Goal: Task Accomplishment & Management: Manage account settings

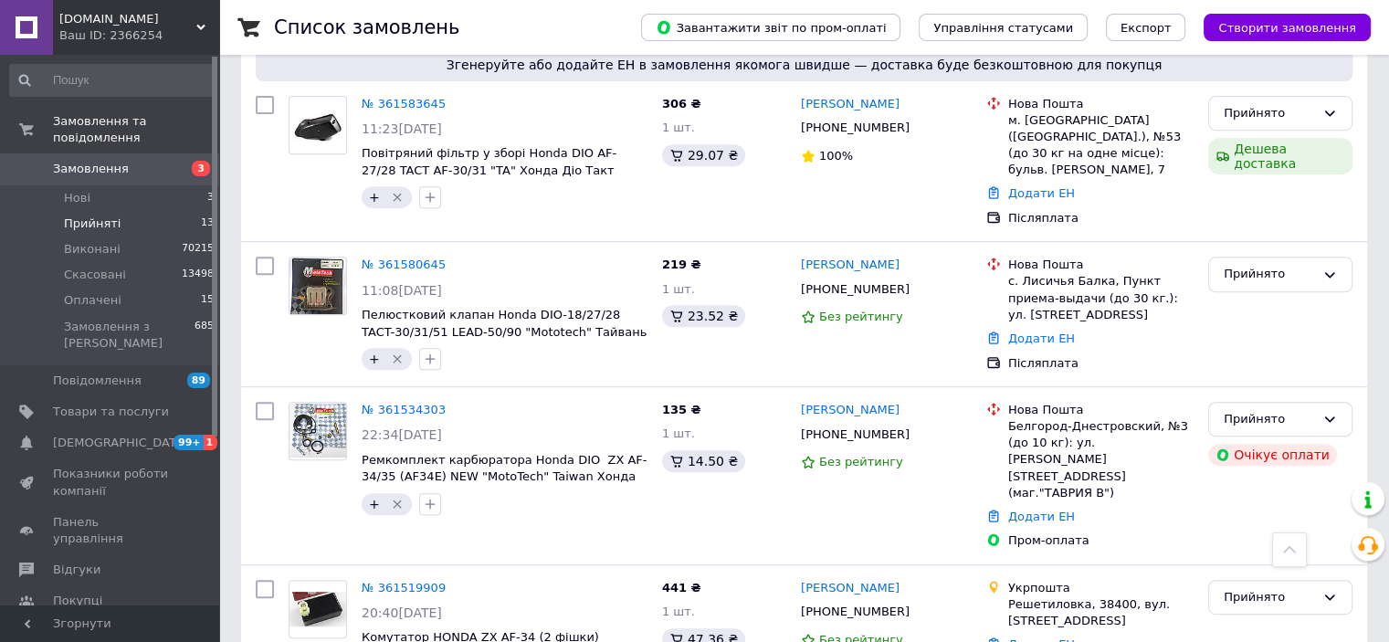
scroll to position [731, 0]
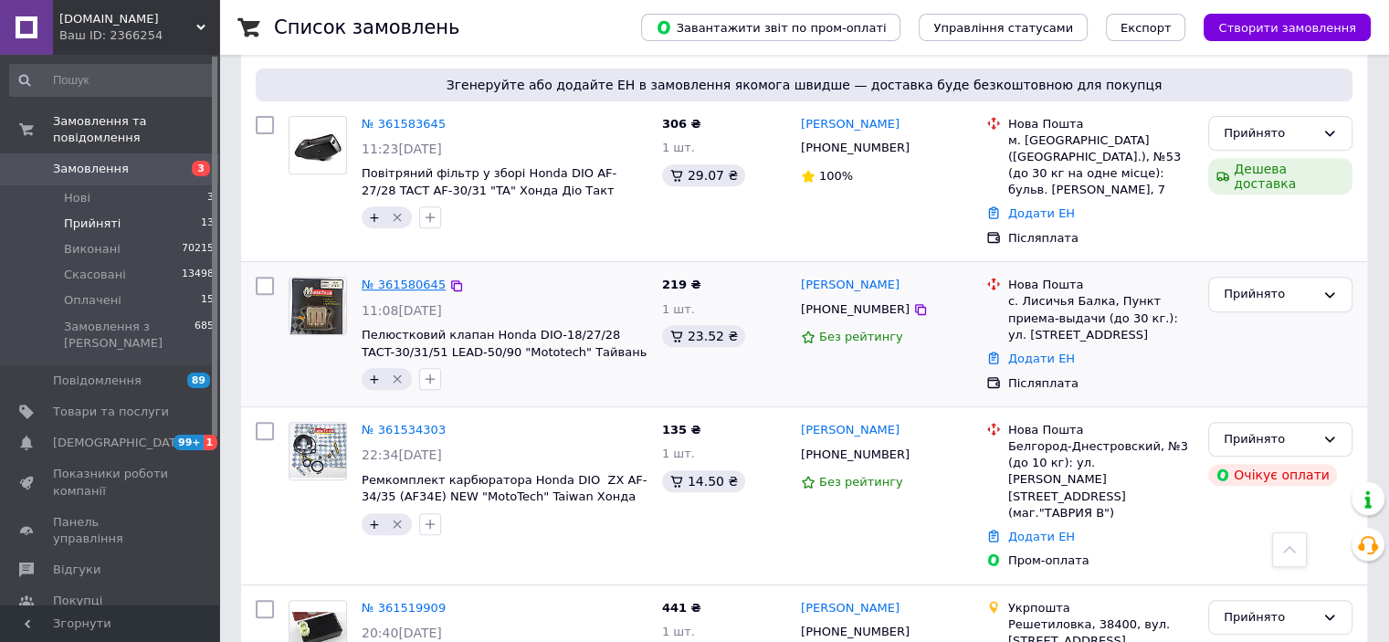
click at [386, 278] on link "№ 361580645" at bounding box center [404, 285] width 84 height 14
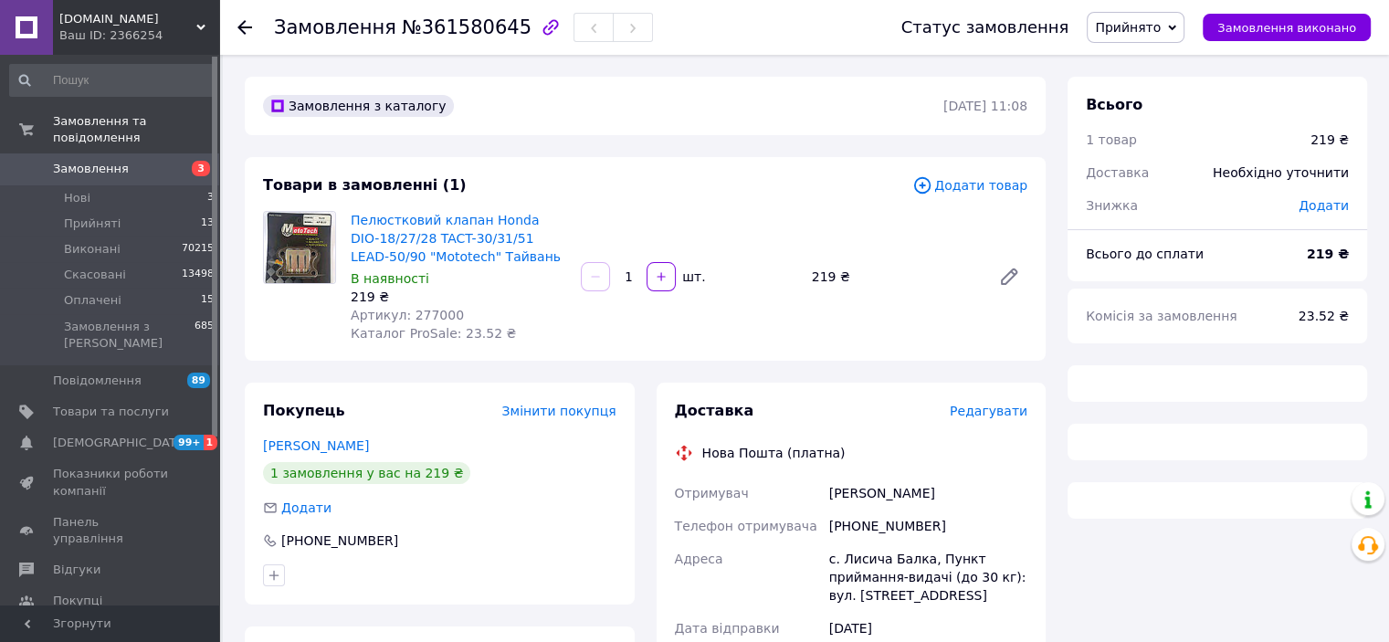
click at [997, 416] on span "Редагувати" at bounding box center [989, 411] width 78 height 15
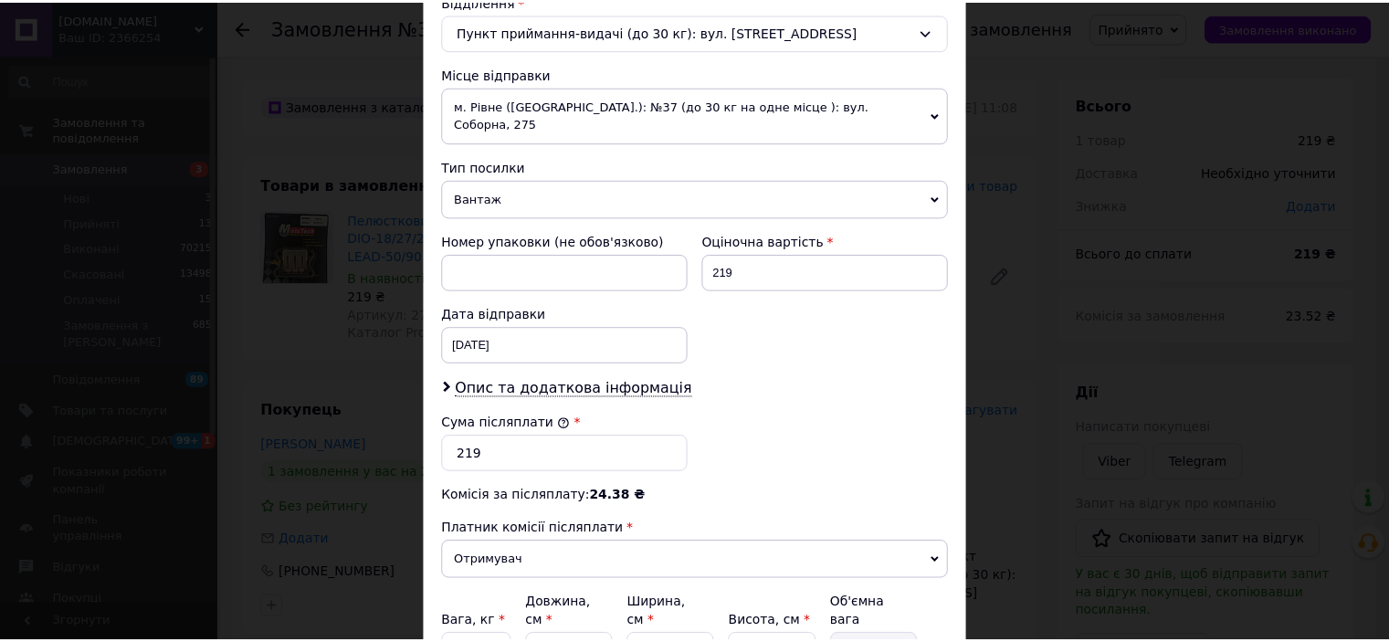
scroll to position [745, 0]
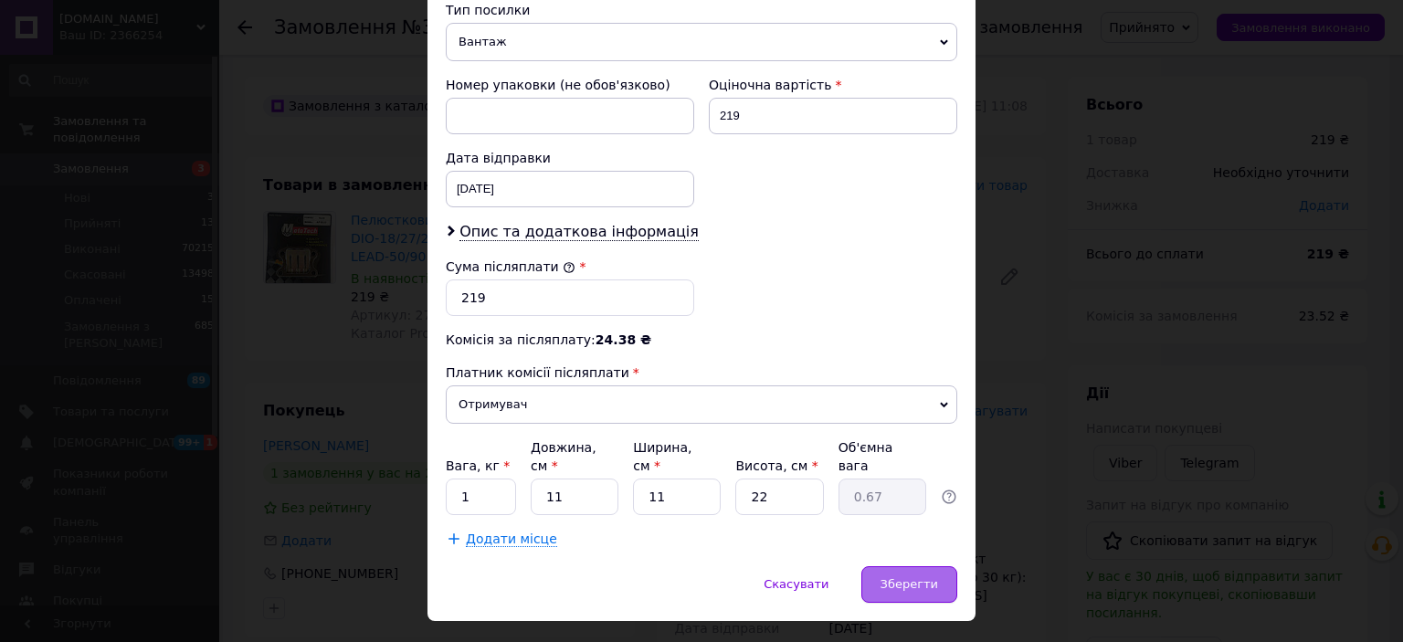
click at [912, 566] on div "Зберегти" at bounding box center [909, 584] width 96 height 37
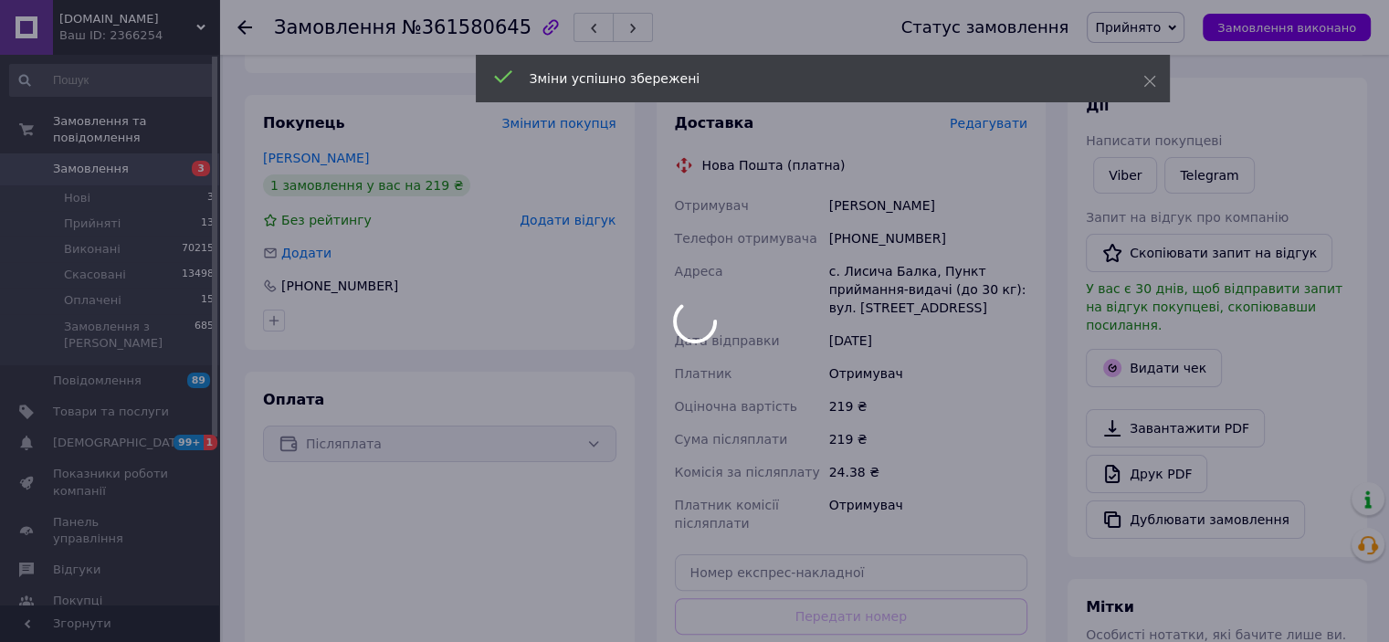
scroll to position [548, 0]
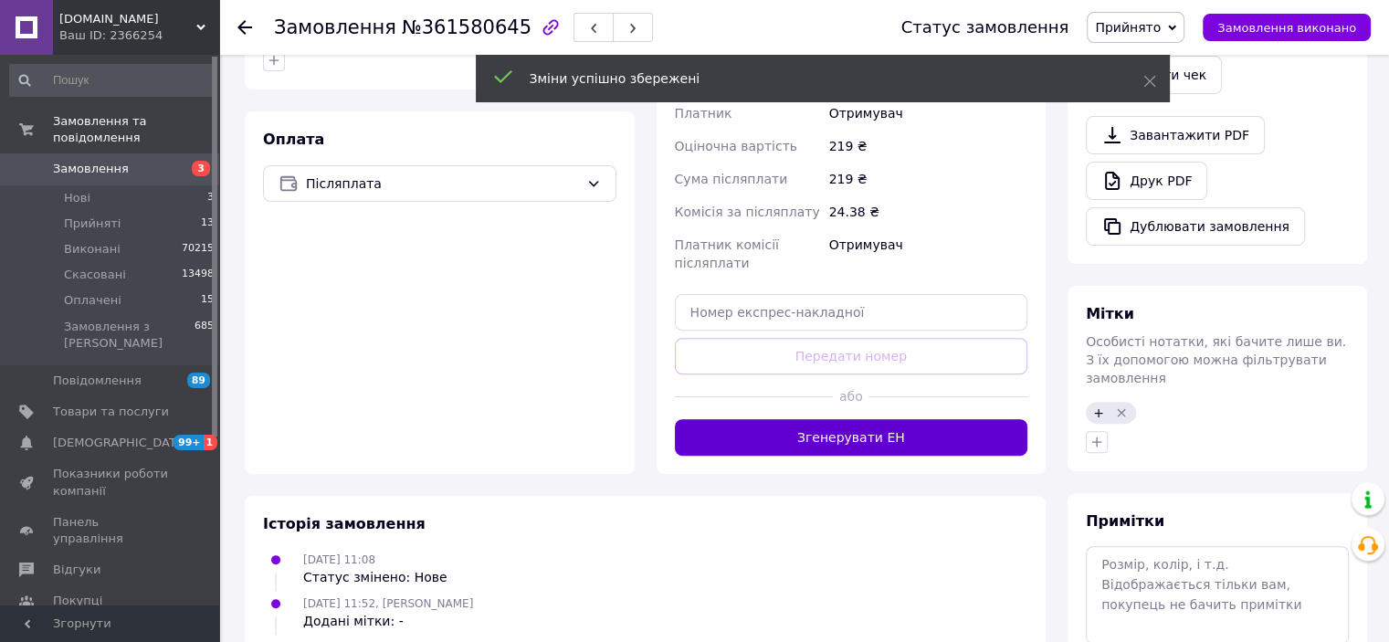
click at [853, 439] on button "Згенерувати ЕН" at bounding box center [851, 437] width 353 height 37
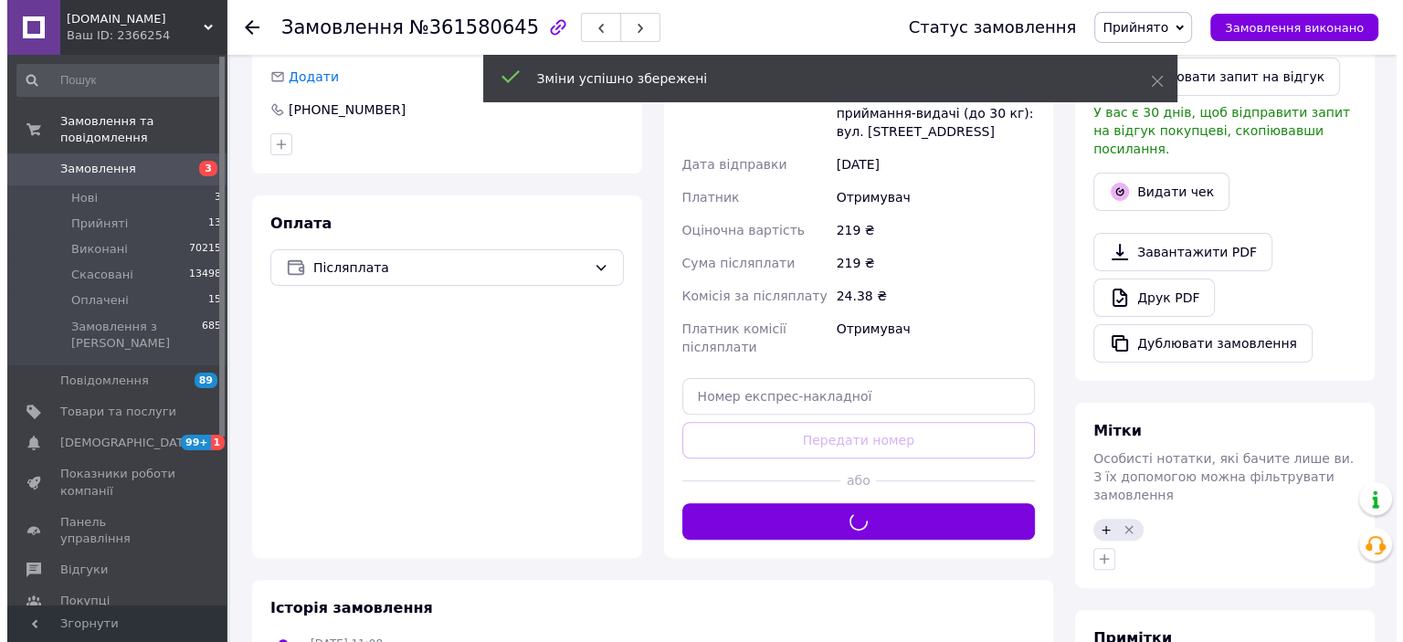
scroll to position [365, 0]
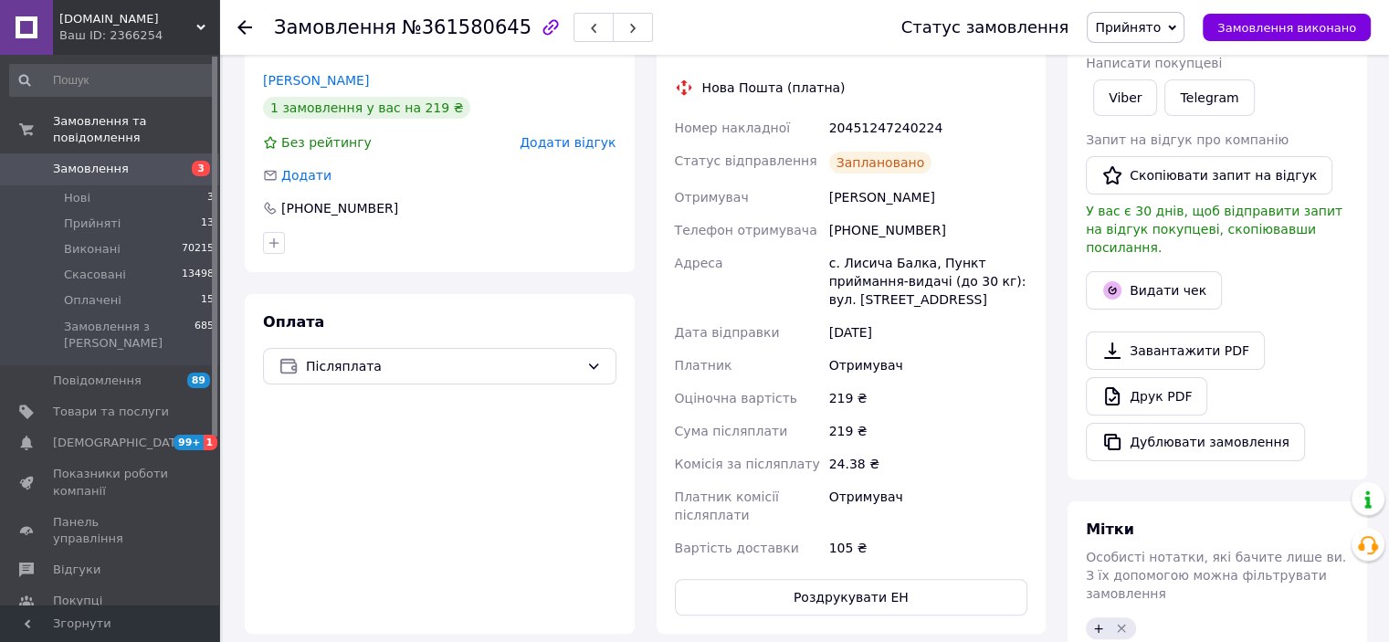
click at [1161, 29] on span "Прийнято" at bounding box center [1128, 27] width 66 height 15
click at [1152, 61] on li "Виконано" at bounding box center [1136, 63] width 96 height 27
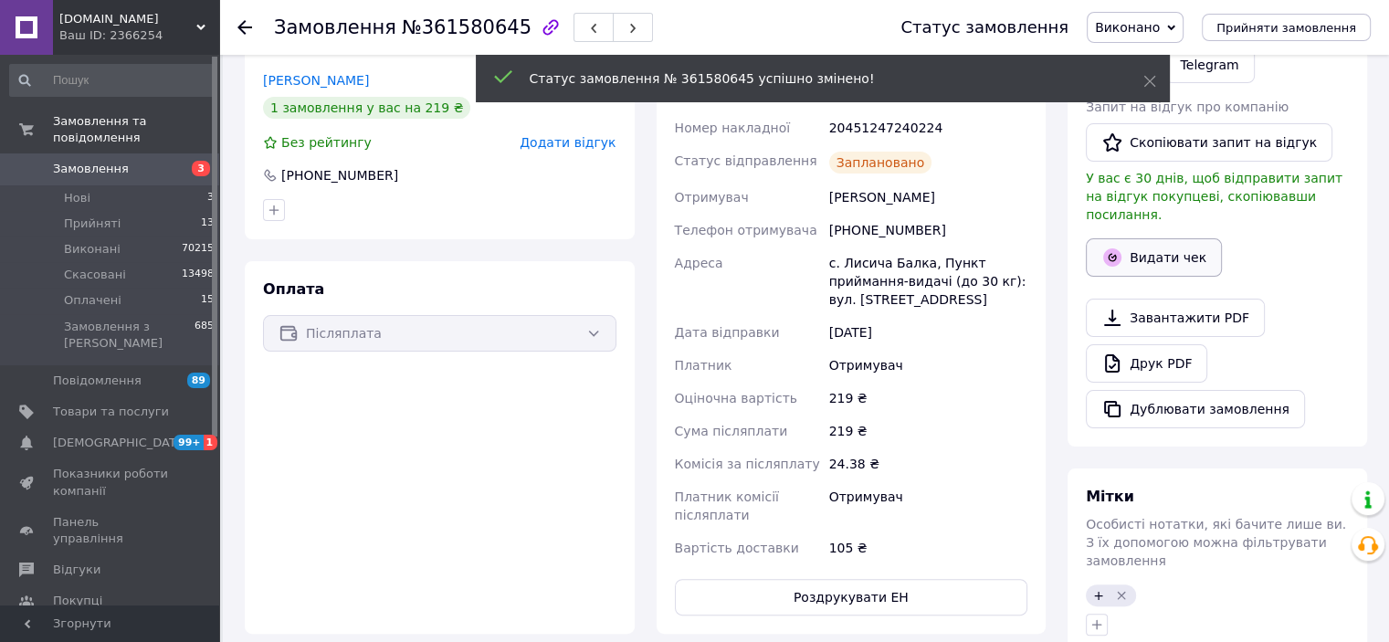
click at [1119, 247] on icon "button" at bounding box center [1112, 258] width 22 height 22
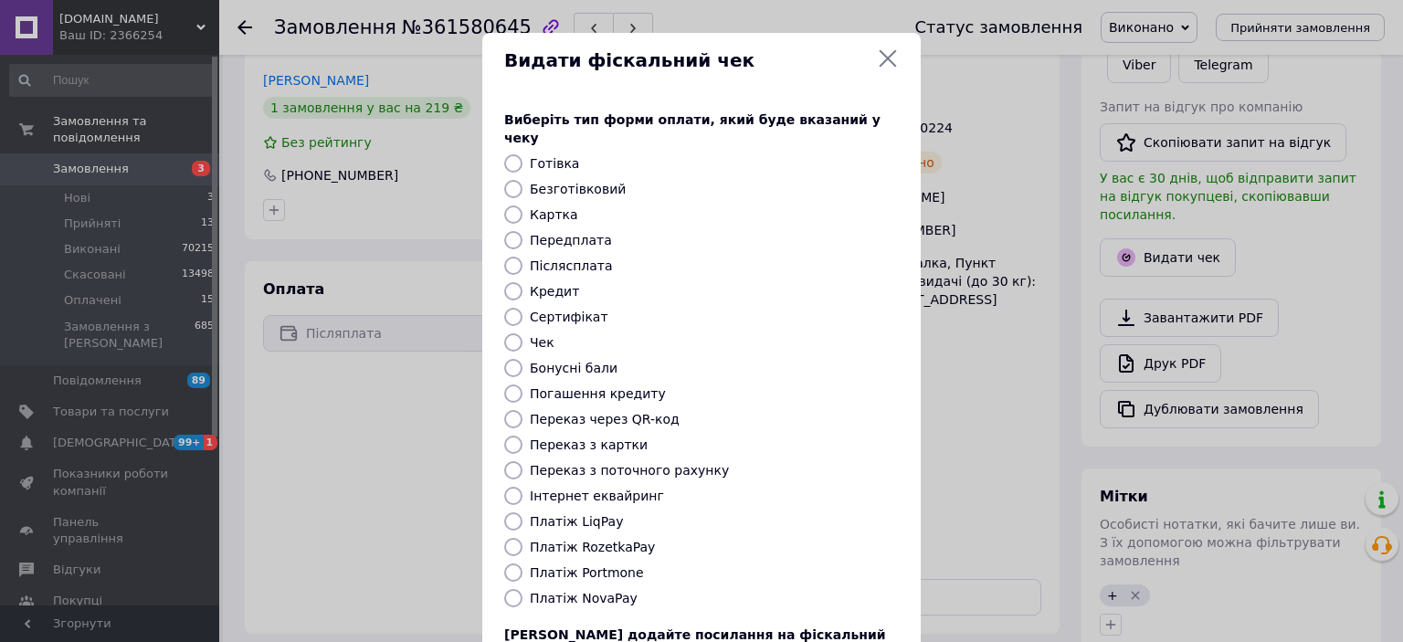
click at [610, 591] on label "Платіж NovaPay" at bounding box center [584, 598] width 108 height 15
click at [522, 589] on input "Платіж NovaPay" at bounding box center [513, 598] width 18 height 18
radio input "true"
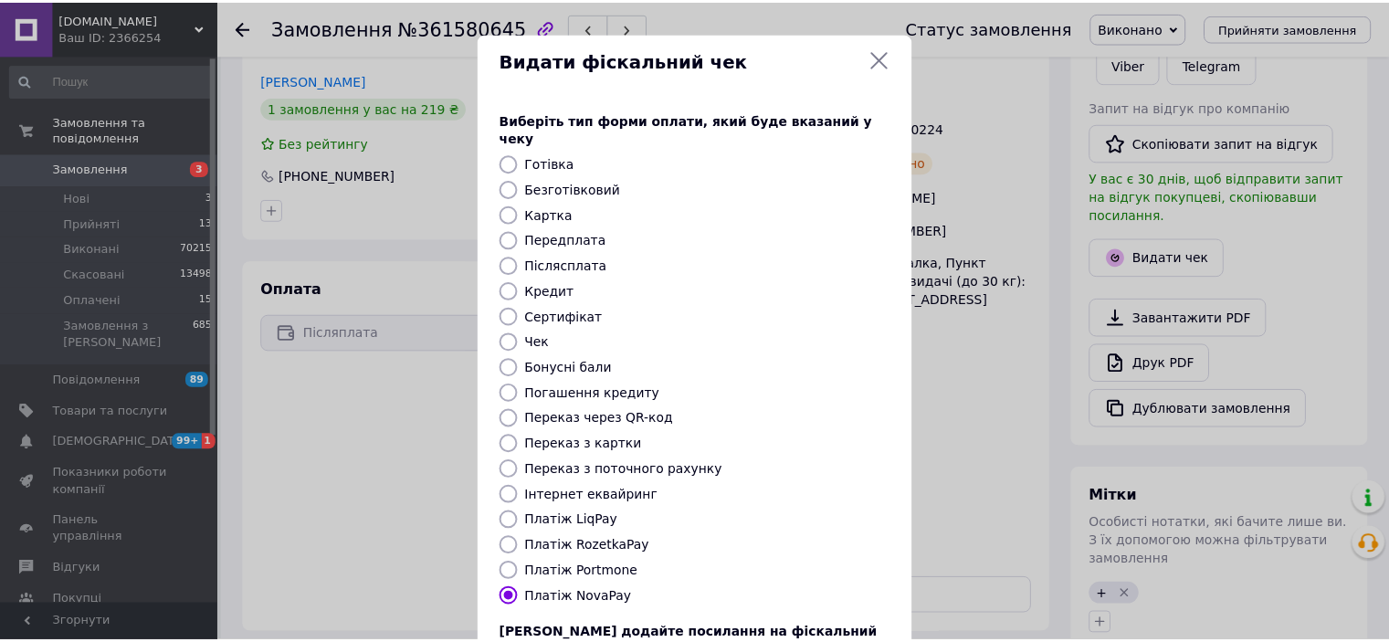
scroll to position [142, 0]
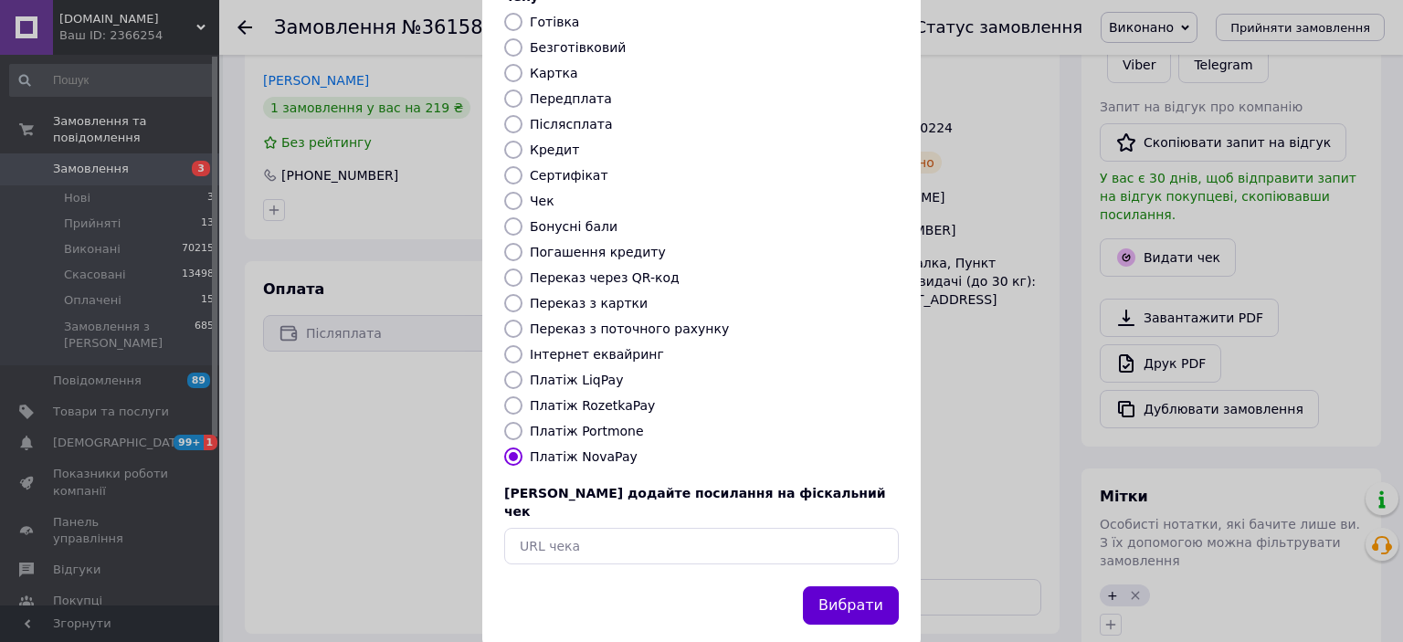
click at [871, 586] on button "Вибрати" at bounding box center [851, 605] width 96 height 39
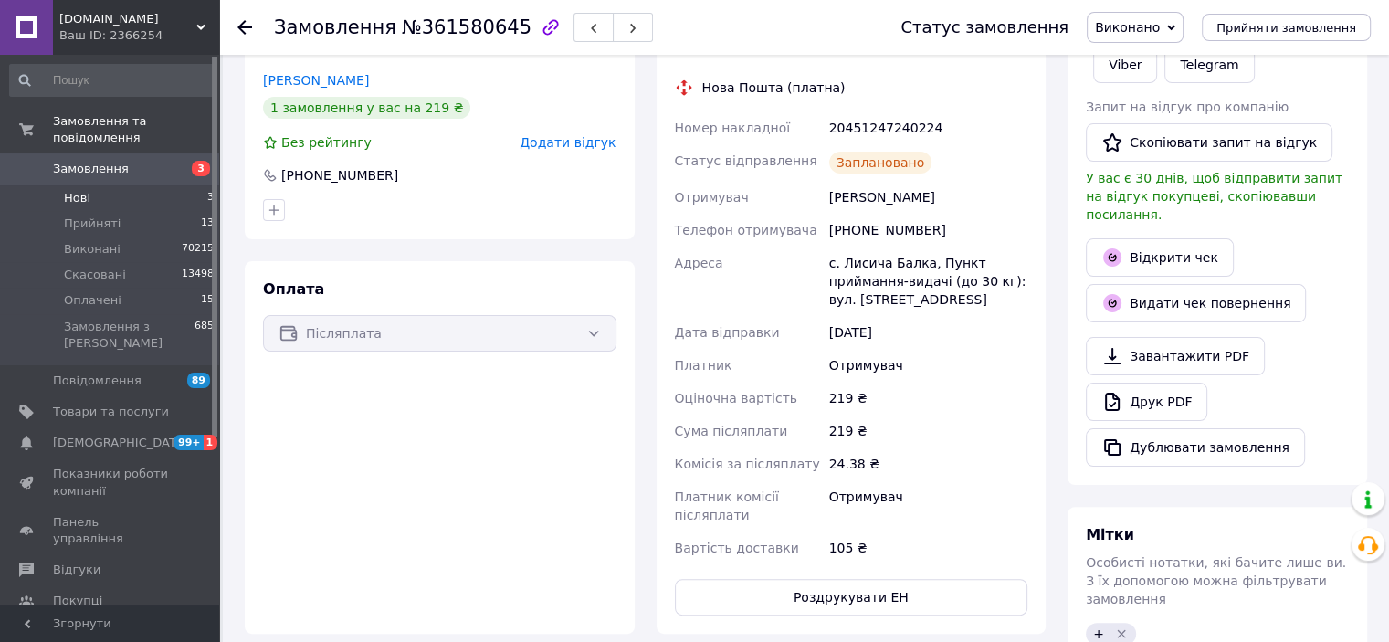
click at [71, 190] on span "Нові" at bounding box center [77, 198] width 26 height 16
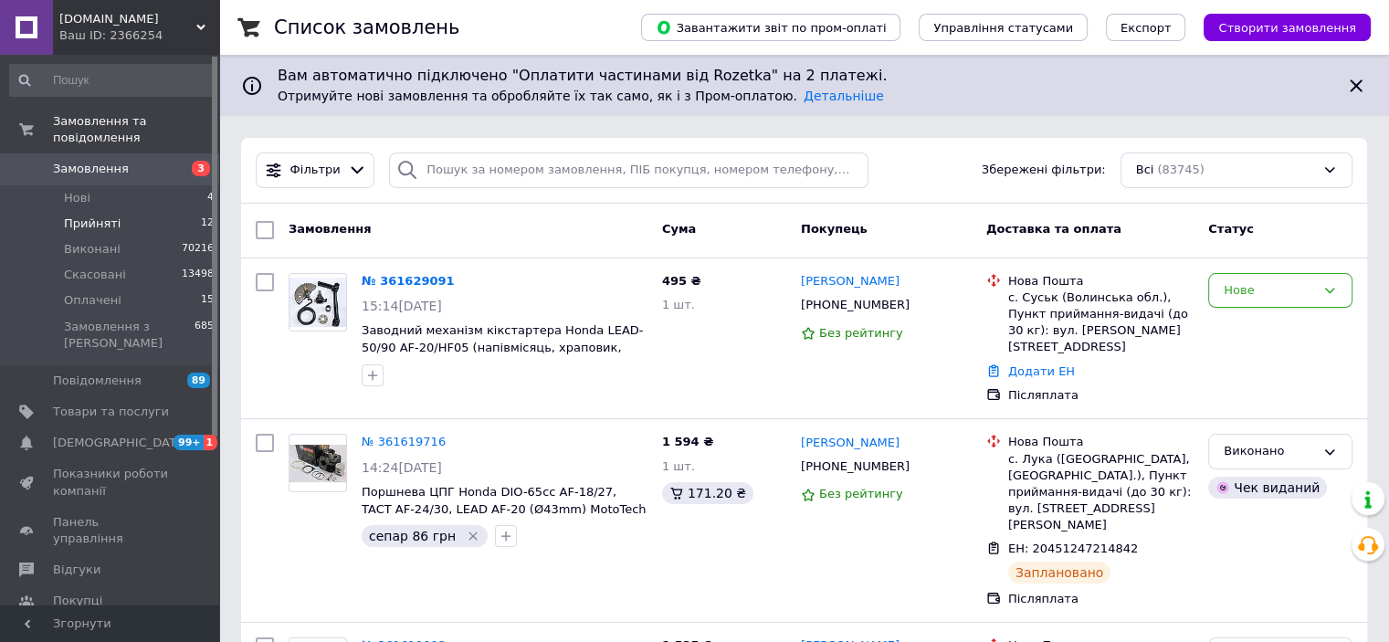
click at [68, 216] on span "Прийняті" at bounding box center [92, 224] width 57 height 16
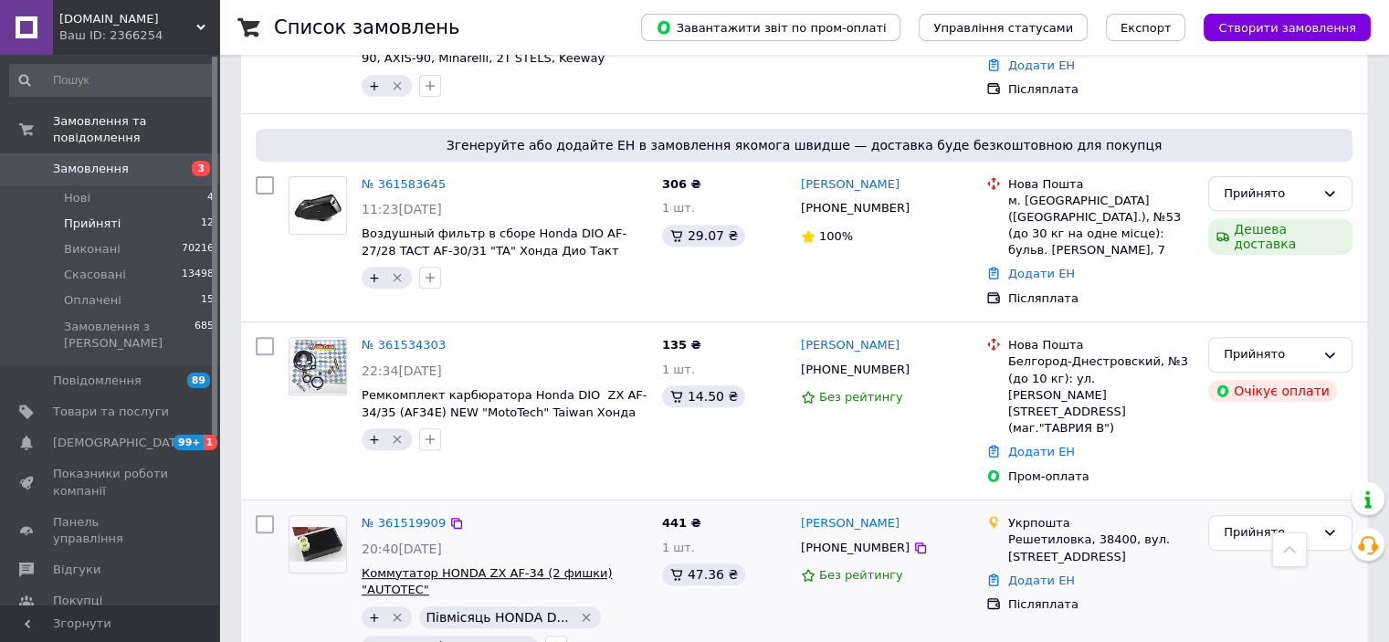
scroll to position [731, 0]
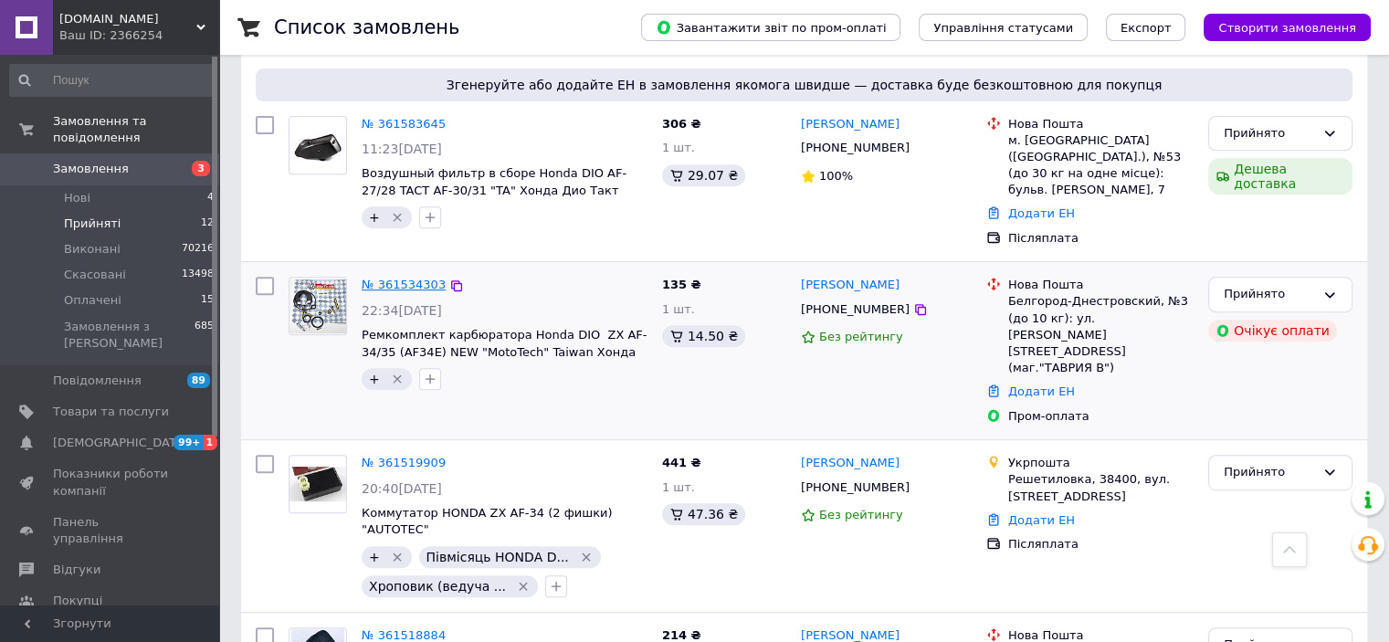
click at [380, 278] on link "№ 361534303" at bounding box center [404, 285] width 84 height 14
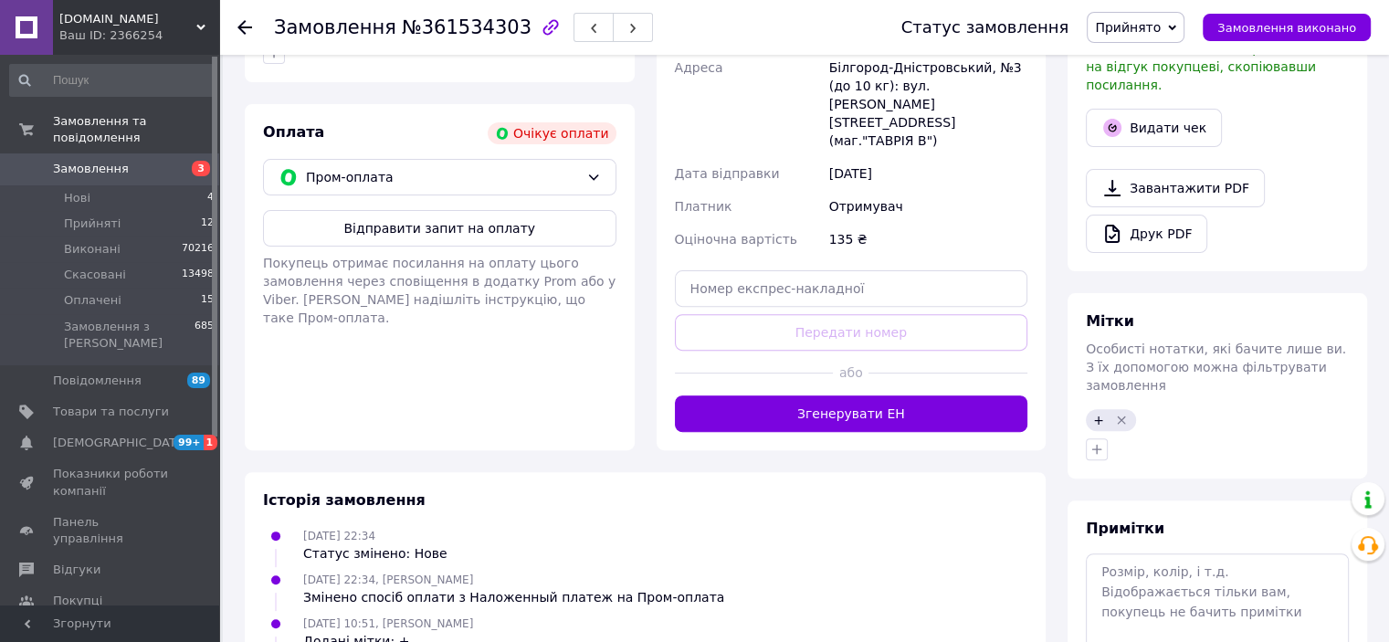
scroll to position [604, 0]
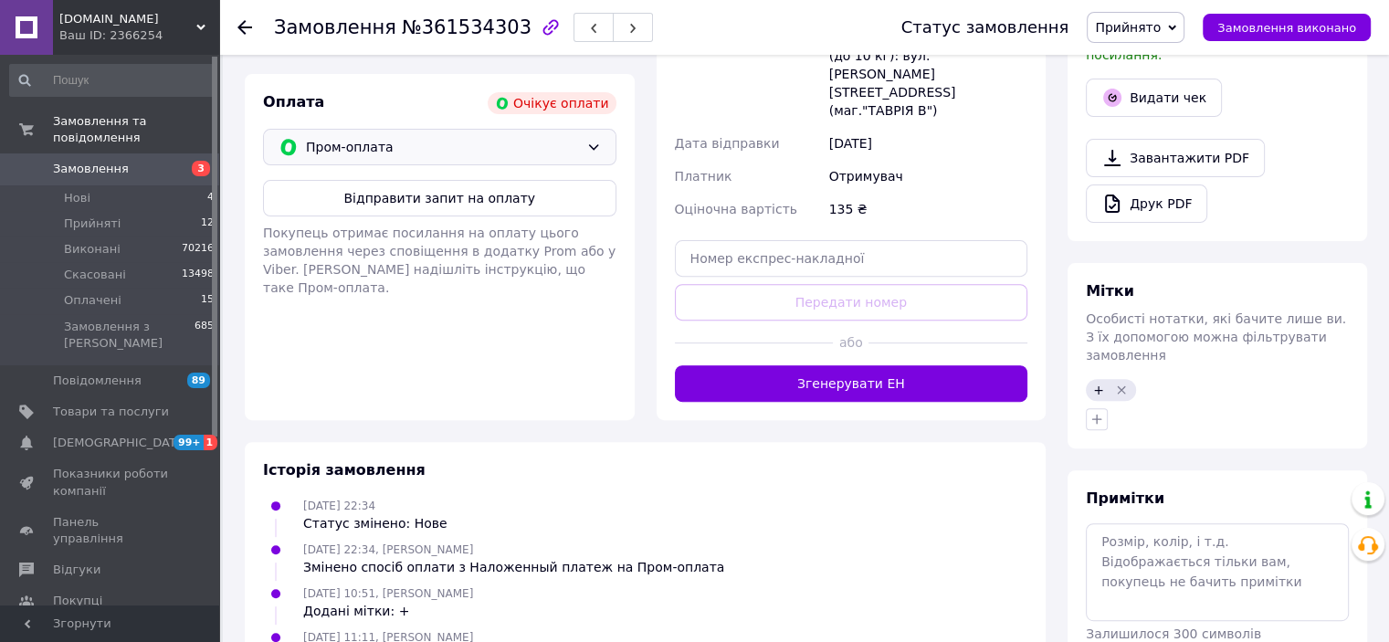
click at [333, 137] on span "Пром-оплата" at bounding box center [442, 147] width 273 height 20
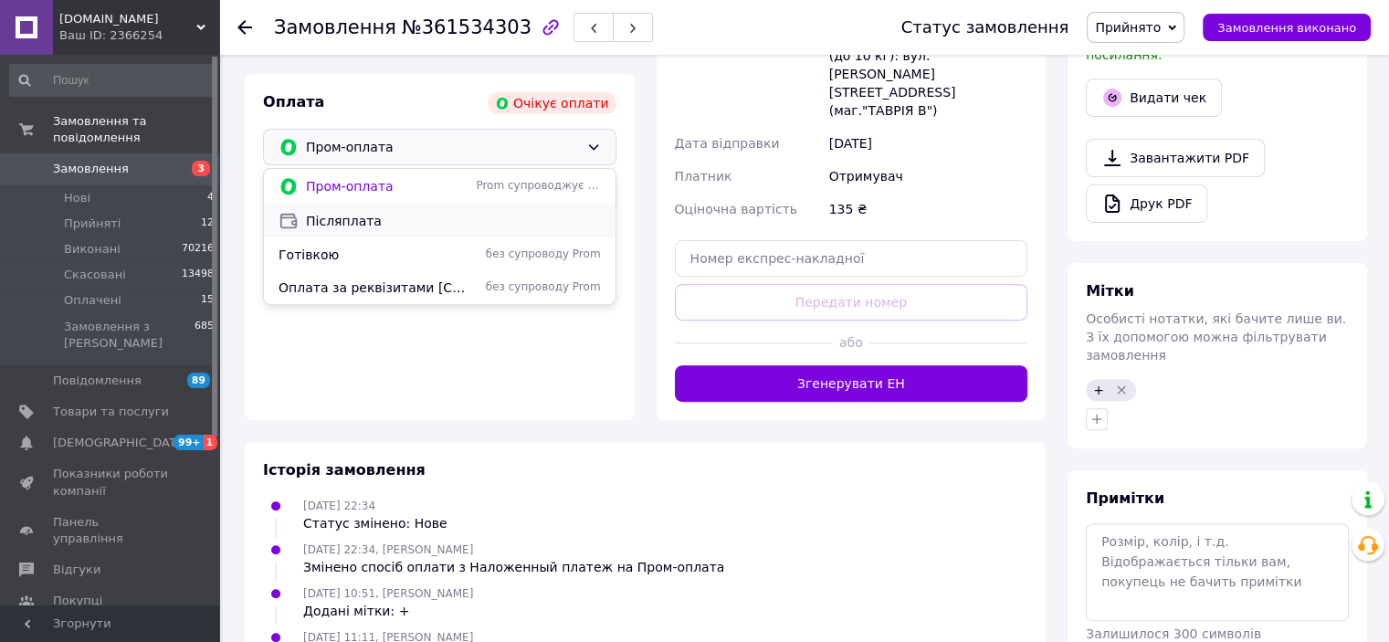
click at [340, 212] on span "Післяплата" at bounding box center [453, 221] width 295 height 18
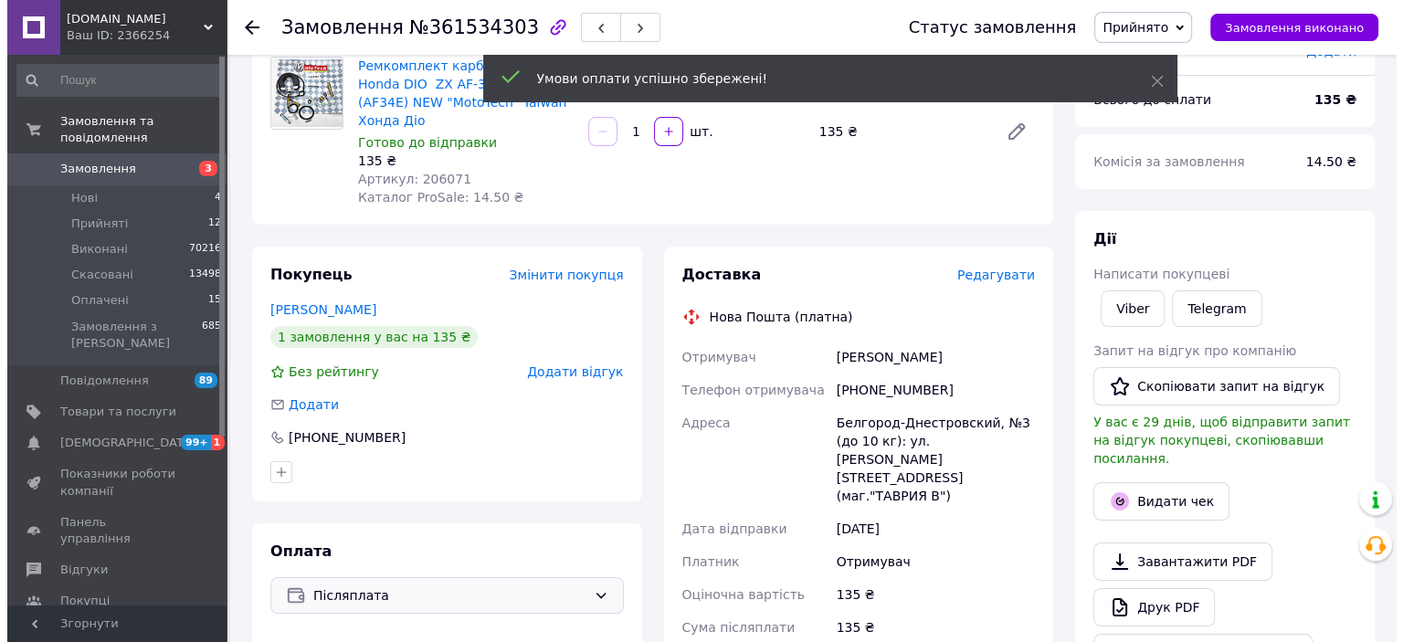
scroll to position [147, 0]
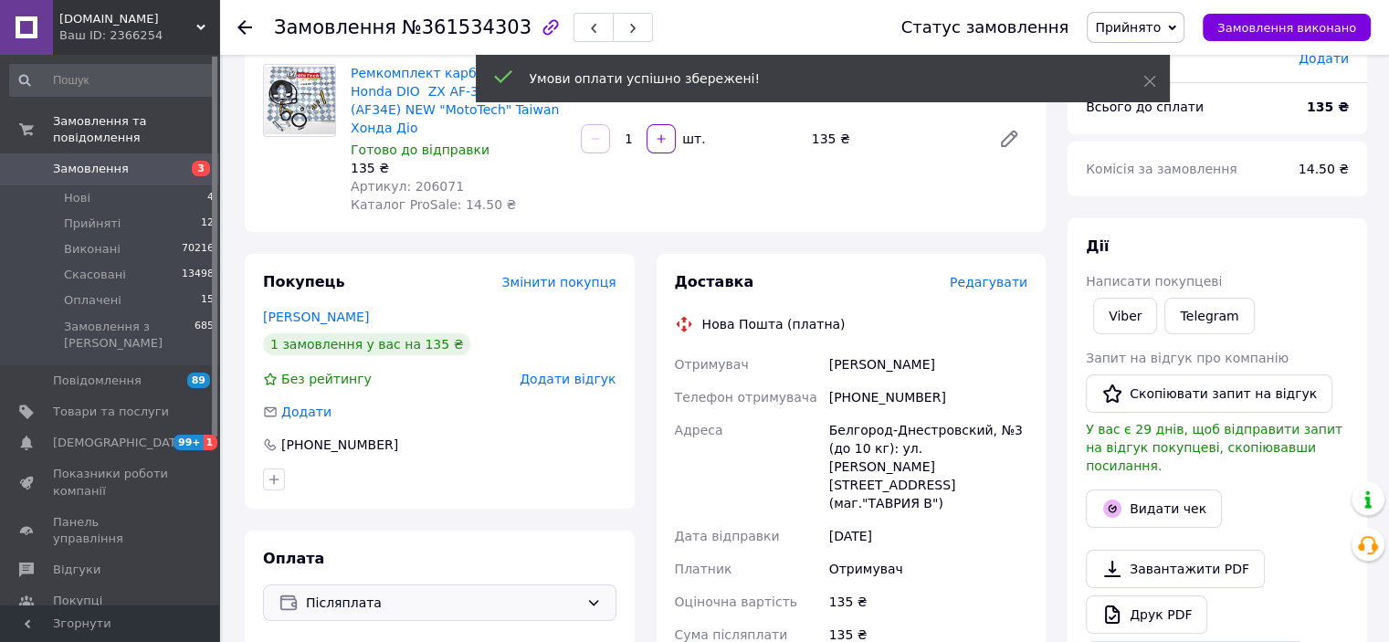
click at [1017, 275] on span "Редагувати" at bounding box center [989, 282] width 78 height 15
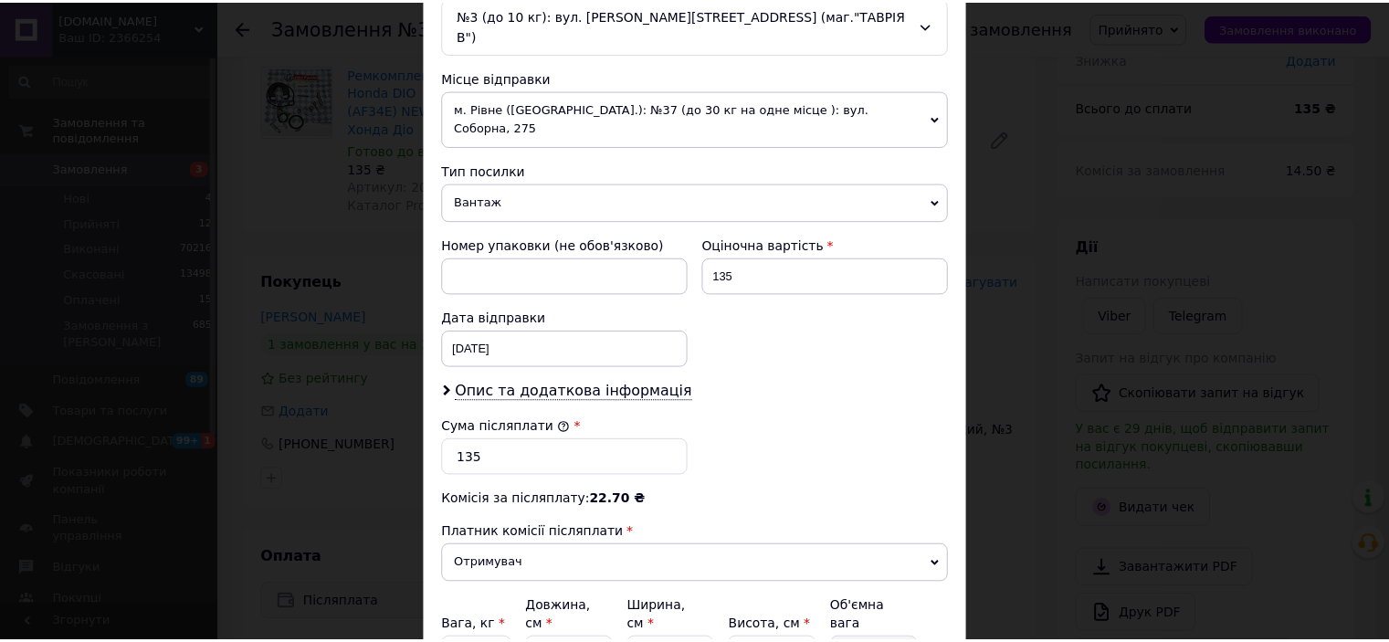
scroll to position [745, 0]
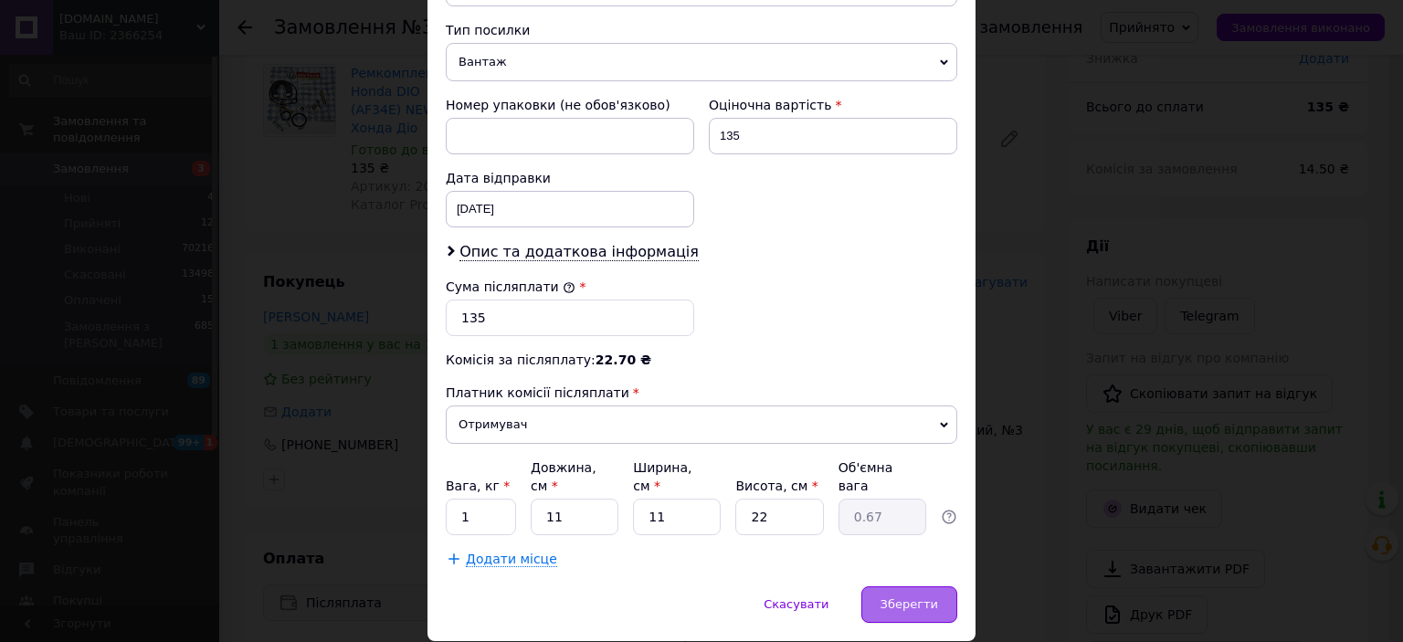
click at [921, 597] on span "Зберегти" at bounding box center [909, 604] width 58 height 14
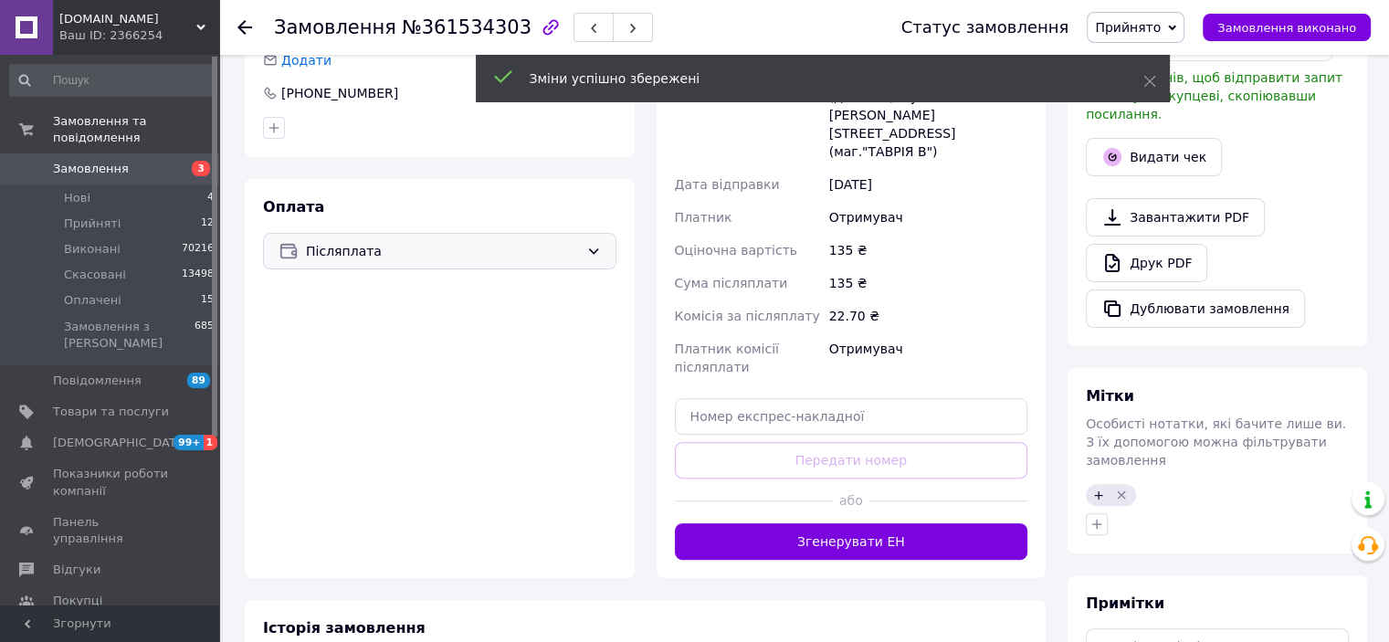
scroll to position [512, 0]
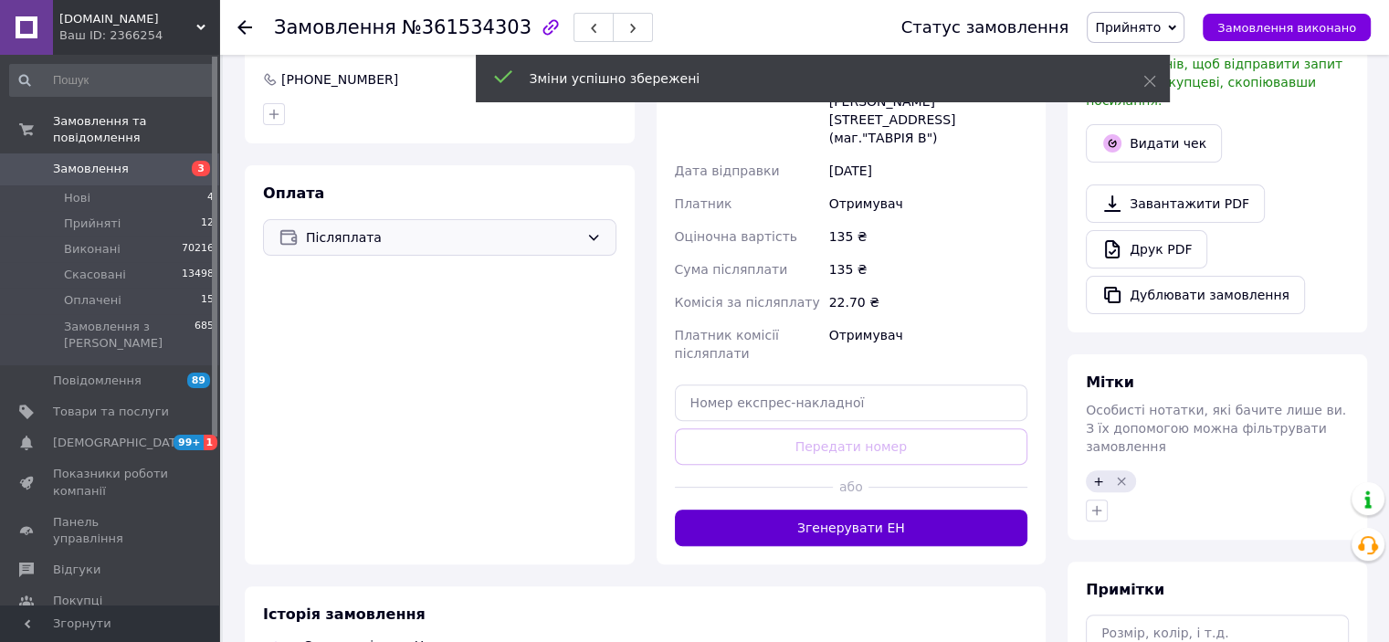
click at [808, 510] on button "Згенерувати ЕН" at bounding box center [851, 528] width 353 height 37
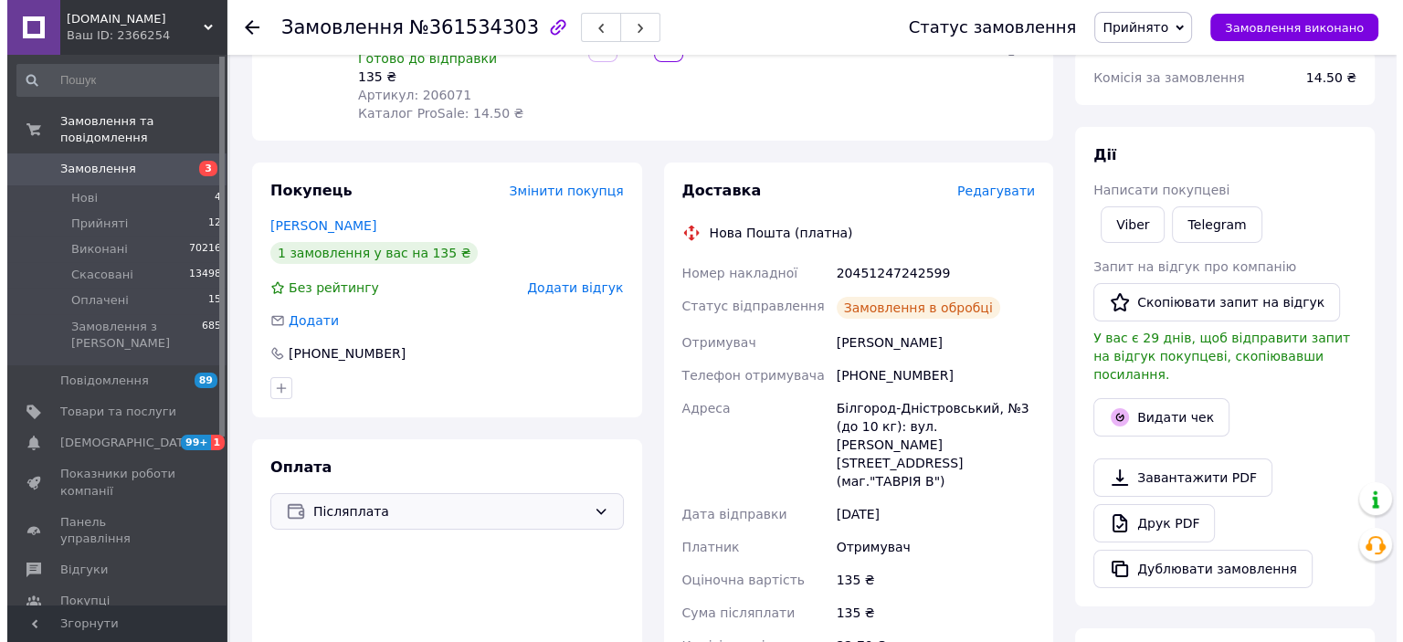
scroll to position [66, 0]
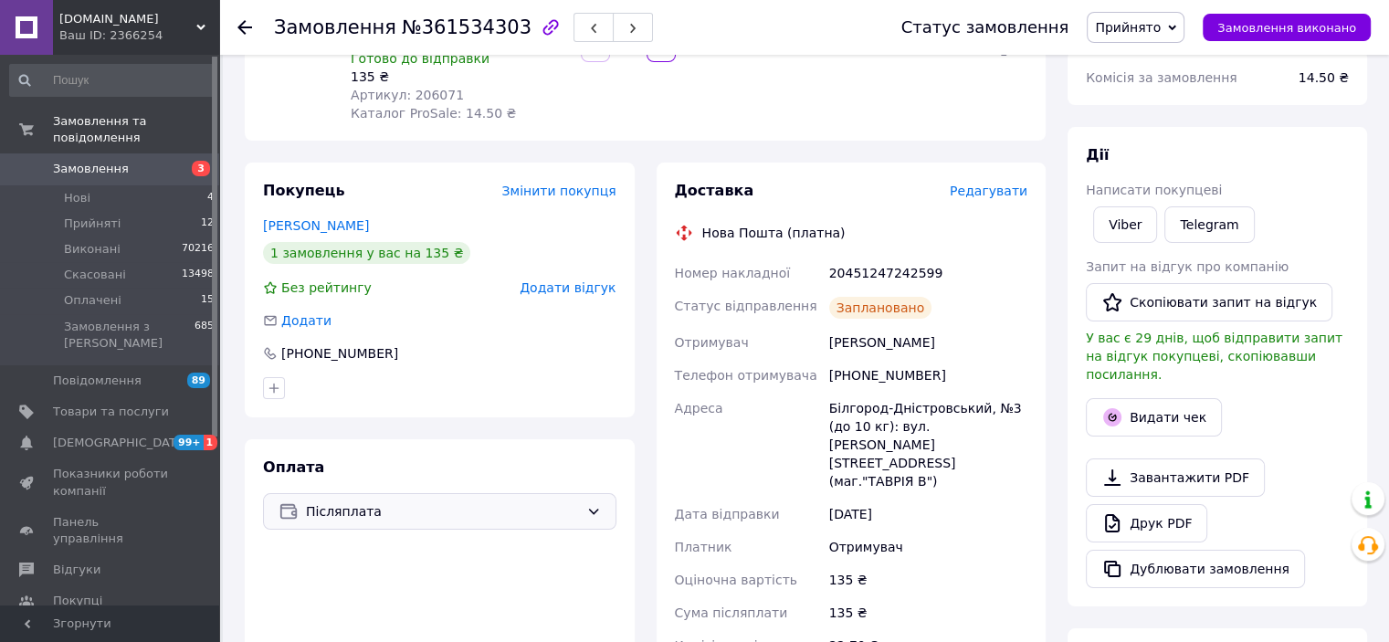
click at [1135, 21] on span "Прийнято" at bounding box center [1128, 27] width 66 height 15
click at [1149, 58] on li "Виконано" at bounding box center [1136, 63] width 96 height 27
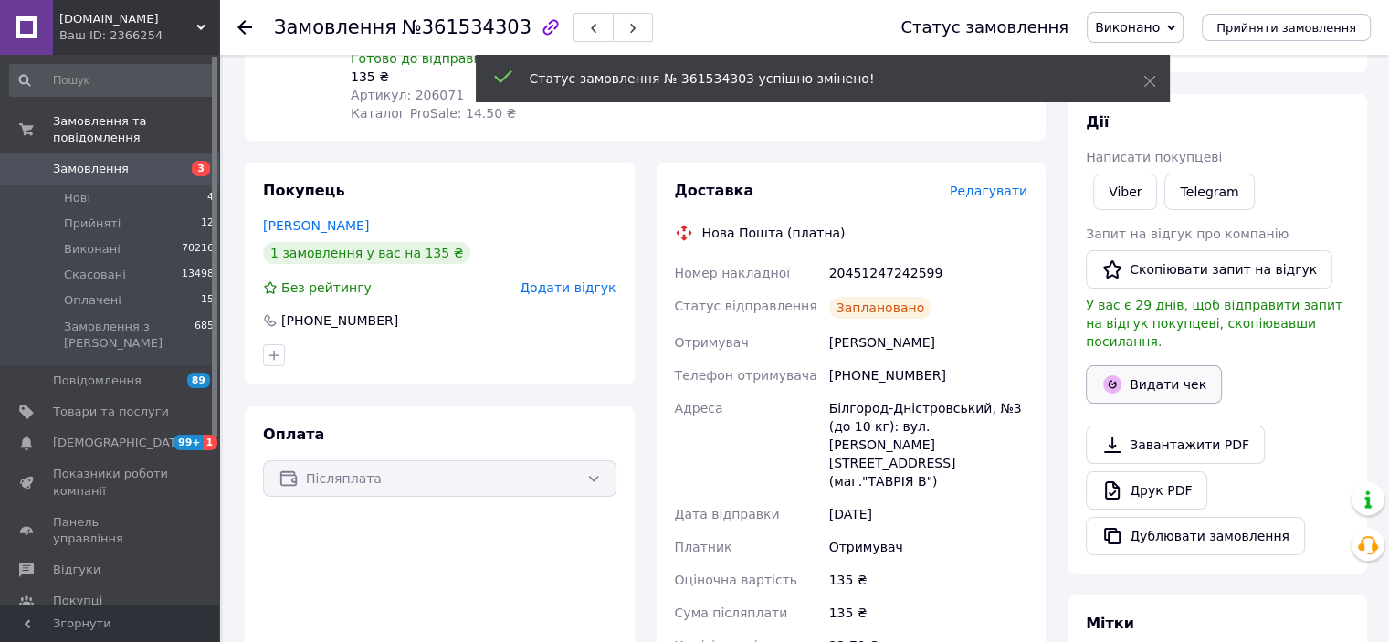
click at [1138, 369] on button "Видати чек" at bounding box center [1154, 384] width 136 height 38
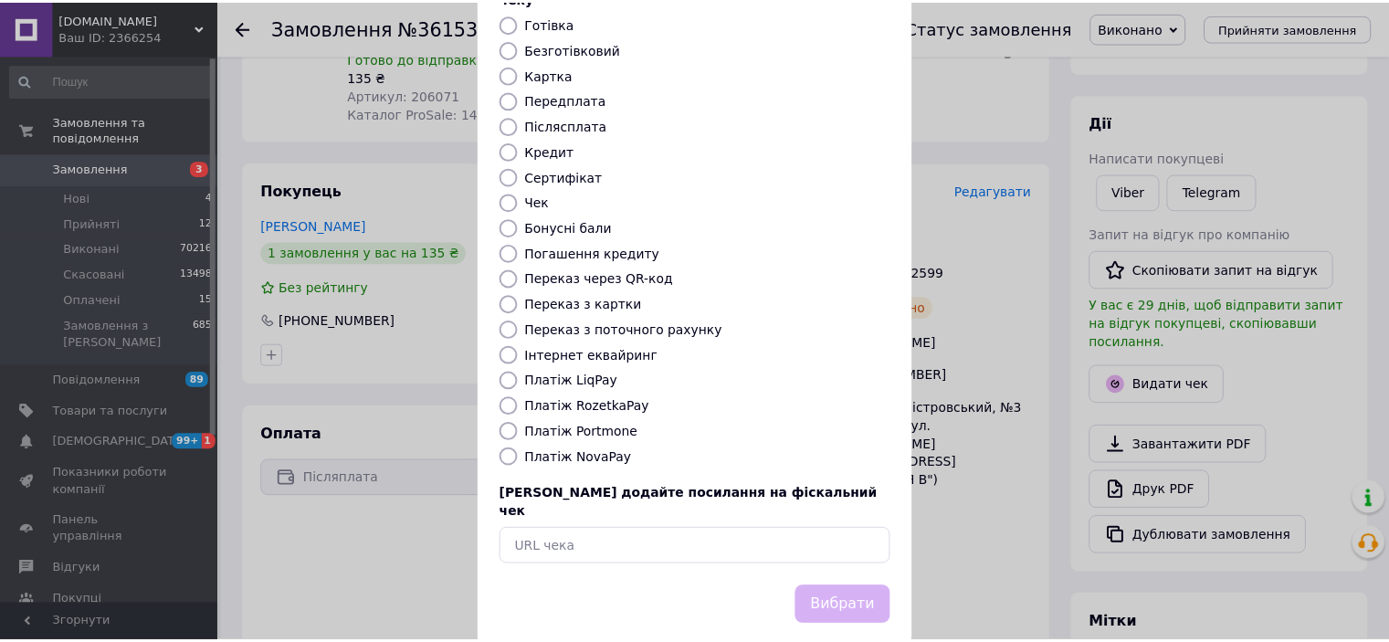
scroll to position [142, 0]
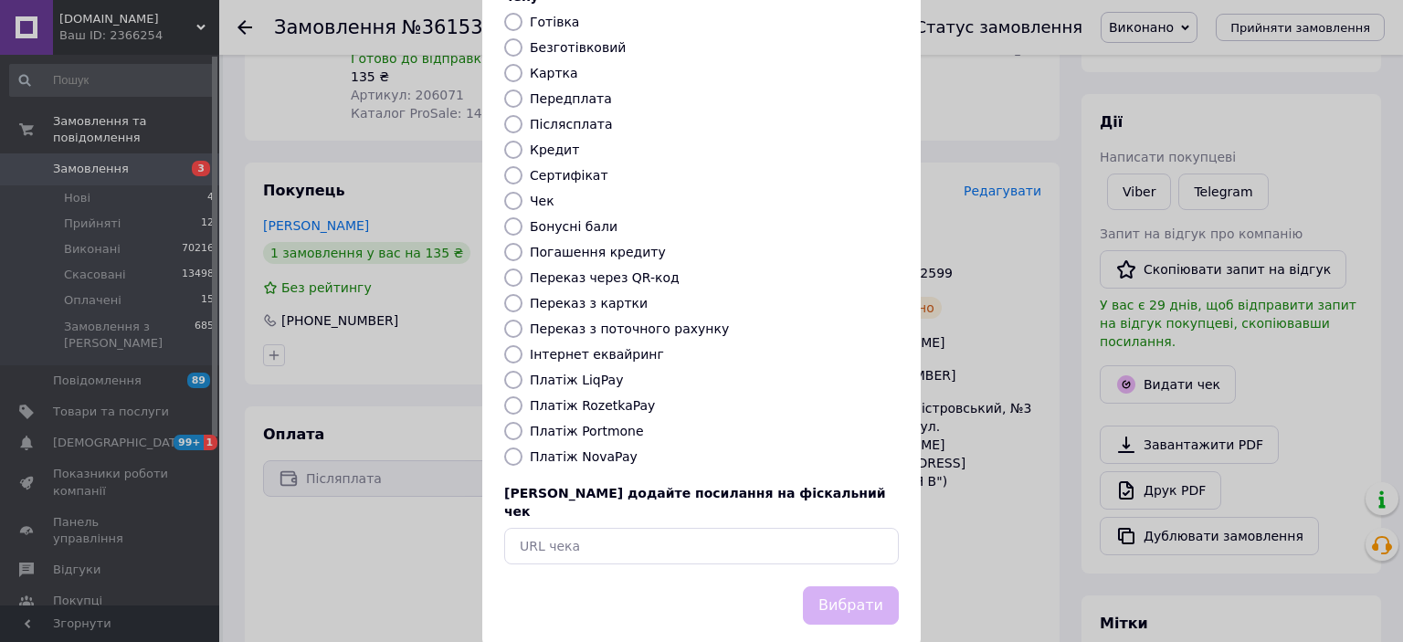
click at [587, 449] on label "Платіж NovaPay" at bounding box center [584, 456] width 108 height 15
click at [522, 448] on input "Платіж NovaPay" at bounding box center [513, 457] width 18 height 18
radio input "true"
click at [848, 586] on button "Вибрати" at bounding box center [851, 605] width 96 height 39
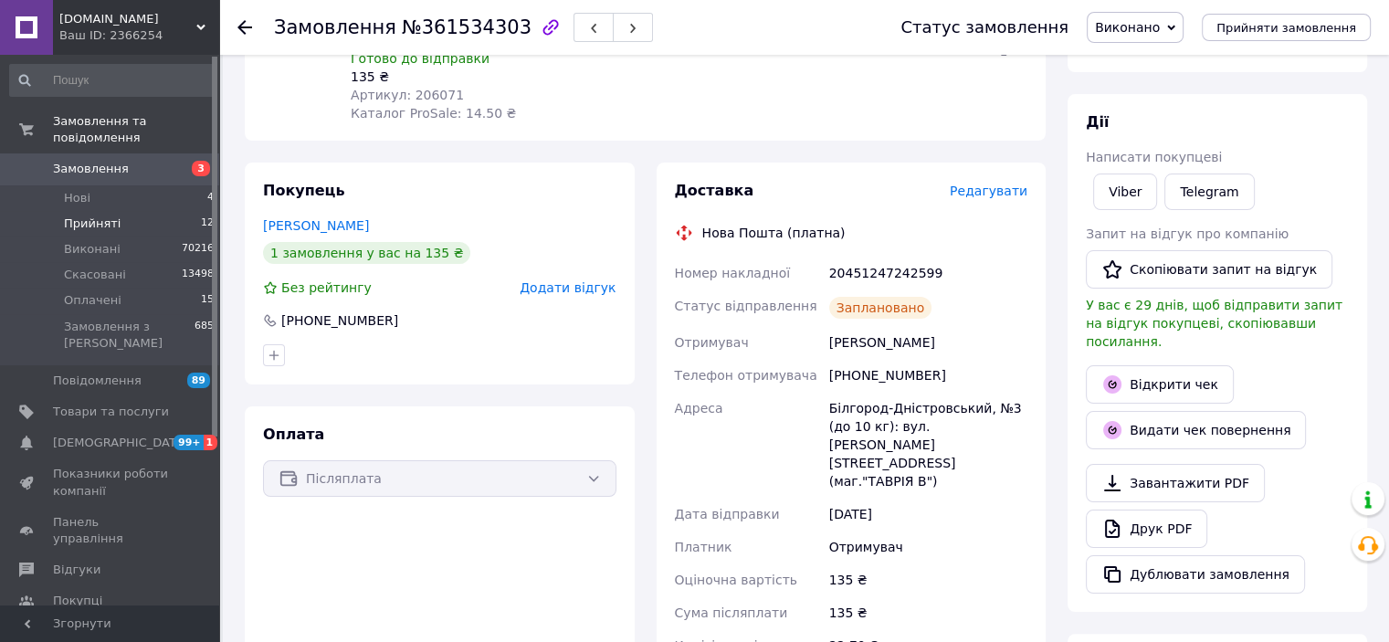
click at [82, 216] on span "Прийняті" at bounding box center [92, 224] width 57 height 16
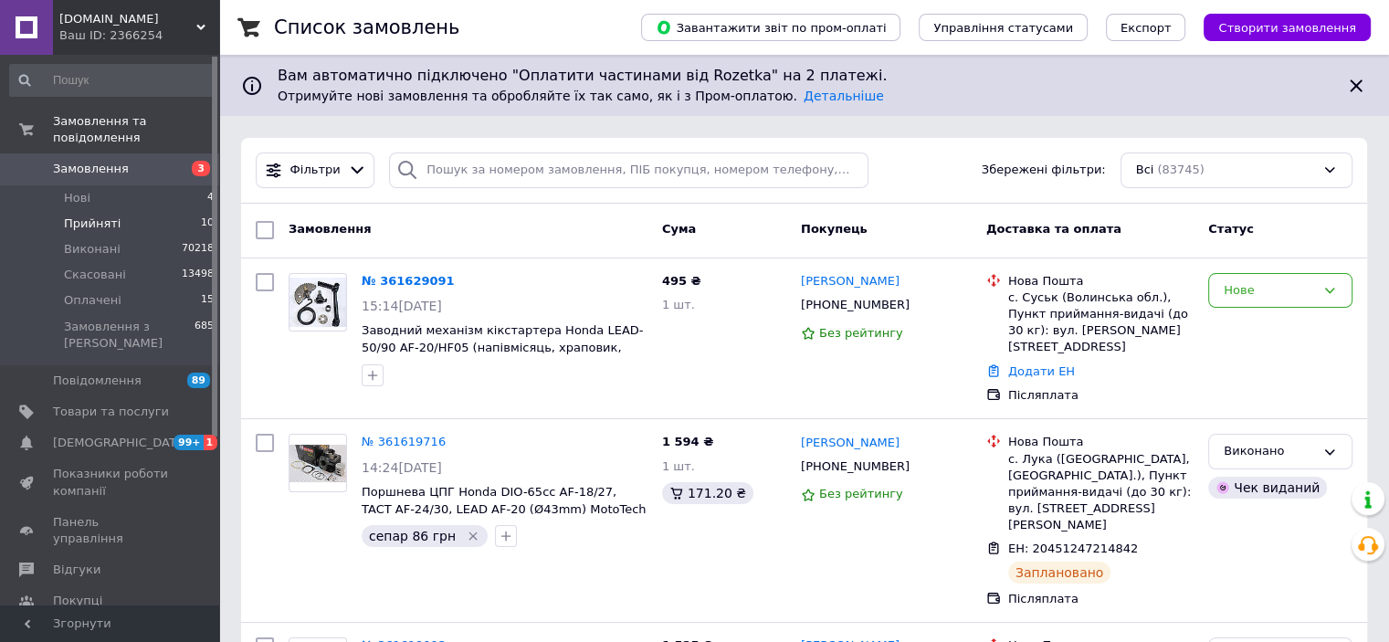
click at [80, 216] on span "Прийняті" at bounding box center [92, 224] width 57 height 16
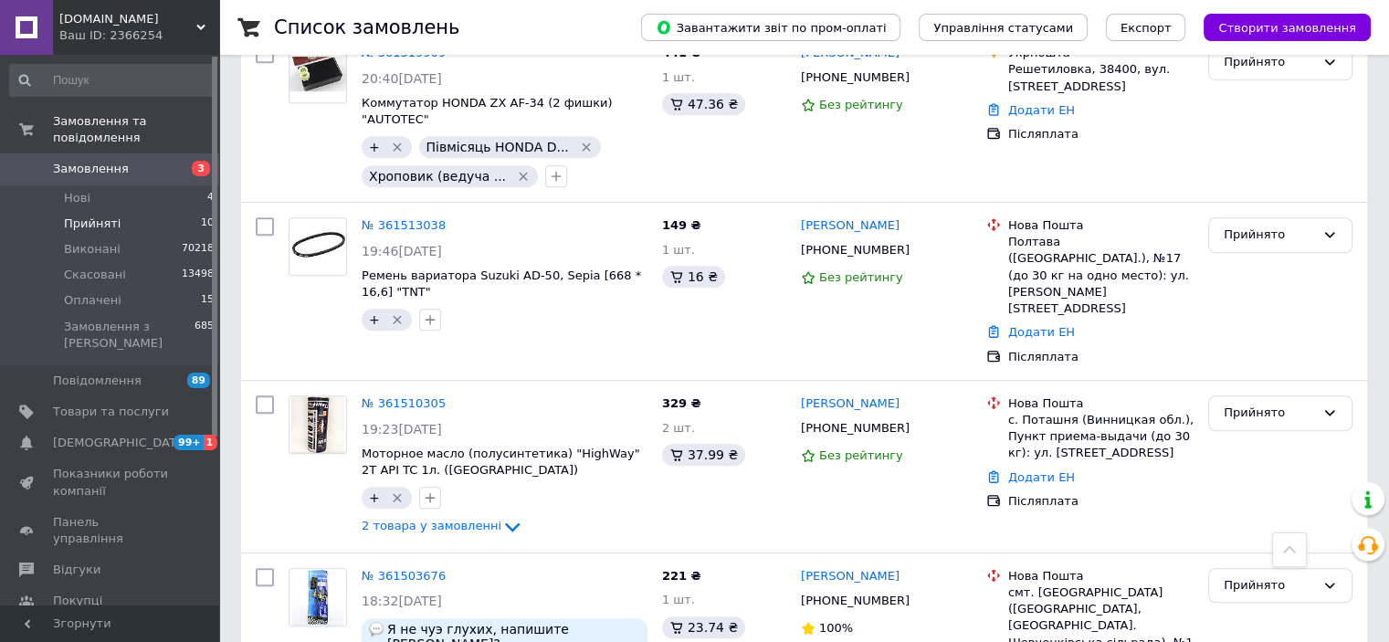
scroll to position [1187, 0]
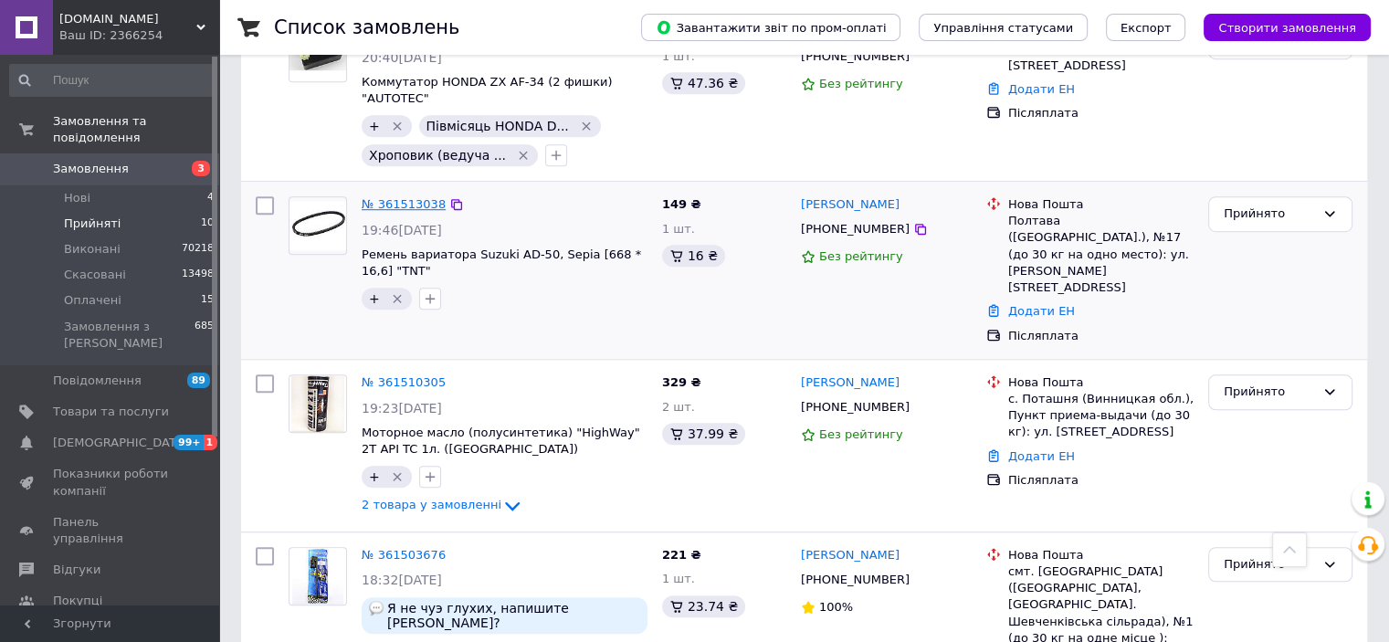
click at [389, 197] on link "№ 361513038" at bounding box center [404, 204] width 84 height 14
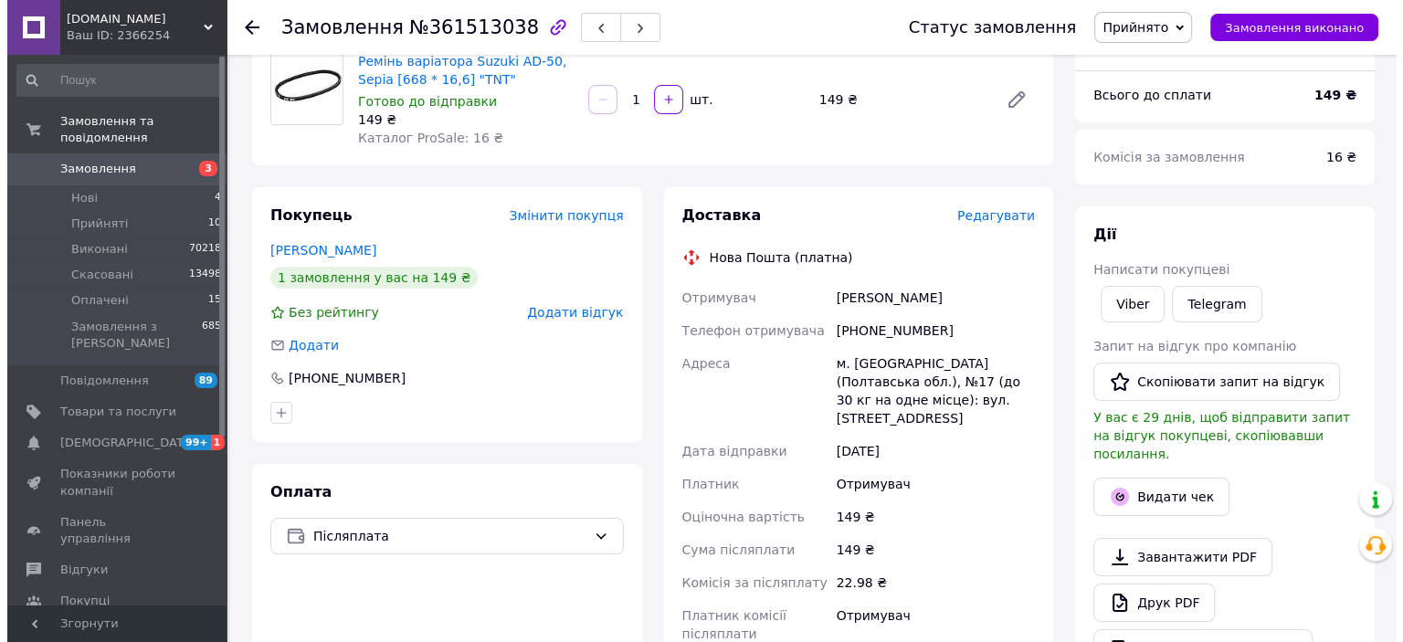
scroll to position [148, 0]
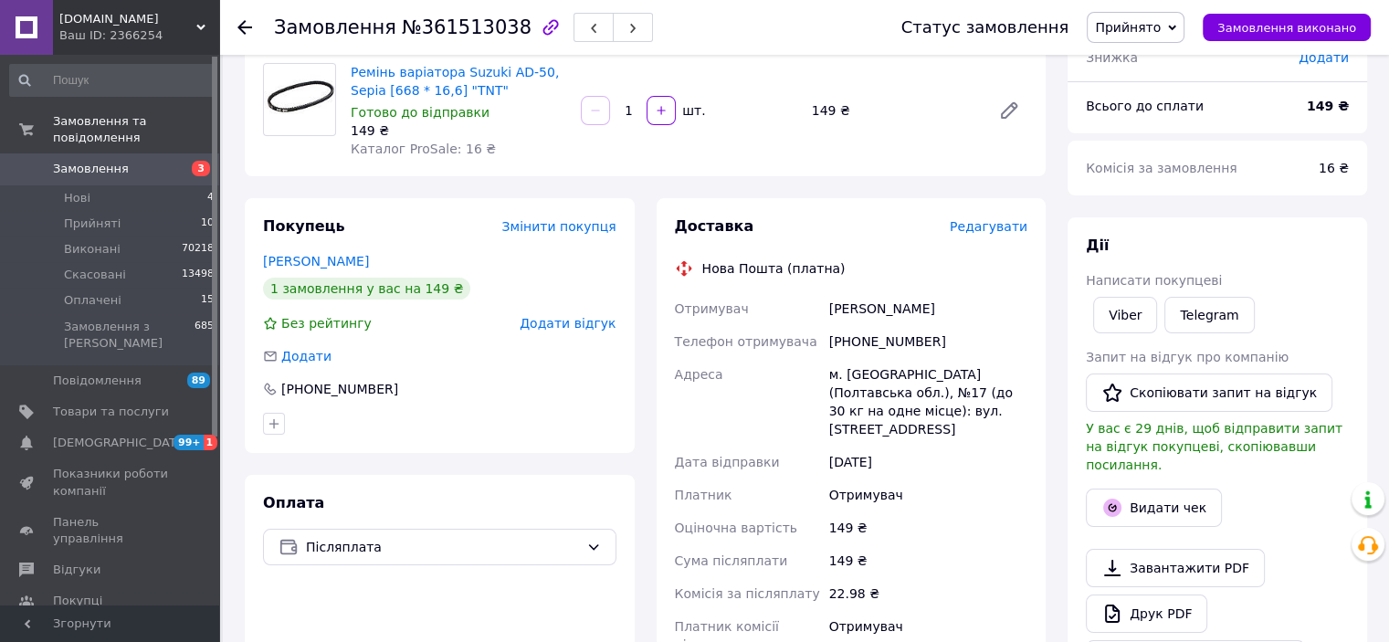
click at [984, 230] on span "Редагувати" at bounding box center [989, 226] width 78 height 15
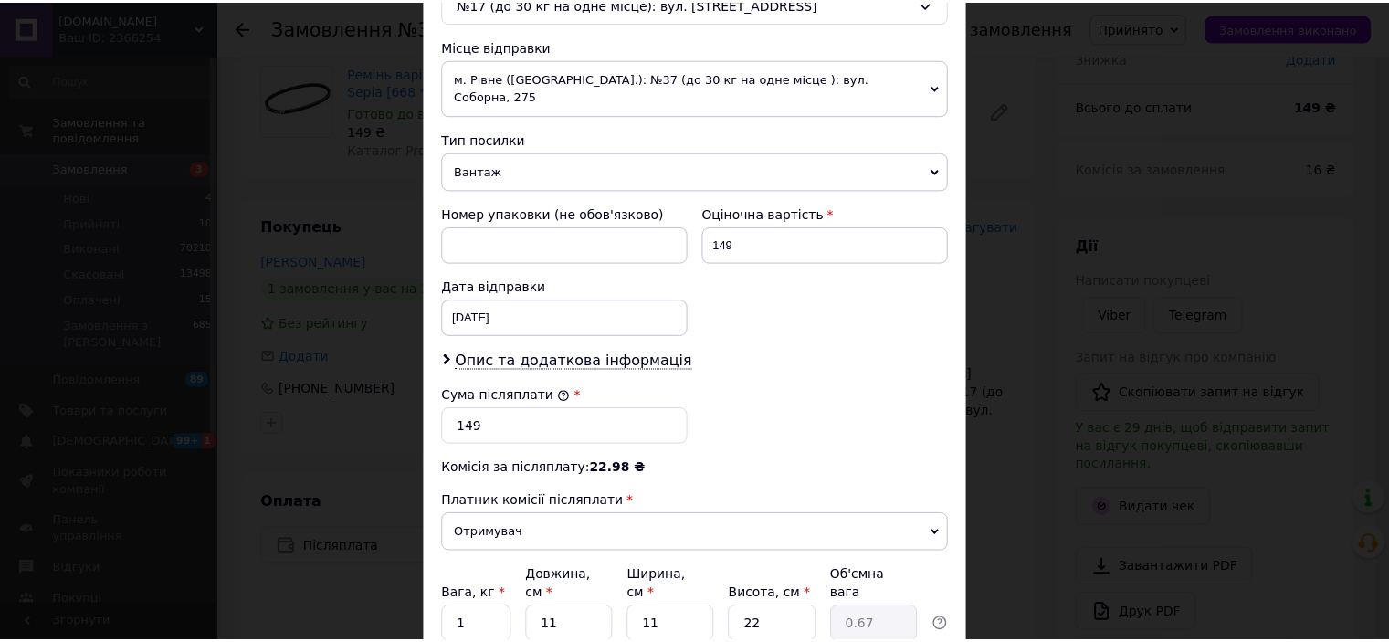
scroll to position [745, 0]
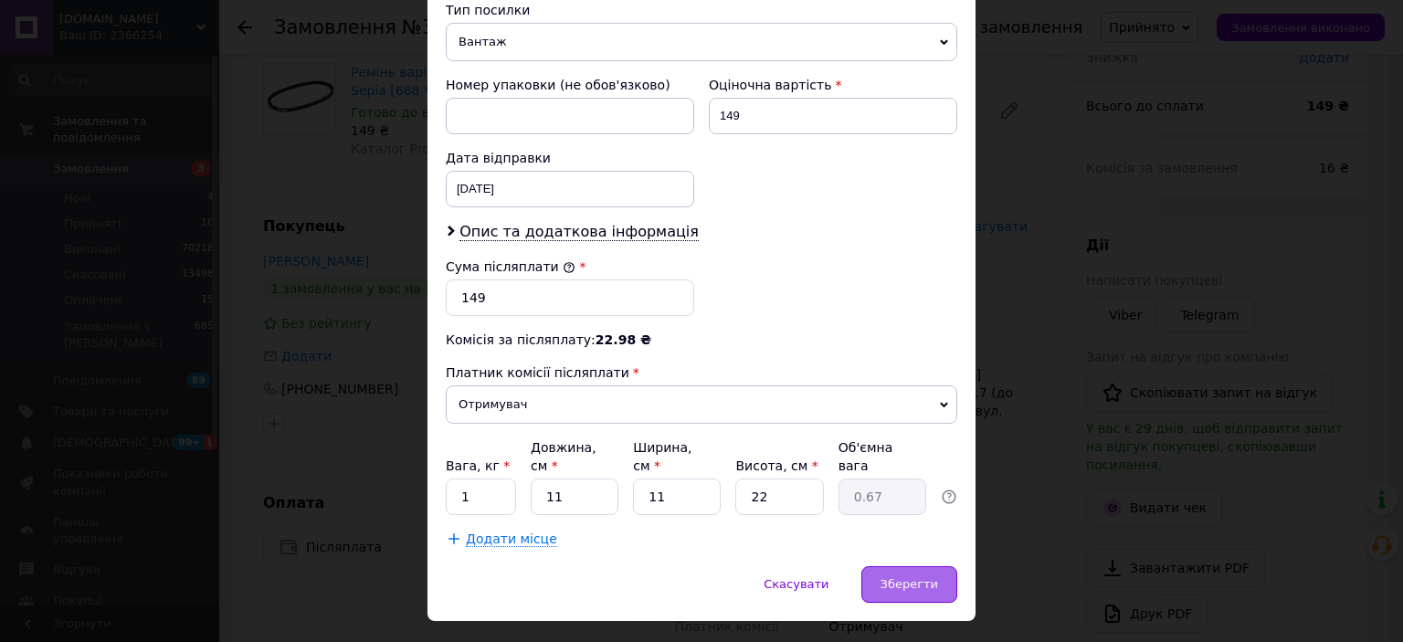
click at [906, 577] on span "Зберегти" at bounding box center [909, 584] width 58 height 14
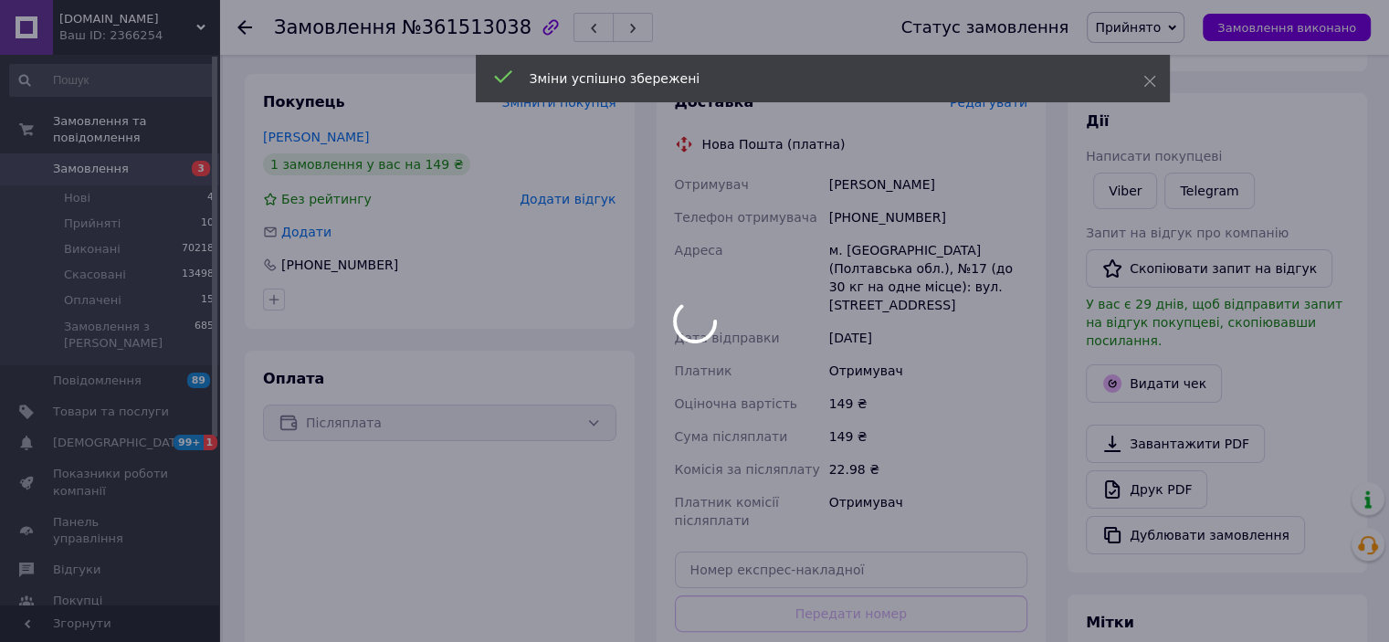
scroll to position [513, 0]
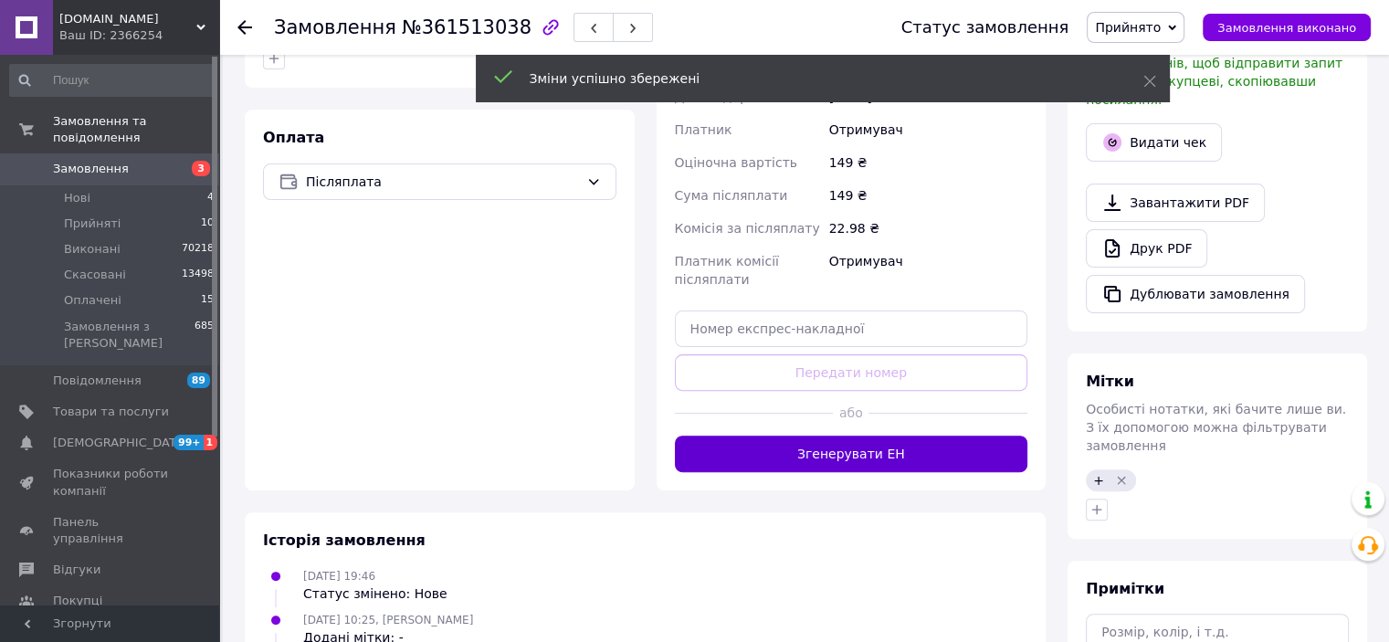
click at [778, 436] on button "Згенерувати ЕН" at bounding box center [851, 454] width 353 height 37
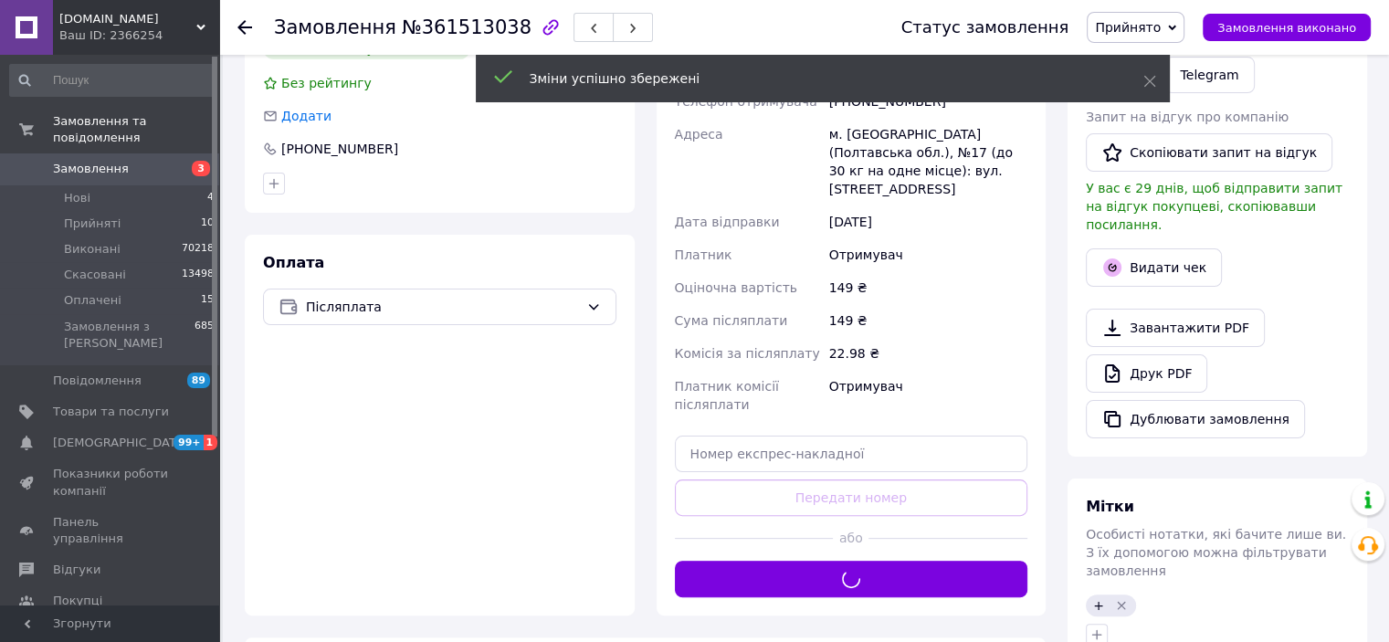
scroll to position [239, 0]
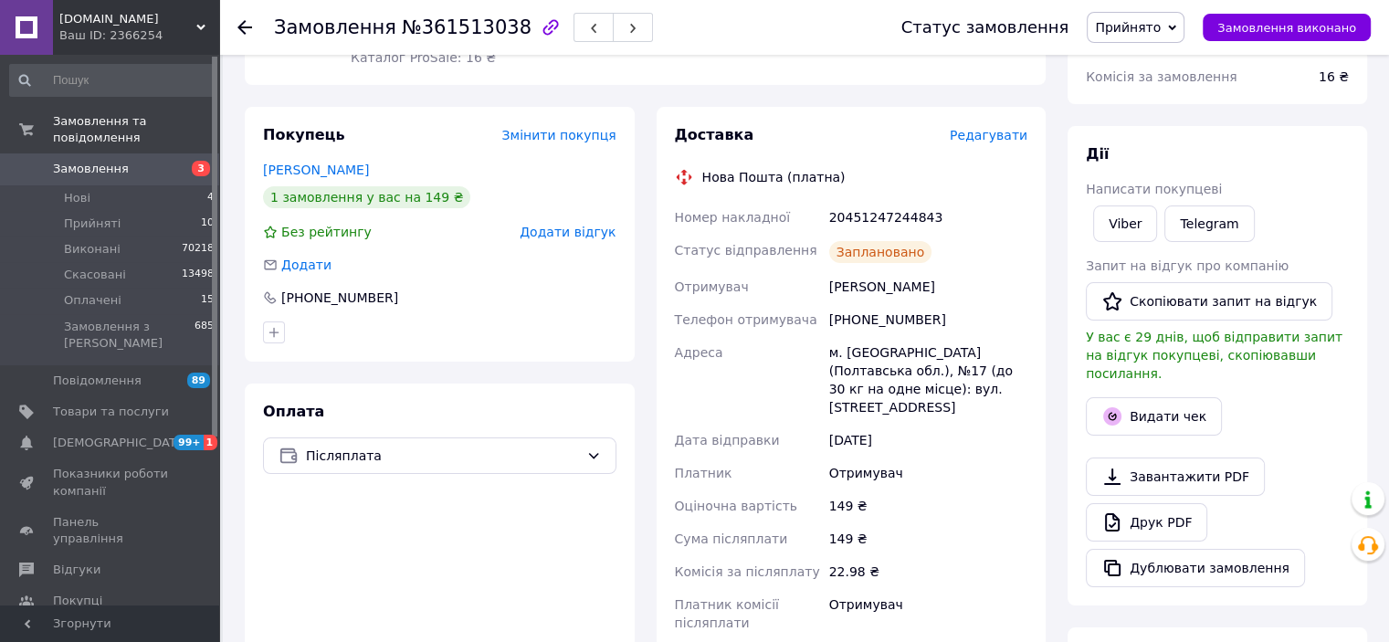
click at [1154, 28] on span "Прийнято" at bounding box center [1128, 27] width 66 height 15
click at [1136, 59] on li "Виконано" at bounding box center [1136, 63] width 96 height 27
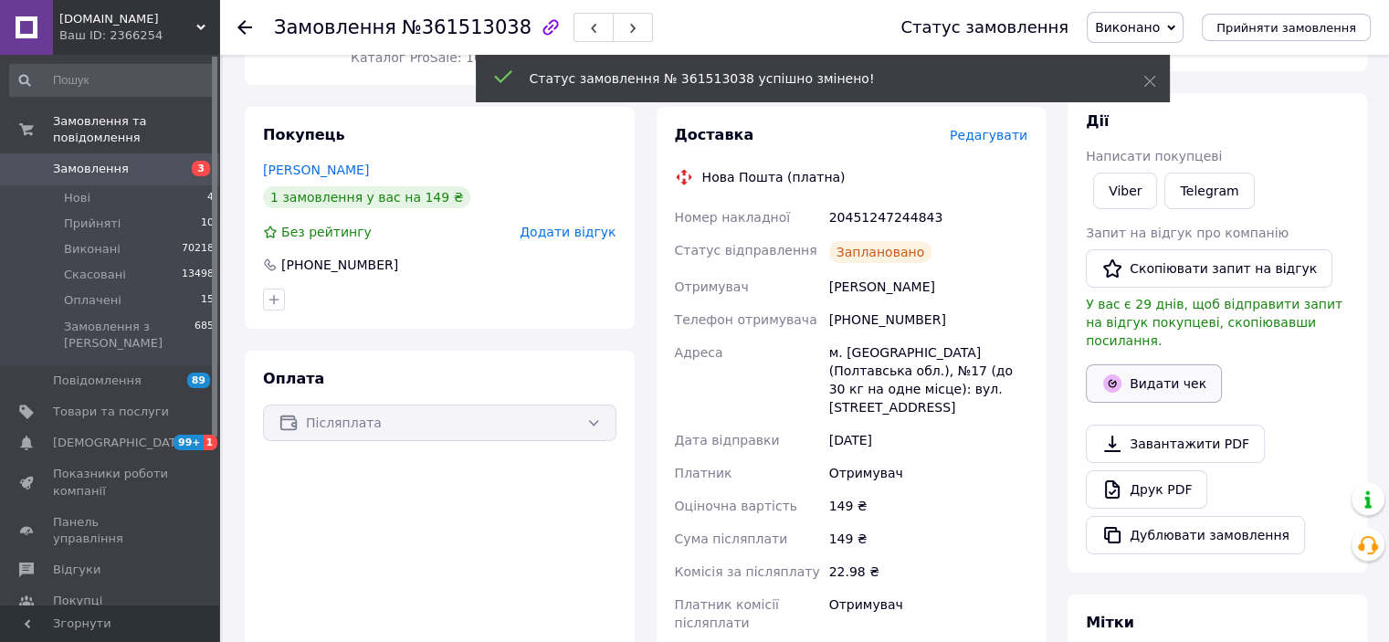
click at [1132, 364] on button "Видати чек" at bounding box center [1154, 383] width 136 height 38
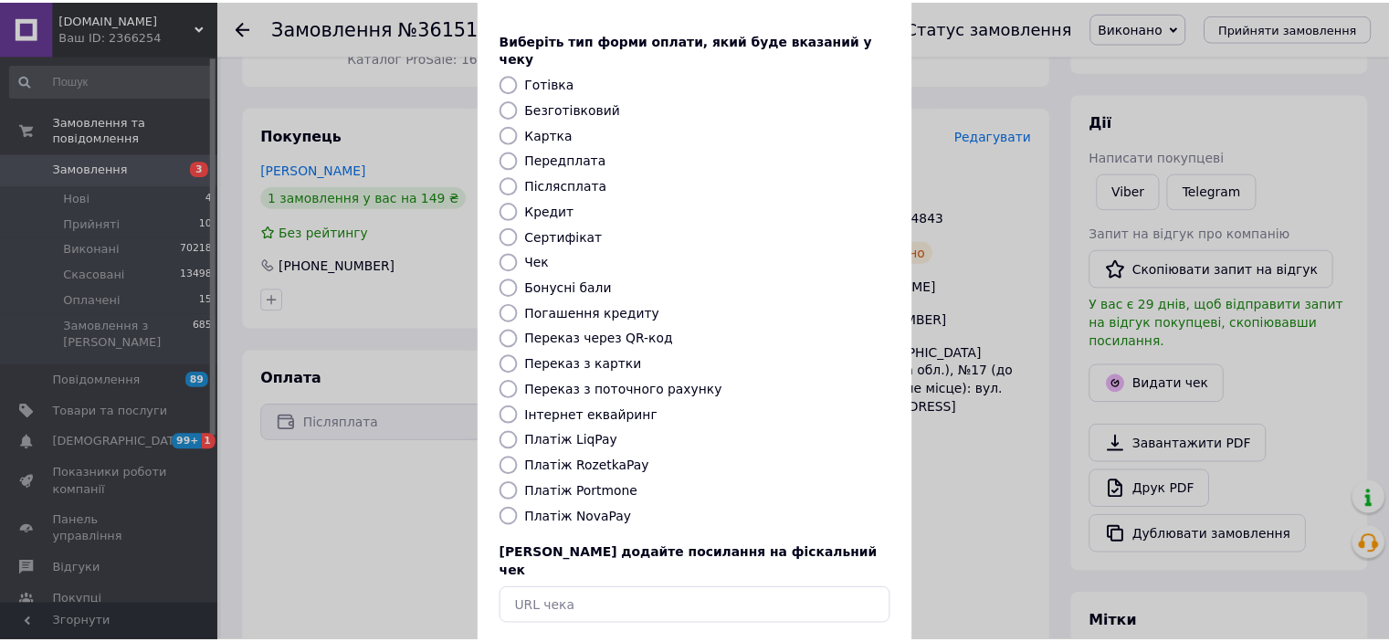
scroll to position [142, 0]
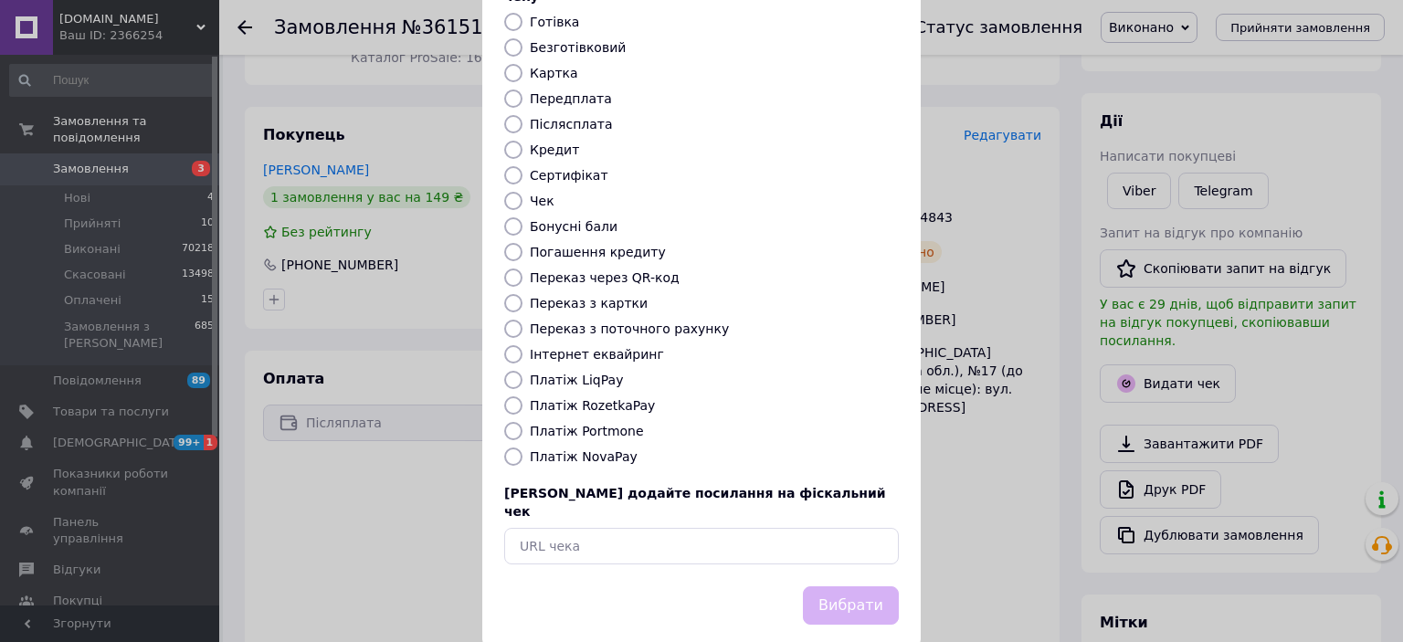
click at [573, 449] on label "Платіж NovaPay" at bounding box center [584, 456] width 108 height 15
click at [522, 448] on input "Платіж NovaPay" at bounding box center [513, 457] width 18 height 18
radio input "true"
click at [895, 586] on button "Вибрати" at bounding box center [851, 605] width 96 height 39
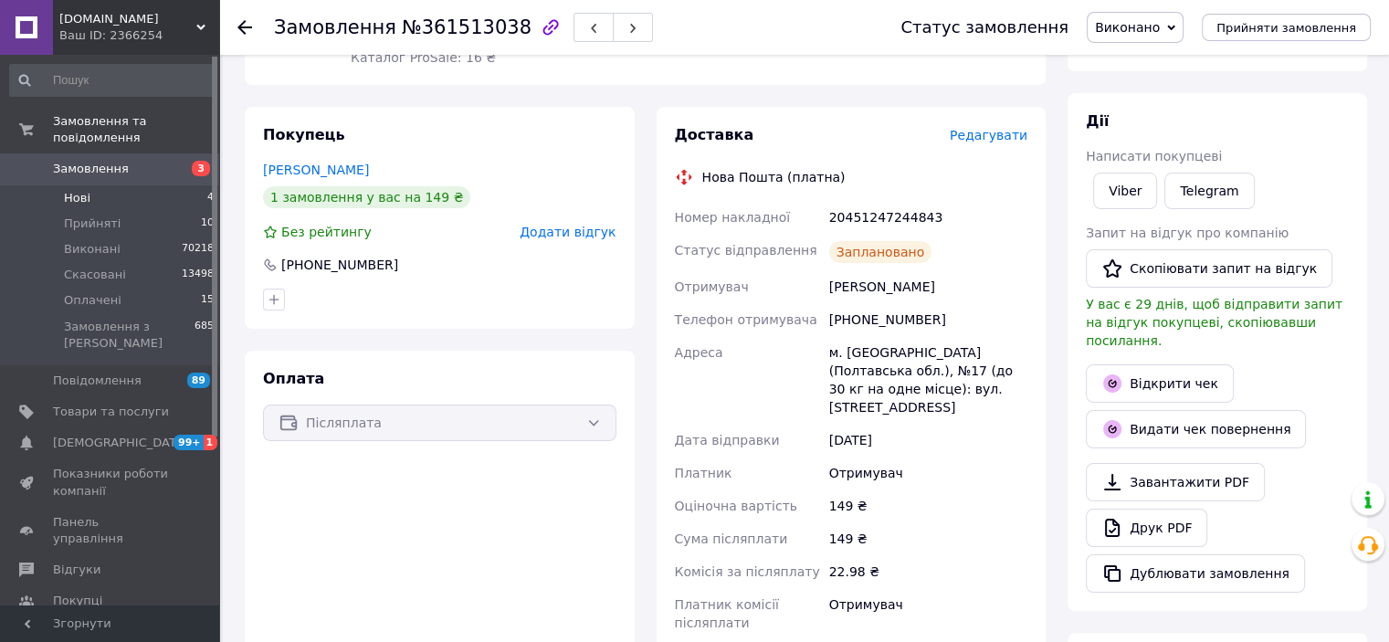
click at [80, 190] on span "Нові" at bounding box center [77, 198] width 26 height 16
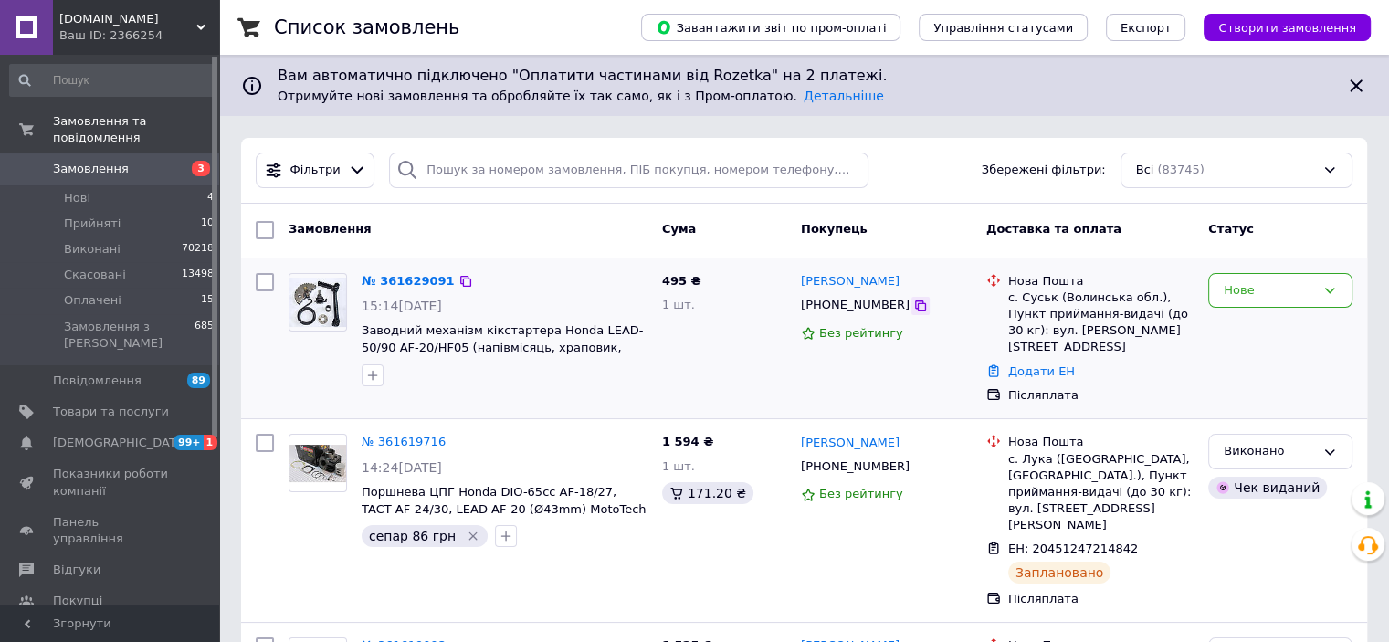
click at [913, 306] on icon at bounding box center [920, 306] width 15 height 15
drag, startPoint x: 375, startPoint y: 374, endPoint x: 560, endPoint y: 368, distance: 184.6
click at [378, 374] on icon "button" at bounding box center [372, 375] width 15 height 15
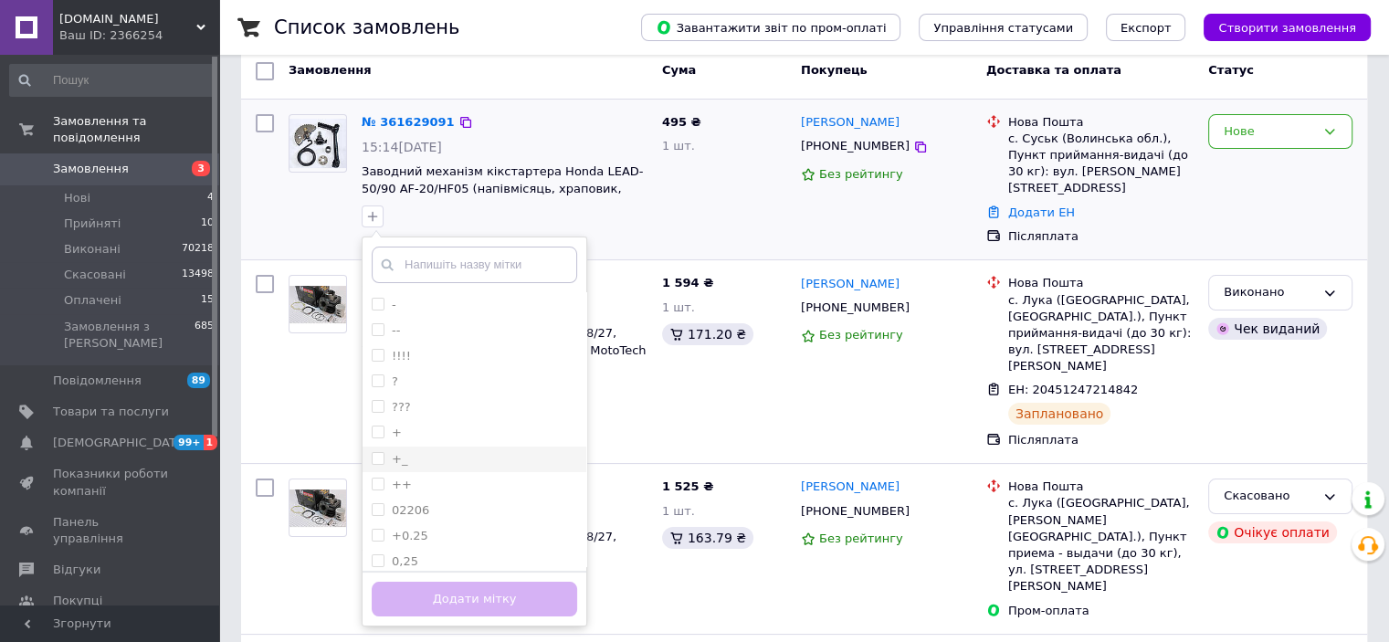
scroll to position [183, 0]
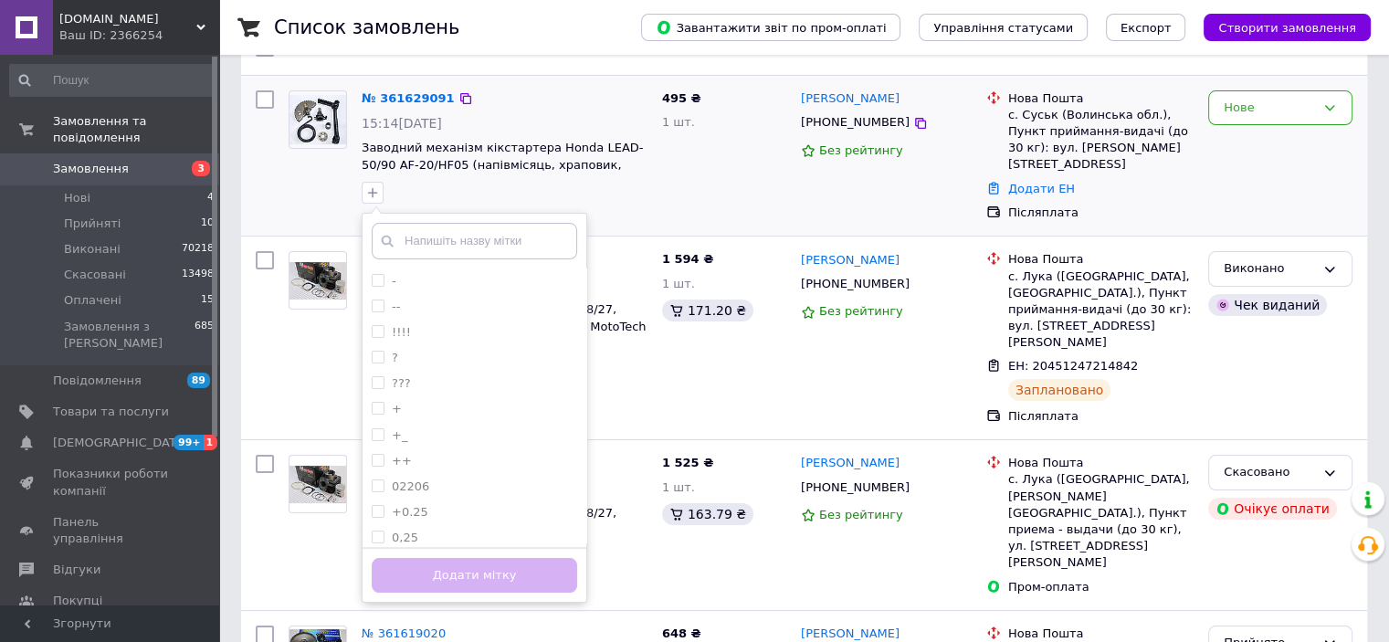
drag, startPoint x: 376, startPoint y: 402, endPoint x: 445, endPoint y: 545, distance: 158.9
click at [384, 412] on label "+" at bounding box center [387, 409] width 30 height 16
click at [384, 412] on input "+" at bounding box center [378, 408] width 12 height 12
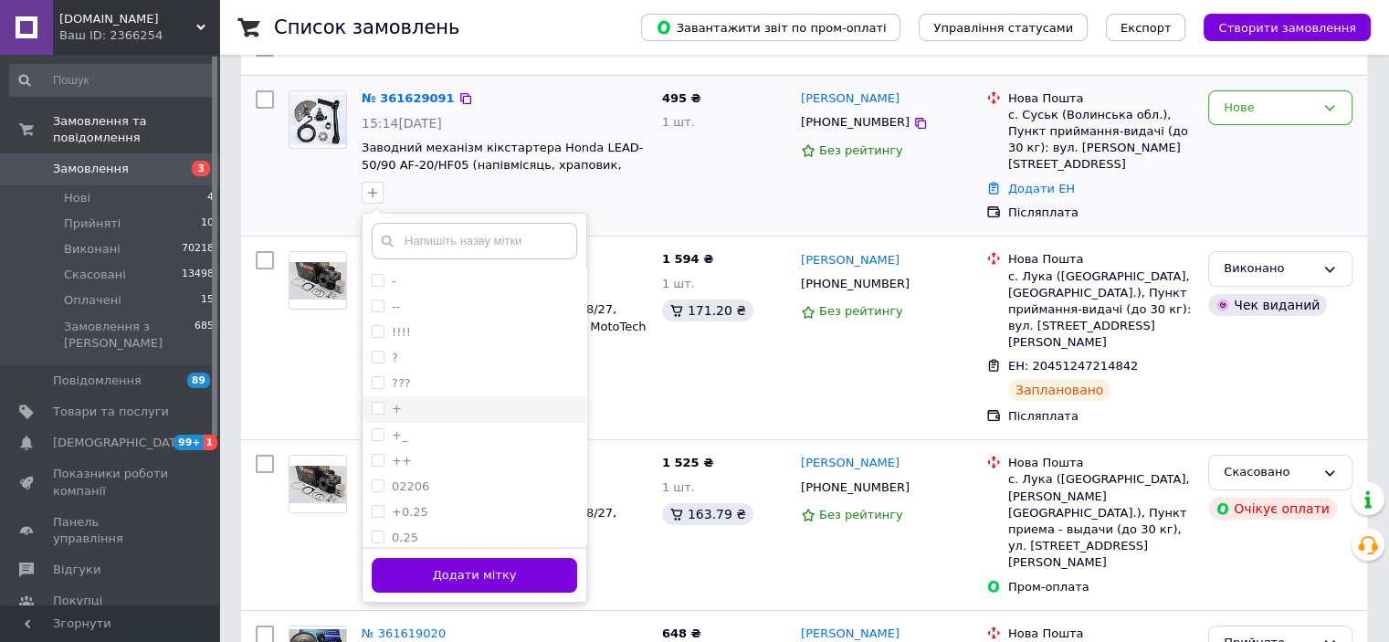
click at [374, 411] on input "+" at bounding box center [378, 408] width 12 height 12
checkbox input "true"
click at [425, 565] on button "Додати мітку" at bounding box center [474, 576] width 205 height 36
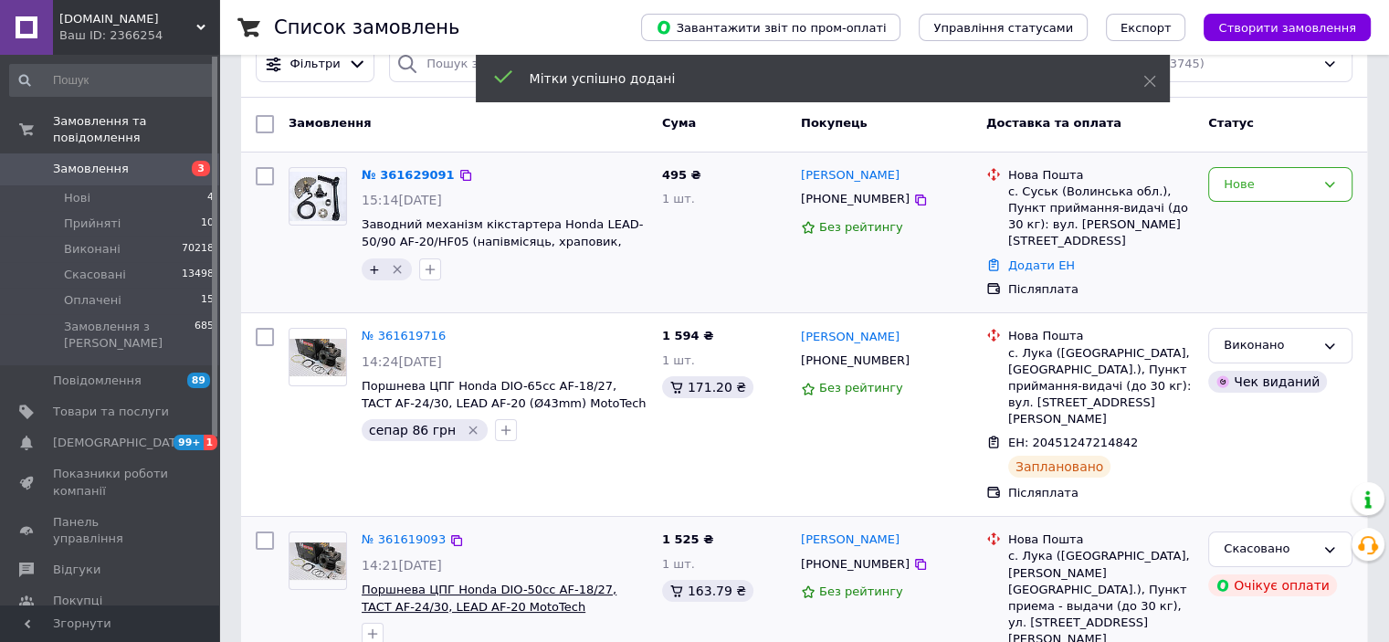
scroll to position [0, 0]
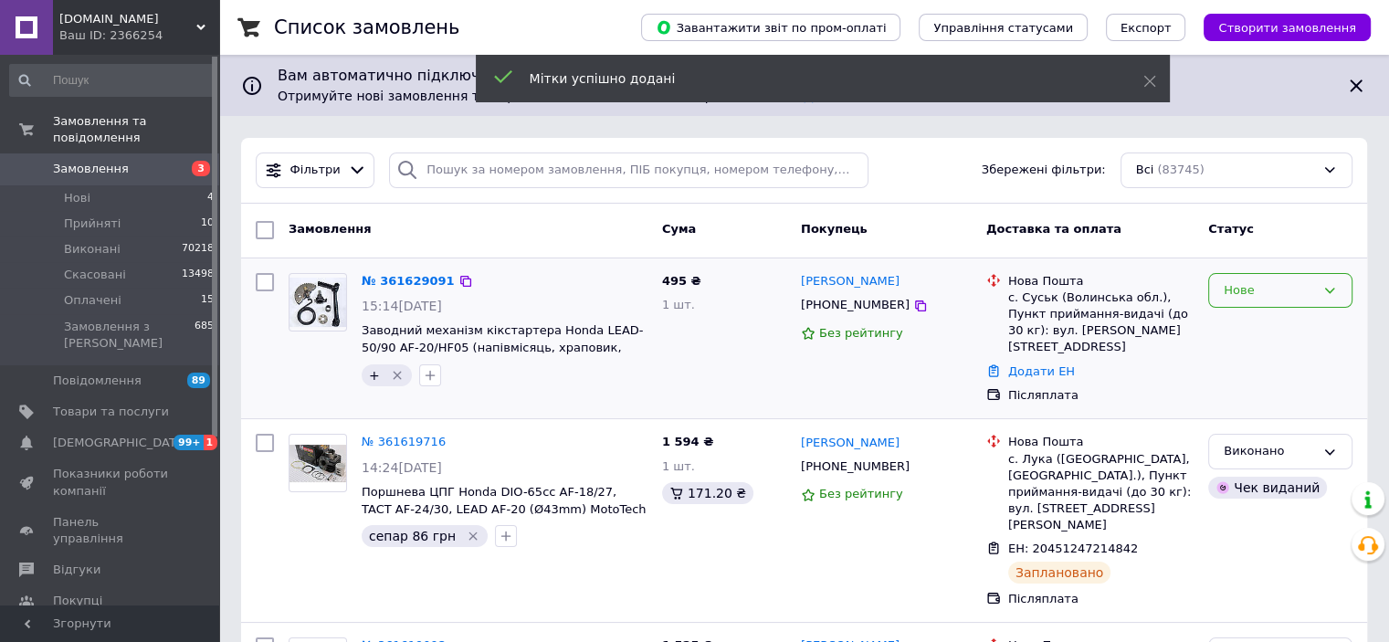
click at [1230, 292] on div "Нове" at bounding box center [1269, 290] width 91 height 19
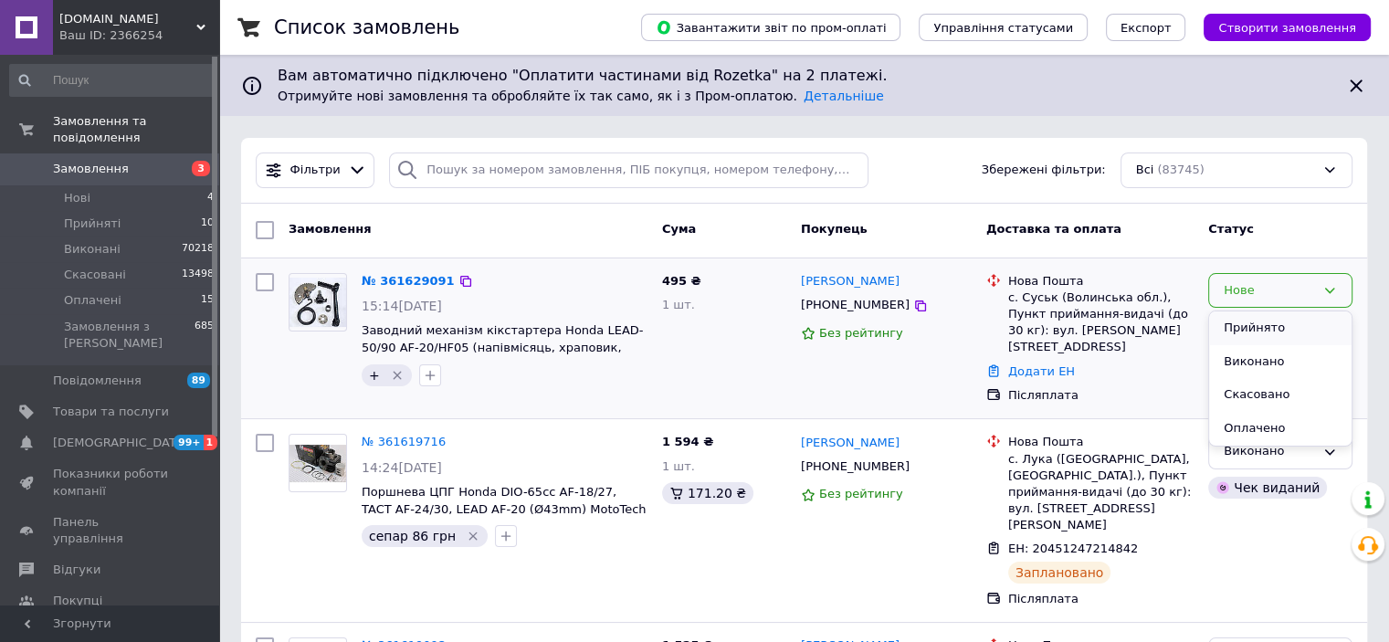
click at [1247, 327] on li "Прийнято" at bounding box center [1280, 328] width 142 height 34
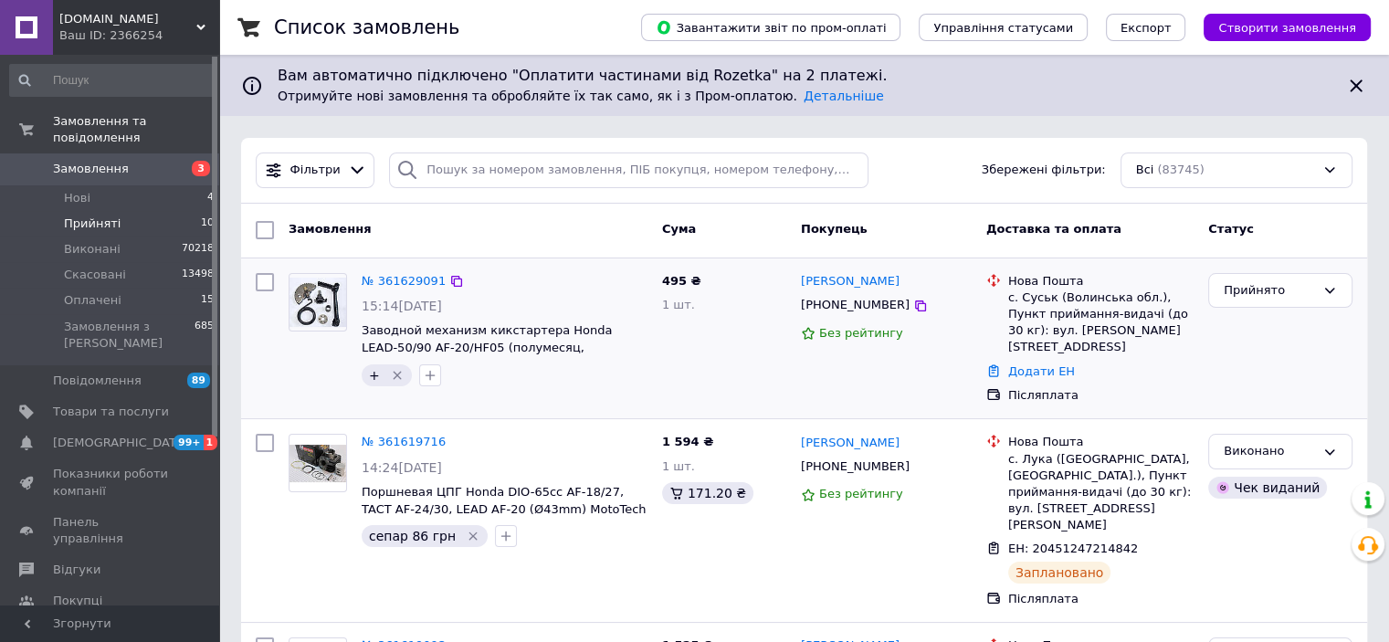
click at [95, 216] on span "Прийняті" at bounding box center [92, 224] width 57 height 16
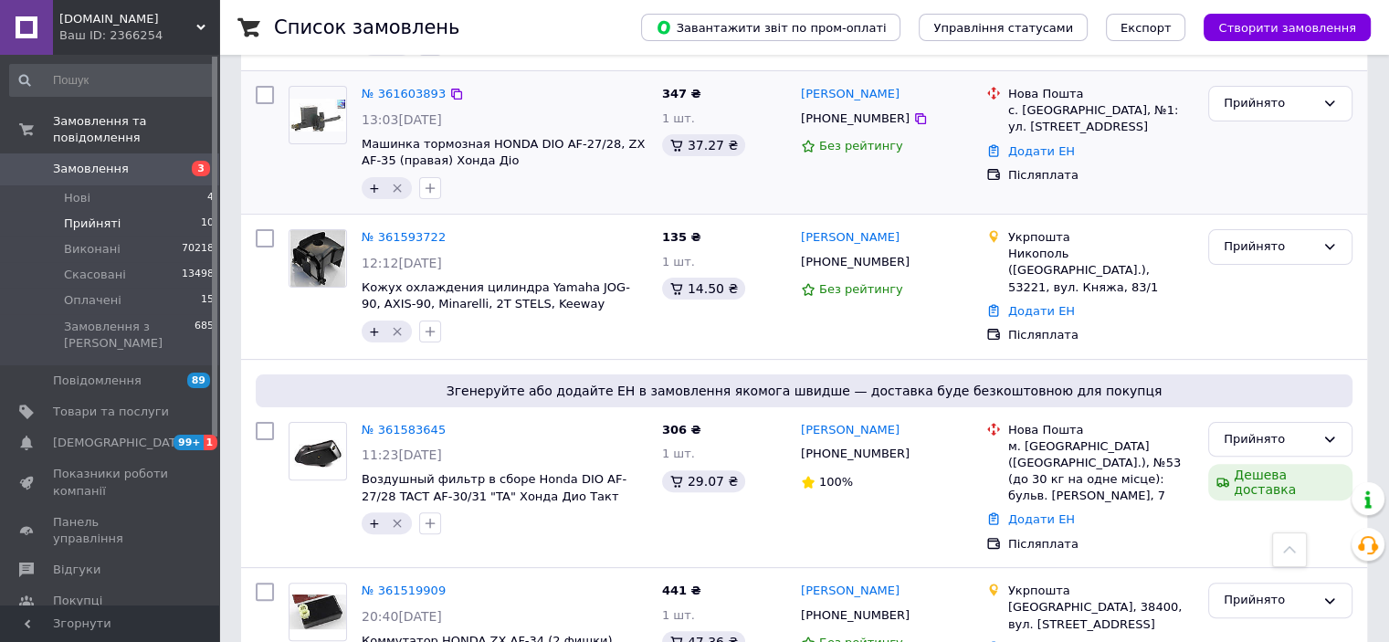
scroll to position [457, 0]
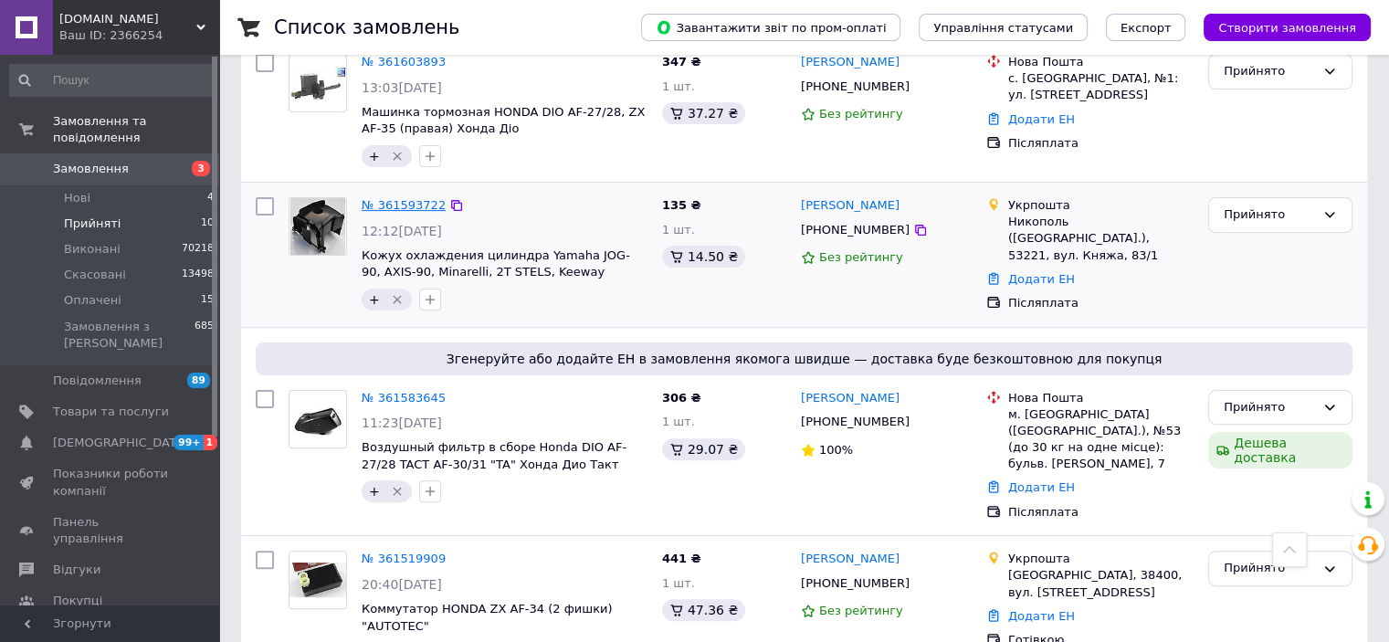
click at [429, 201] on link "№ 361593722" at bounding box center [404, 205] width 84 height 14
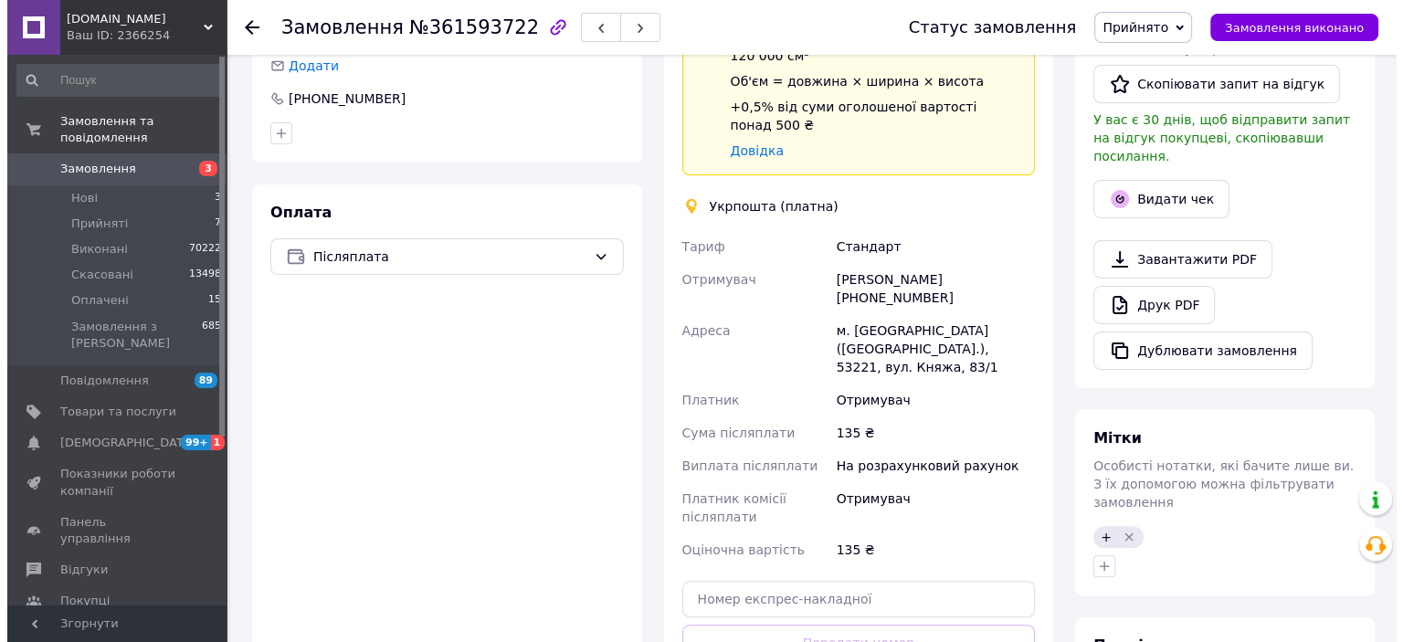
scroll to position [183, 0]
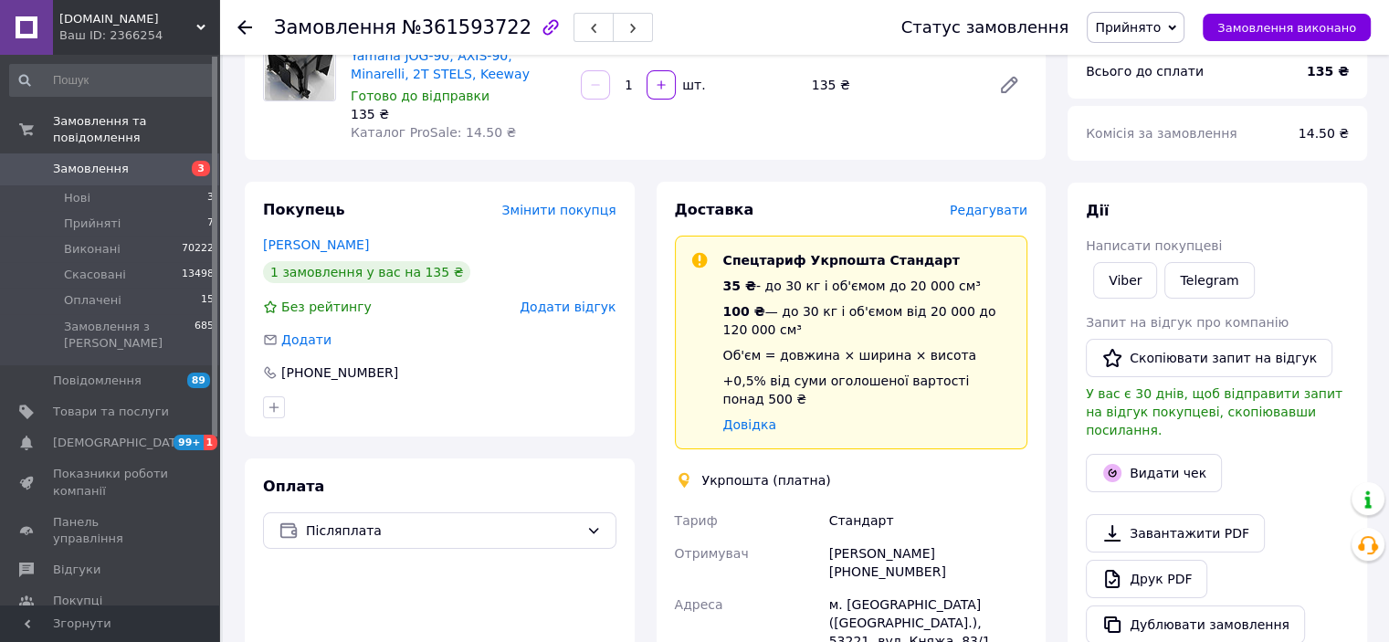
click at [993, 196] on div "Доставка Редагувати Спецтариф Укрпошта Стандарт 35 ₴ - до 30 кг і об'ємом до 20…" at bounding box center [852, 608] width 390 height 853
click at [988, 211] on span "Редагувати" at bounding box center [989, 210] width 78 height 15
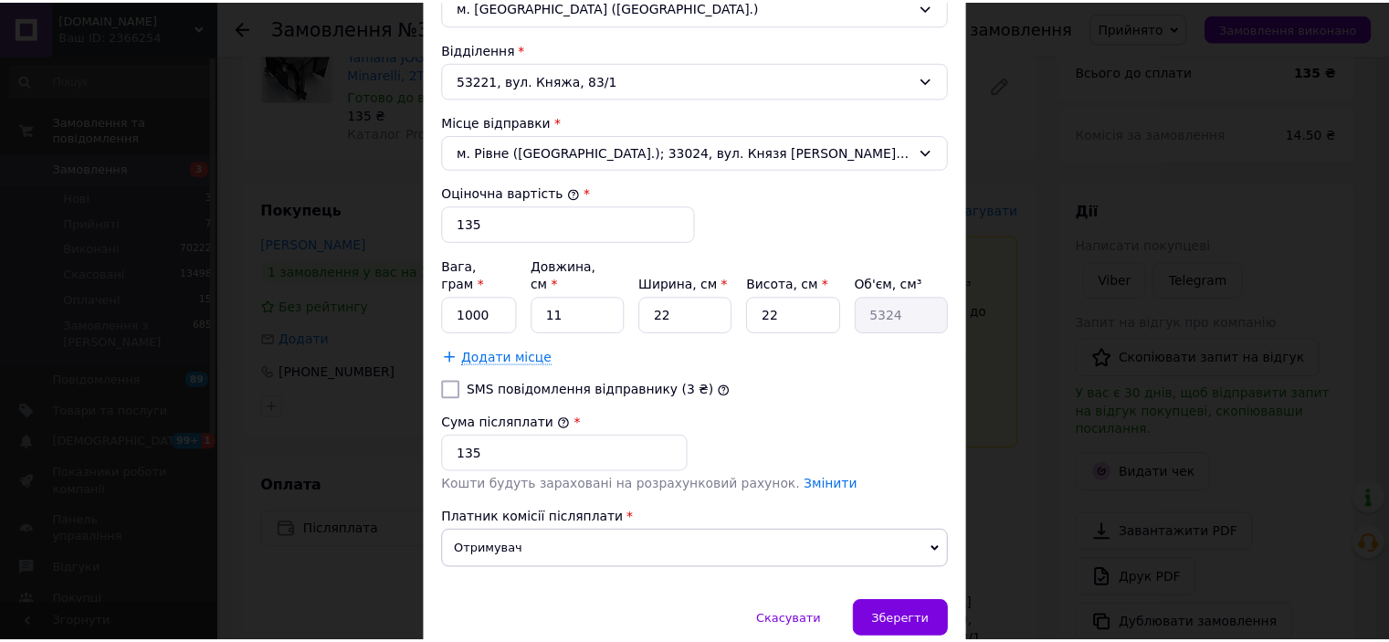
scroll to position [665, 0]
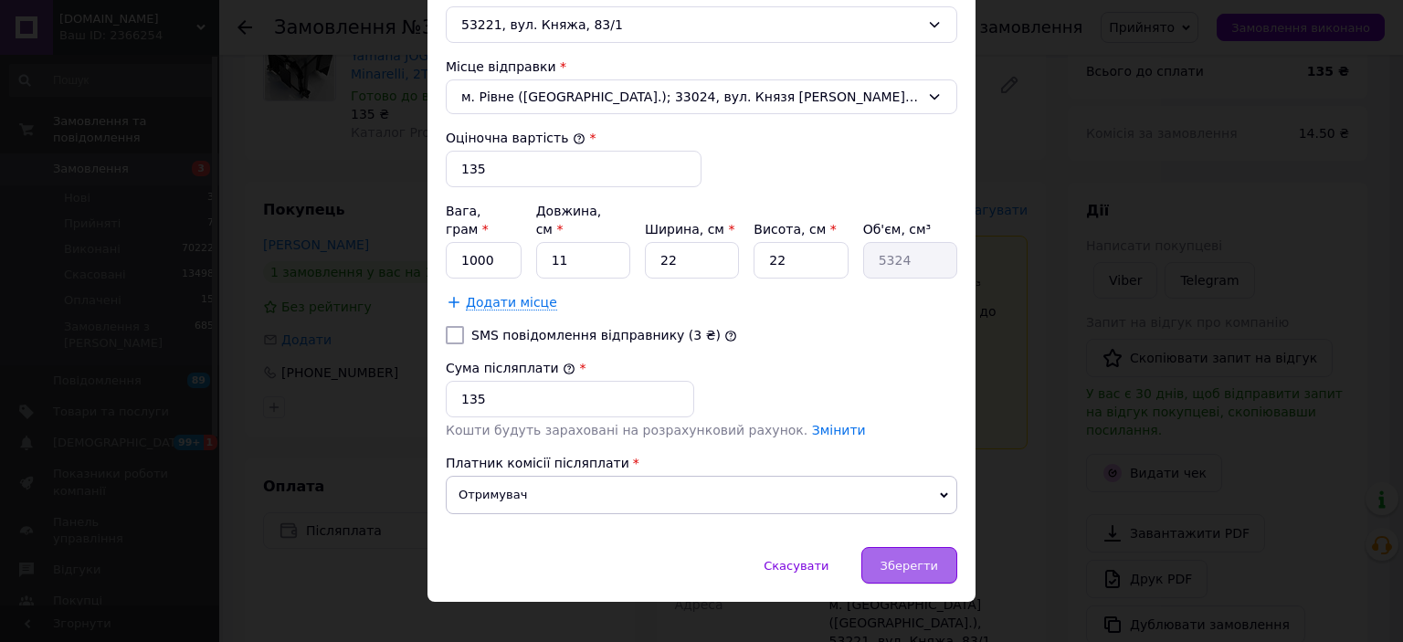
click at [912, 559] on span "Зберегти" at bounding box center [909, 566] width 58 height 14
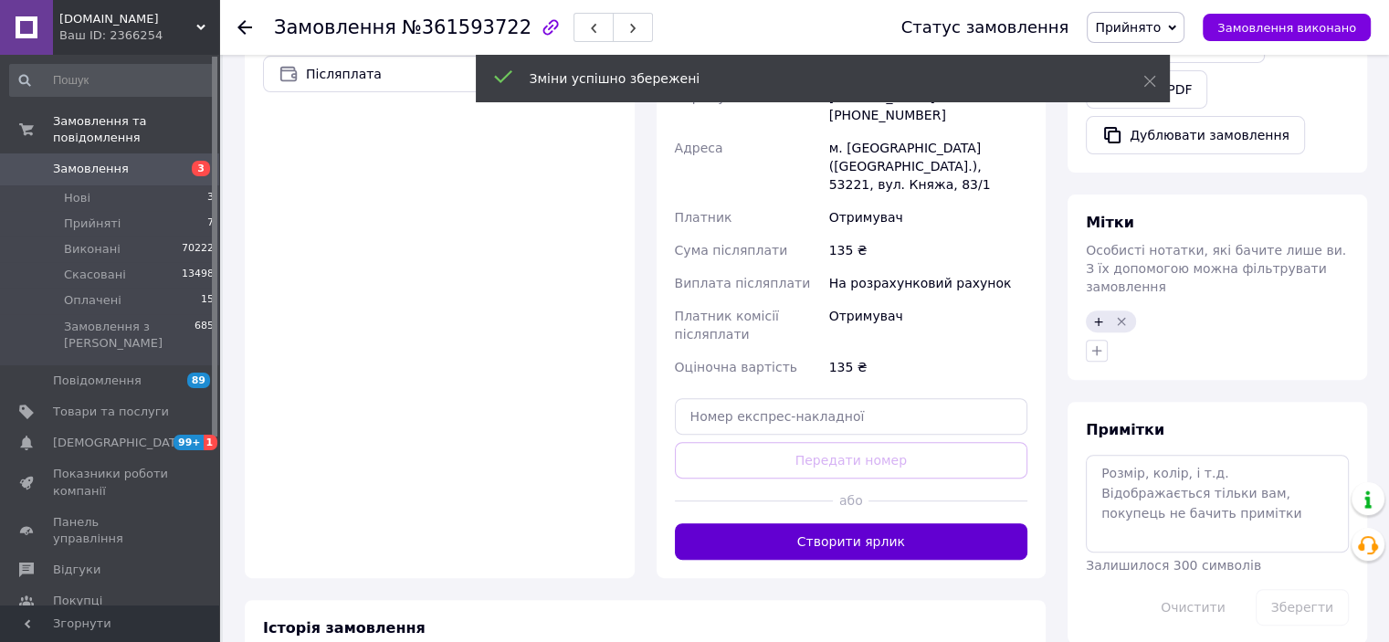
scroll to position [731, 0]
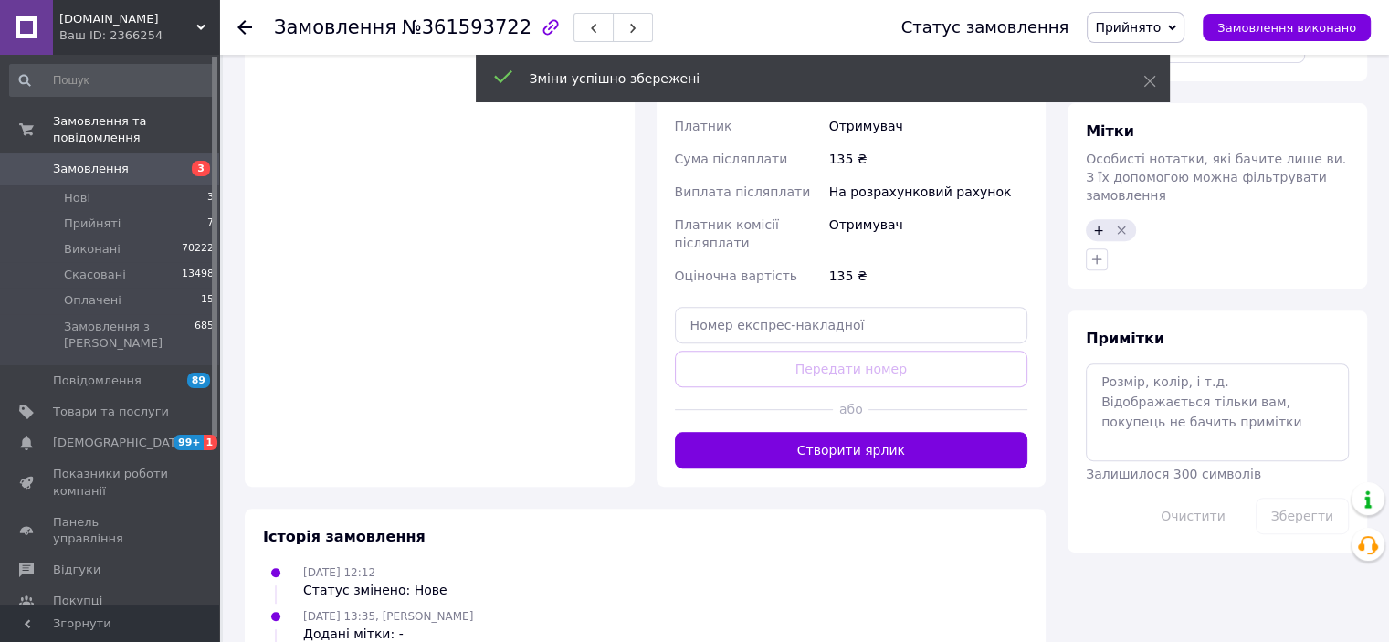
click at [823, 527] on div "Історія замовлення" at bounding box center [645, 537] width 764 height 21
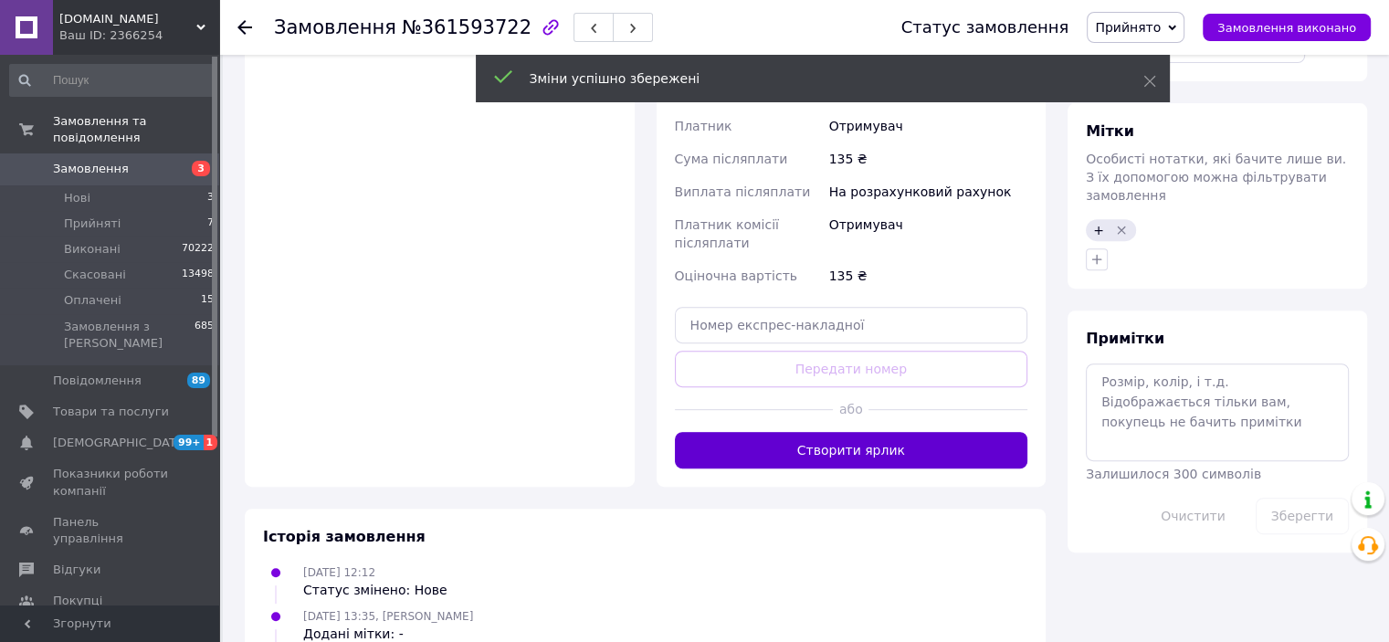
click at [827, 432] on button "Створити ярлик" at bounding box center [851, 450] width 353 height 37
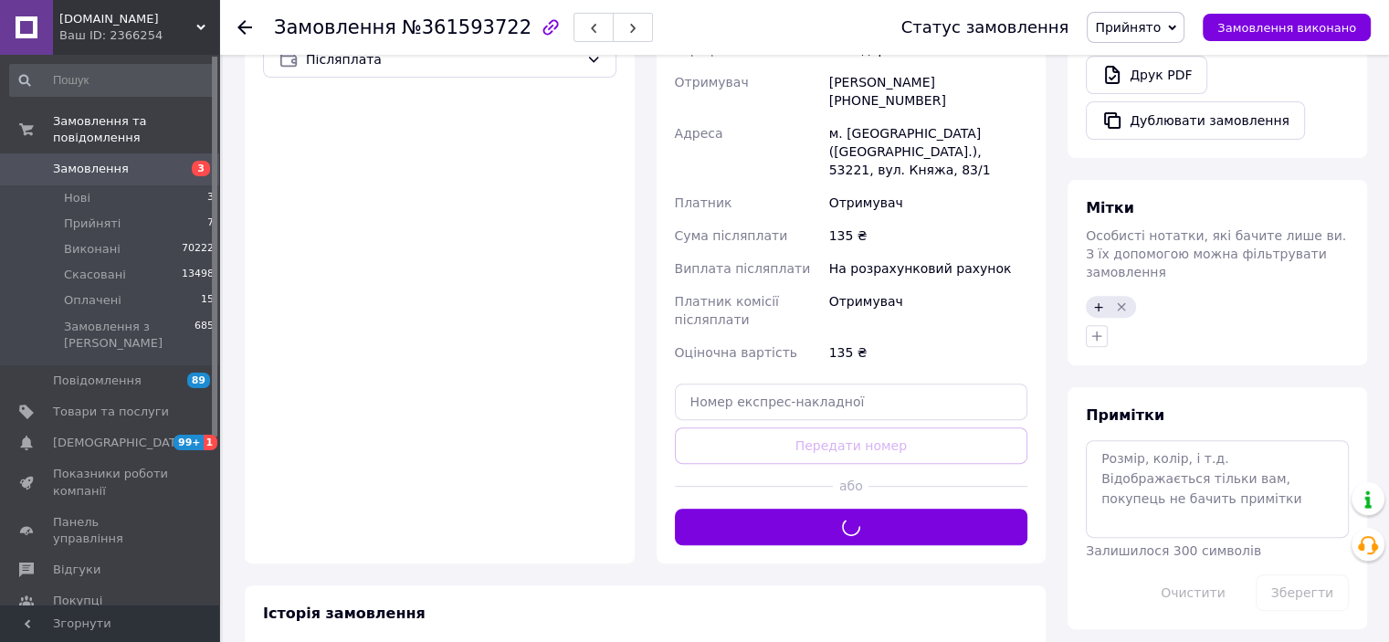
scroll to position [457, 0]
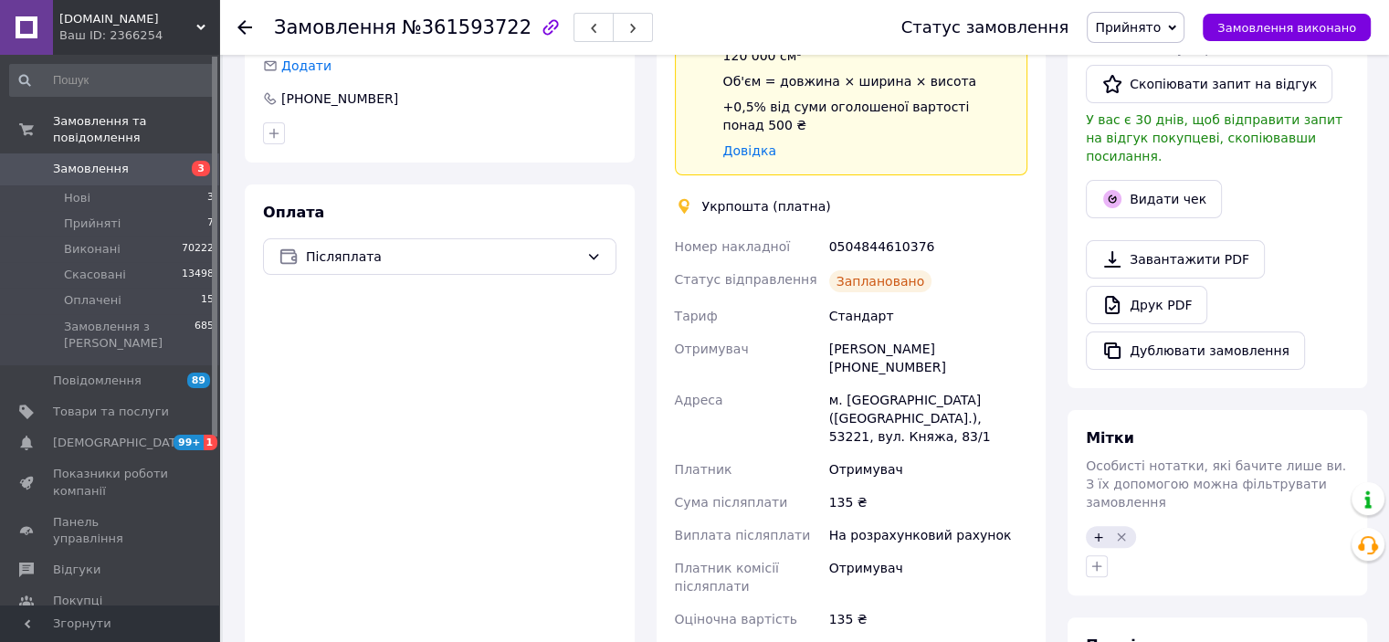
click at [1126, 20] on span "Прийнято" at bounding box center [1128, 27] width 66 height 15
click at [1140, 65] on li "Виконано" at bounding box center [1136, 63] width 96 height 27
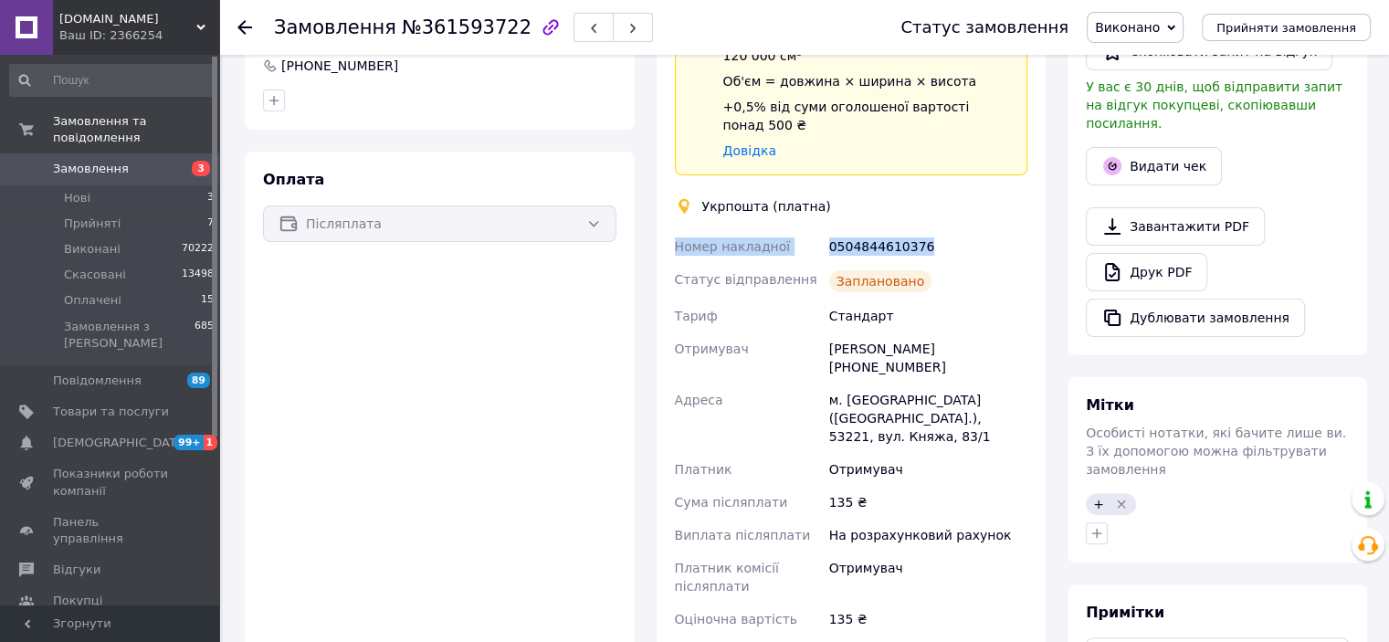
drag, startPoint x: 938, startPoint y: 227, endPoint x: 676, endPoint y: 230, distance: 262.1
click at [676, 230] on div "Номер накладної 0504844610376 Статус відправлення Заплановано Тариф Стандарт От…" at bounding box center [851, 449] width 361 height 438
copy div "Номер накладної 0504844610376"
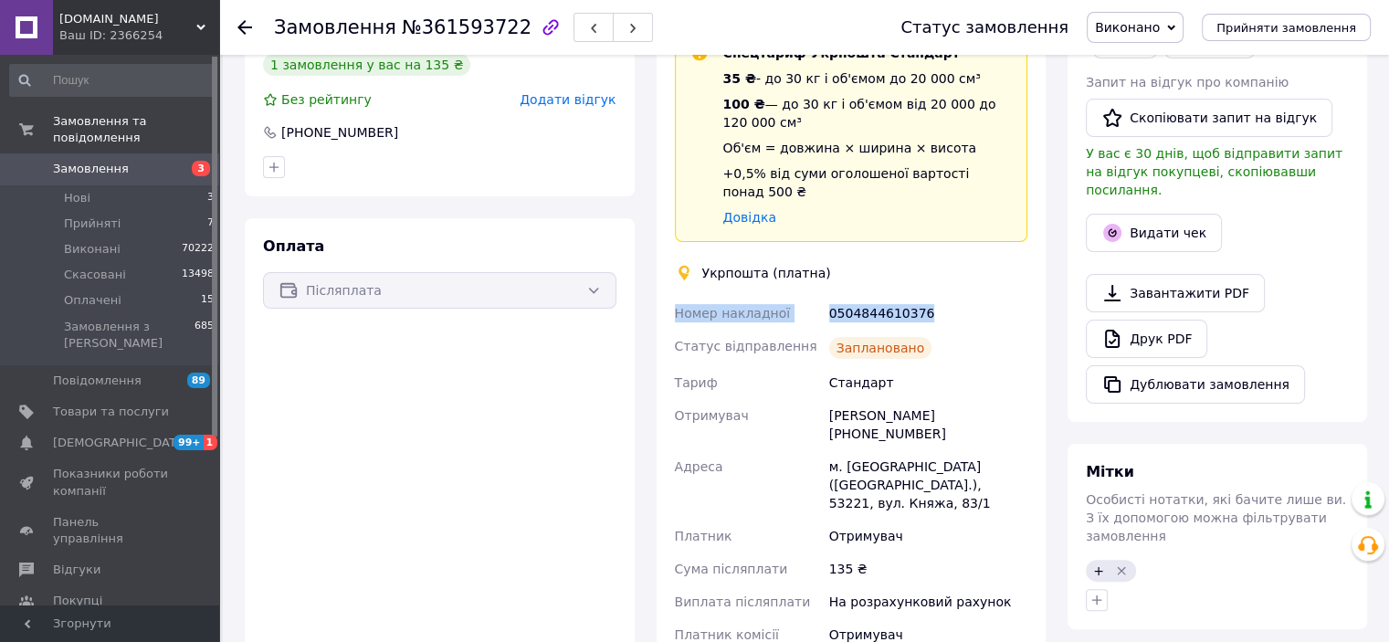
scroll to position [274, 0]
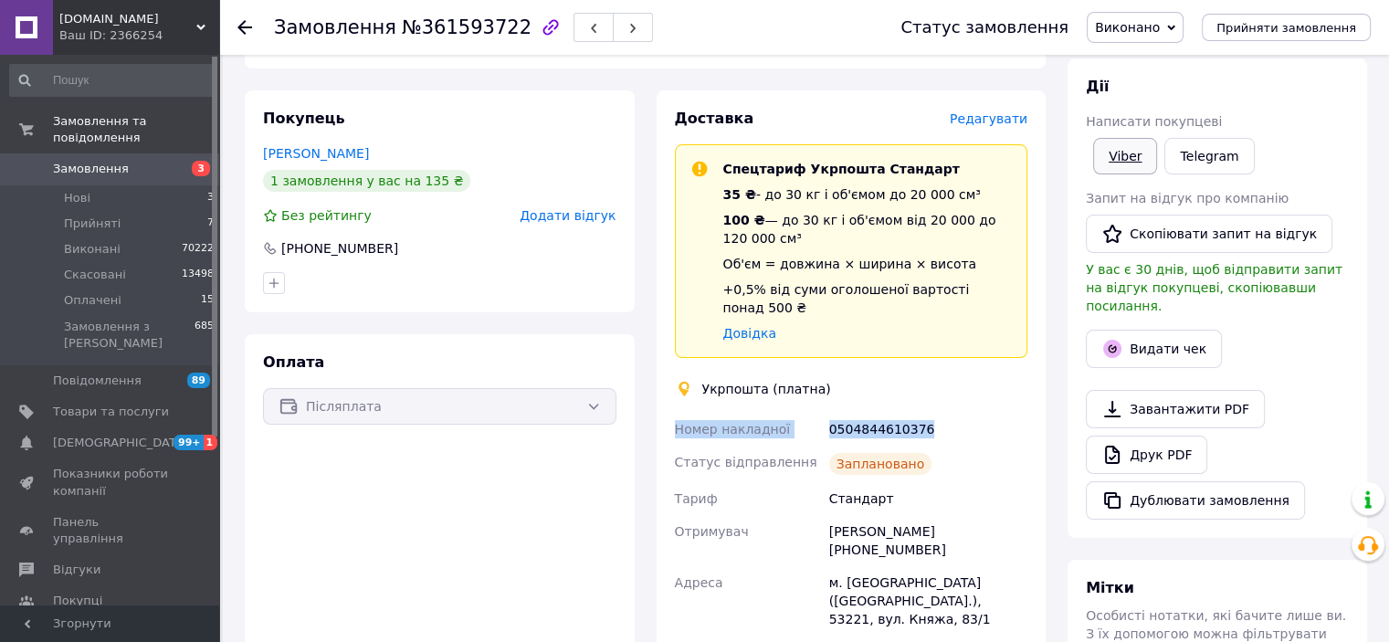
click at [1116, 142] on link "Viber" at bounding box center [1125, 156] width 64 height 37
click at [71, 216] on span "Прийняті" at bounding box center [92, 224] width 57 height 16
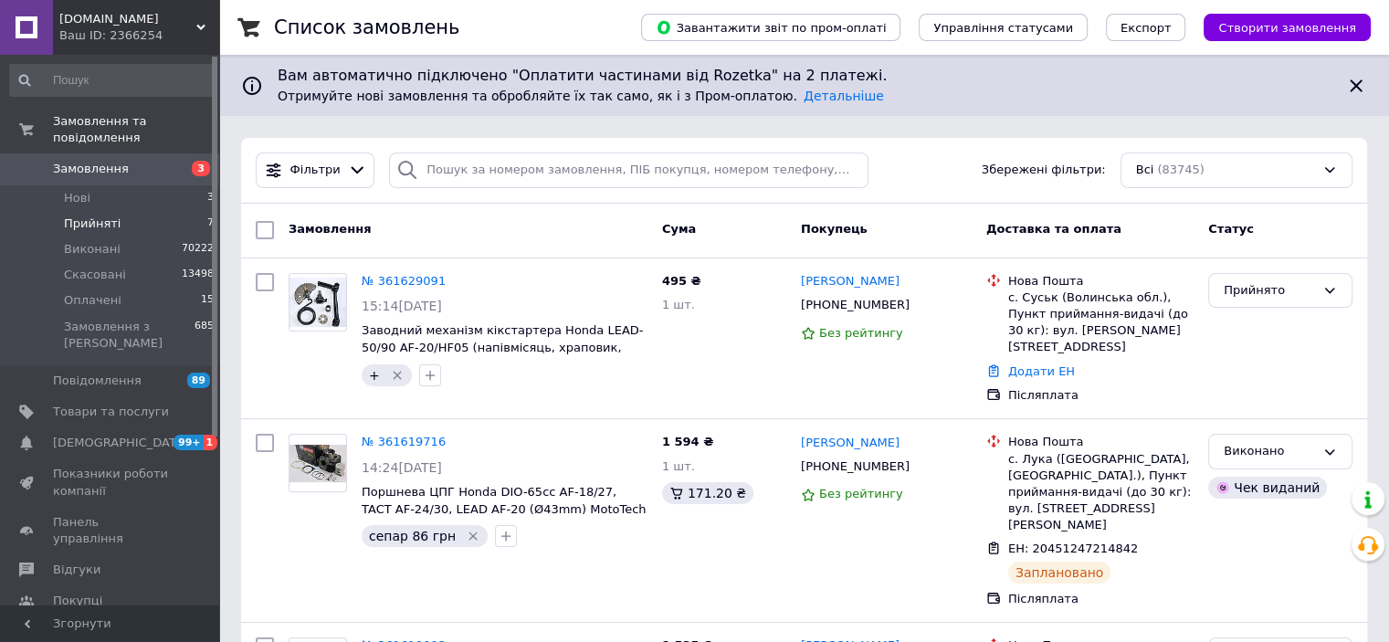
click at [97, 216] on span "Прийняті" at bounding box center [92, 224] width 57 height 16
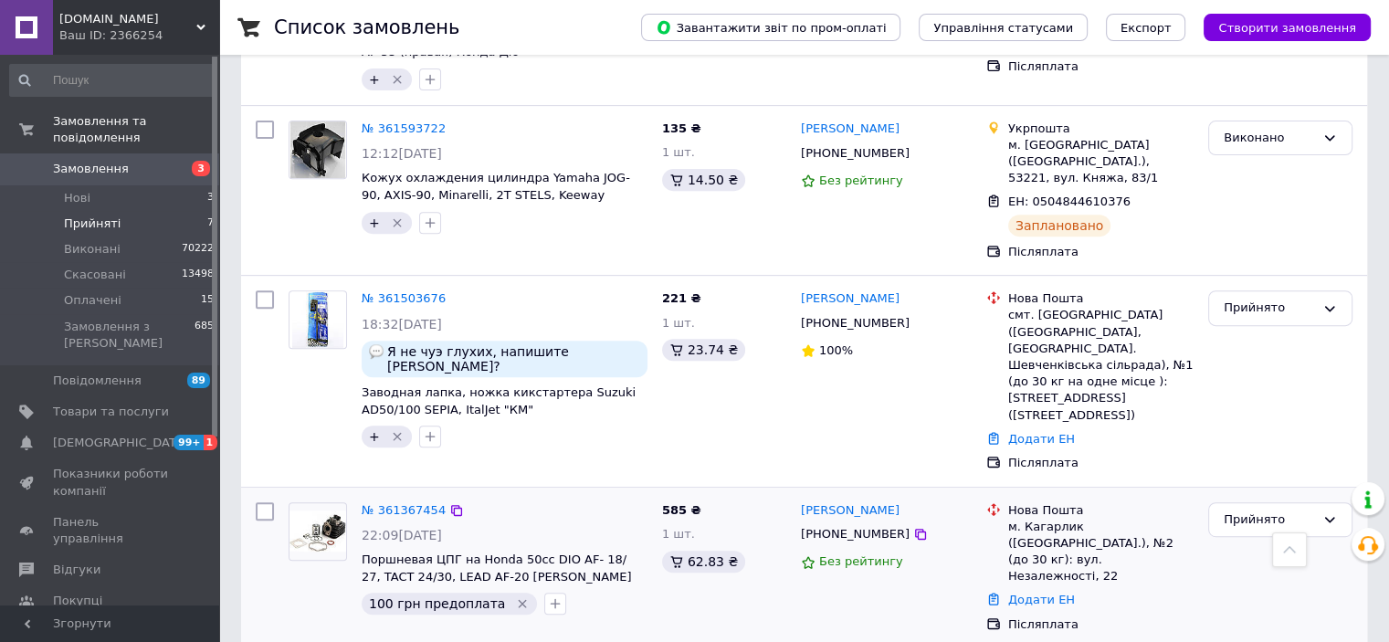
scroll to position [597, 0]
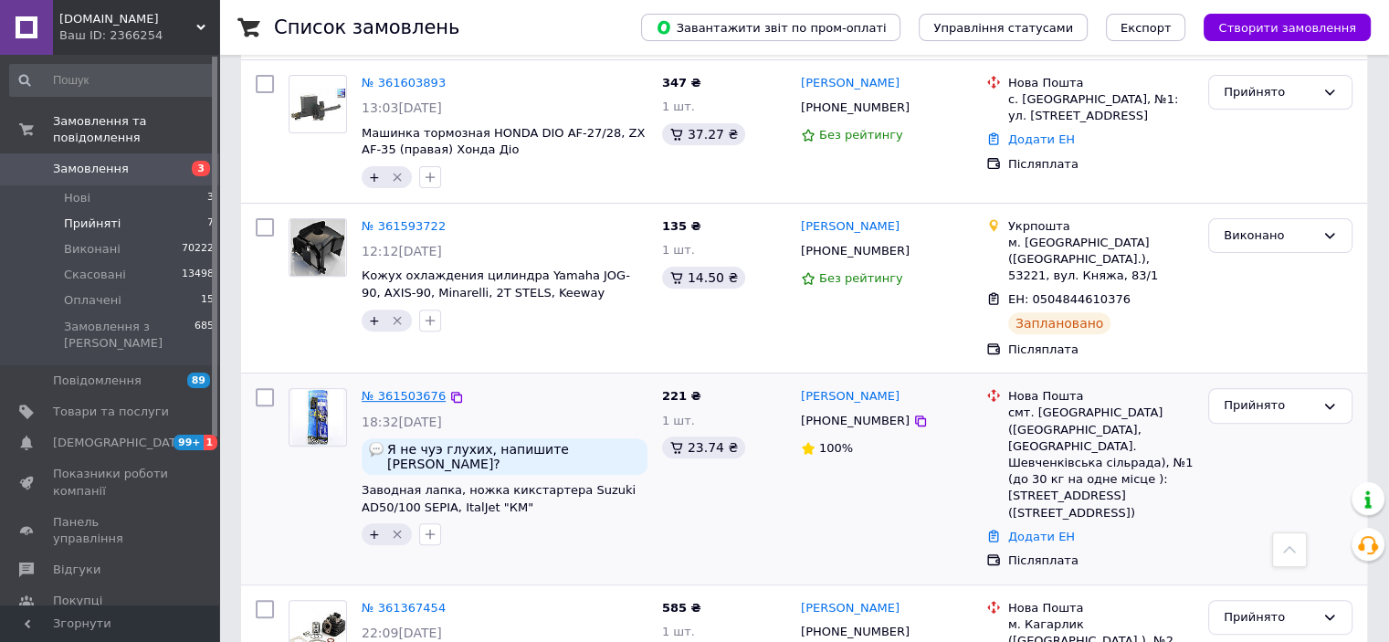
click at [388, 389] on link "№ 361503676" at bounding box center [404, 396] width 84 height 14
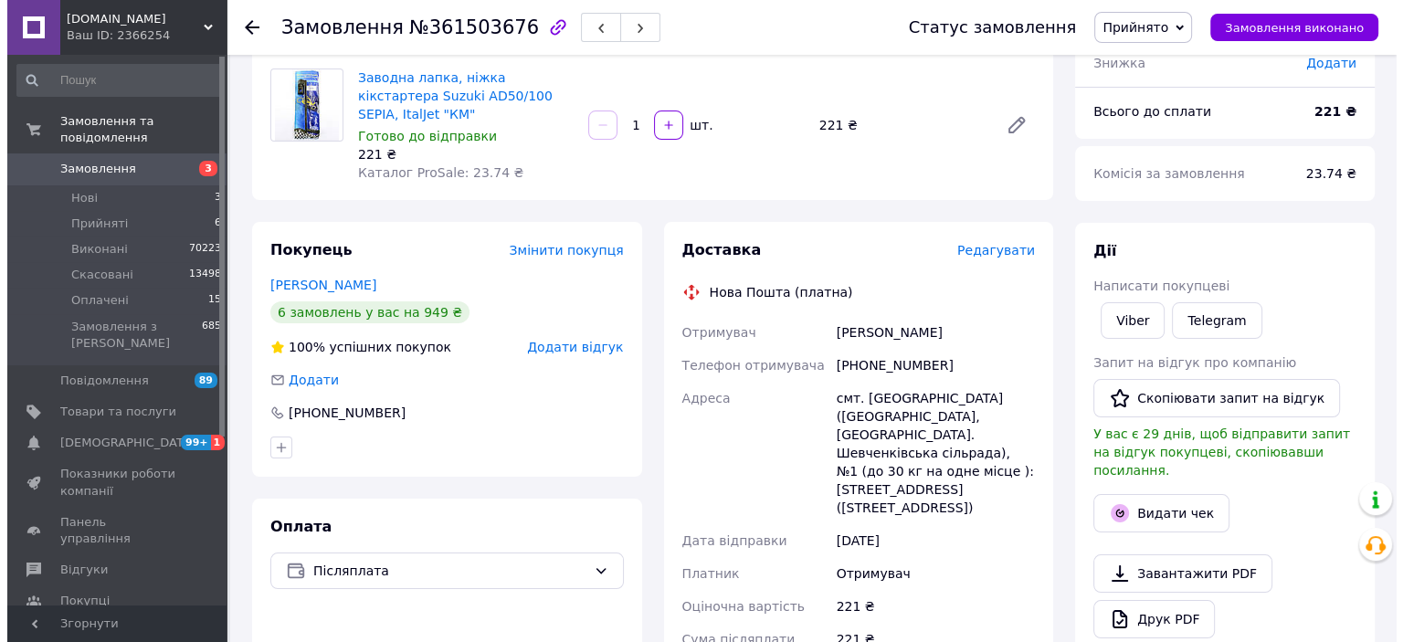
scroll to position [111, 0]
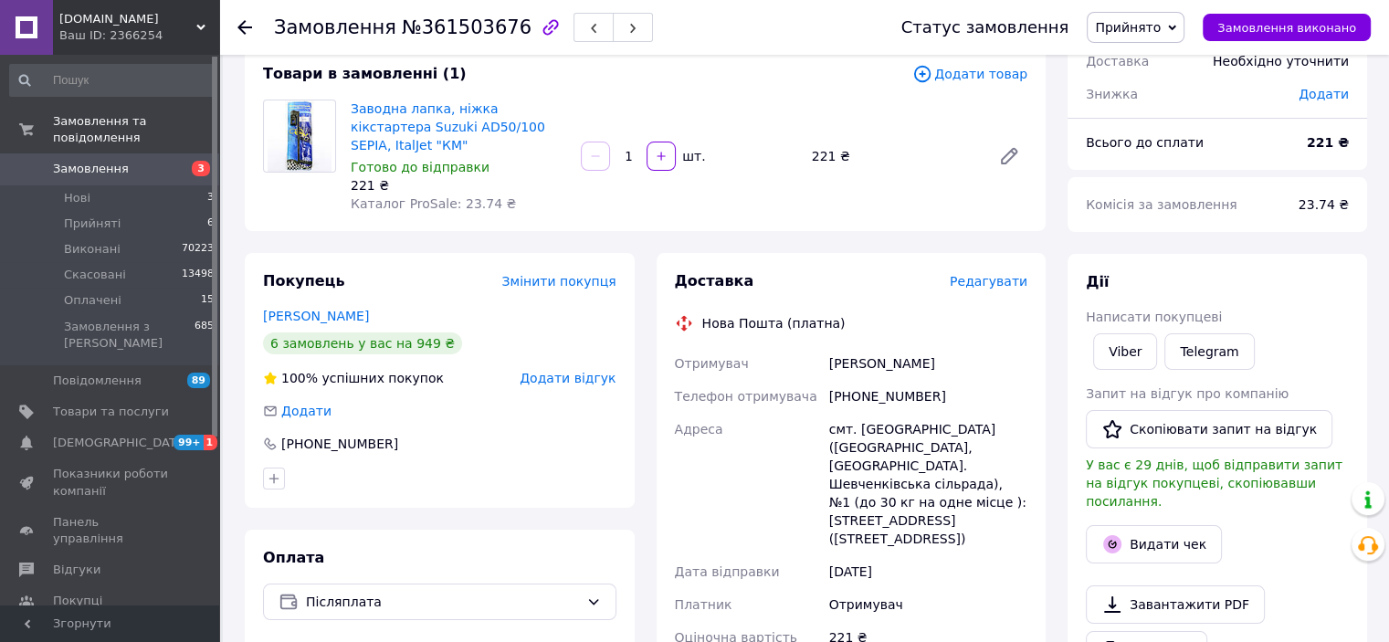
click at [993, 274] on span "Редагувати" at bounding box center [989, 281] width 78 height 15
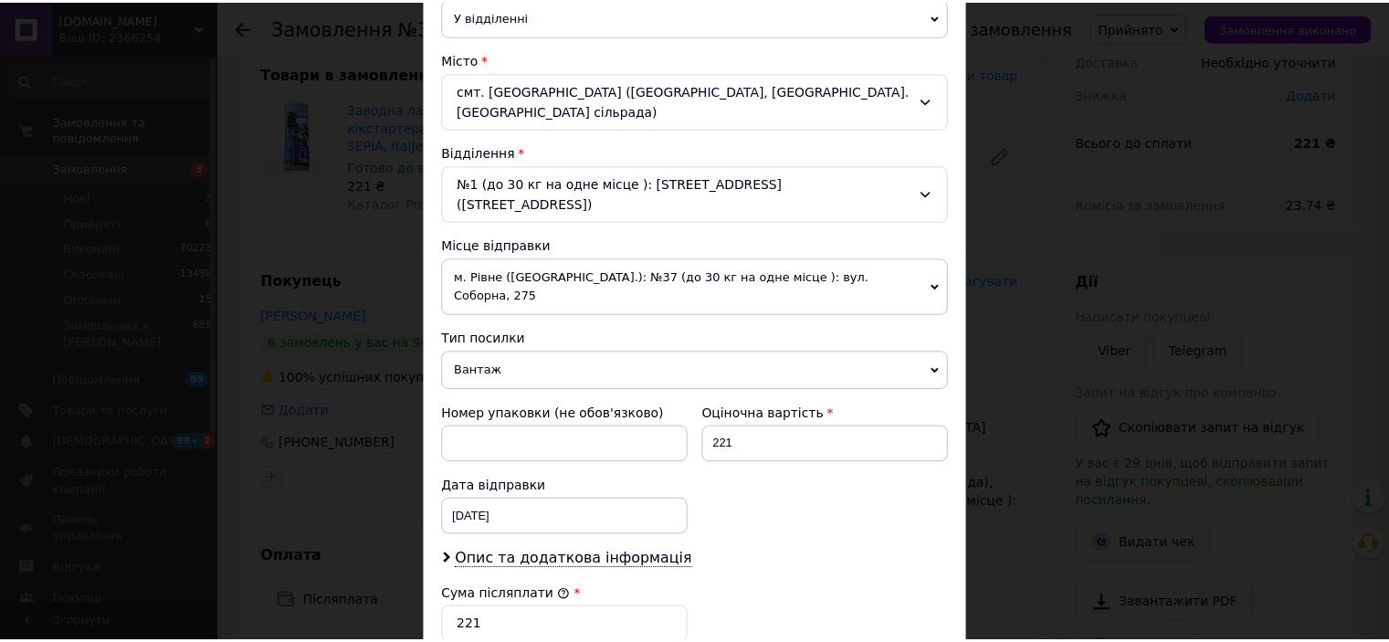
scroll to position [745, 0]
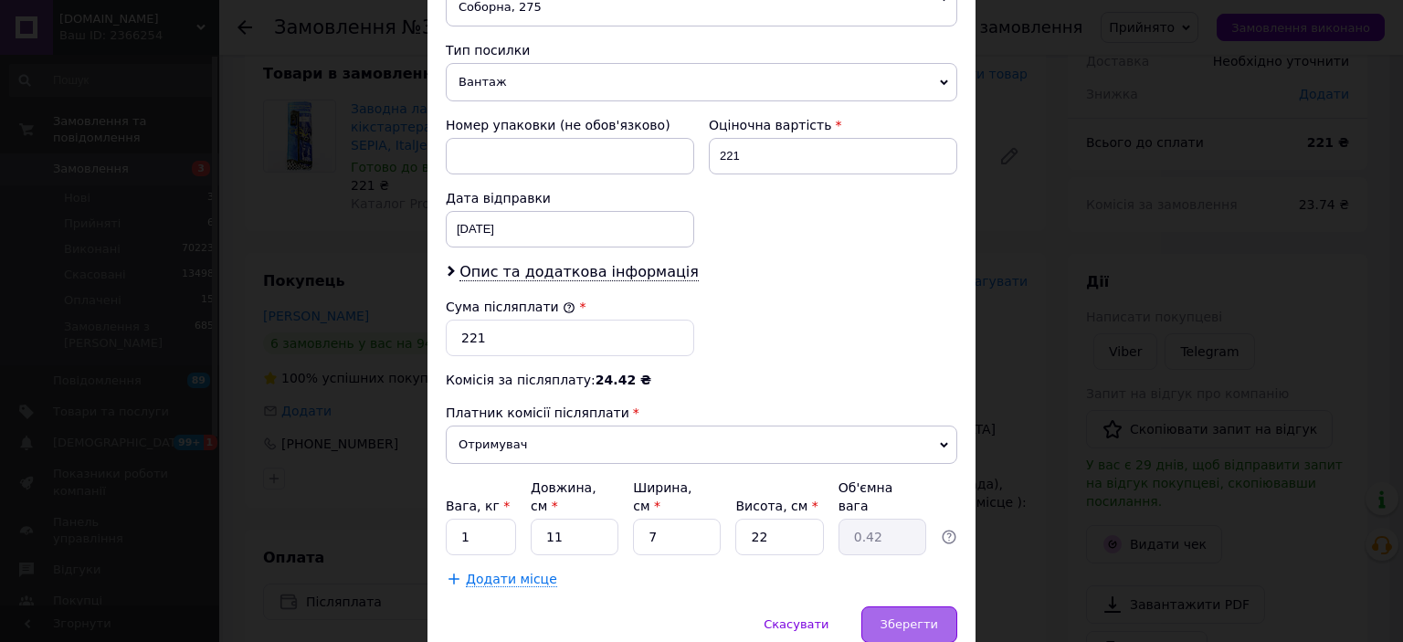
click at [901, 617] on span "Зберегти" at bounding box center [909, 624] width 58 height 14
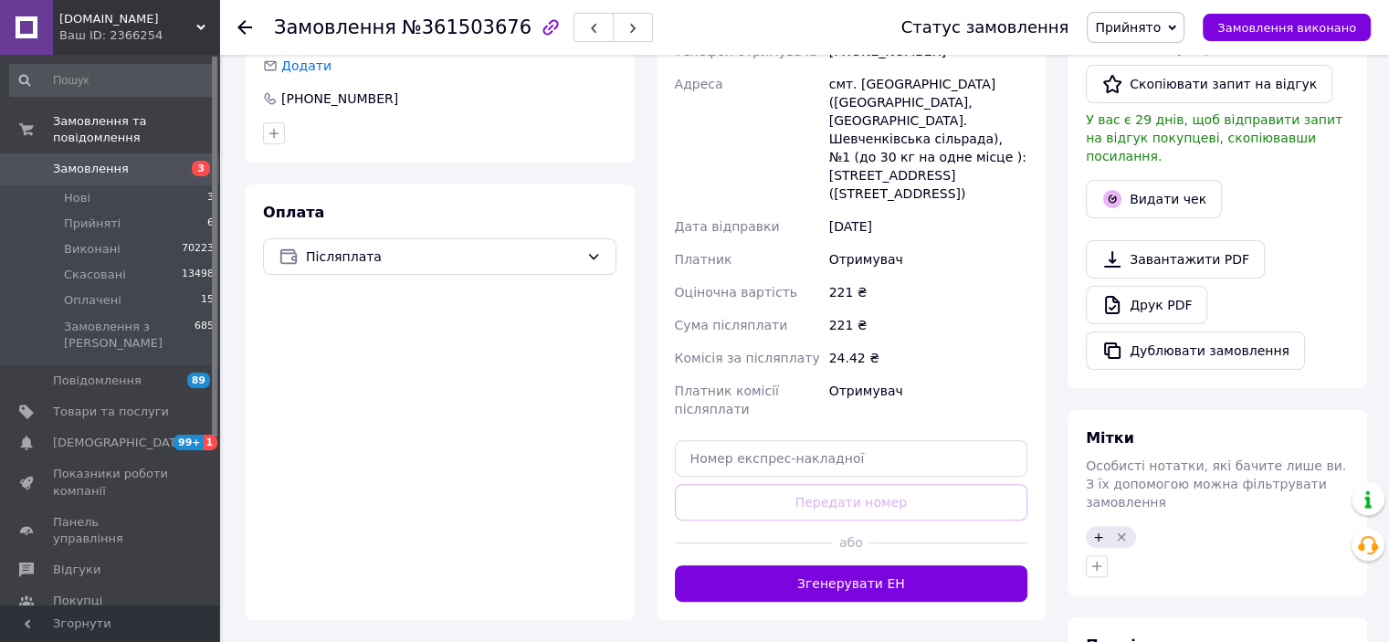
scroll to position [477, 0]
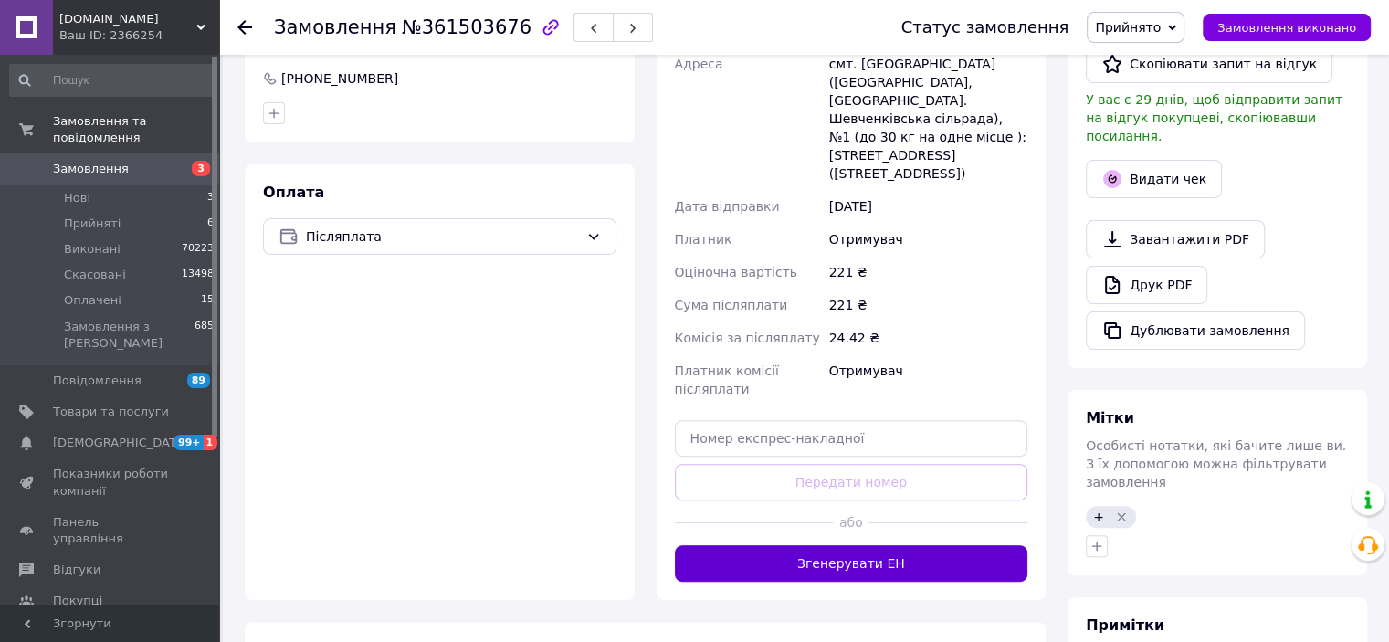
click at [838, 545] on button "Згенерувати ЕН" at bounding box center [851, 563] width 353 height 37
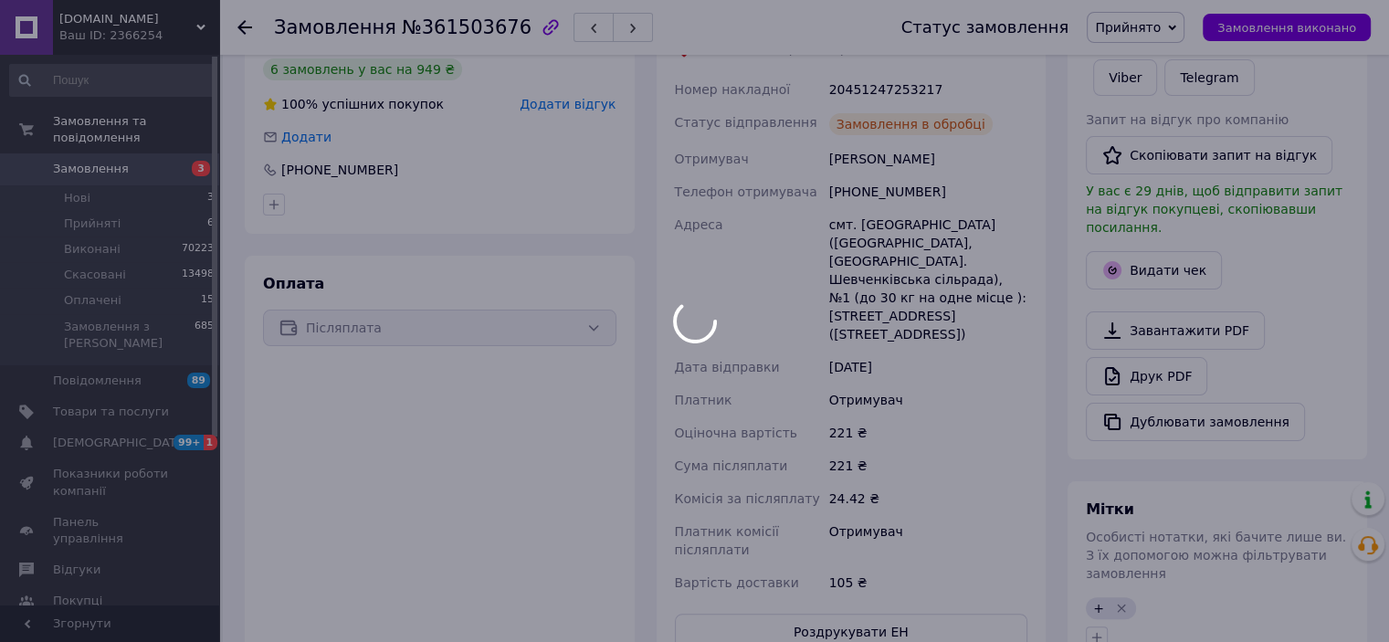
scroll to position [294, 0]
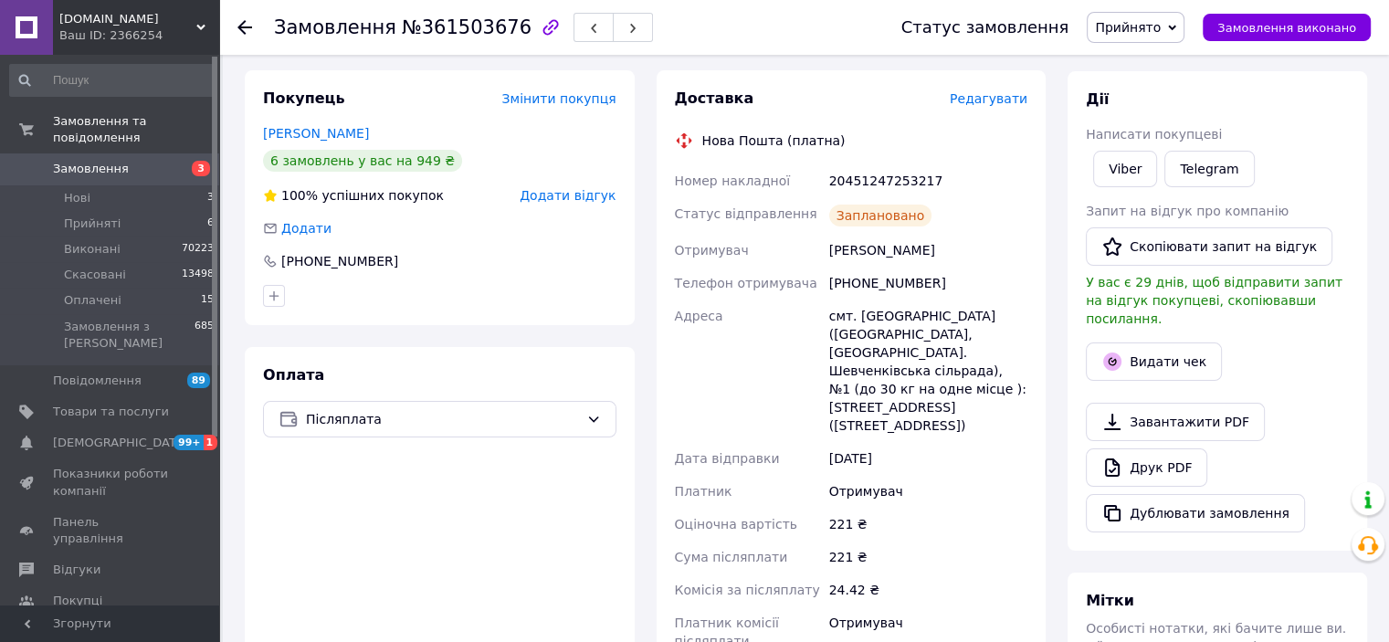
click at [1129, 26] on span "Прийнято" at bounding box center [1128, 27] width 66 height 15
click at [1143, 64] on li "Виконано" at bounding box center [1136, 63] width 96 height 27
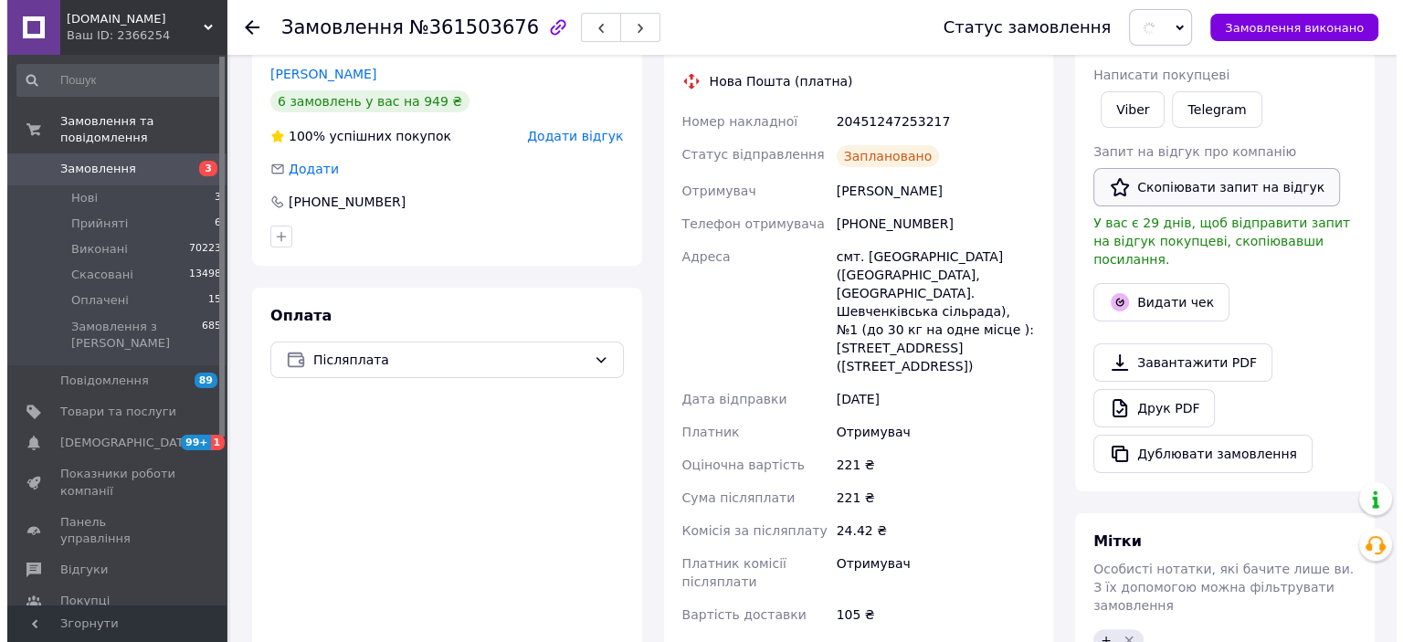
scroll to position [477, 0]
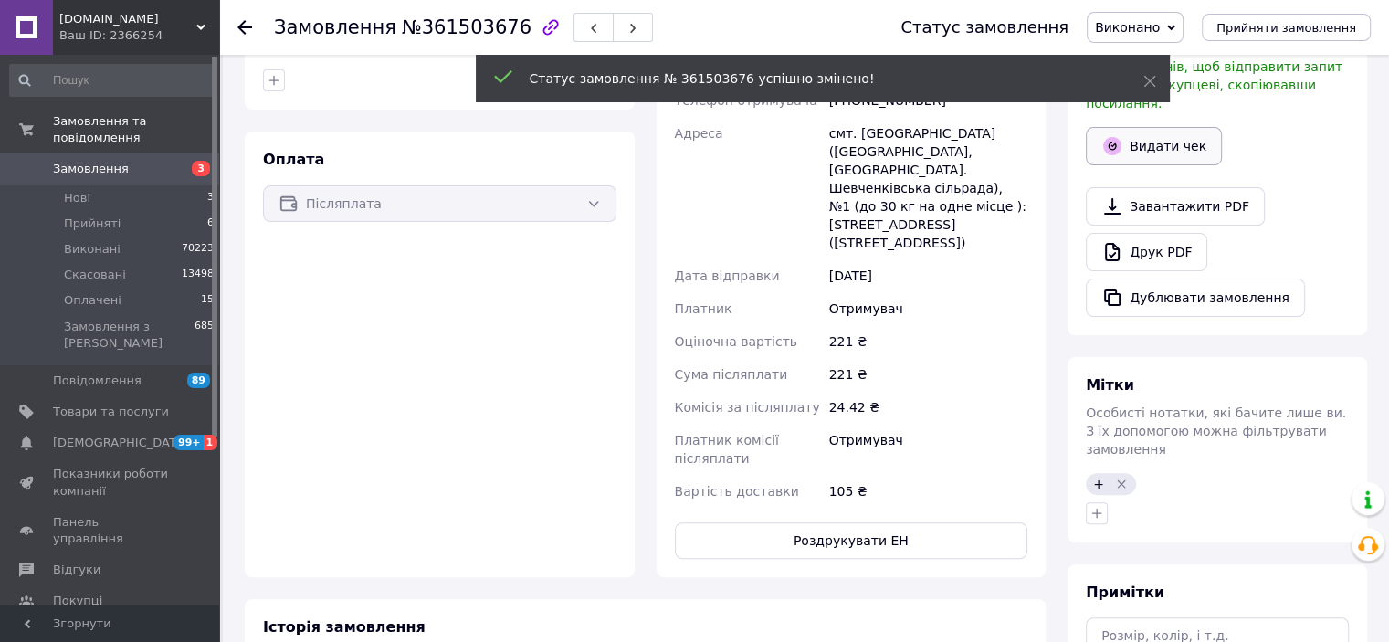
click at [1128, 132] on button "Видати чек" at bounding box center [1154, 146] width 136 height 38
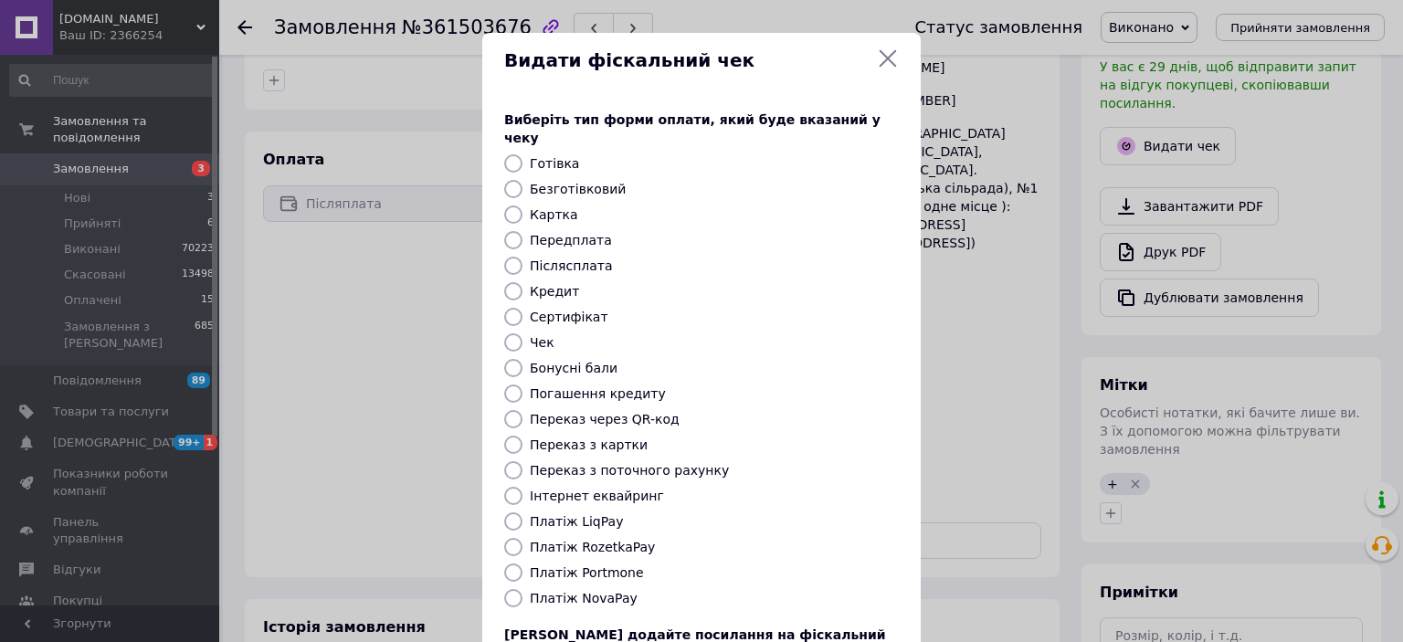
click at [592, 591] on label "Платіж NovaPay" at bounding box center [584, 598] width 108 height 15
click at [522, 589] on input "Платіж NovaPay" at bounding box center [513, 598] width 18 height 18
radio input "true"
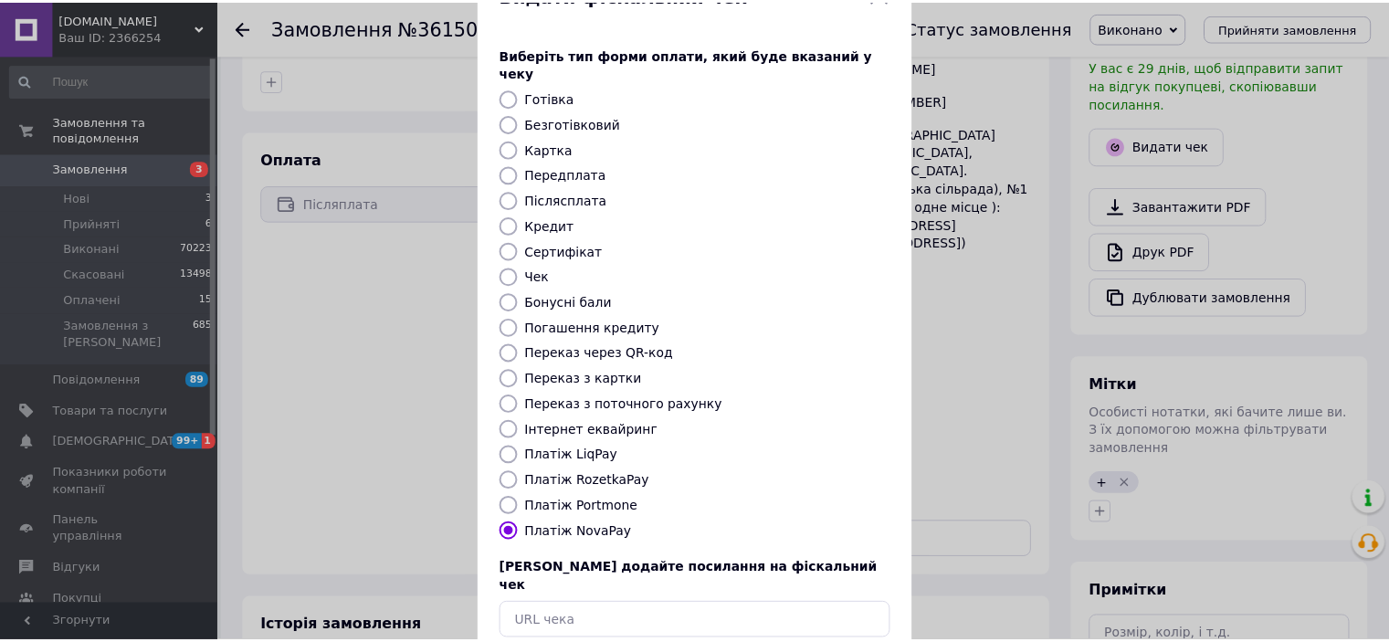
scroll to position [142, 0]
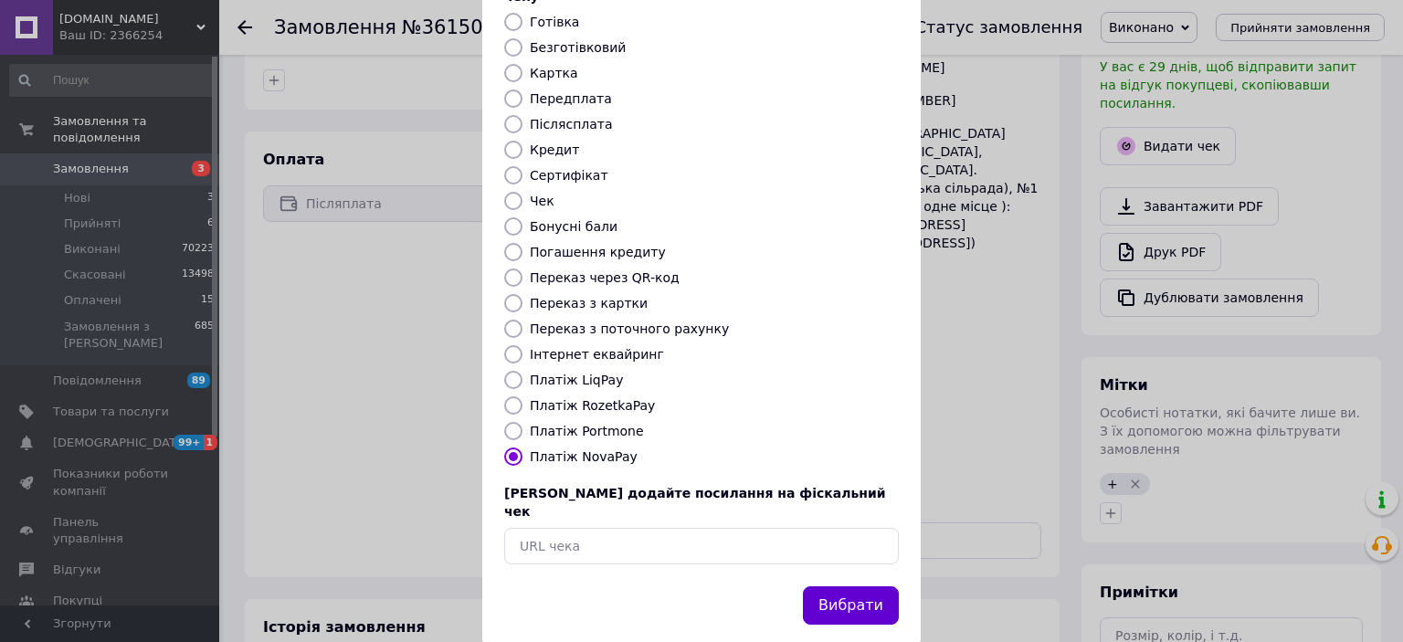
click at [852, 586] on button "Вибрати" at bounding box center [851, 605] width 96 height 39
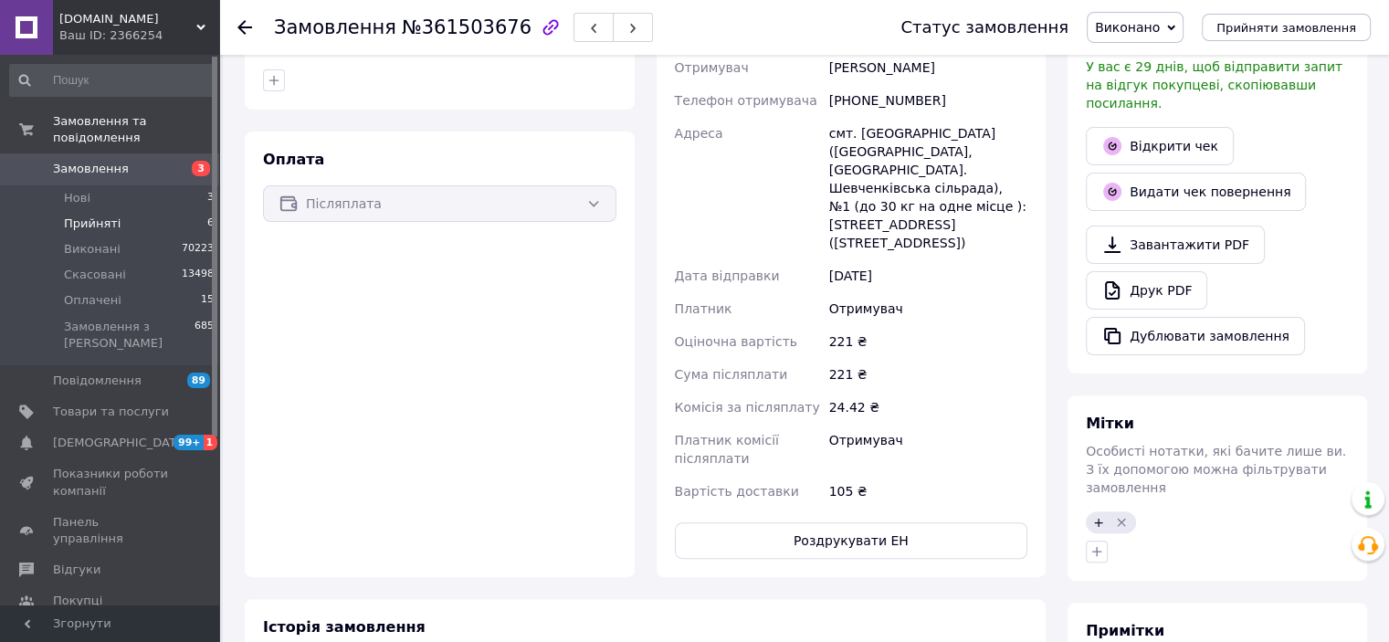
click at [99, 216] on span "Прийняті" at bounding box center [92, 224] width 57 height 16
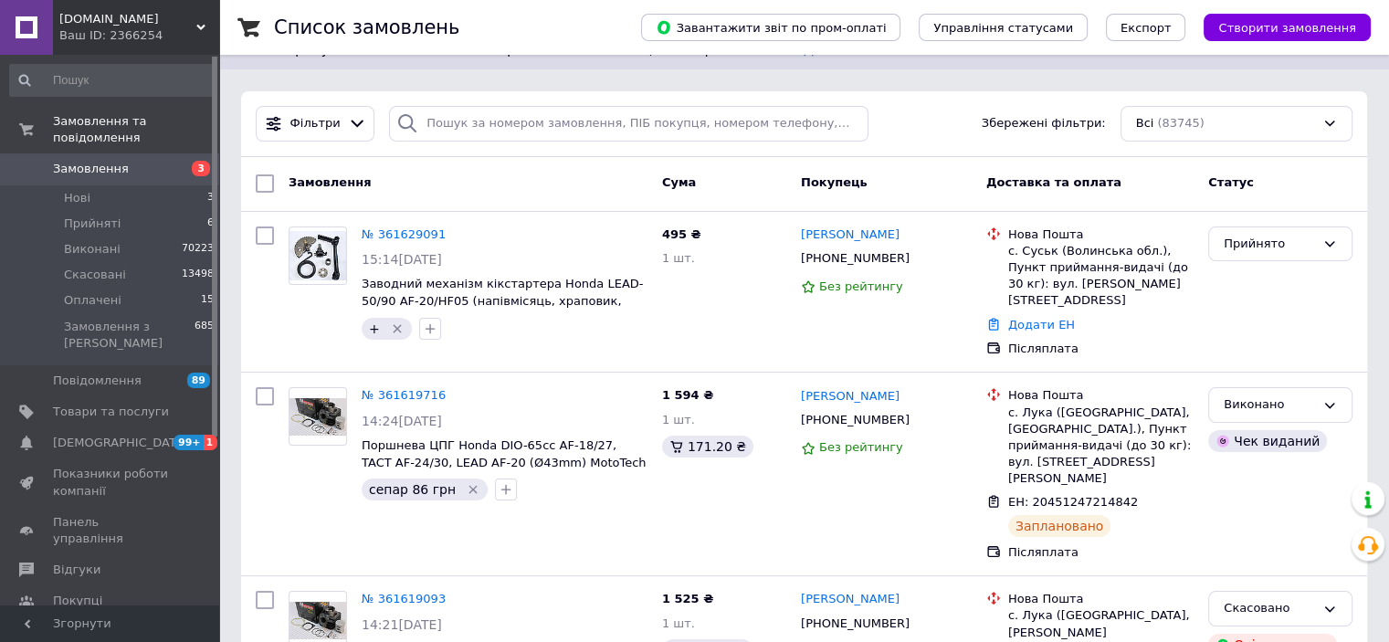
scroll to position [91, 0]
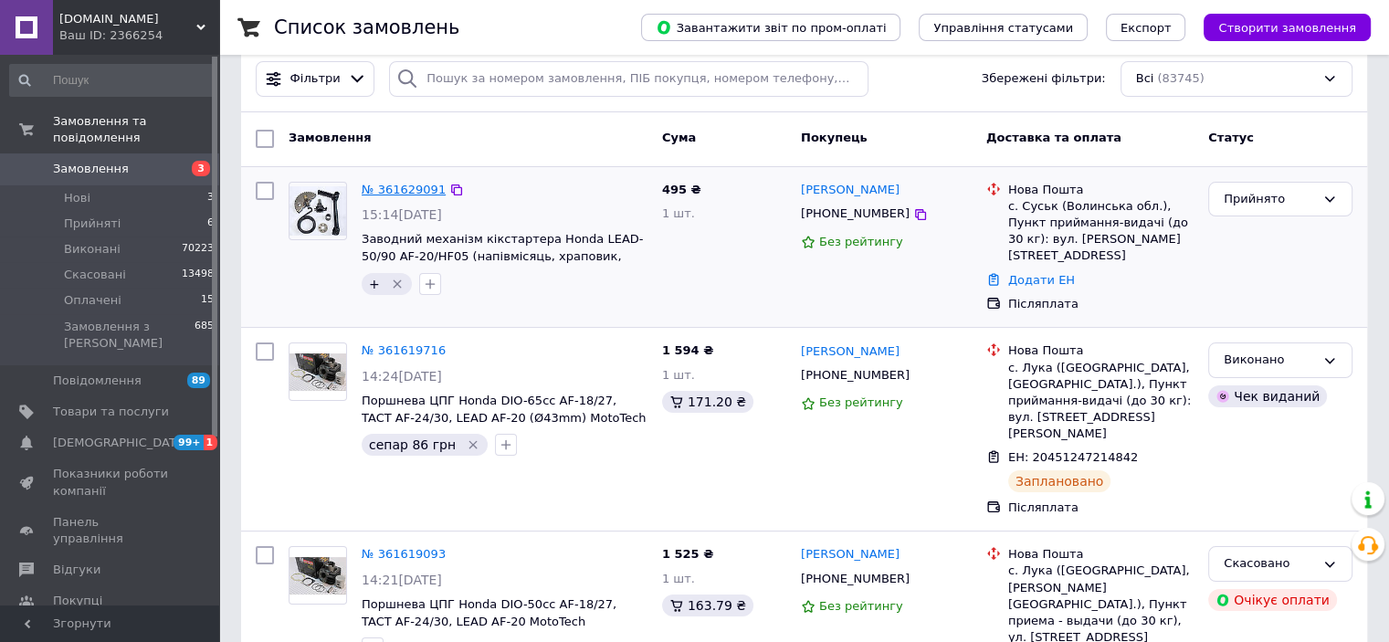
click at [392, 189] on link "№ 361629091" at bounding box center [404, 190] width 84 height 14
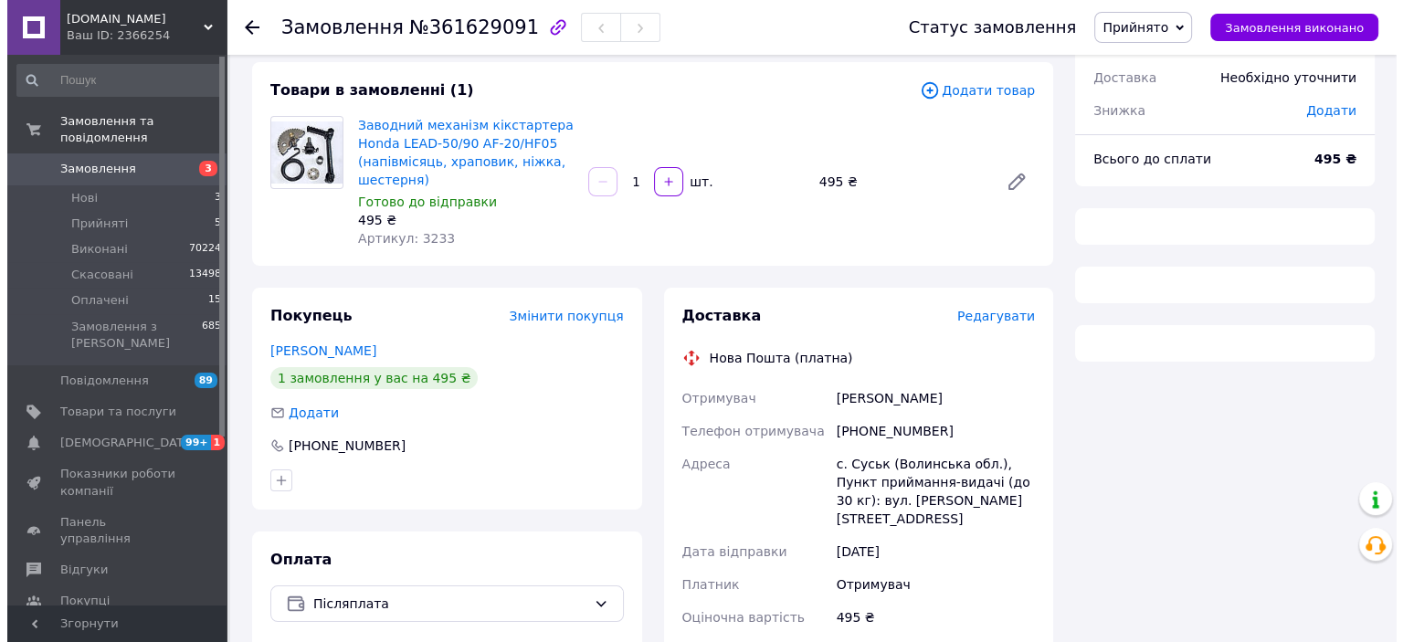
scroll to position [91, 0]
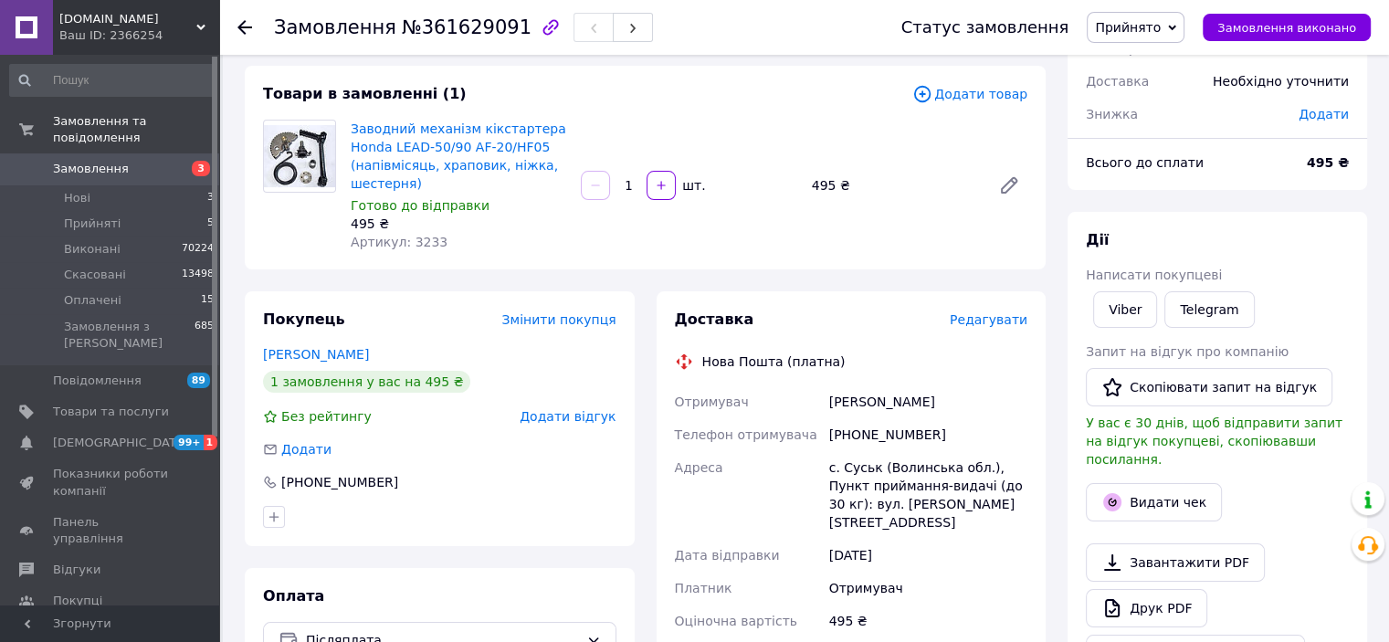
click at [994, 322] on span "Редагувати" at bounding box center [989, 319] width 78 height 15
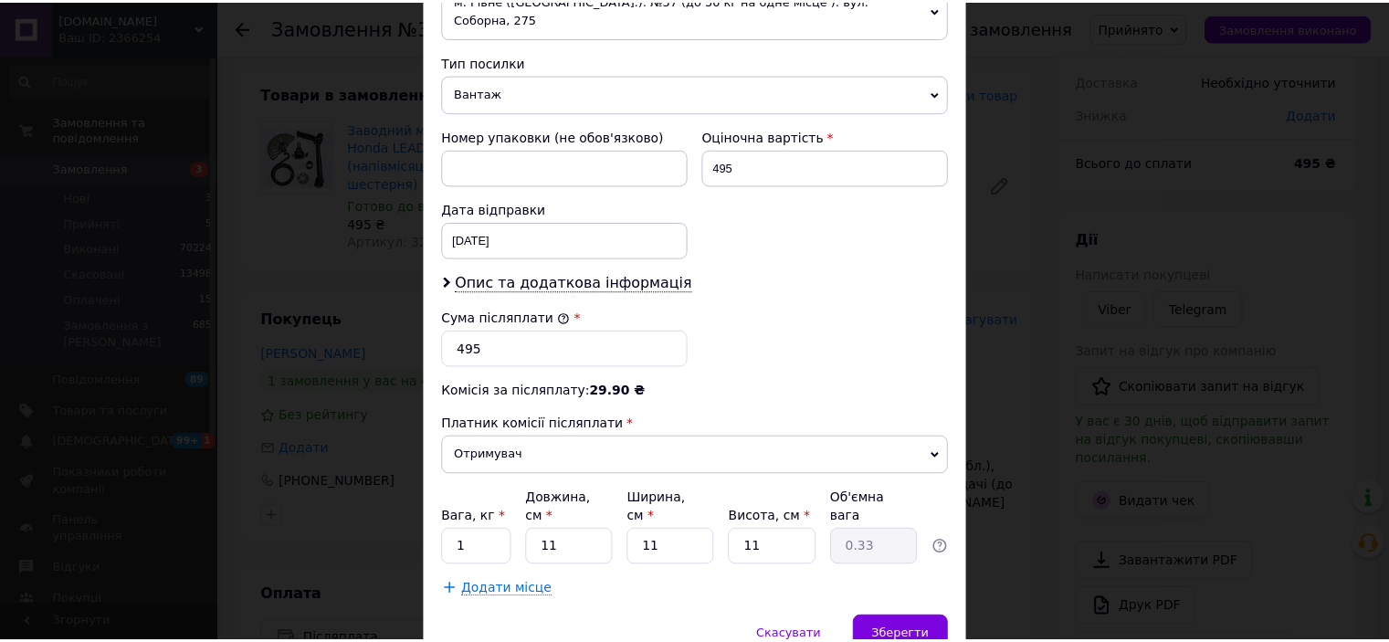
scroll to position [745, 0]
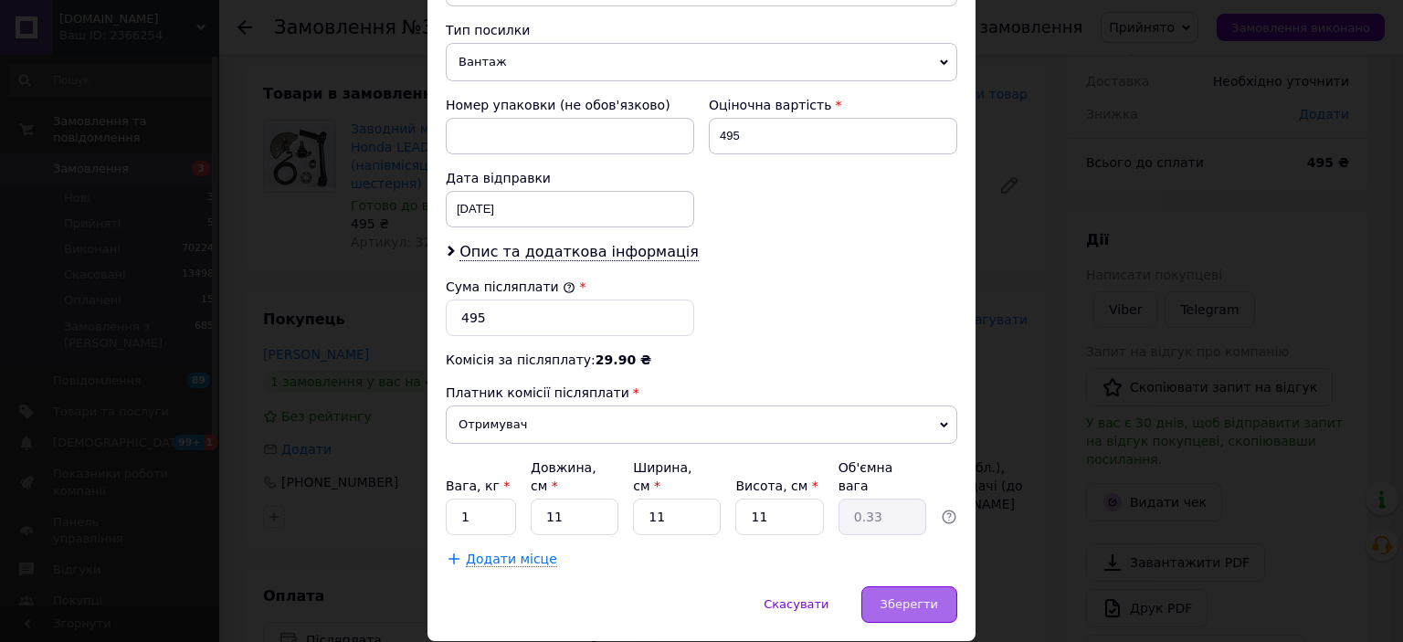
click at [890, 597] on span "Зберегти" at bounding box center [909, 604] width 58 height 14
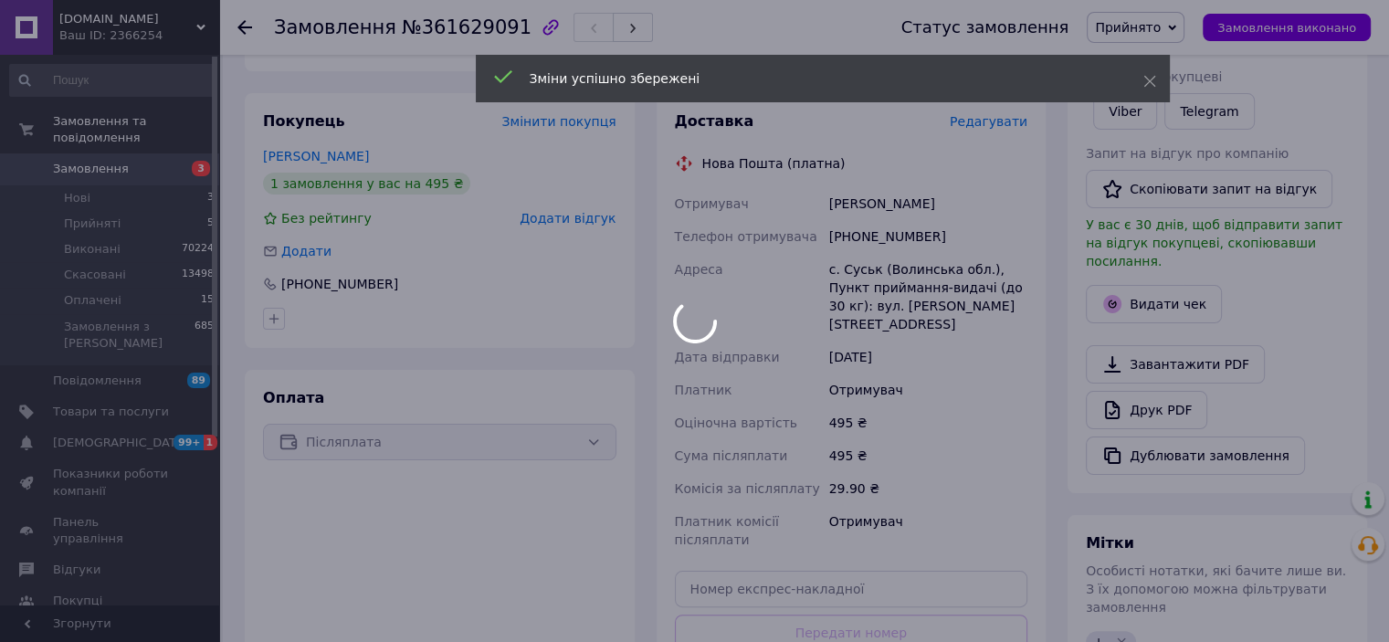
scroll to position [548, 0]
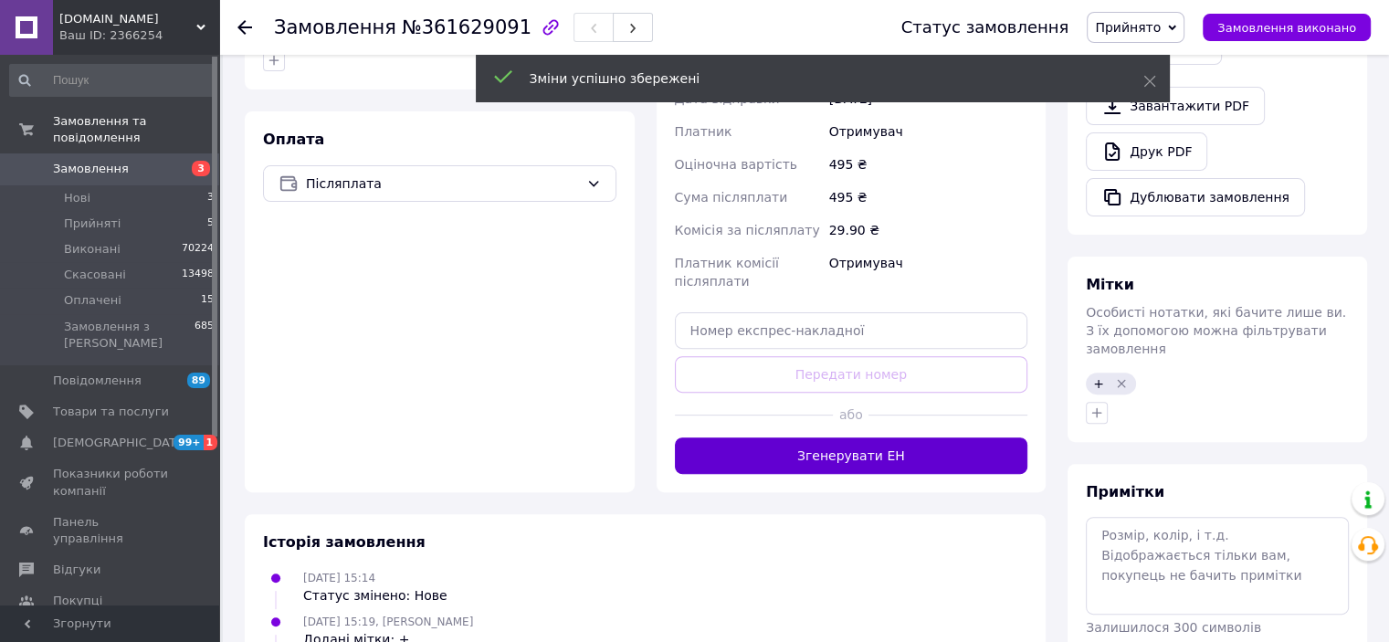
click at [822, 439] on button "Згенерувати ЕН" at bounding box center [851, 455] width 353 height 37
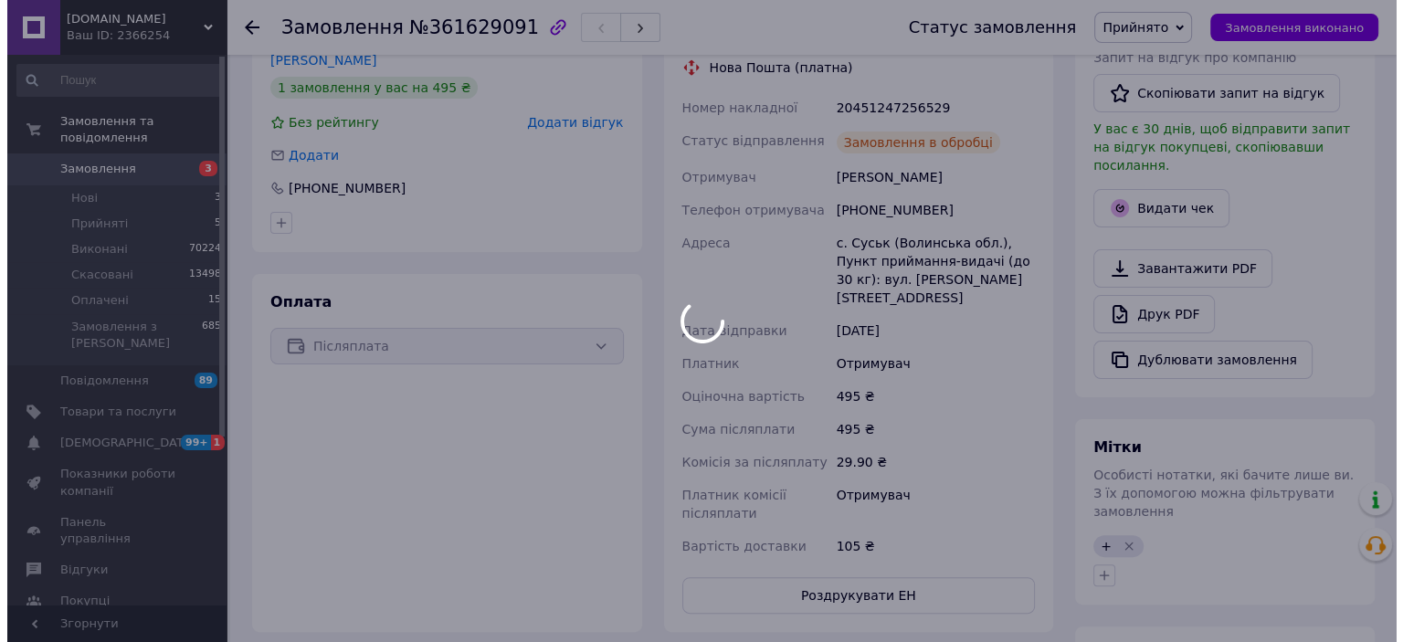
scroll to position [274, 0]
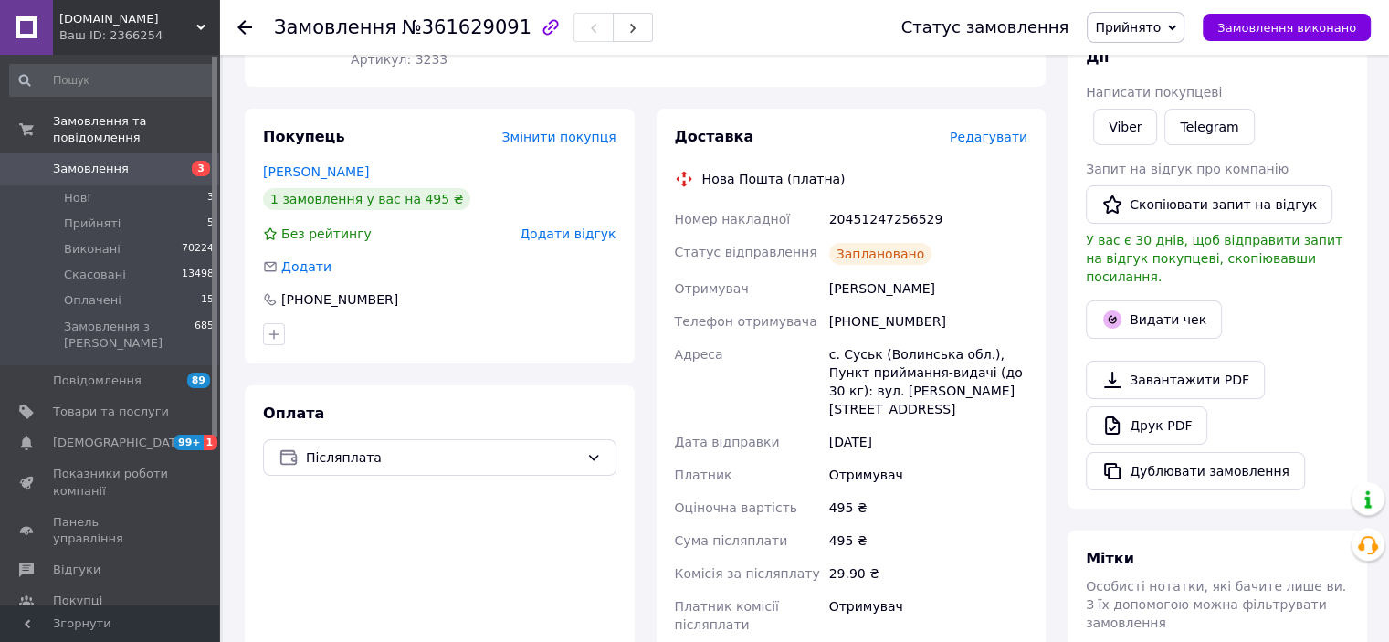
click at [1133, 28] on span "Прийнято" at bounding box center [1128, 27] width 66 height 15
click at [1140, 58] on li "Виконано" at bounding box center [1136, 63] width 96 height 27
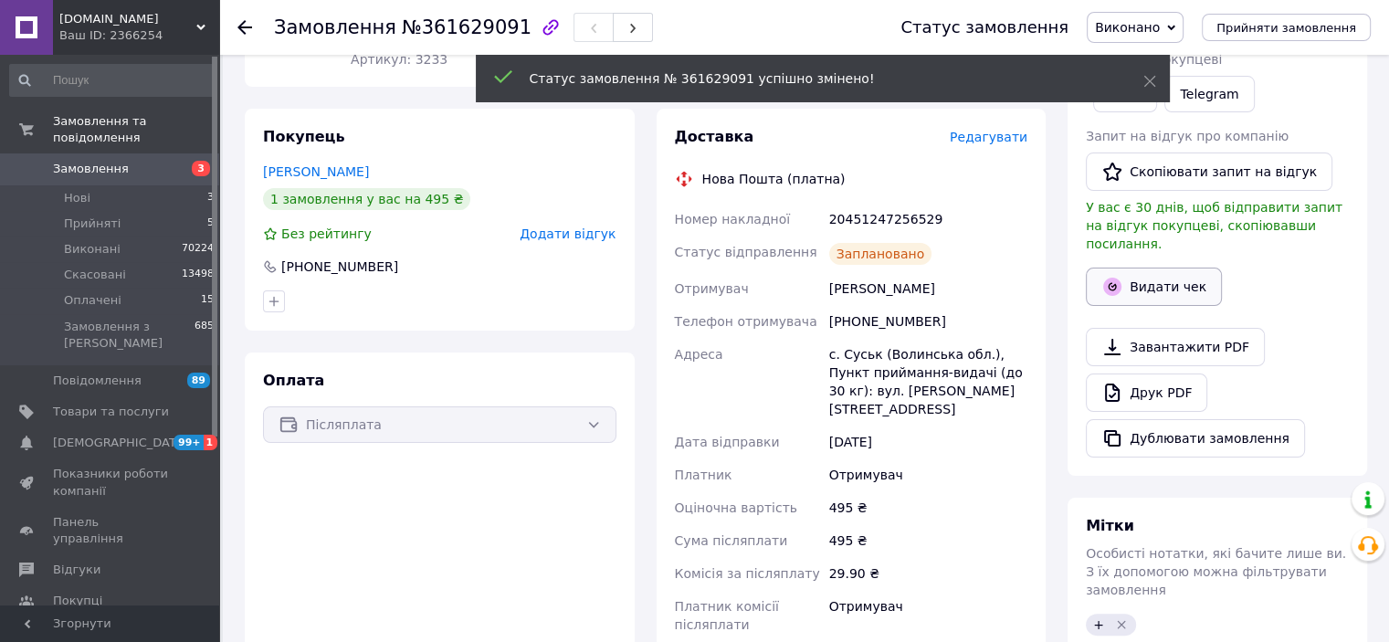
click at [1154, 277] on button "Видати чек" at bounding box center [1154, 287] width 136 height 38
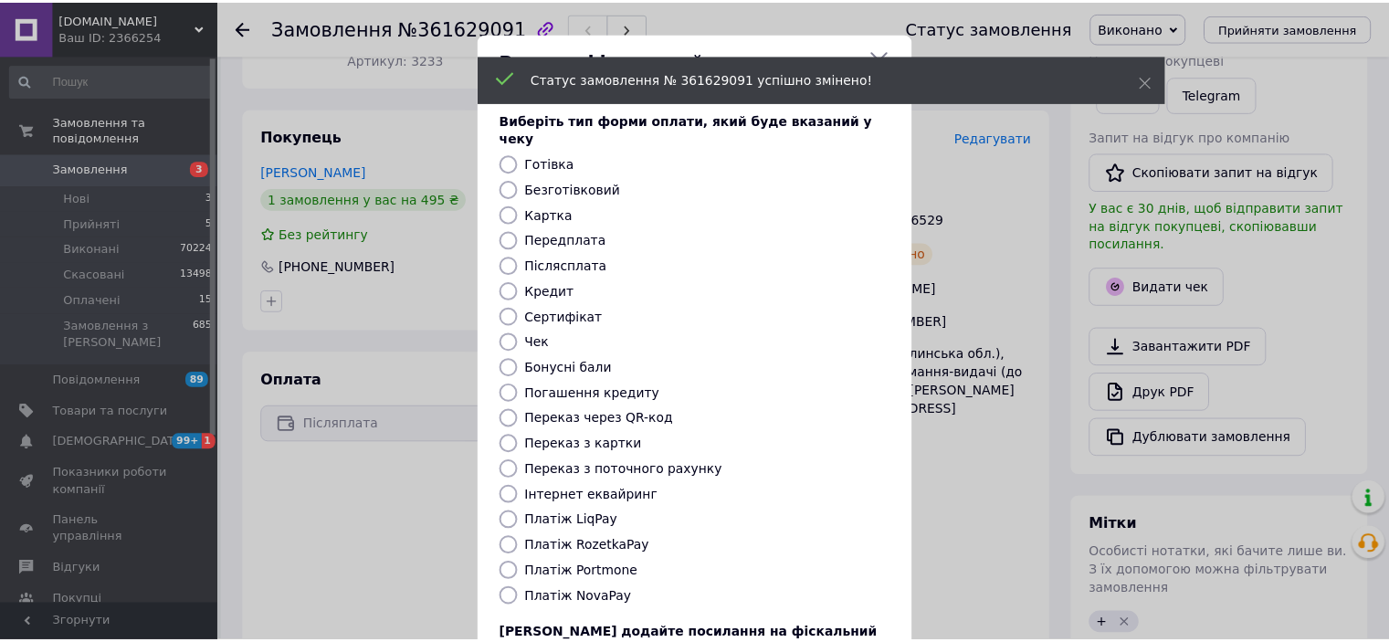
scroll to position [142, 0]
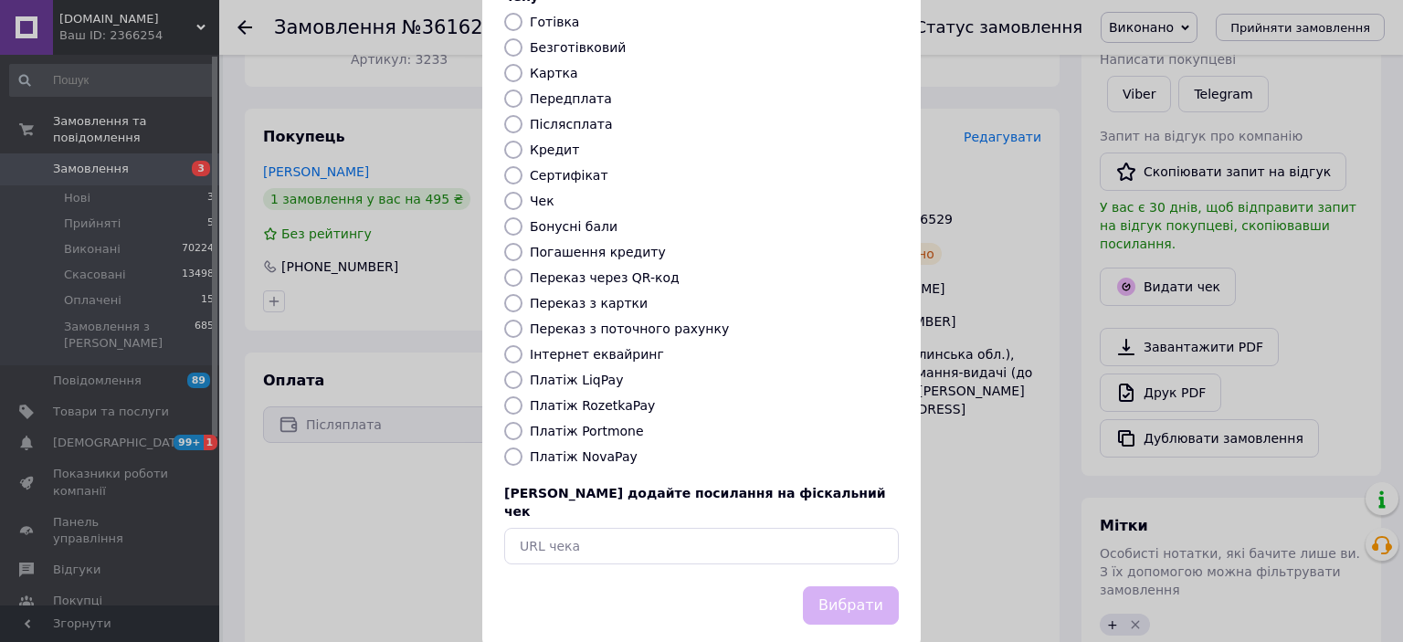
click at [598, 427] on div "Виберіть тип форми оплати, який буде вказаний у чеку Готівка Безготівковий Карт…" at bounding box center [701, 266] width 438 height 639
click at [595, 449] on label "Платіж NovaPay" at bounding box center [584, 456] width 108 height 15
click at [522, 448] on input "Платіж NovaPay" at bounding box center [513, 457] width 18 height 18
radio input "true"
click at [851, 586] on button "Вибрати" at bounding box center [851, 605] width 96 height 39
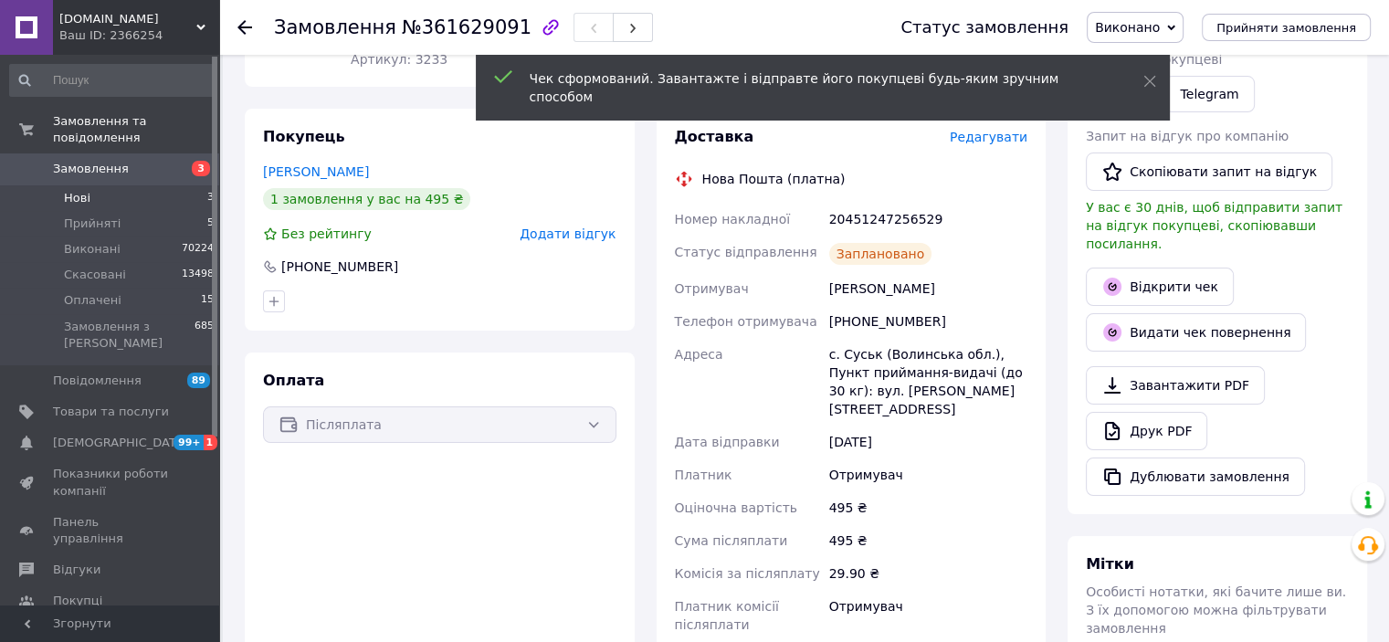
click at [70, 185] on li "Нові 3" at bounding box center [112, 198] width 225 height 26
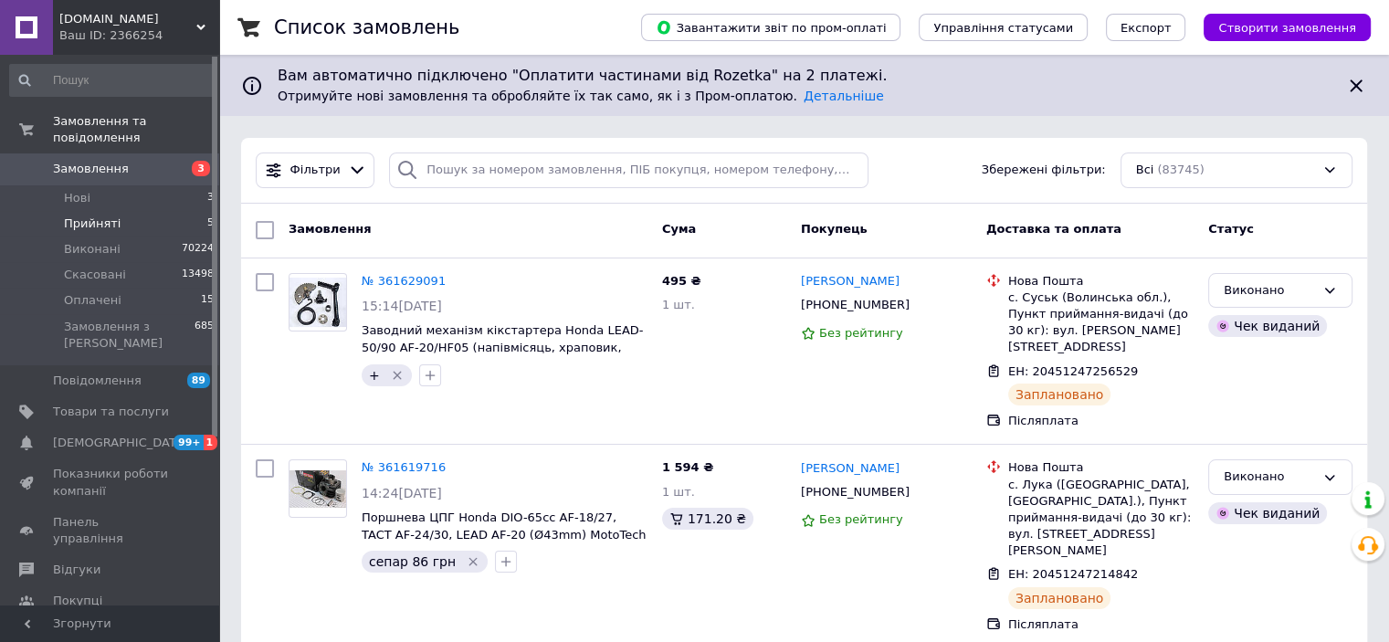
click at [99, 215] on li "Прийняті 5" at bounding box center [112, 224] width 225 height 26
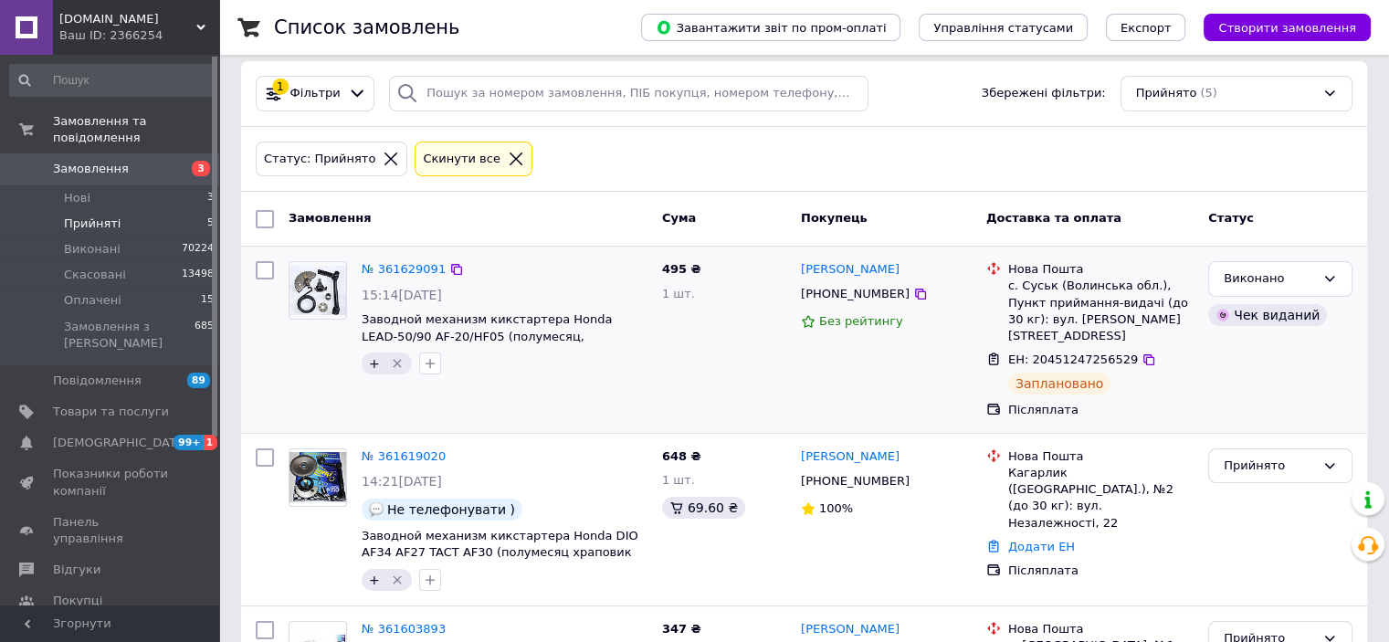
scroll to position [183, 0]
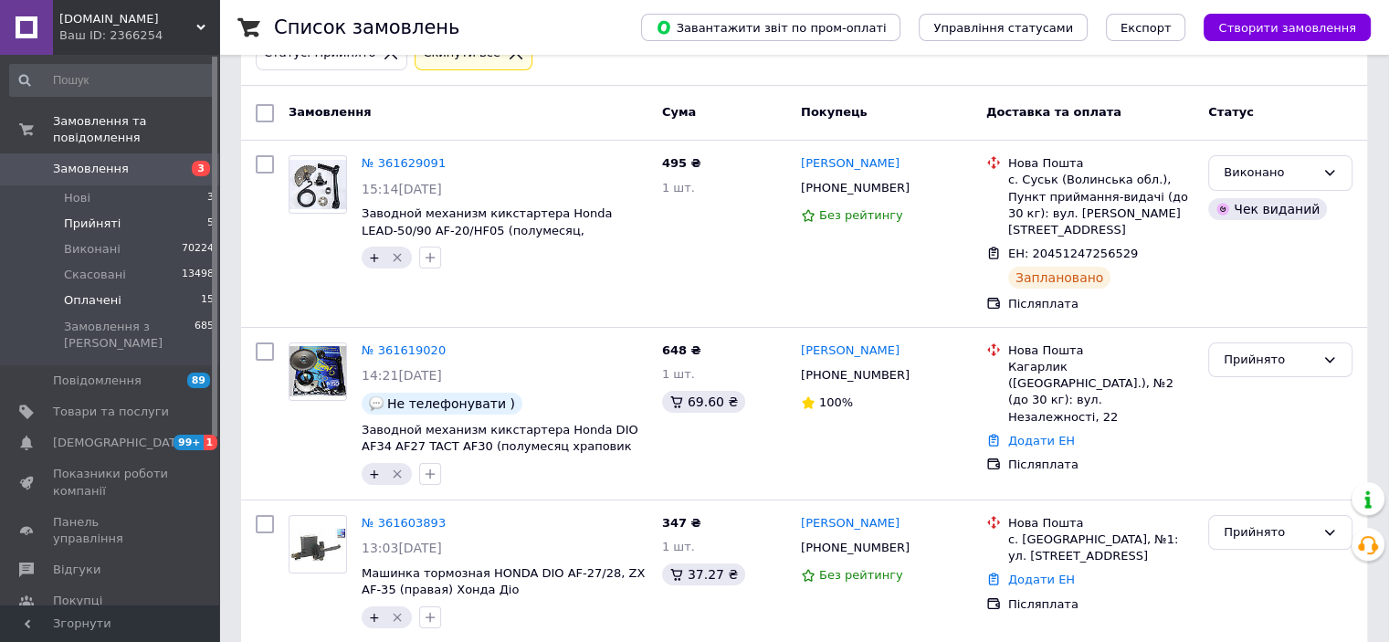
click at [80, 292] on span "Оплачені" at bounding box center [93, 300] width 58 height 16
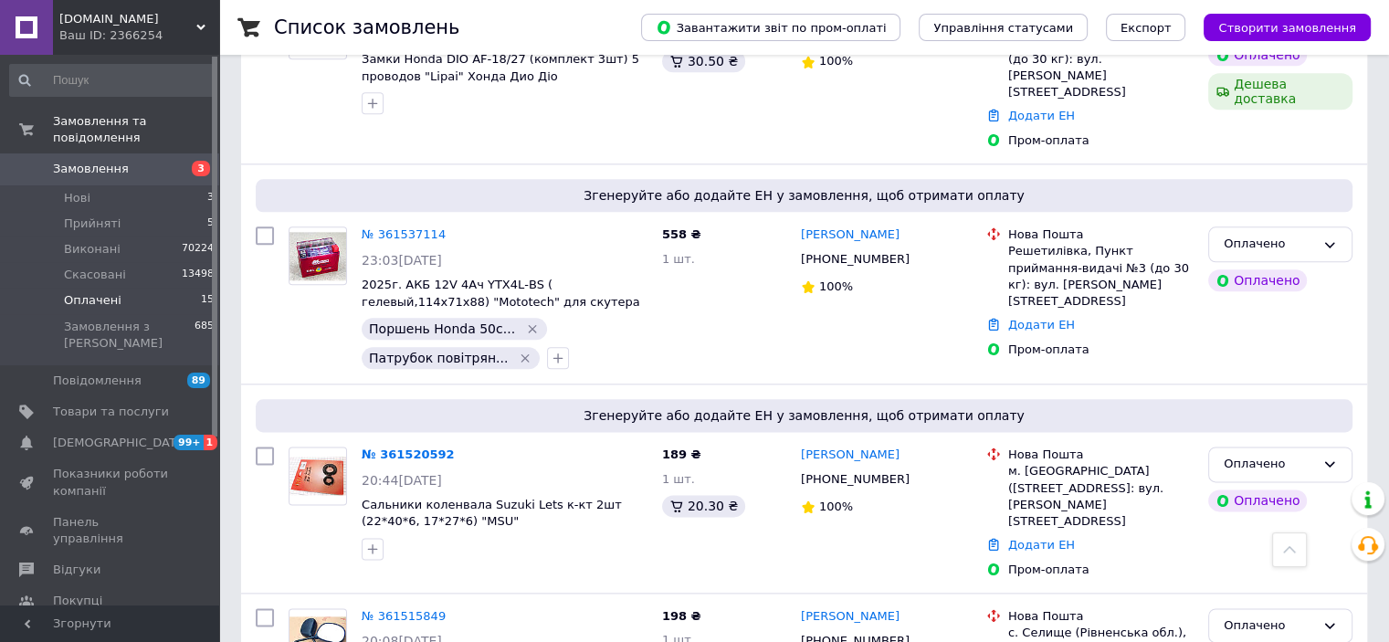
scroll to position [2192, 0]
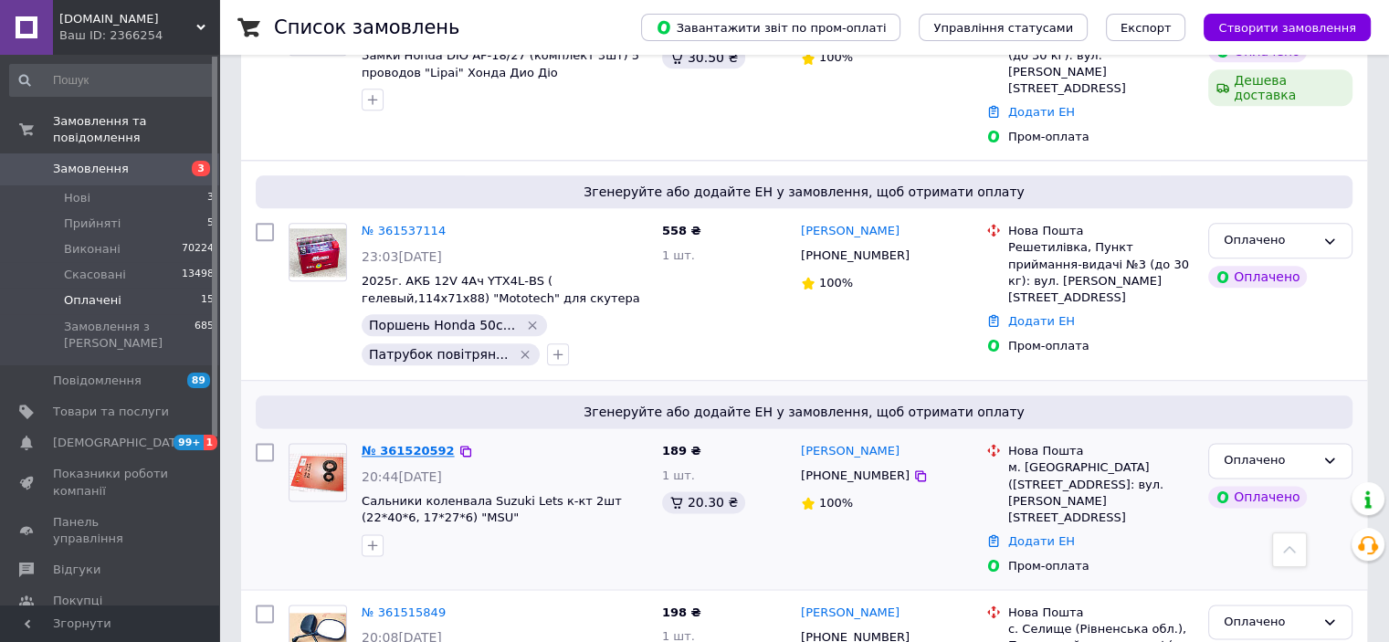
click at [374, 444] on link "№ 361520592" at bounding box center [408, 451] width 93 height 14
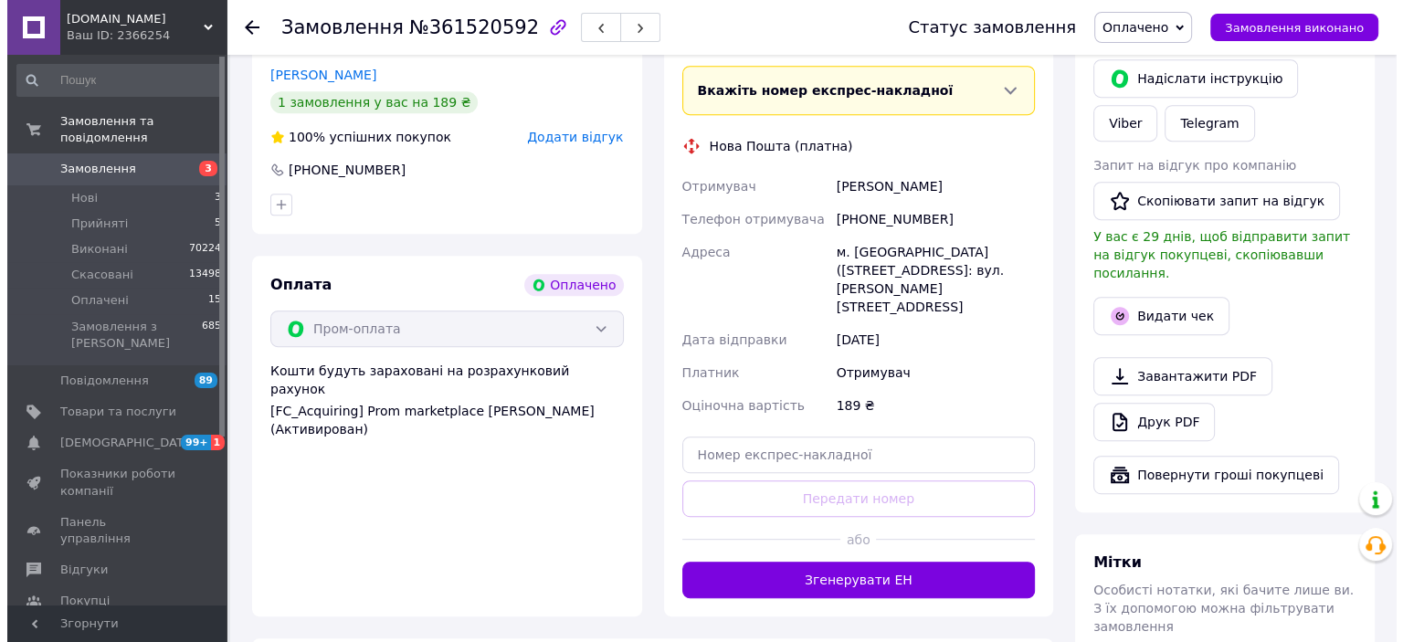
scroll to position [679, 0]
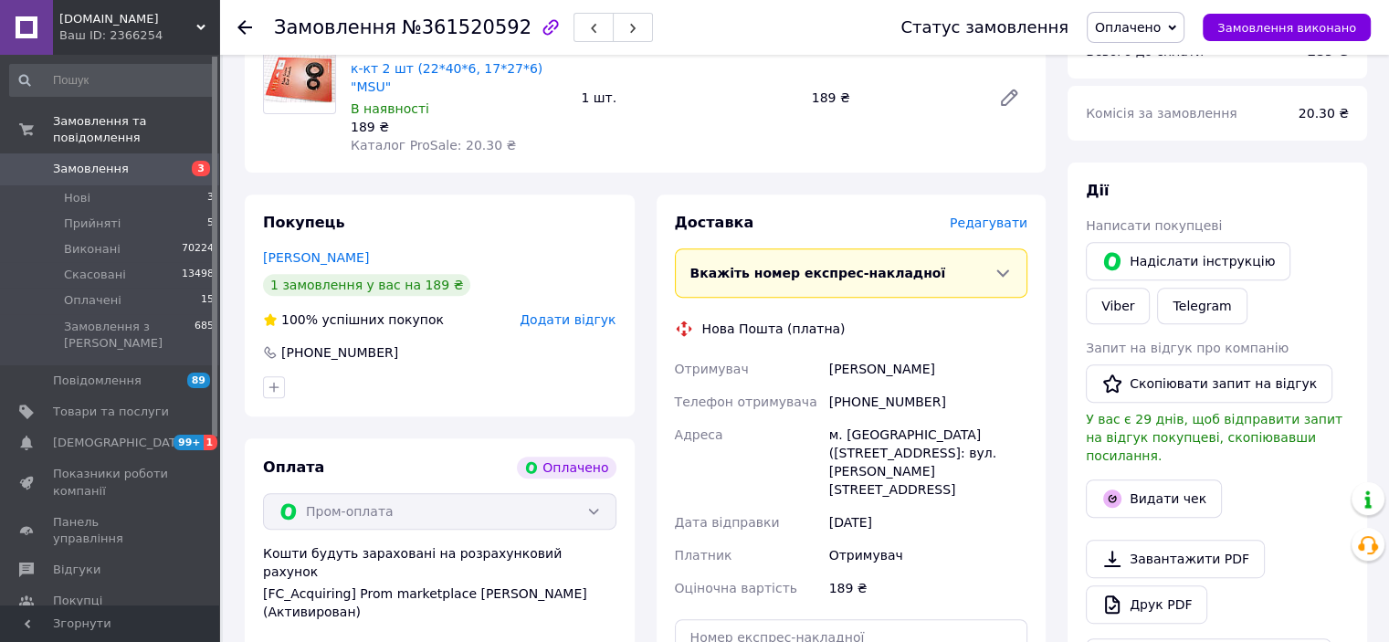
click at [978, 216] on span "Редагувати" at bounding box center [989, 223] width 78 height 15
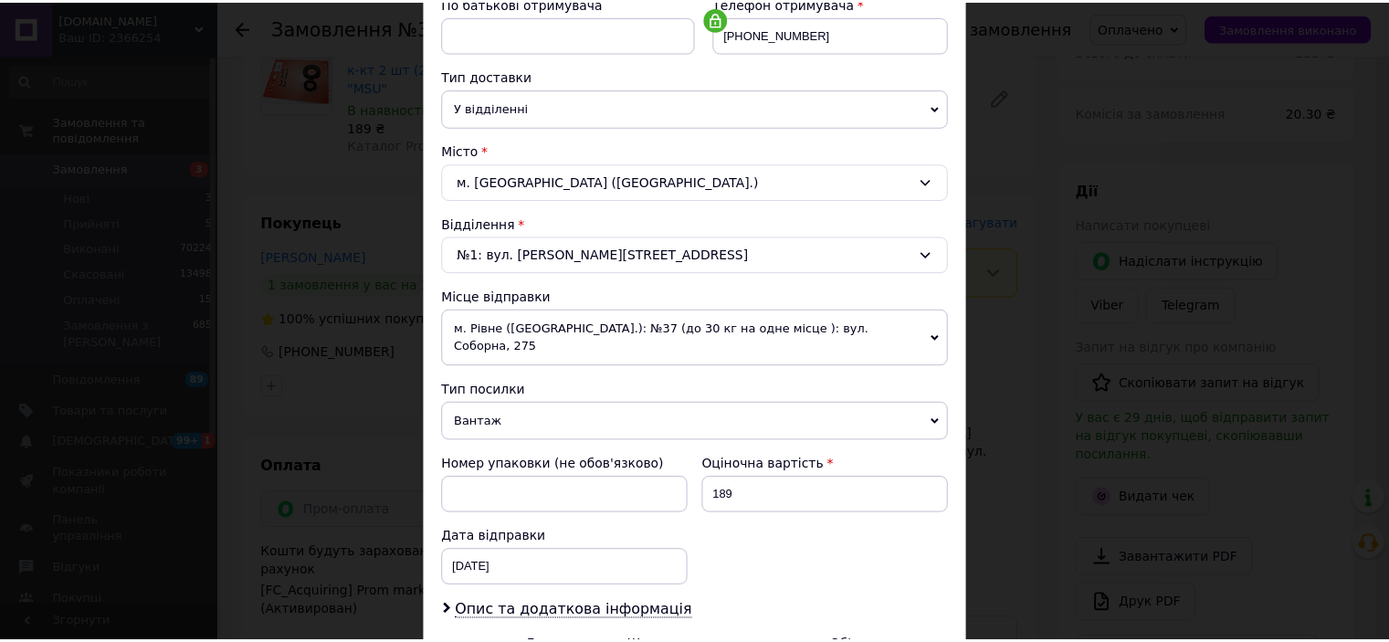
scroll to position [565, 0]
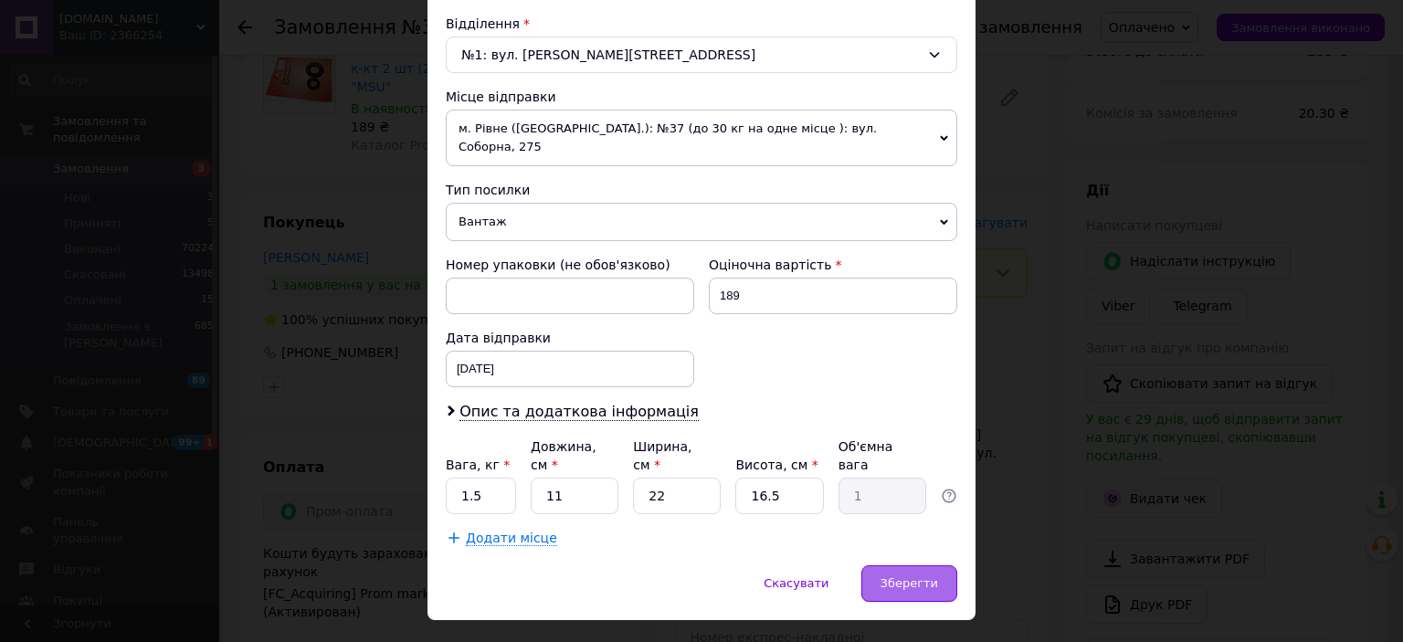
click at [900, 576] on span "Зберегти" at bounding box center [909, 583] width 58 height 14
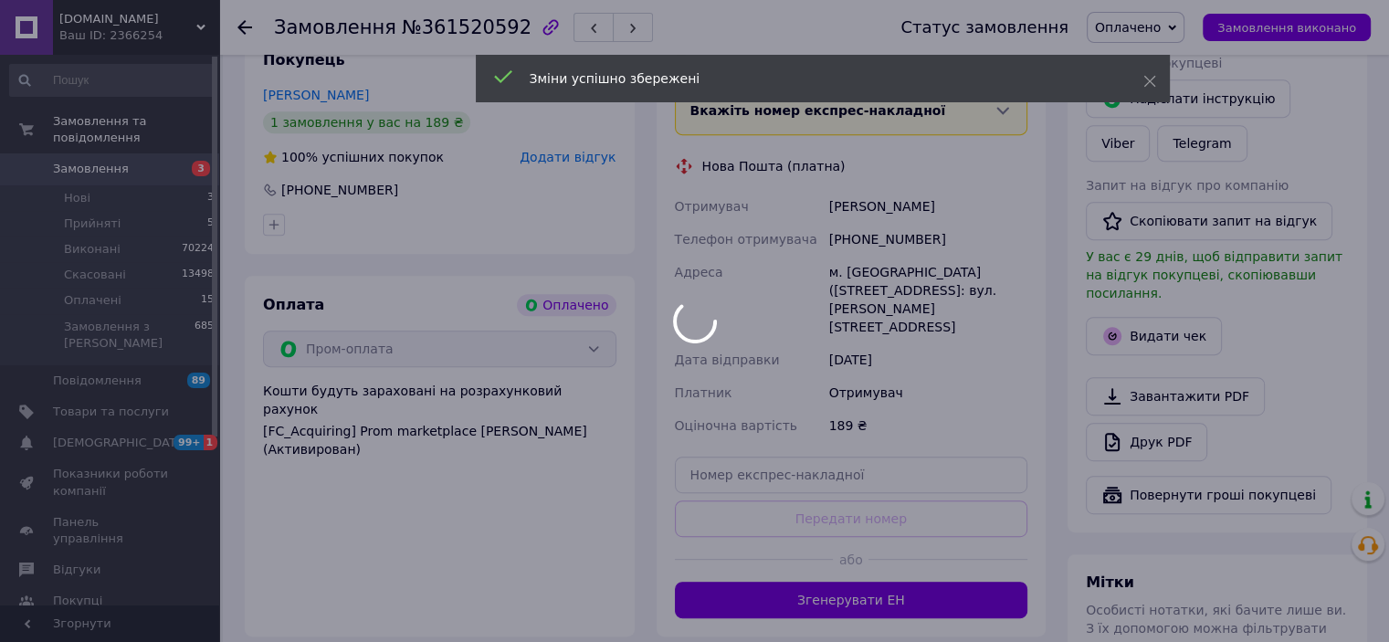
scroll to position [953, 0]
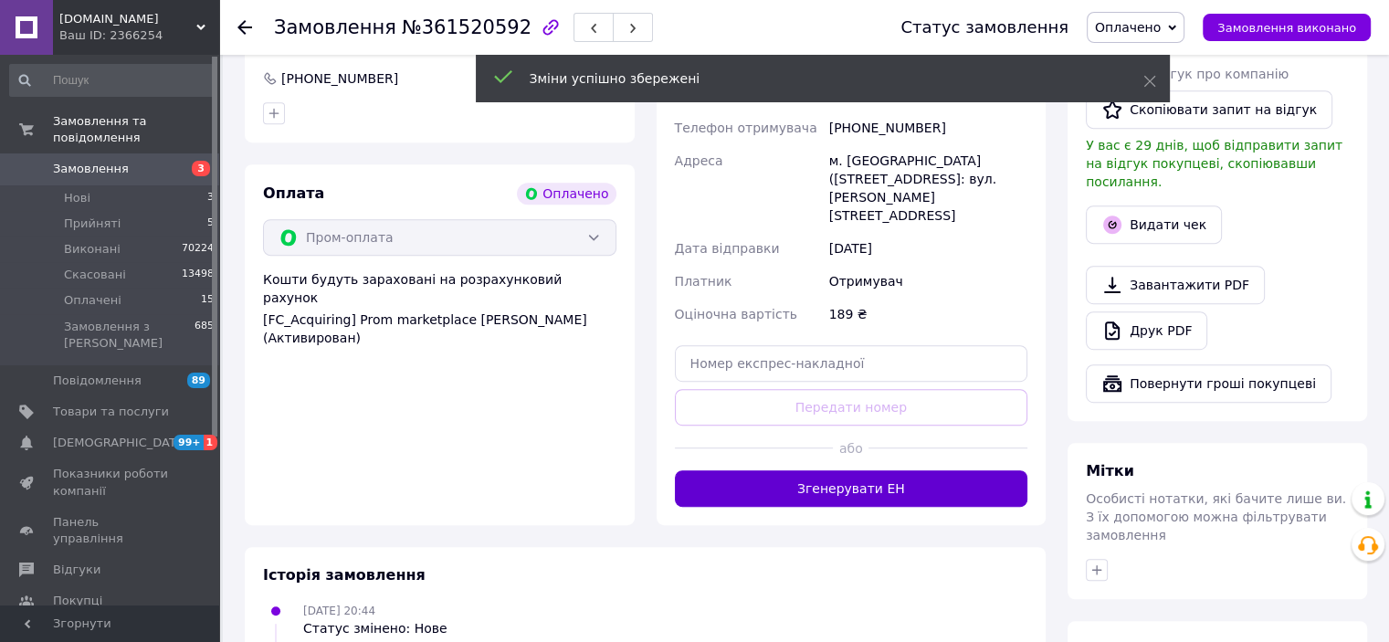
click at [800, 470] on button "Згенерувати ЕН" at bounding box center [851, 488] width 353 height 37
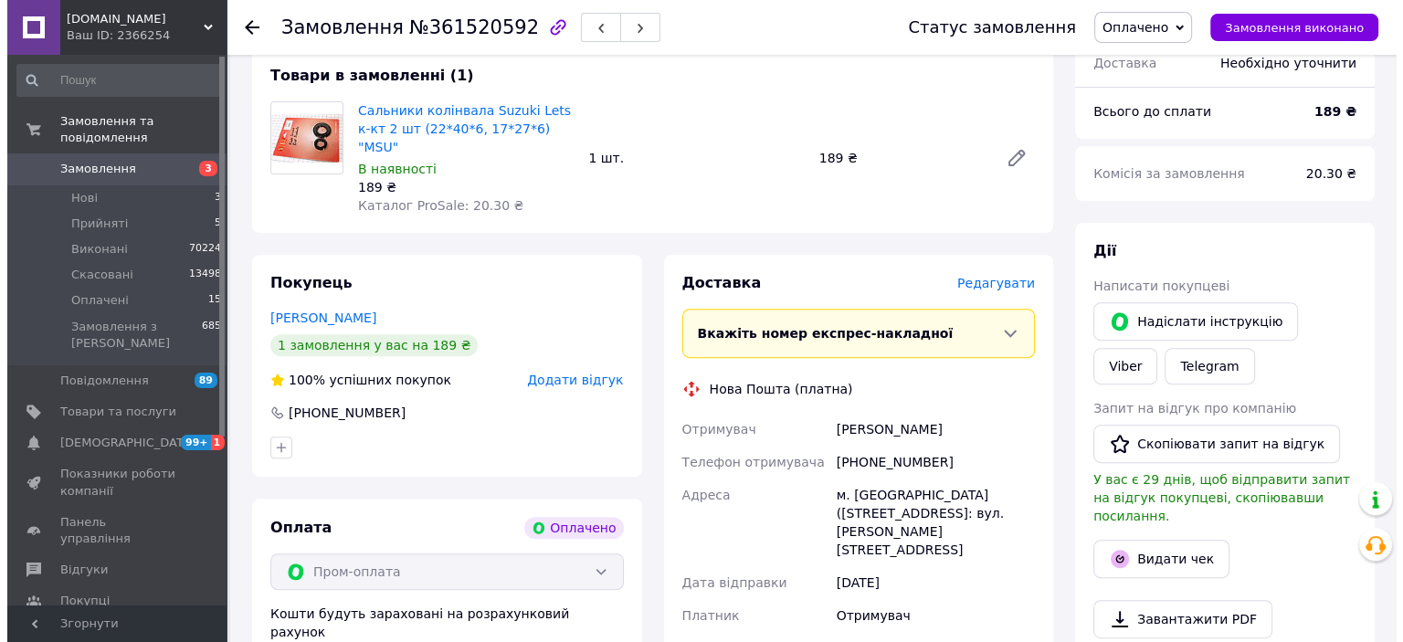
scroll to position [587, 0]
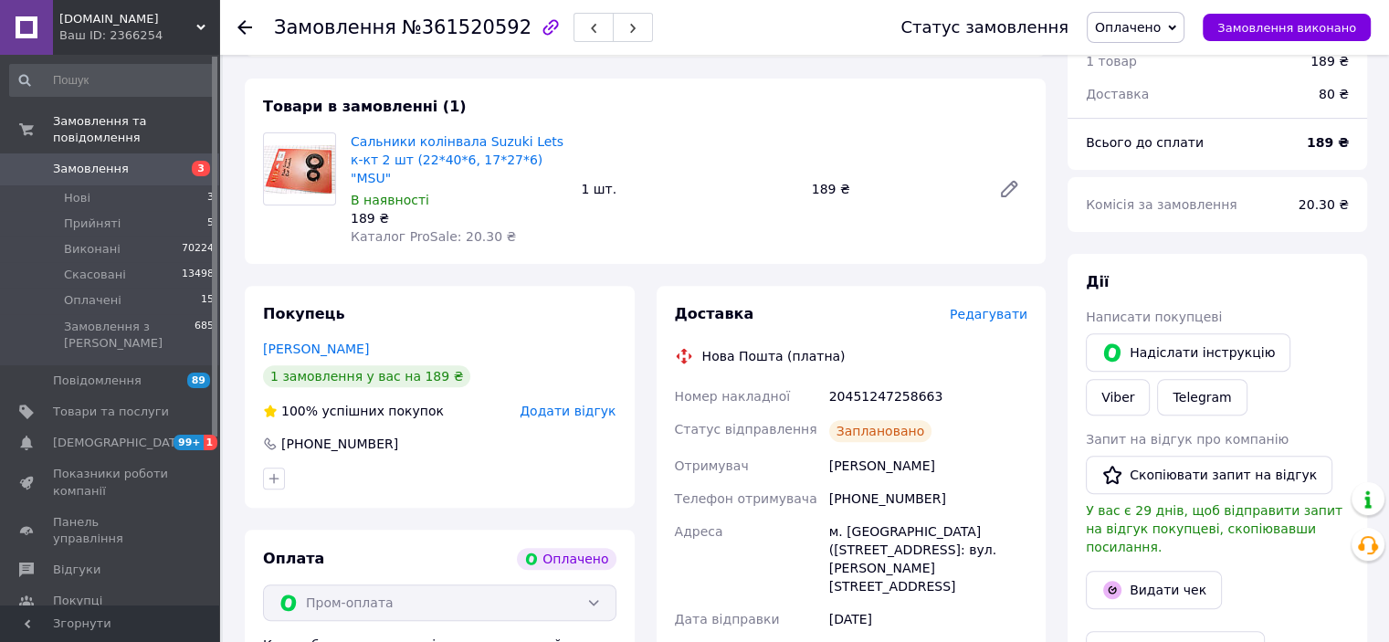
click at [1136, 17] on span "Оплачено" at bounding box center [1136, 27] width 98 height 31
click at [1138, 86] on li "Виконано" at bounding box center [1136, 91] width 96 height 27
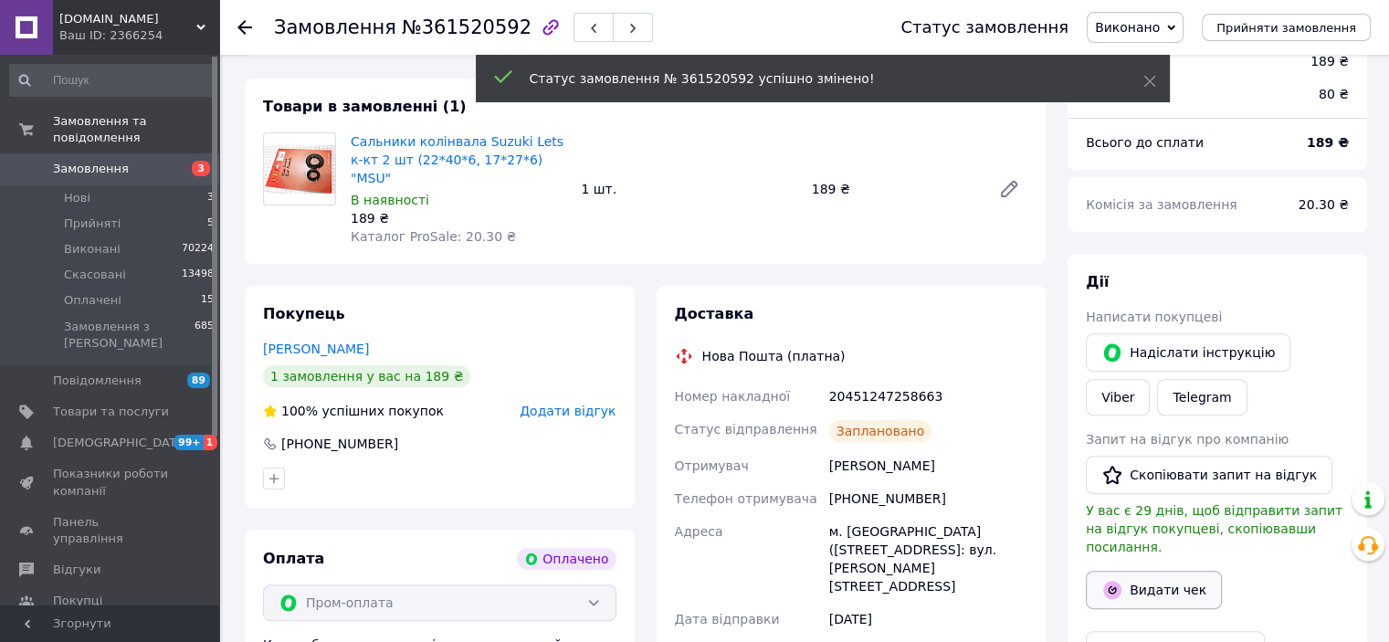
click at [1122, 579] on icon "button" at bounding box center [1112, 590] width 22 height 22
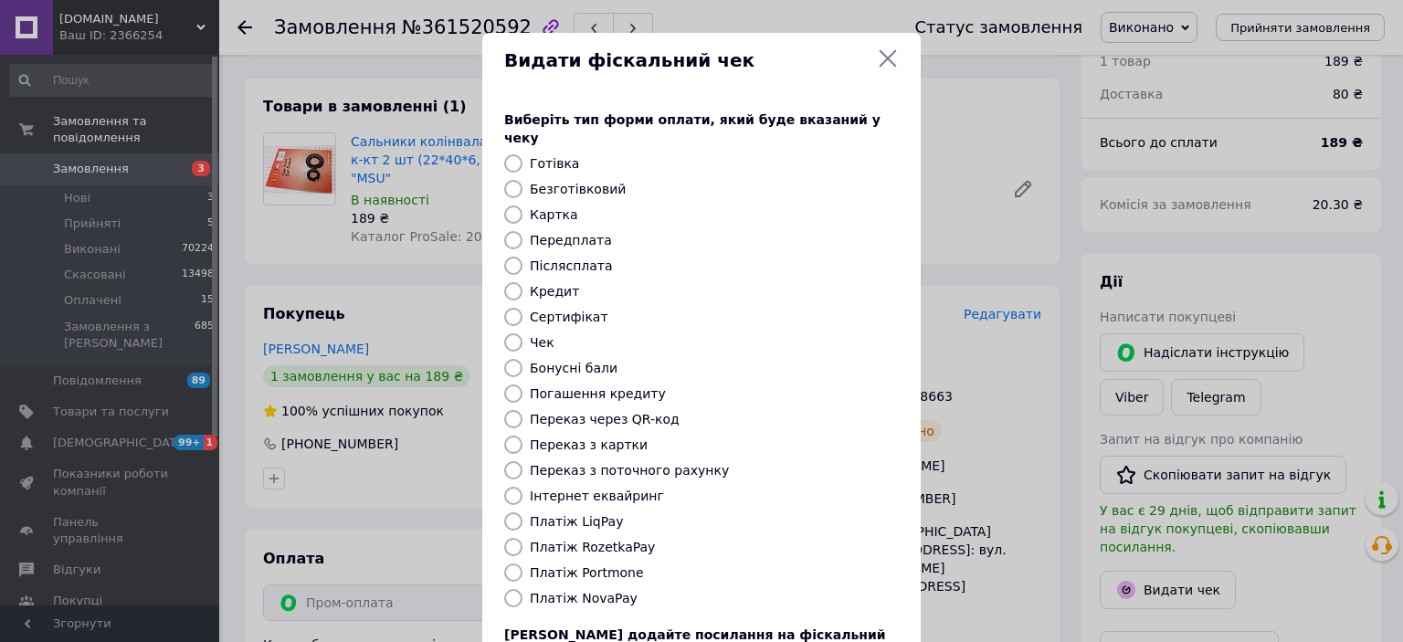
drag, startPoint x: 617, startPoint y: 527, endPoint x: 980, endPoint y: 558, distance: 363.9
click at [622, 540] on label "Платіж RozetkaPay" at bounding box center [592, 547] width 125 height 15
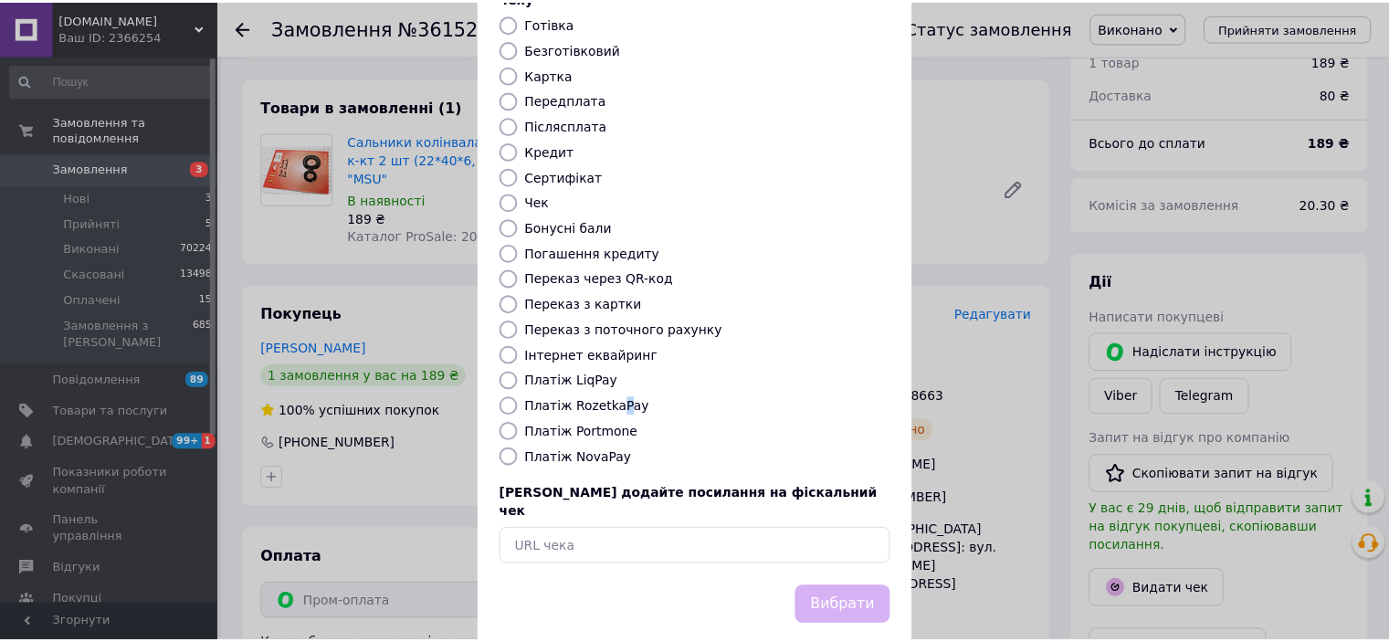
scroll to position [142, 0]
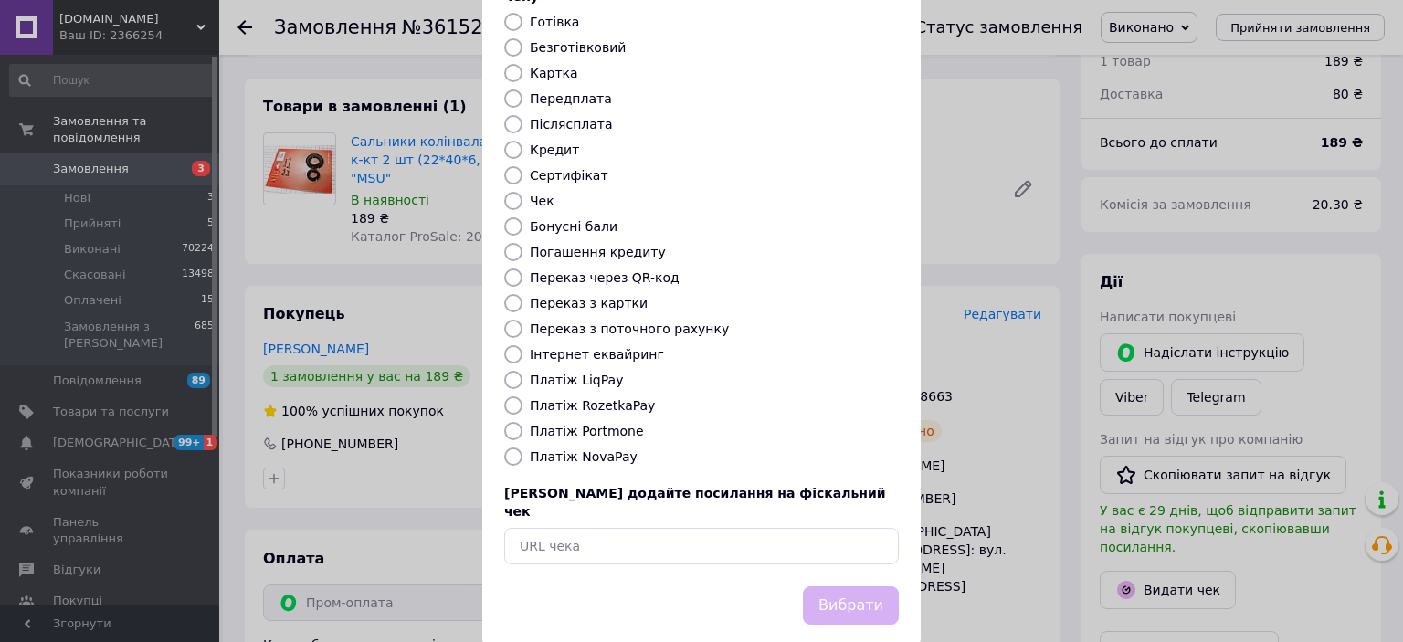
click at [572, 398] on label "Платіж RozetkaPay" at bounding box center [592, 405] width 125 height 15
click at [522, 396] on input "Платіж RozetkaPay" at bounding box center [513, 405] width 18 height 18
radio input "true"
click at [840, 586] on button "Вибрати" at bounding box center [851, 605] width 96 height 39
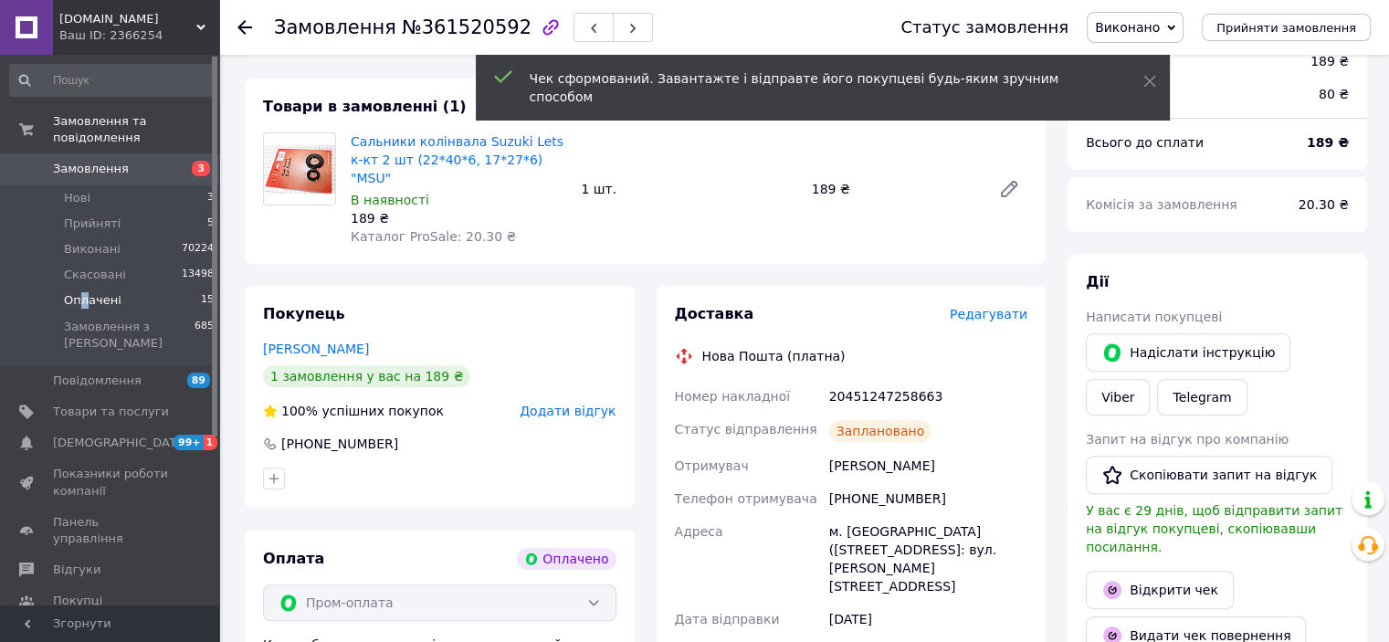
click at [82, 292] on span "Оплачені" at bounding box center [93, 300] width 58 height 16
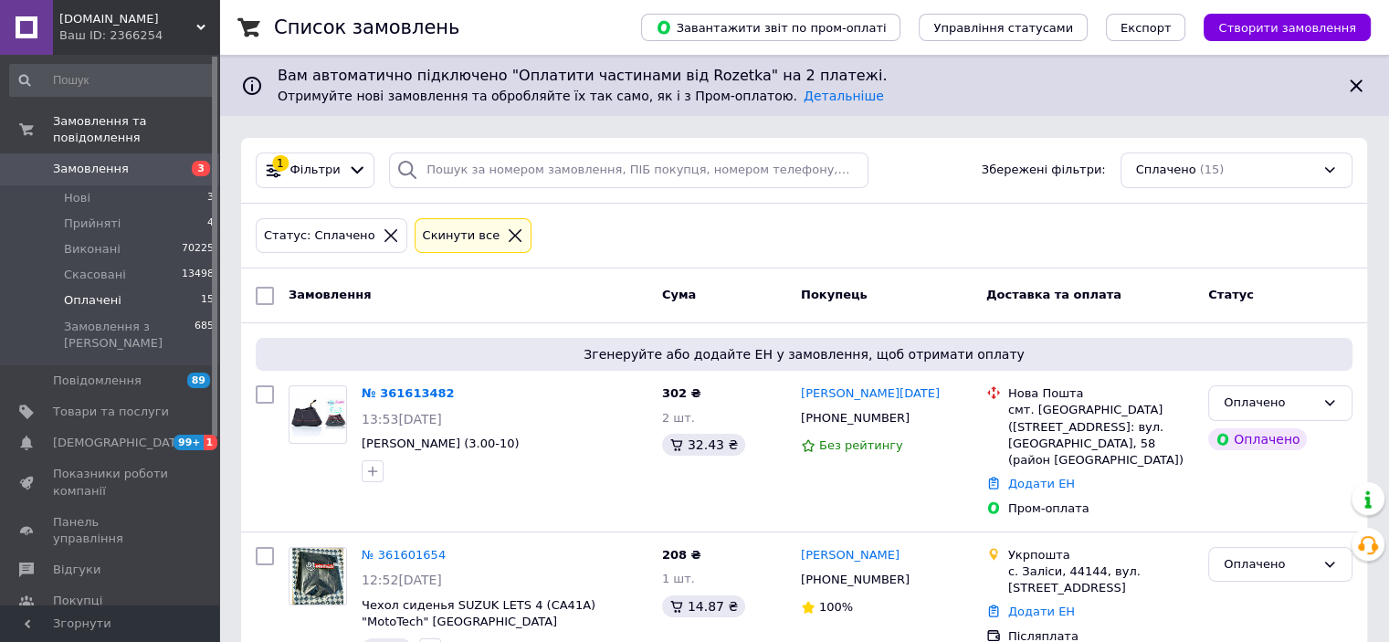
click at [100, 292] on span "Оплачені" at bounding box center [93, 300] width 58 height 16
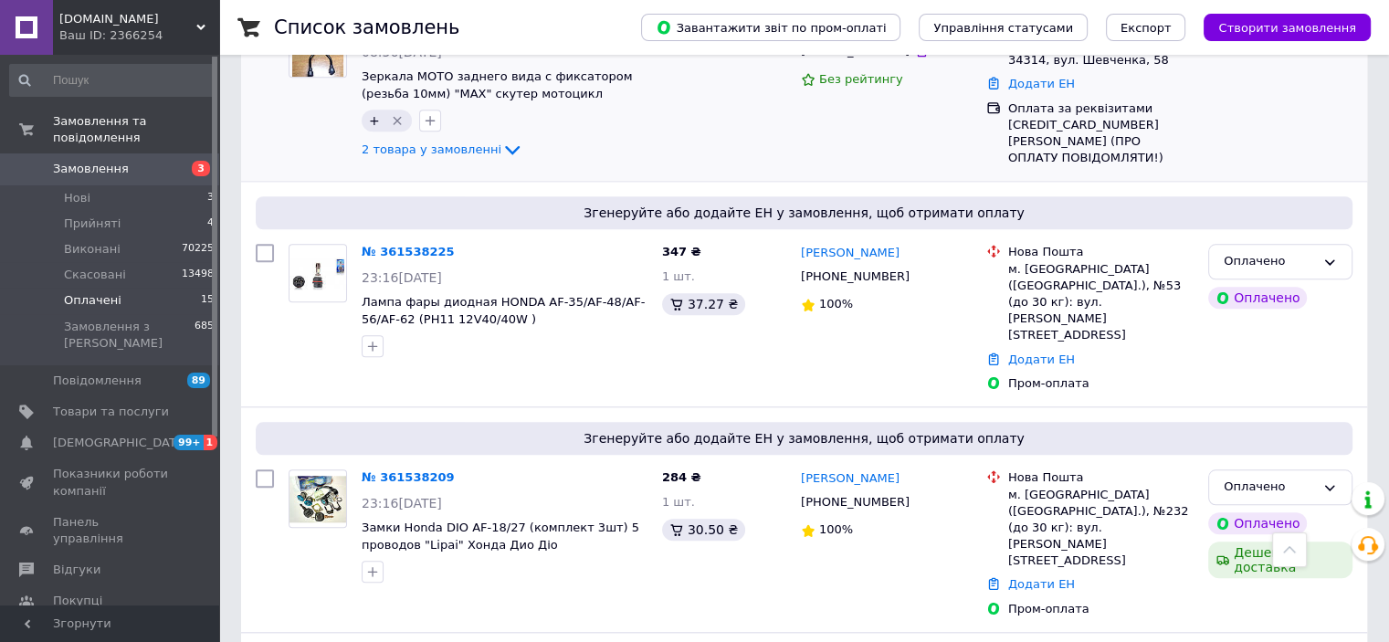
scroll to position [1735, 0]
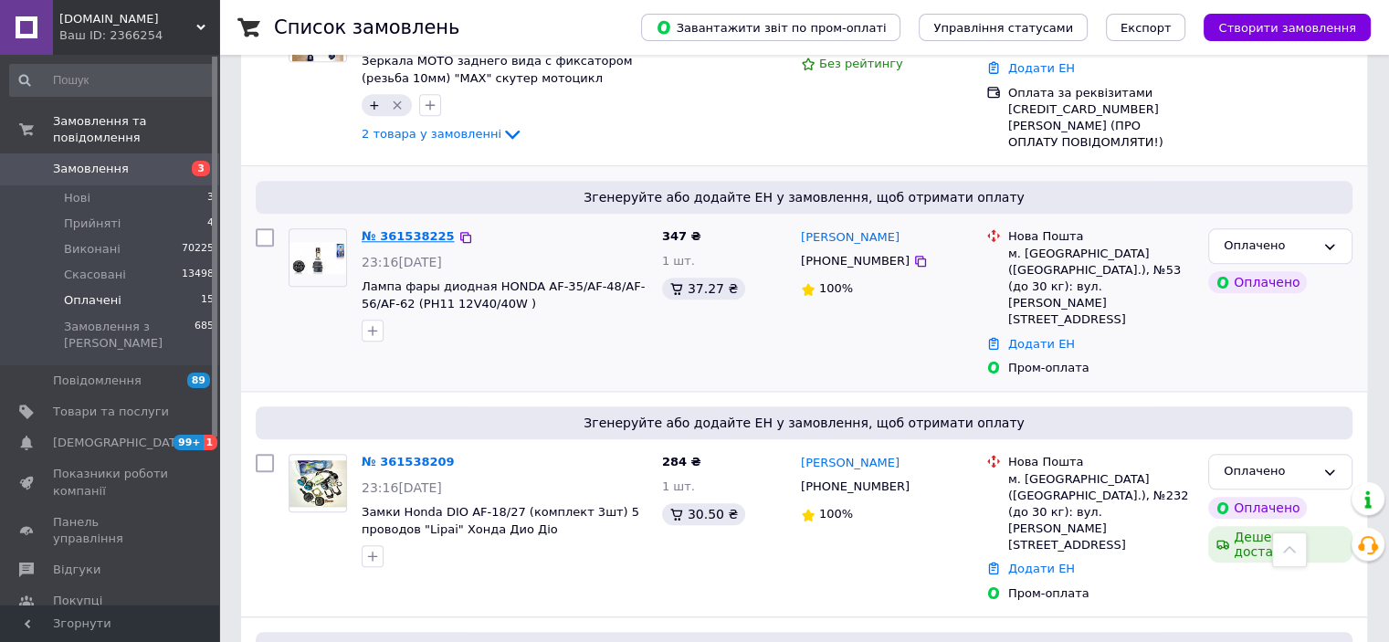
click at [380, 229] on link "№ 361538225" at bounding box center [408, 236] width 93 height 14
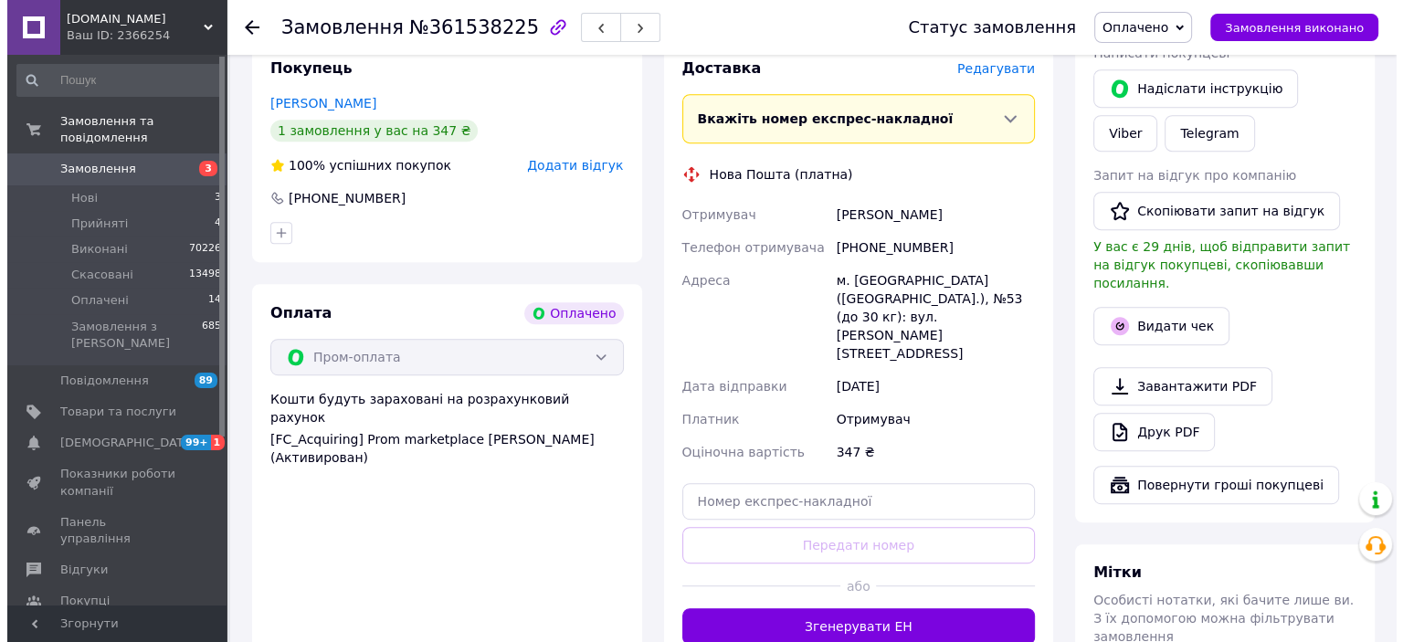
scroll to position [825, 0]
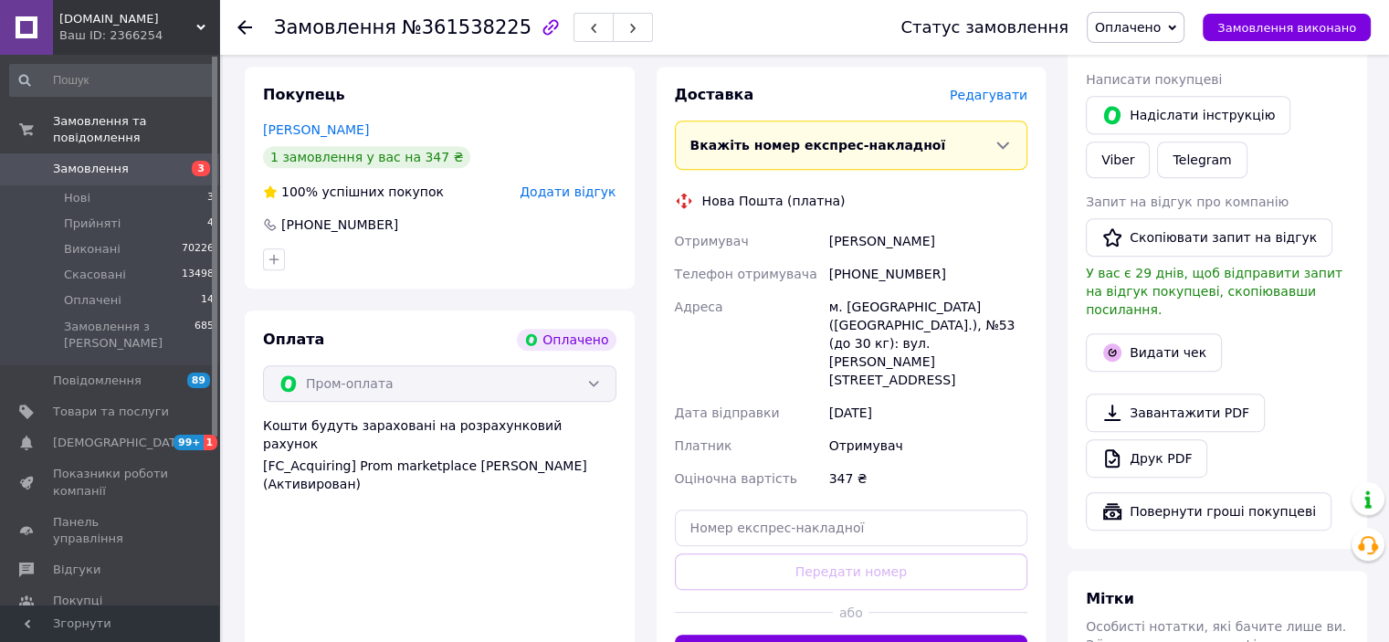
click at [997, 98] on span "Редагувати" at bounding box center [989, 95] width 78 height 15
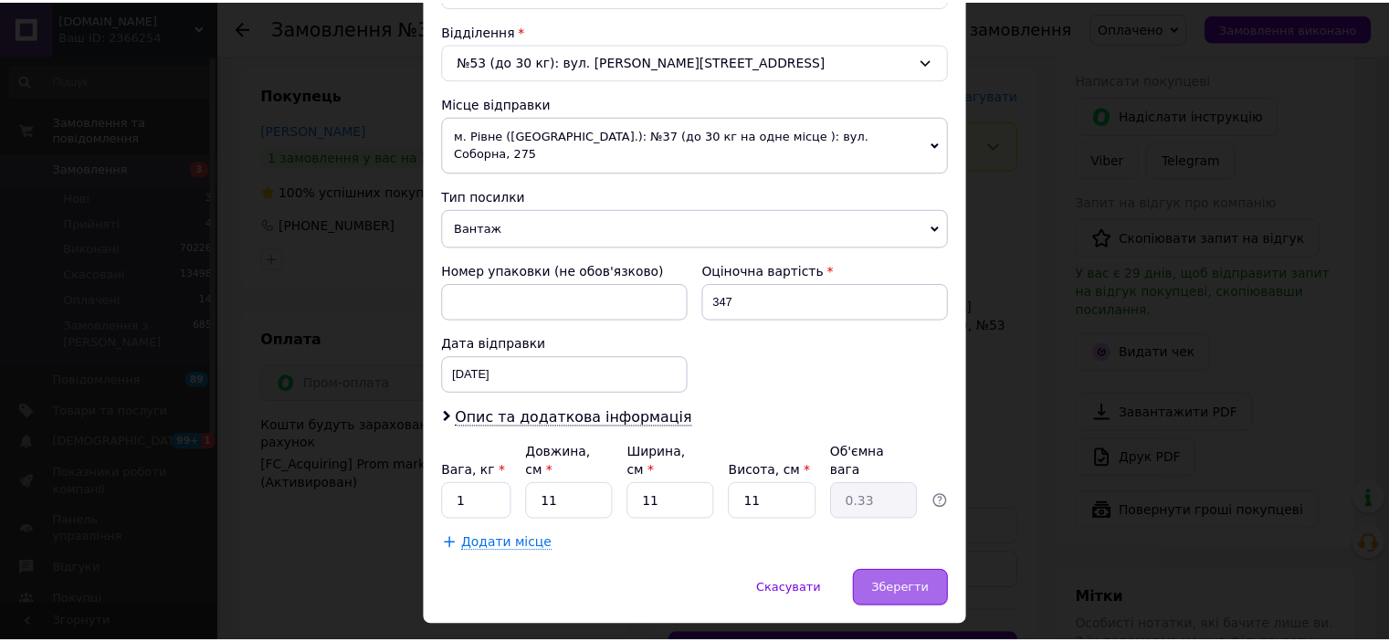
scroll to position [565, 0]
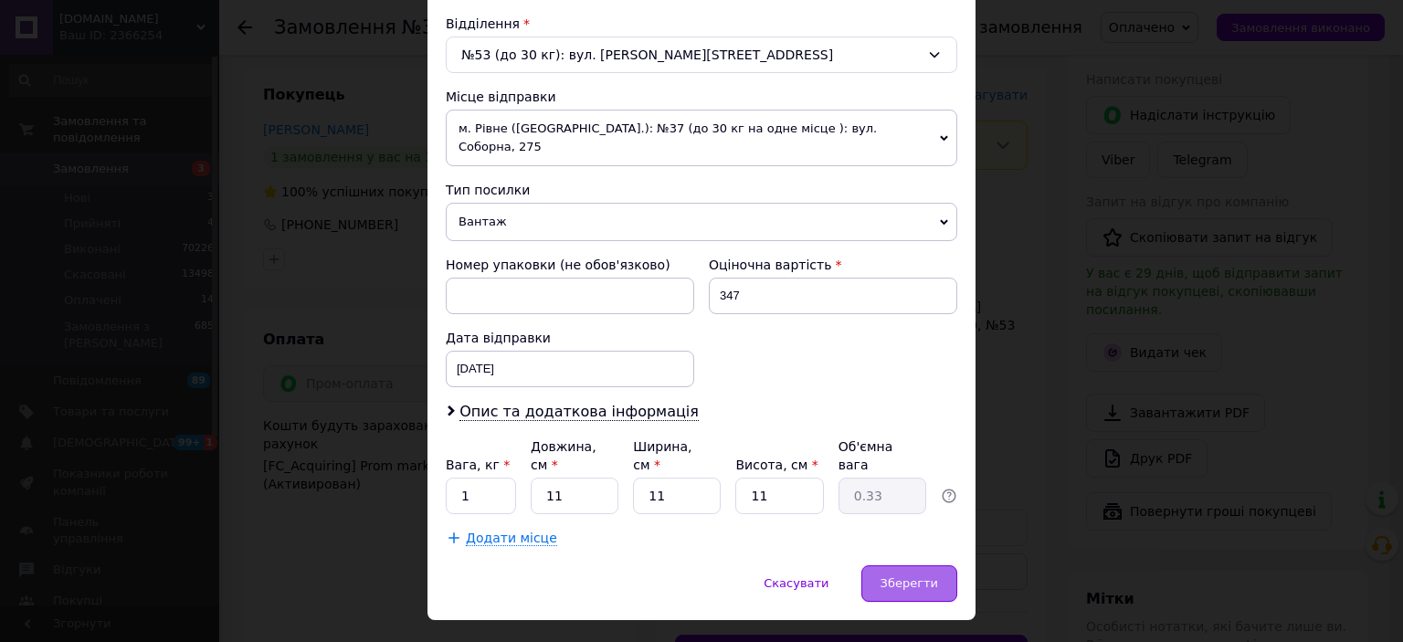
click at [902, 576] on span "Зберегти" at bounding box center [909, 583] width 58 height 14
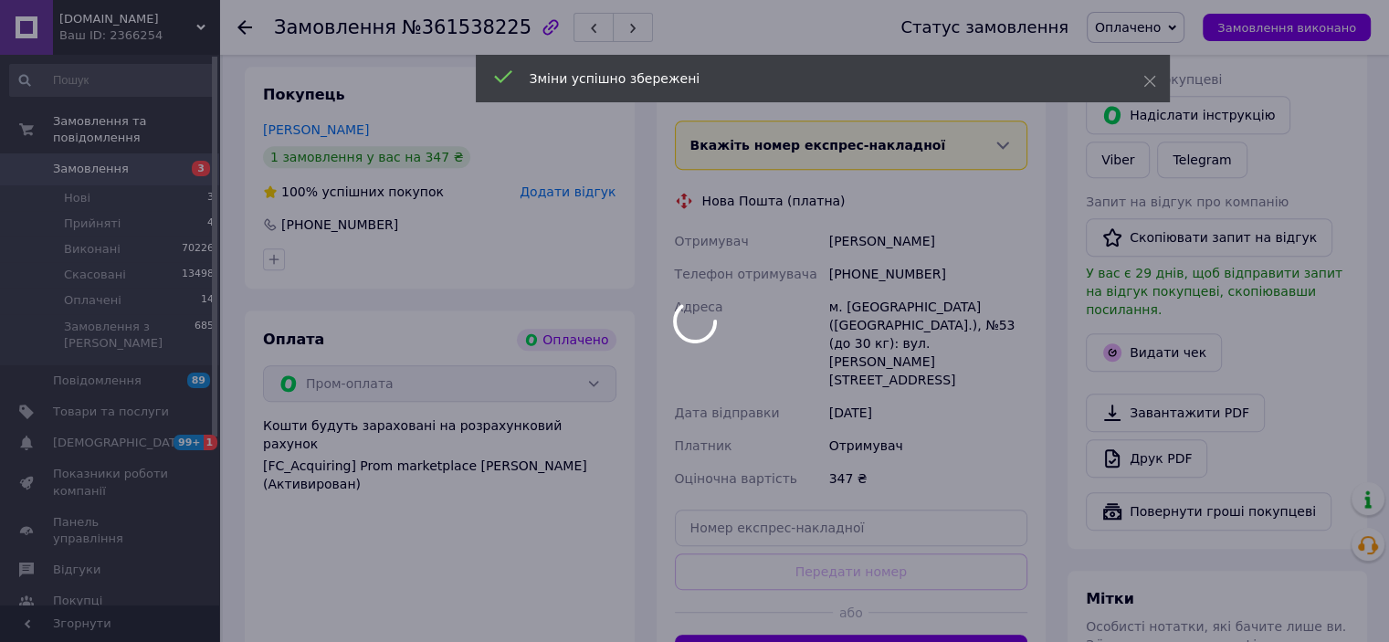
scroll to position [1099, 0]
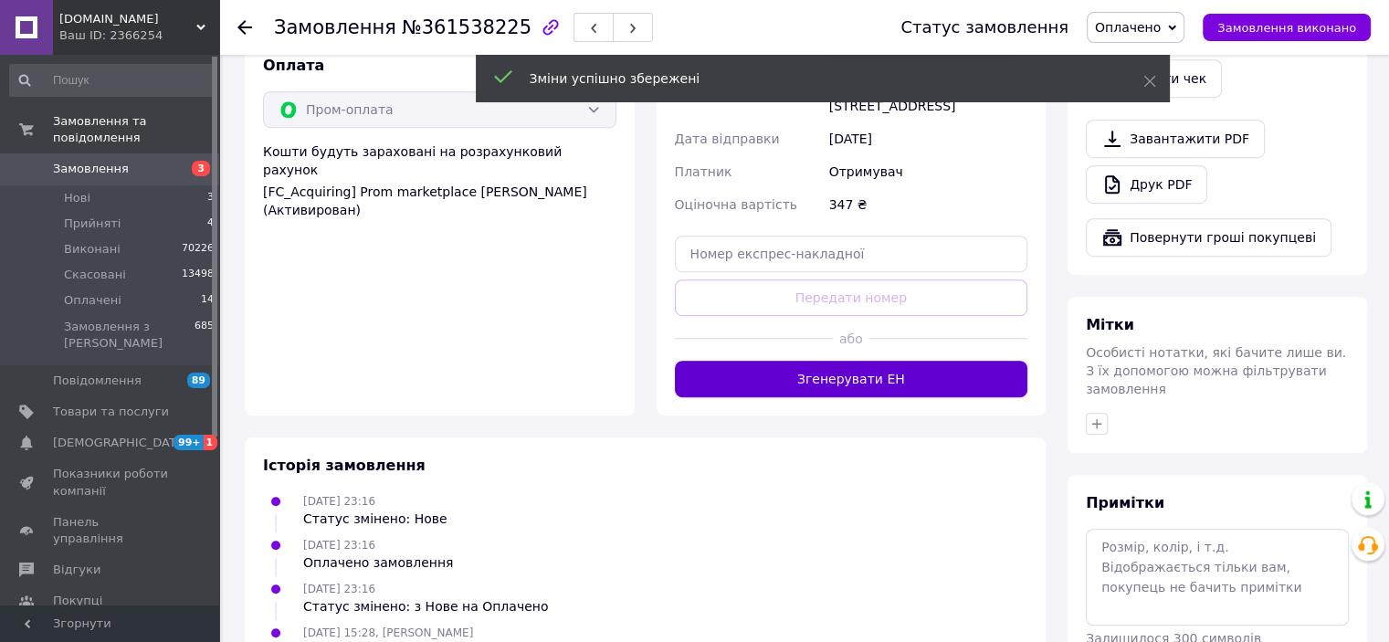
click at [822, 361] on button "Згенерувати ЕН" at bounding box center [851, 379] width 353 height 37
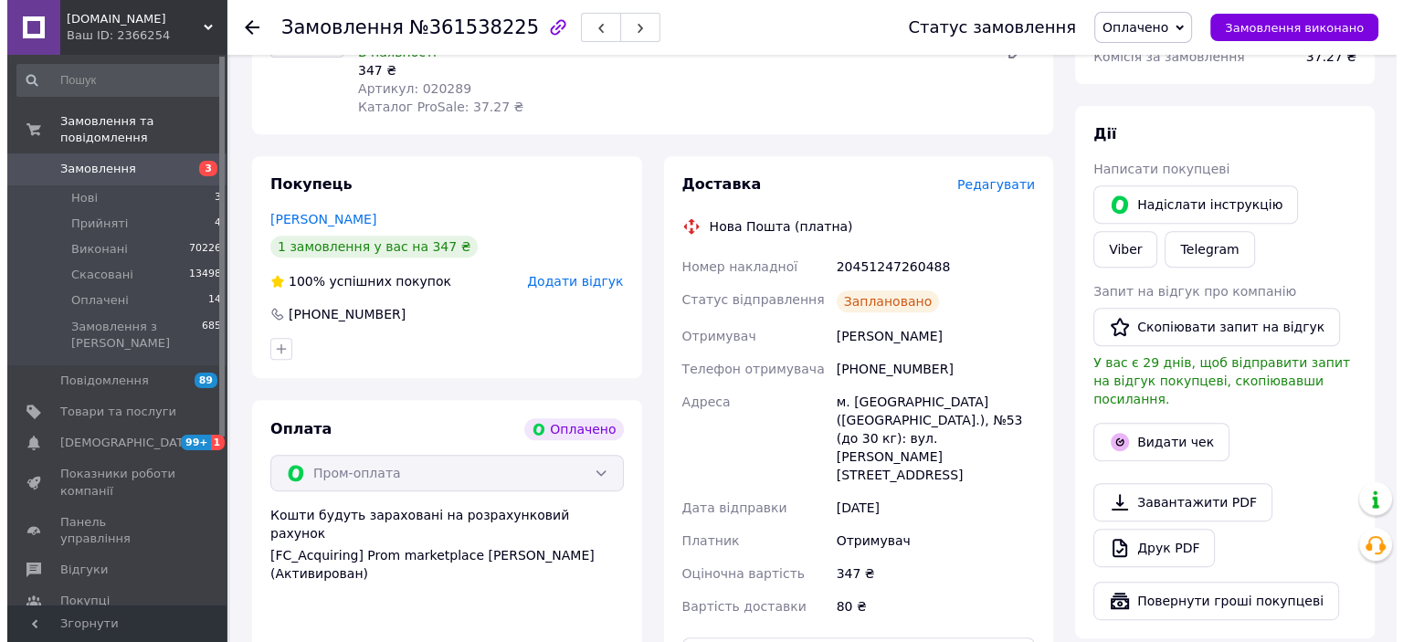
scroll to position [733, 0]
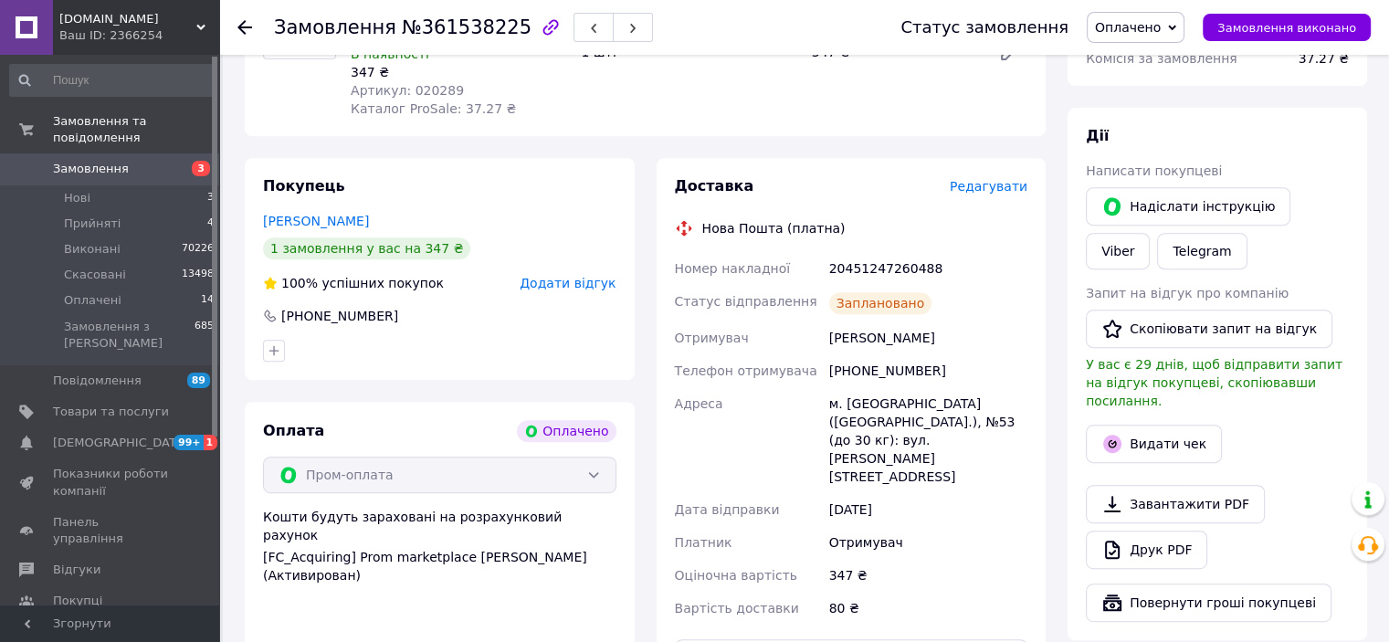
click at [1143, 32] on span "Оплачено" at bounding box center [1128, 27] width 66 height 15
click at [1137, 88] on li "Виконано" at bounding box center [1136, 91] width 96 height 27
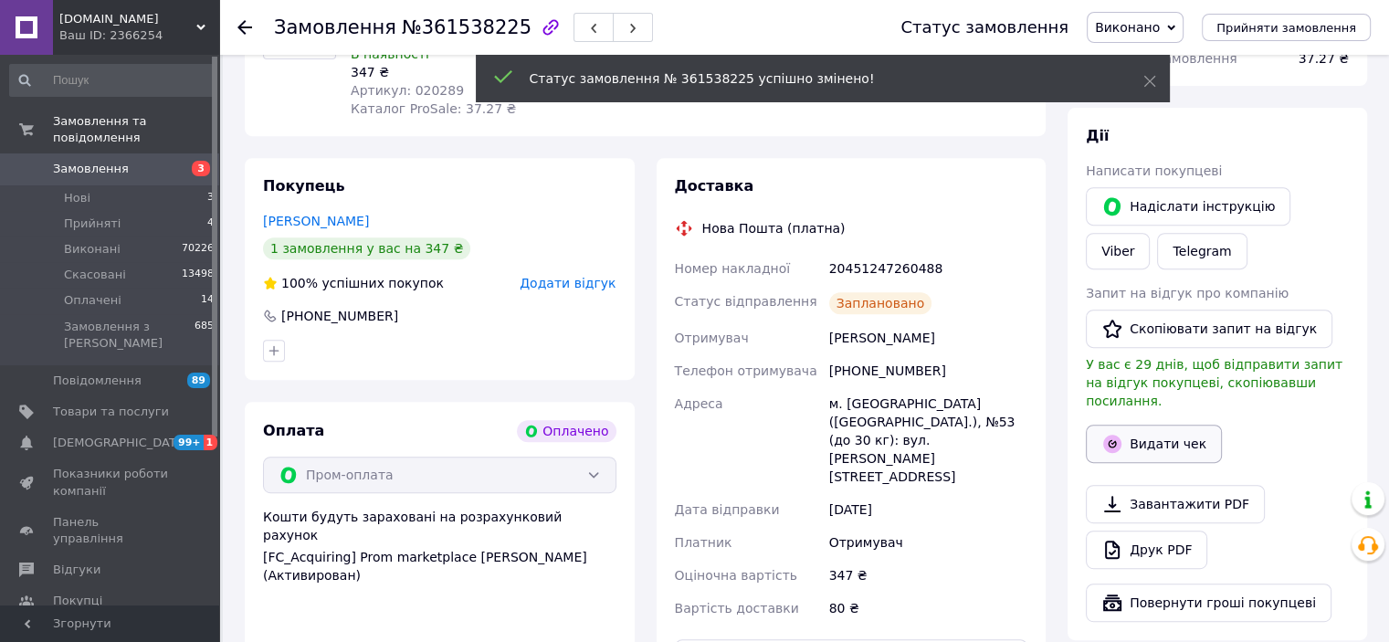
click at [1128, 425] on button "Видати чек" at bounding box center [1154, 444] width 136 height 38
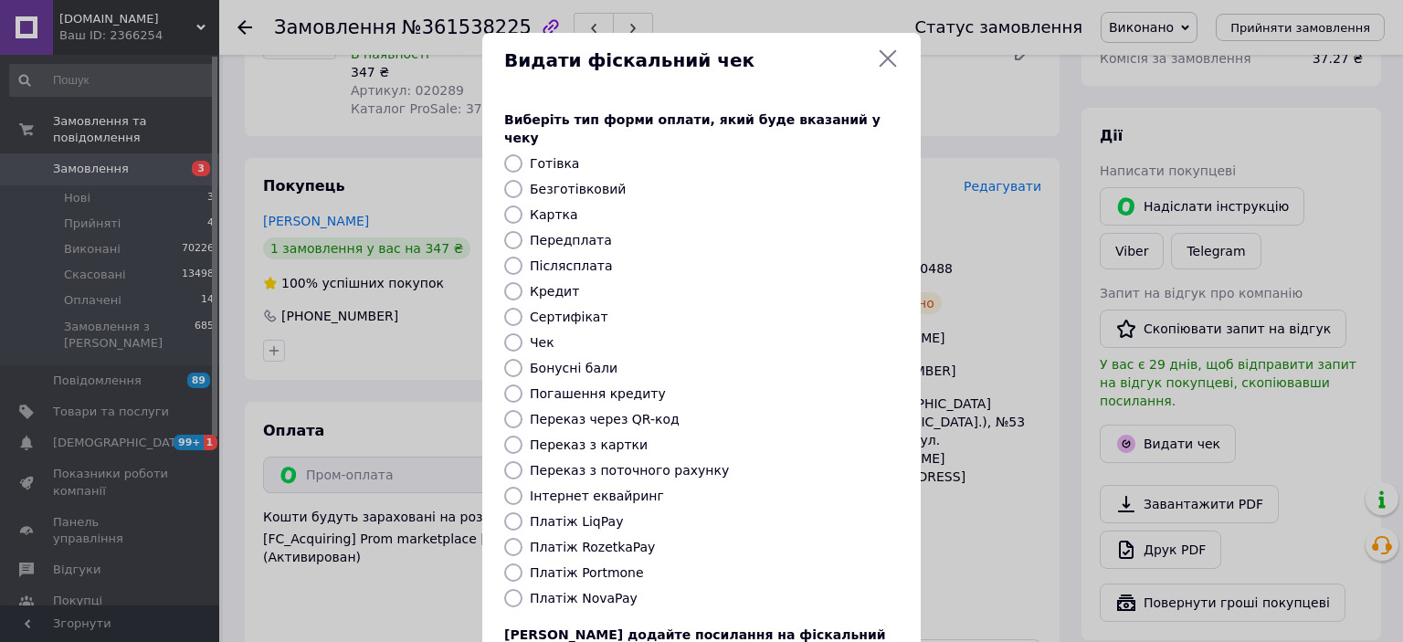
click at [582, 539] on div "Виберіть тип форми оплати, який буде вказаний у чеку Готівка Безготівковий Карт…" at bounding box center [701, 408] width 438 height 639
click at [583, 540] on label "Платіж RozetkaPay" at bounding box center [592, 547] width 125 height 15
click at [522, 538] on input "Платіж RozetkaPay" at bounding box center [513, 547] width 18 height 18
radio input "true"
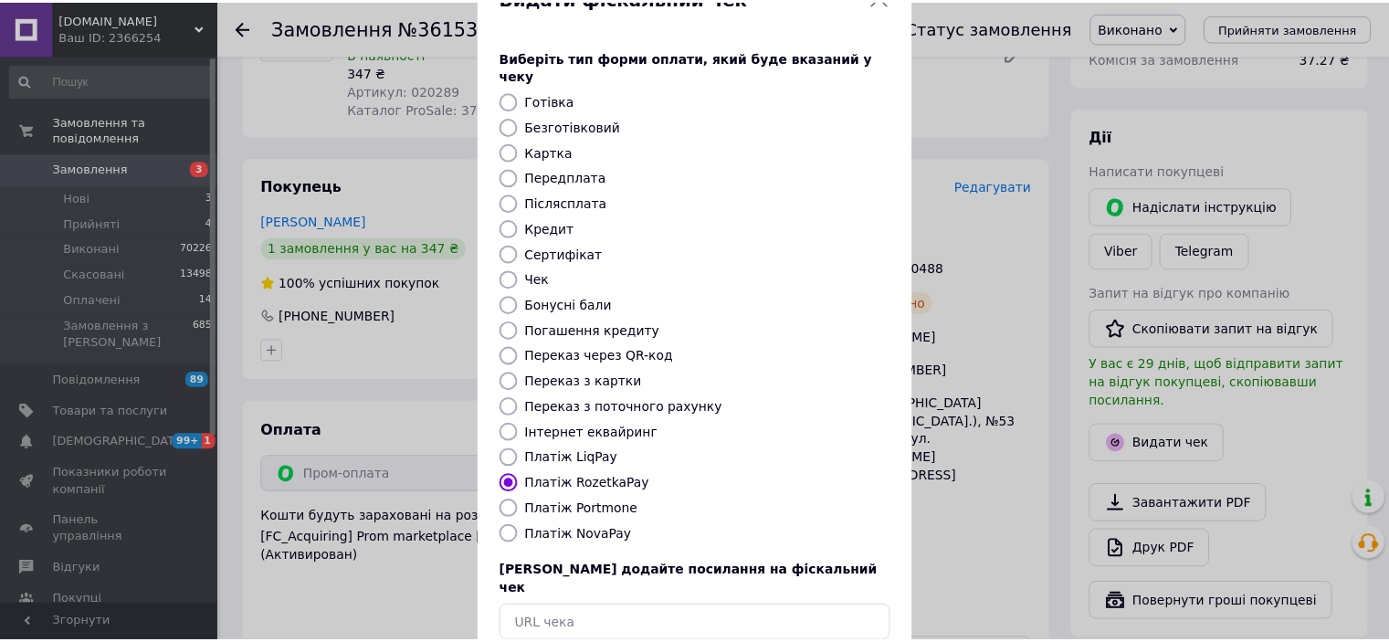
scroll to position [142, 0]
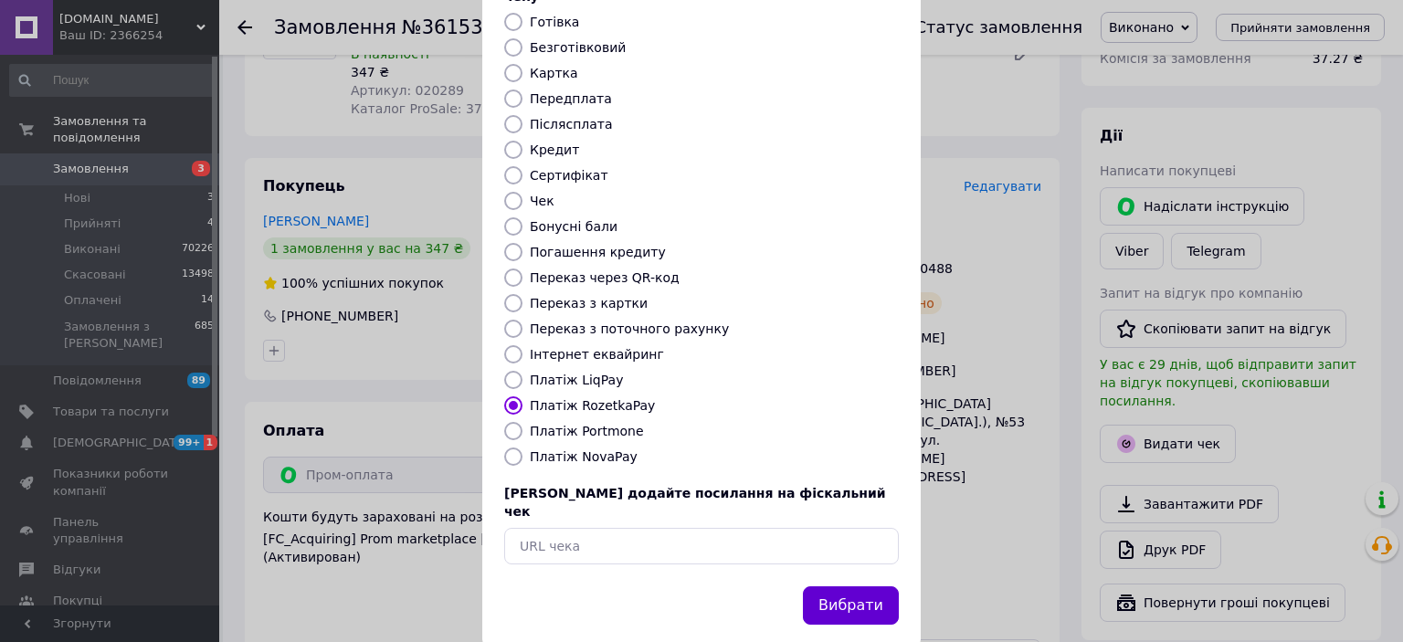
click at [832, 586] on button "Вибрати" at bounding box center [851, 605] width 96 height 39
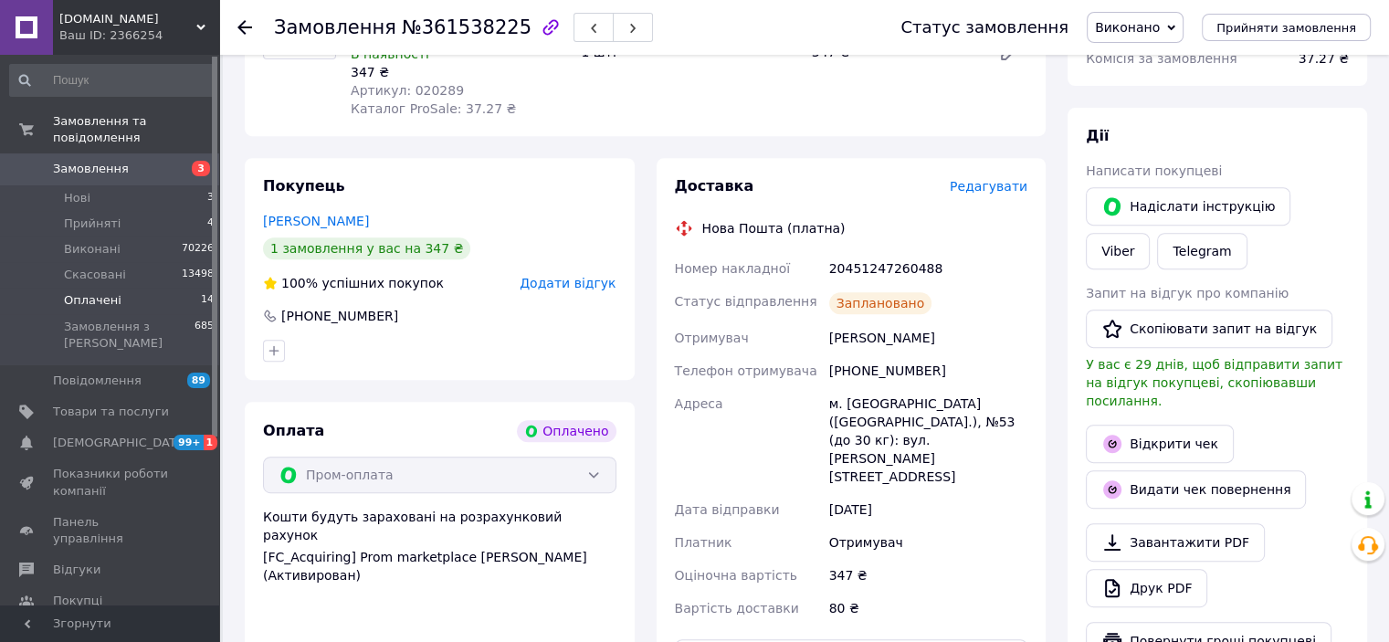
click at [87, 292] on span "Оплачені" at bounding box center [93, 300] width 58 height 16
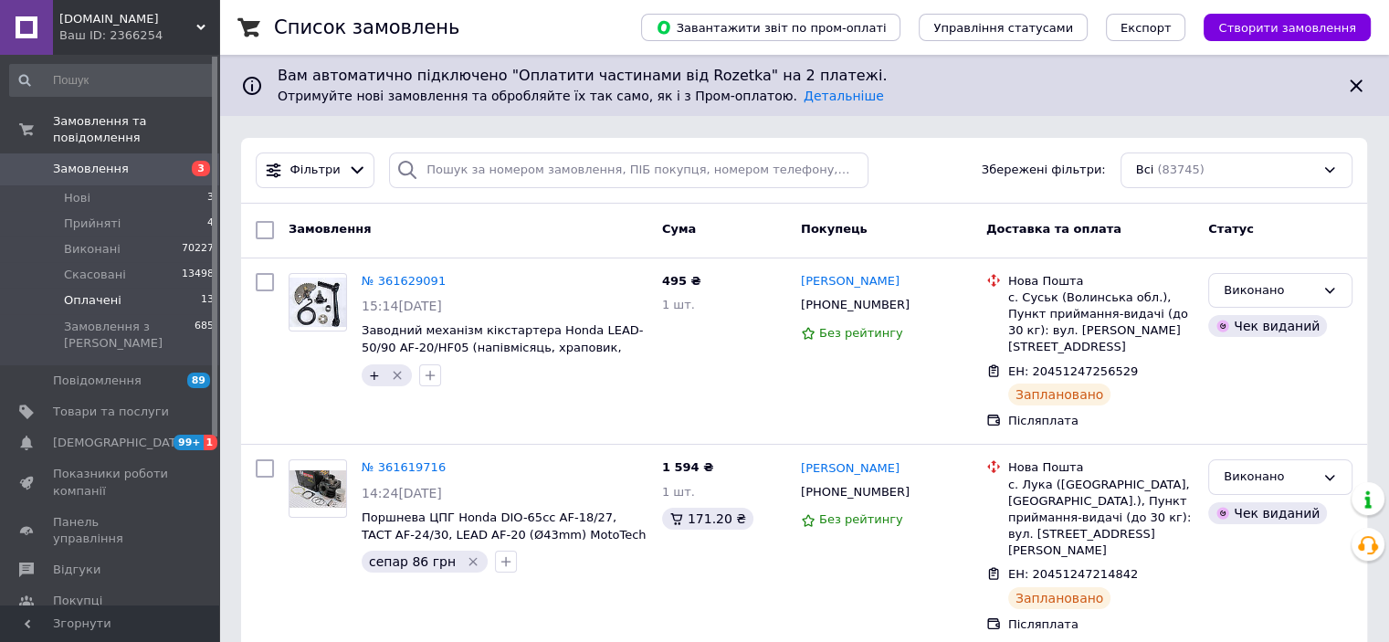
click at [75, 292] on span "Оплачені" at bounding box center [93, 300] width 58 height 16
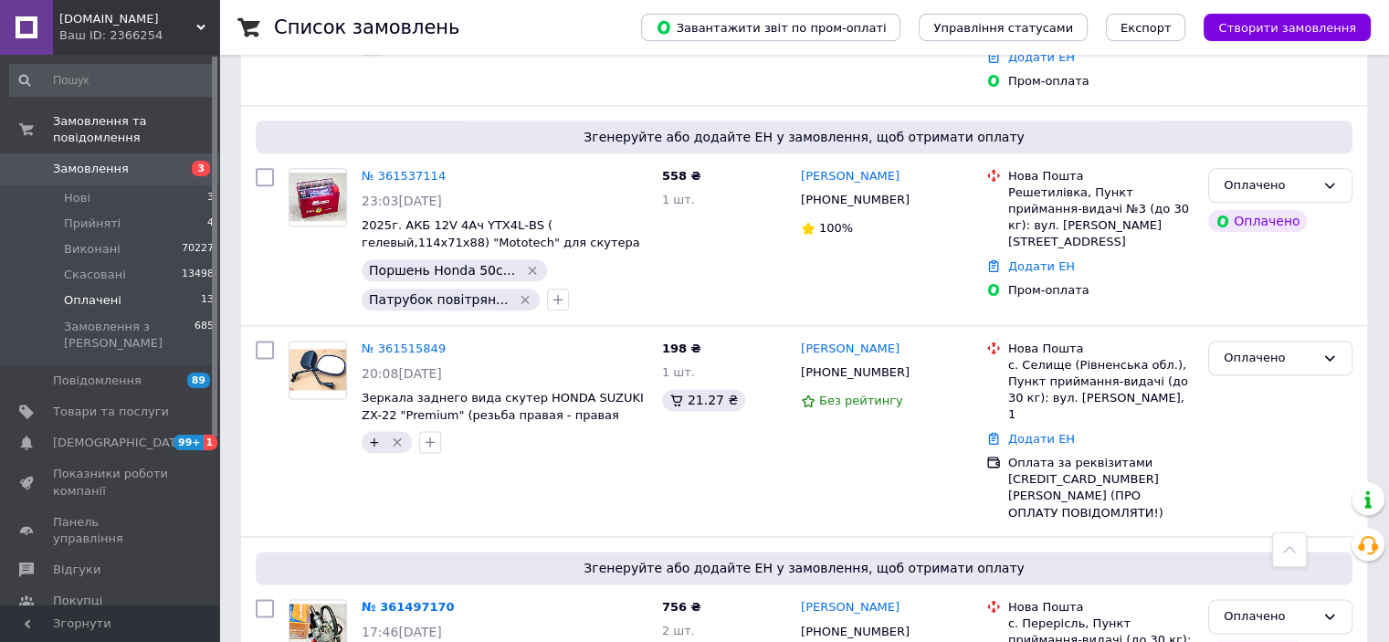
scroll to position [2466, 0]
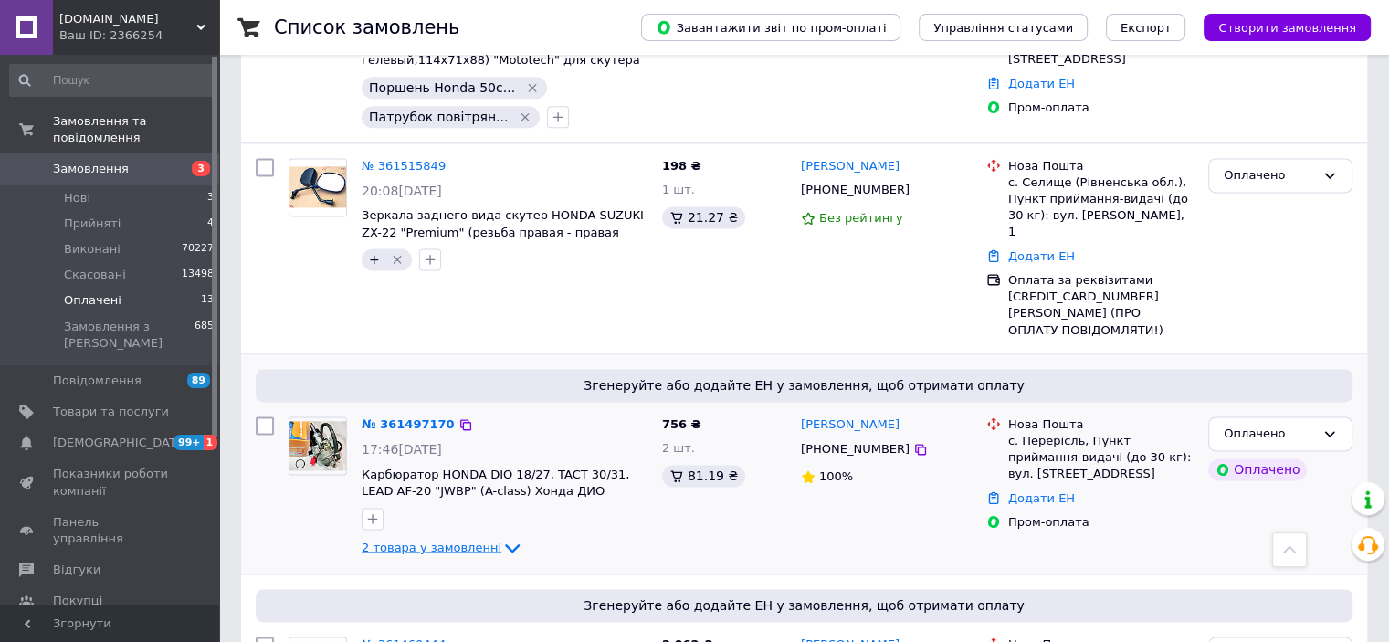
click at [431, 540] on span "2 товара у замовленні" at bounding box center [432, 547] width 140 height 14
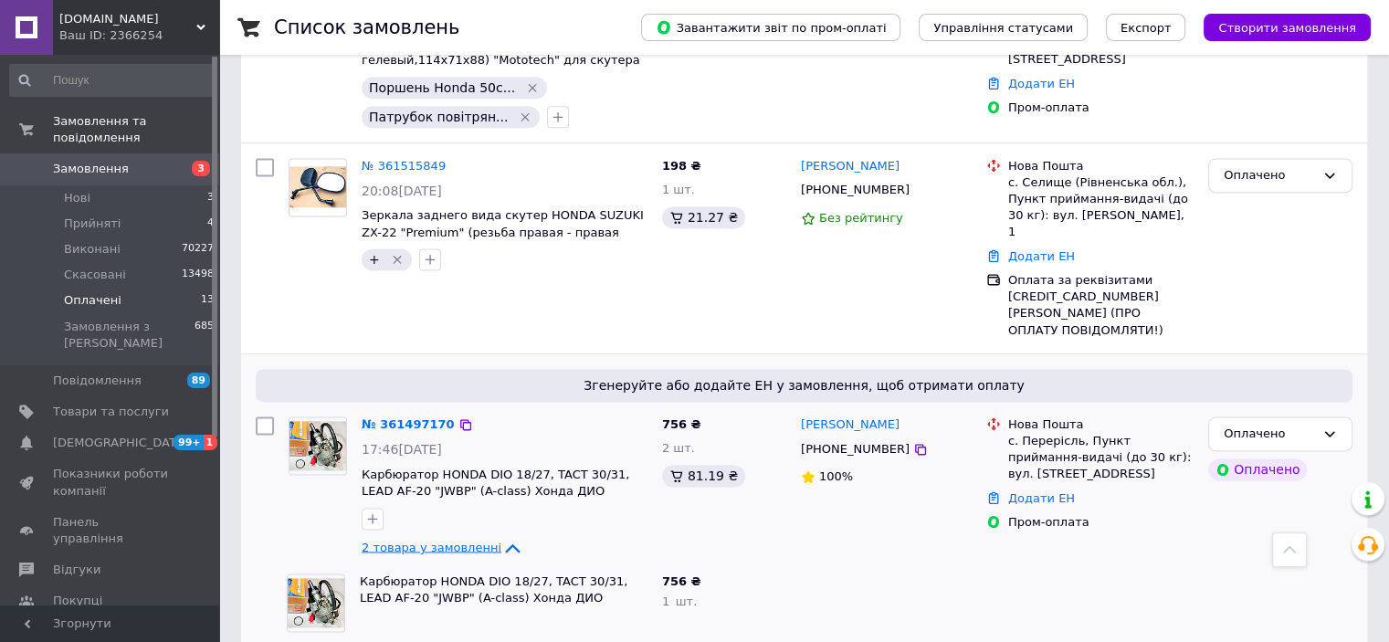
click at [431, 540] on span "2 товара у замовленні" at bounding box center [432, 547] width 140 height 14
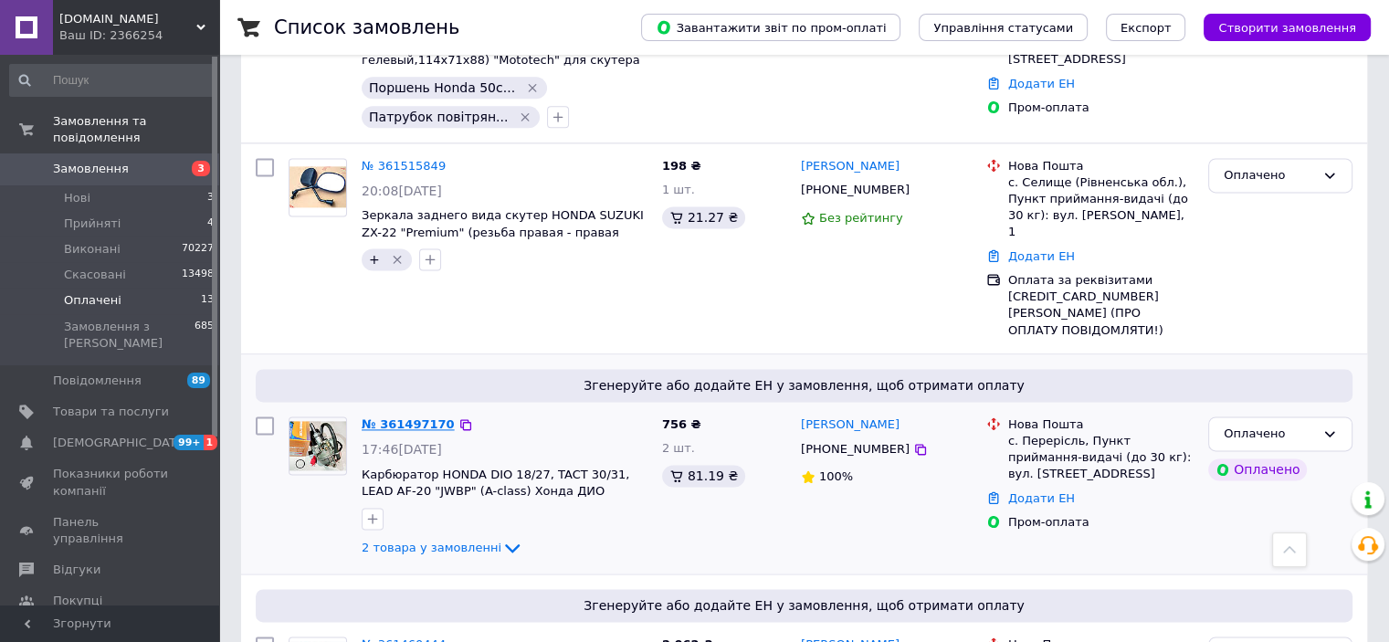
click at [393, 417] on link "№ 361497170" at bounding box center [408, 424] width 93 height 14
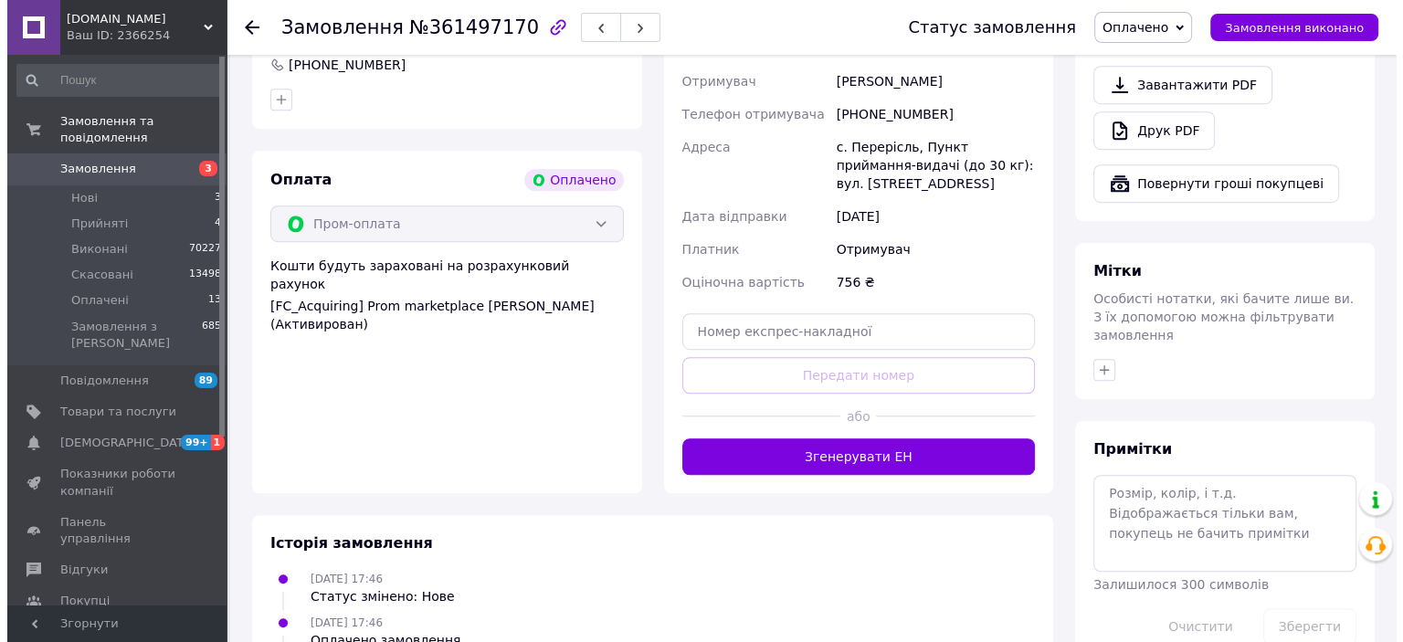
scroll to position [953, 0]
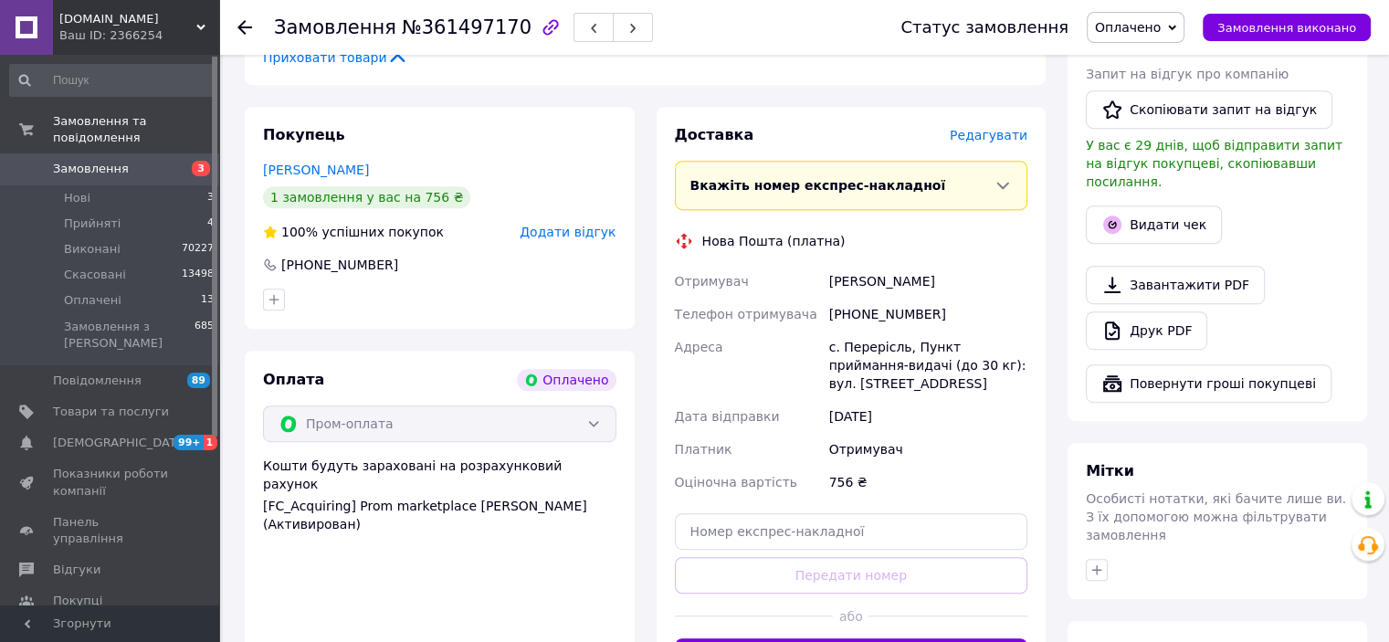
click at [988, 128] on span "Редагувати" at bounding box center [989, 135] width 78 height 15
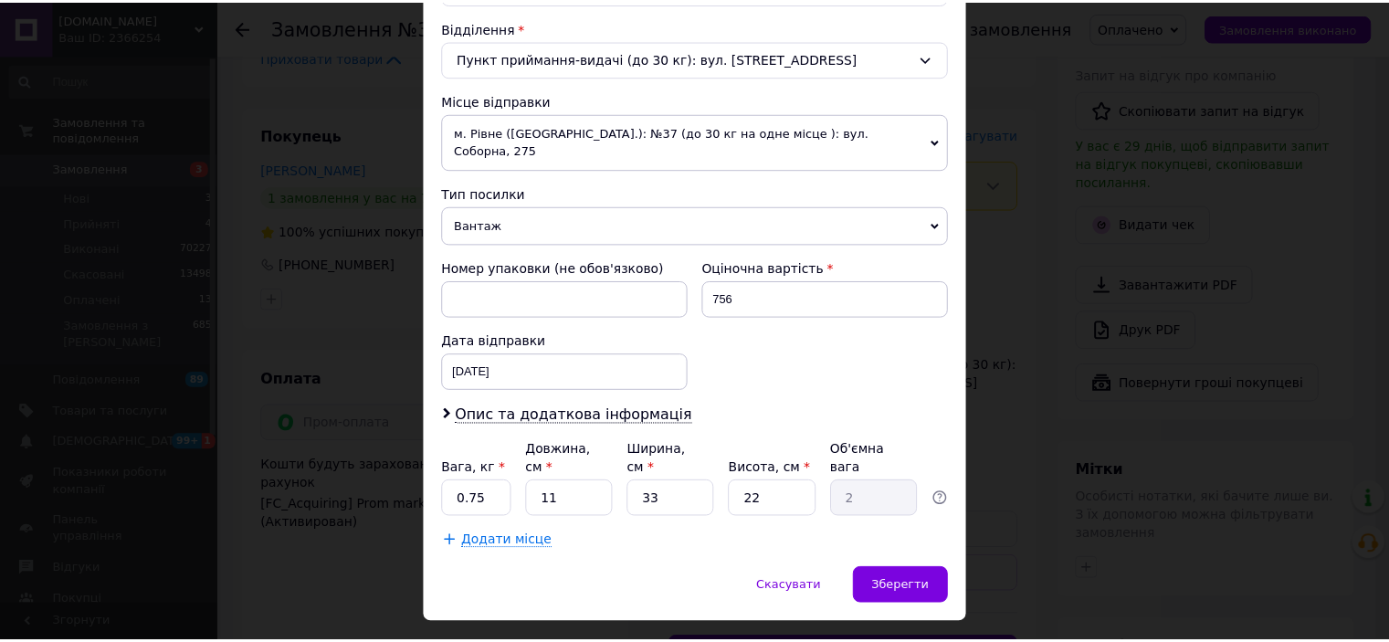
scroll to position [565, 0]
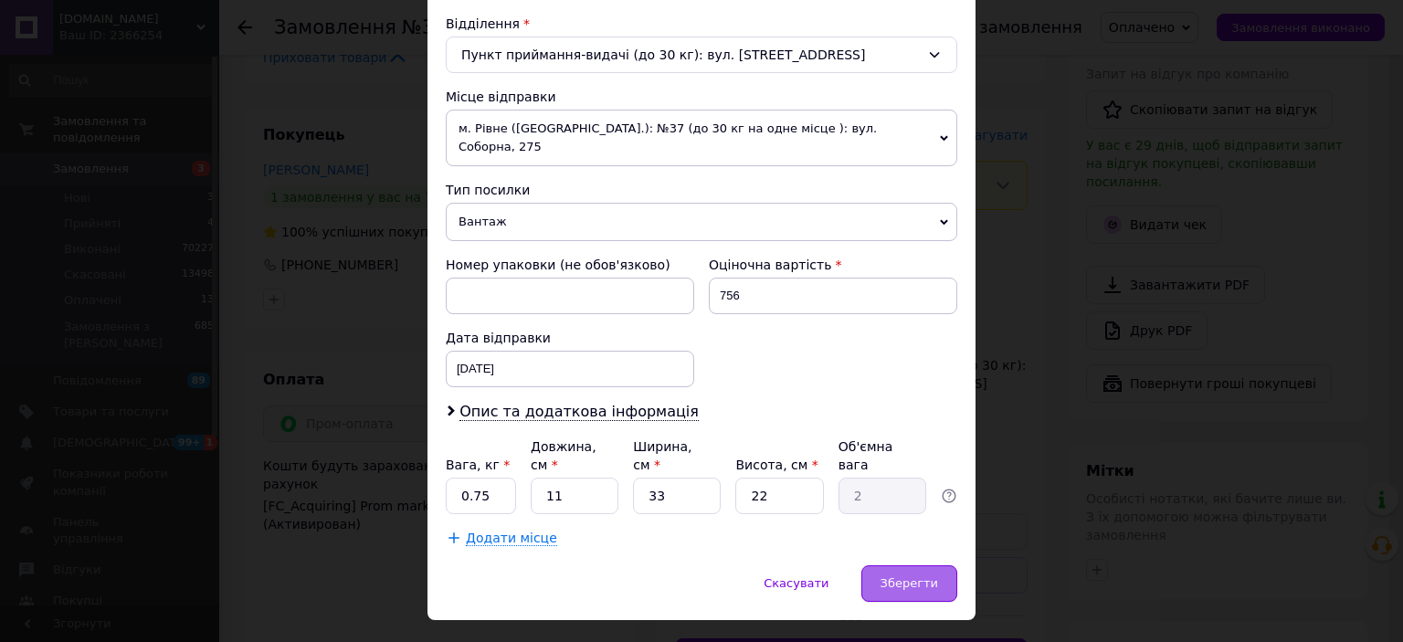
click at [894, 565] on div "Зберегти" at bounding box center [909, 583] width 96 height 37
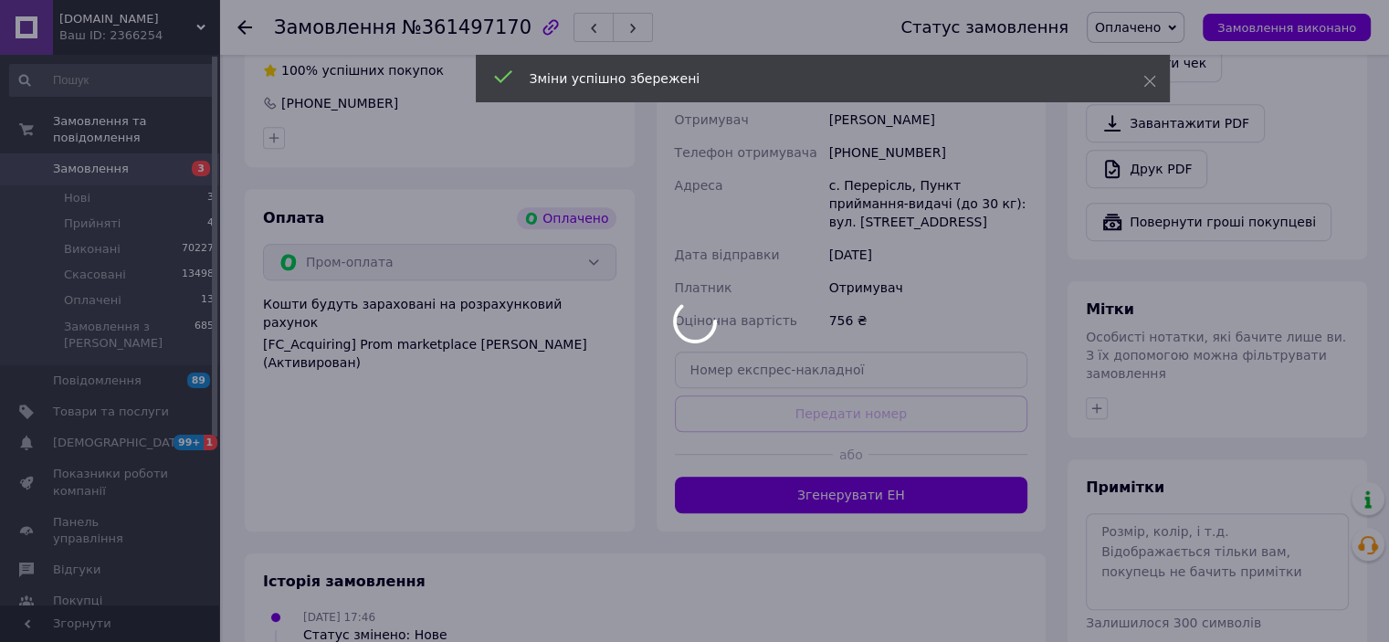
scroll to position [1227, 0]
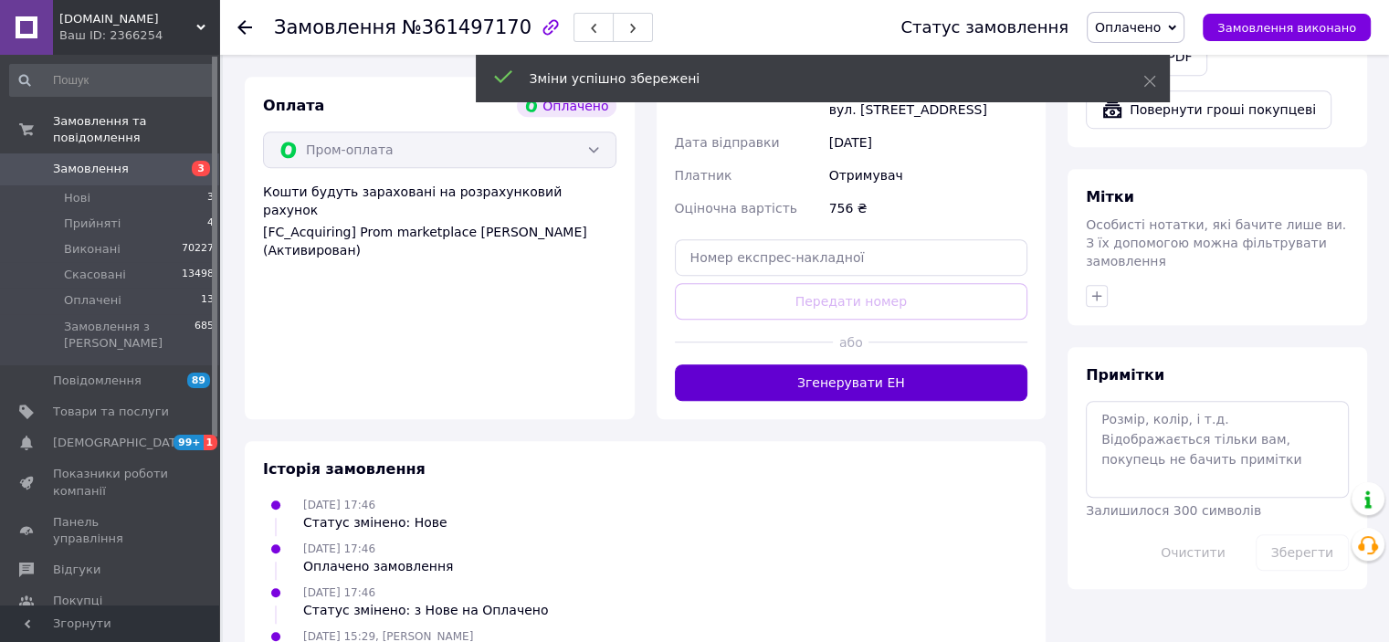
click at [817, 375] on button "Згенерувати ЕН" at bounding box center [851, 382] width 353 height 37
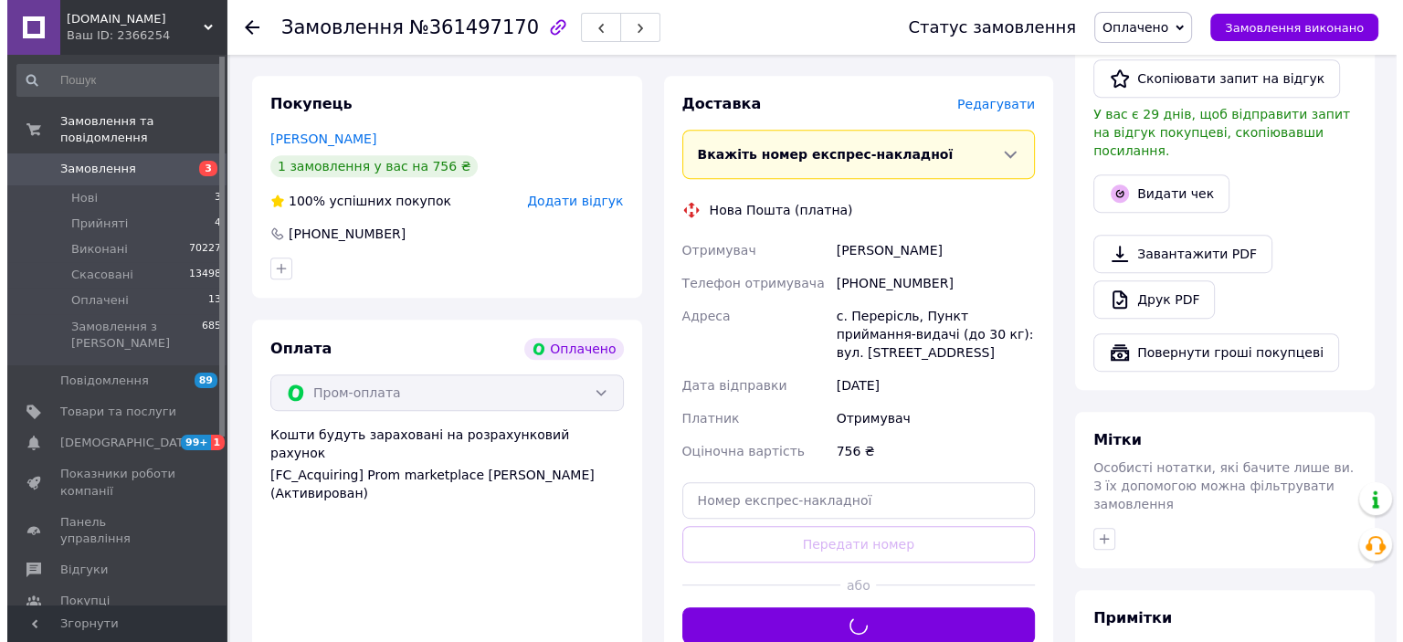
scroll to position [953, 0]
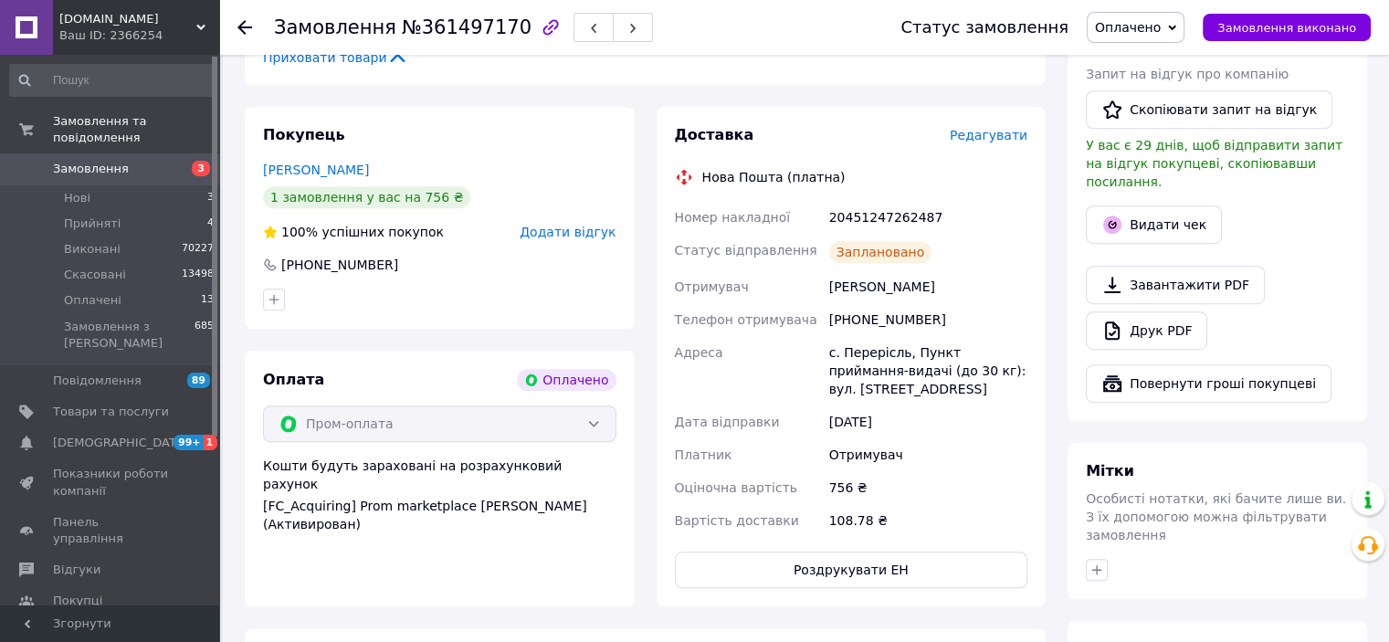
click at [1183, 20] on span "Оплачено" at bounding box center [1136, 27] width 98 height 31
click at [1169, 91] on li "Виконано" at bounding box center [1136, 91] width 96 height 27
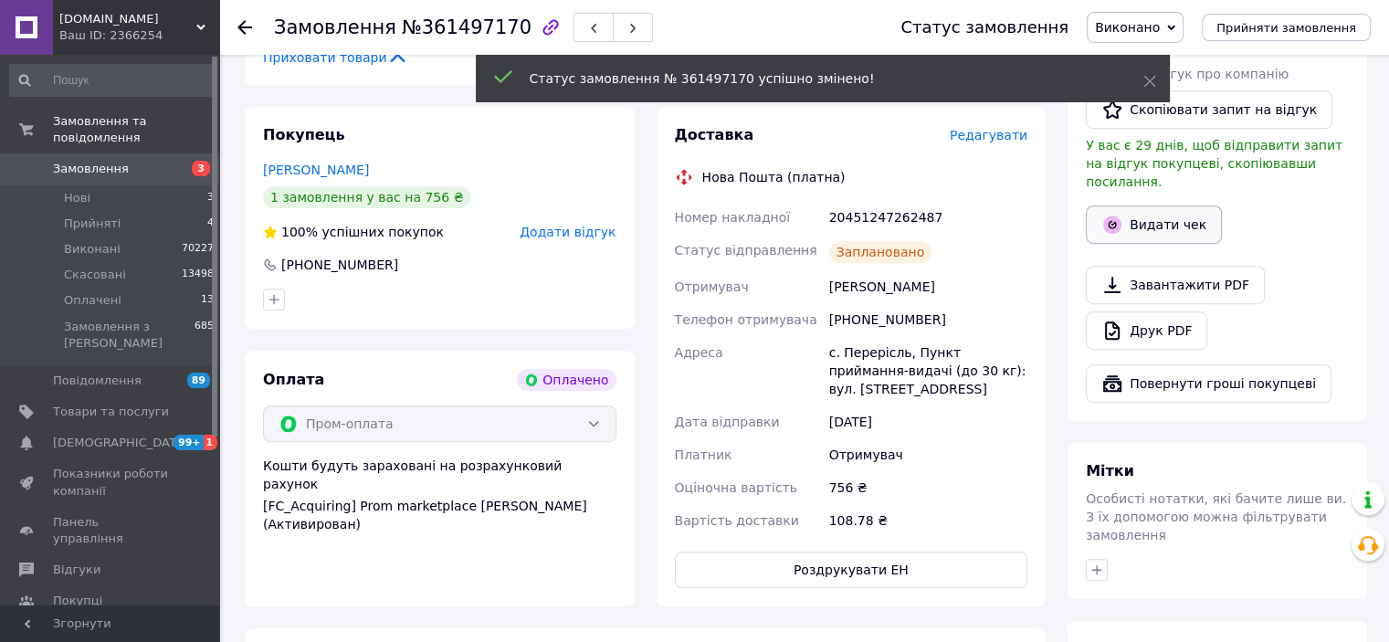
click at [1140, 207] on button "Видати чек" at bounding box center [1154, 224] width 136 height 38
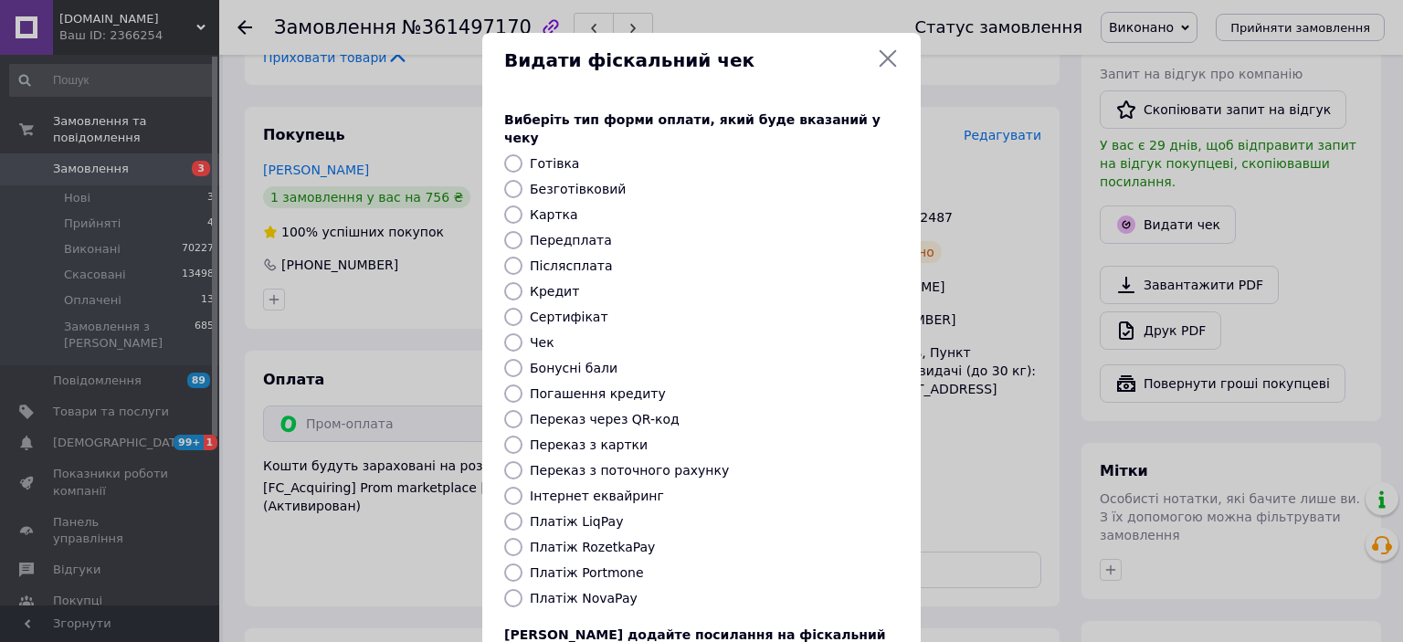
click at [626, 540] on label "Платіж RozetkaPay" at bounding box center [592, 547] width 125 height 15
click at [522, 538] on input "Платіж RozetkaPay" at bounding box center [513, 547] width 18 height 18
radio input "true"
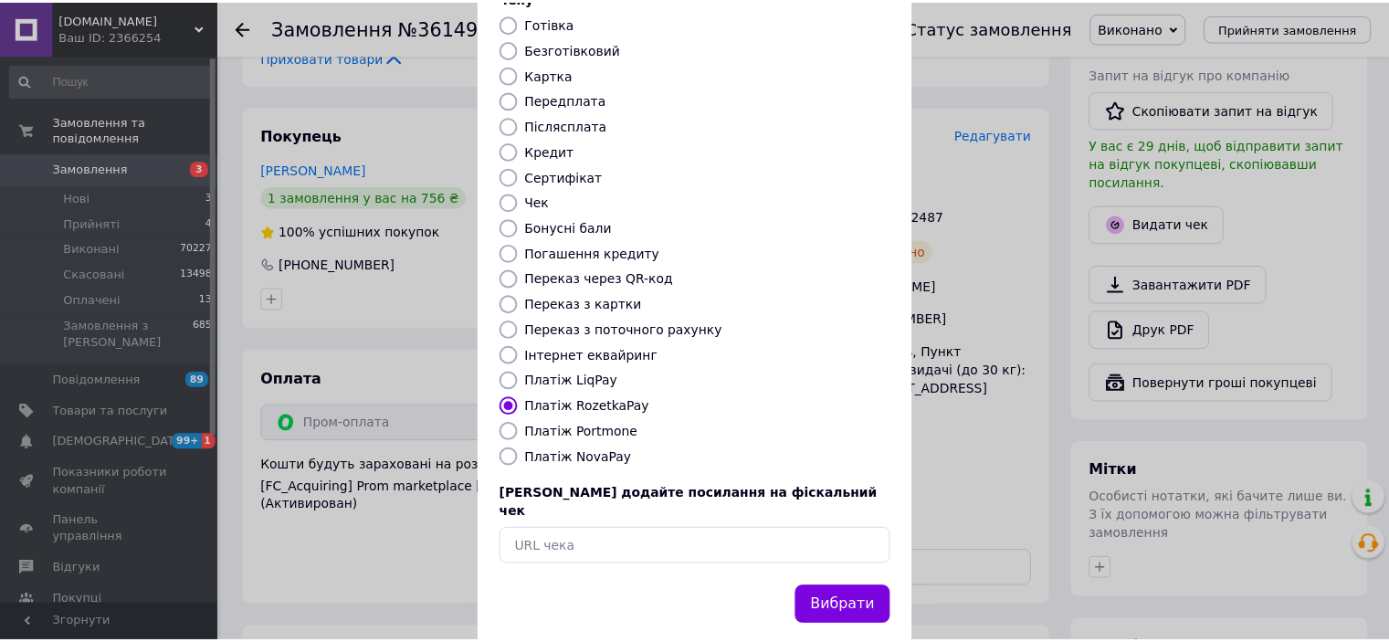
scroll to position [142, 0]
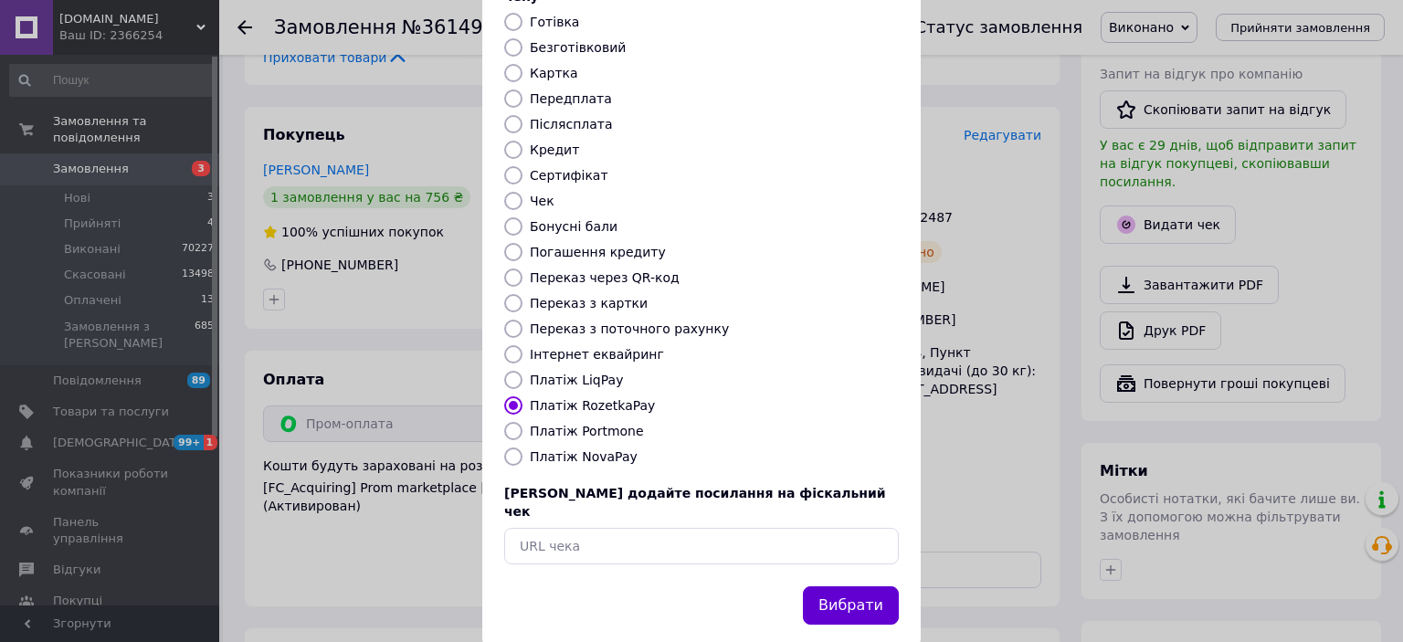
click at [880, 586] on button "Вибрати" at bounding box center [851, 605] width 96 height 39
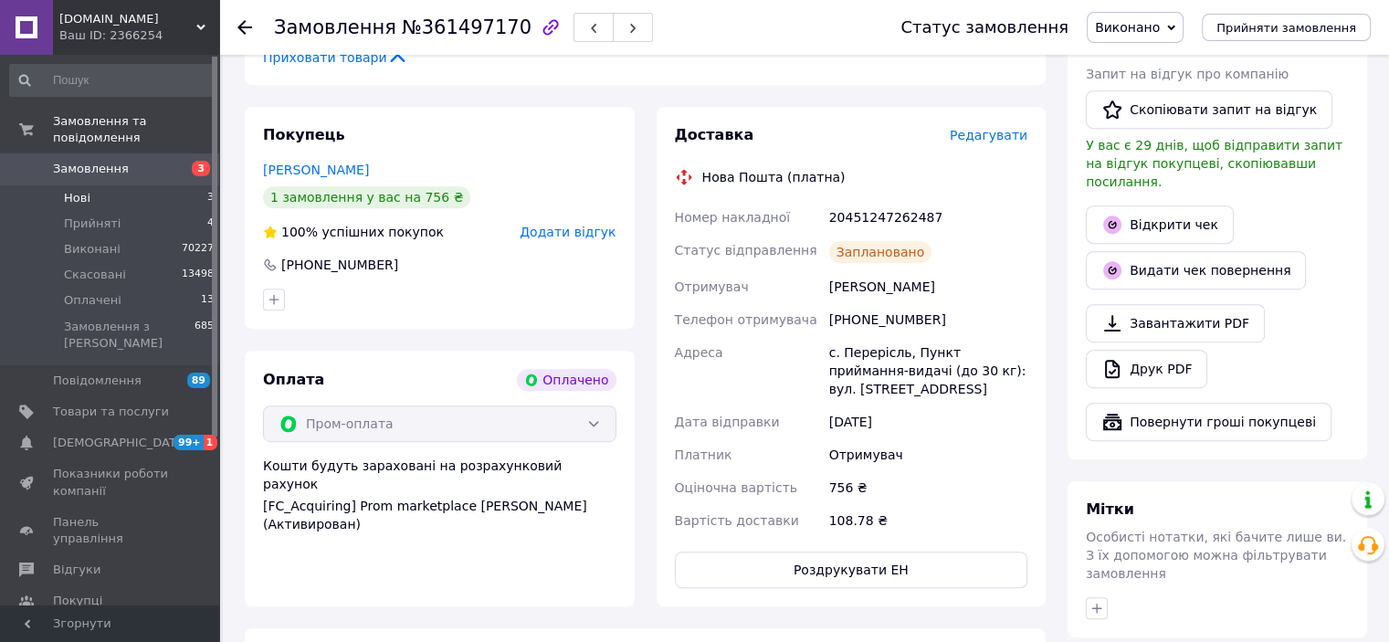
click at [79, 190] on span "Нові" at bounding box center [77, 198] width 26 height 16
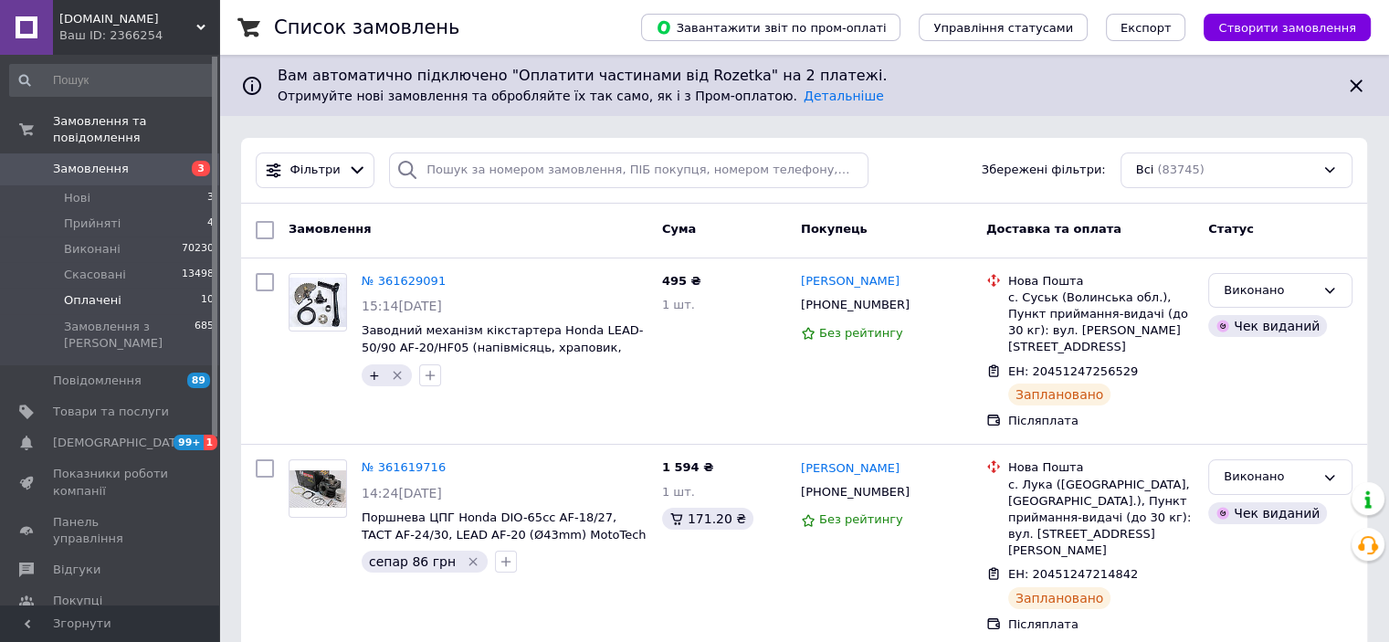
click at [79, 292] on span "Оплачені" at bounding box center [93, 300] width 58 height 16
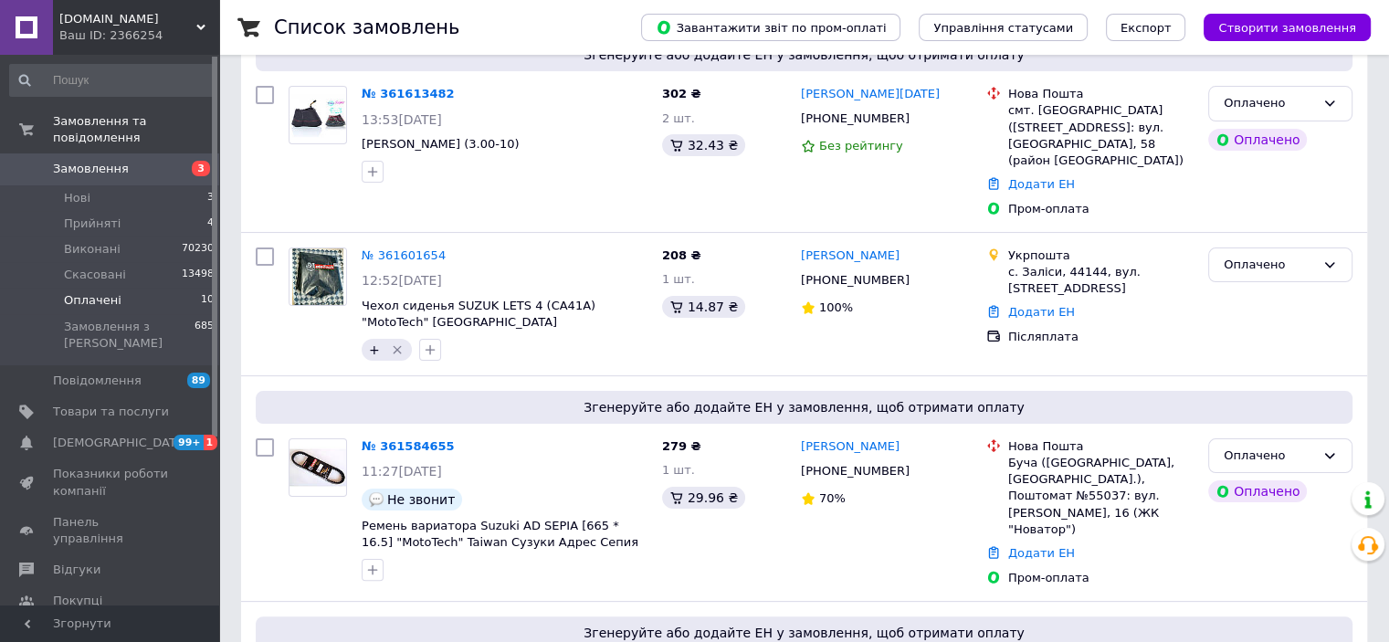
scroll to position [548, 0]
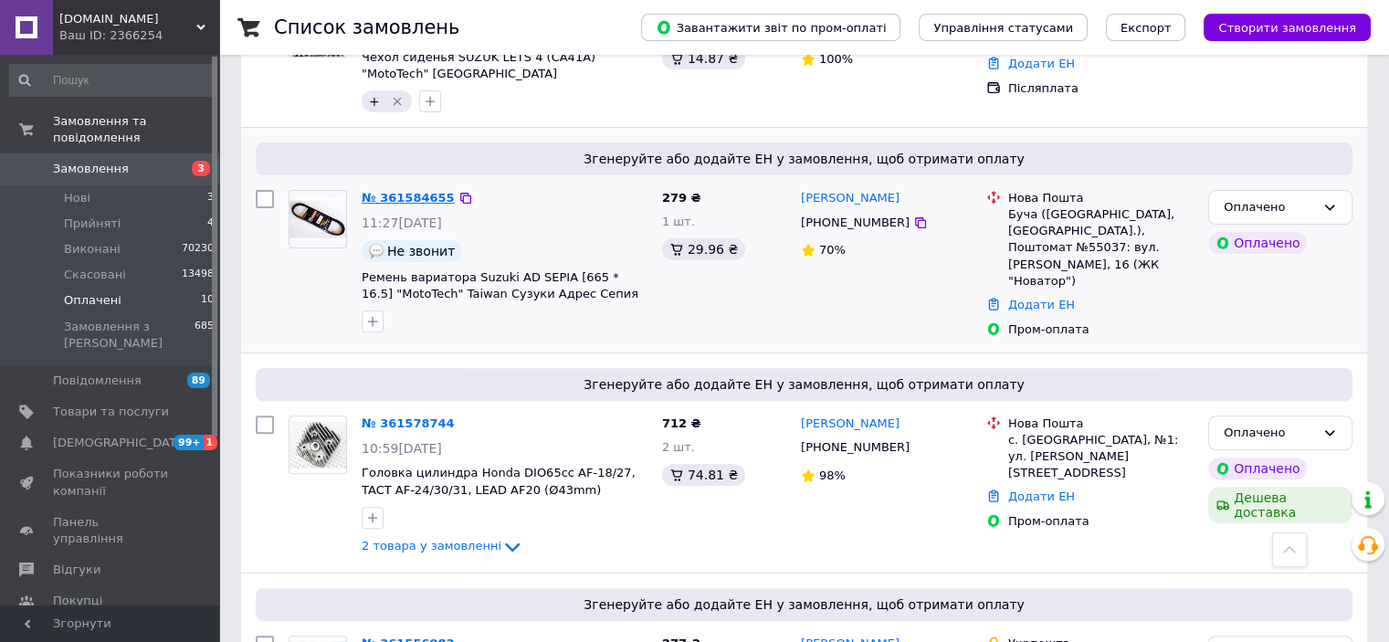
click at [399, 191] on link "№ 361584655" at bounding box center [408, 198] width 93 height 14
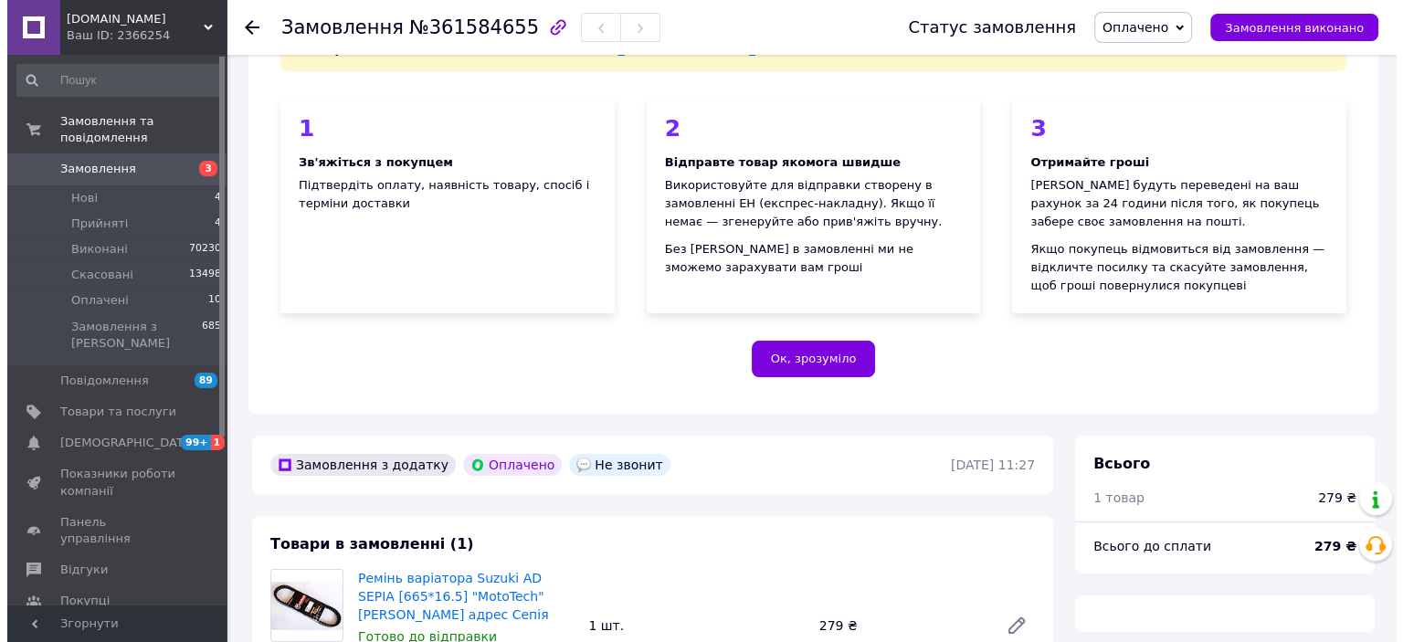
scroll to position [548, 0]
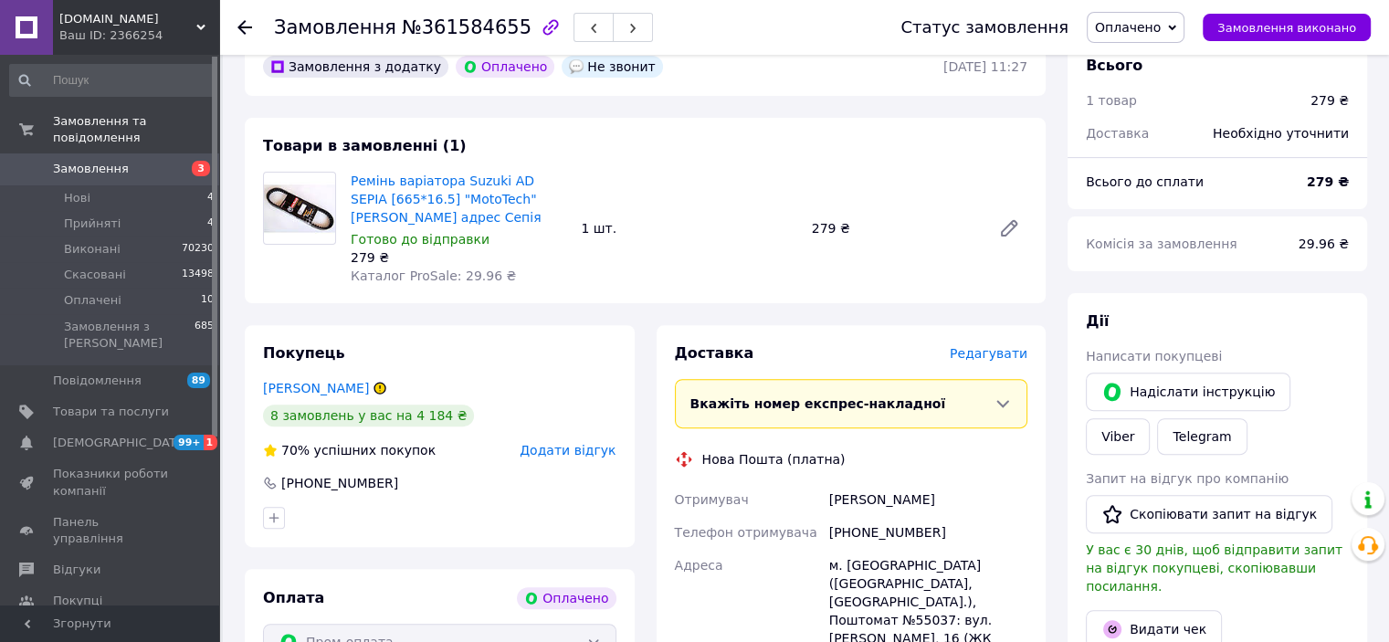
click at [993, 353] on span "Редагувати" at bounding box center [989, 353] width 78 height 15
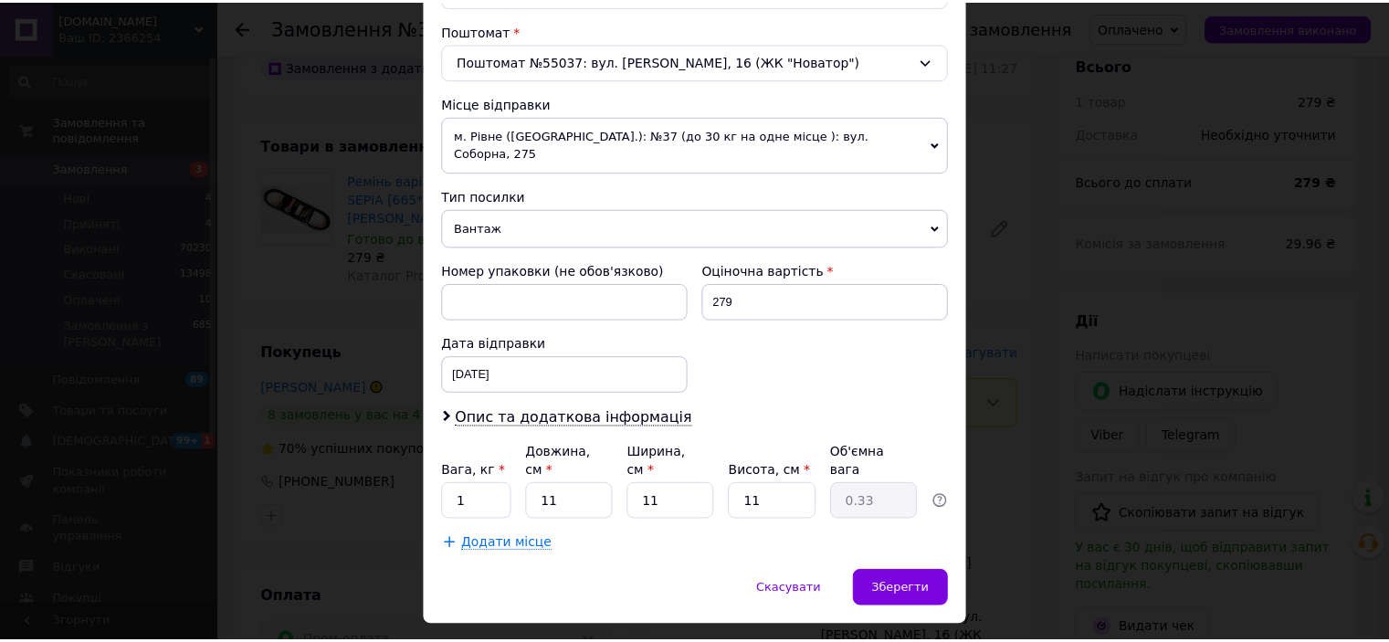
scroll to position [565, 0]
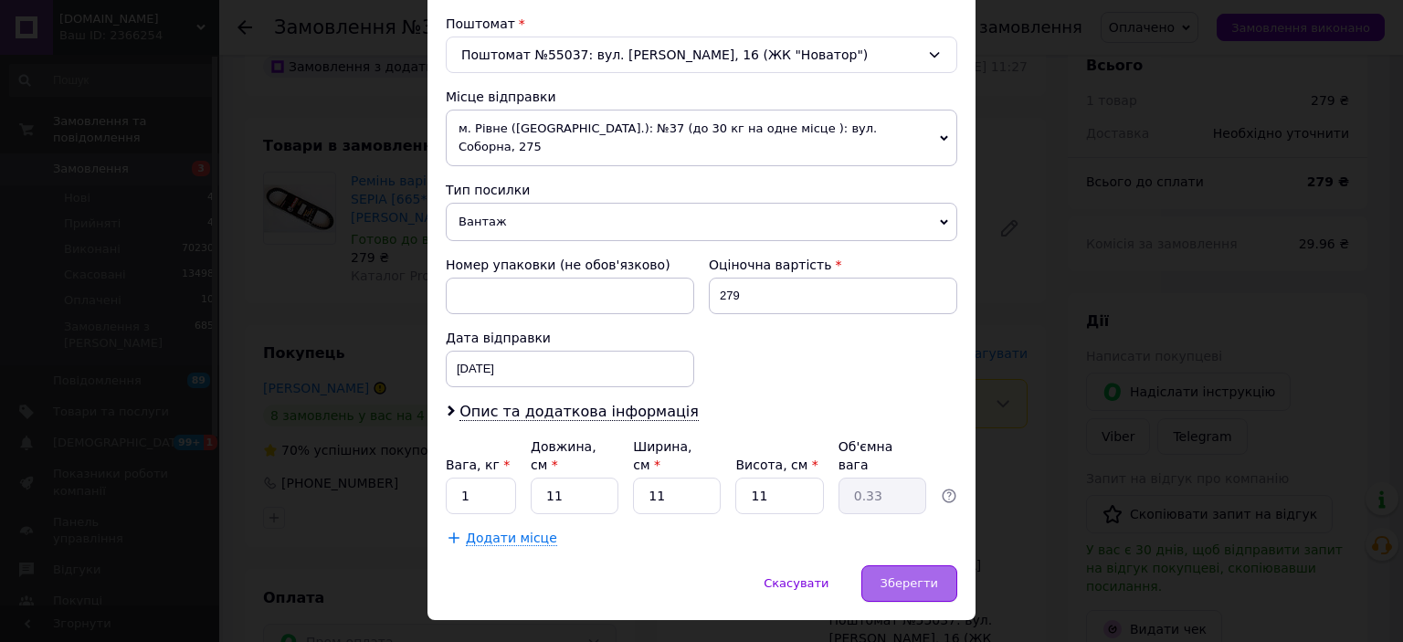
click at [911, 565] on div "Зберегти" at bounding box center [909, 583] width 96 height 37
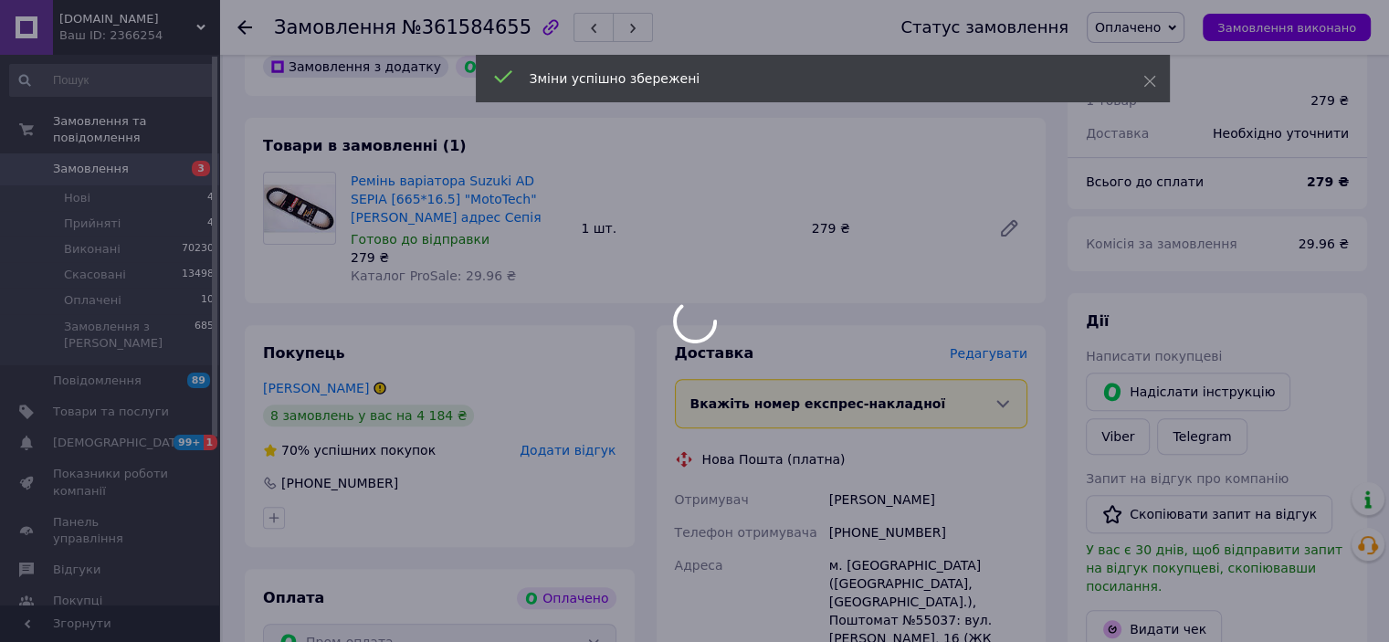
scroll to position [1005, 0]
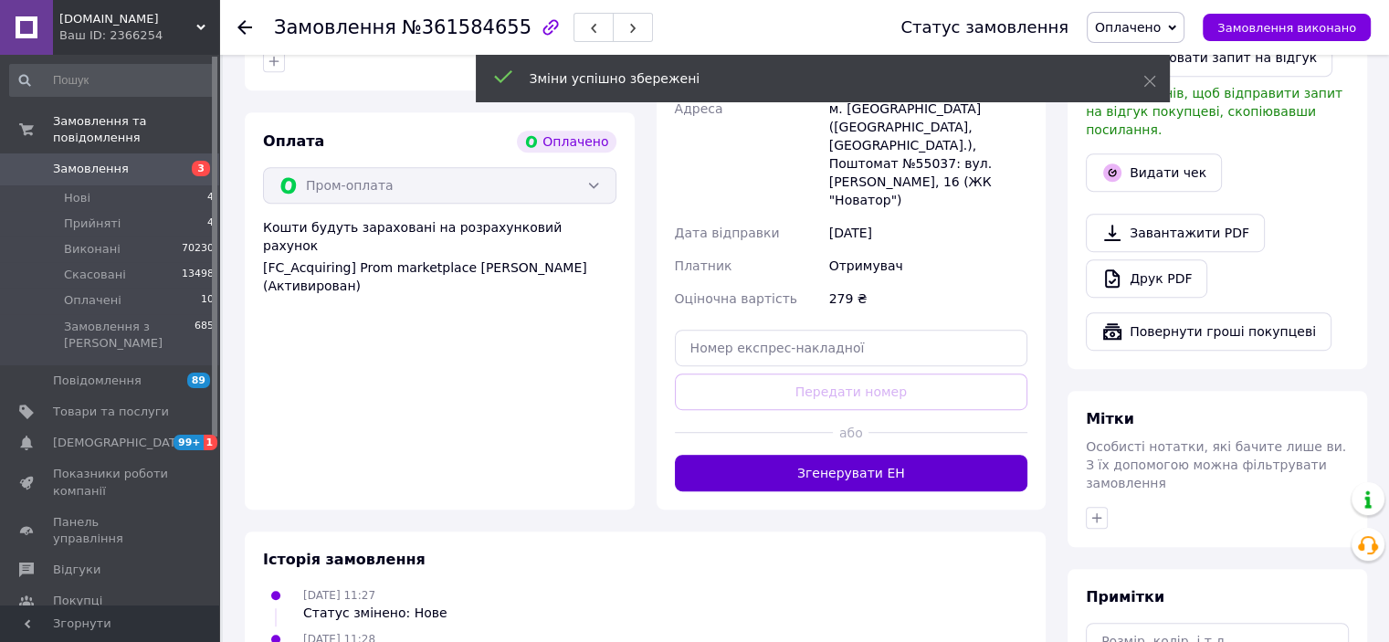
click at [848, 455] on button "Згенерувати ЕН" at bounding box center [851, 473] width 353 height 37
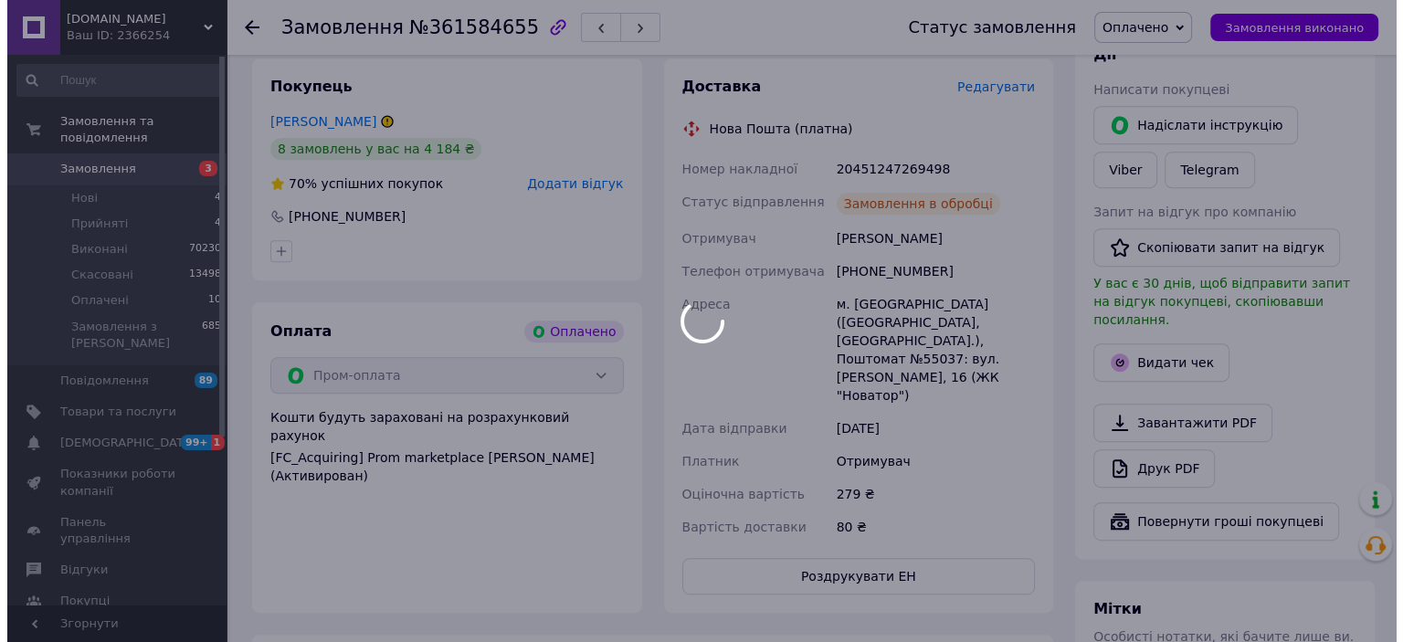
scroll to position [792, 0]
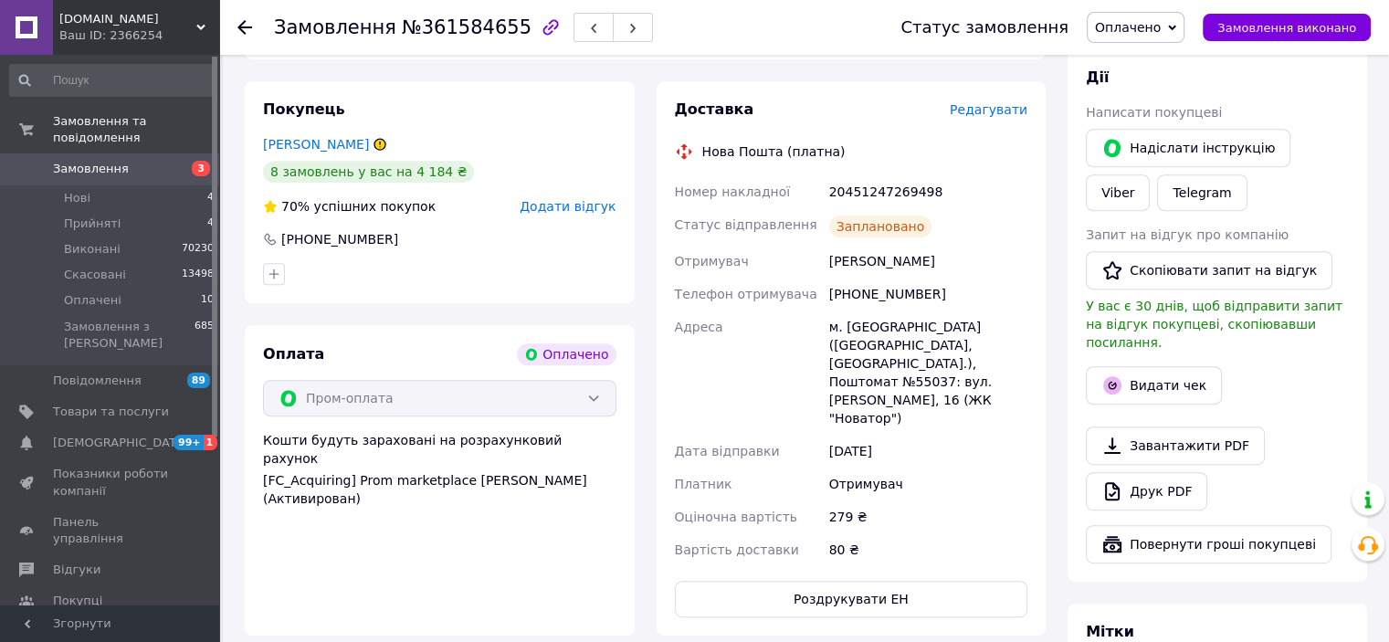
click at [1149, 25] on span "Оплачено" at bounding box center [1128, 27] width 66 height 15
click at [1139, 90] on li "Виконано" at bounding box center [1136, 91] width 96 height 27
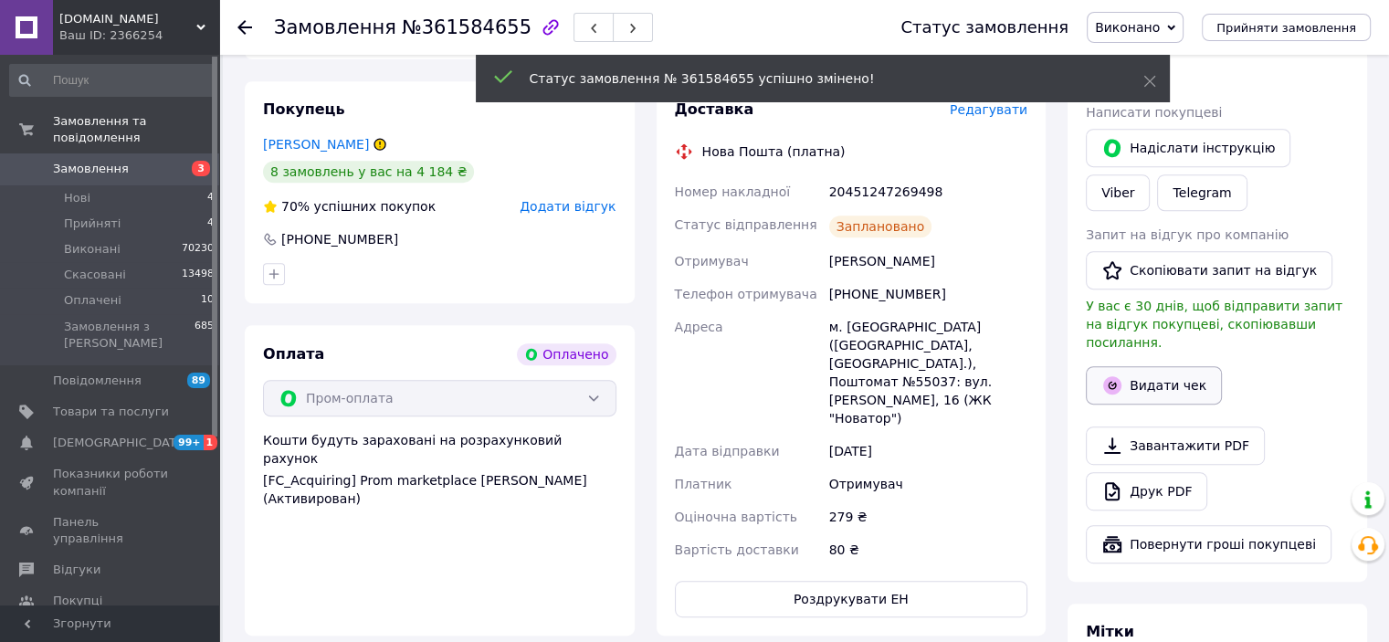
click at [1133, 369] on button "Видати чек" at bounding box center [1154, 385] width 136 height 38
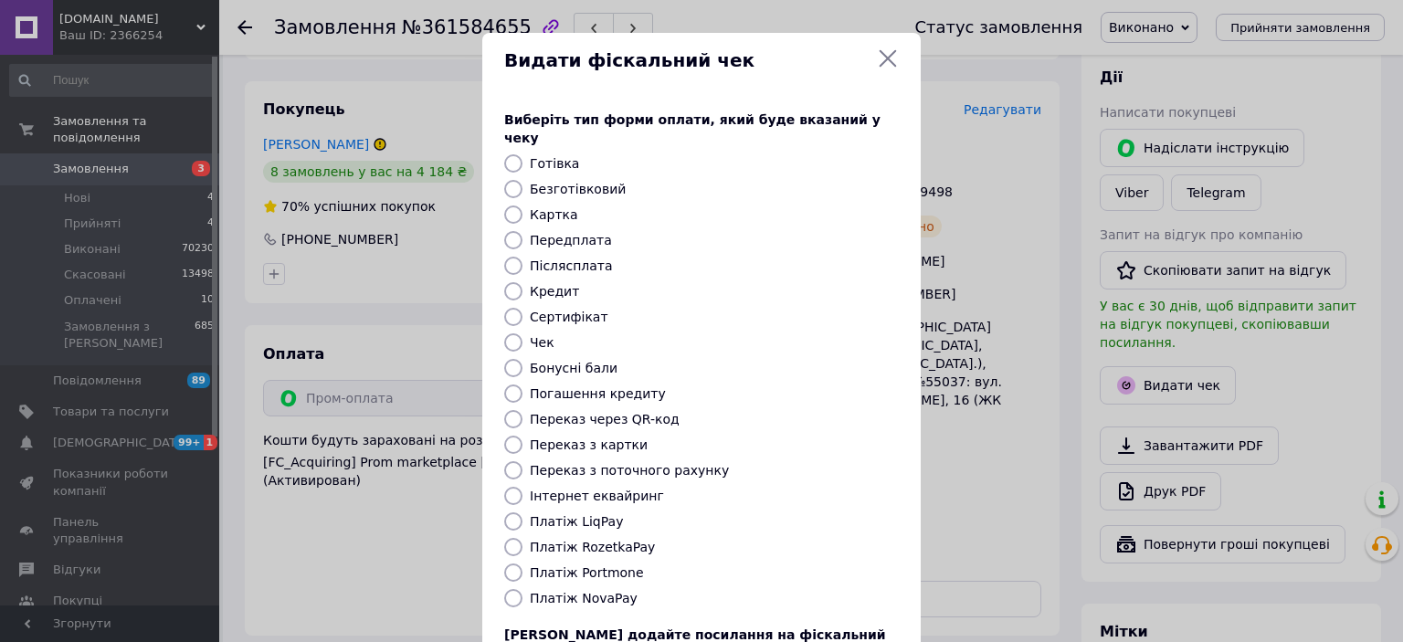
drag, startPoint x: 592, startPoint y: 529, endPoint x: 874, endPoint y: 554, distance: 283.4
click at [593, 540] on label "Платіж RozetkaPay" at bounding box center [592, 547] width 125 height 15
click at [522, 538] on input "Платіж RozetkaPay" at bounding box center [513, 547] width 18 height 18
radio input "true"
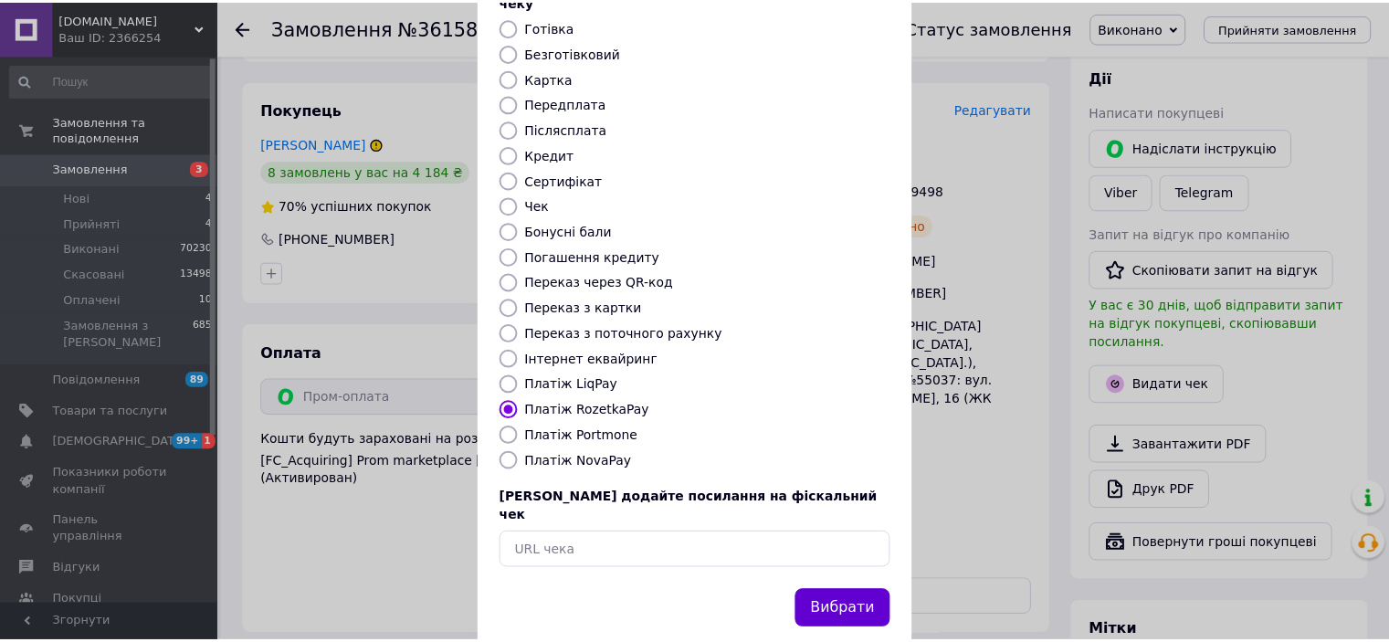
scroll to position [142, 0]
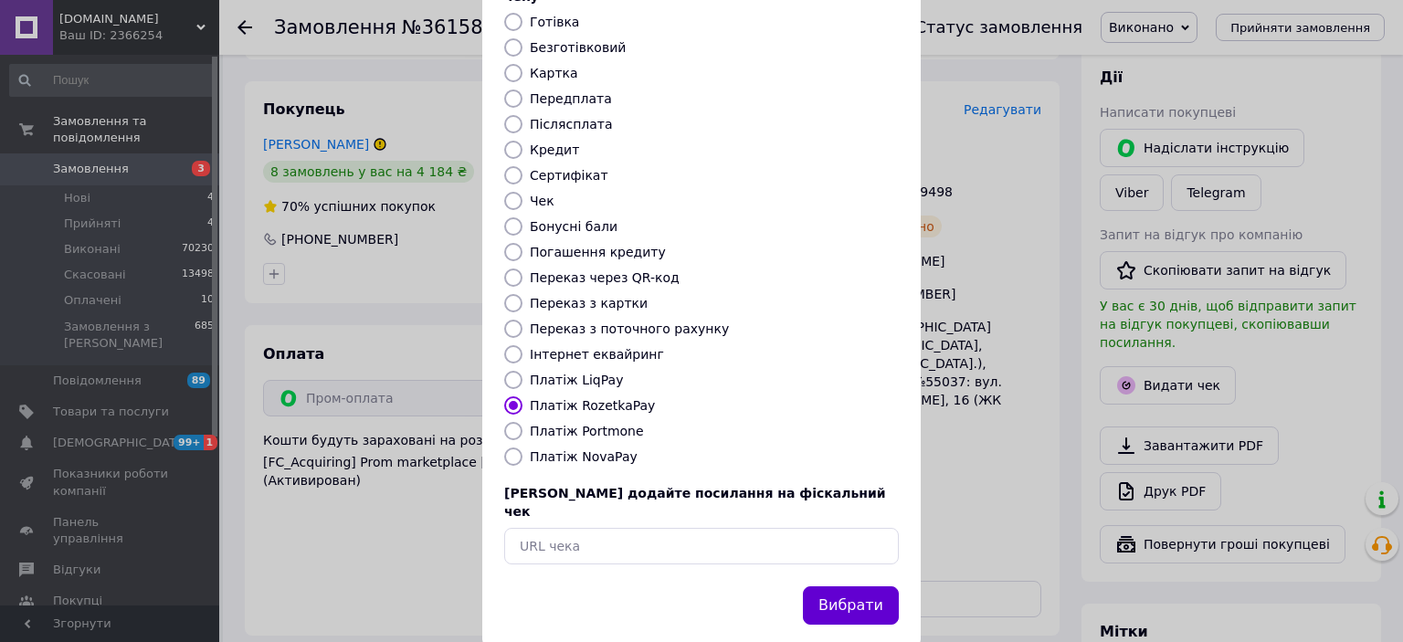
click at [884, 586] on button "Вибрати" at bounding box center [851, 605] width 96 height 39
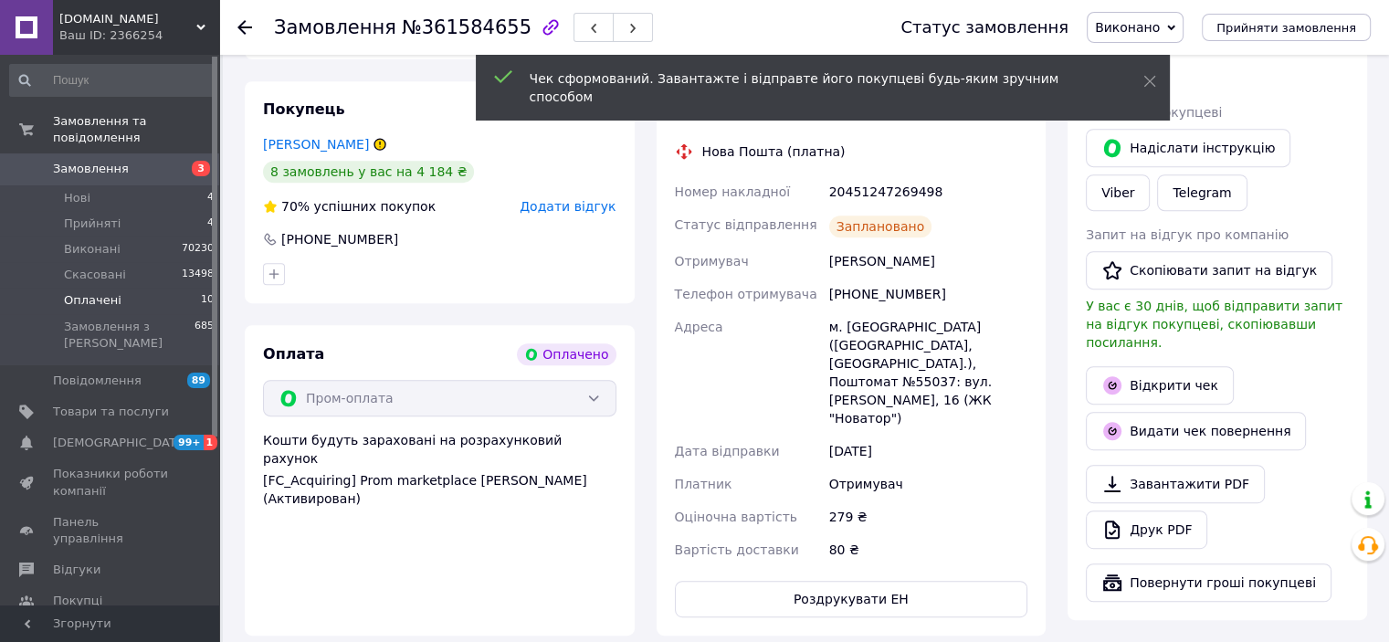
click at [83, 292] on span "Оплачені" at bounding box center [93, 300] width 58 height 16
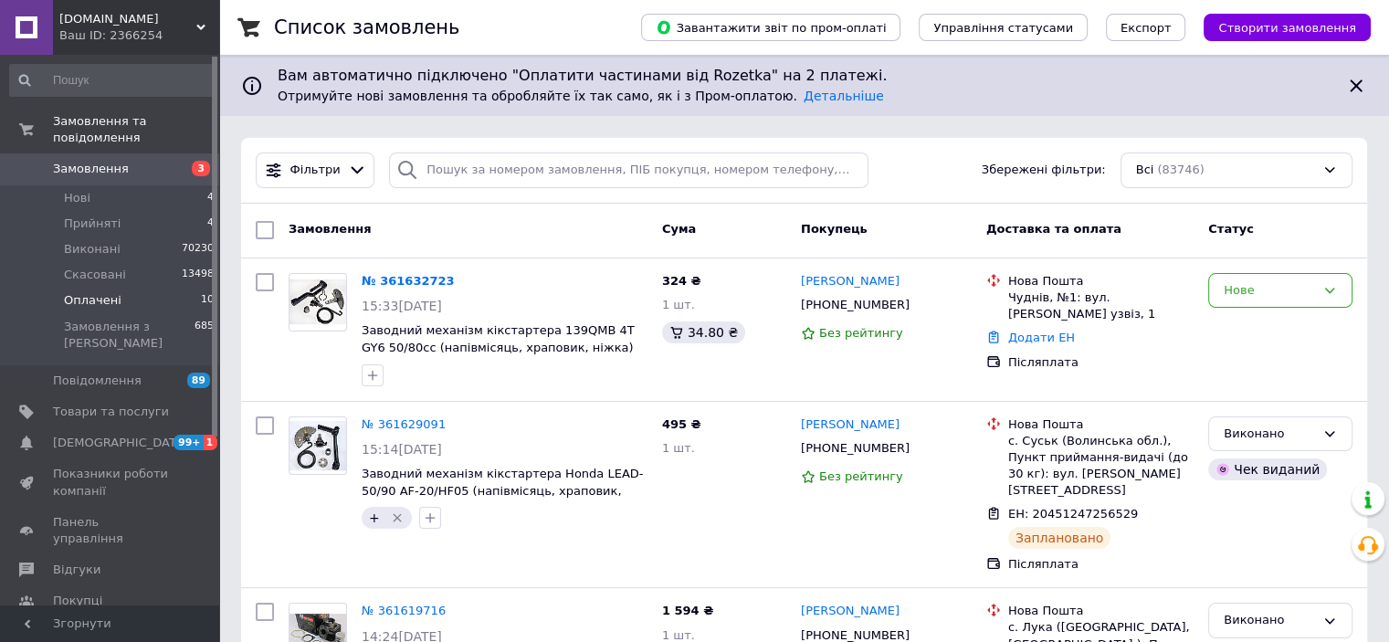
click at [90, 292] on span "Оплачені" at bounding box center [93, 300] width 58 height 16
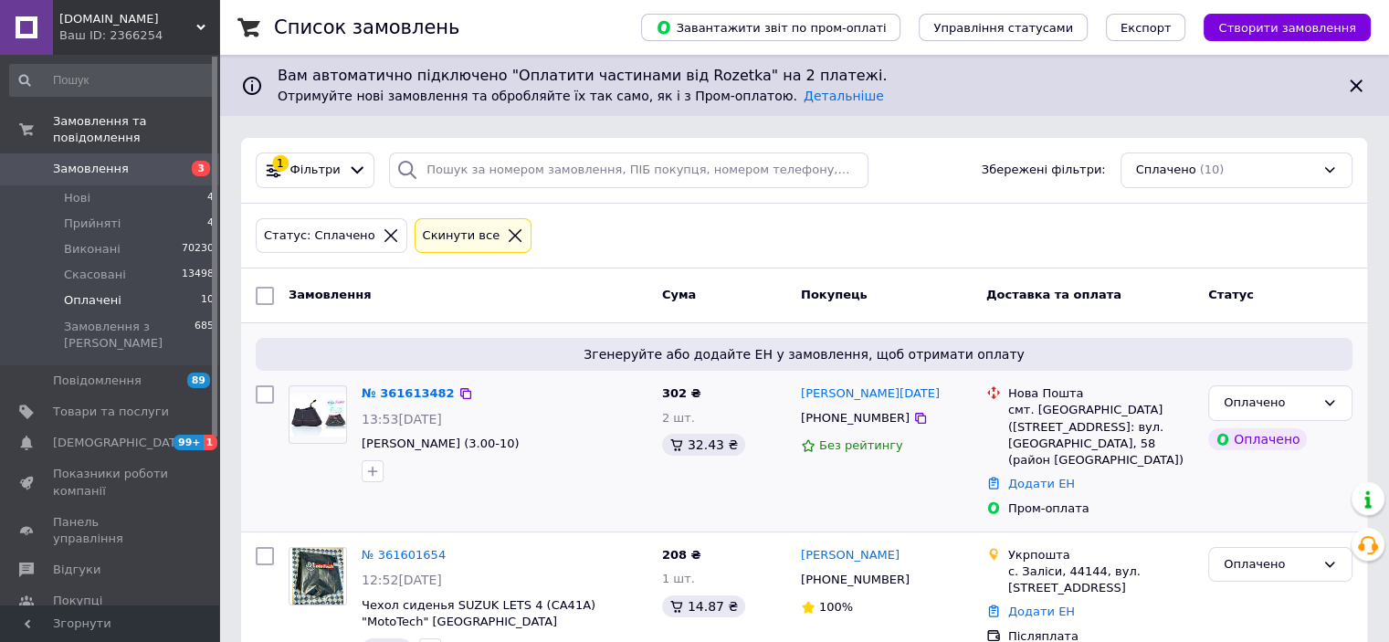
scroll to position [274, 0]
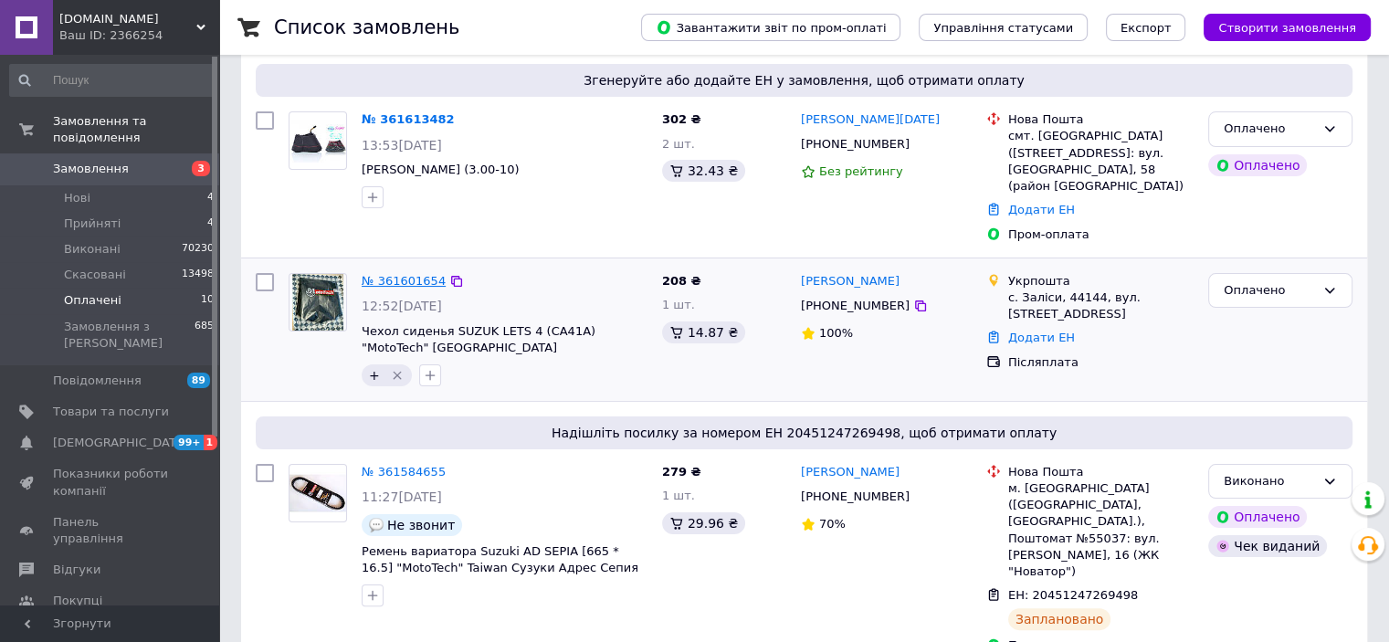
click at [392, 274] on link "№ 361601654" at bounding box center [404, 281] width 84 height 14
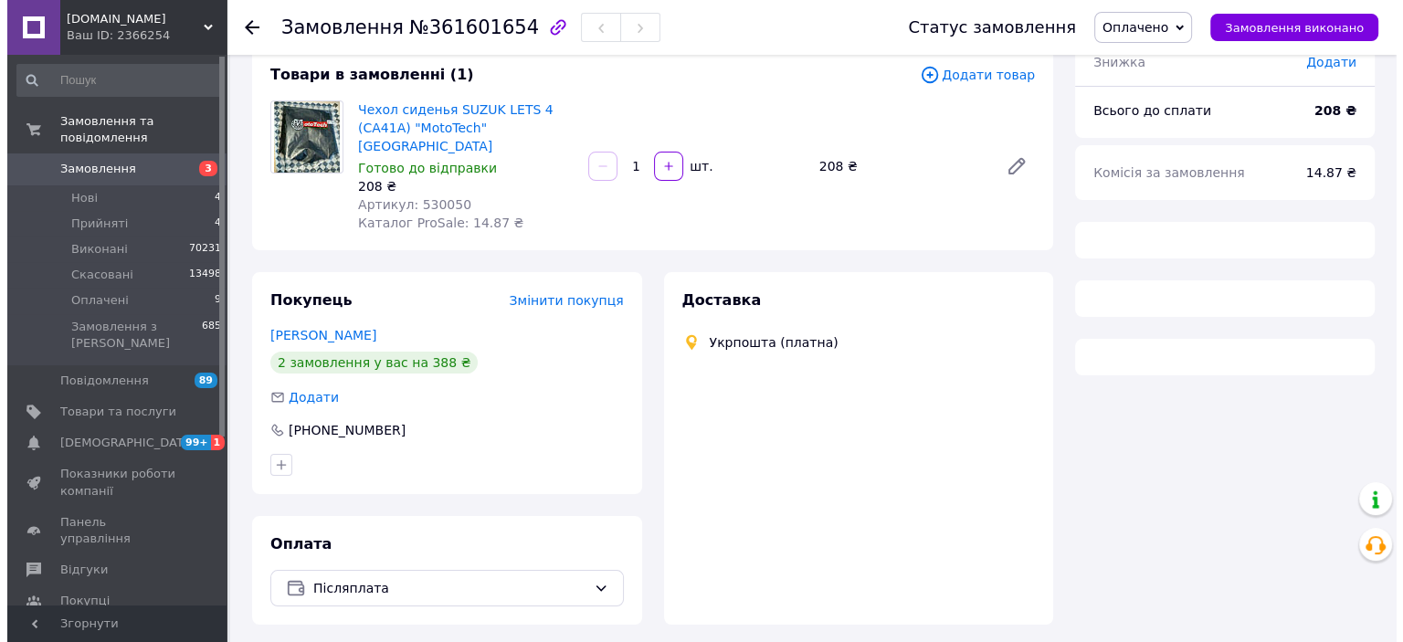
scroll to position [155, 0]
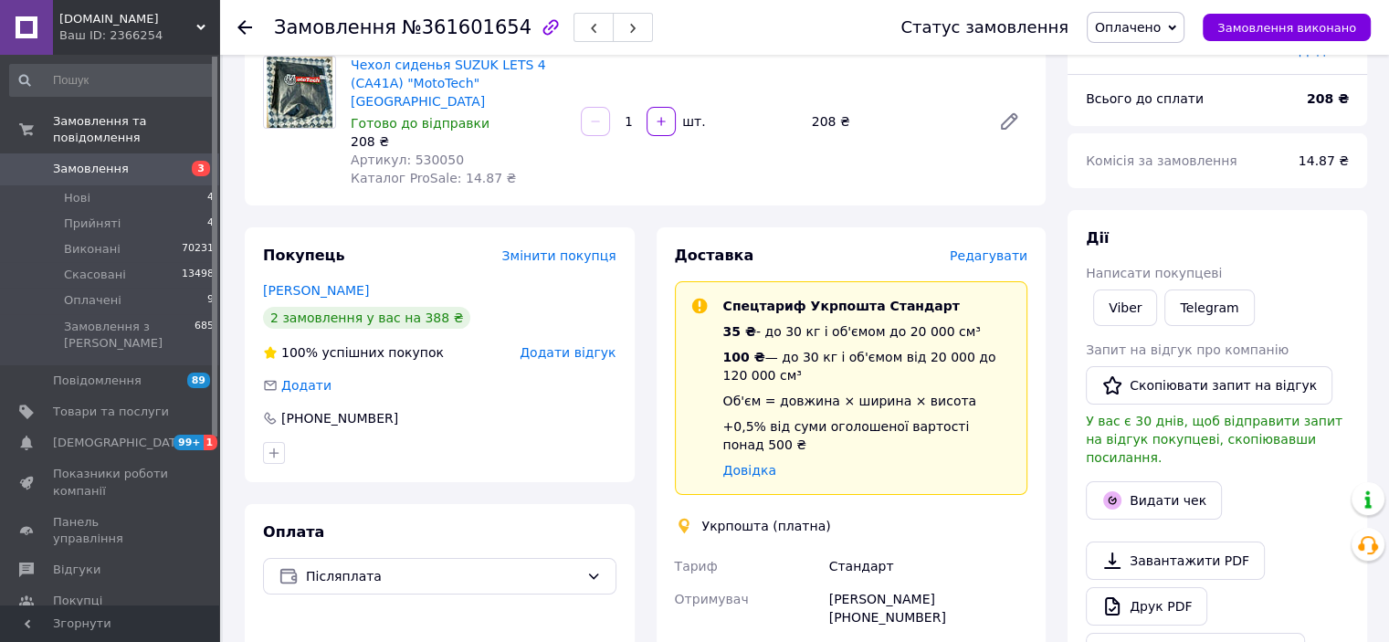
click at [987, 248] on span "Редагувати" at bounding box center [989, 255] width 78 height 15
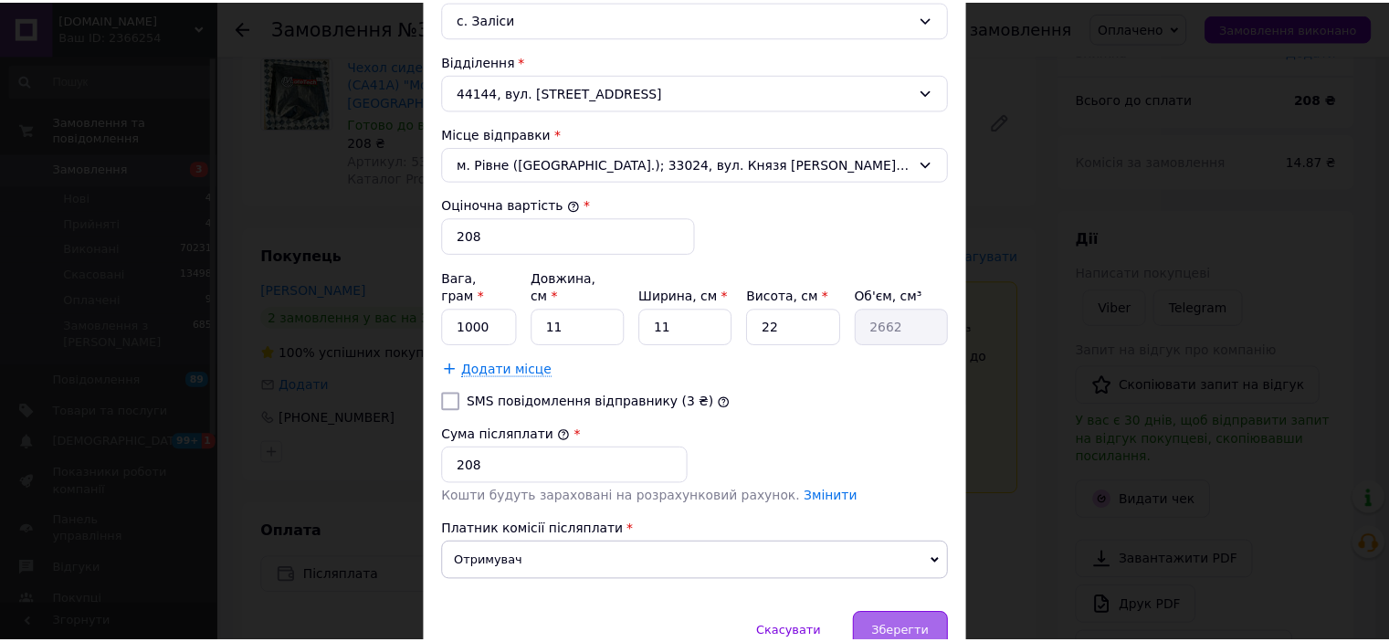
scroll to position [639, 0]
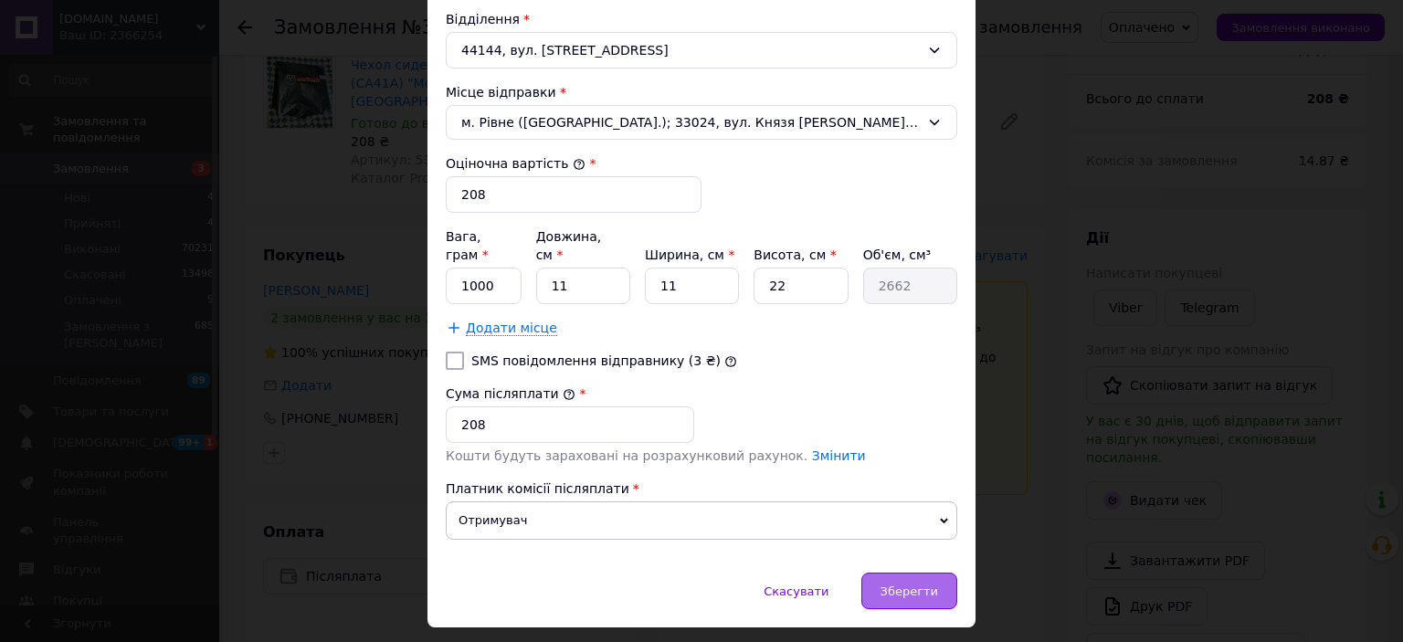
click at [902, 585] on span "Зберегти" at bounding box center [909, 592] width 58 height 14
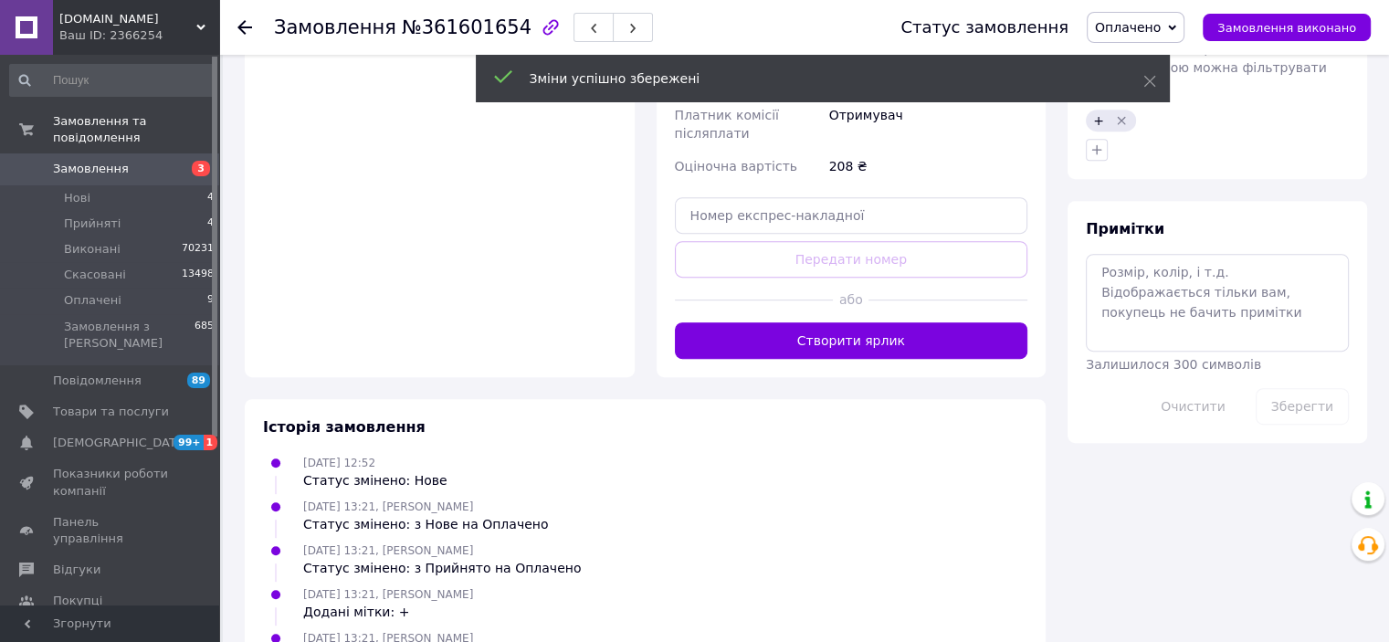
scroll to position [886, 0]
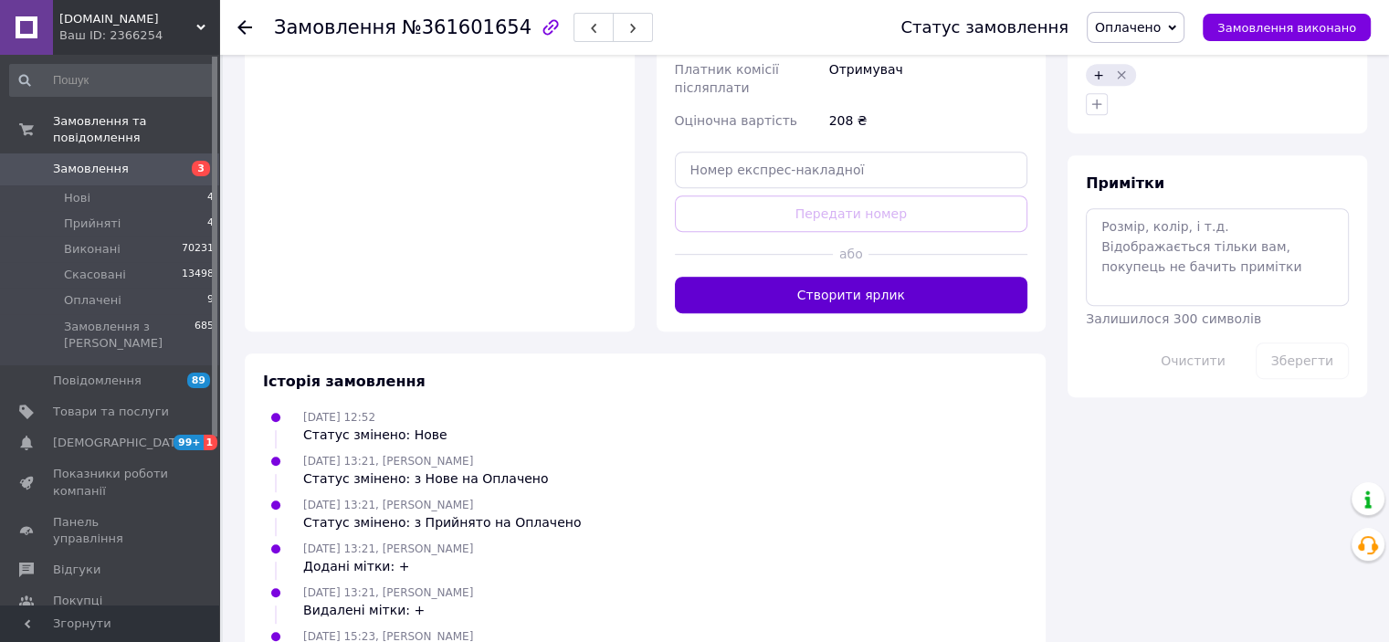
click at [806, 277] on button "Створити ярлик" at bounding box center [851, 295] width 353 height 37
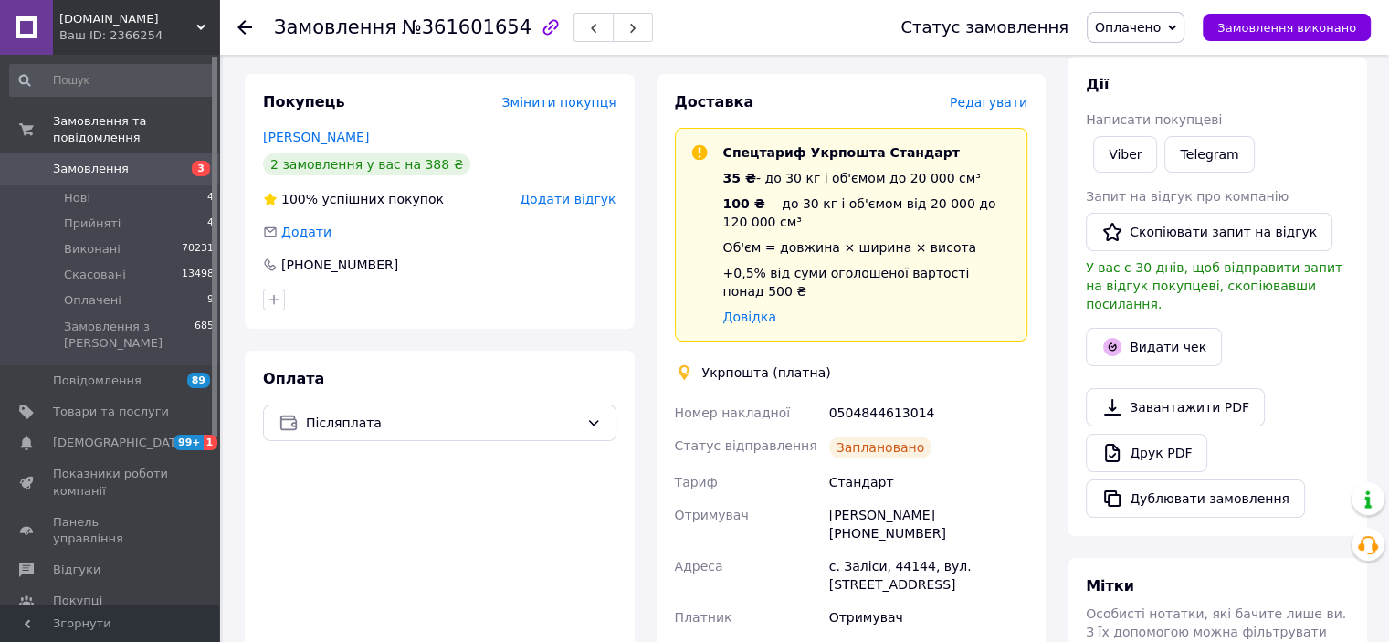
scroll to position [338, 0]
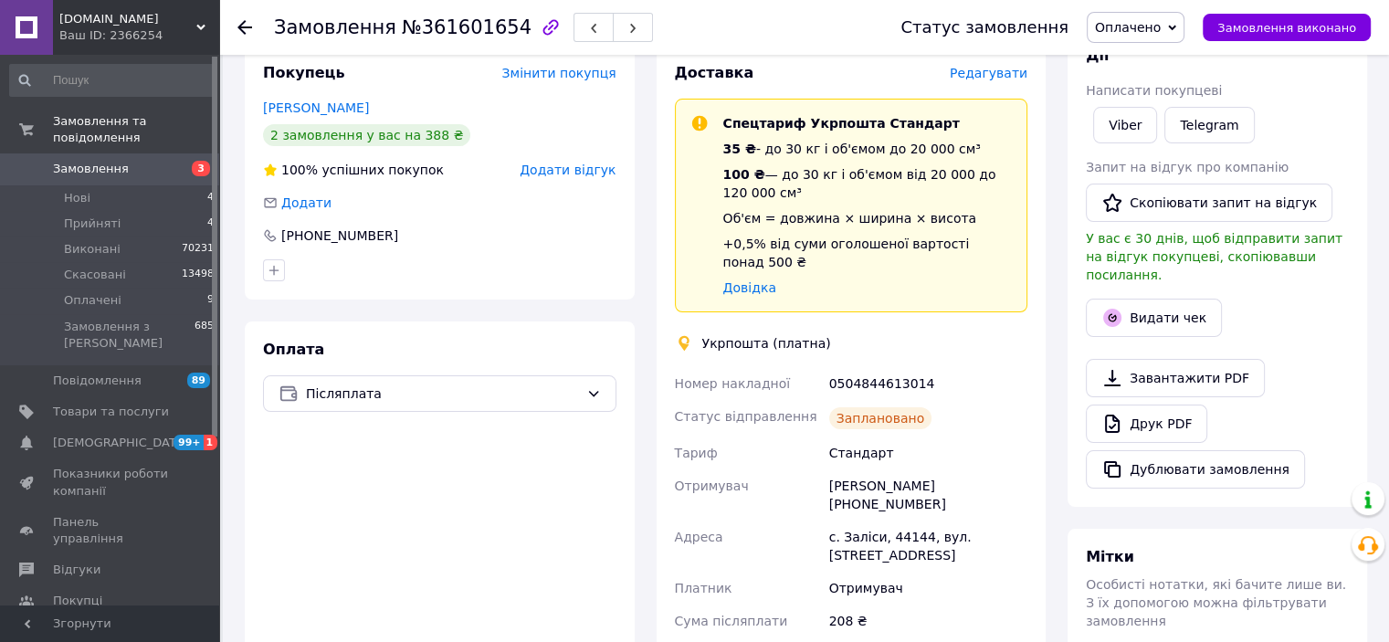
click at [1140, 33] on span "Оплачено" at bounding box center [1128, 27] width 66 height 15
click at [1140, 84] on li "Виконано" at bounding box center [1136, 91] width 96 height 27
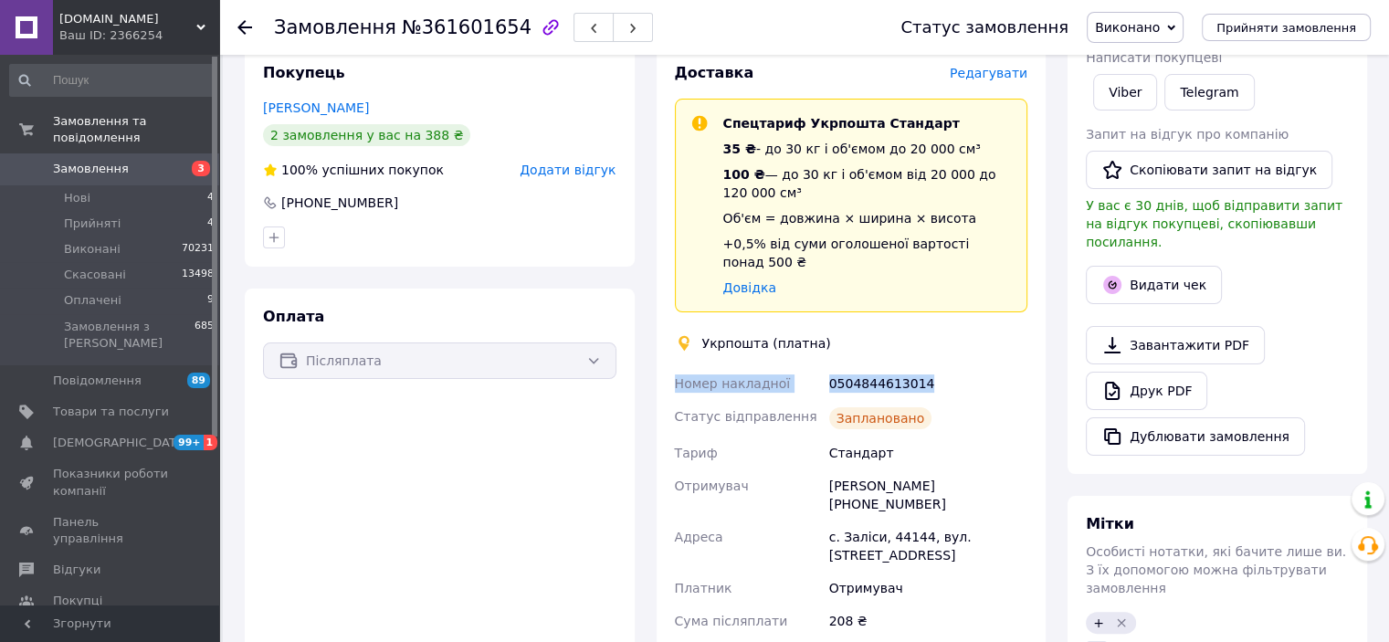
drag, startPoint x: 783, startPoint y: 346, endPoint x: 679, endPoint y: 350, distance: 104.2
click at [679, 367] on div "Номер накладної 0504844613014 Статус відправлення Заплановано Тариф Стандарт От…" at bounding box center [851, 577] width 361 height 420
copy div "Номер накладної 0504844613014"
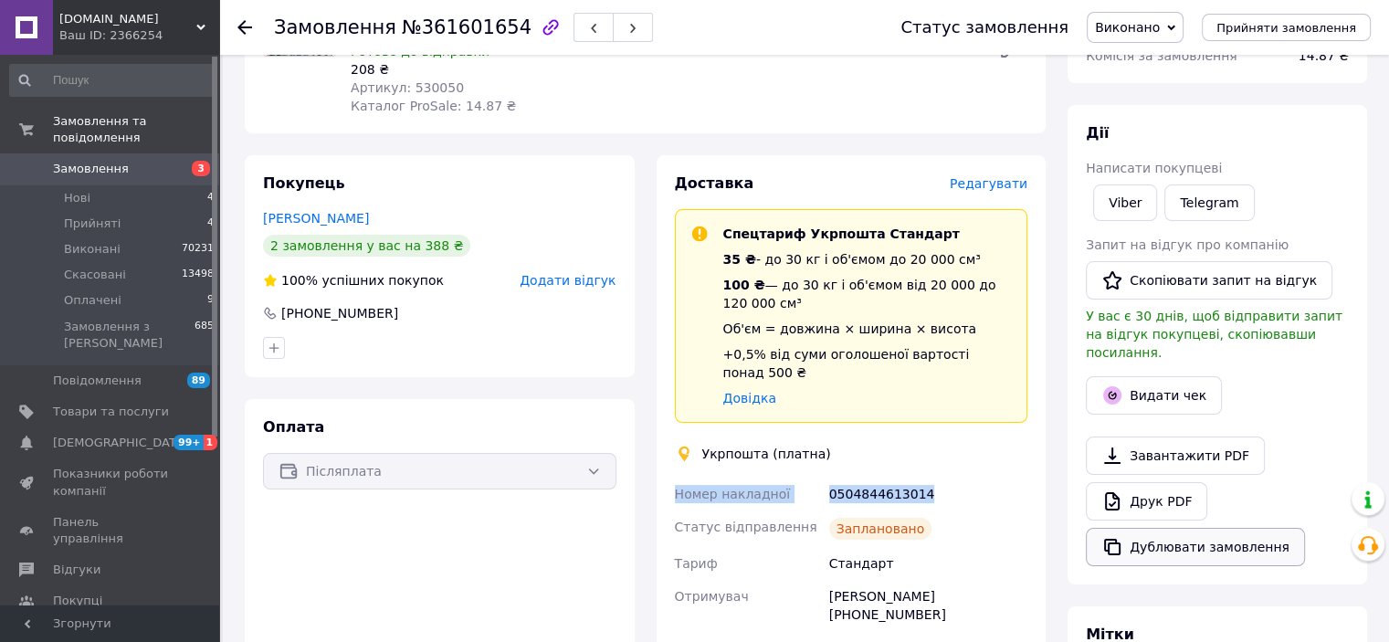
scroll to position [155, 0]
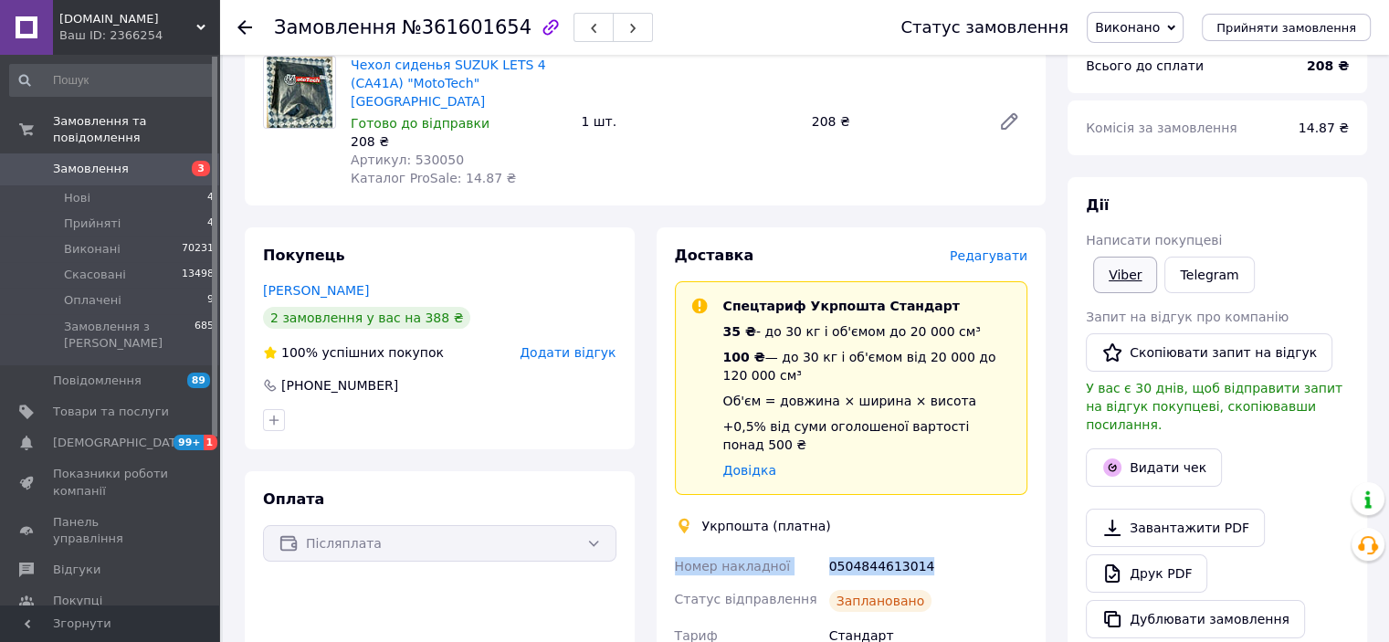
click at [1106, 273] on link "Viber" at bounding box center [1125, 275] width 64 height 37
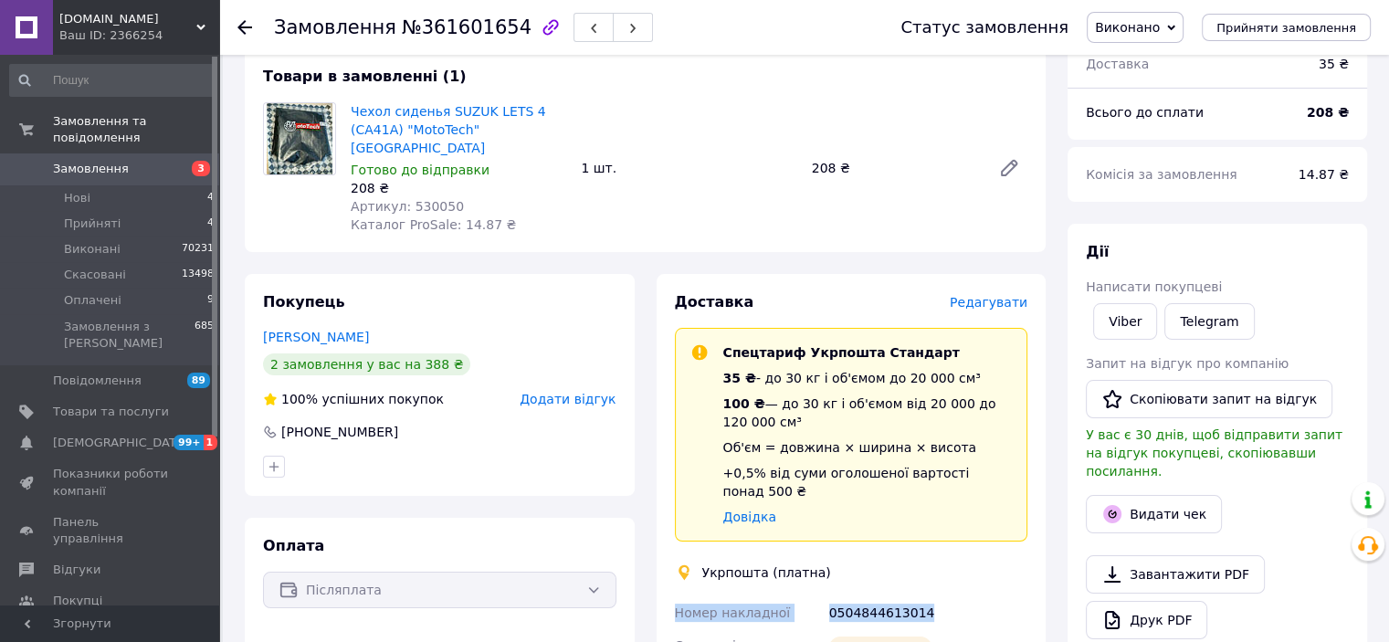
scroll to position [64, 0]
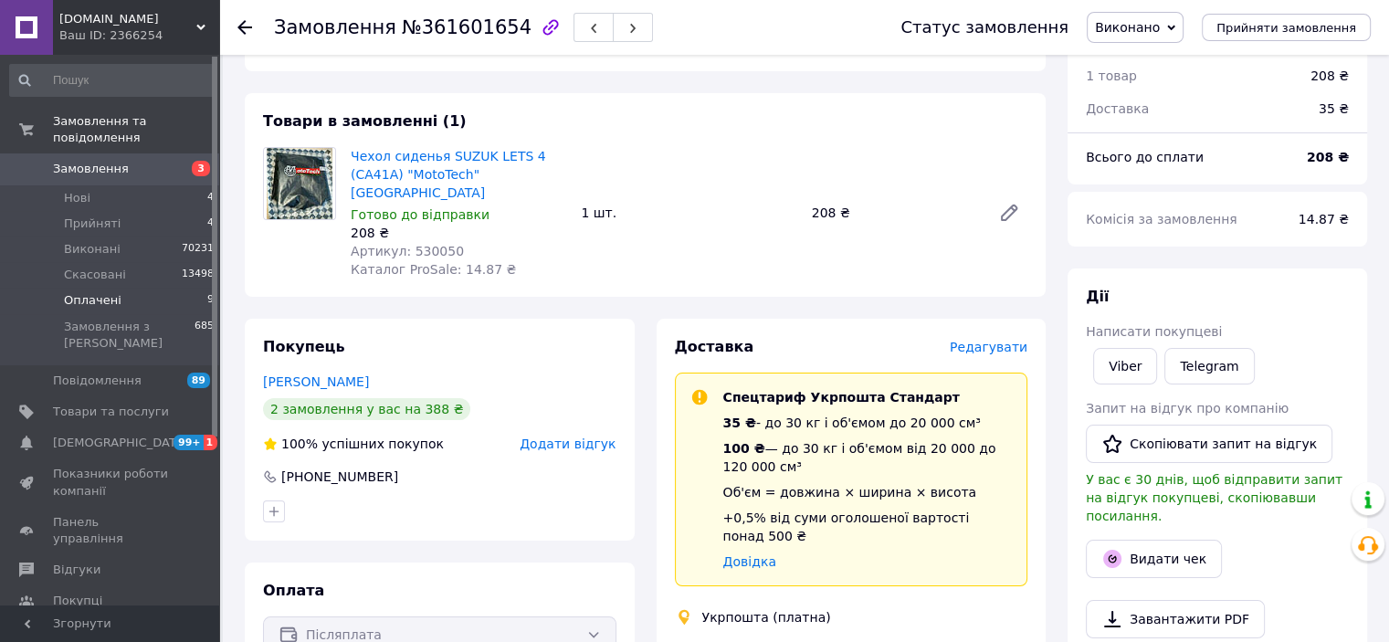
click at [64, 292] on span "Оплачені" at bounding box center [93, 300] width 58 height 16
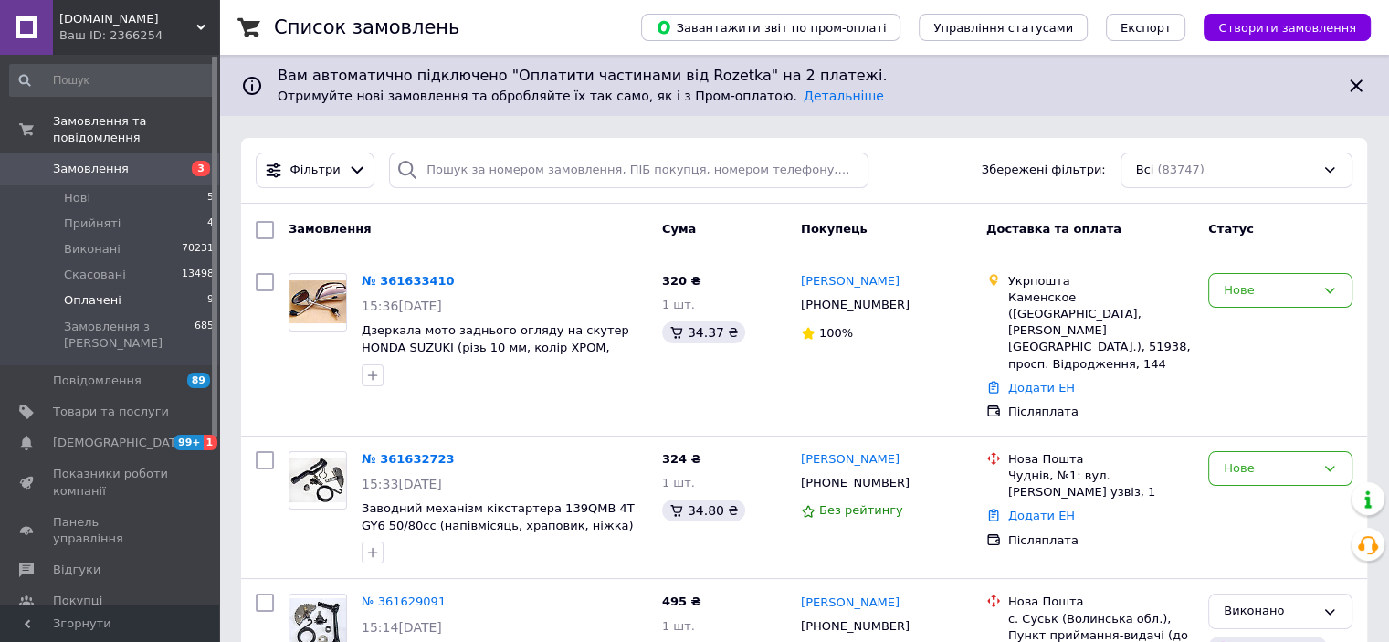
click at [80, 292] on span "Оплачені" at bounding box center [93, 300] width 58 height 16
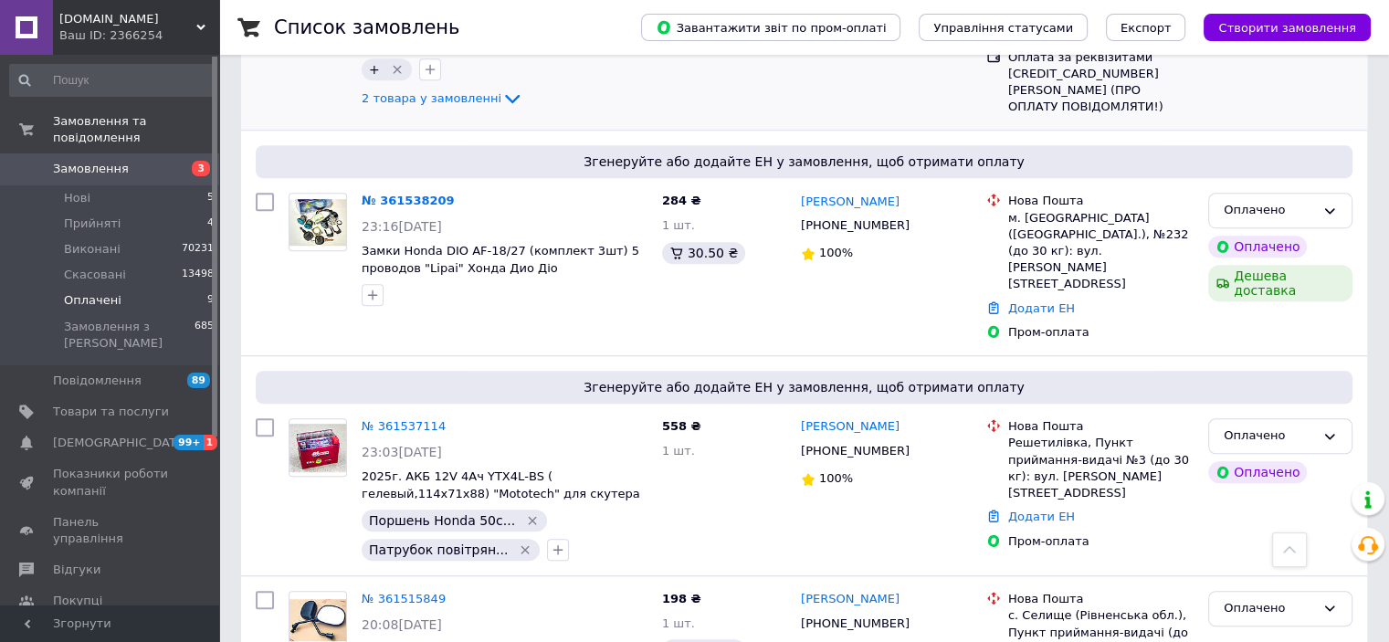
scroll to position [1187, 0]
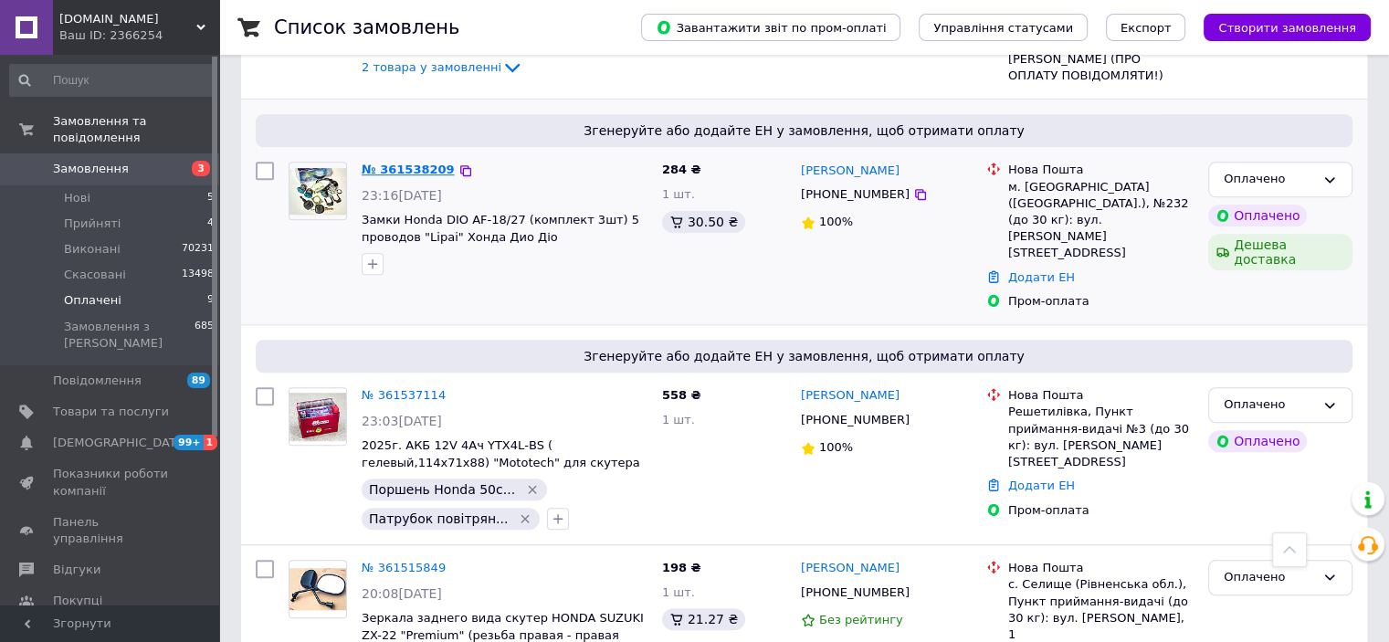
click at [424, 163] on link "№ 361538209" at bounding box center [408, 170] width 93 height 14
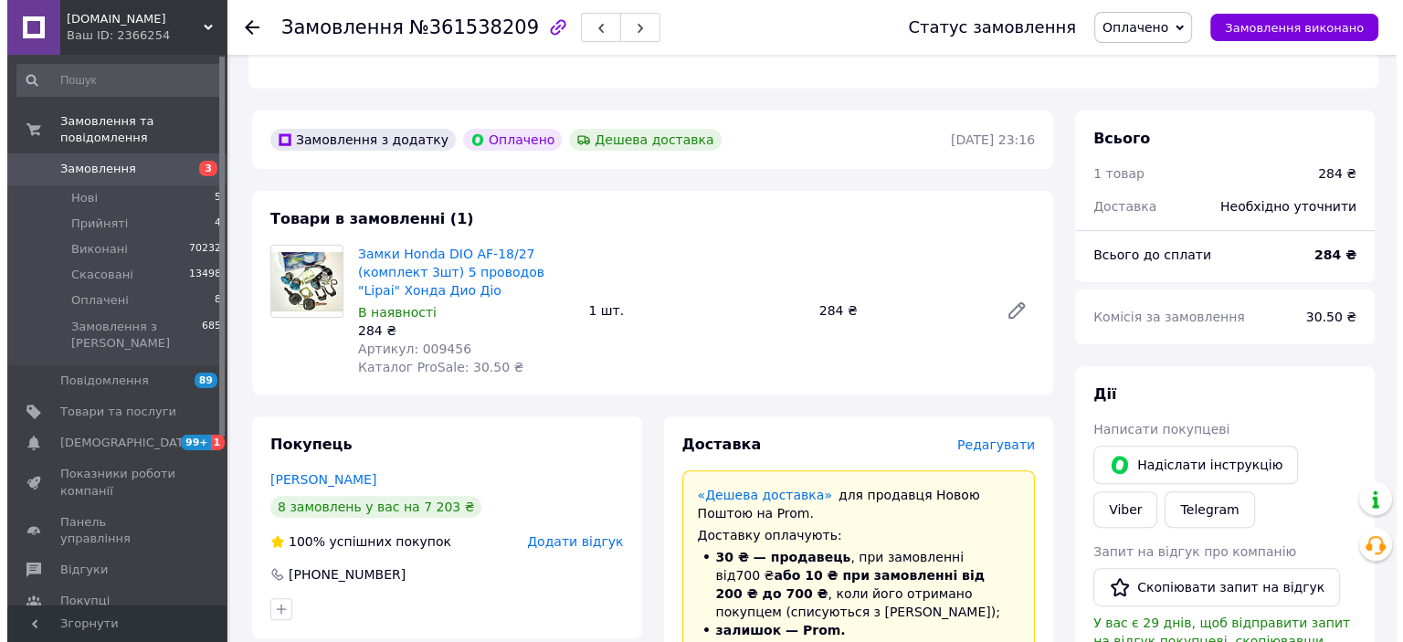
scroll to position [474, 0]
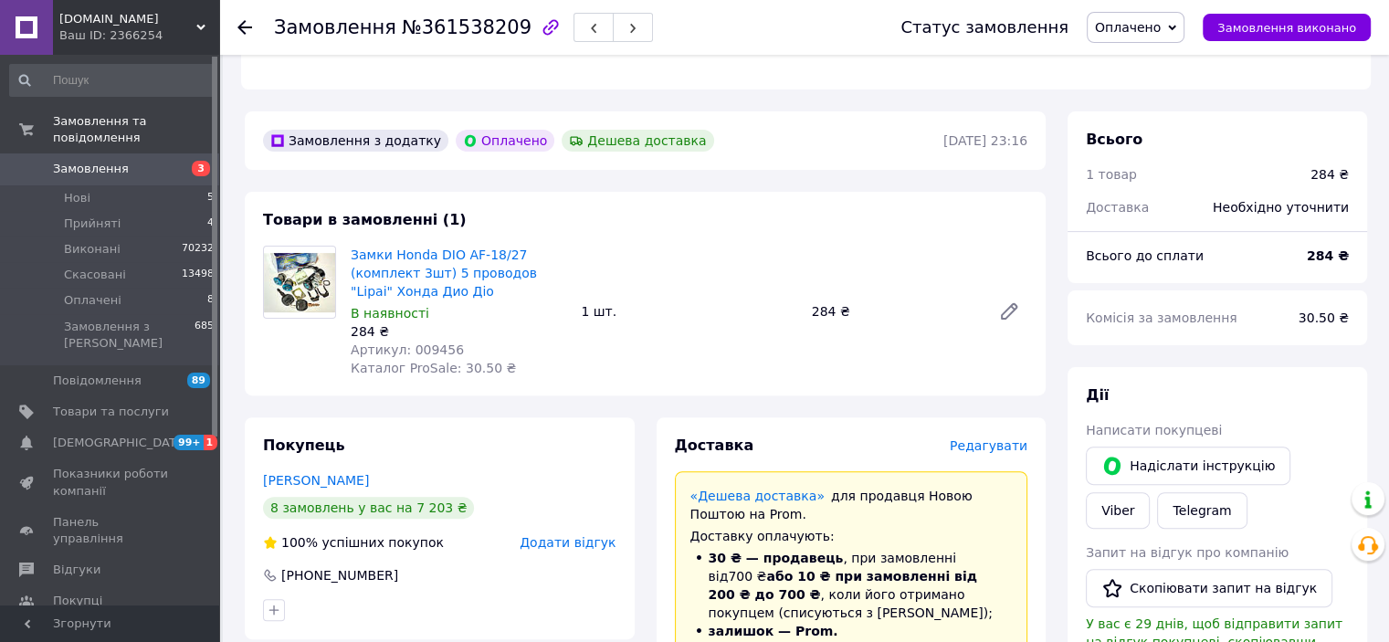
click at [988, 445] on span "Редагувати" at bounding box center [989, 445] width 78 height 15
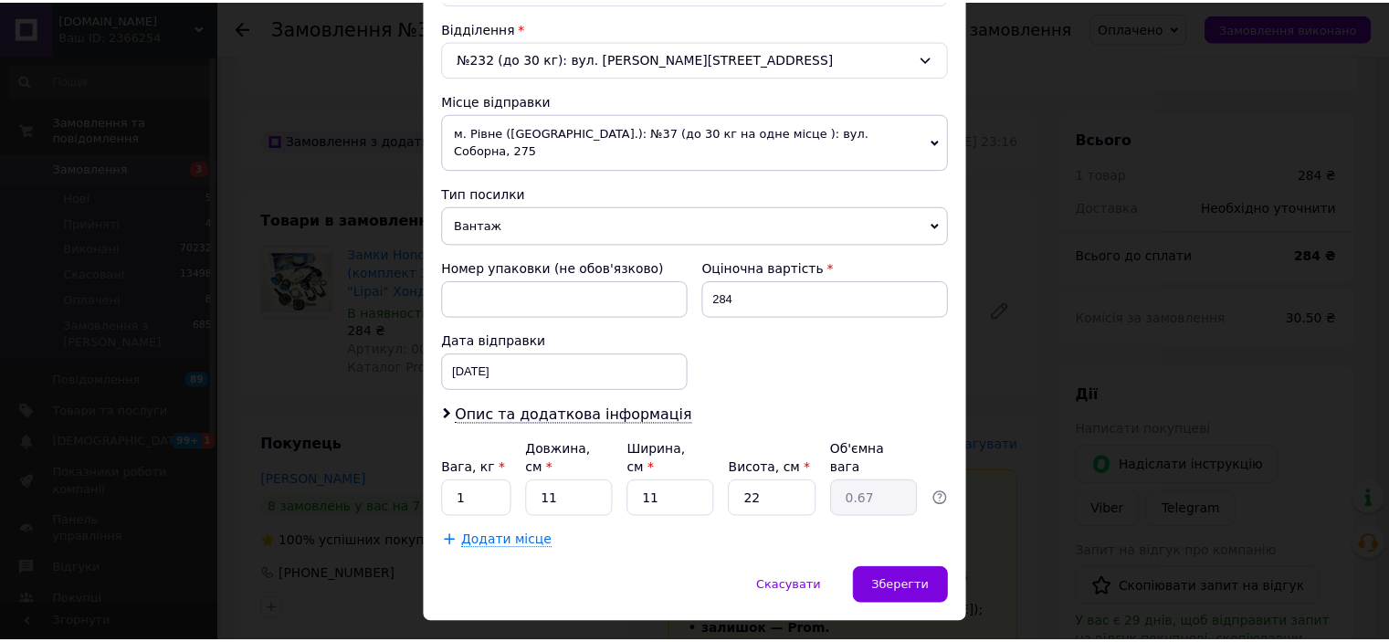
scroll to position [565, 0]
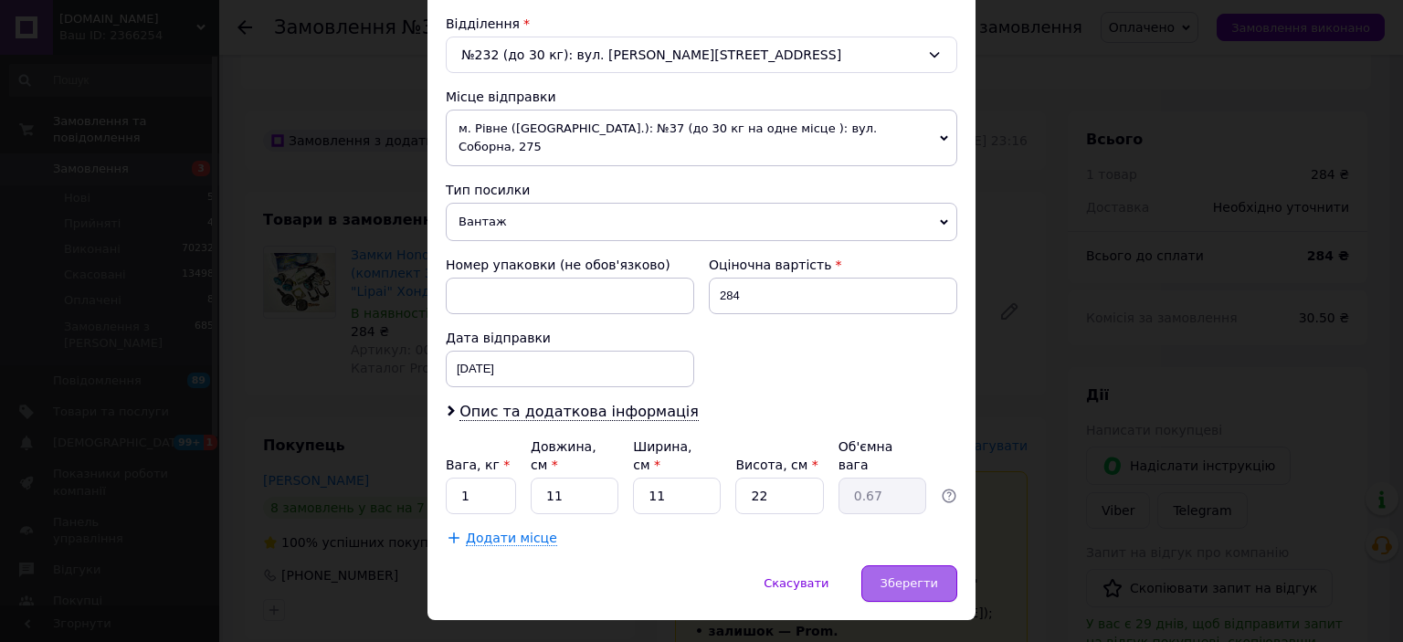
click at [922, 565] on div "Зберегти" at bounding box center [909, 583] width 96 height 37
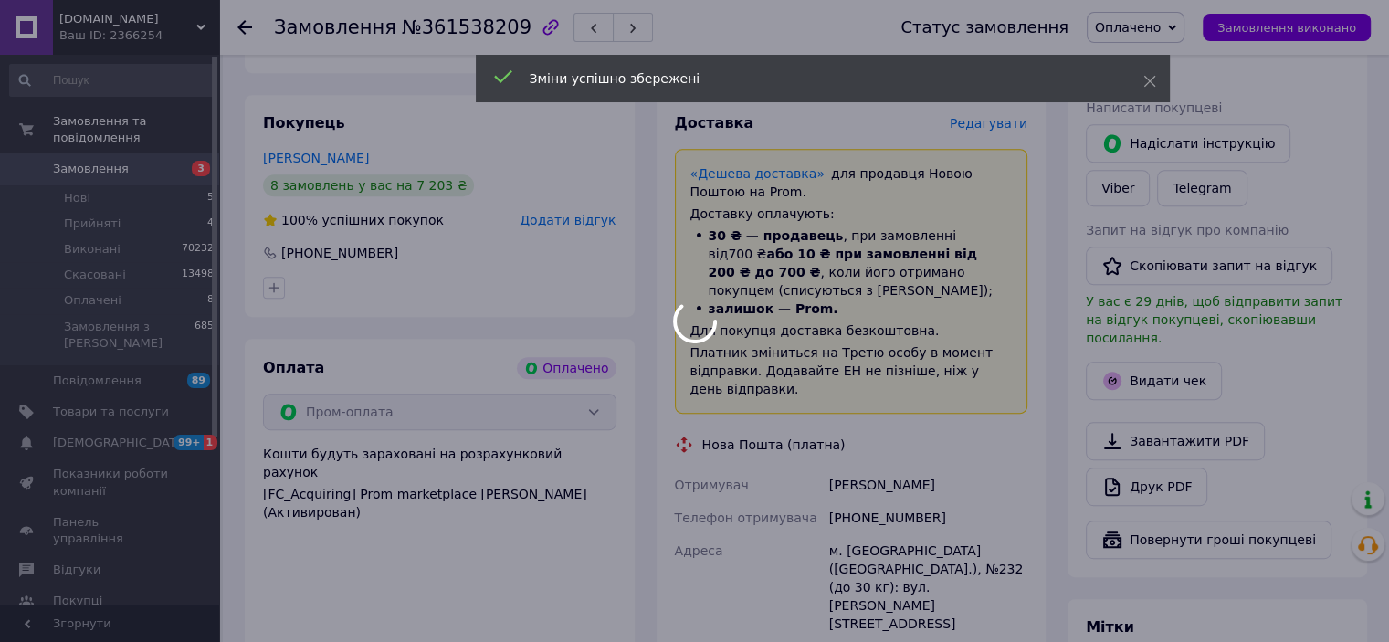
scroll to position [1113, 0]
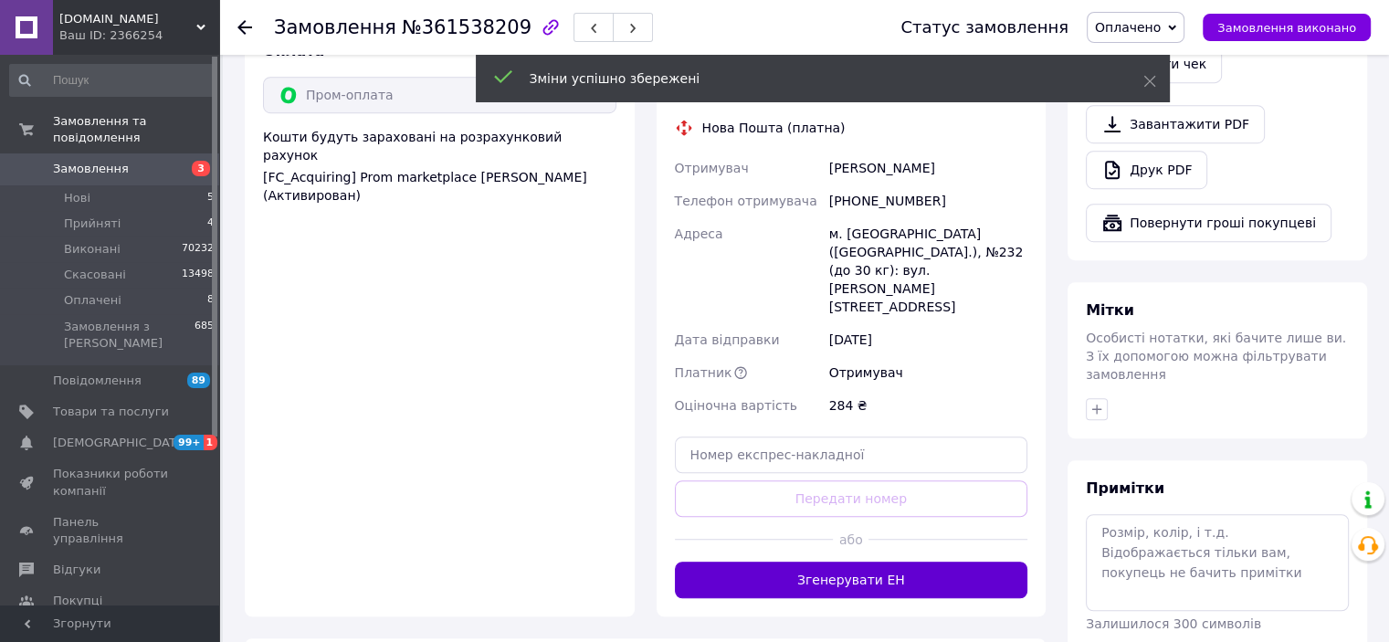
click at [837, 562] on button "Згенерувати ЕН" at bounding box center [851, 580] width 353 height 37
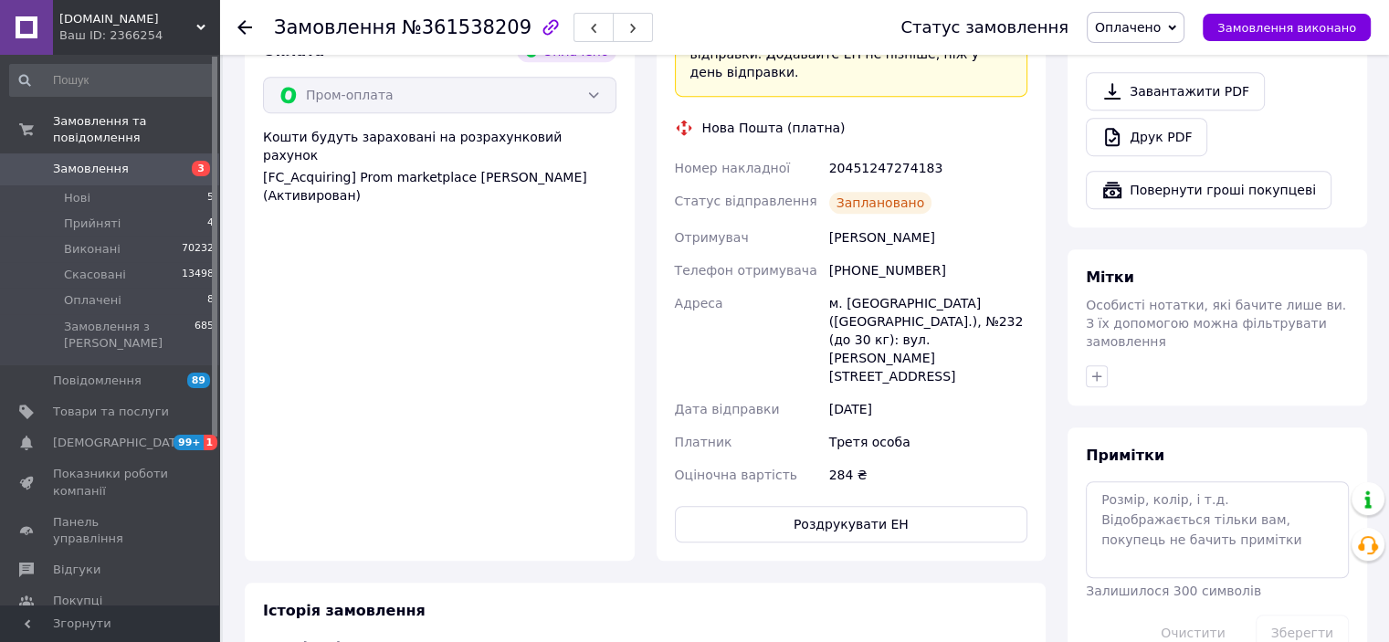
click at [1153, 37] on span "Оплачено" at bounding box center [1136, 27] width 98 height 31
click at [1137, 90] on li "Виконано" at bounding box center [1136, 91] width 96 height 27
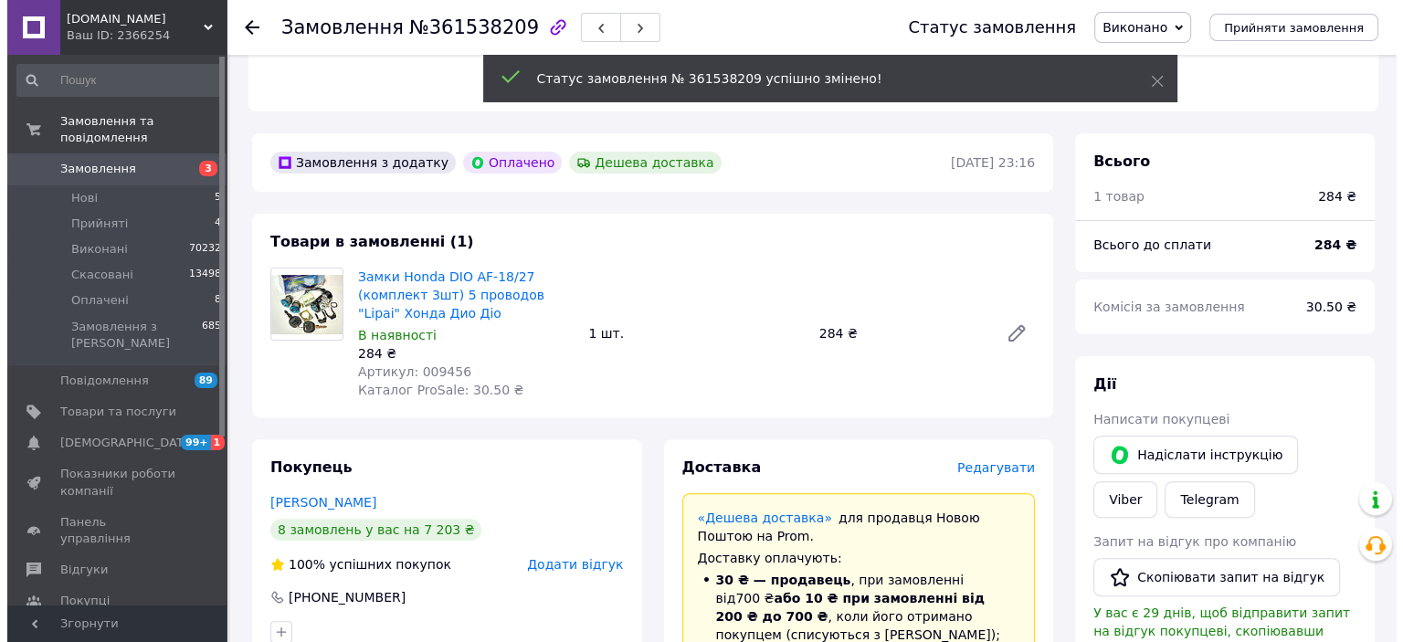
scroll to position [657, 0]
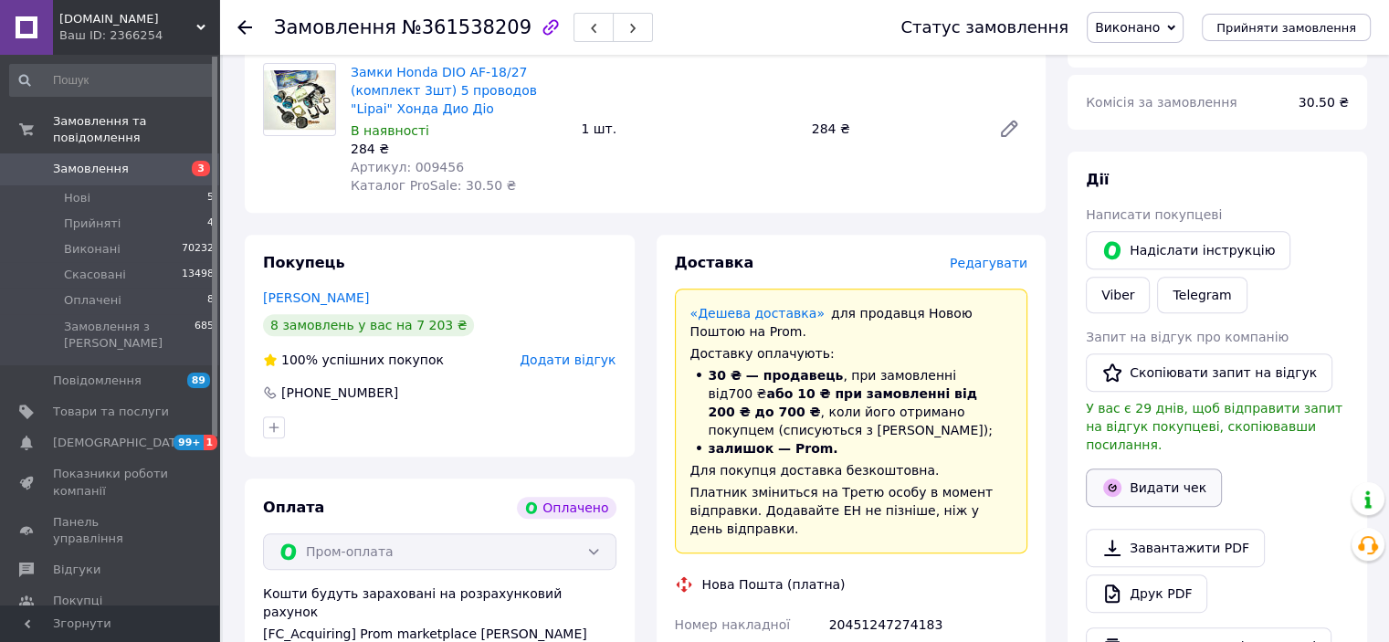
click at [1136, 478] on button "Видати чек" at bounding box center [1154, 488] width 136 height 38
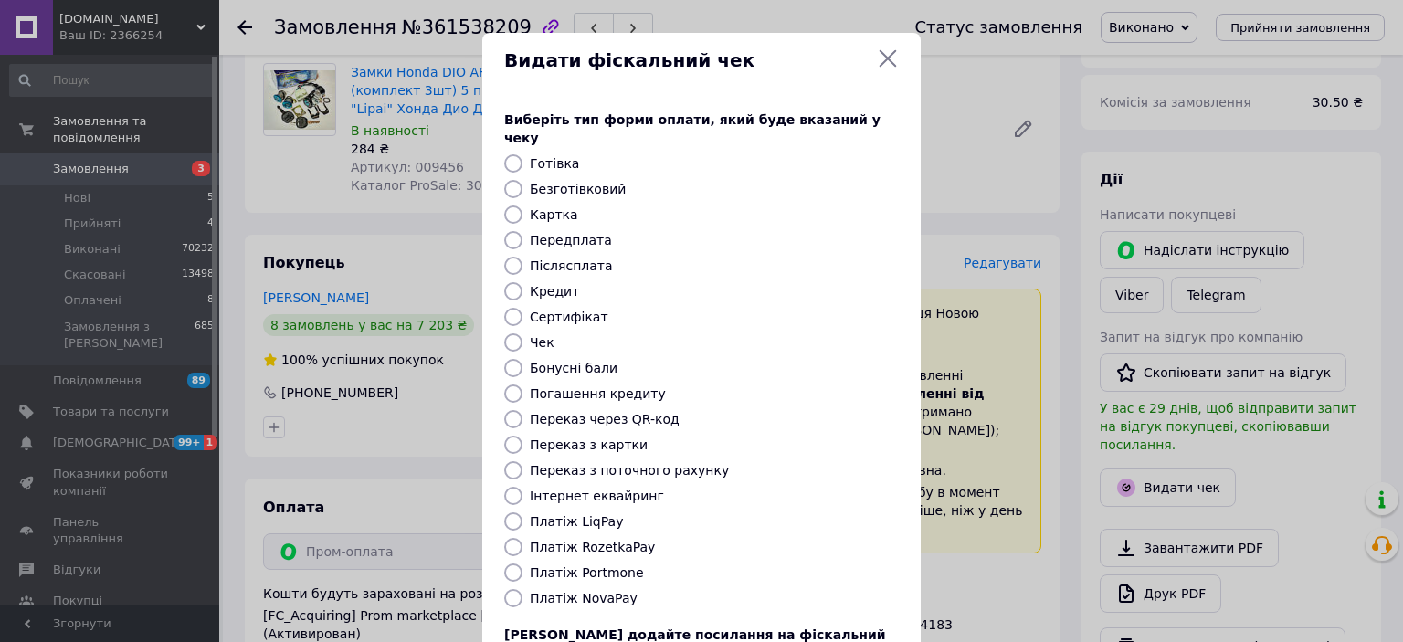
click at [609, 540] on label "Платіж RozetkaPay" at bounding box center [592, 547] width 125 height 15
click at [522, 538] on input "Платіж RozetkaPay" at bounding box center [513, 547] width 18 height 18
radio input "true"
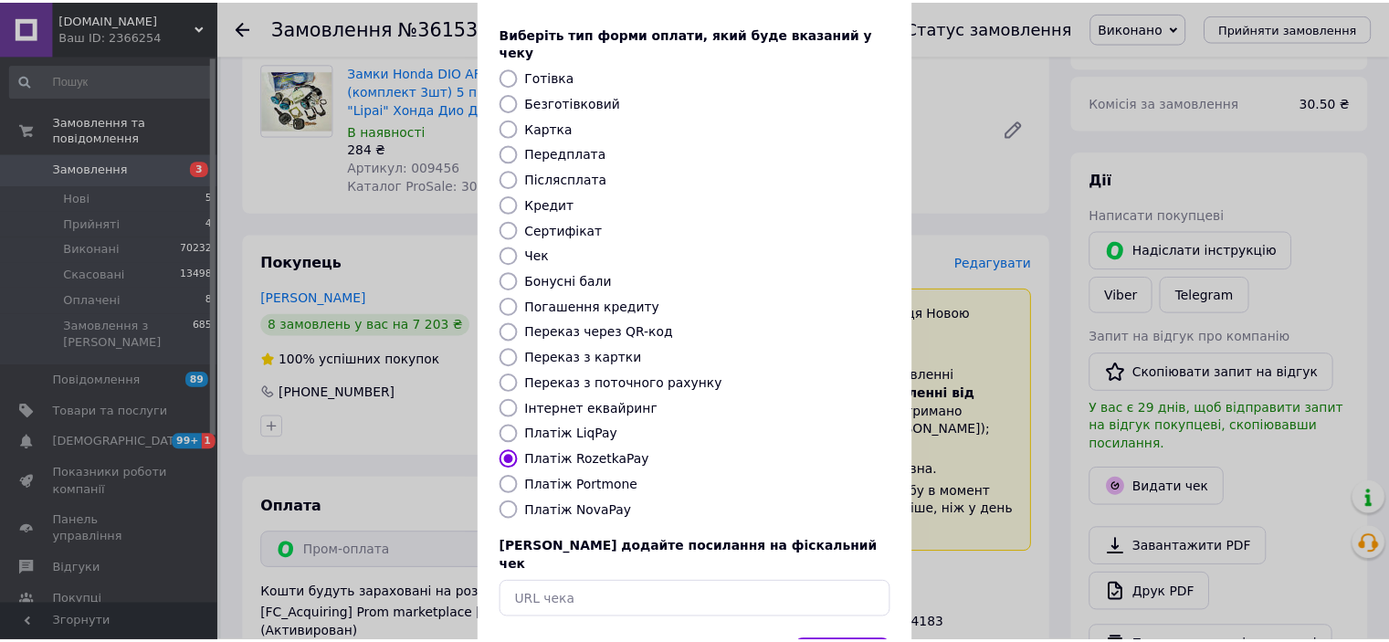
scroll to position [142, 0]
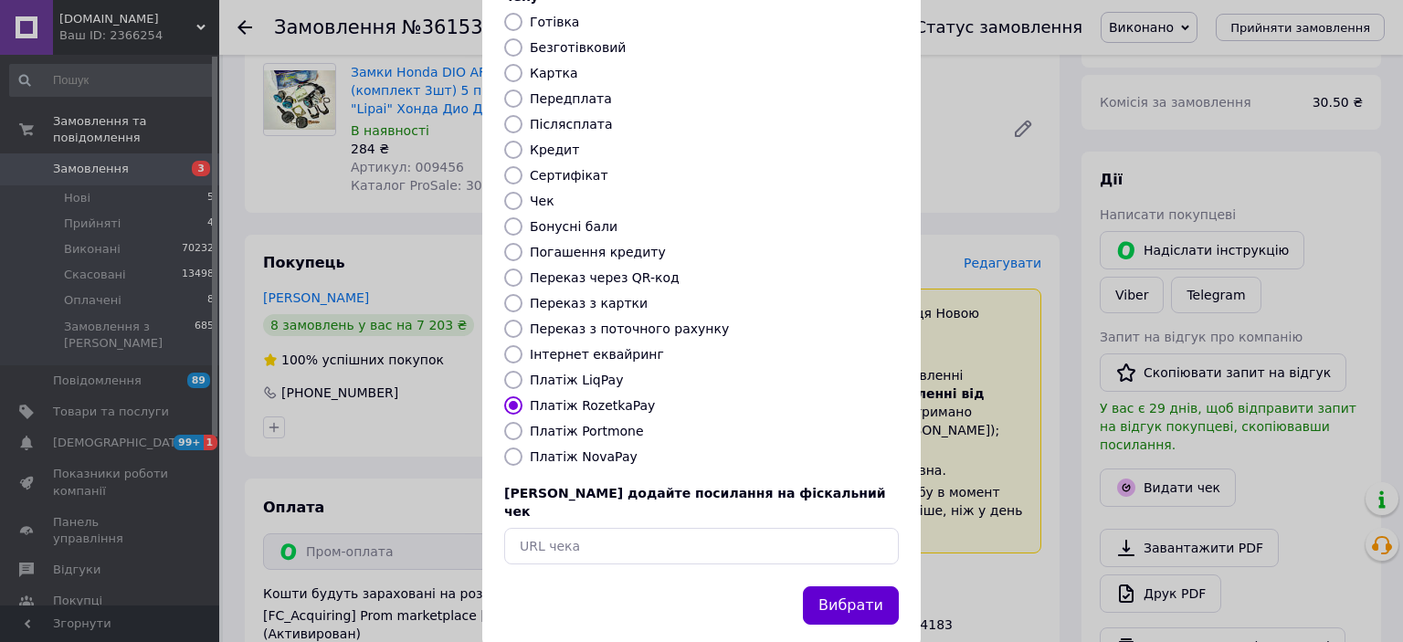
click at [844, 586] on button "Вибрати" at bounding box center [851, 605] width 96 height 39
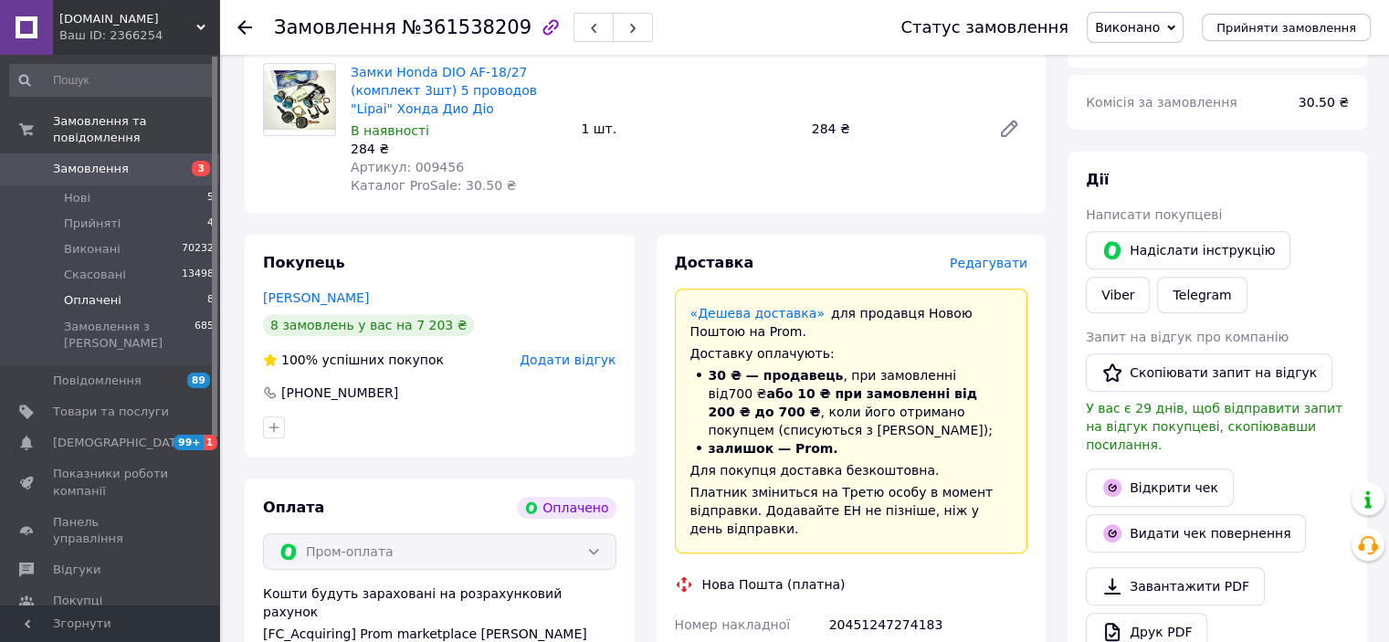
click at [78, 292] on span "Оплачені" at bounding box center [93, 300] width 58 height 16
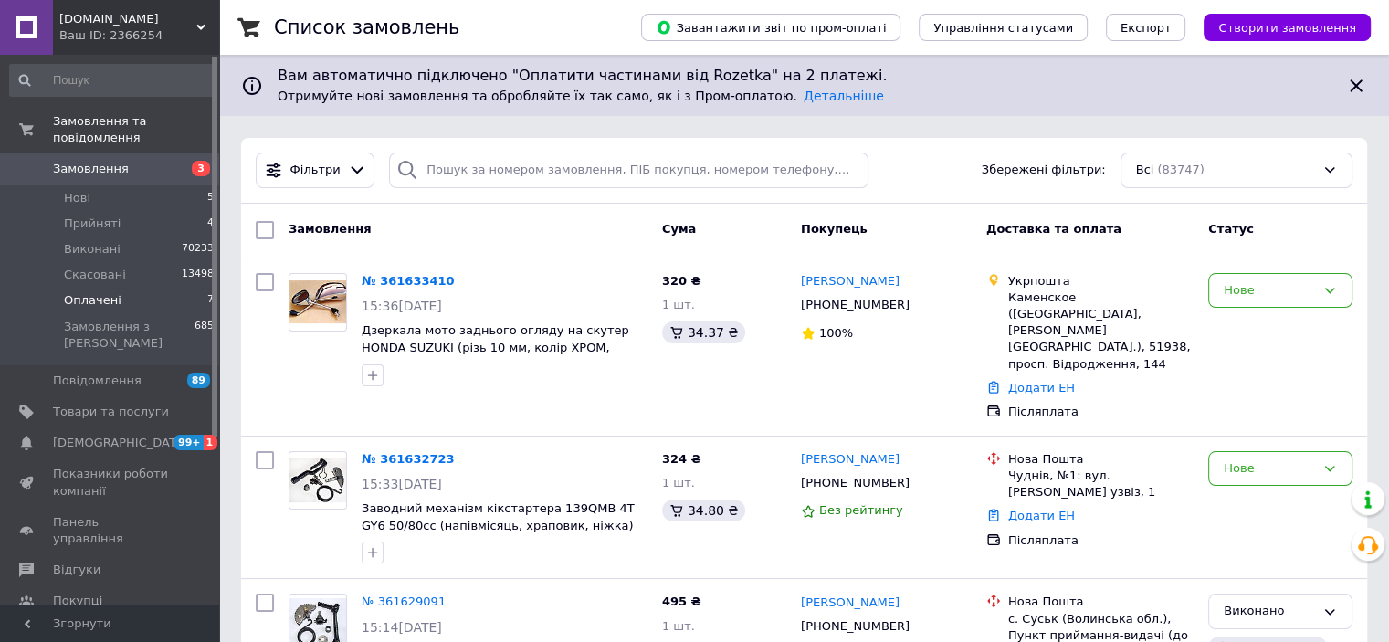
click at [79, 292] on span "Оплачені" at bounding box center [93, 300] width 58 height 16
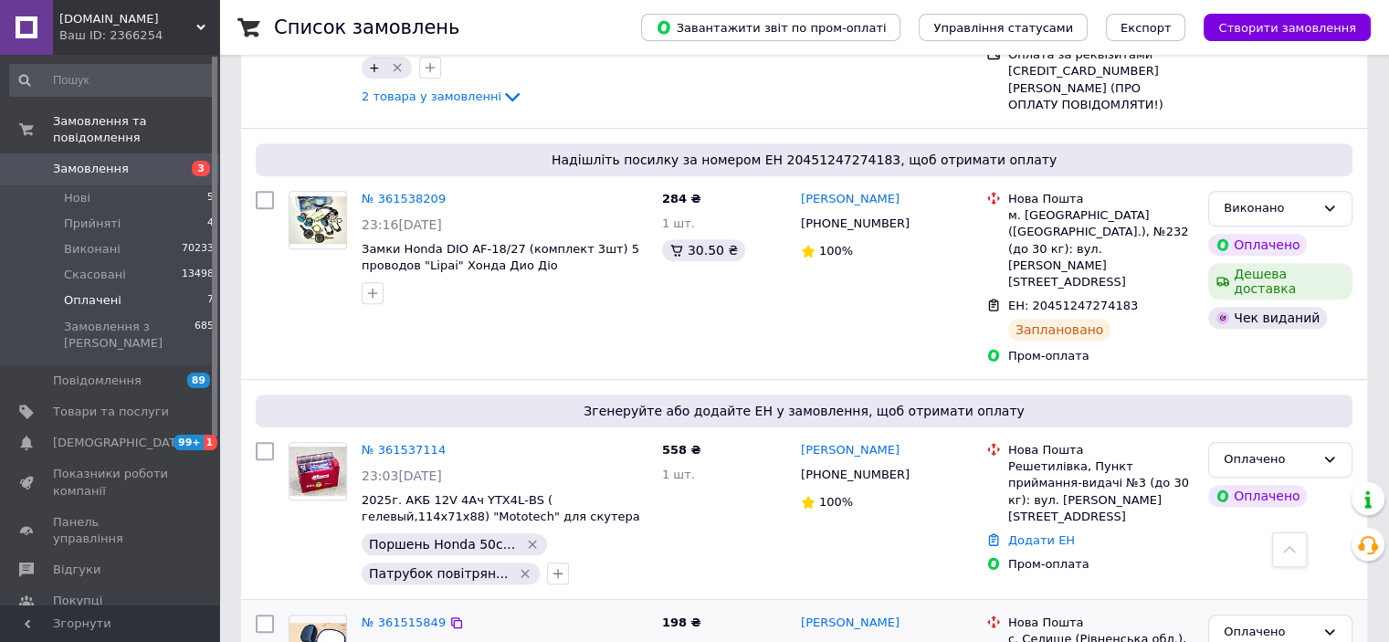
scroll to position [1187, 0]
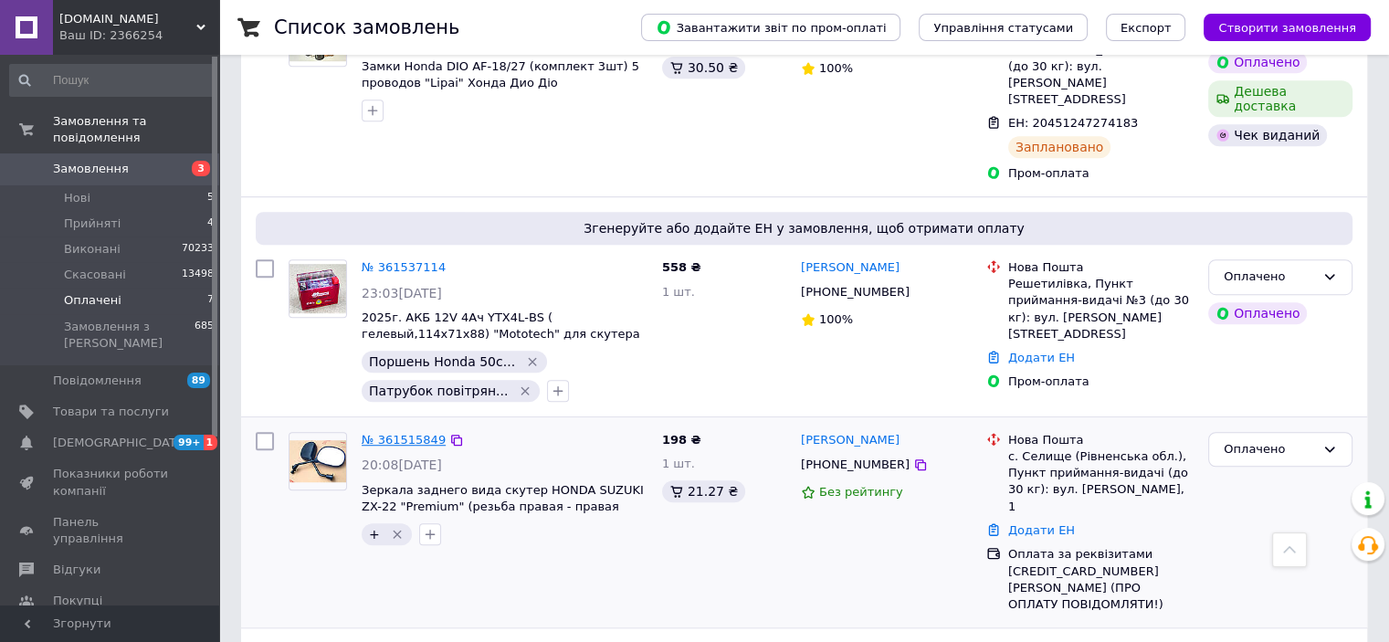
click at [388, 433] on link "№ 361515849" at bounding box center [404, 440] width 84 height 14
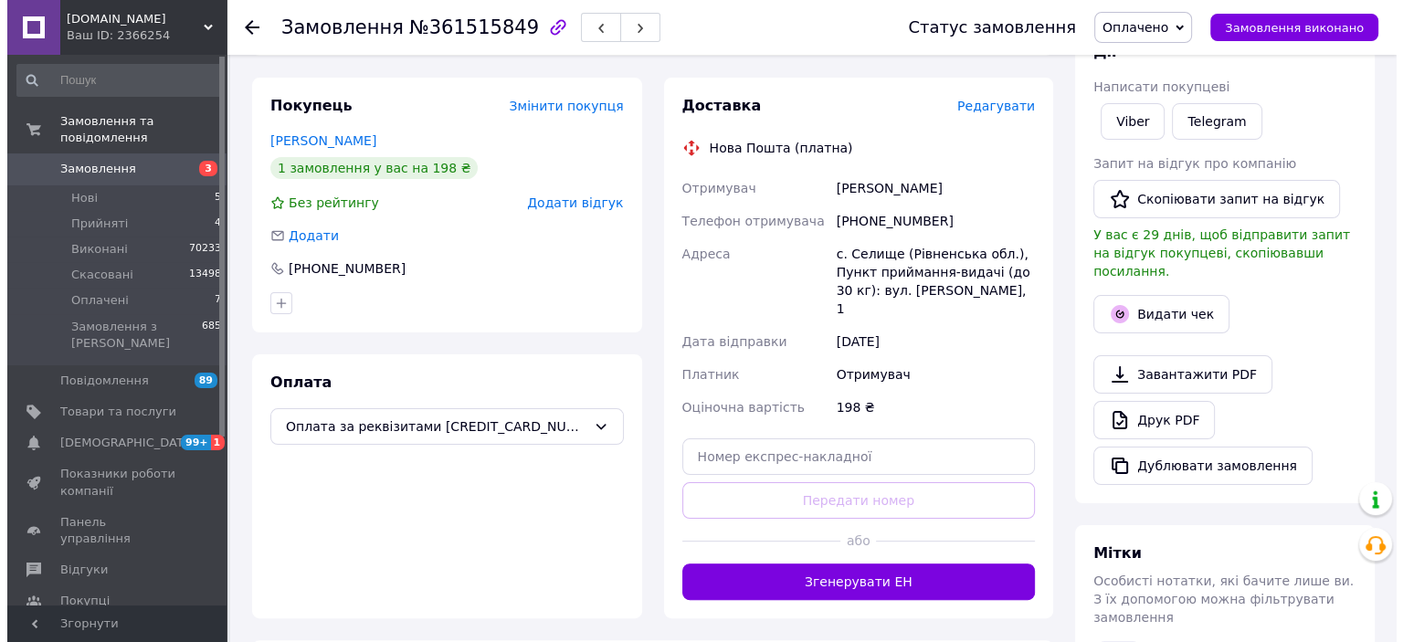
scroll to position [306, 0]
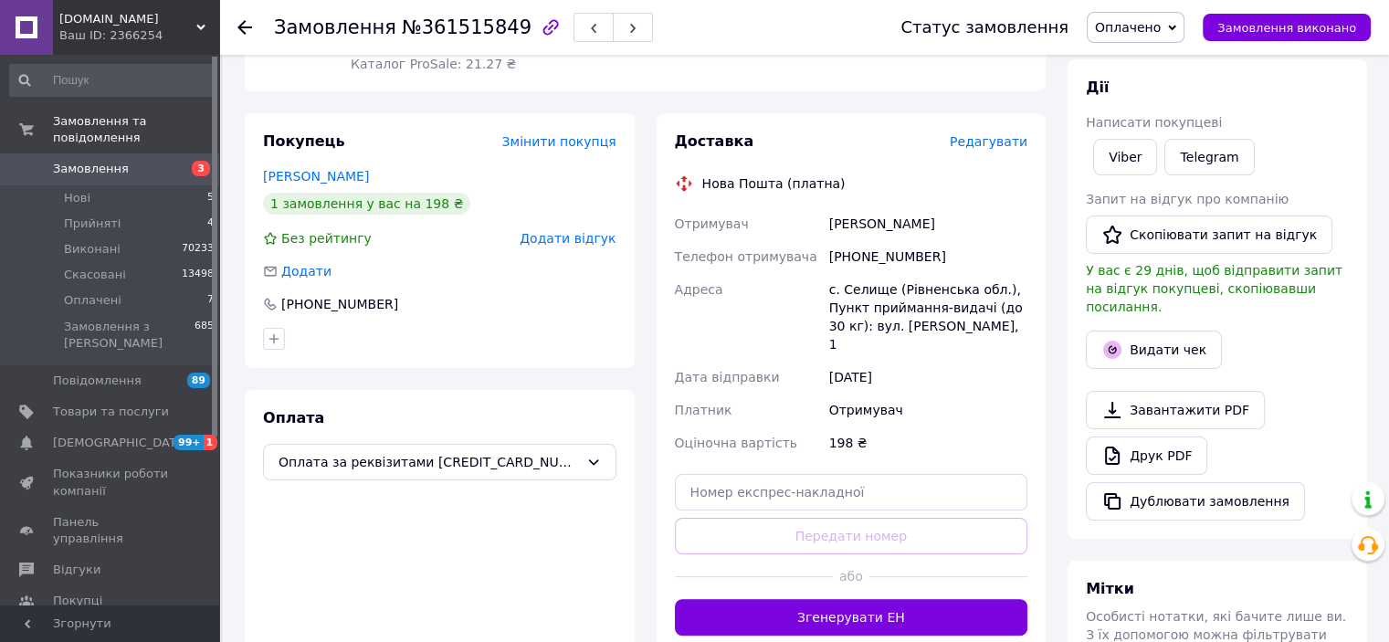
click at [996, 134] on span "Редагувати" at bounding box center [989, 141] width 78 height 15
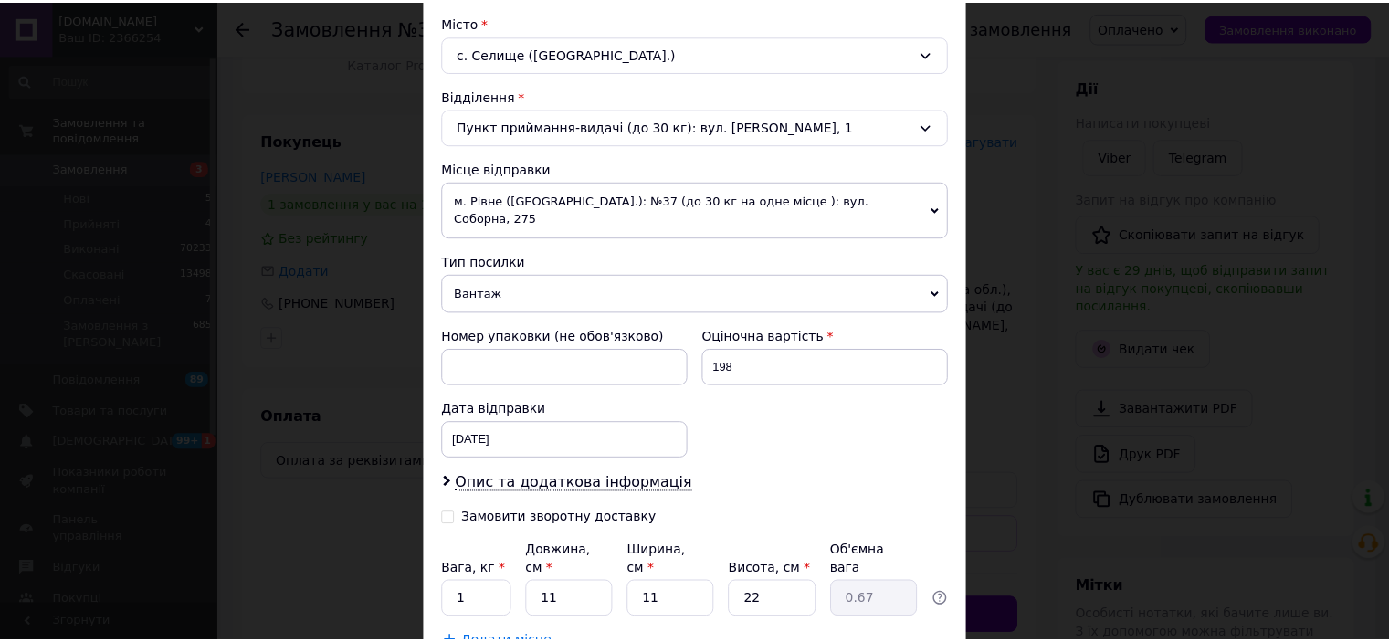
scroll to position [598, 0]
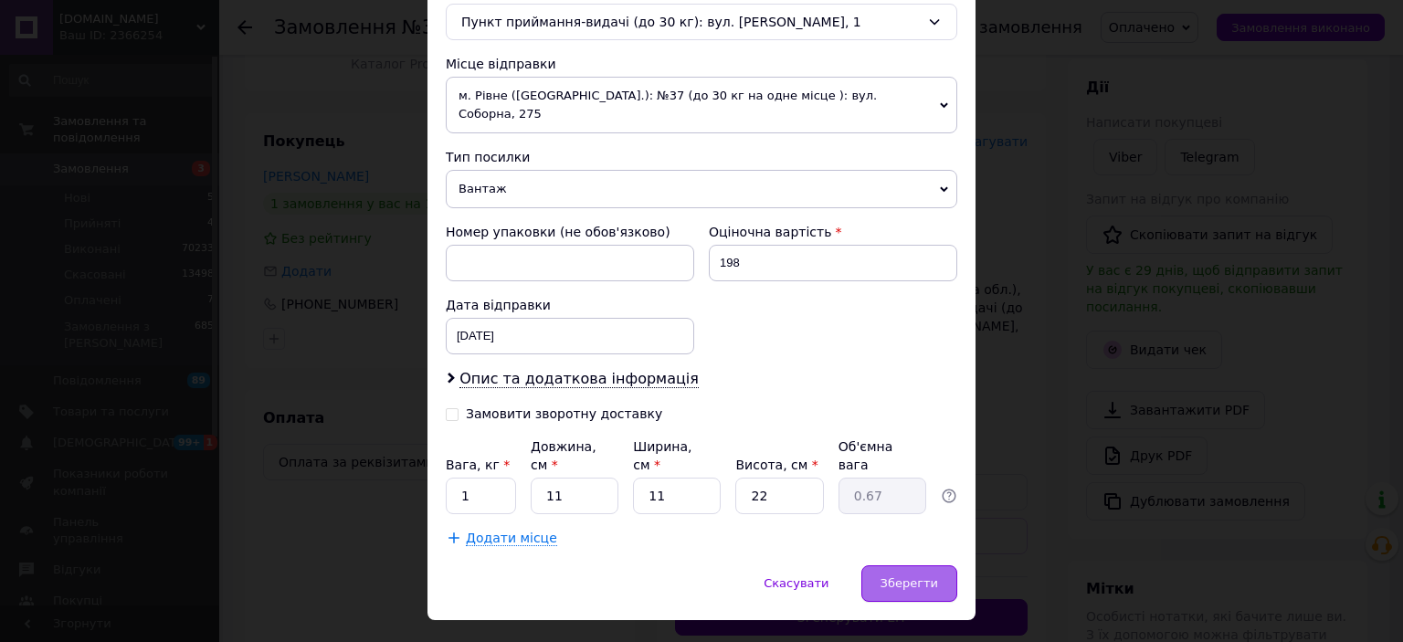
click at [888, 565] on div "Зберегти" at bounding box center [909, 583] width 96 height 37
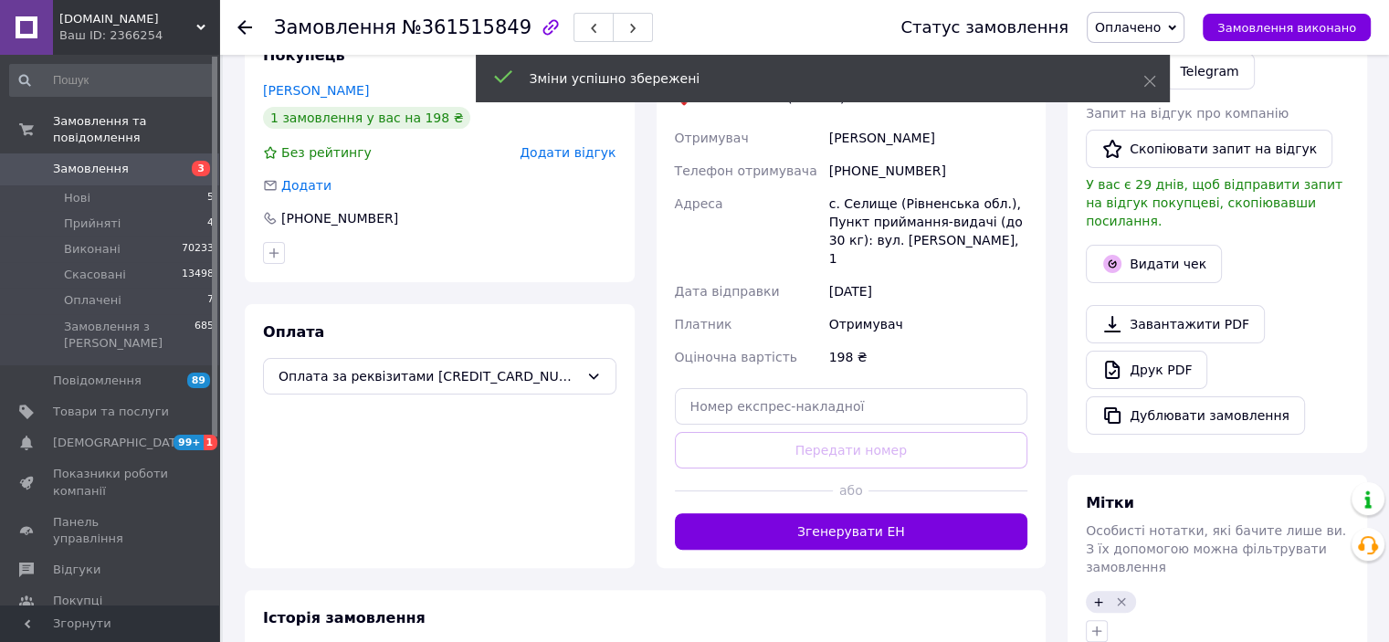
scroll to position [489, 0]
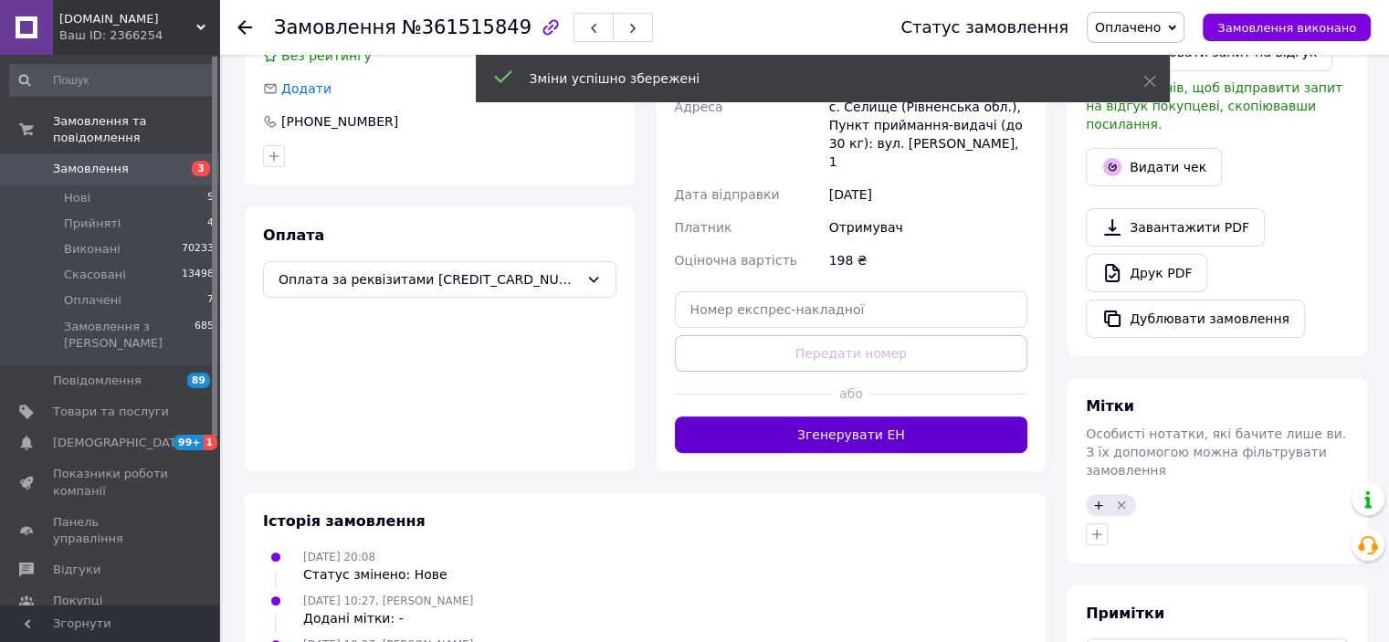
click at [851, 416] on button "Згенерувати ЕН" at bounding box center [851, 434] width 353 height 37
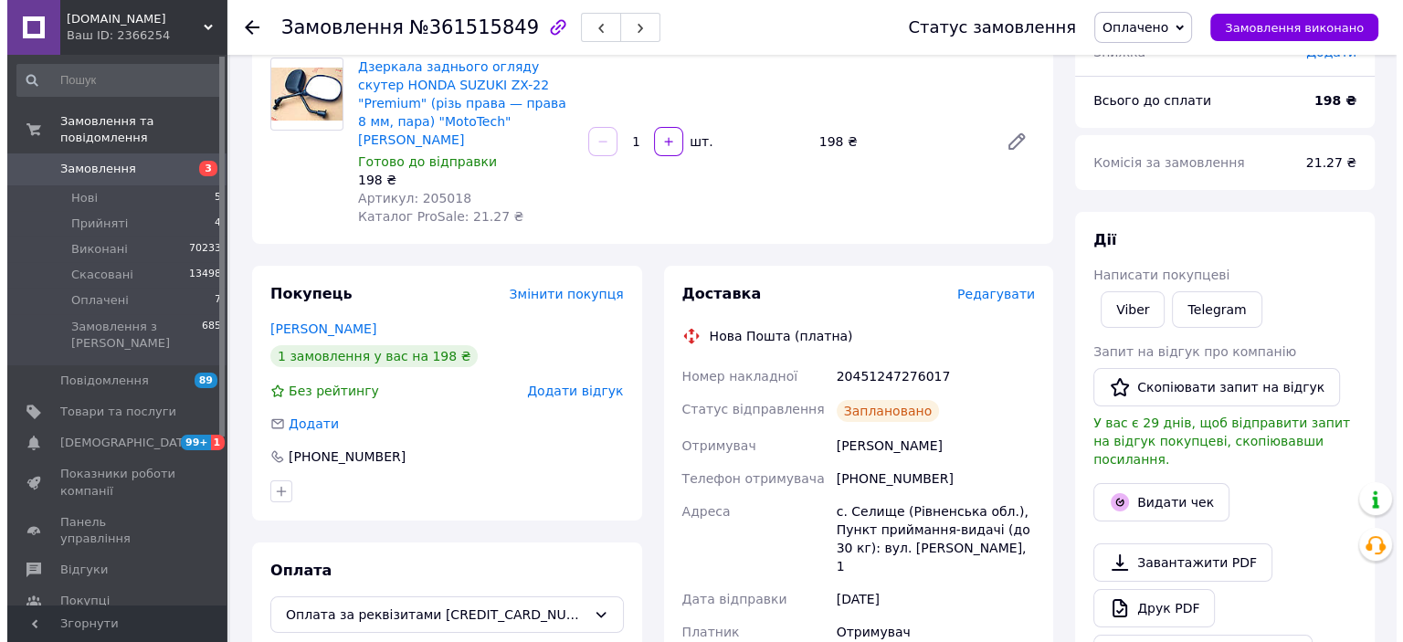
scroll to position [123, 0]
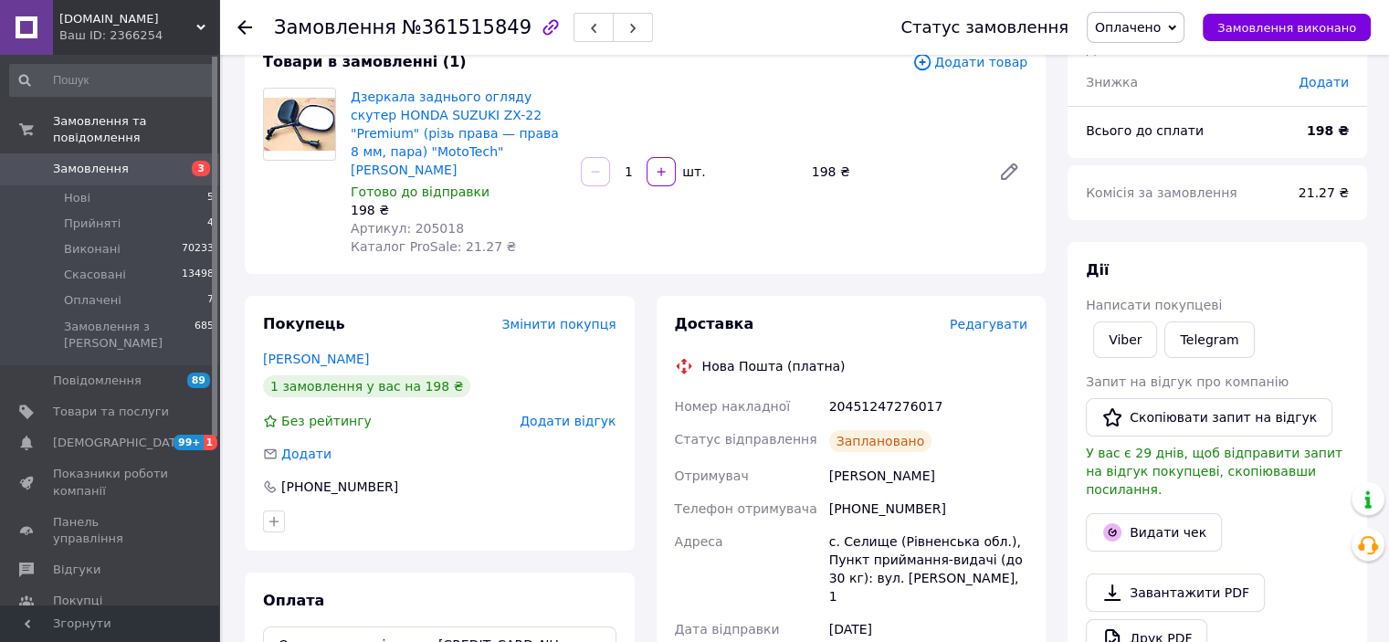
click at [1134, 12] on div "Оплачено Прийнято Виконано Скасовано" at bounding box center [1136, 27] width 98 height 31
click at [1157, 81] on li "Виконано" at bounding box center [1136, 91] width 96 height 27
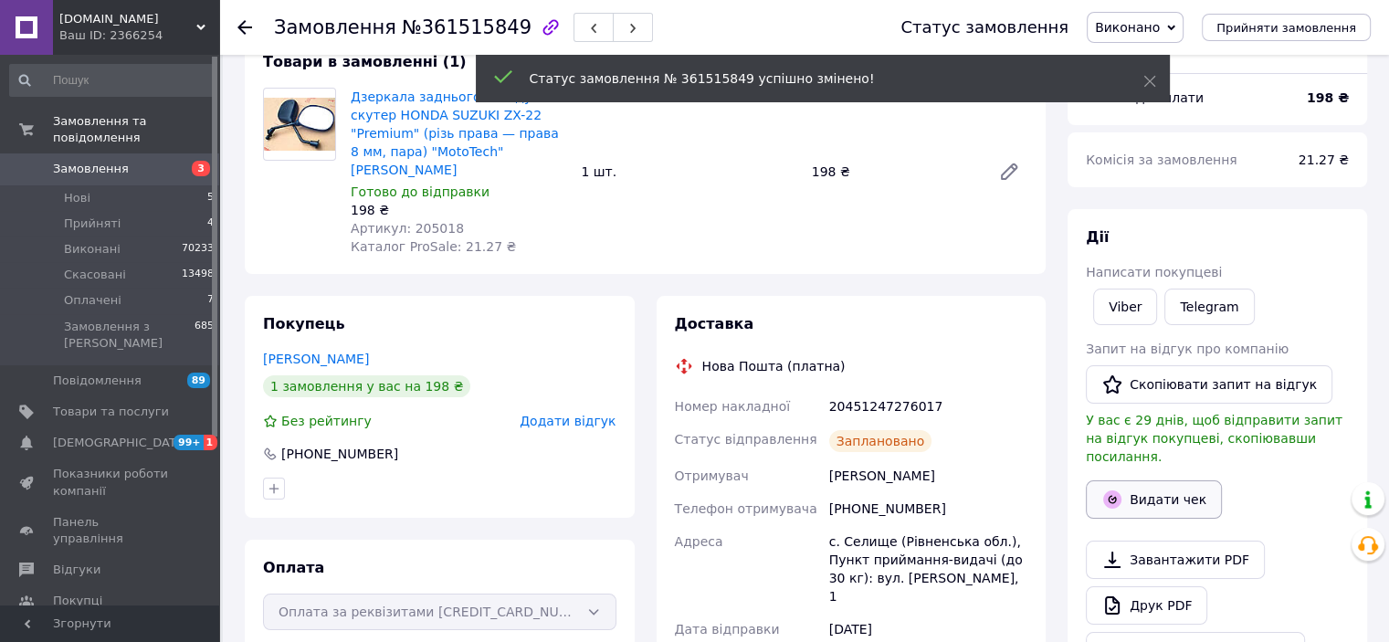
click at [1156, 480] on button "Видати чек" at bounding box center [1154, 499] width 136 height 38
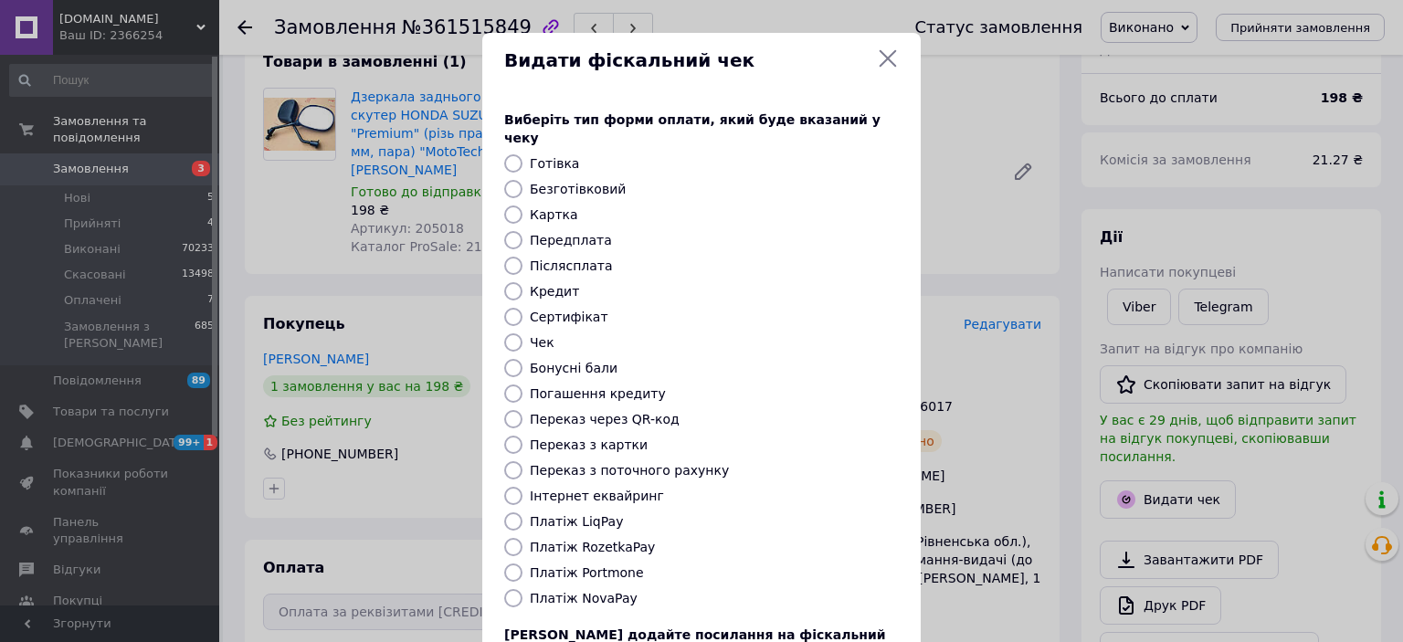
click at [539, 182] on label "Безготівковий" at bounding box center [578, 189] width 96 height 15
click at [522, 180] on input "Безготівковий" at bounding box center [513, 189] width 18 height 18
radio input "true"
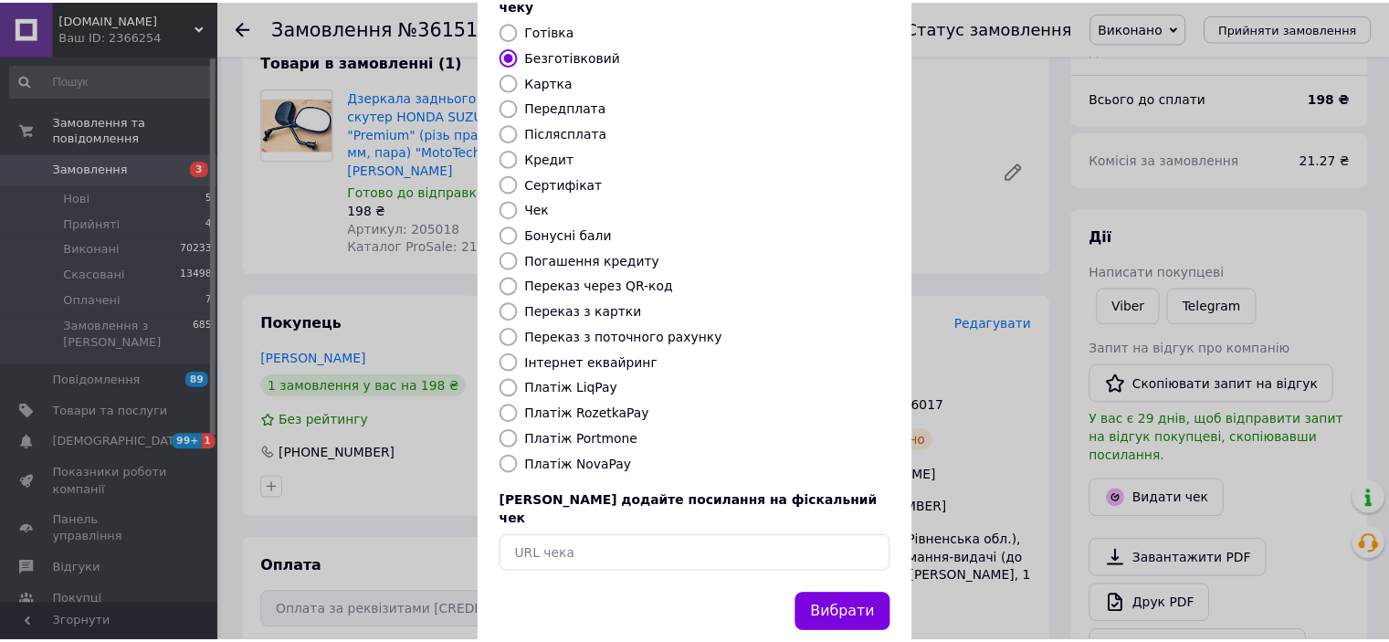
scroll to position [142, 0]
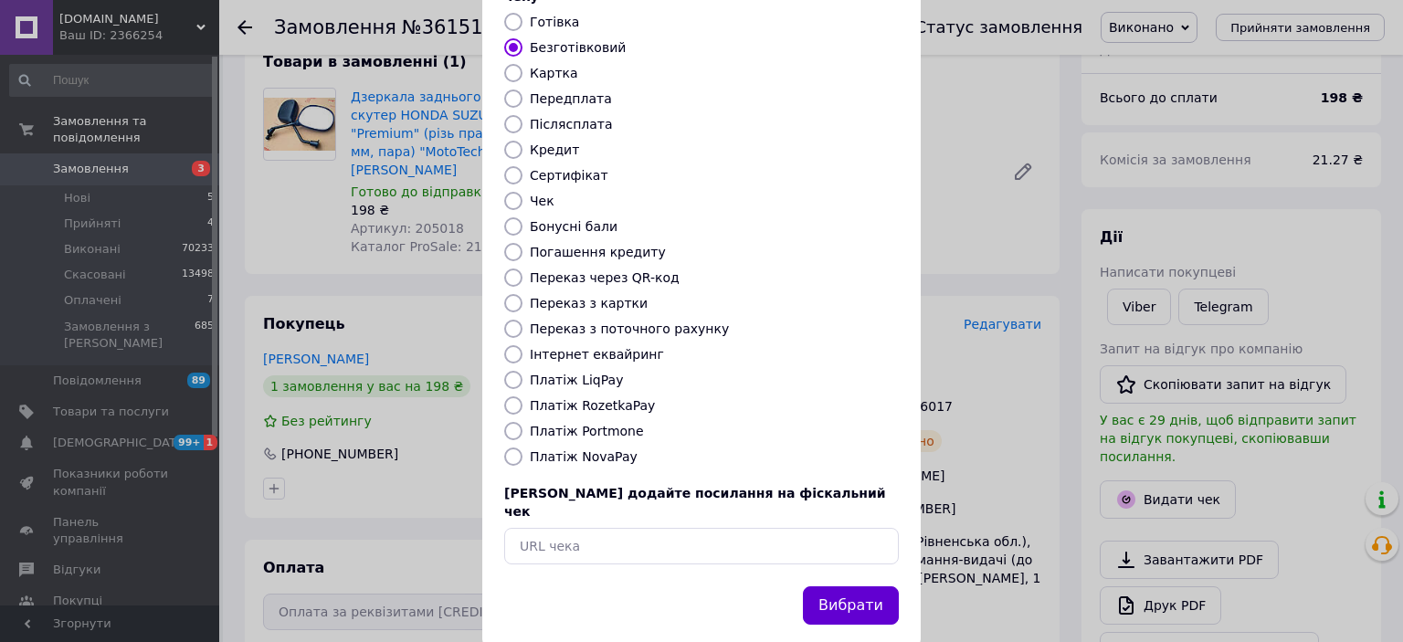
click at [817, 586] on button "Вибрати" at bounding box center [851, 605] width 96 height 39
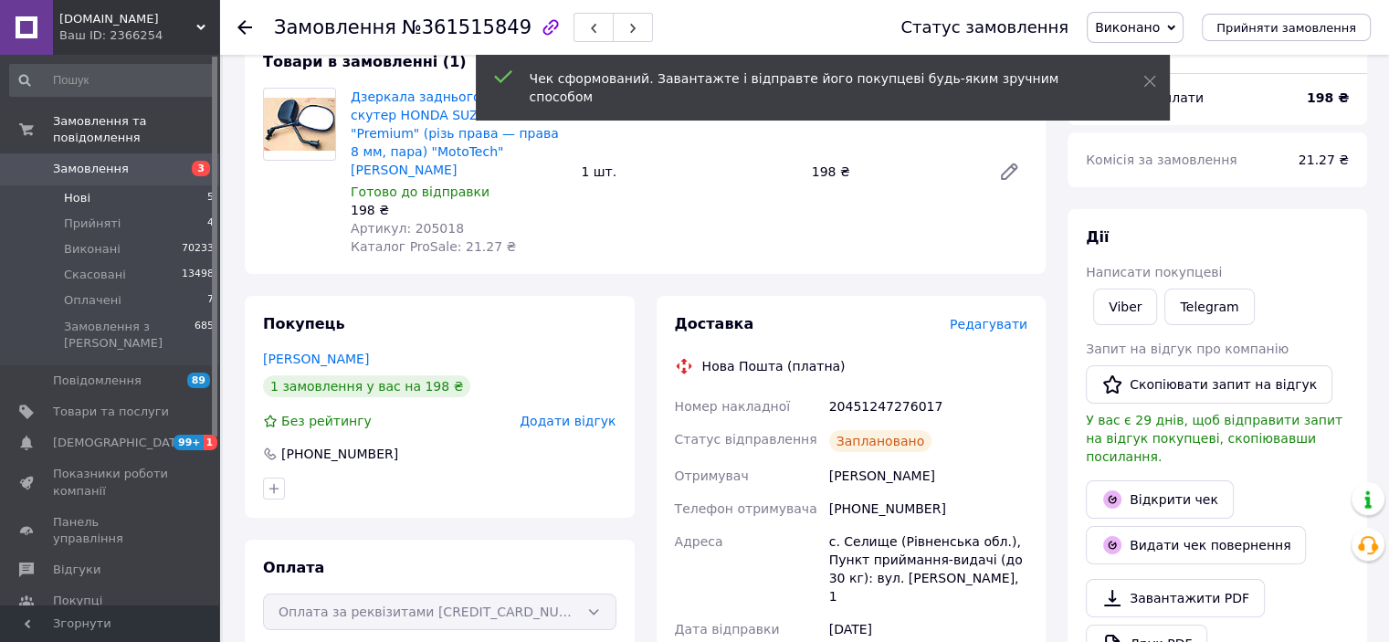
click at [71, 190] on span "Нові" at bounding box center [77, 198] width 26 height 16
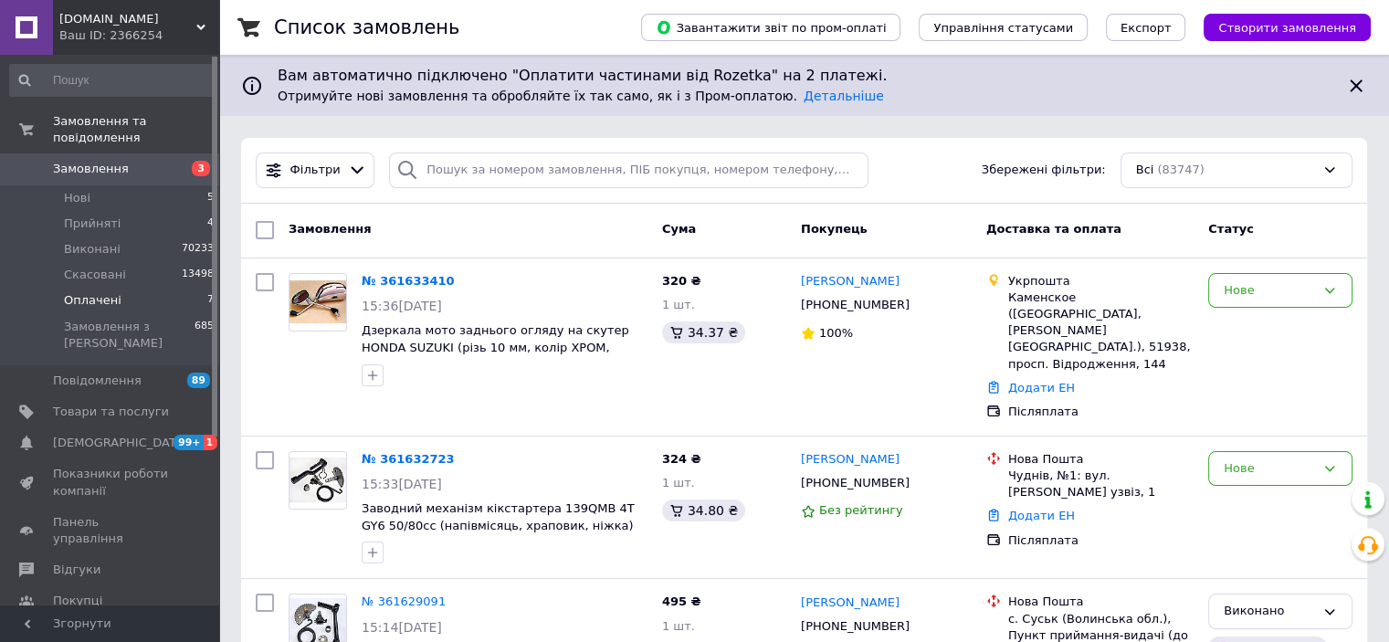
click at [90, 292] on span "Оплачені" at bounding box center [93, 300] width 58 height 16
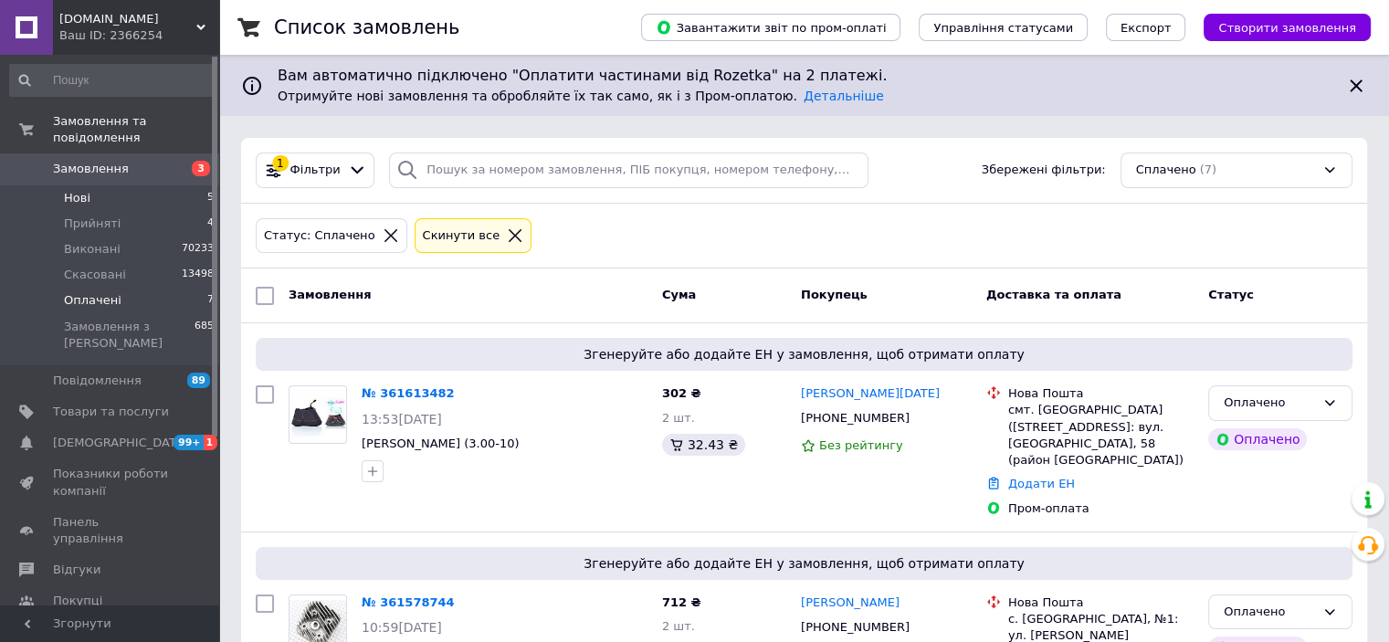
click at [85, 190] on span "Нові" at bounding box center [77, 198] width 26 height 16
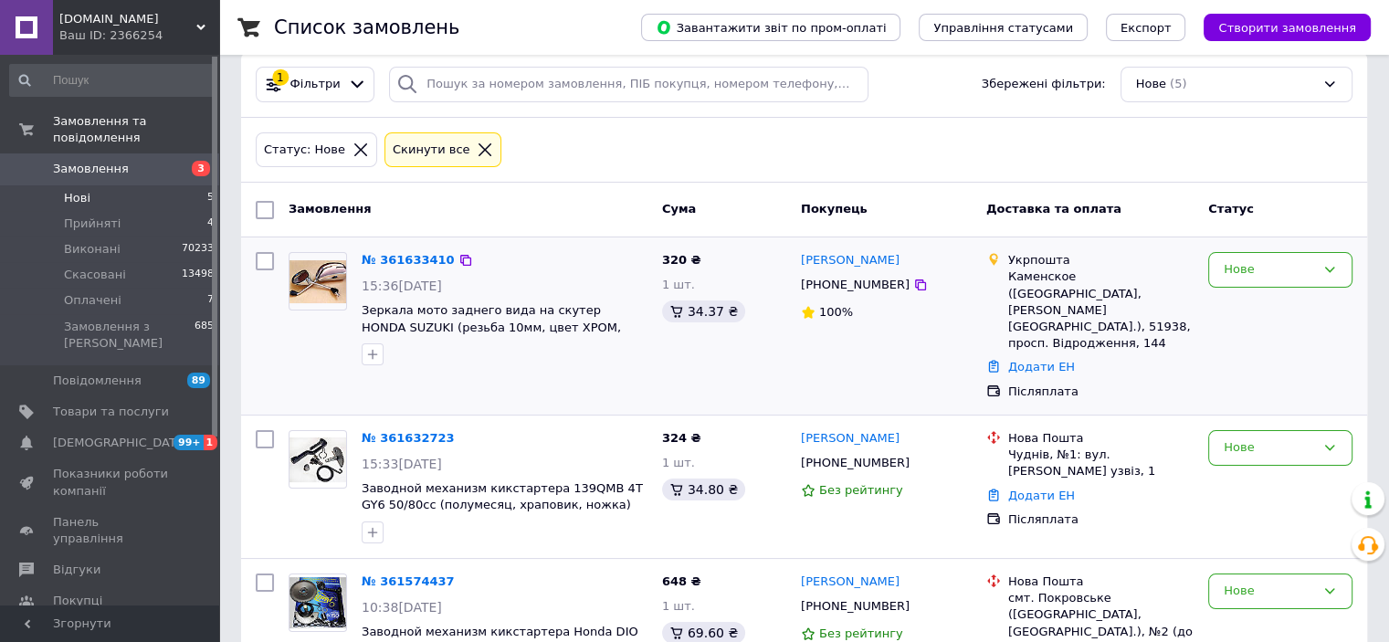
scroll to position [183, 0]
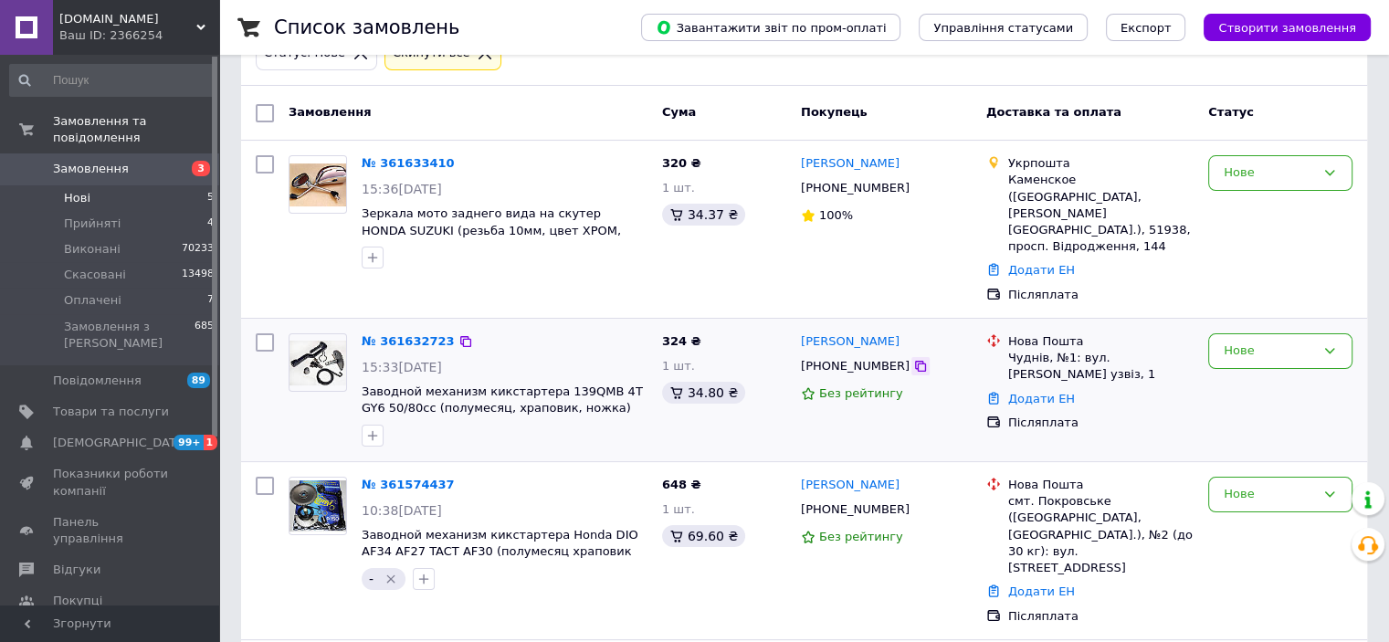
click at [913, 359] on icon at bounding box center [920, 366] width 15 height 15
click at [367, 428] on icon "button" at bounding box center [372, 435] width 15 height 15
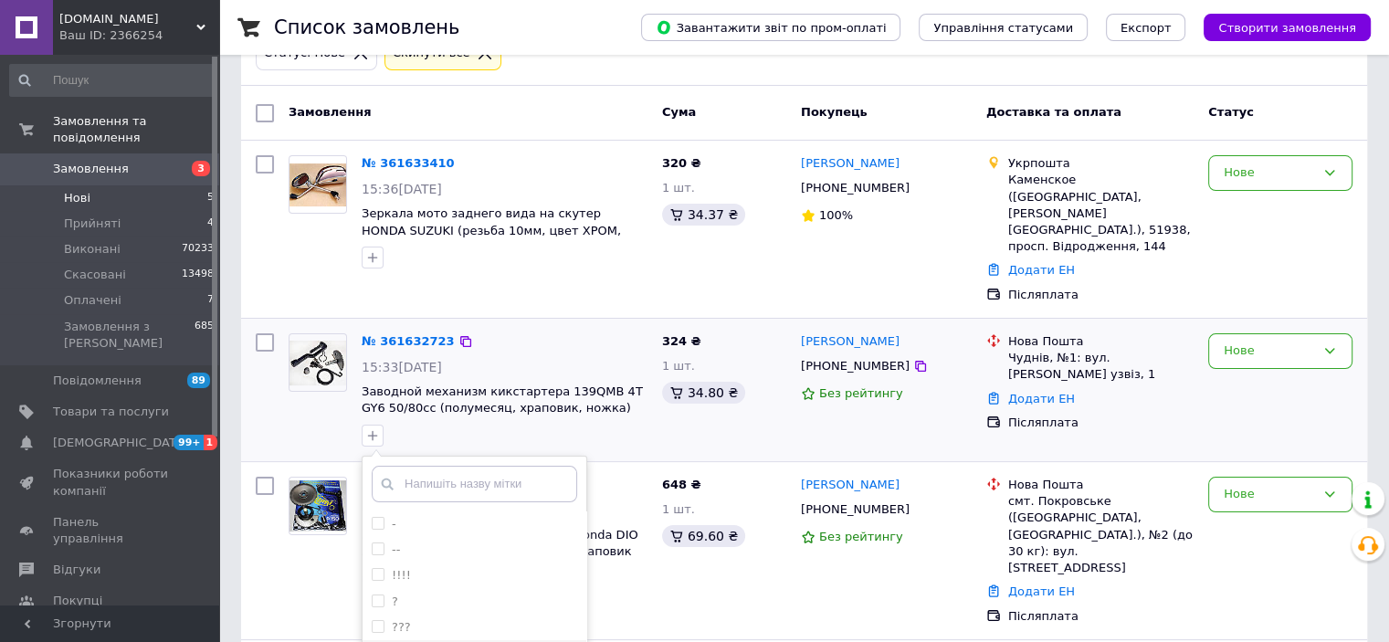
scroll to position [274, 0]
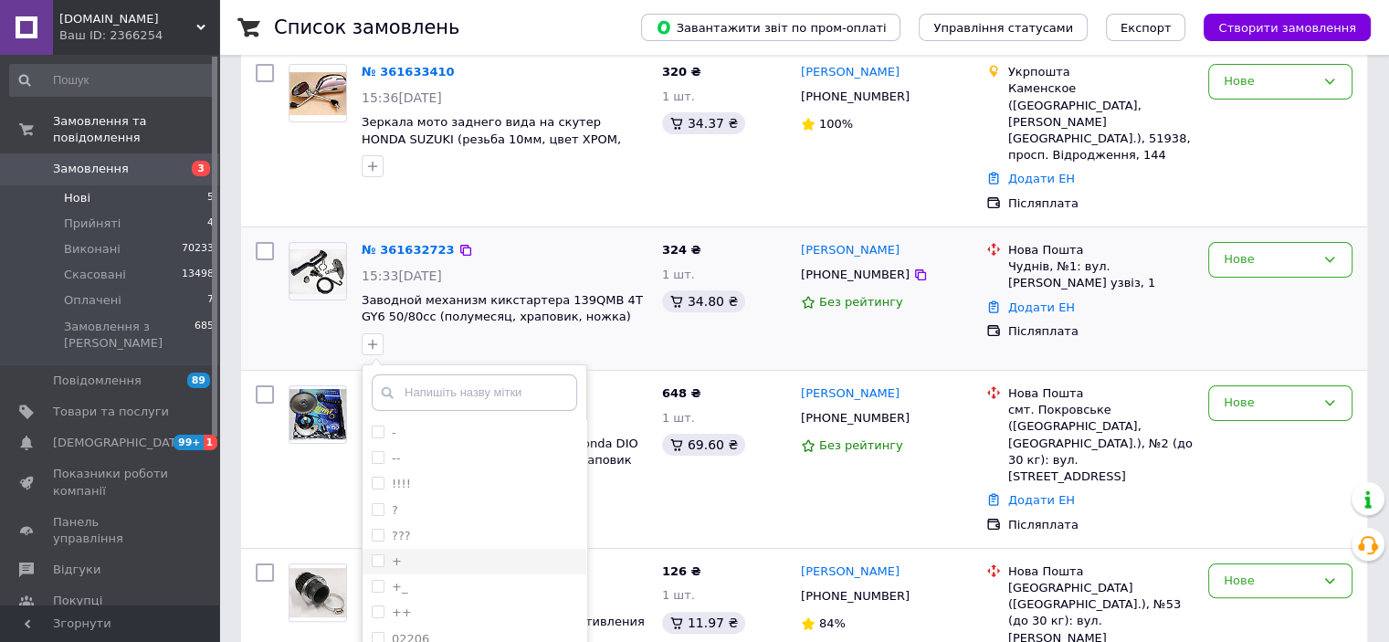
click at [373, 554] on input "+" at bounding box center [378, 560] width 12 height 12
checkbox input "true"
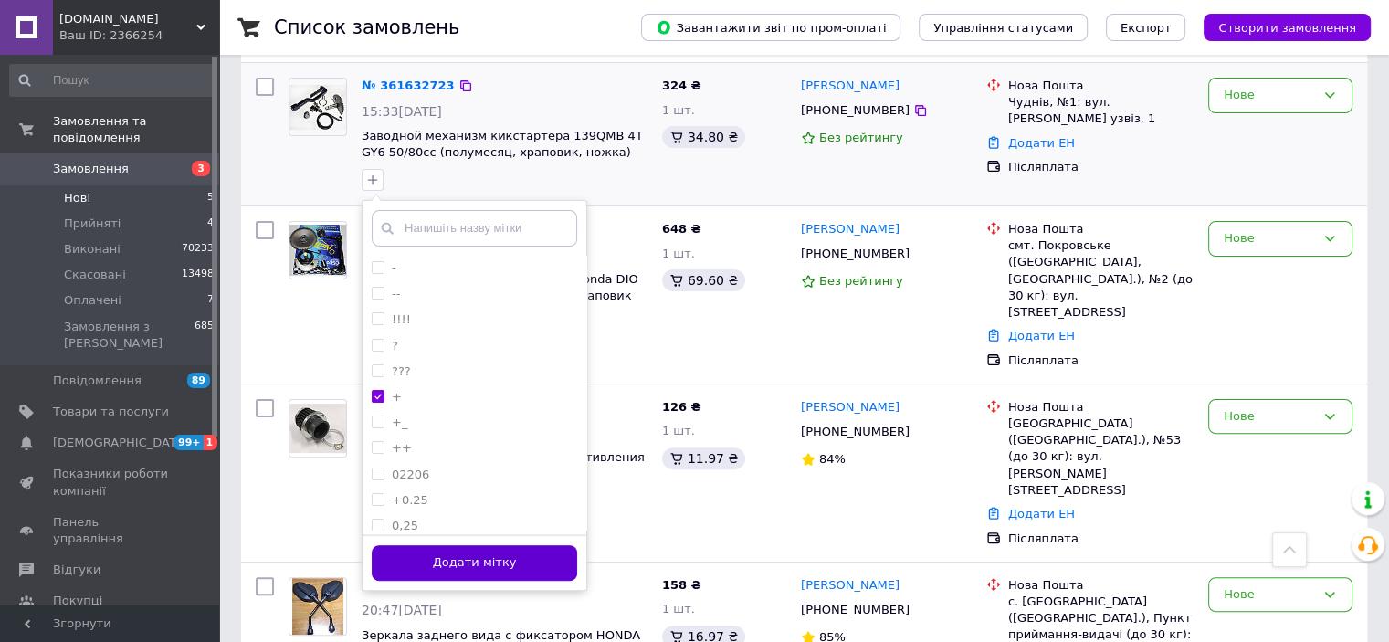
click at [541, 545] on button "Додати мітку" at bounding box center [474, 563] width 205 height 36
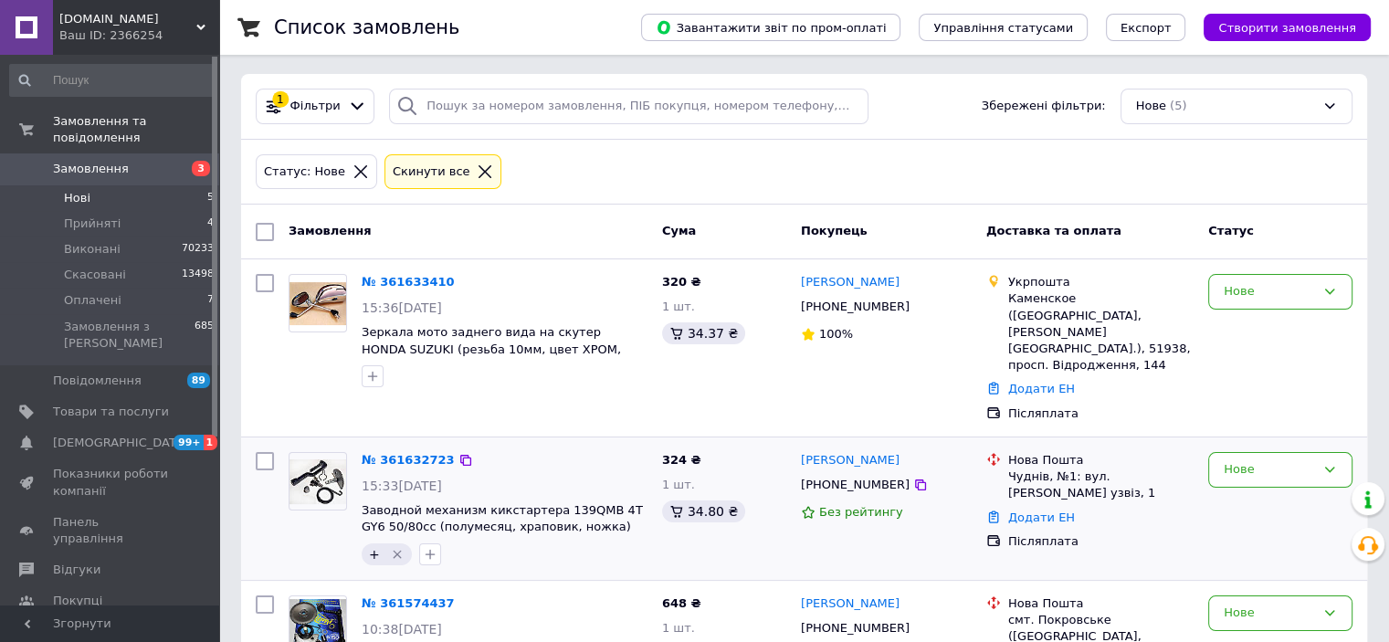
scroll to position [91, 0]
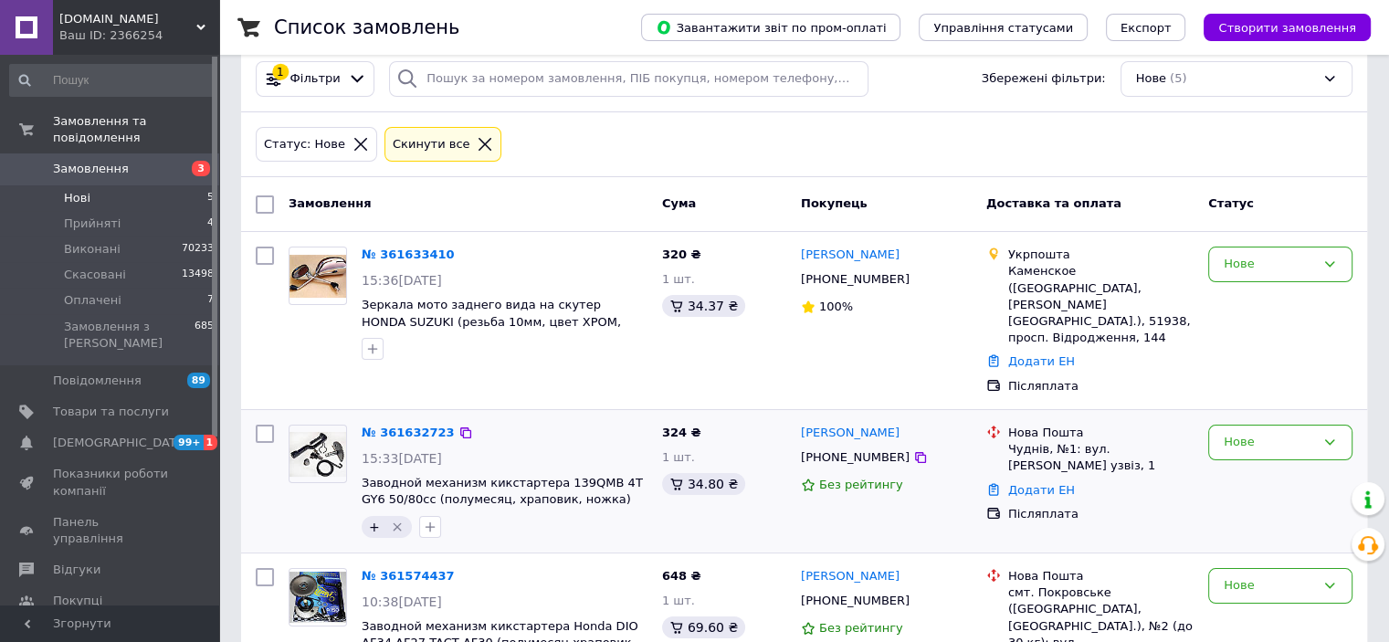
click at [1235, 503] on div "Нове" at bounding box center [1280, 481] width 159 height 128
click at [1268, 433] on div "Нове" at bounding box center [1269, 442] width 91 height 19
click at [1246, 464] on li "Прийнято" at bounding box center [1280, 481] width 142 height 34
click at [915, 277] on icon at bounding box center [920, 279] width 11 height 11
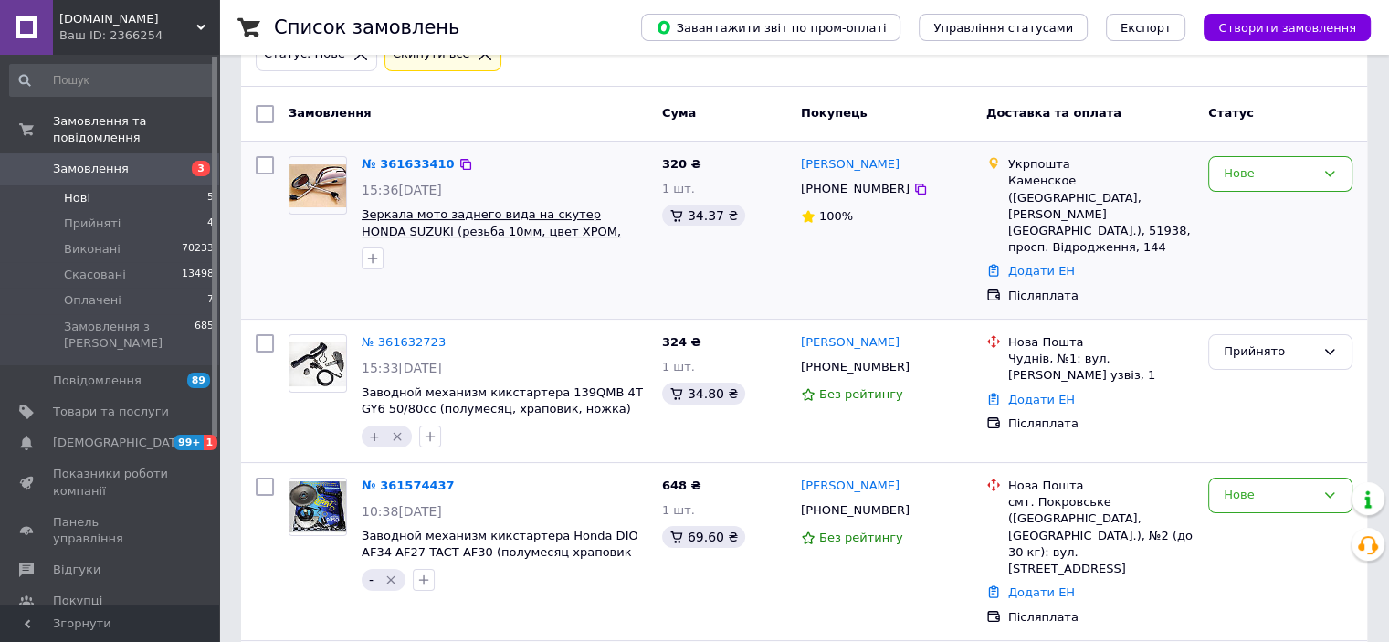
scroll to position [183, 0]
click at [376, 255] on icon "button" at bounding box center [372, 257] width 15 height 15
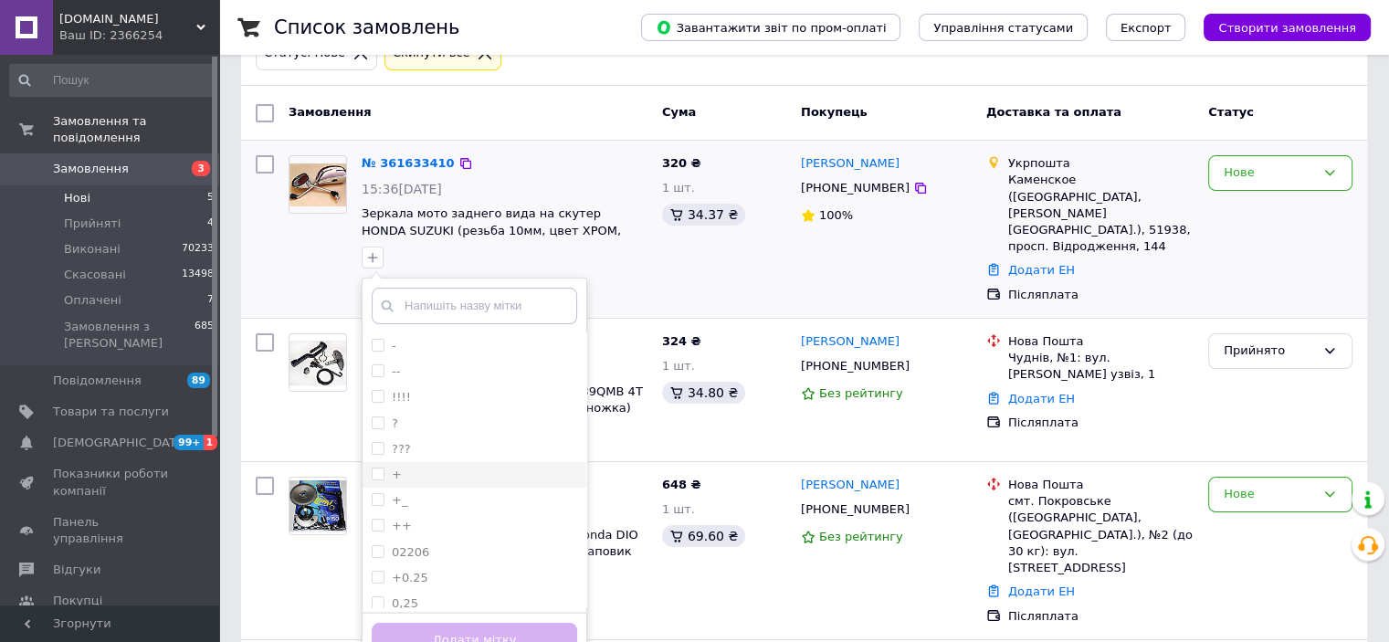
click at [370, 472] on li "+" at bounding box center [475, 475] width 224 height 26
checkbox input "true"
click at [447, 633] on button "Додати мітку" at bounding box center [474, 641] width 205 height 36
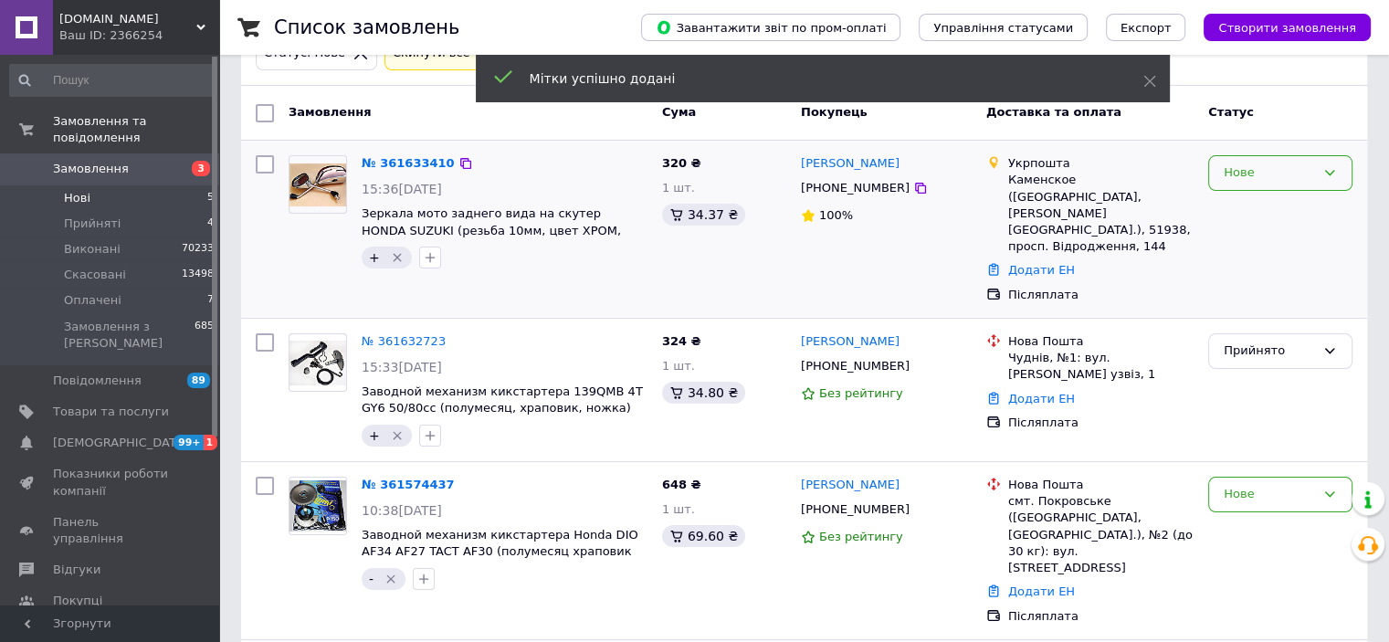
click at [1279, 177] on div "Нове" at bounding box center [1269, 172] width 91 height 19
click at [1271, 205] on li "Прийнято" at bounding box center [1280, 212] width 142 height 34
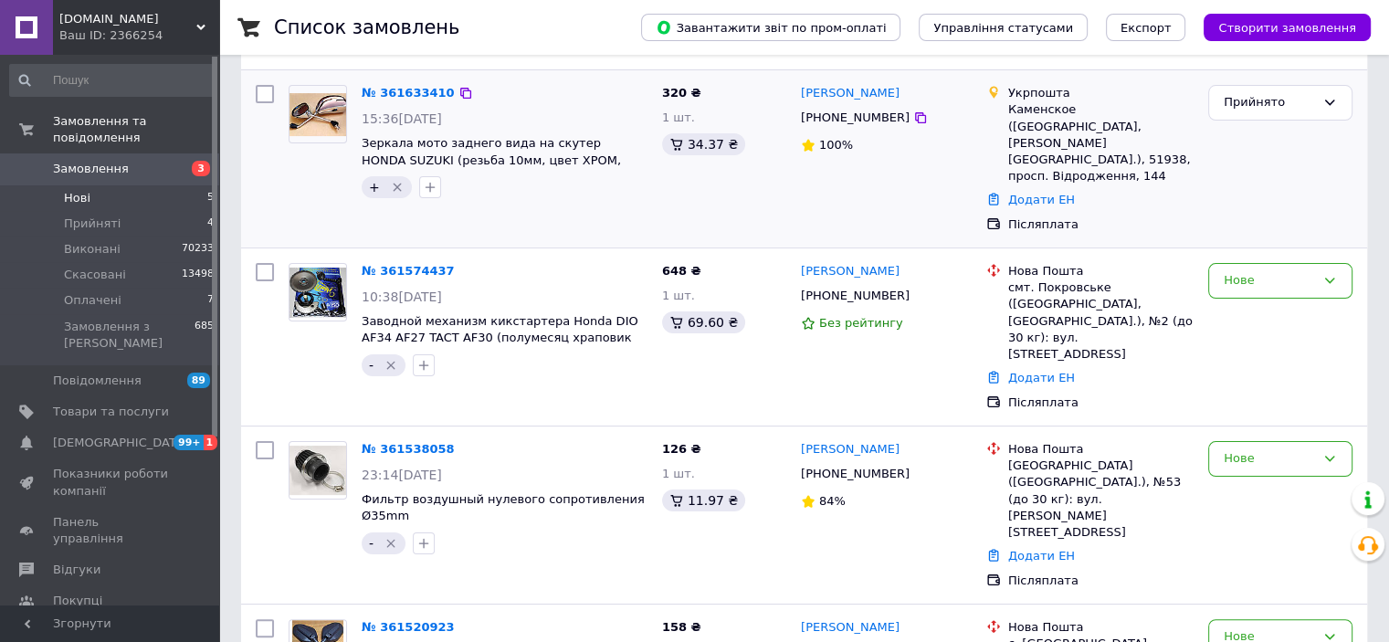
scroll to position [296, 0]
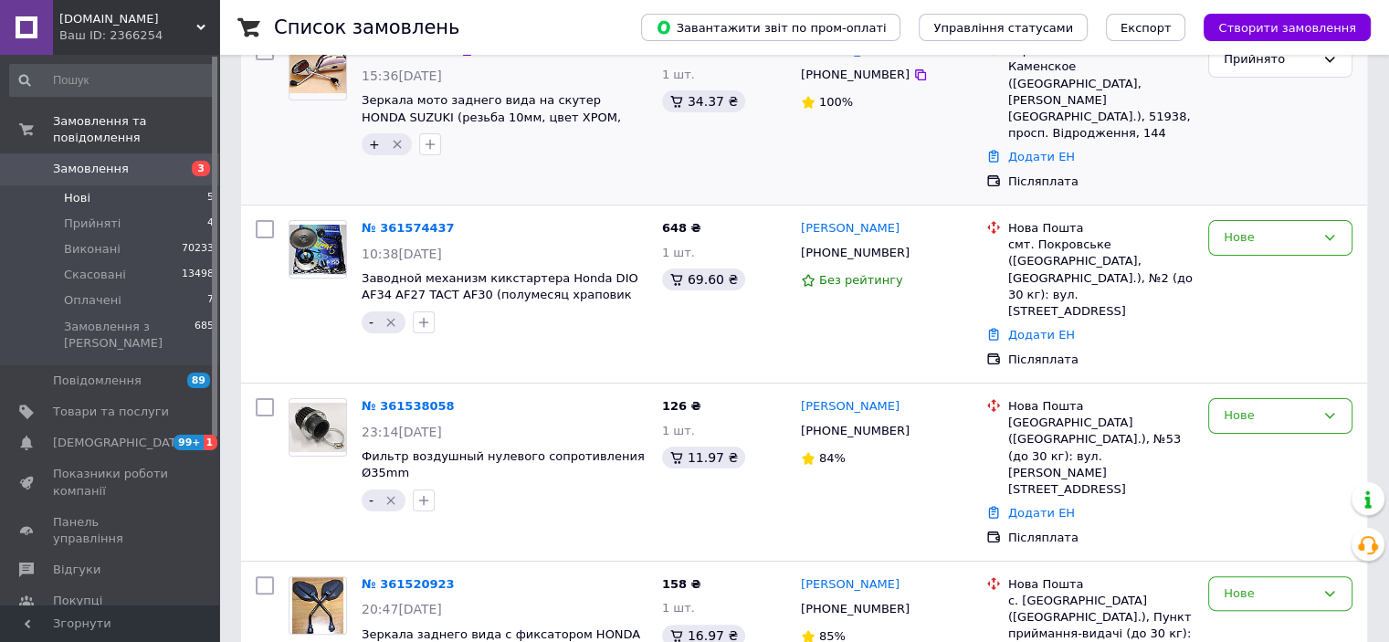
click at [80, 190] on span "Нові" at bounding box center [77, 198] width 26 height 16
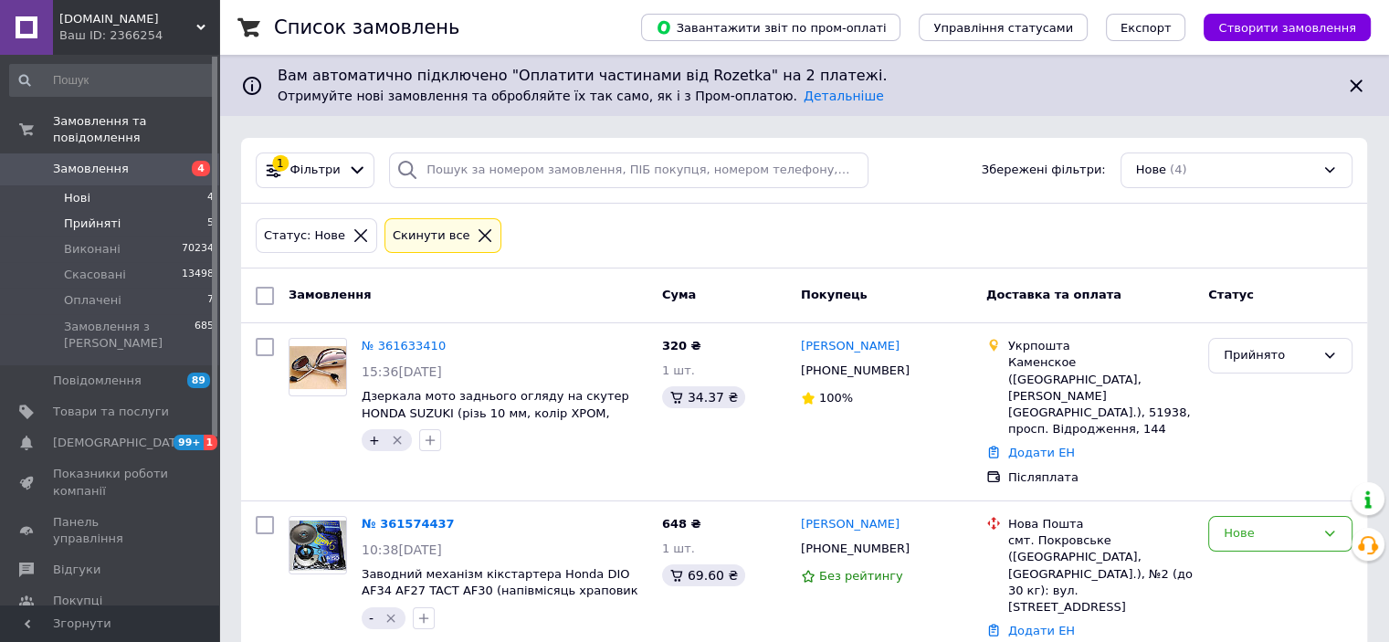
click at [64, 216] on span "Прийняті" at bounding box center [92, 224] width 57 height 16
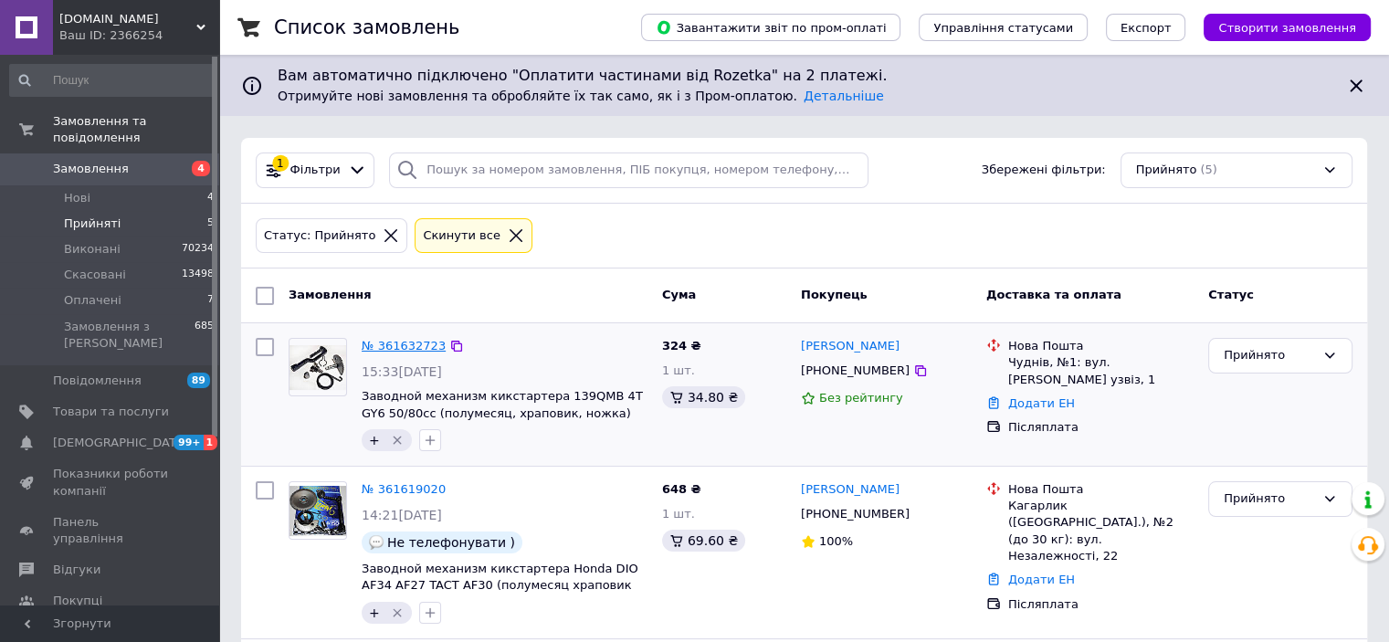
click at [424, 347] on link "№ 361632723" at bounding box center [404, 346] width 84 height 14
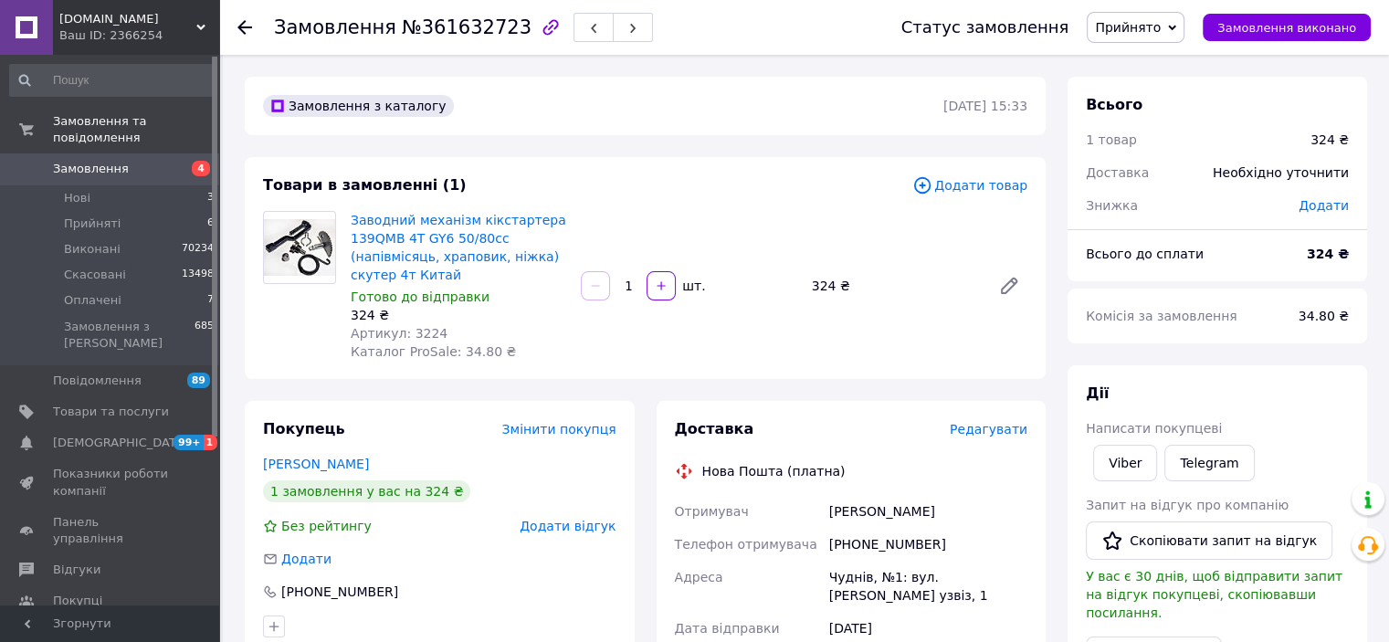
click at [981, 431] on span "Редагувати" at bounding box center [989, 429] width 78 height 15
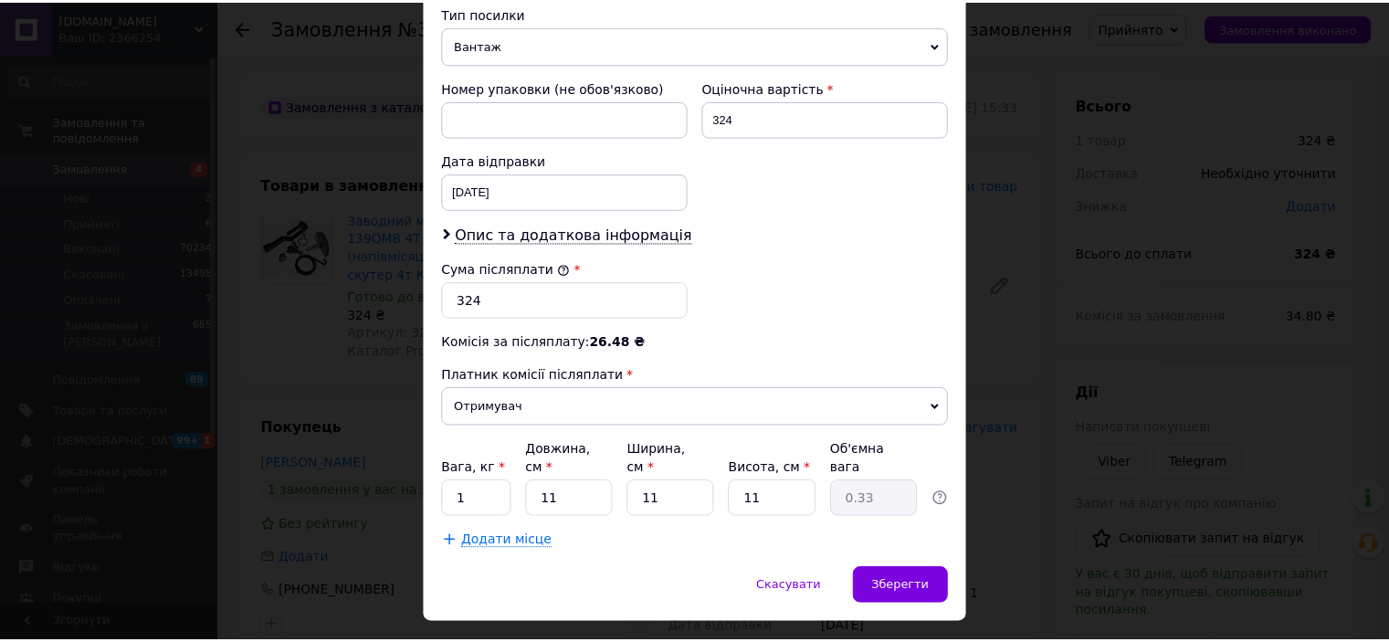
scroll to position [745, 0]
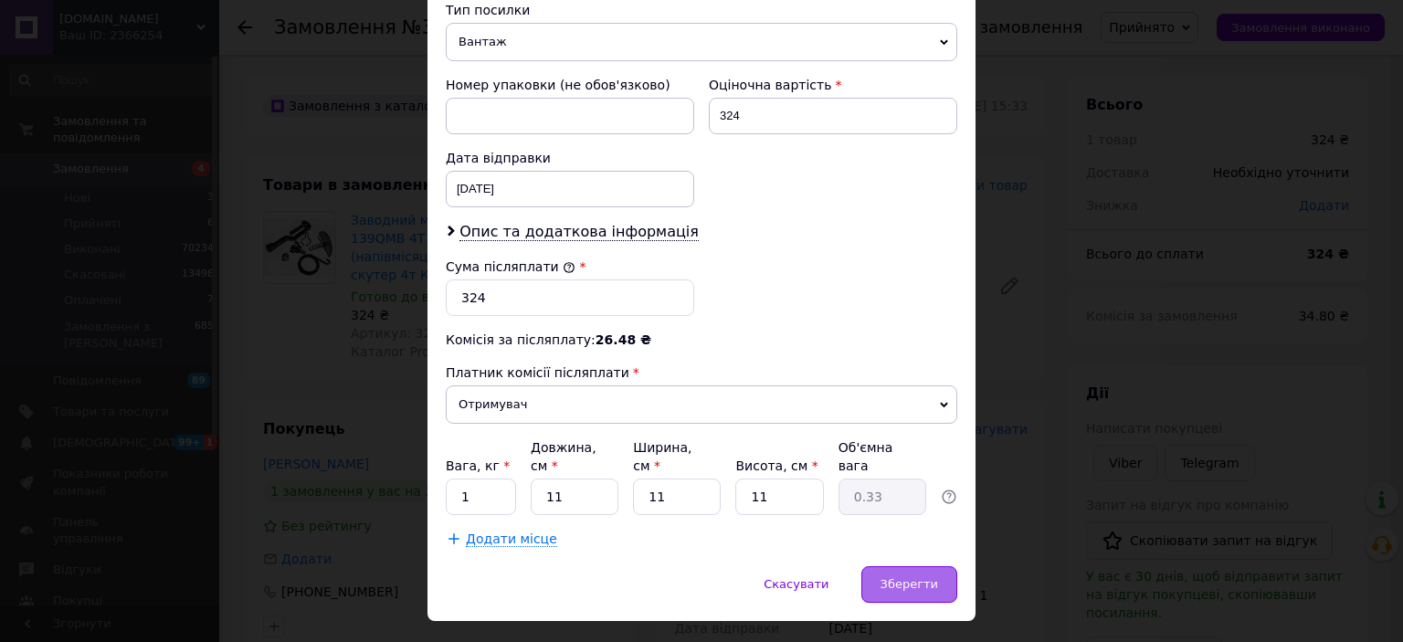
click at [888, 577] on span "Зберегти" at bounding box center [909, 584] width 58 height 14
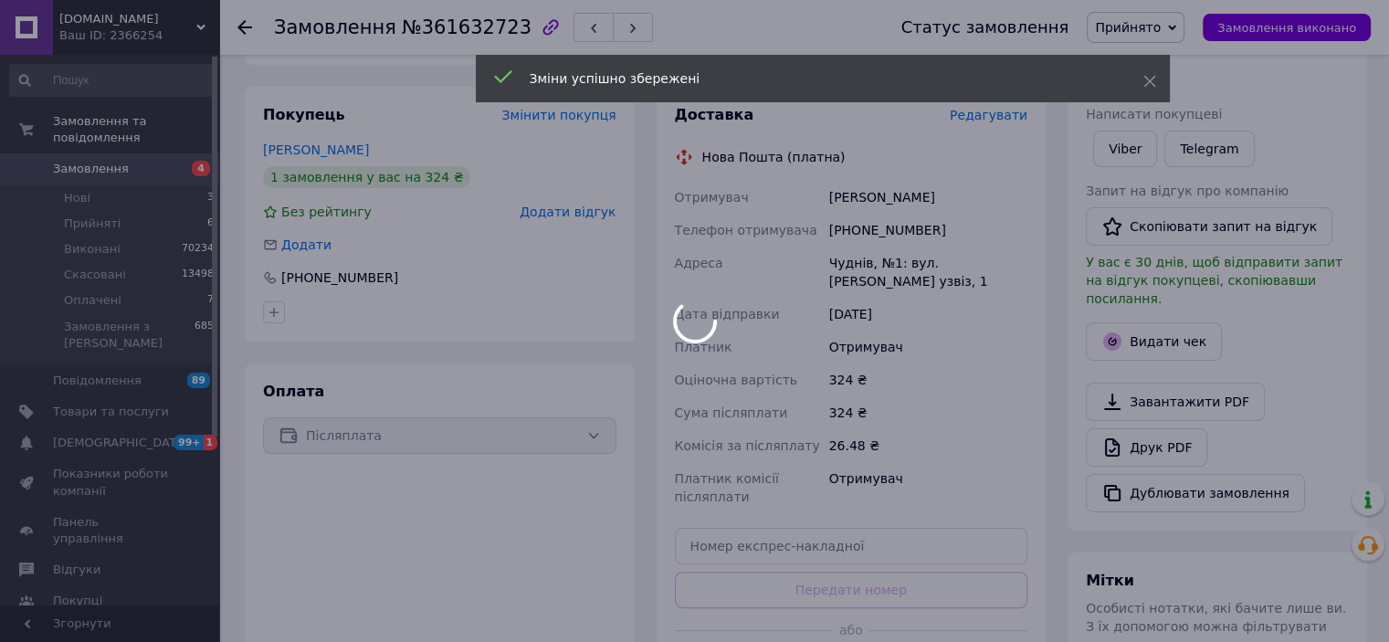
scroll to position [457, 0]
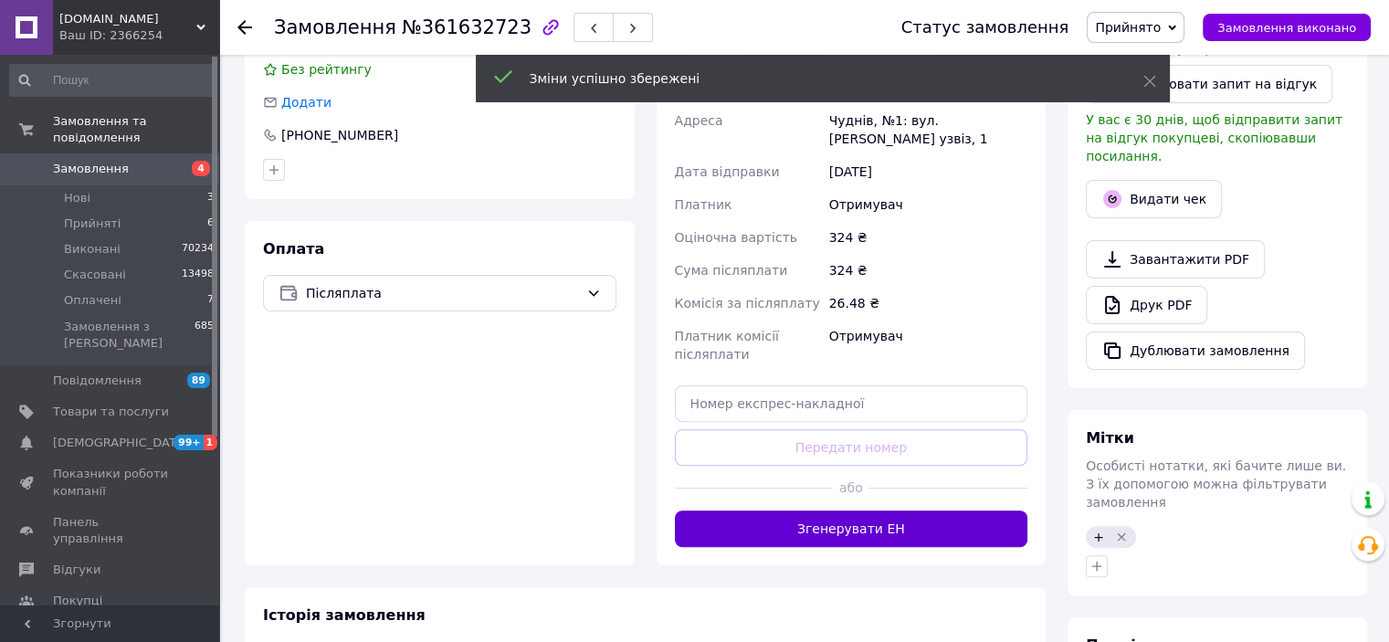
click at [814, 532] on button "Згенерувати ЕН" at bounding box center [851, 529] width 353 height 37
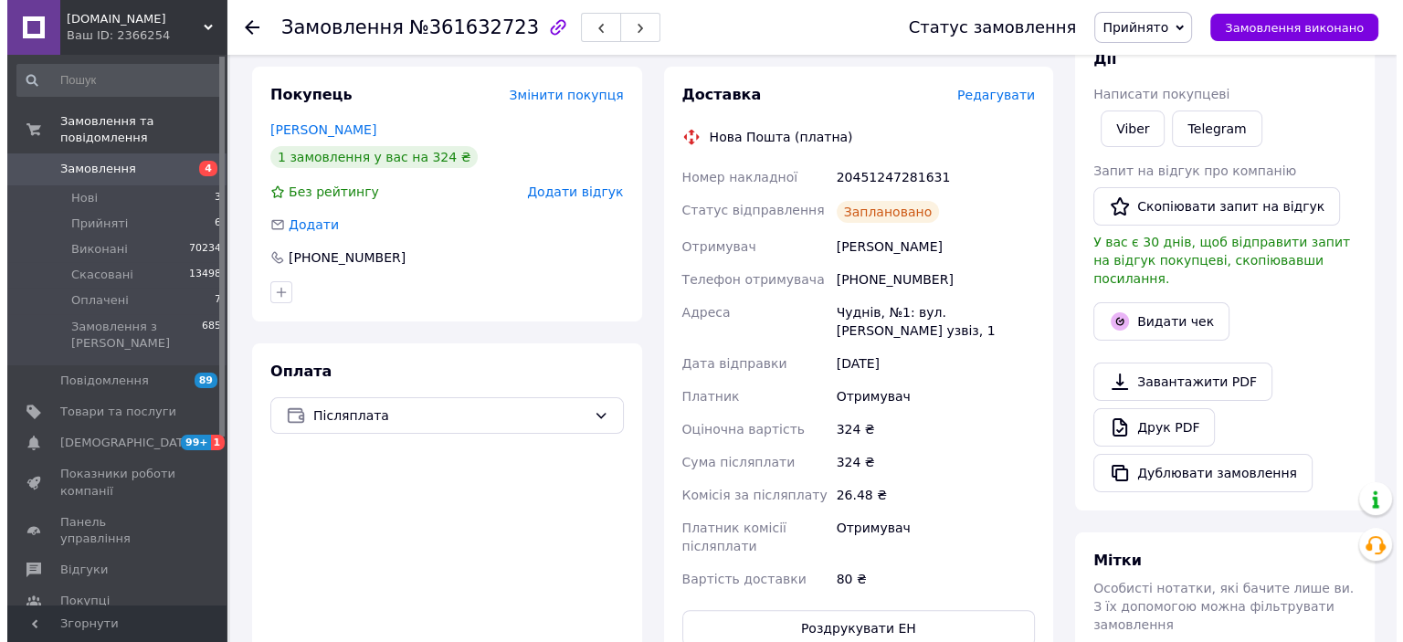
scroll to position [365, 0]
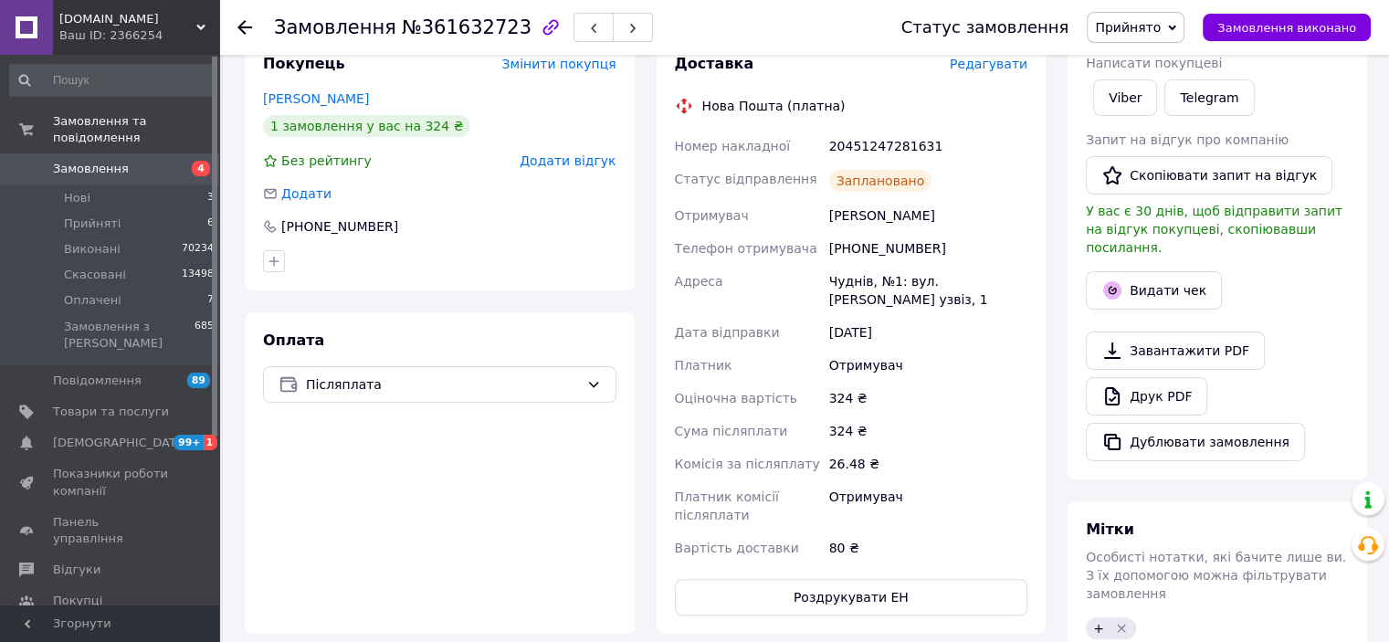
click at [1144, 22] on span "Прийнято" at bounding box center [1128, 27] width 66 height 15
click at [1154, 57] on li "Виконано" at bounding box center [1136, 63] width 96 height 27
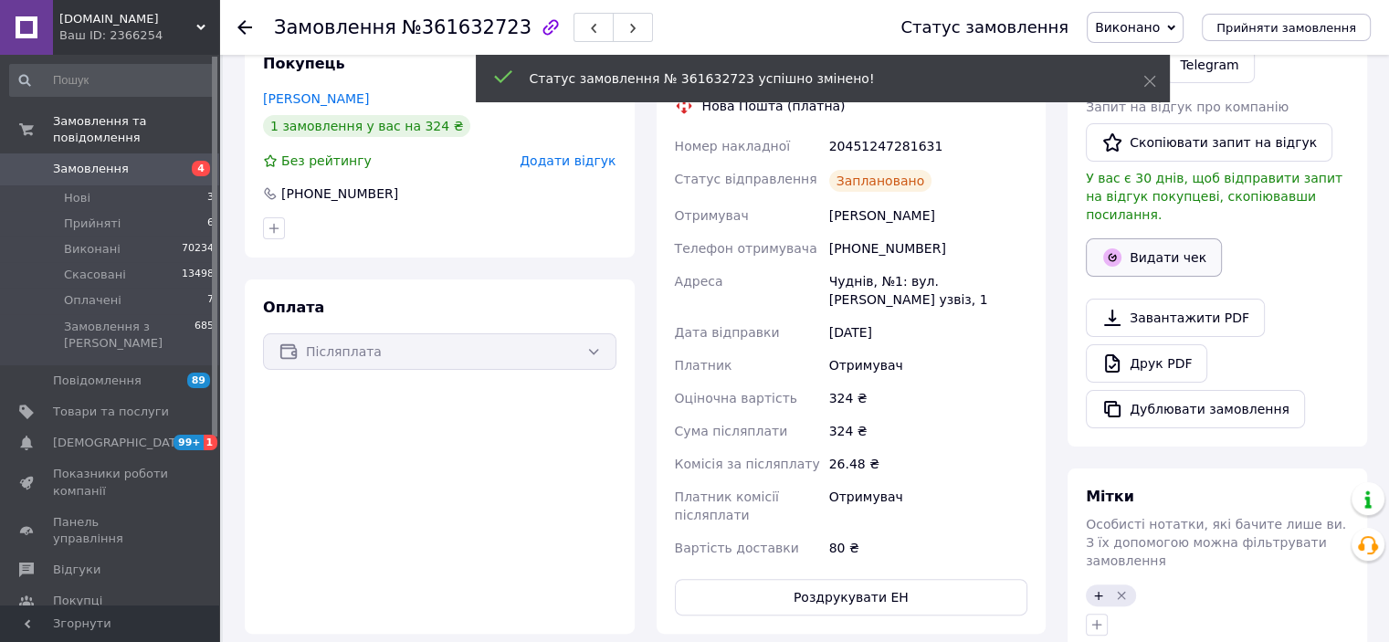
click at [1149, 248] on button "Видати чек" at bounding box center [1154, 257] width 136 height 38
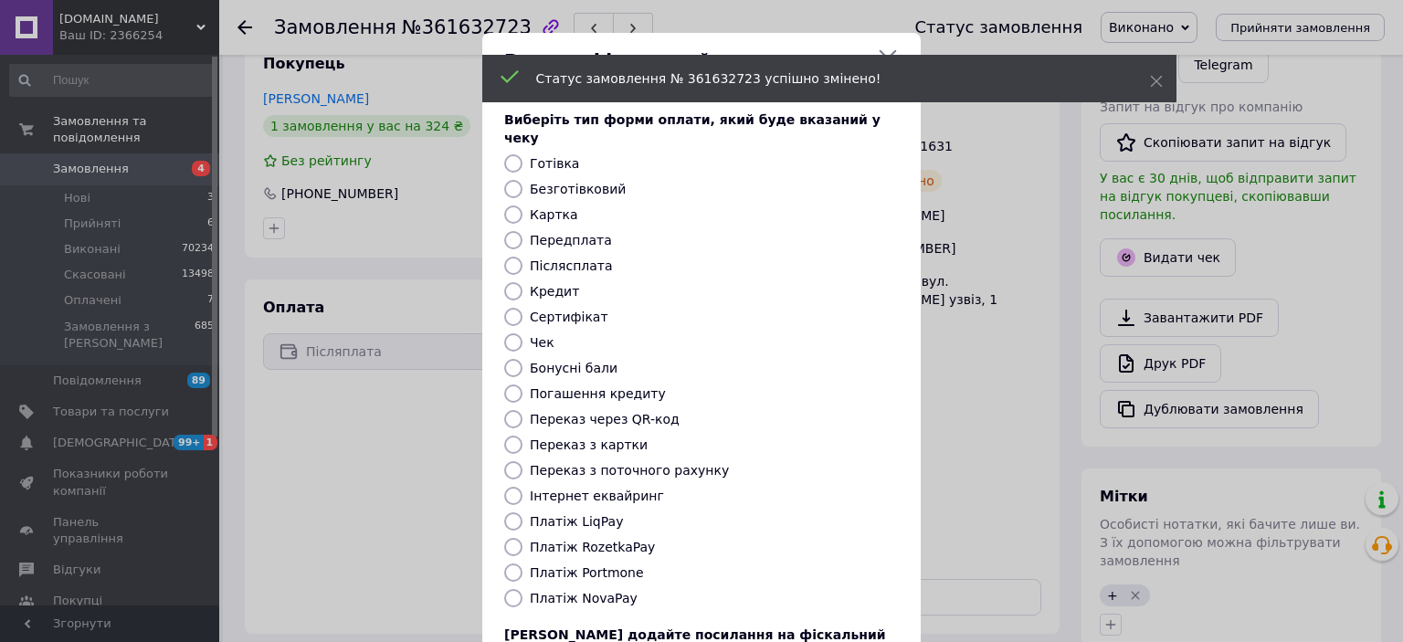
click at [590, 591] on label "Платіж NovaPay" at bounding box center [584, 598] width 108 height 15
click at [522, 589] on input "Платіж NovaPay" at bounding box center [513, 598] width 18 height 18
radio input "true"
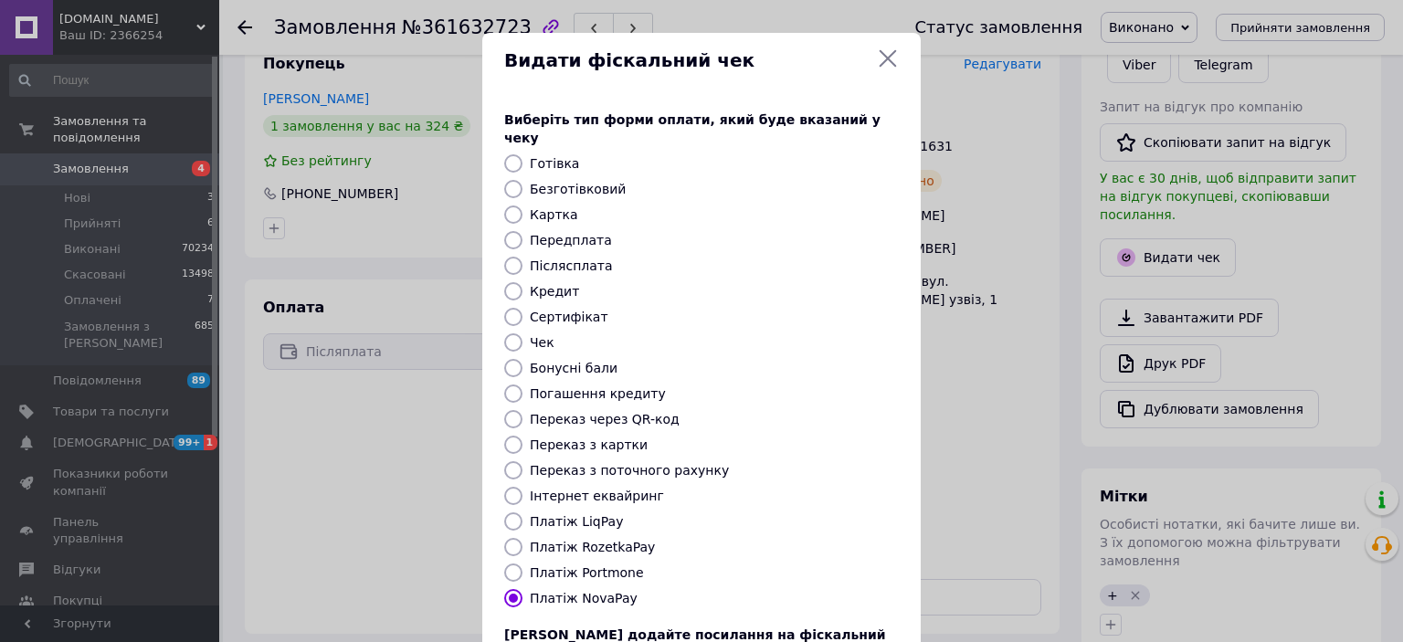
scroll to position [142, 0]
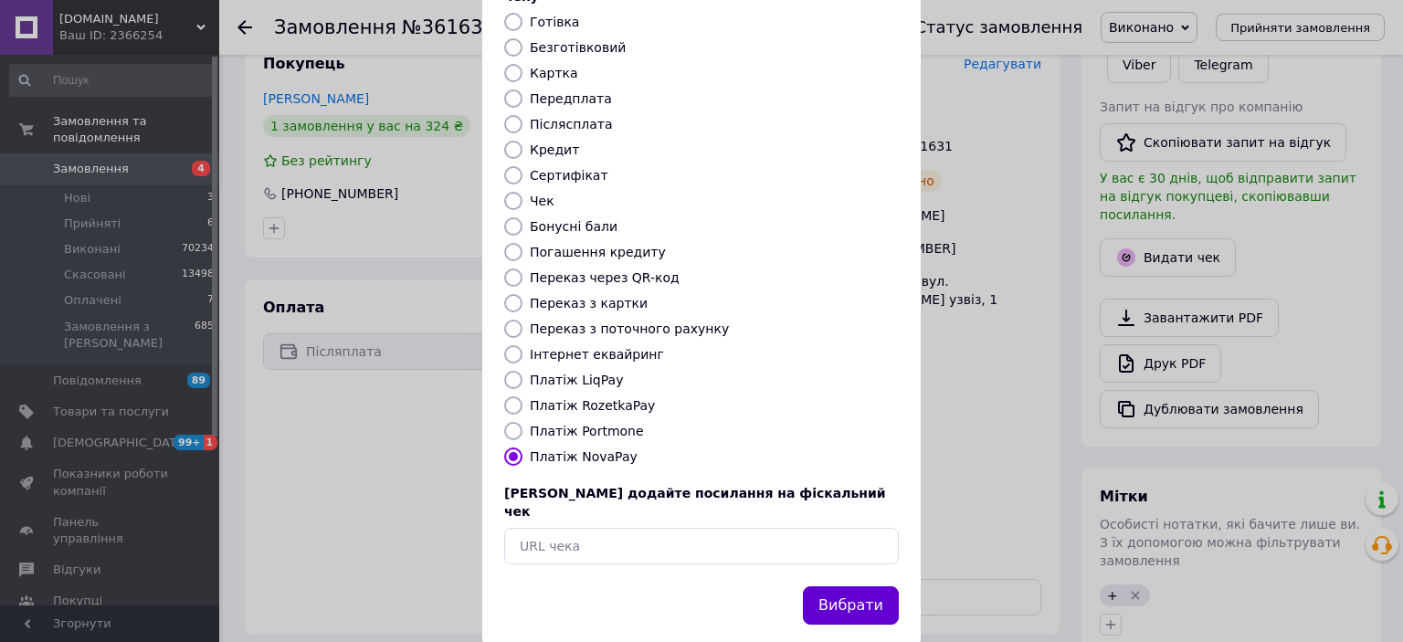
click at [883, 586] on button "Вибрати" at bounding box center [851, 605] width 96 height 39
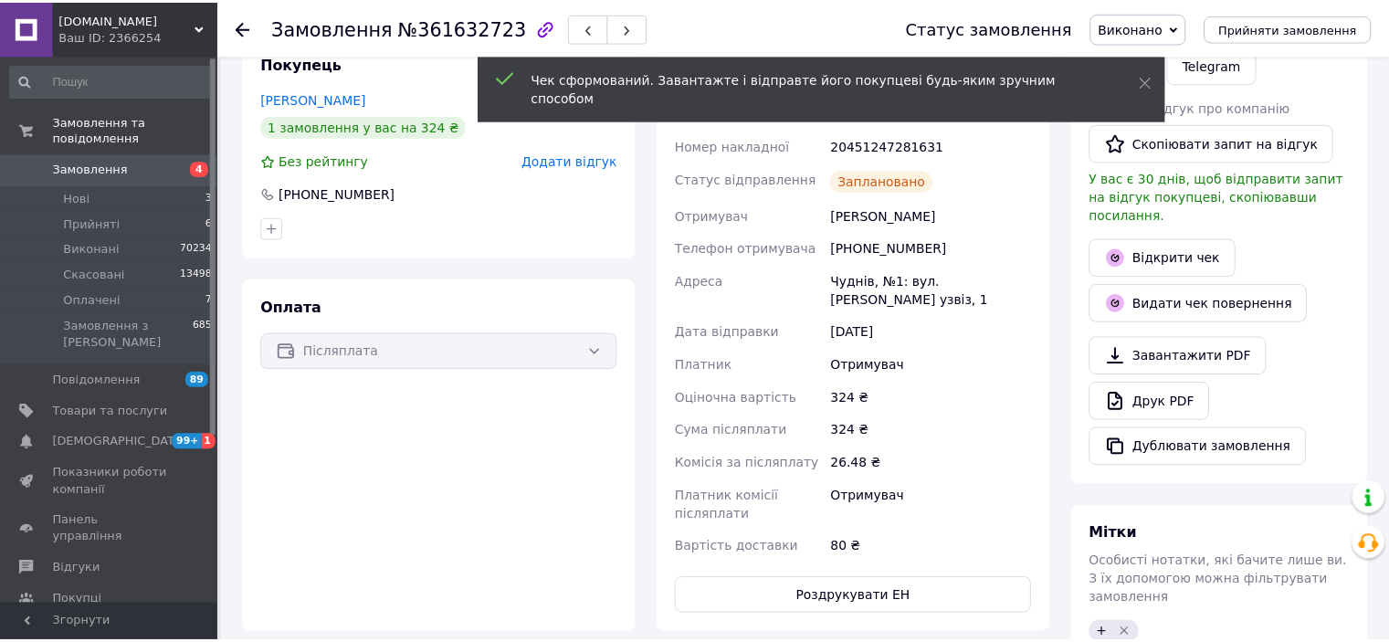
scroll to position [384, 0]
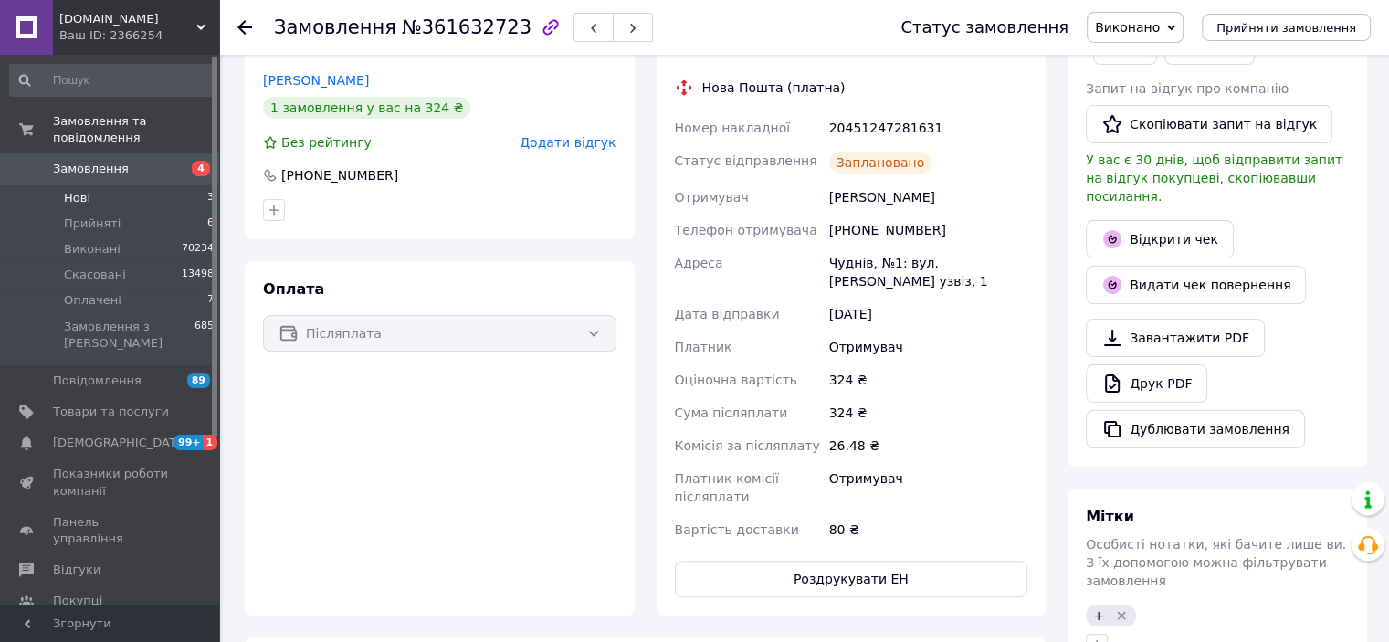
click at [71, 190] on span "Нові" at bounding box center [77, 198] width 26 height 16
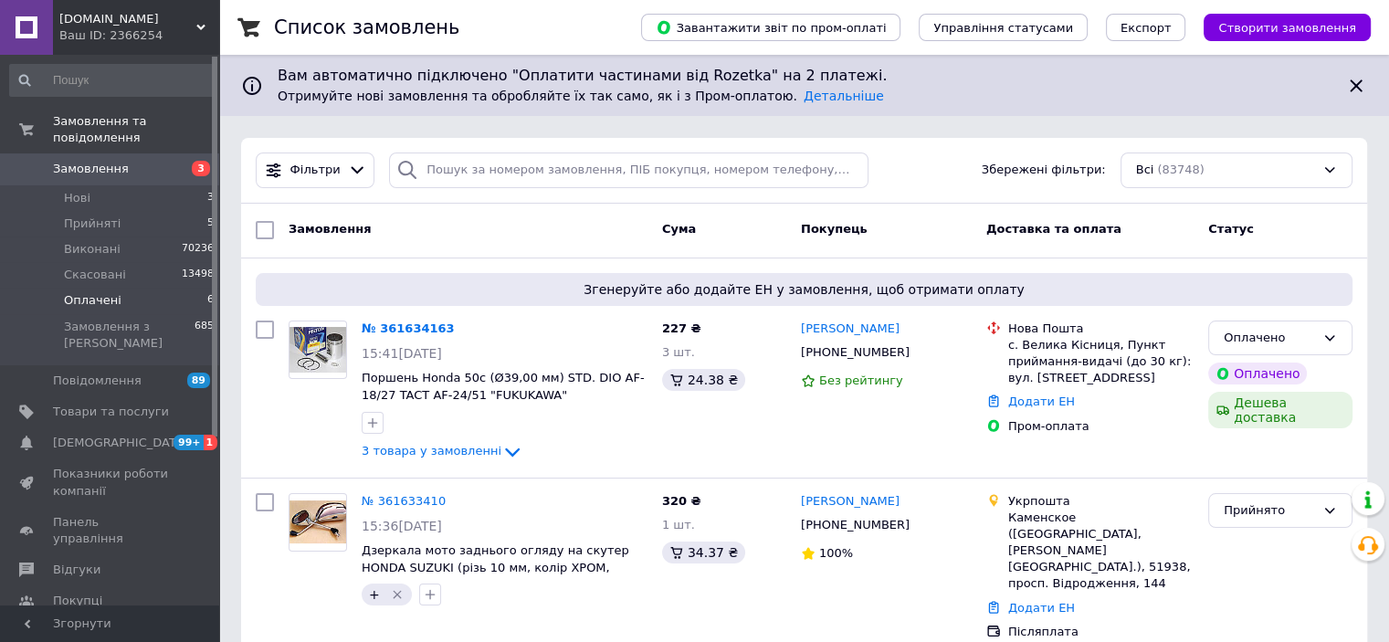
click at [66, 292] on span "Оплачені" at bounding box center [93, 300] width 58 height 16
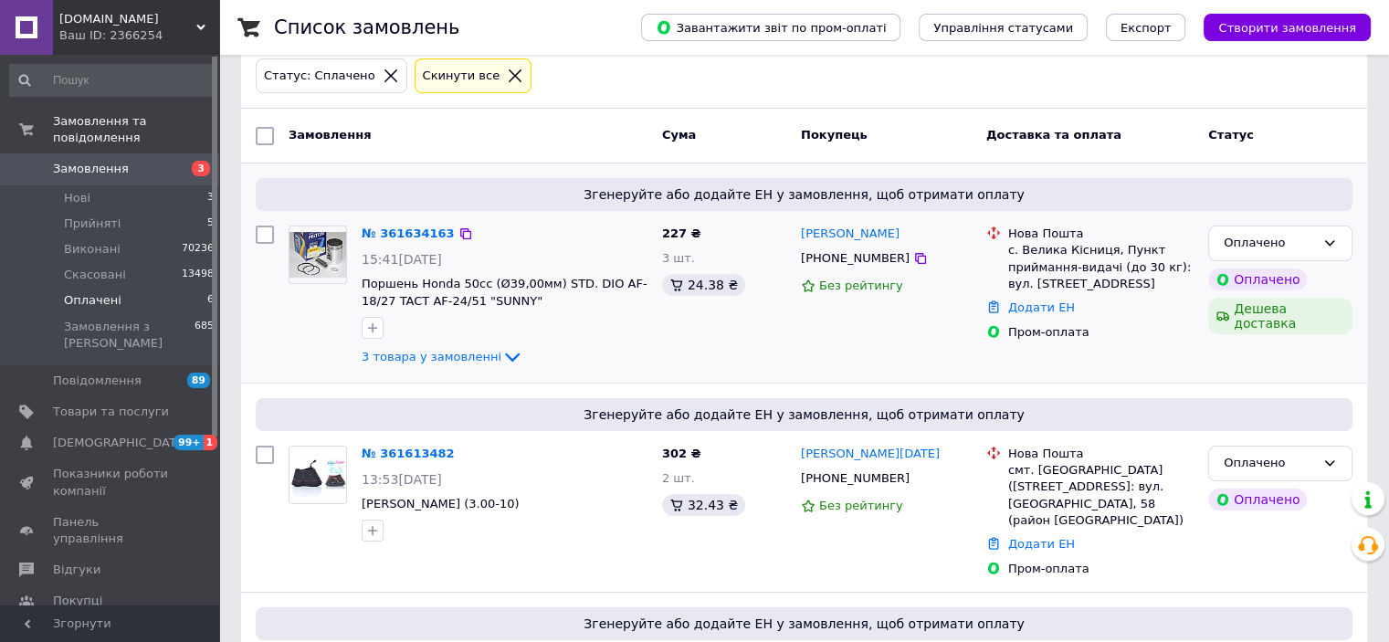
scroll to position [61, 0]
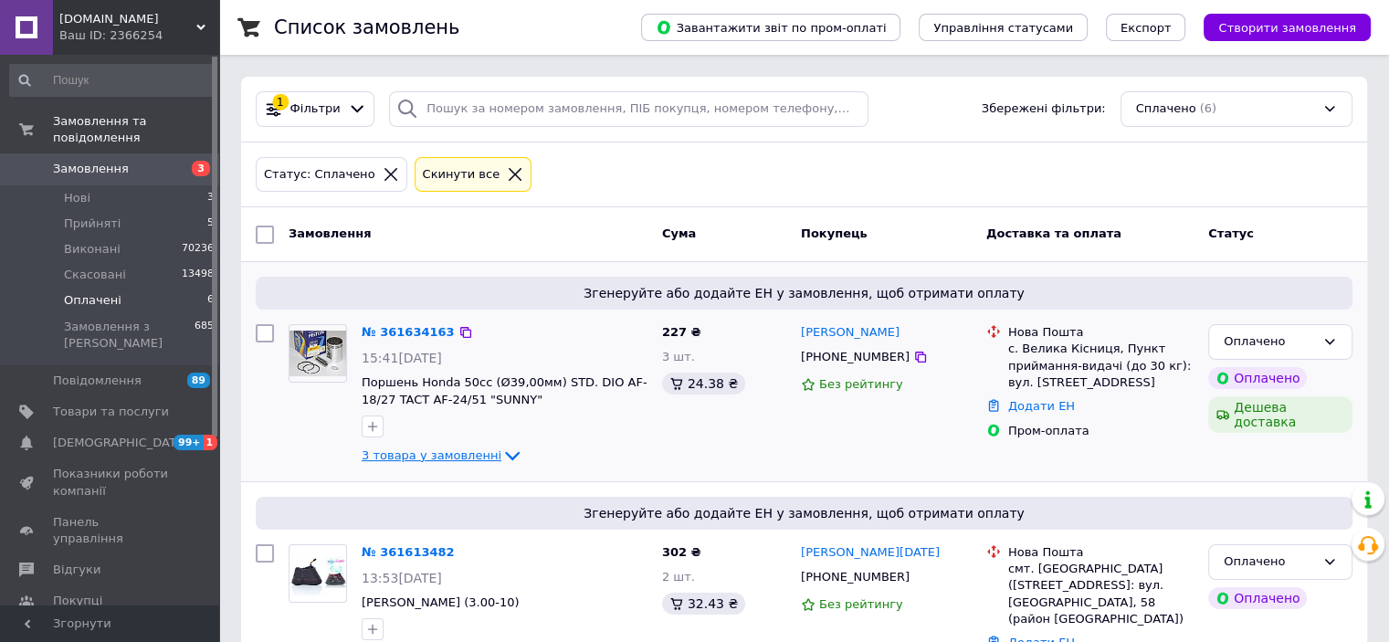
click at [450, 452] on span "3 товара у замовленні" at bounding box center [432, 455] width 140 height 14
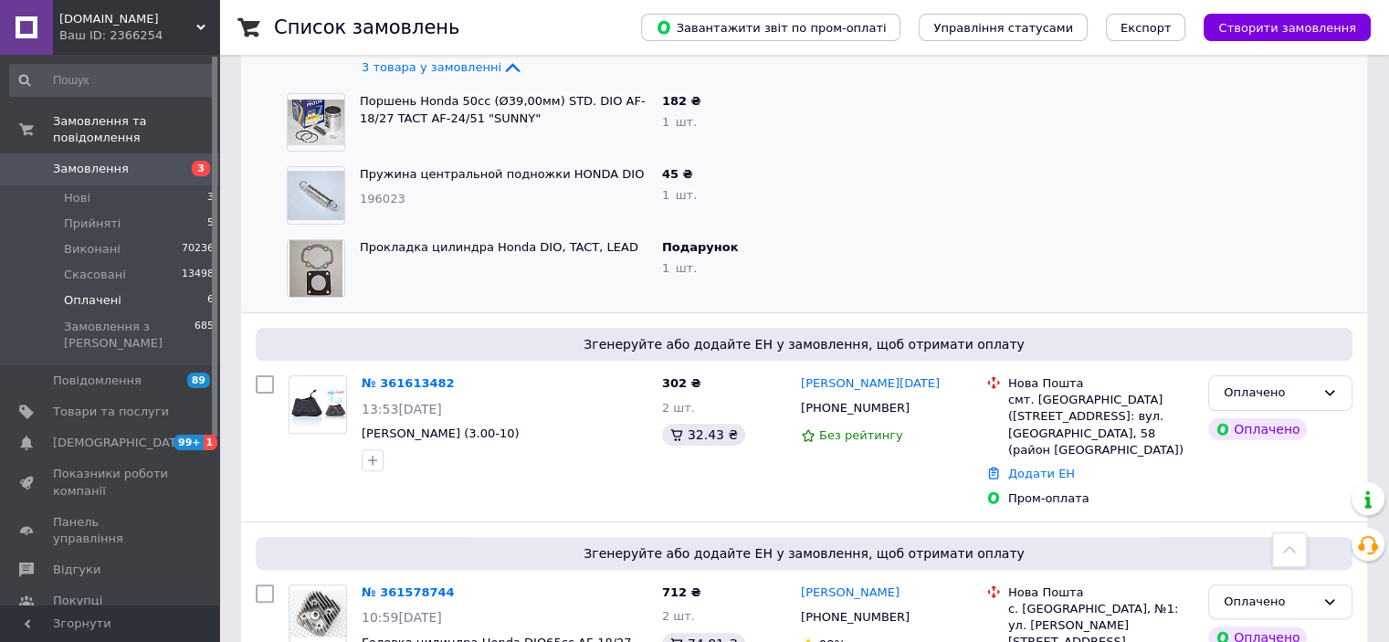
scroll to position [153, 0]
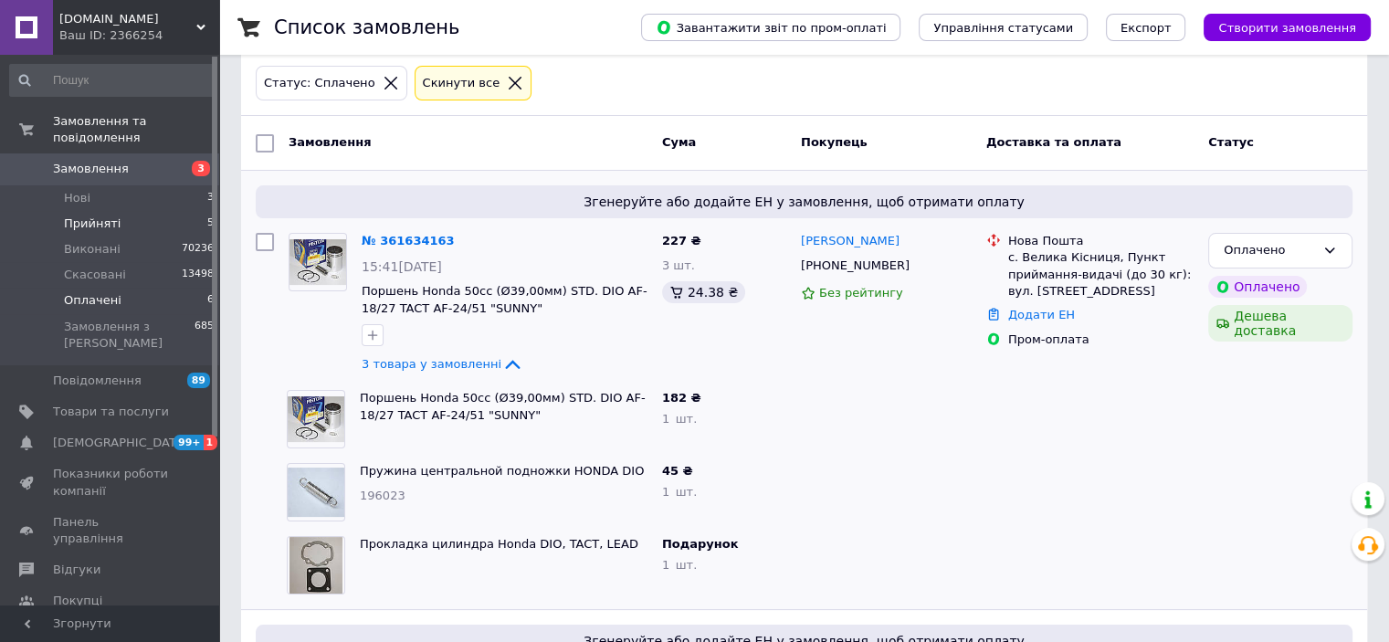
click at [69, 216] on span "Прийняті" at bounding box center [92, 224] width 57 height 16
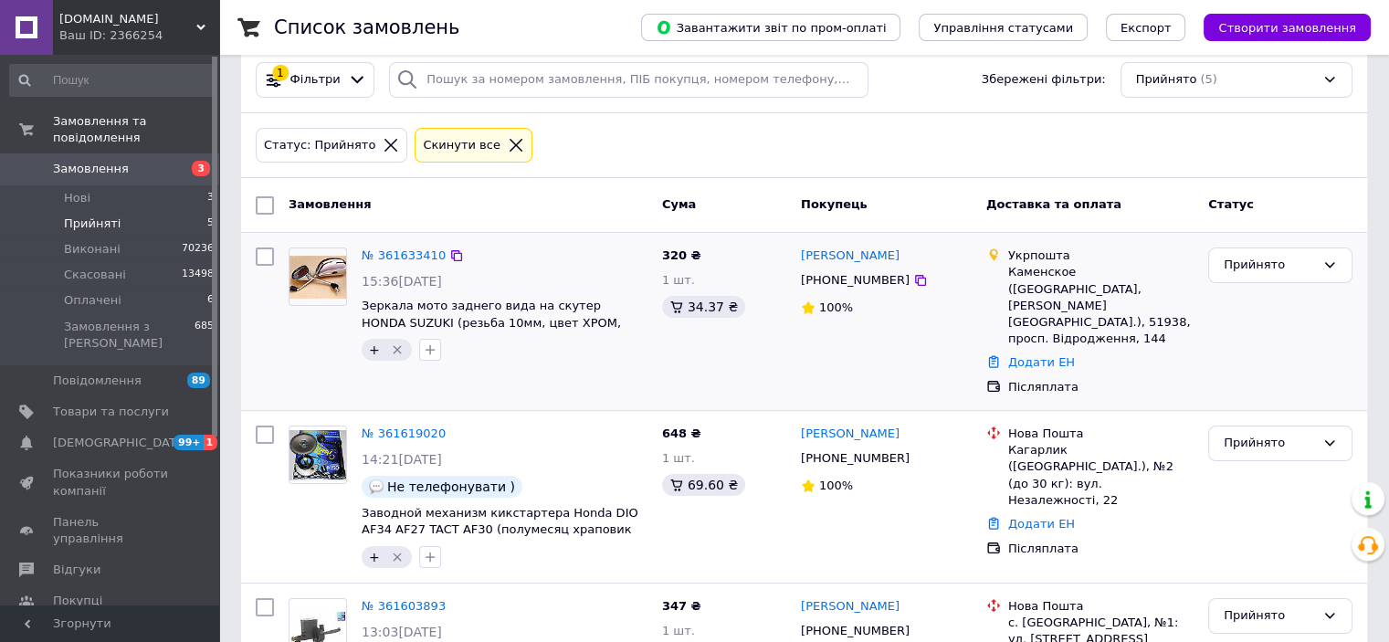
scroll to position [91, 0]
click at [389, 426] on link "№ 361619020" at bounding box center [404, 433] width 84 height 14
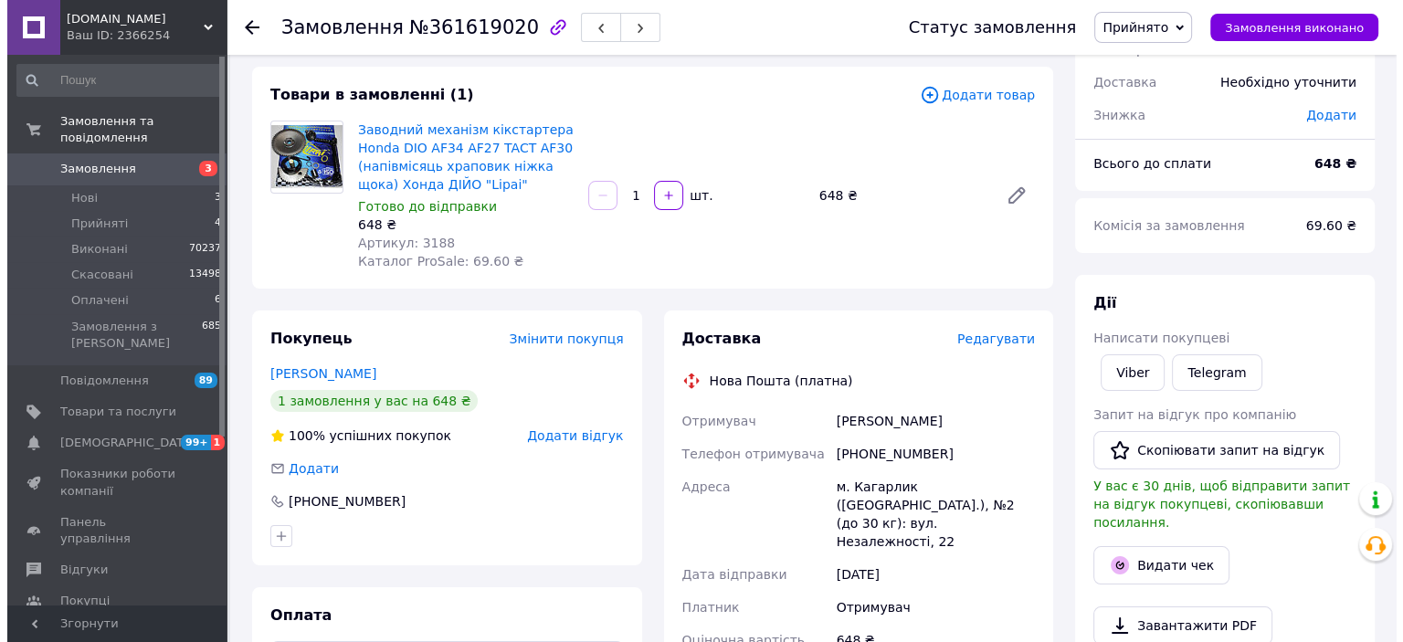
scroll to position [91, 0]
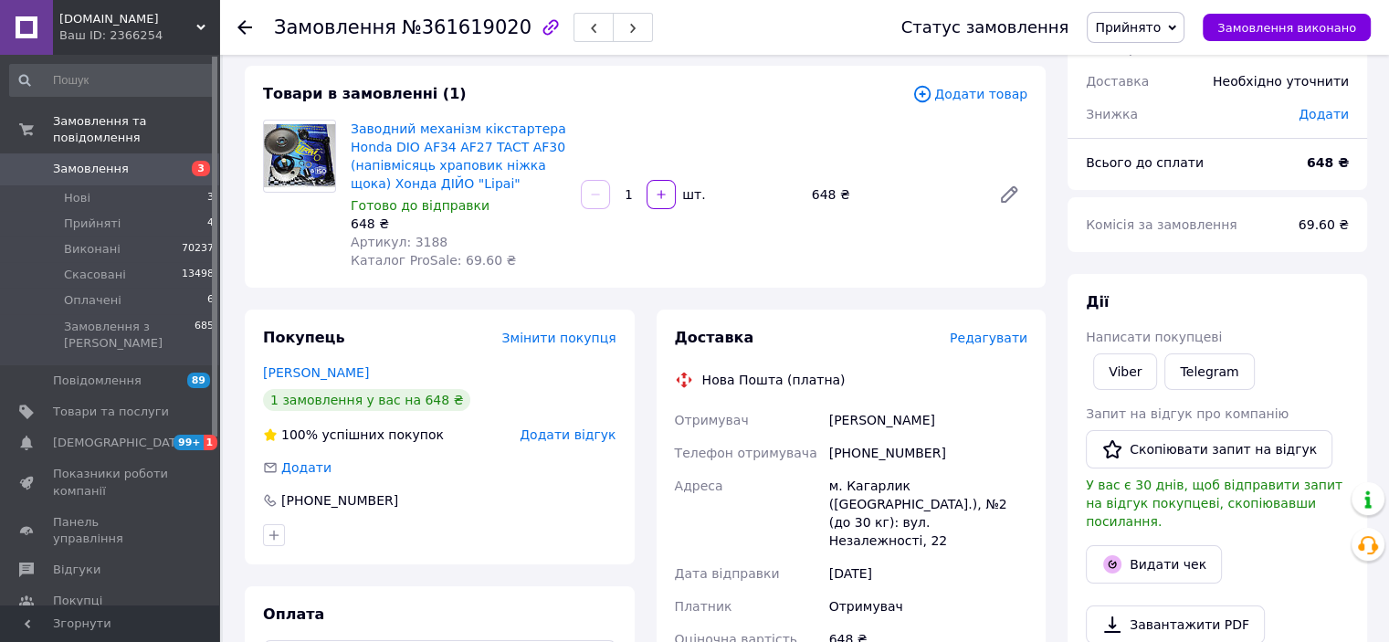
click at [994, 342] on span "Редагувати" at bounding box center [989, 338] width 78 height 15
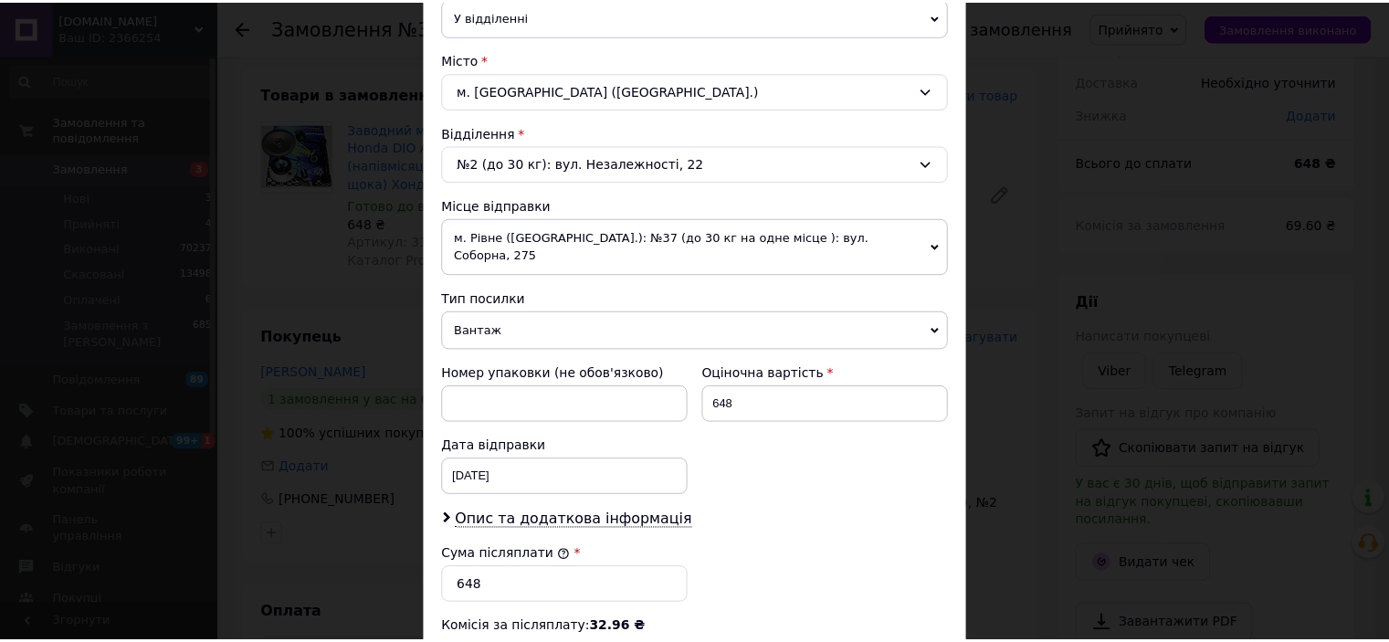
scroll to position [745, 0]
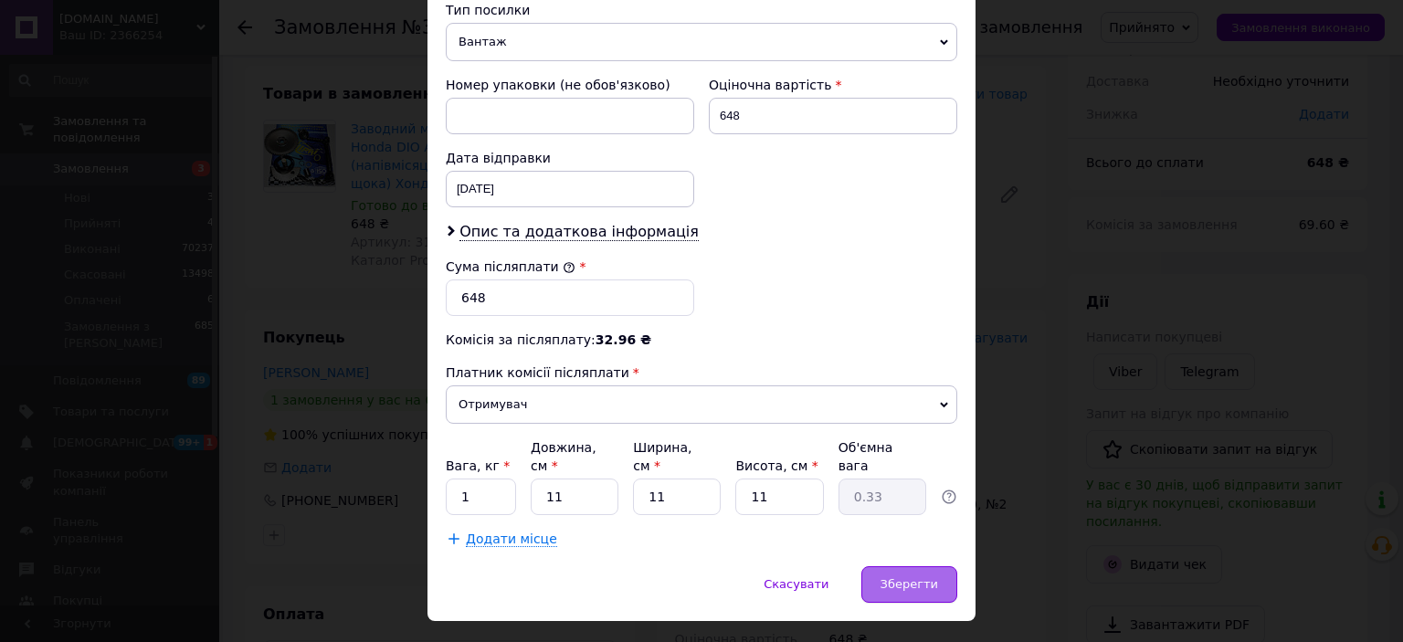
click at [896, 577] on span "Зберегти" at bounding box center [909, 584] width 58 height 14
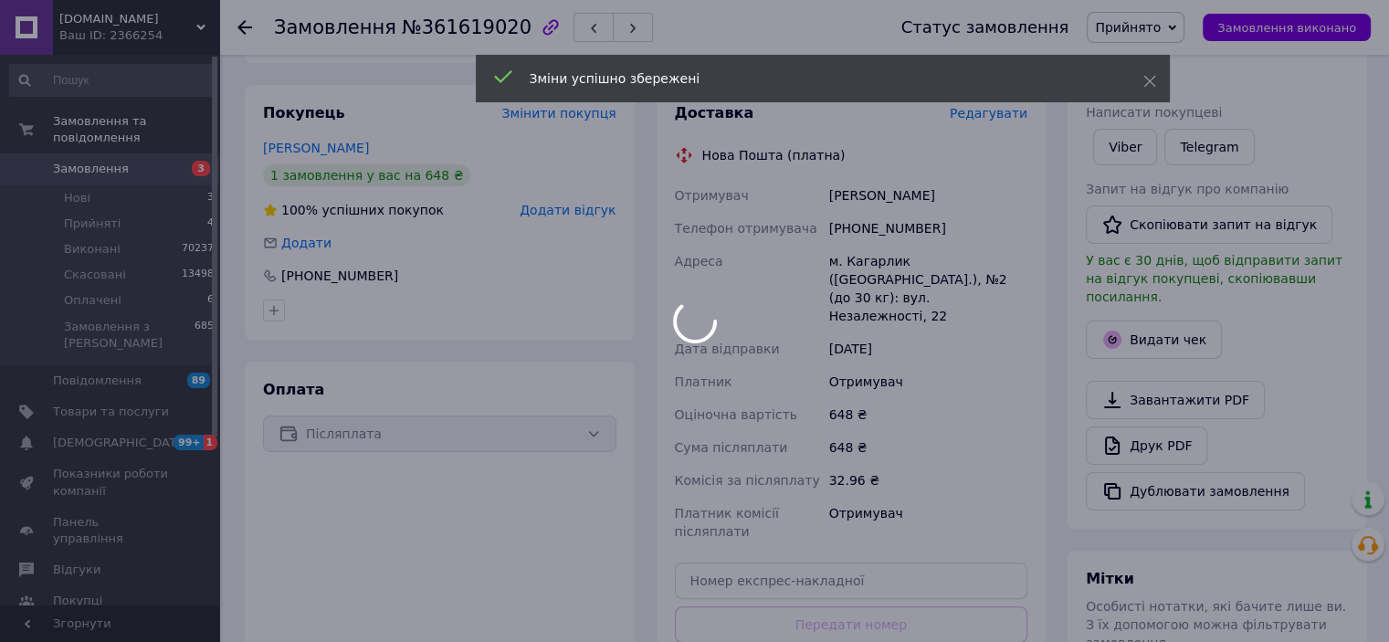
scroll to position [548, 0]
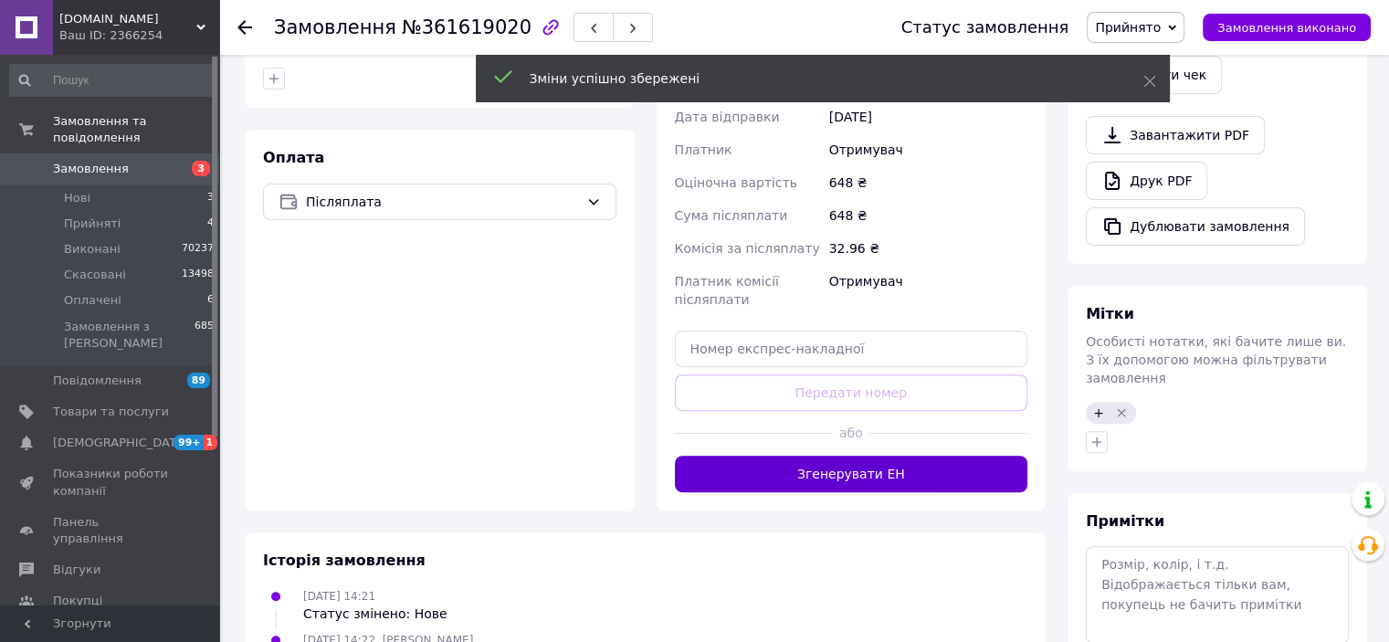
click at [811, 456] on button "Згенерувати ЕН" at bounding box center [851, 474] width 353 height 37
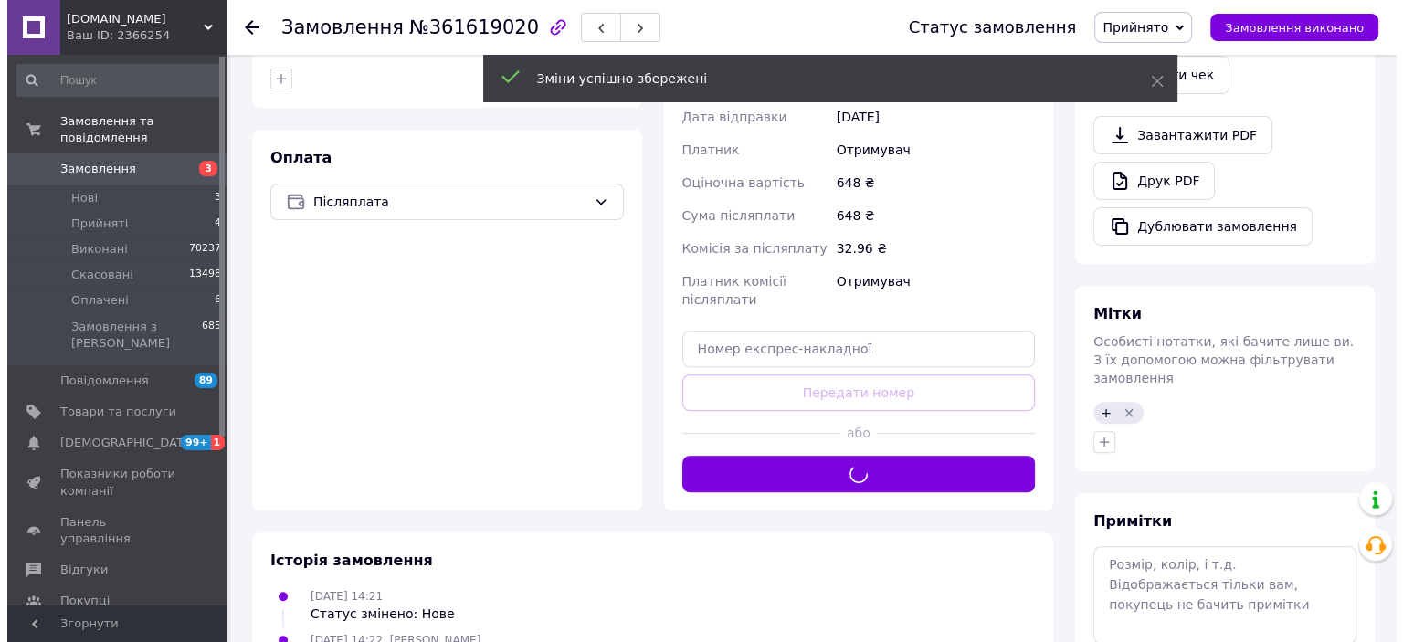
scroll to position [274, 0]
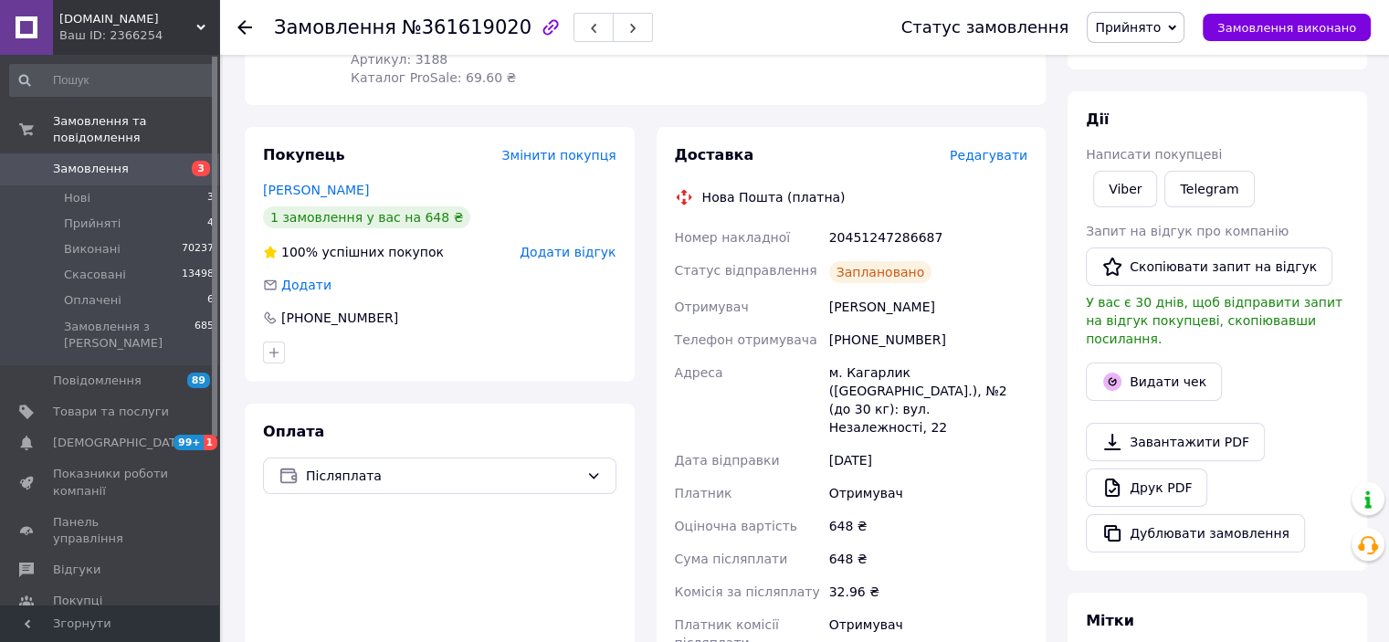
click at [1144, 26] on span "Прийнято" at bounding box center [1128, 27] width 66 height 15
click at [1165, 69] on li "Виконано" at bounding box center [1136, 63] width 96 height 27
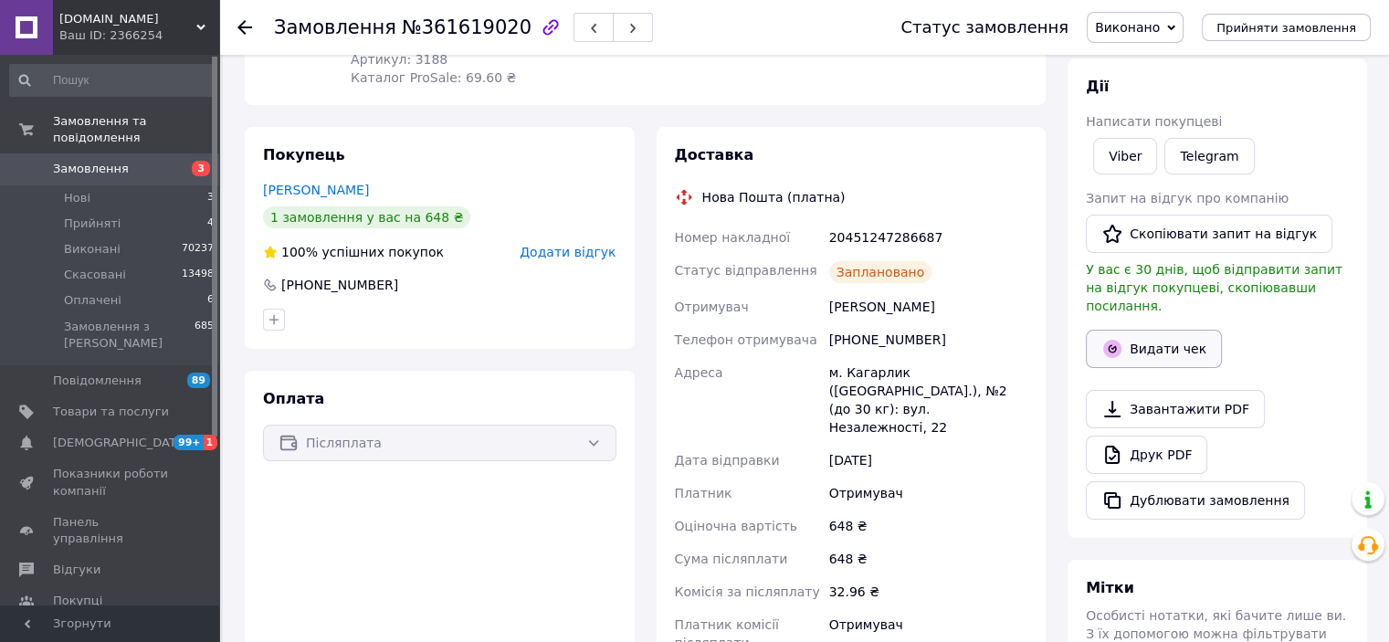
click at [1133, 334] on button "Видати чек" at bounding box center [1154, 349] width 136 height 38
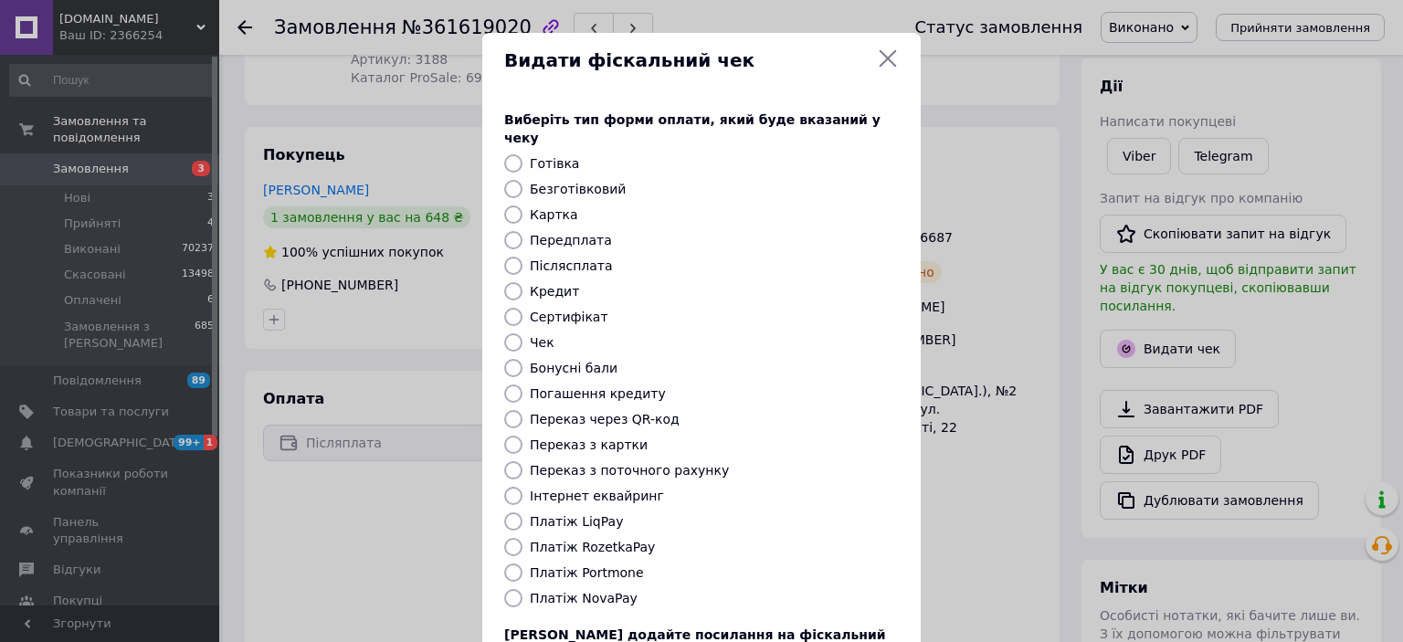
click at [588, 591] on label "Платіж NovaPay" at bounding box center [584, 598] width 108 height 15
click at [522, 589] on input "Платіж NovaPay" at bounding box center [513, 598] width 18 height 18
radio input "true"
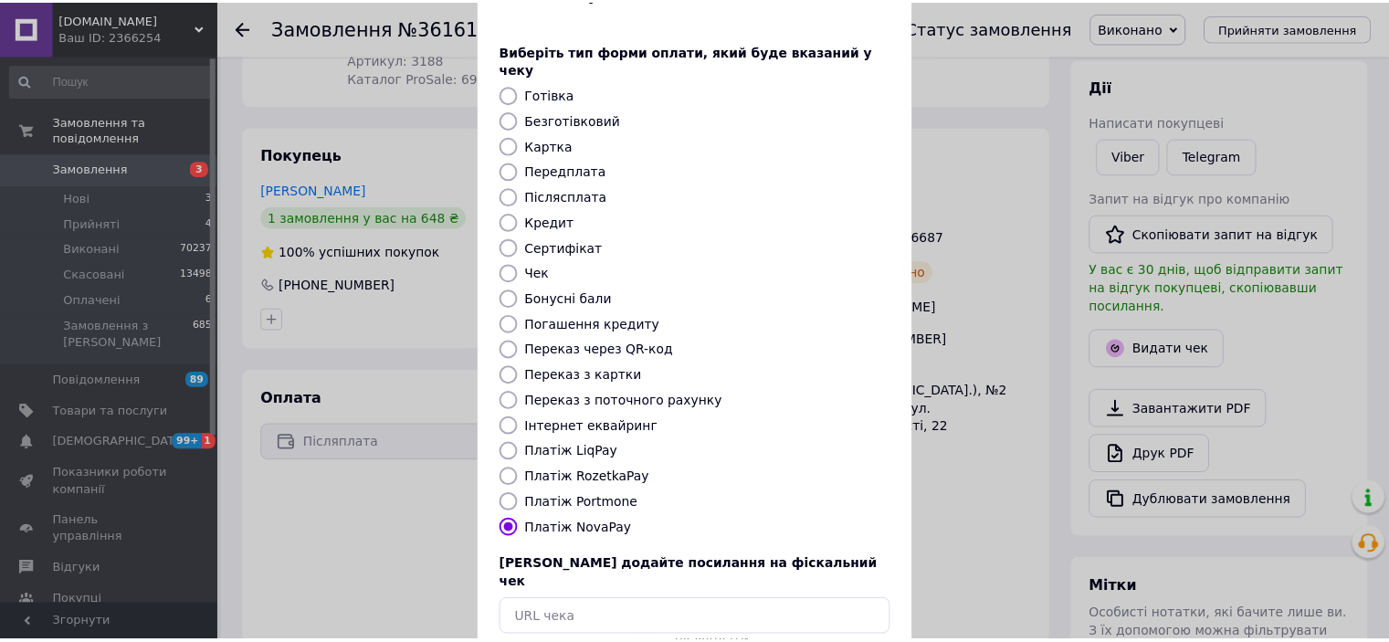
scroll to position [142, 0]
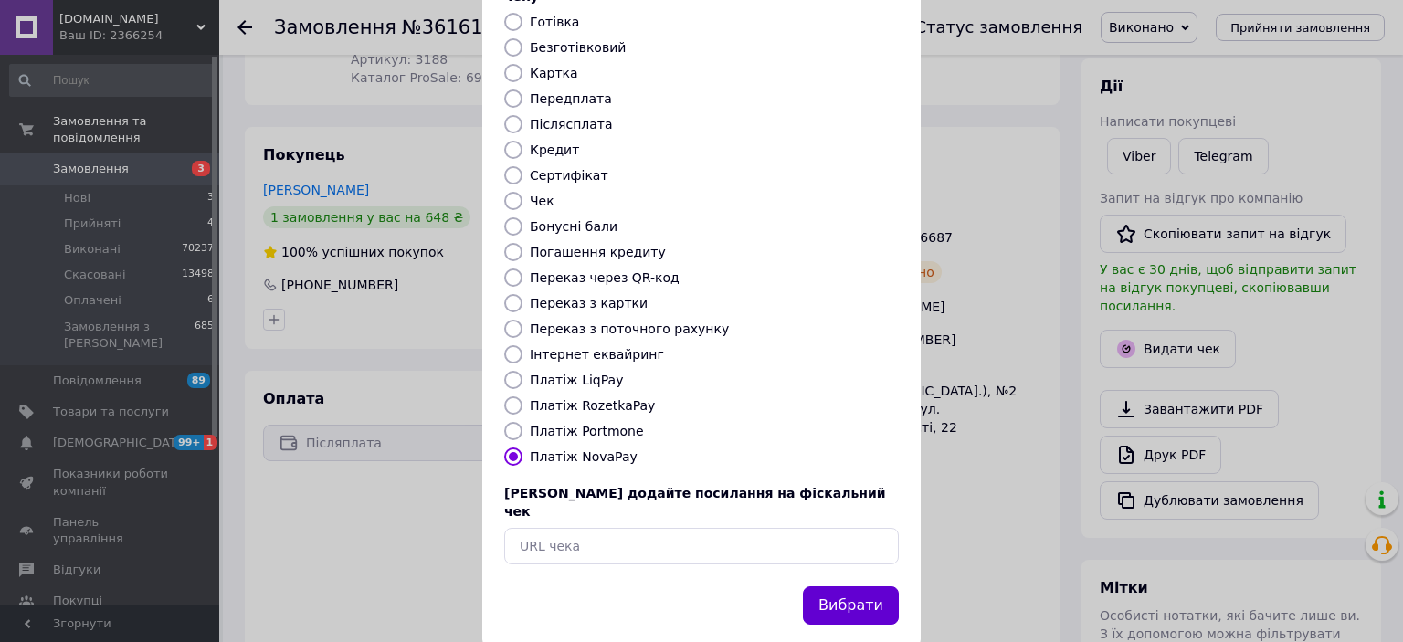
click at [878, 586] on button "Вибрати" at bounding box center [851, 605] width 96 height 39
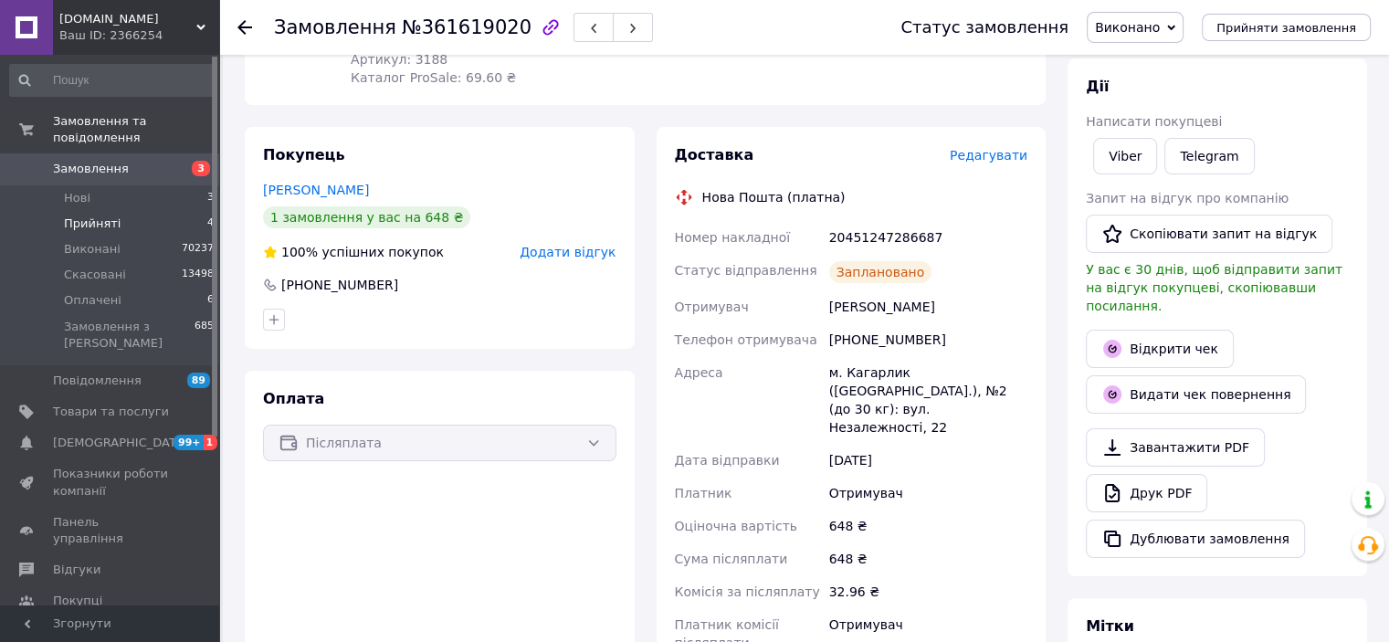
click at [88, 216] on span "Прийняті" at bounding box center [92, 224] width 57 height 16
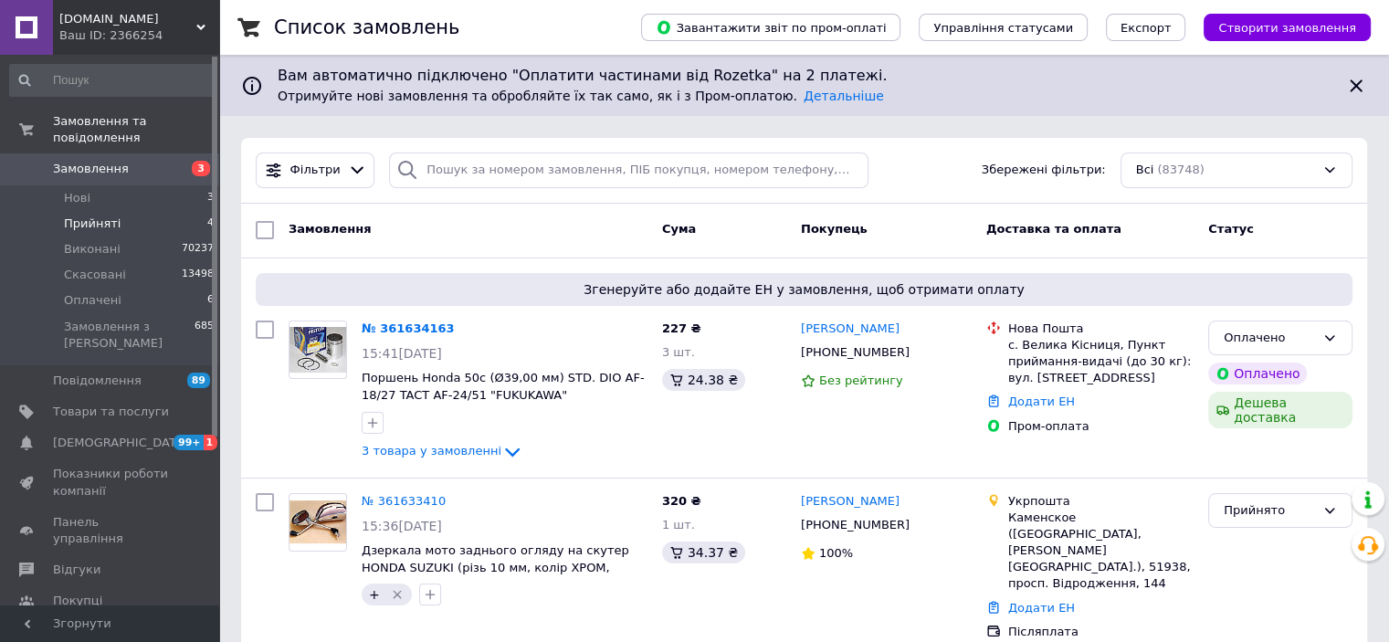
click at [69, 216] on span "Прийняті" at bounding box center [92, 224] width 57 height 16
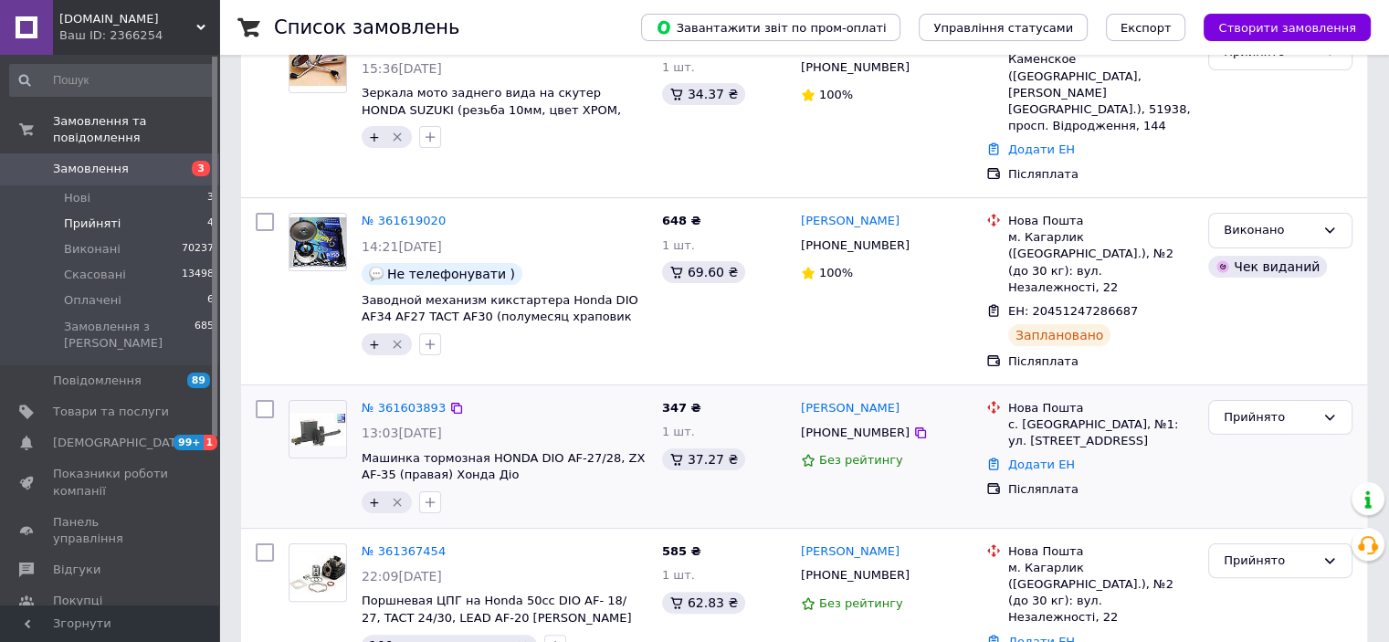
scroll to position [29, 0]
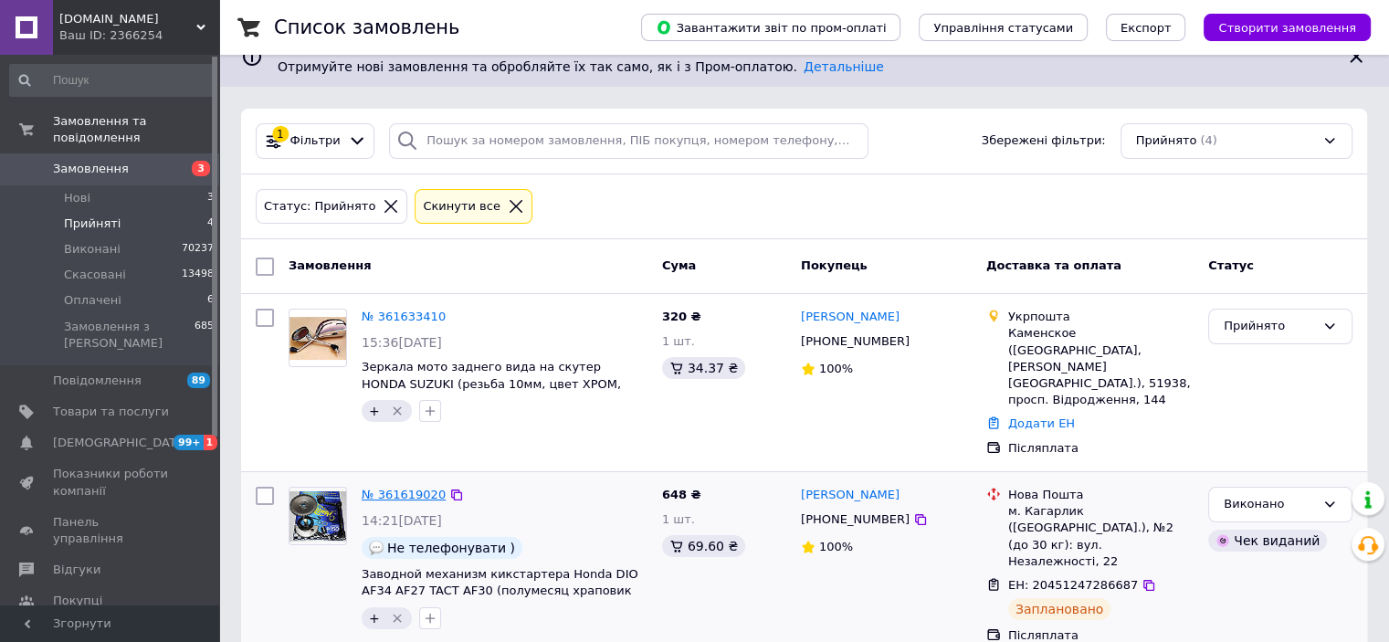
click at [399, 488] on link "№ 361619020" at bounding box center [404, 495] width 84 height 14
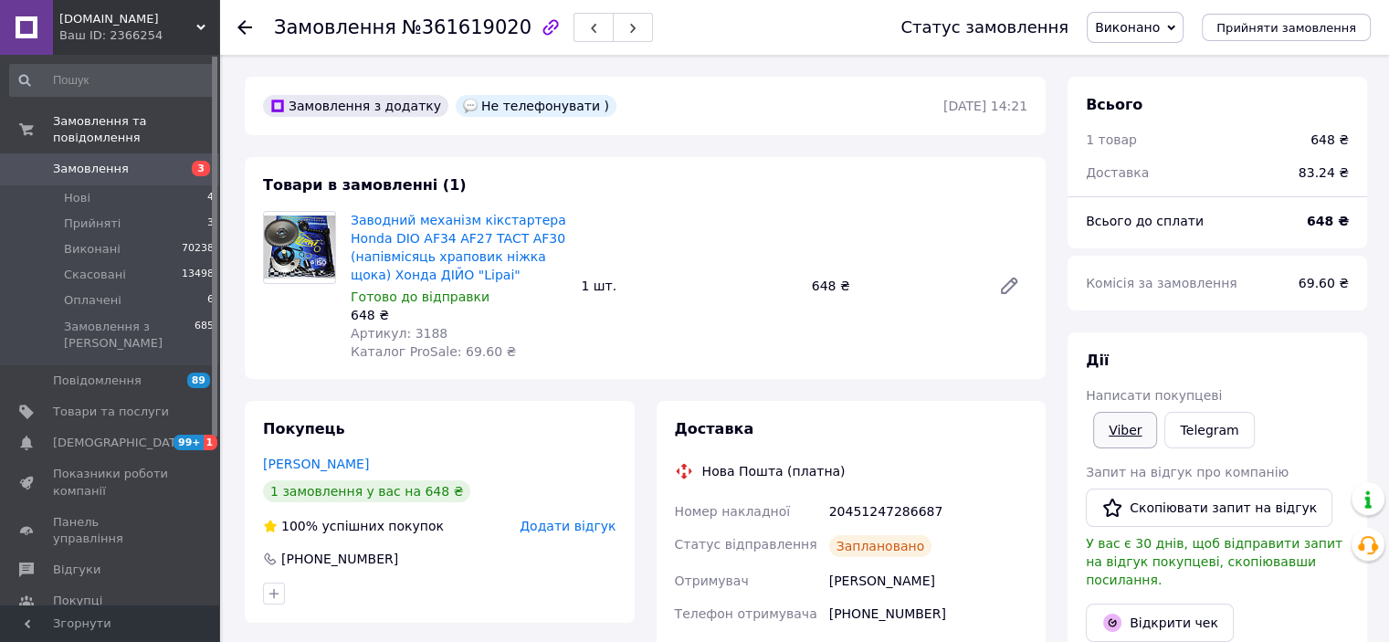
click at [1136, 423] on link "Viber" at bounding box center [1125, 430] width 64 height 37
click at [81, 190] on span "Нові" at bounding box center [77, 198] width 26 height 16
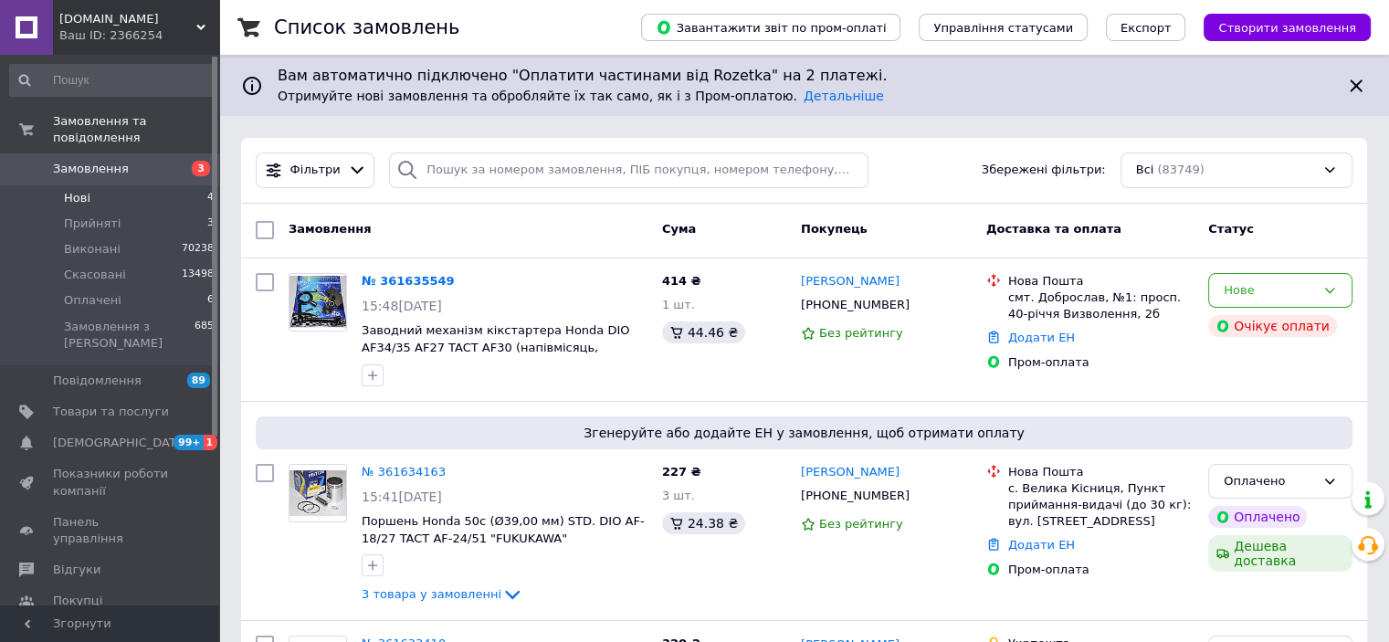
click at [77, 190] on span "Нові" at bounding box center [77, 198] width 26 height 16
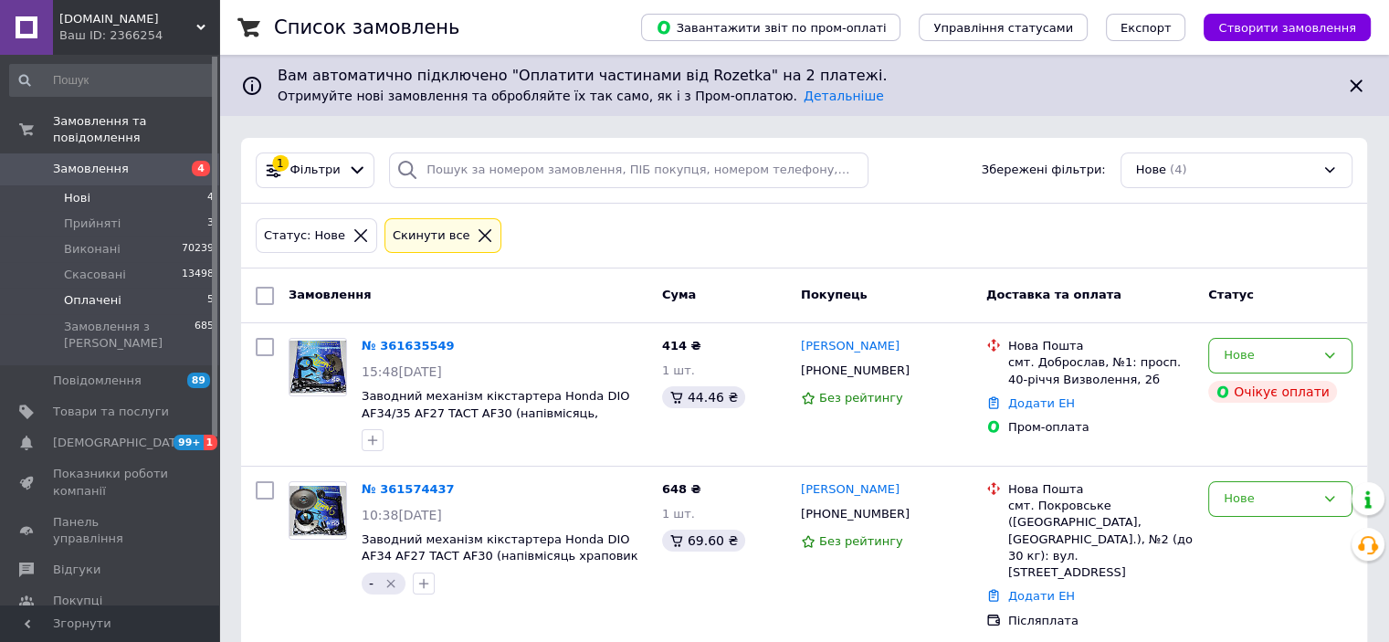
click at [79, 292] on span "Оплачені" at bounding box center [93, 300] width 58 height 16
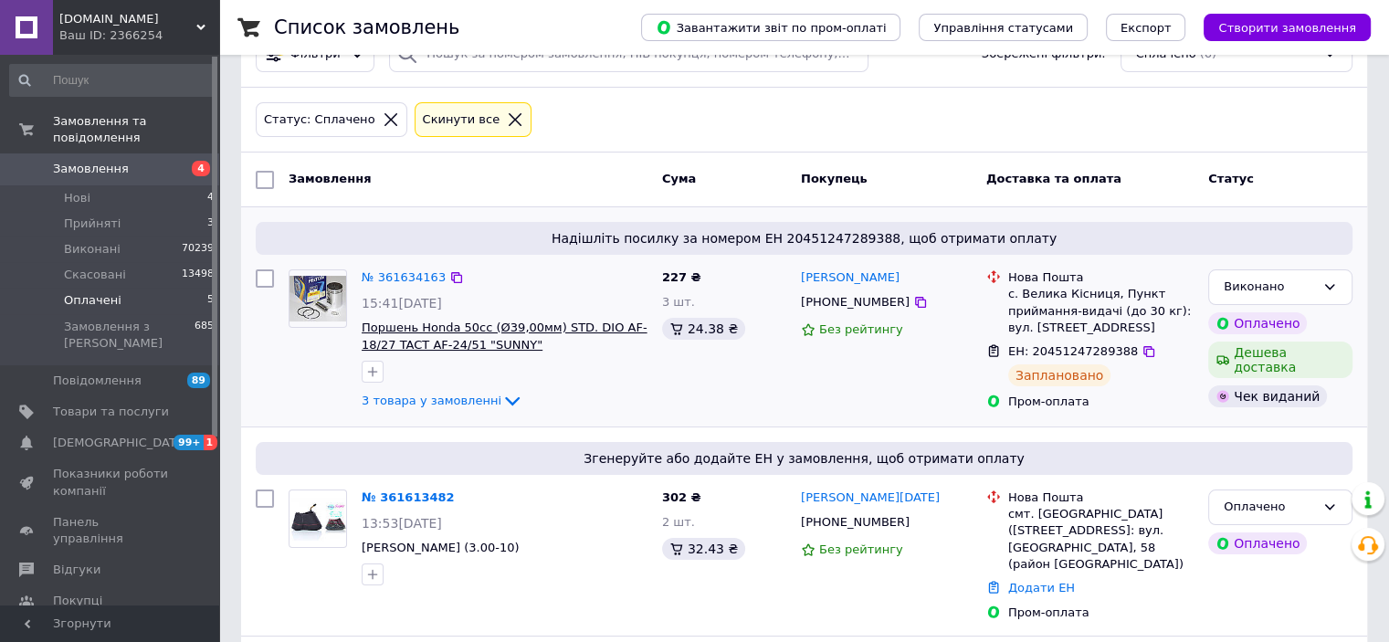
scroll to position [91, 0]
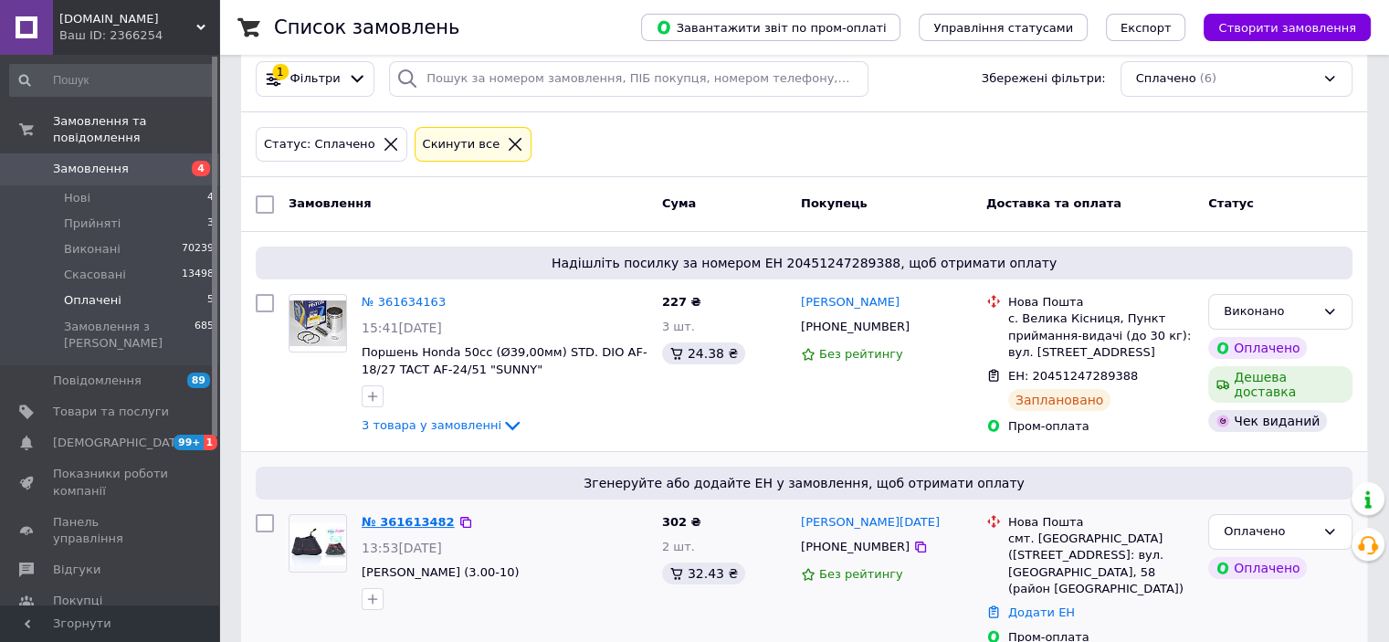
click at [407, 518] on link "№ 361613482" at bounding box center [408, 522] width 93 height 14
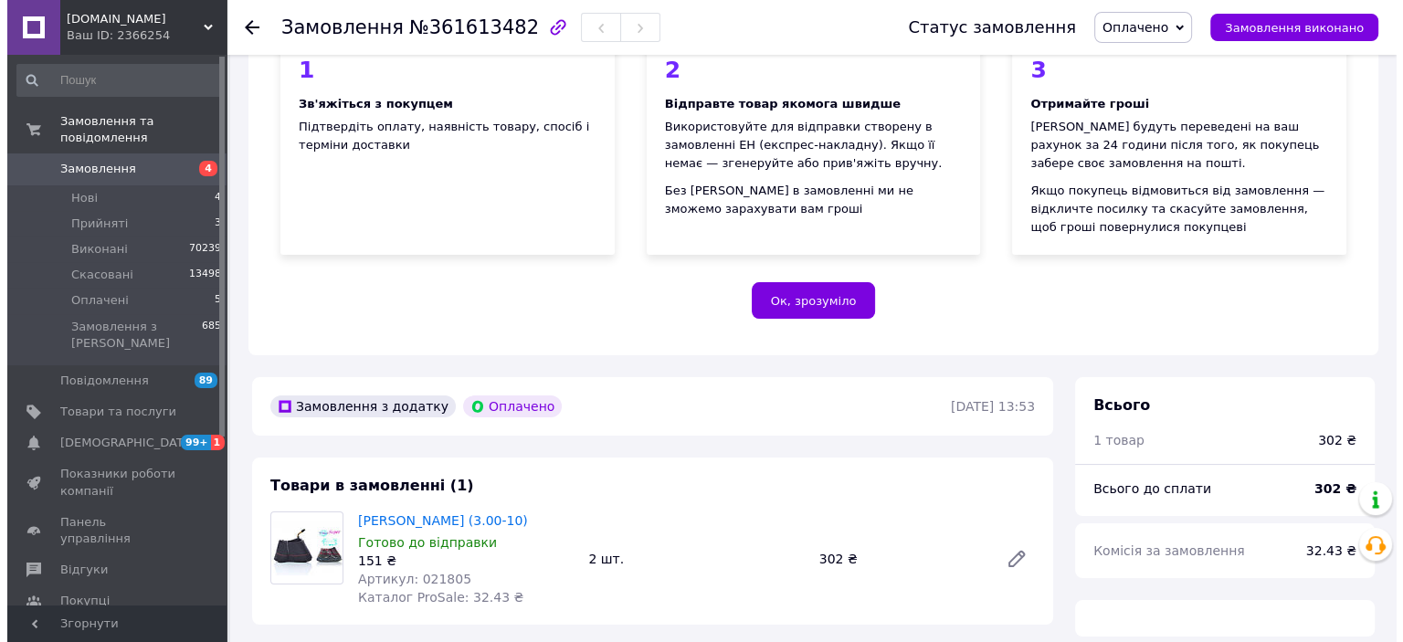
scroll to position [457, 0]
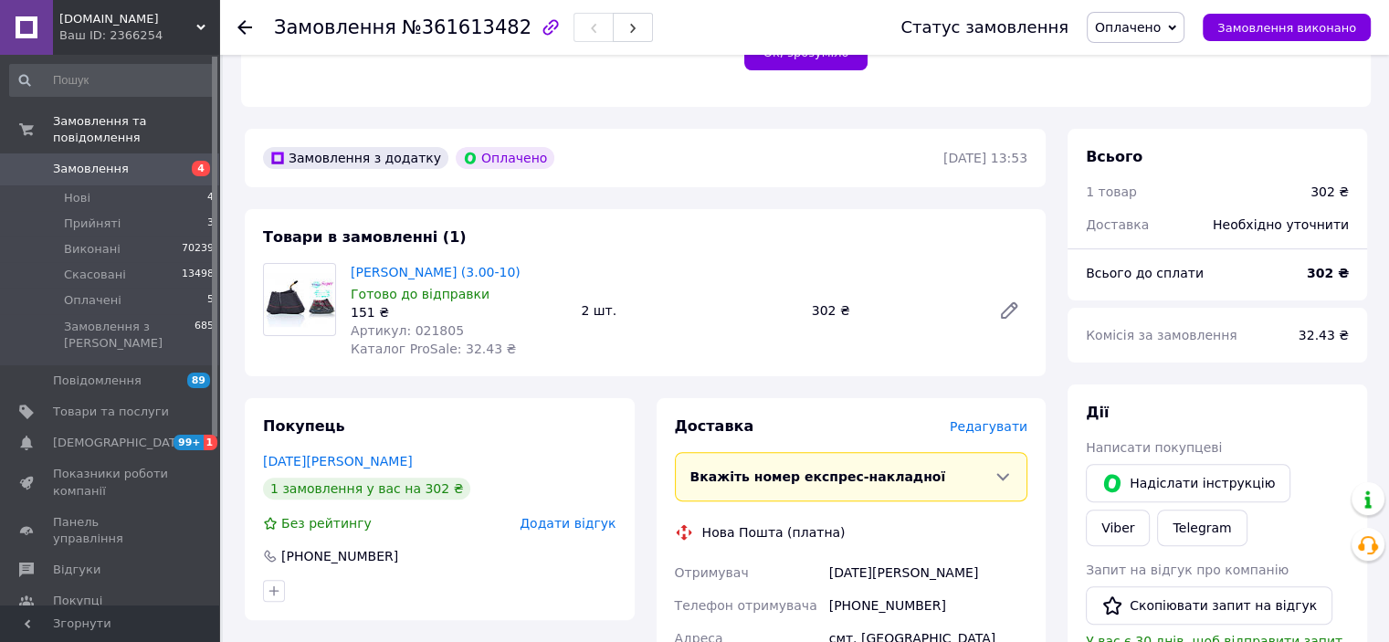
click at [987, 430] on span "Редагувати" at bounding box center [989, 426] width 78 height 15
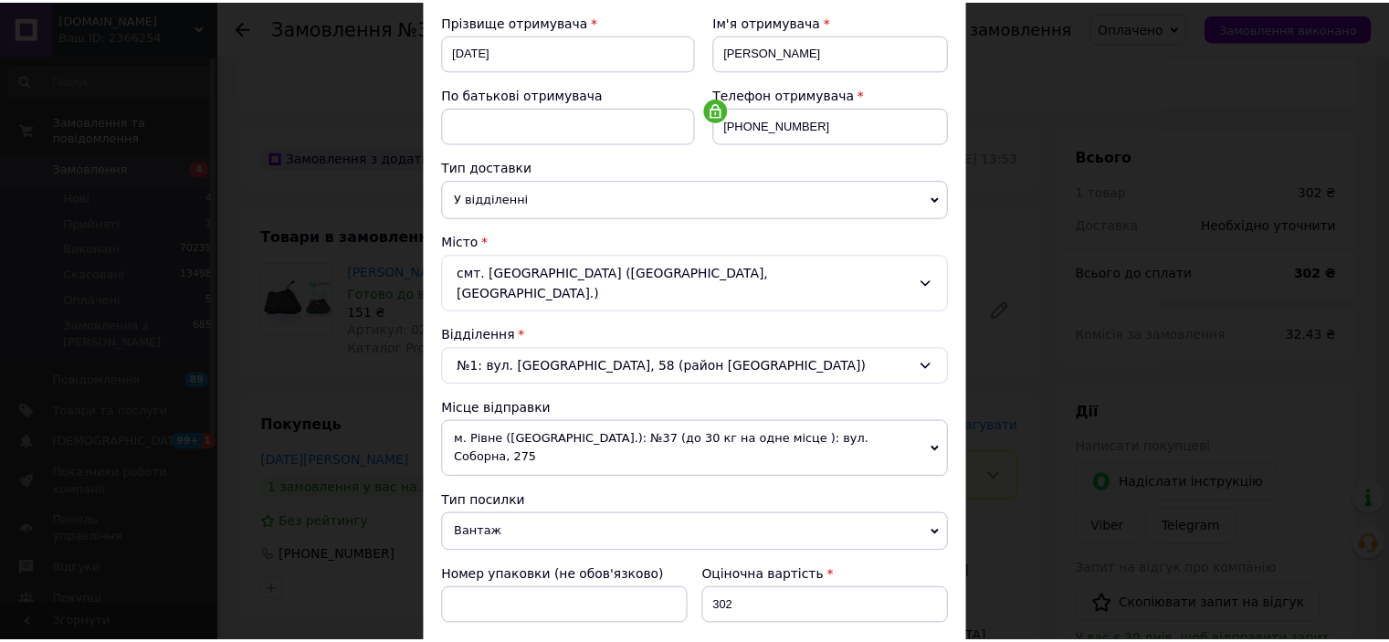
scroll to position [565, 0]
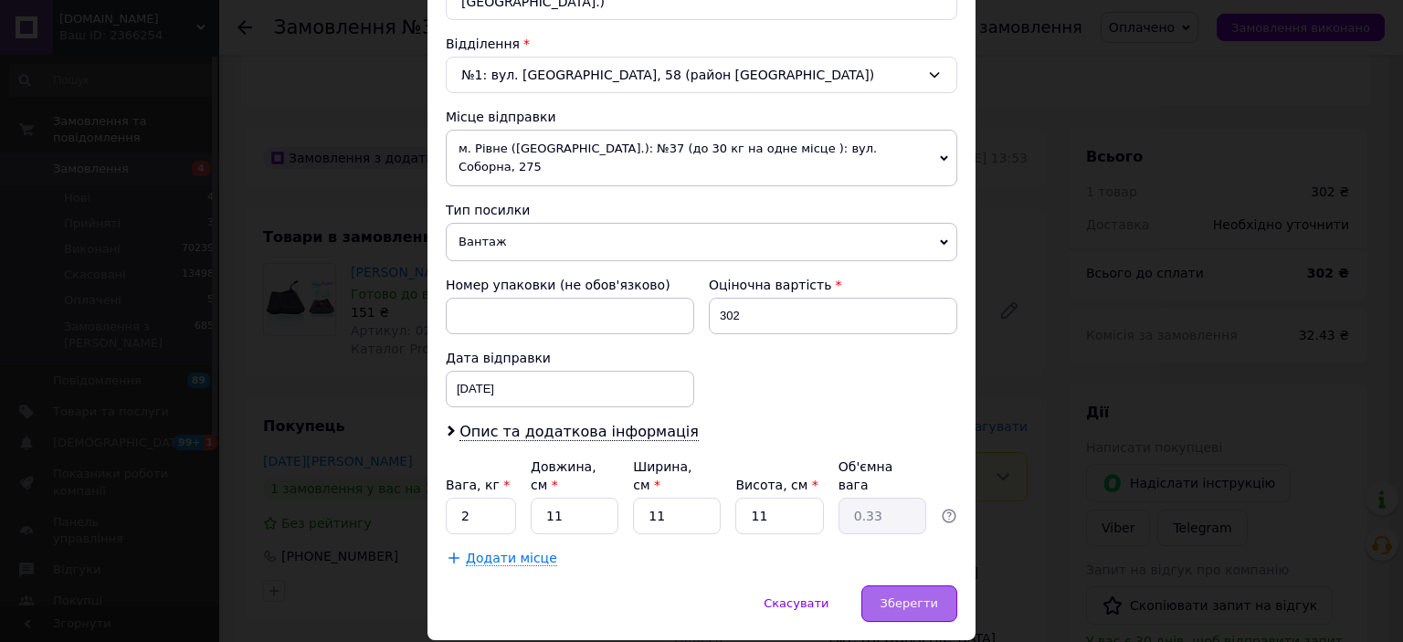
click at [909, 596] on span "Зберегти" at bounding box center [909, 603] width 58 height 14
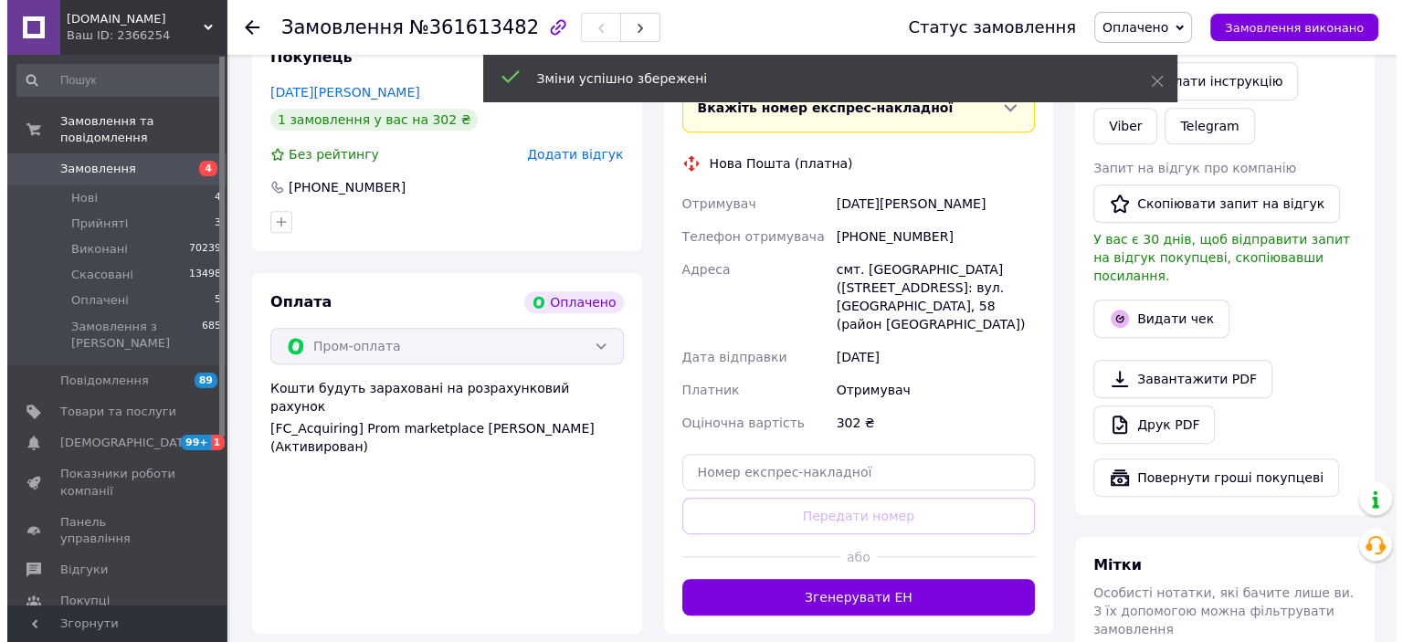
scroll to position [822, 0]
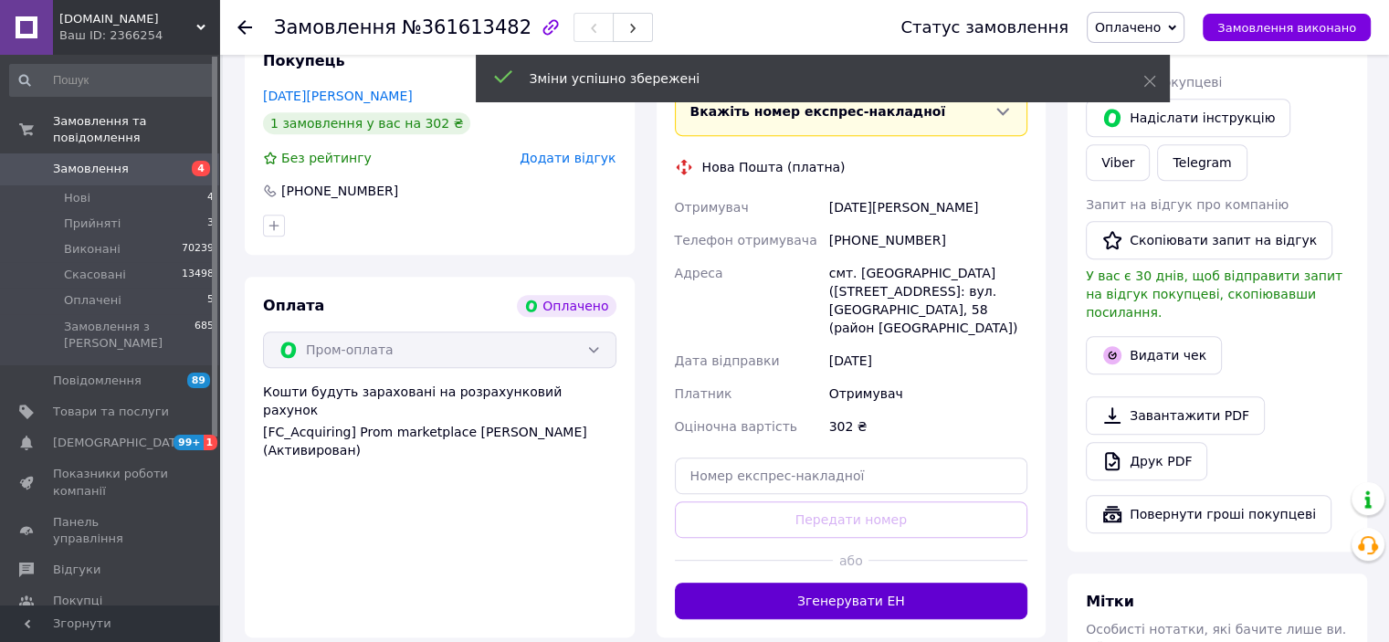
click at [848, 584] on button "Згенерувати ЕН" at bounding box center [851, 601] width 353 height 37
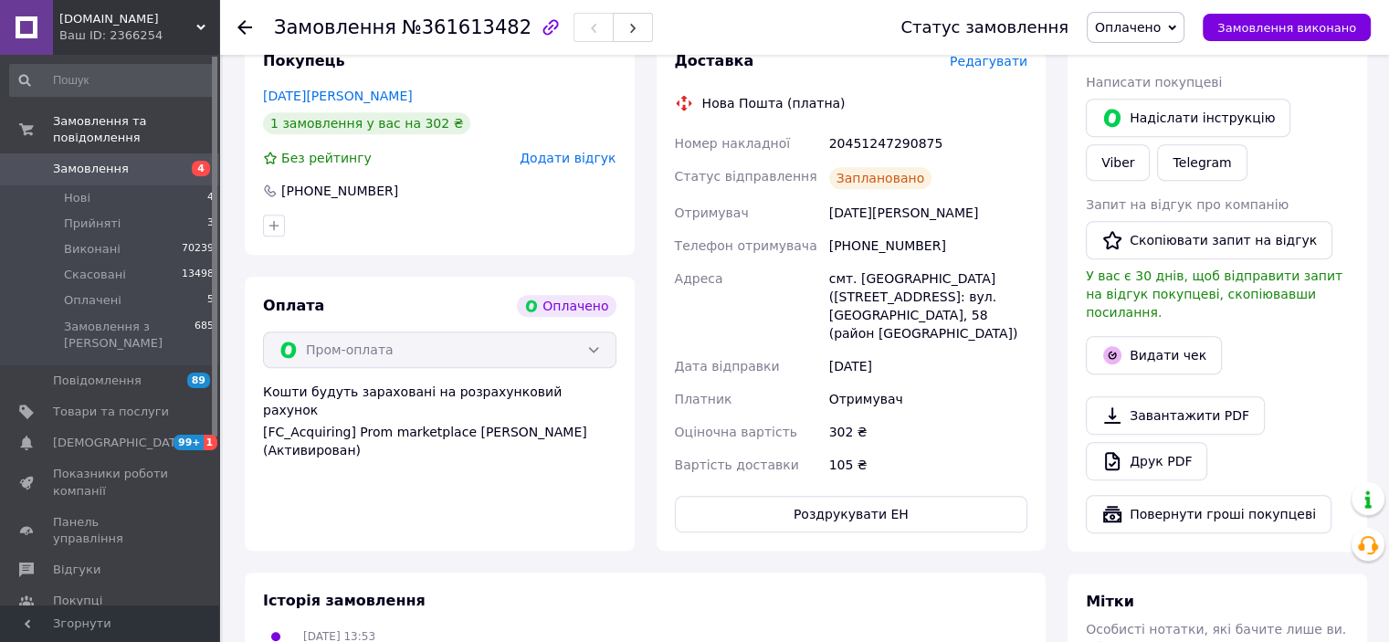
click at [1161, 20] on span "Оплачено" at bounding box center [1128, 27] width 66 height 15
click at [1170, 90] on li "Виконано" at bounding box center [1136, 91] width 96 height 27
click at [1147, 353] on button "Видати чек" at bounding box center [1154, 355] width 136 height 38
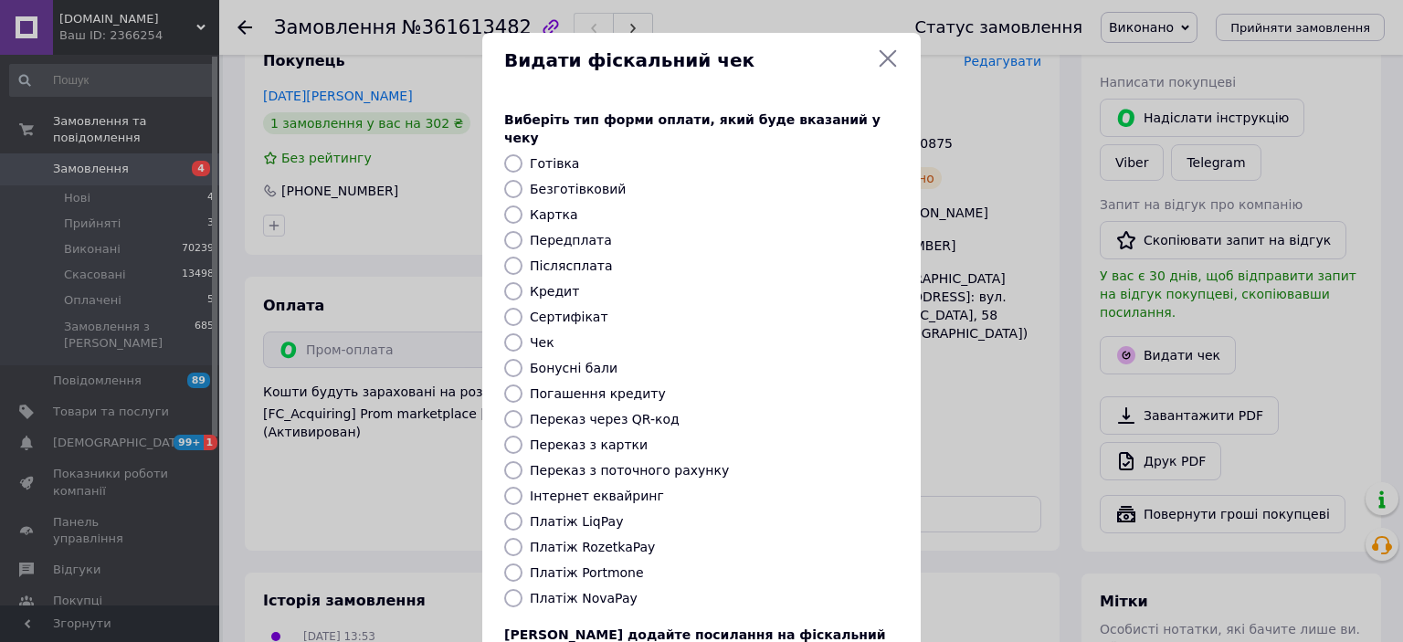
click at [607, 540] on label "Платіж RozetkaPay" at bounding box center [592, 547] width 125 height 15
click at [522, 538] on input "Платіж RozetkaPay" at bounding box center [513, 547] width 18 height 18
radio input "true"
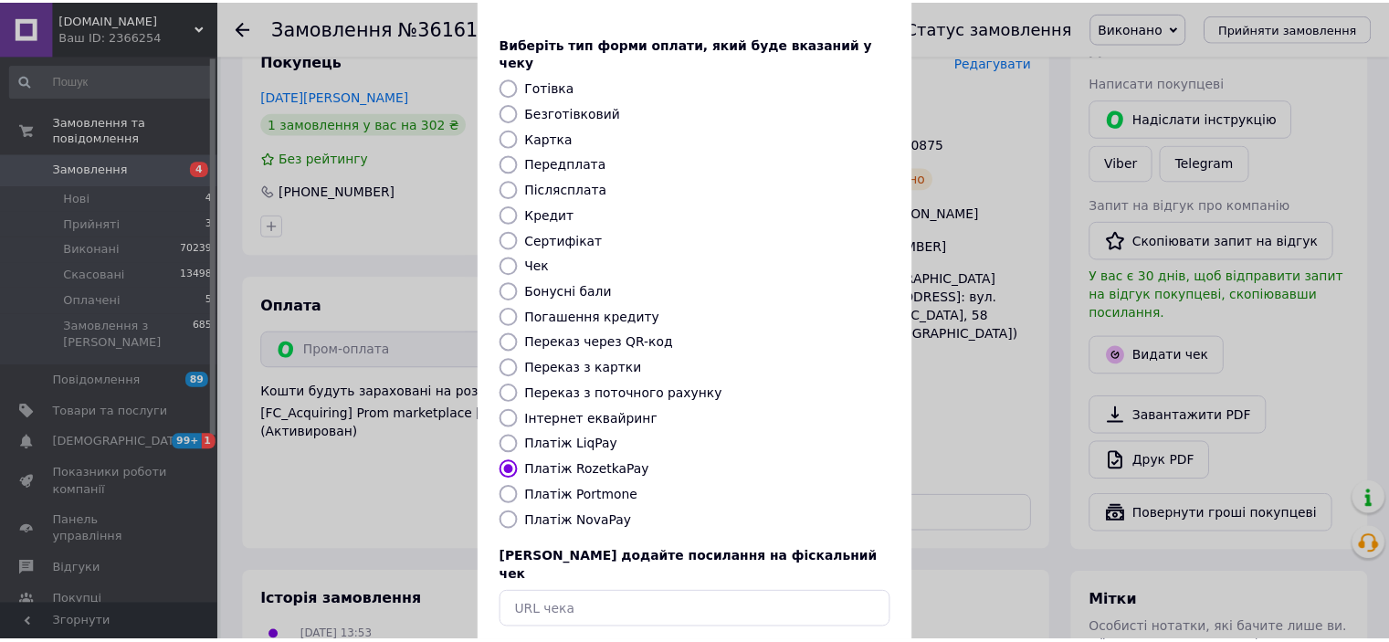
scroll to position [142, 0]
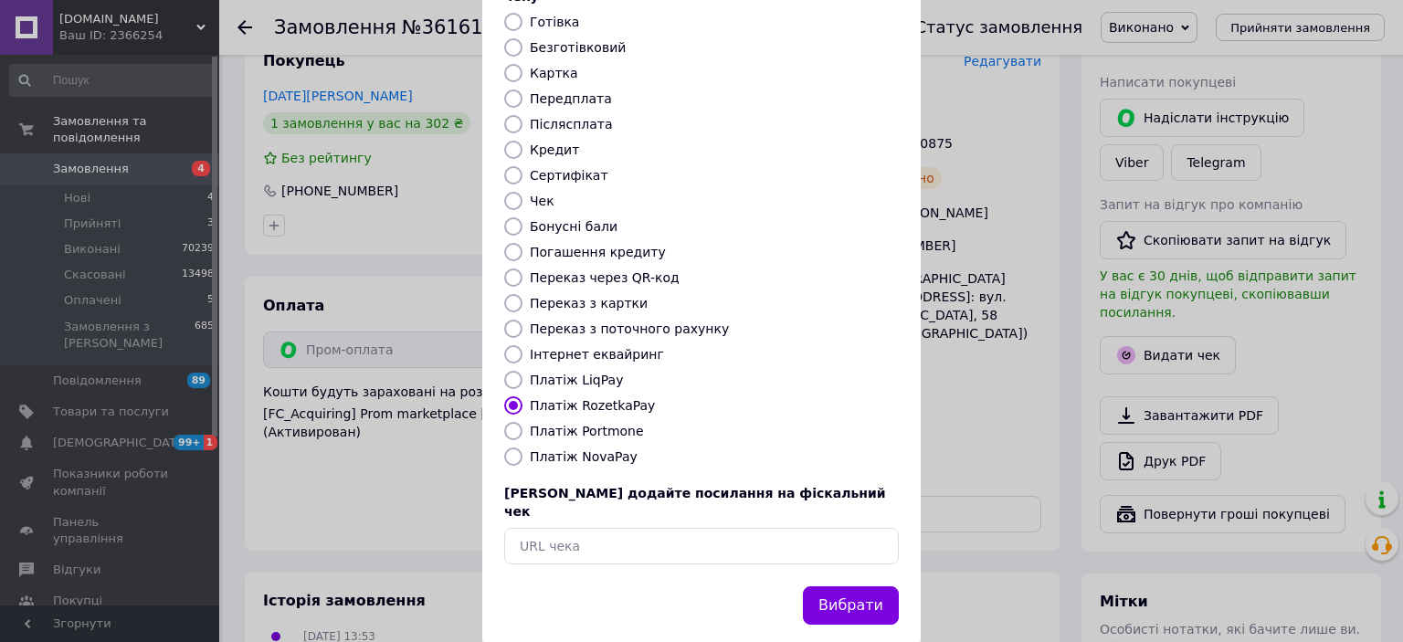
drag, startPoint x: 902, startPoint y: 569, endPoint x: 881, endPoint y: 568, distance: 21.0
click at [901, 586] on div "Вибрати" at bounding box center [701, 616] width 438 height 61
click at [880, 586] on button "Вибрати" at bounding box center [851, 605] width 96 height 39
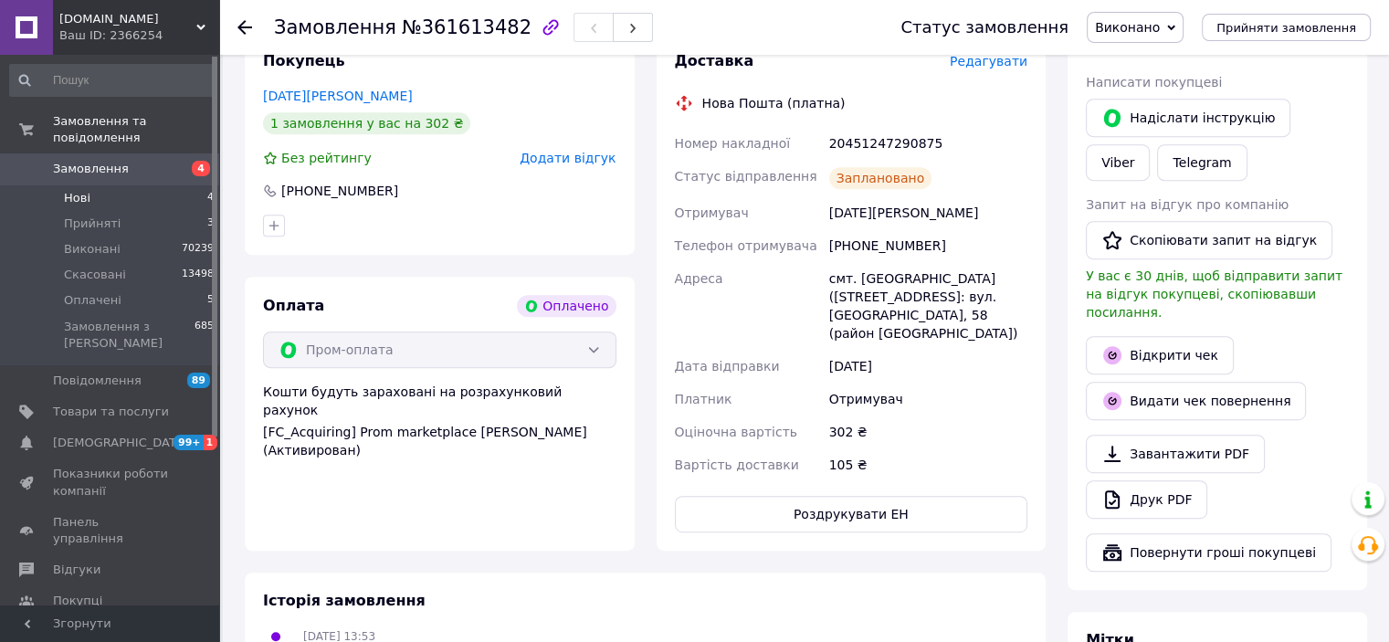
click at [65, 190] on span "Нові" at bounding box center [77, 198] width 26 height 16
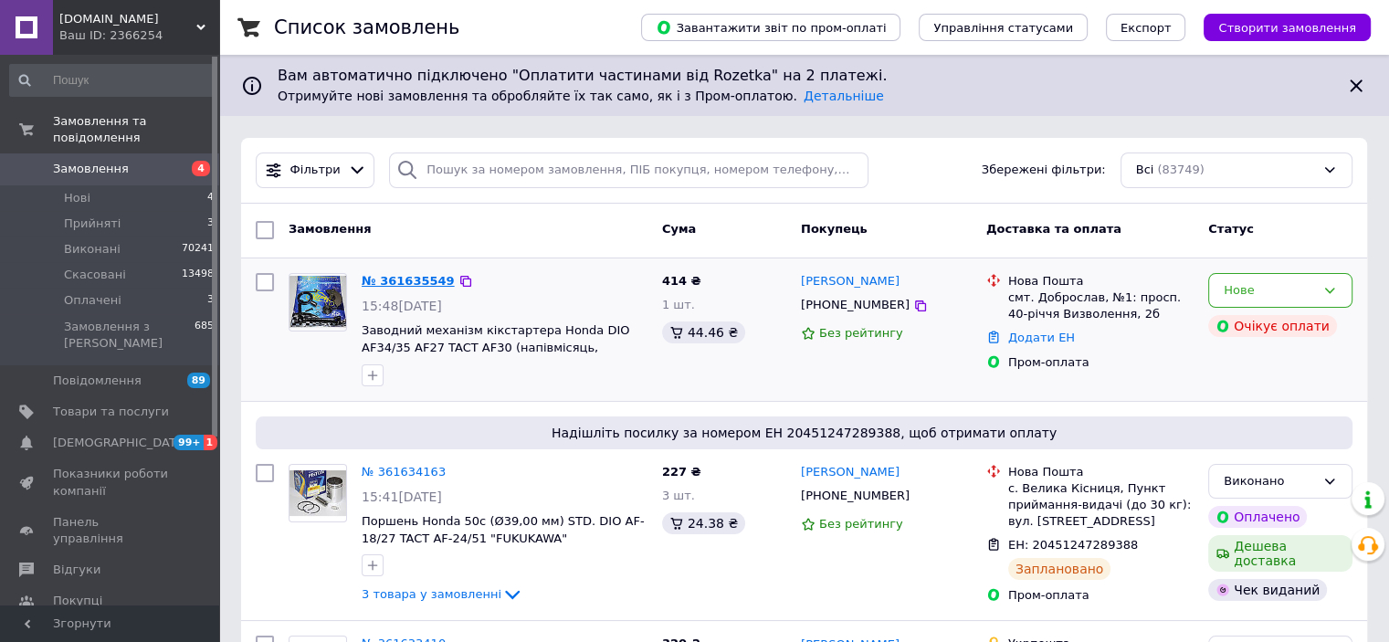
click at [413, 274] on link "№ 361635549" at bounding box center [408, 281] width 93 height 14
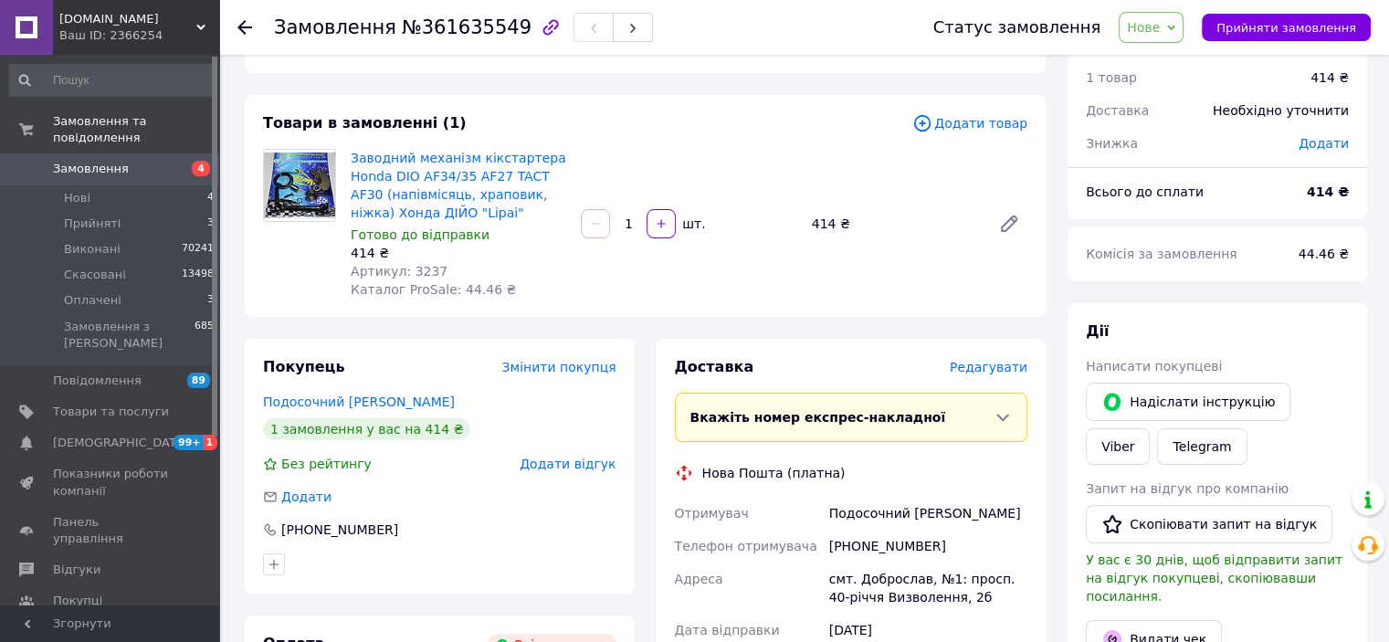
scroll to position [91, 0]
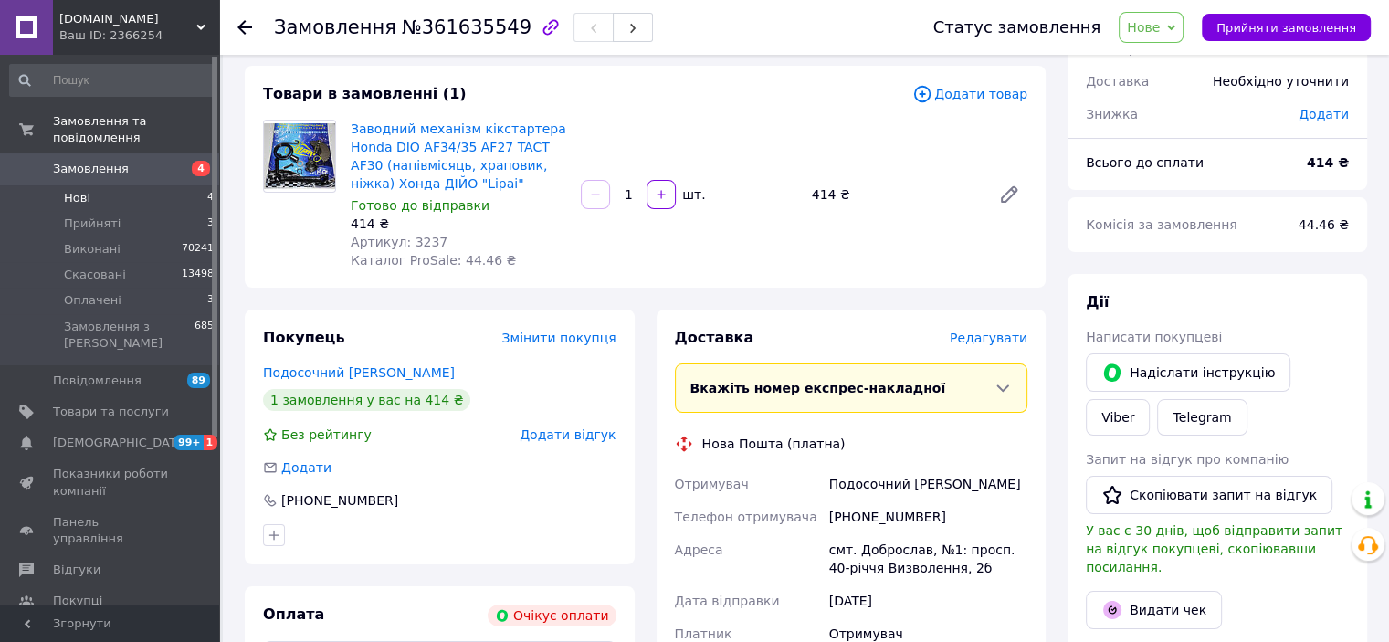
click at [69, 190] on span "Нові" at bounding box center [77, 198] width 26 height 16
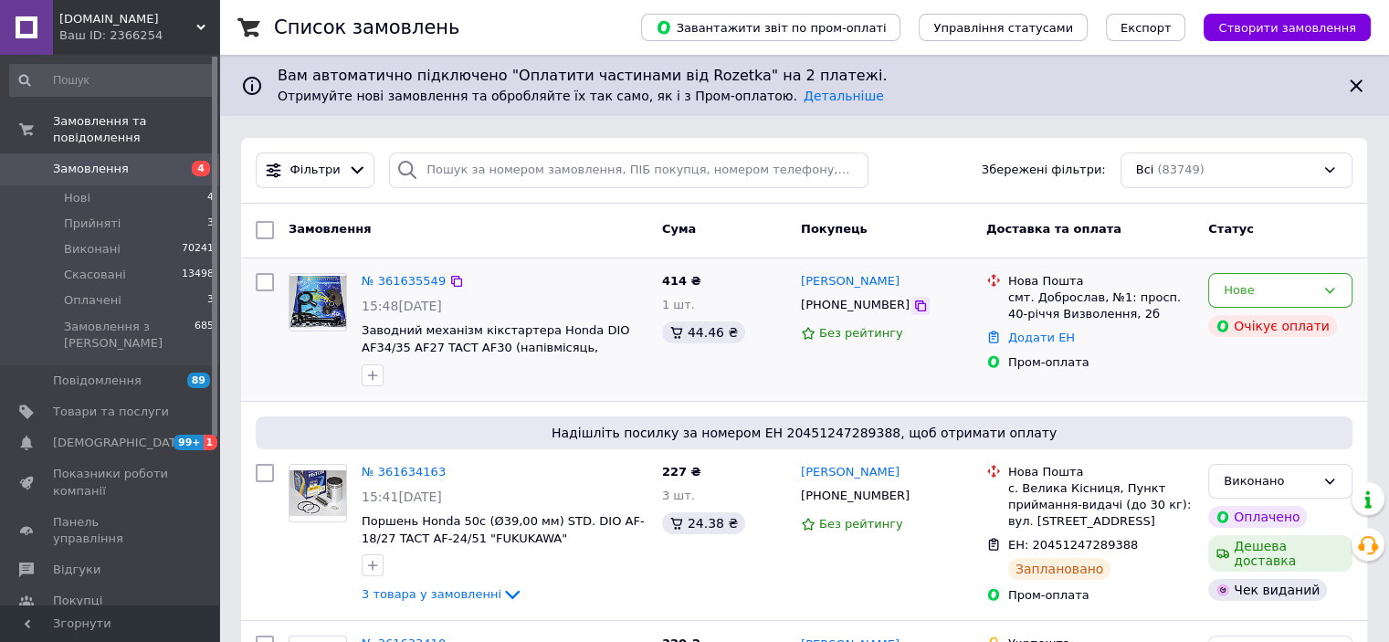
click at [915, 303] on icon at bounding box center [920, 305] width 11 height 11
click at [376, 372] on icon "button" at bounding box center [372, 375] width 15 height 15
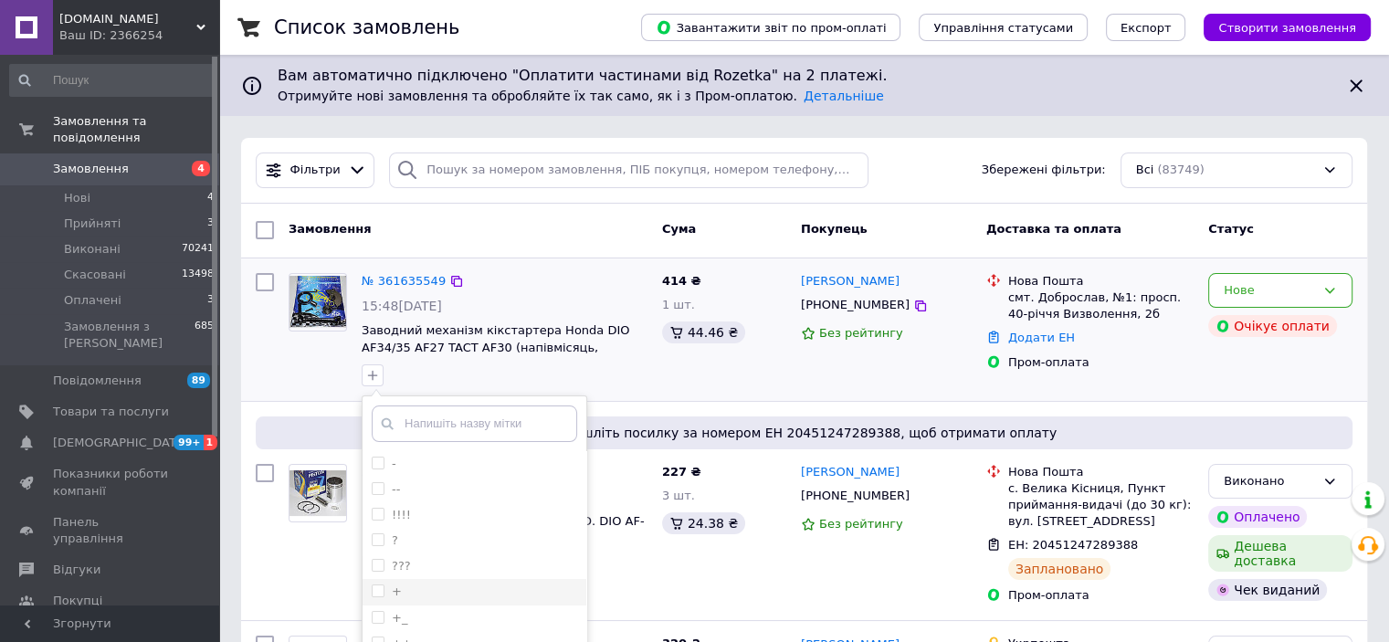
click at [376, 595] on span at bounding box center [378, 591] width 13 height 13
click at [376, 595] on input "+" at bounding box center [378, 591] width 12 height 12
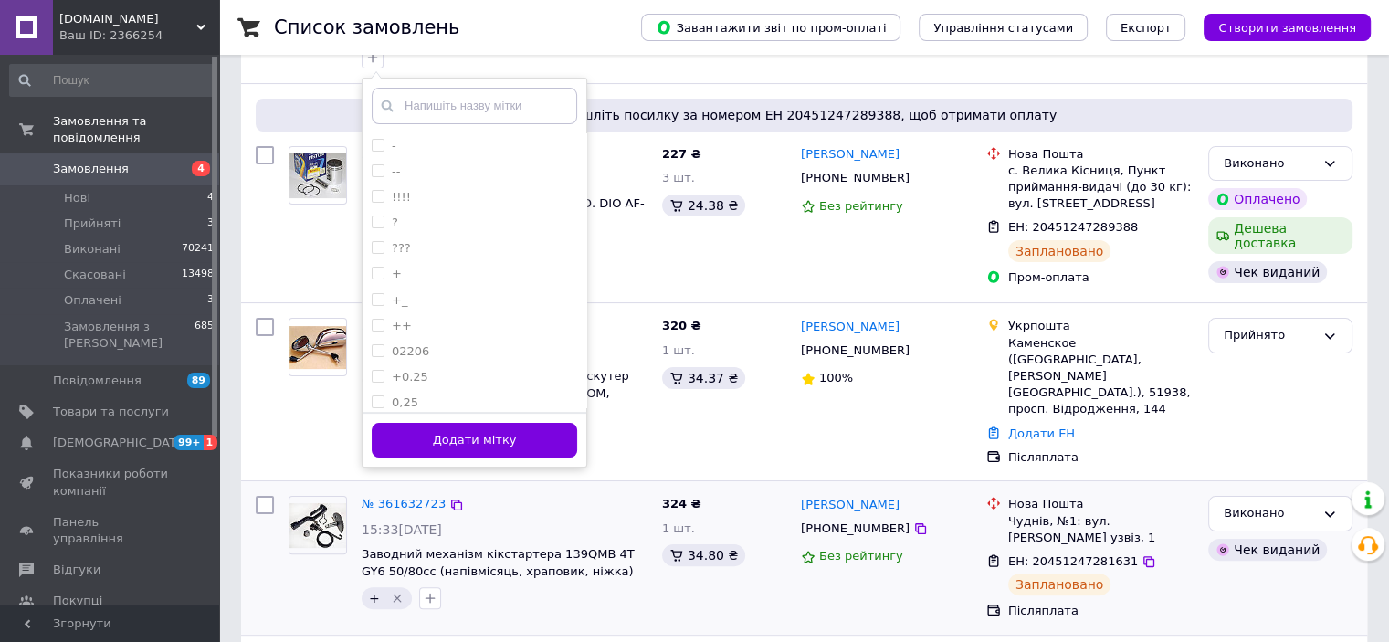
scroll to position [365, 0]
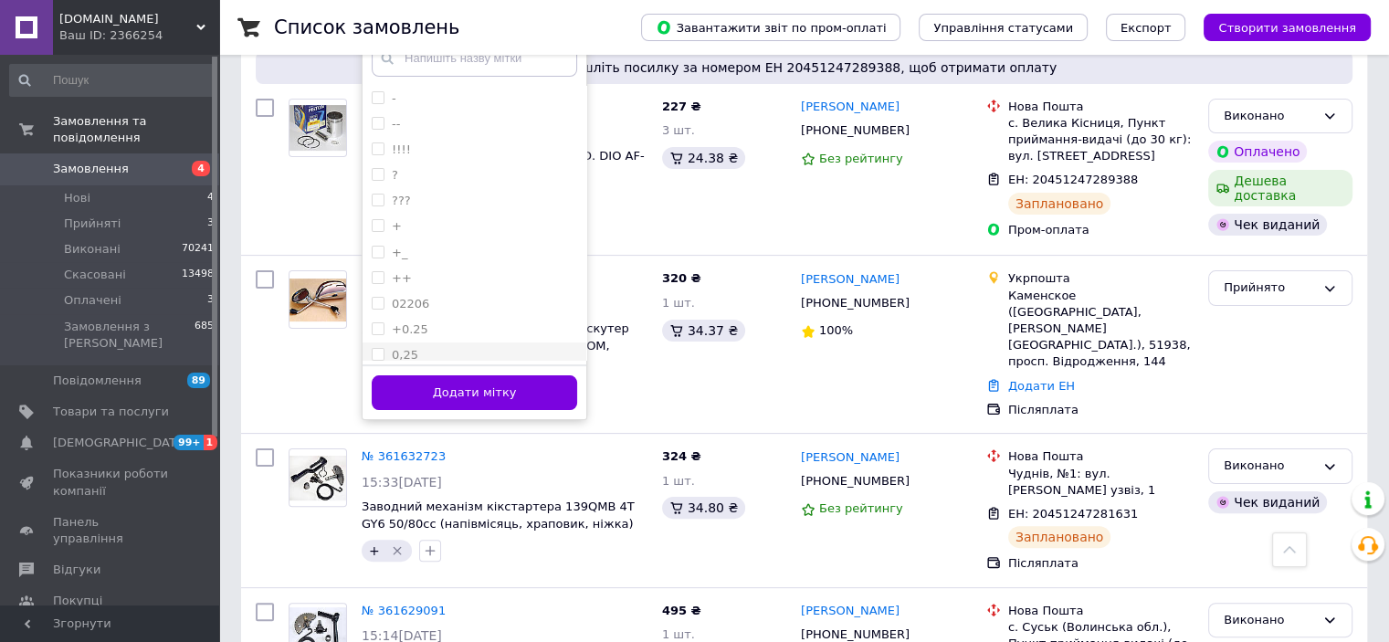
drag, startPoint x: 377, startPoint y: 223, endPoint x: 427, endPoint y: 352, distance: 138.2
click at [377, 226] on input "+" at bounding box center [378, 225] width 12 height 12
checkbox input "true"
click at [427, 386] on button "Додати мітку" at bounding box center [474, 393] width 205 height 36
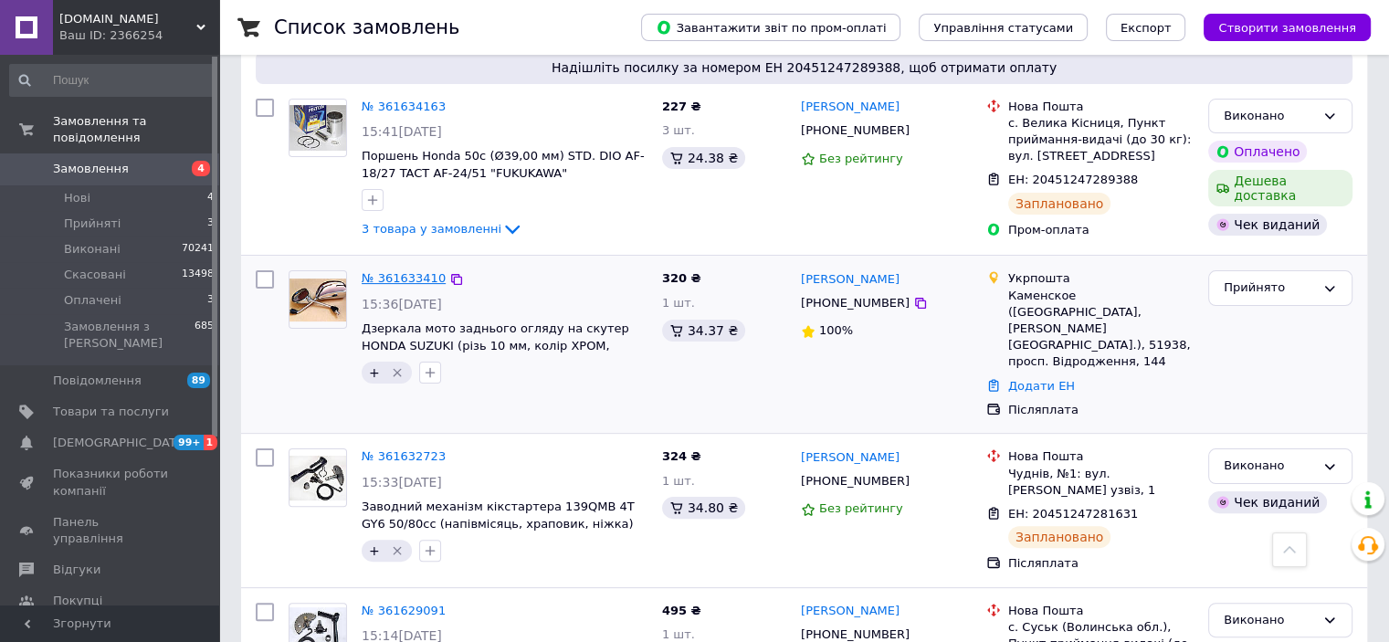
click at [388, 276] on link "№ 361633410" at bounding box center [404, 278] width 84 height 14
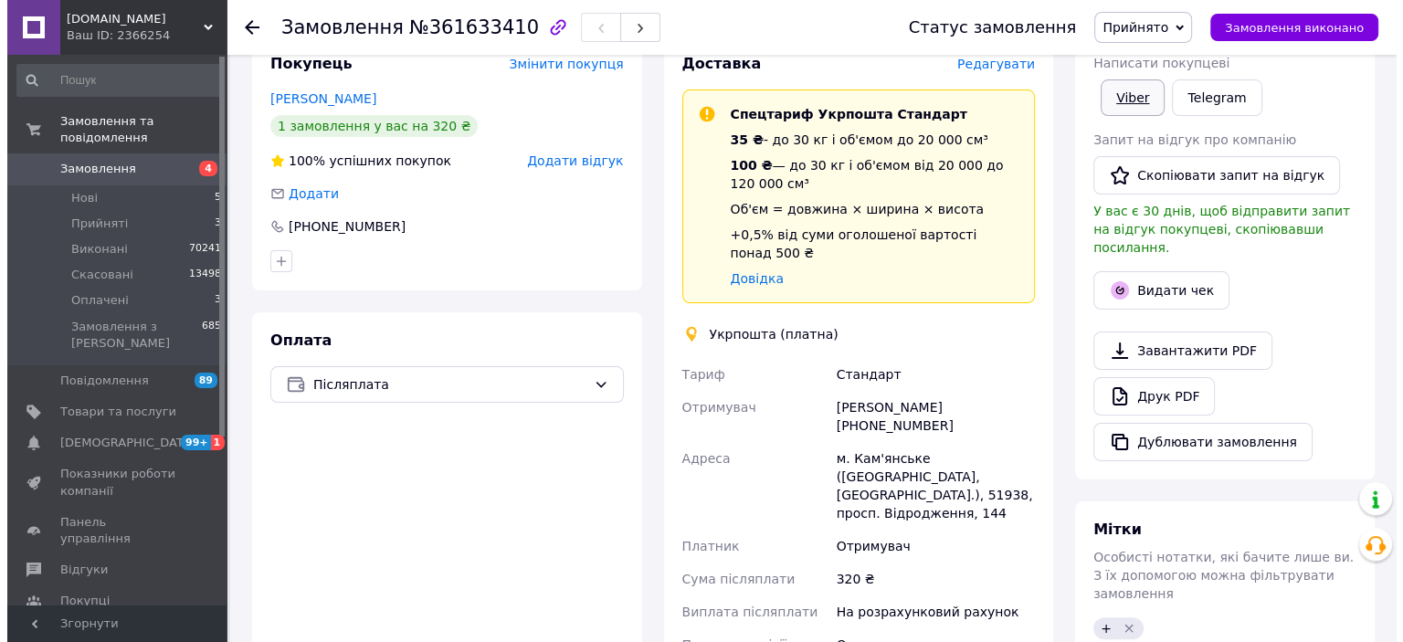
scroll to position [183, 0]
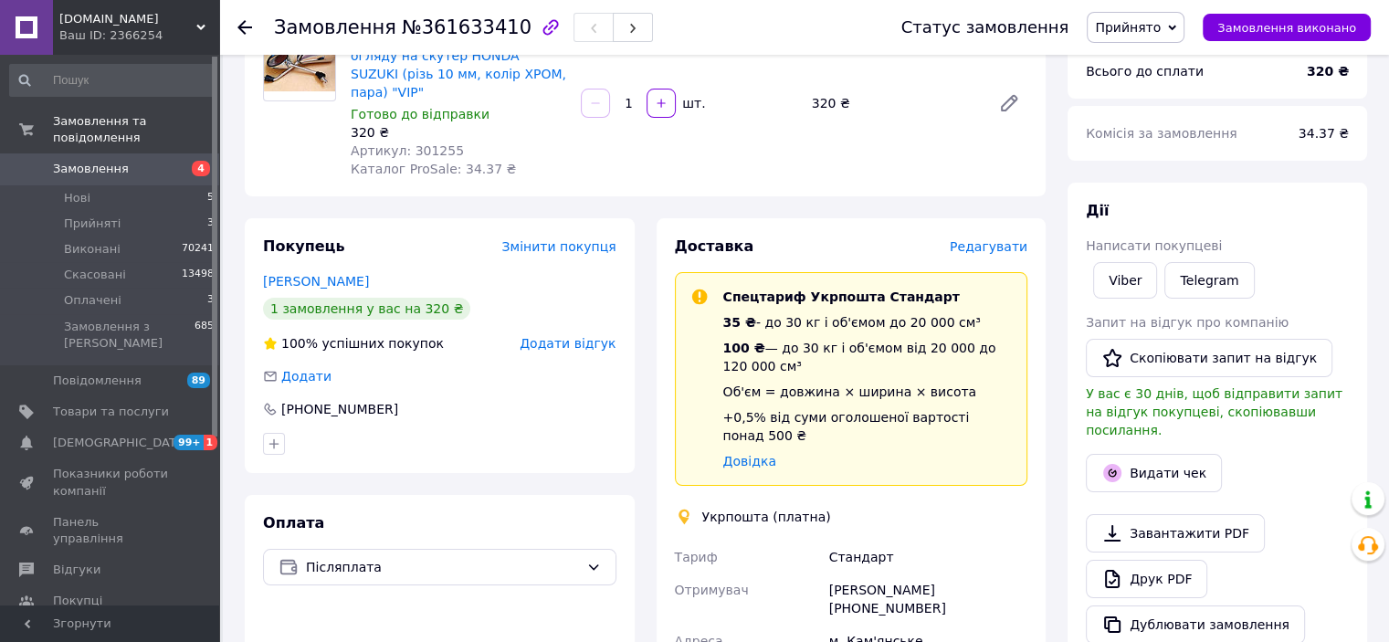
click at [985, 239] on span "Редагувати" at bounding box center [989, 246] width 78 height 15
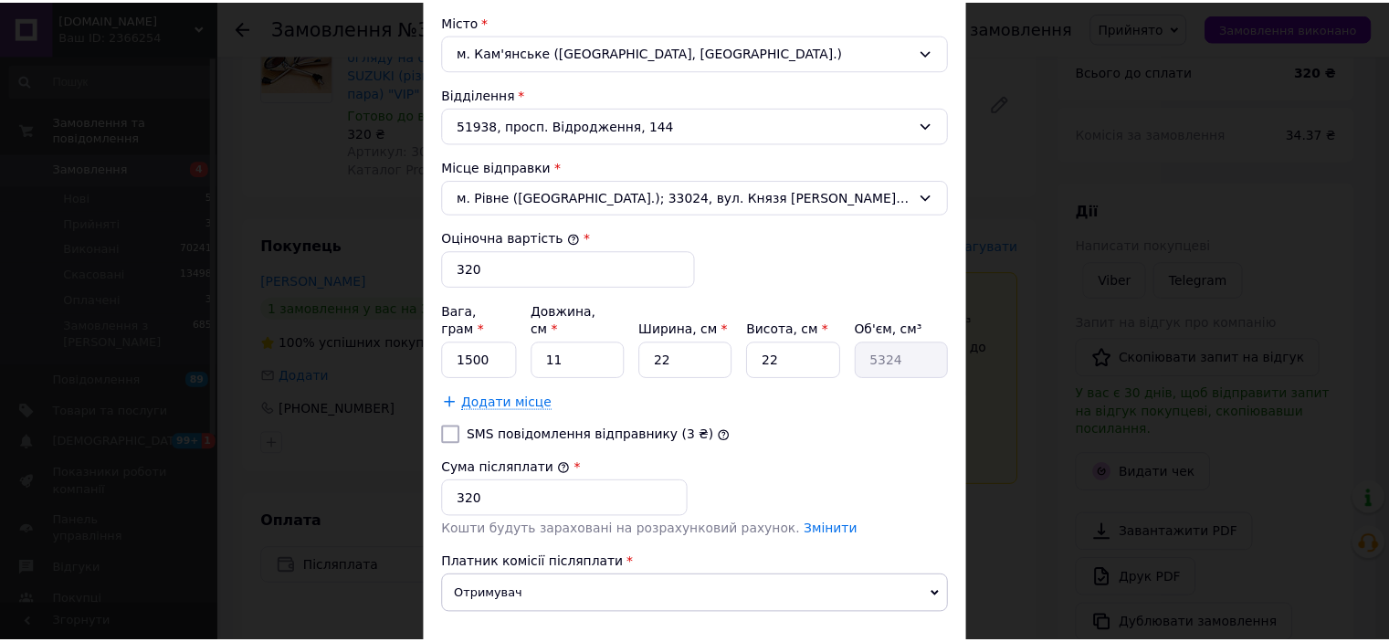
scroll to position [665, 0]
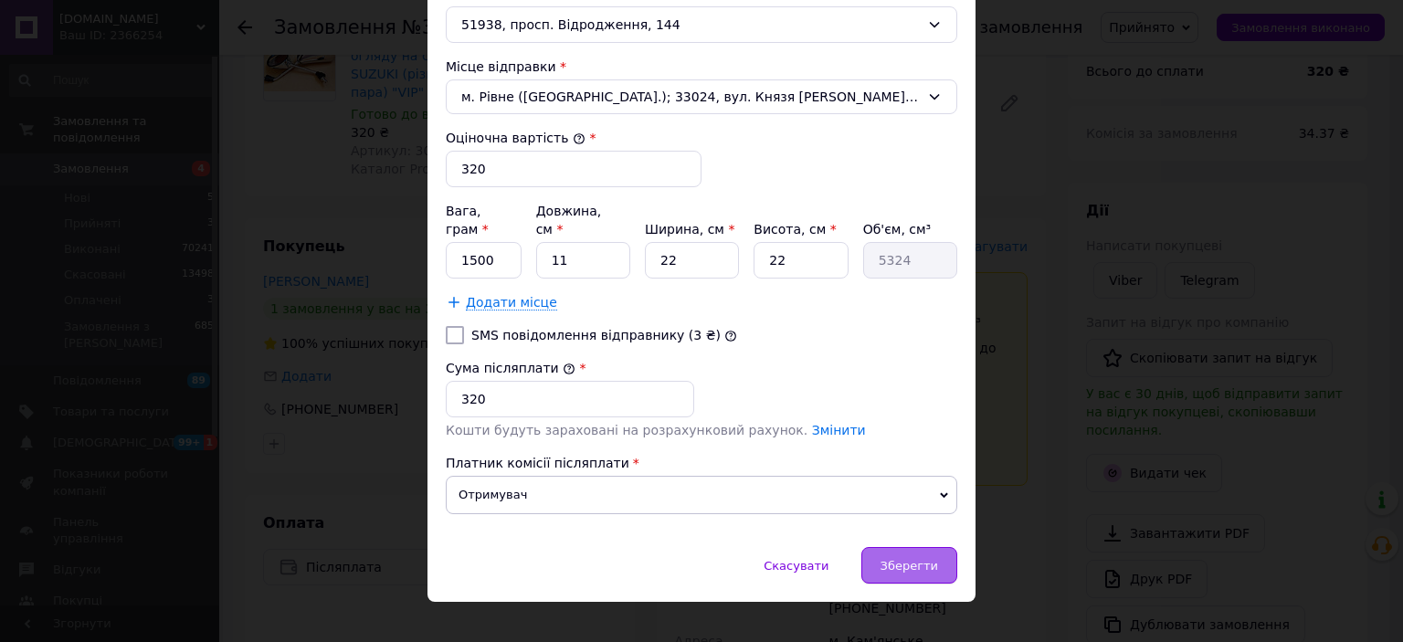
click at [907, 559] on span "Зберегти" at bounding box center [909, 566] width 58 height 14
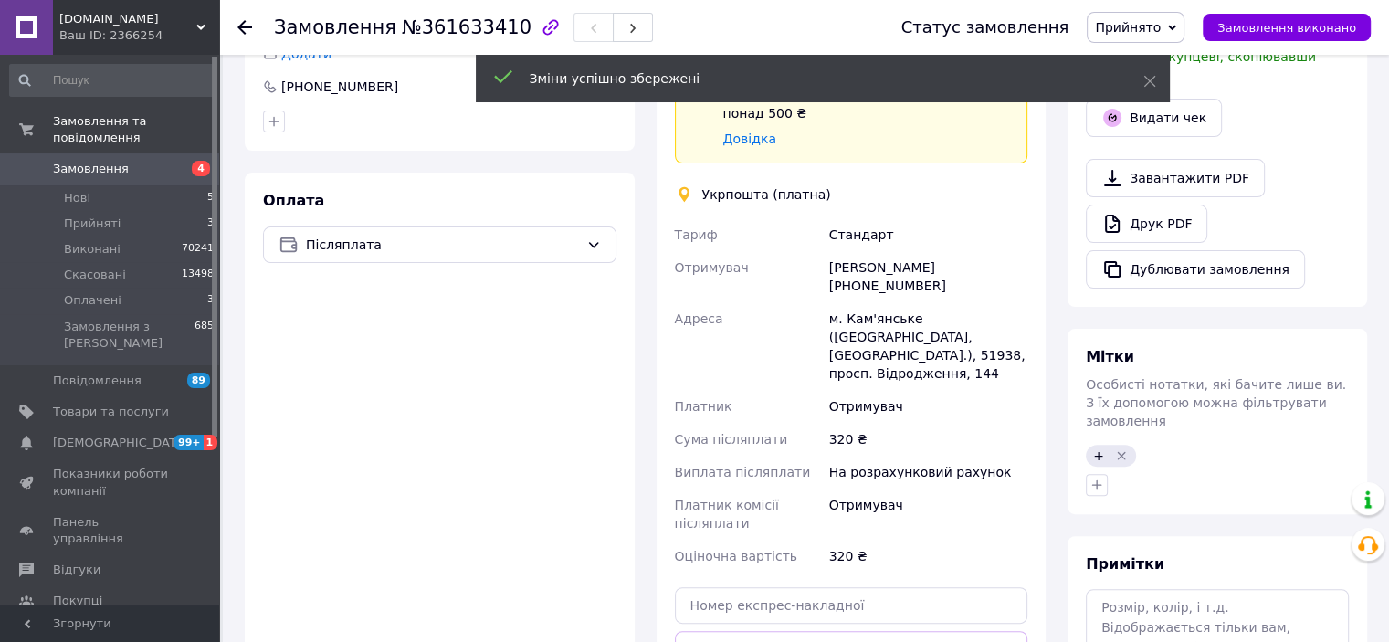
scroll to position [639, 0]
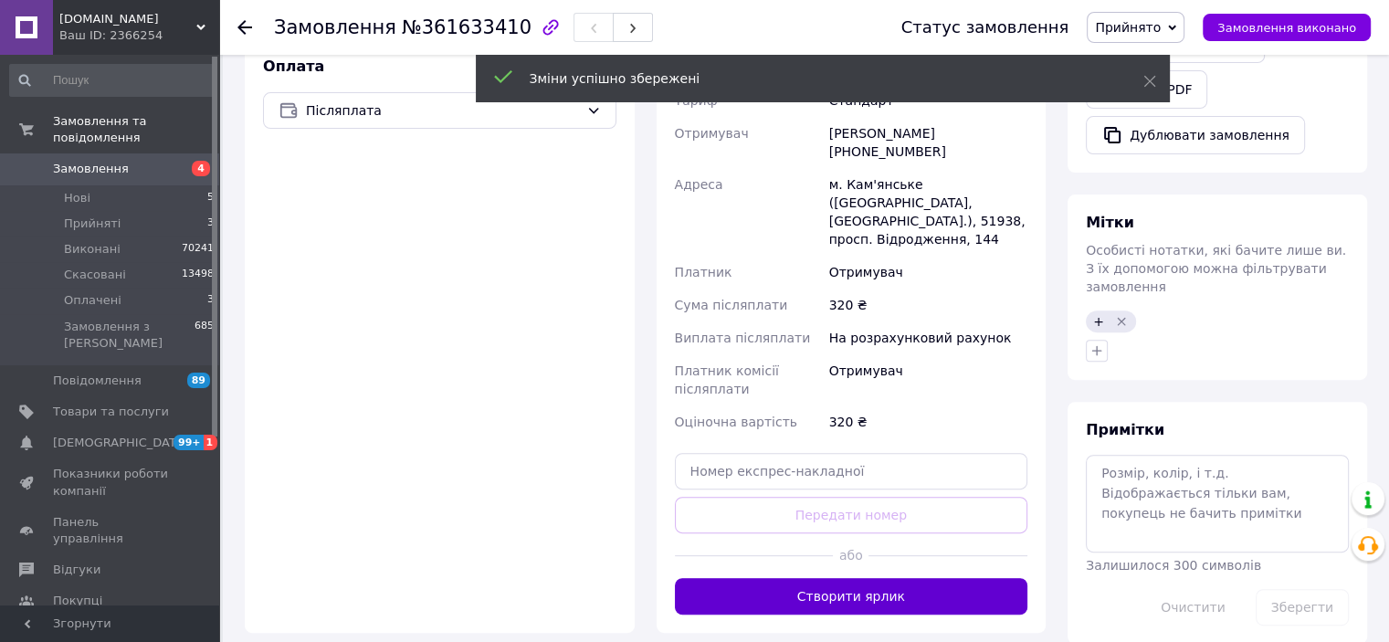
click at [851, 578] on button "Створити ярлик" at bounding box center [851, 596] width 353 height 37
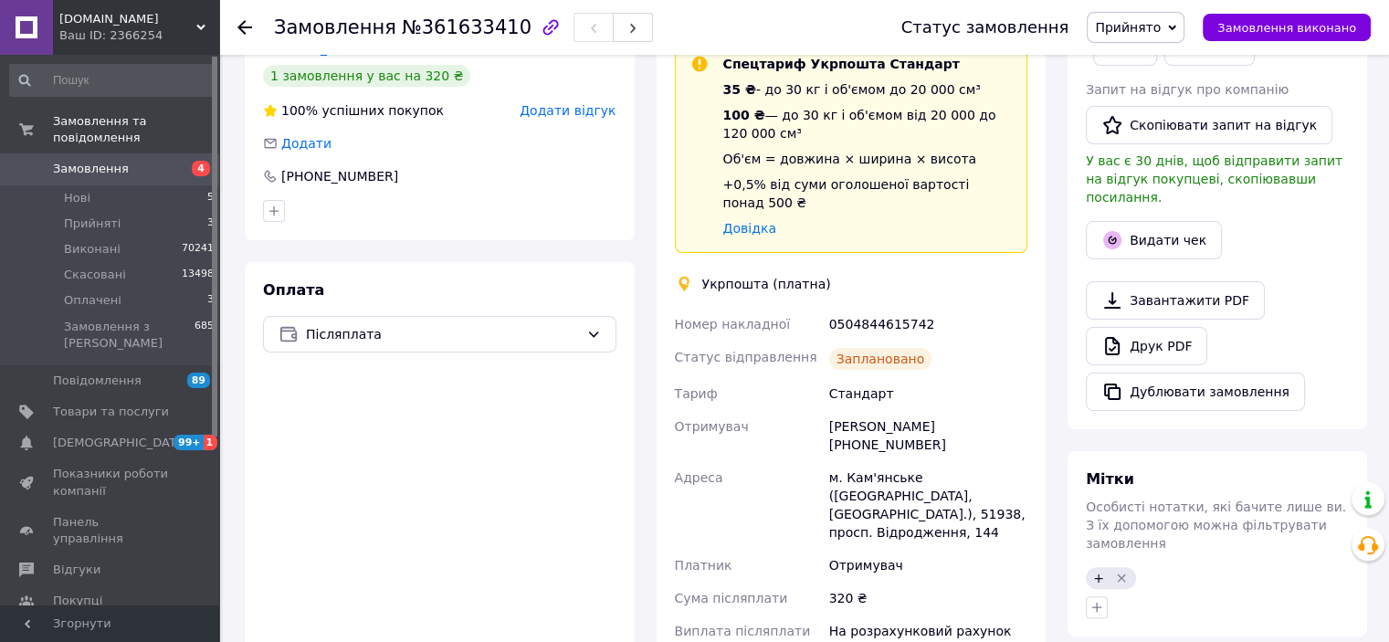
scroll to position [365, 0]
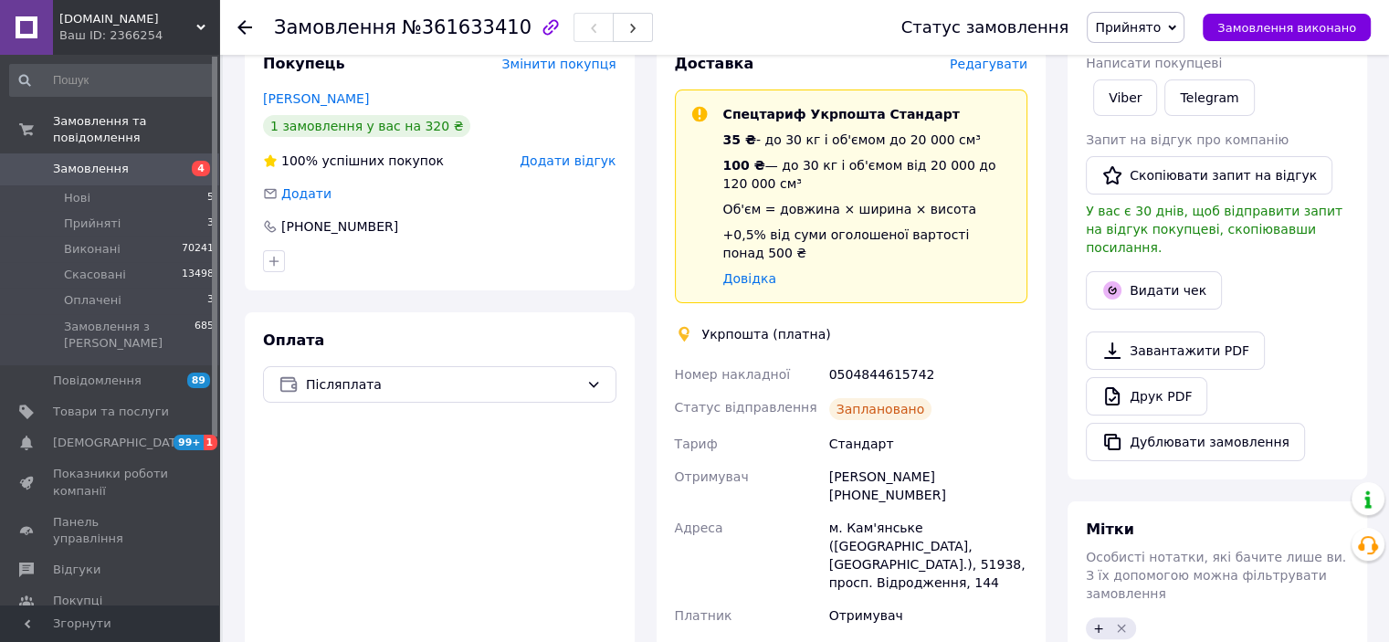
drag, startPoint x: 1143, startPoint y: 23, endPoint x: 1145, endPoint y: 50, distance: 27.5
click at [1143, 23] on span "Прийнято" at bounding box center [1128, 27] width 66 height 15
click at [1143, 67] on li "Виконано" at bounding box center [1136, 63] width 96 height 27
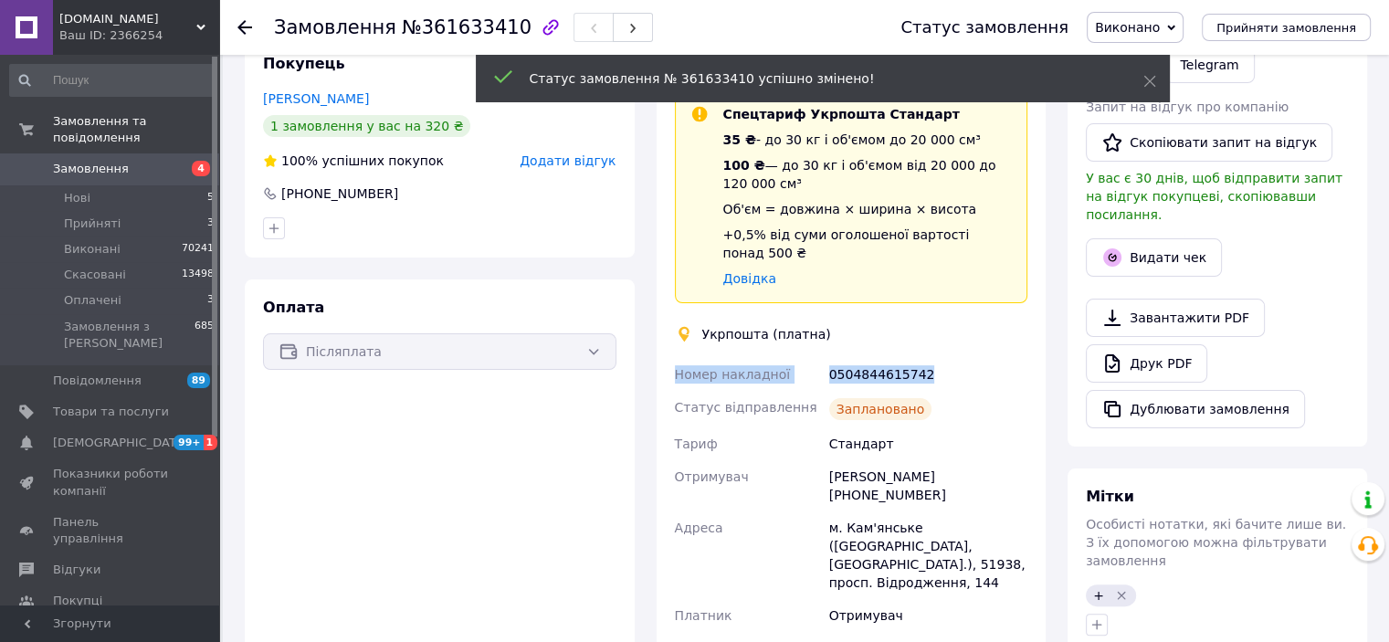
drag, startPoint x: 946, startPoint y: 336, endPoint x: 675, endPoint y: 334, distance: 271.3
click at [675, 358] on div "Номер накладної 0504844615742 Статус відправлення Заплановано Тариф Стандарт От…" at bounding box center [851, 586] width 361 height 457
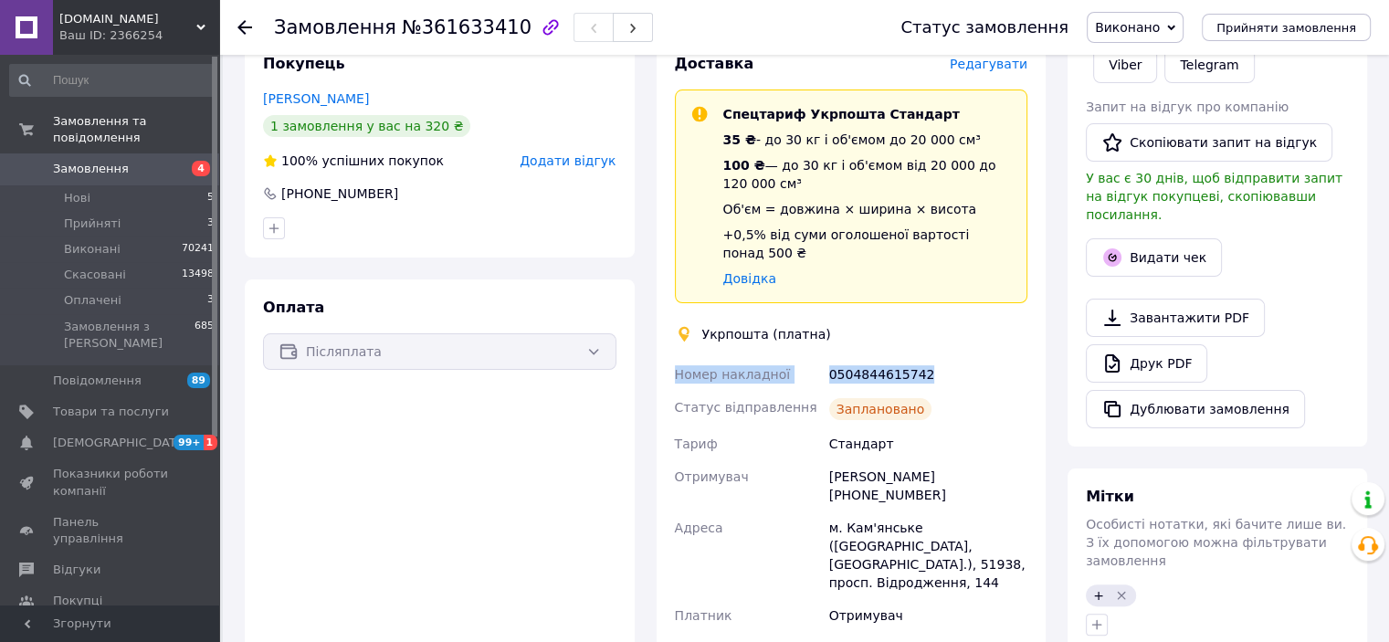
copy div "Номер накладної 0504844615742"
click at [1144, 58] on link "Viber" at bounding box center [1125, 65] width 64 height 37
click at [69, 190] on span "Нові" at bounding box center [77, 198] width 26 height 16
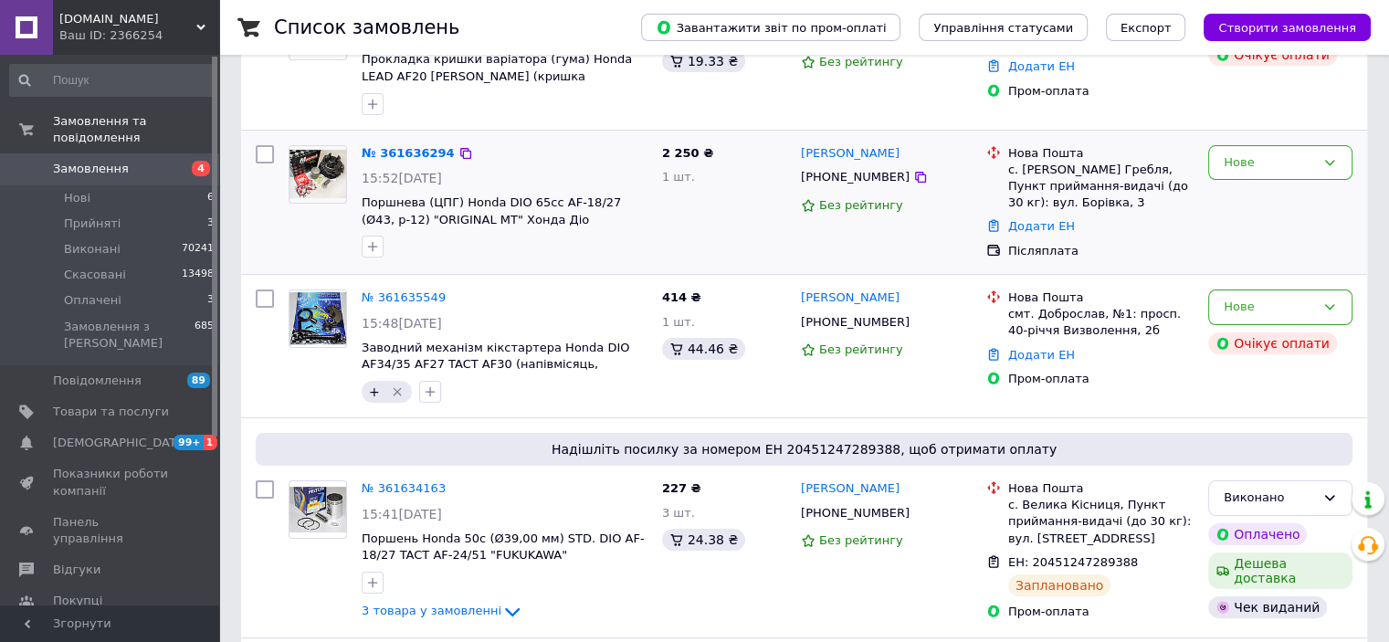
scroll to position [274, 0]
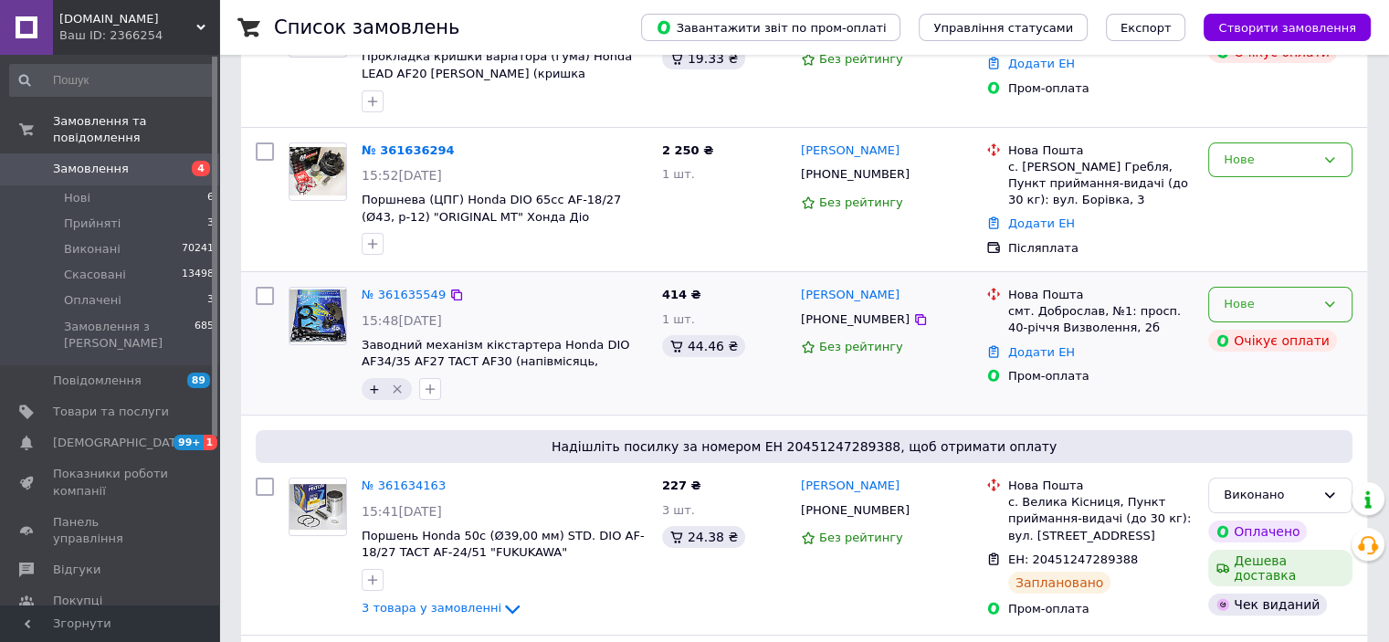
click at [1344, 306] on div "Нове" at bounding box center [1280, 305] width 144 height 36
click at [1287, 339] on li "Прийнято" at bounding box center [1280, 343] width 142 height 34
click at [913, 174] on icon at bounding box center [920, 174] width 15 height 15
click at [365, 239] on icon "button" at bounding box center [372, 244] width 15 height 15
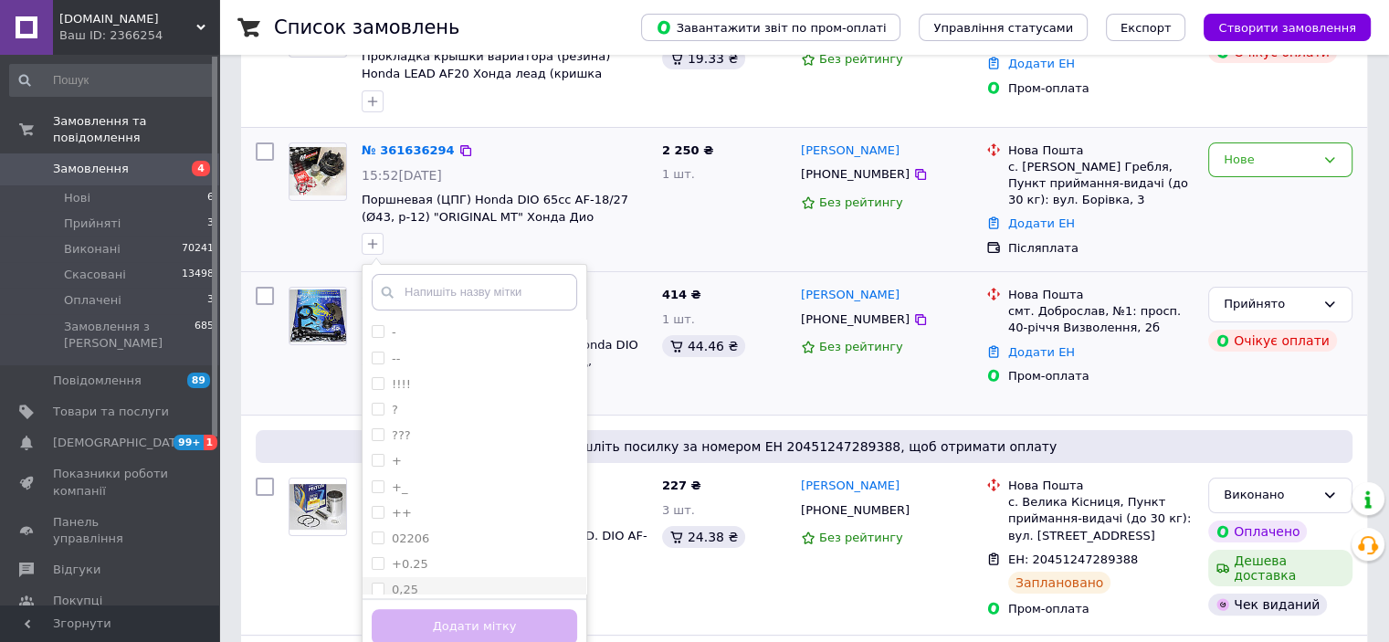
drag, startPoint x: 373, startPoint y: 456, endPoint x: 442, endPoint y: 582, distance: 143.9
click at [374, 456] on input "+" at bounding box center [378, 460] width 12 height 12
checkbox input "true"
click at [442, 613] on button "Додати мітку" at bounding box center [474, 627] width 205 height 36
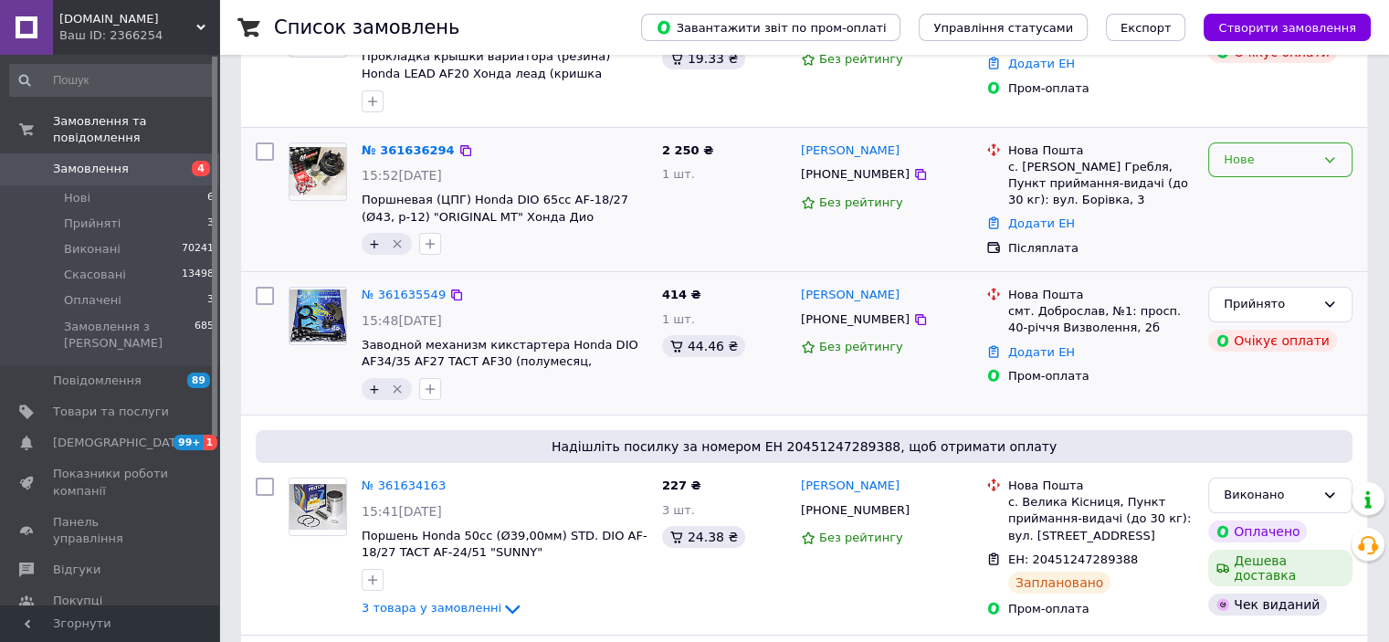
click at [1256, 171] on div "Нове" at bounding box center [1280, 160] width 144 height 36
click at [1242, 193] on li "Прийнято" at bounding box center [1280, 198] width 142 height 34
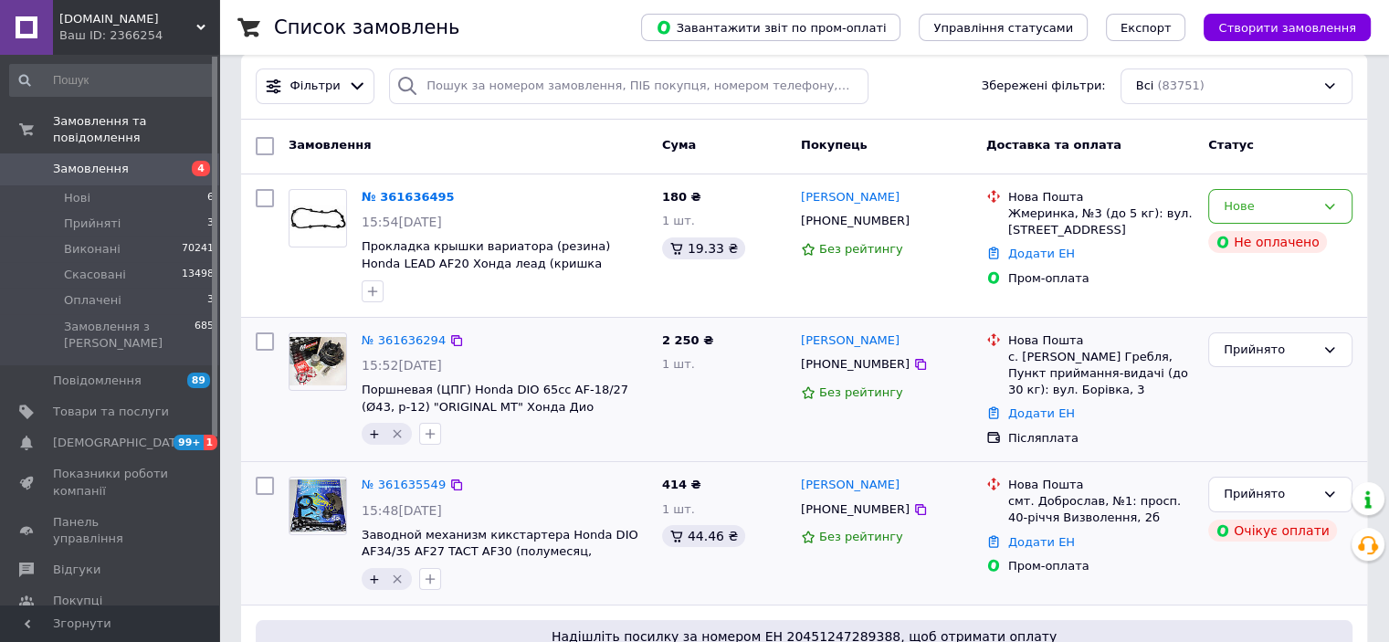
scroll to position [91, 0]
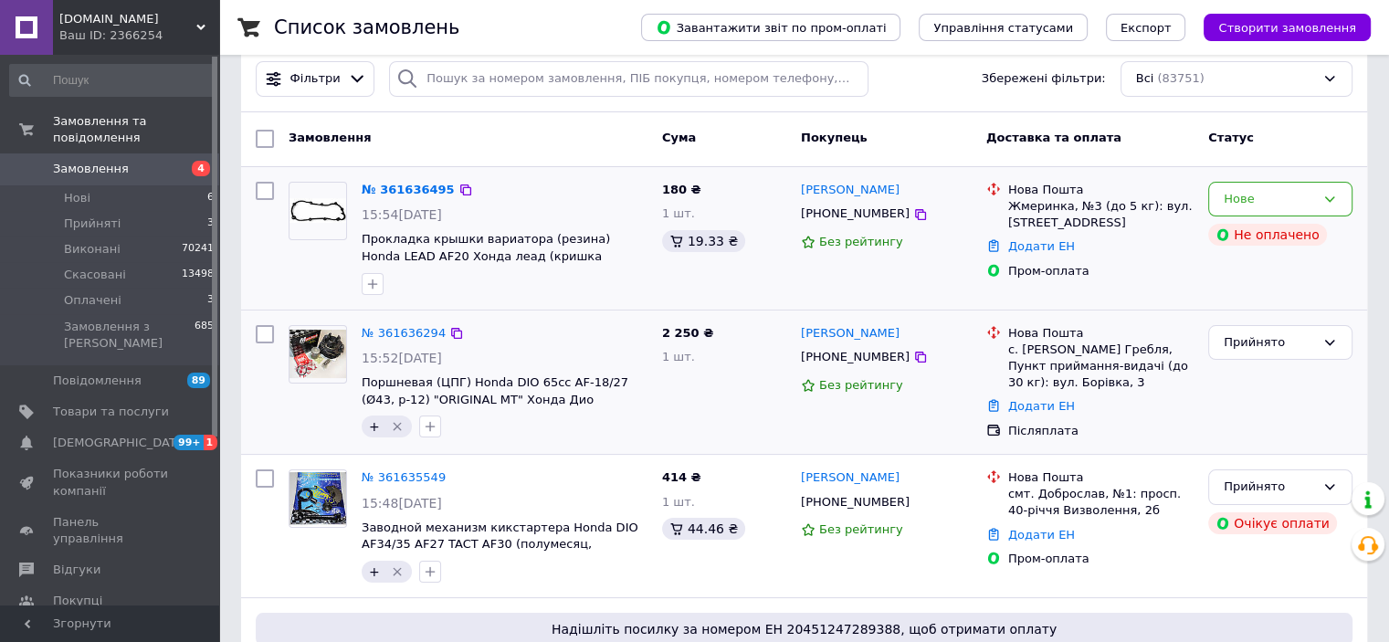
drag, startPoint x: 895, startPoint y: 216, endPoint x: 884, endPoint y: 235, distance: 22.1
click at [913, 216] on icon at bounding box center [920, 214] width 15 height 15
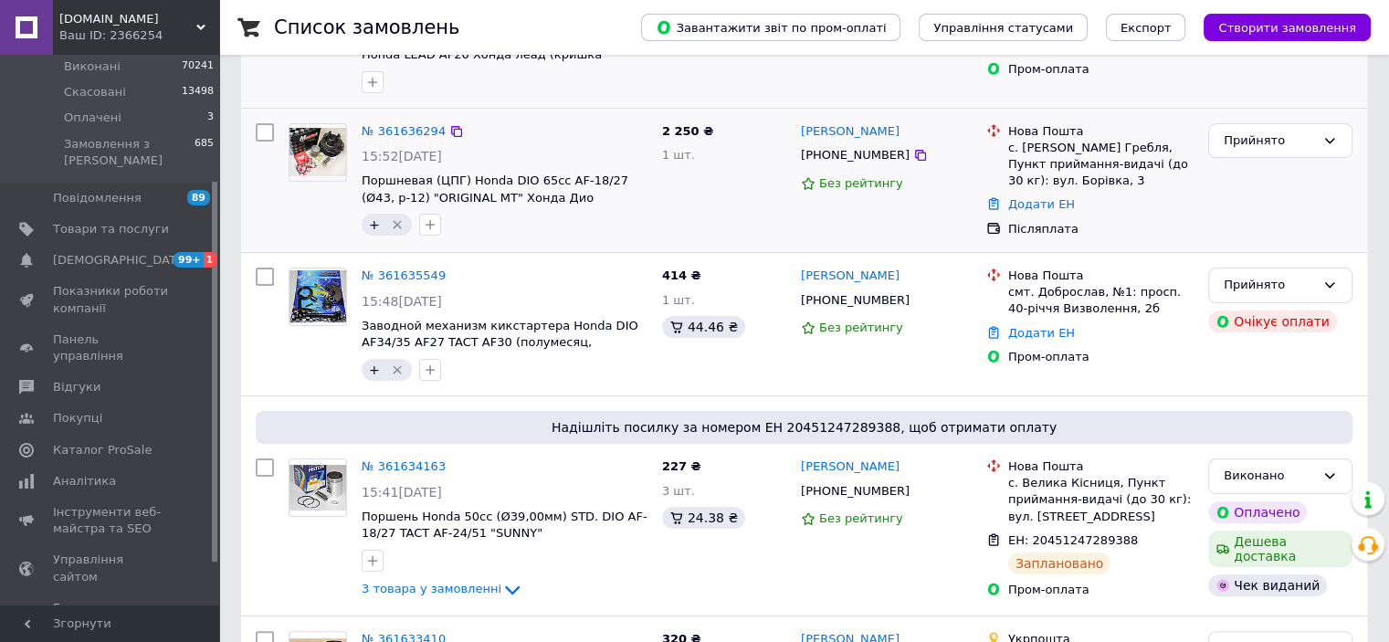
scroll to position [274, 0]
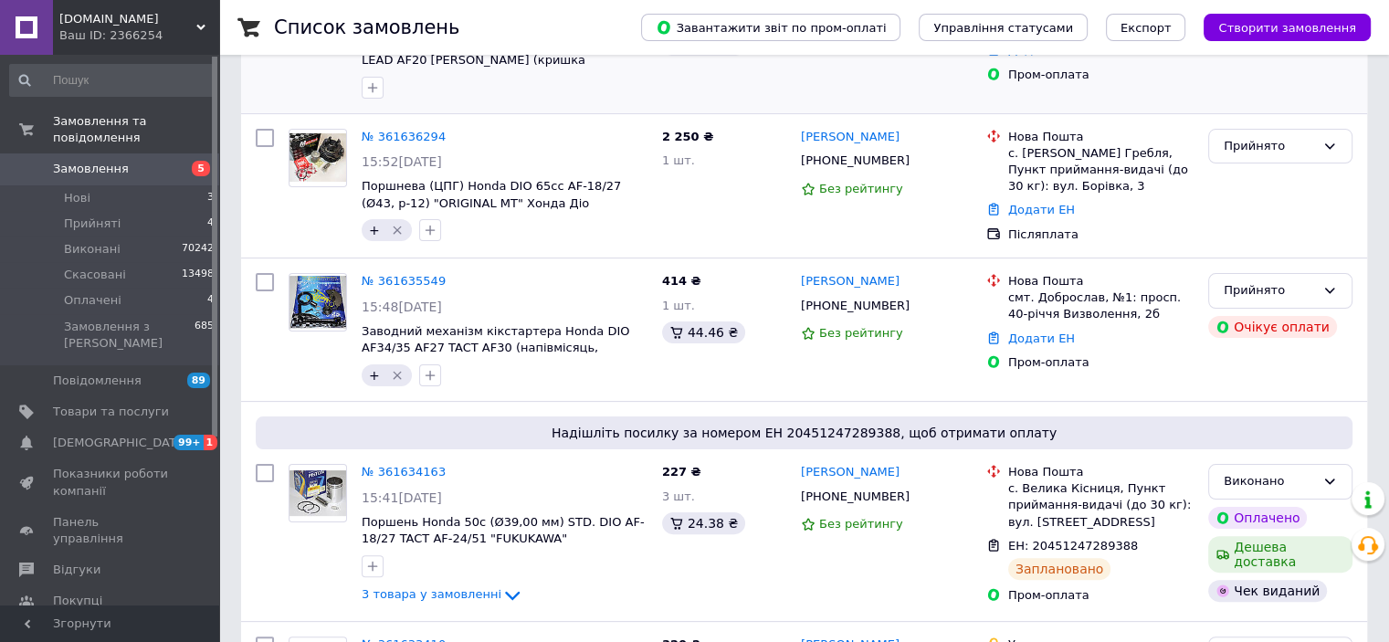
scroll to position [365, 0]
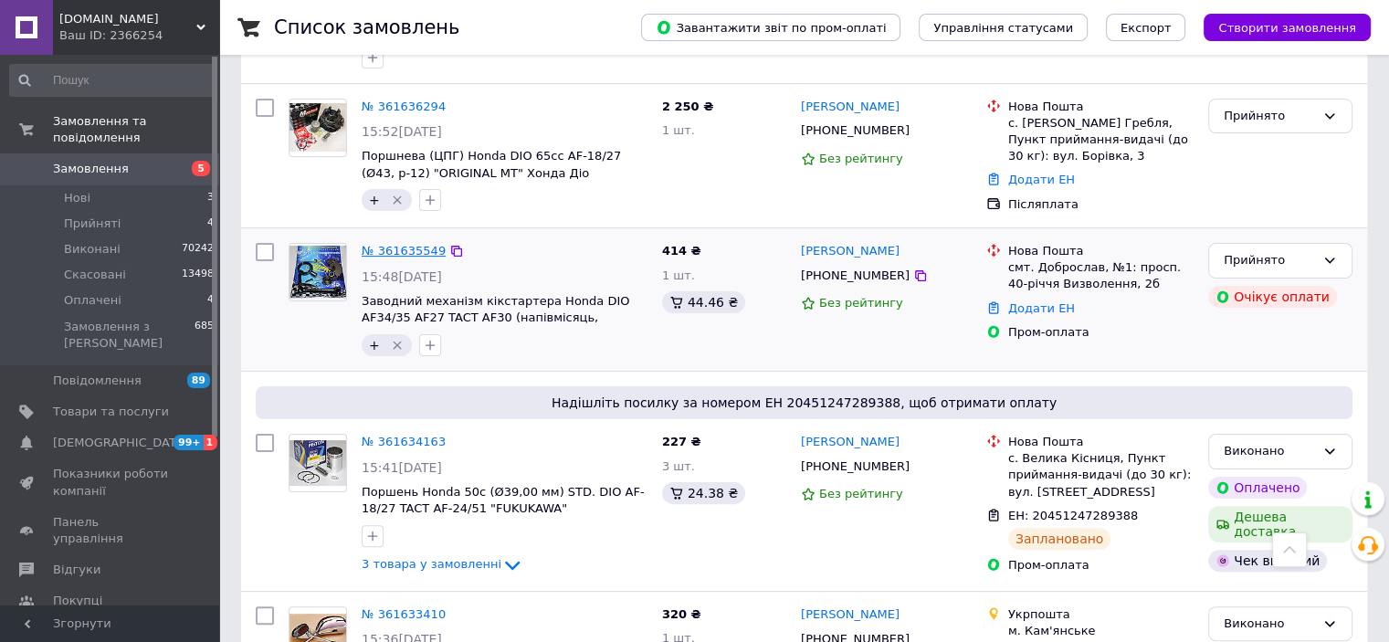
click at [387, 245] on link "№ 361635549" at bounding box center [404, 251] width 84 height 14
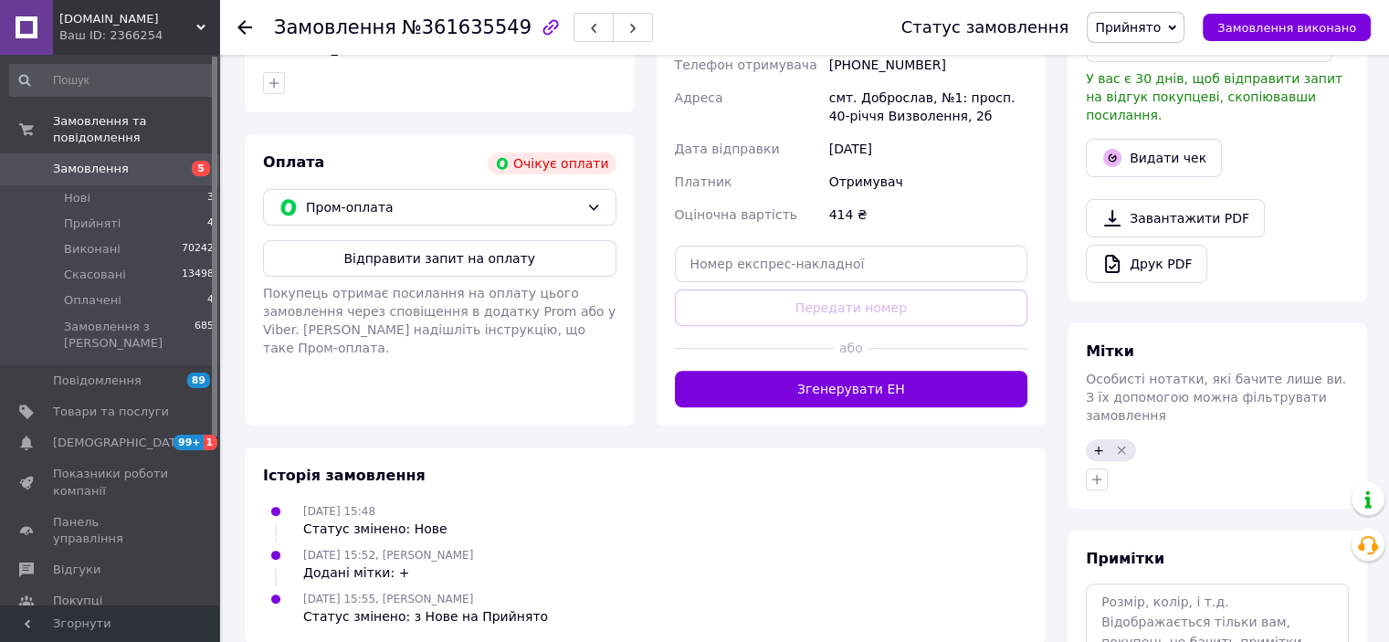
scroll to position [548, 0]
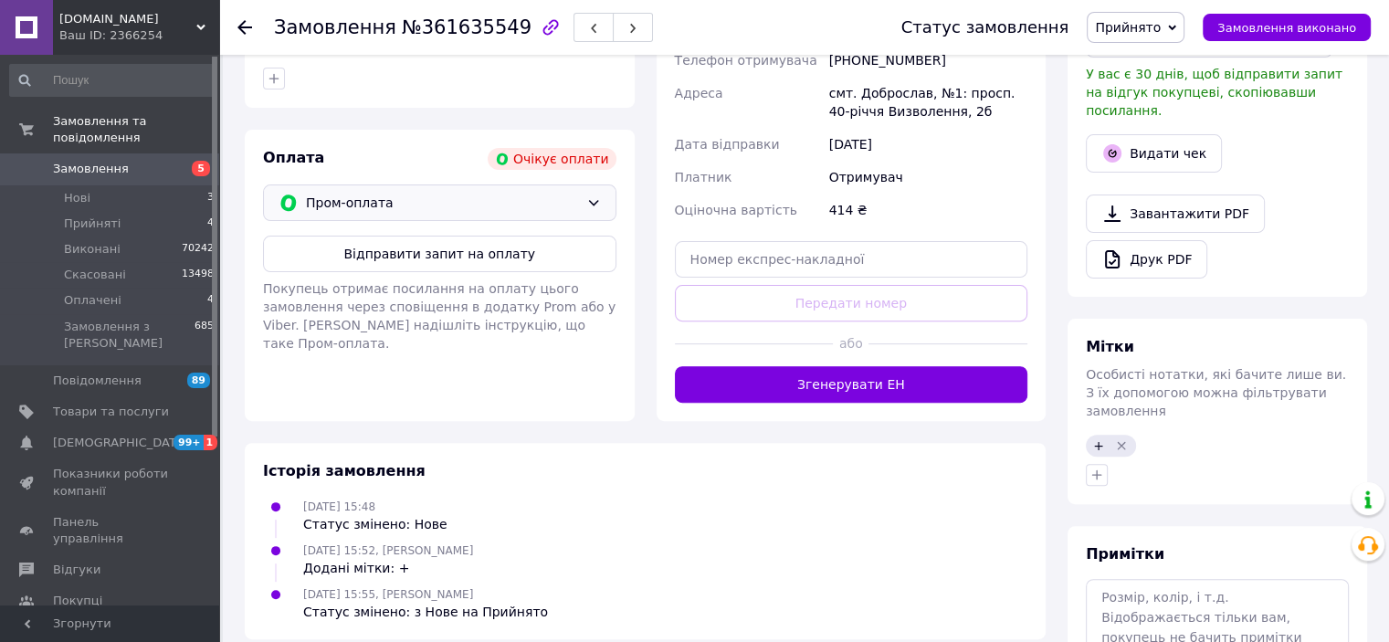
click at [356, 215] on div "Пром-оплата" at bounding box center [439, 202] width 353 height 37
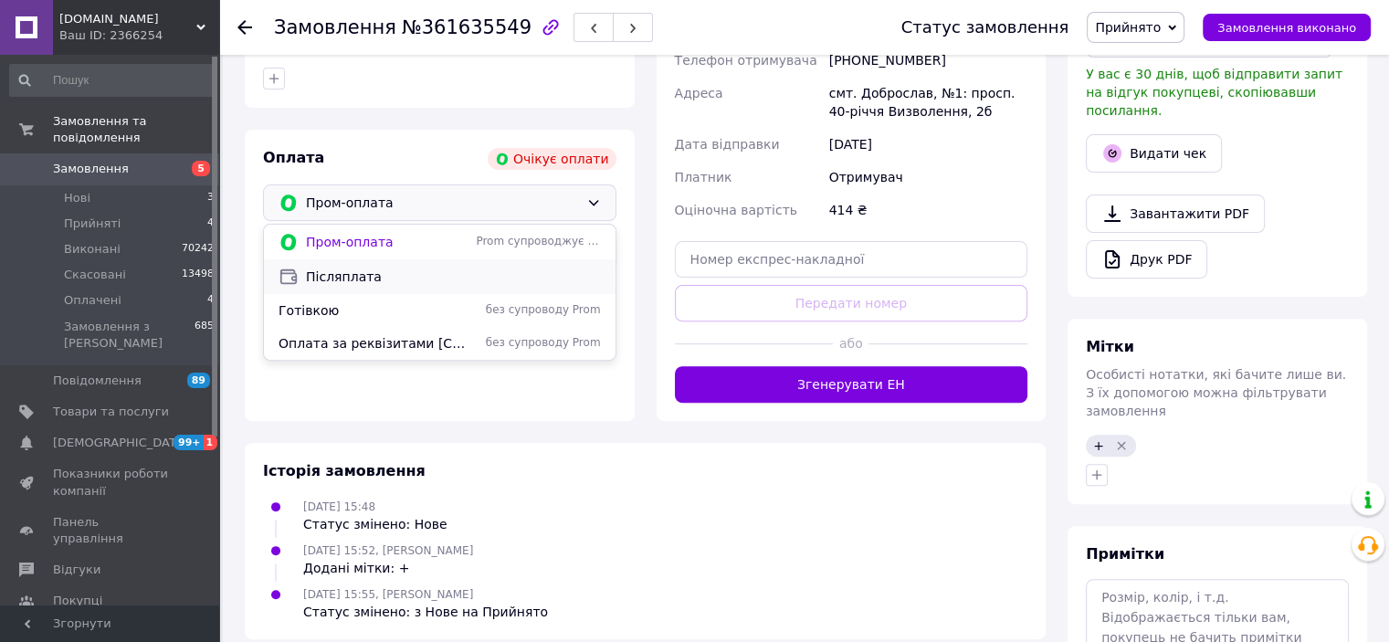
click at [337, 284] on span "Післяплата" at bounding box center [453, 277] width 295 height 18
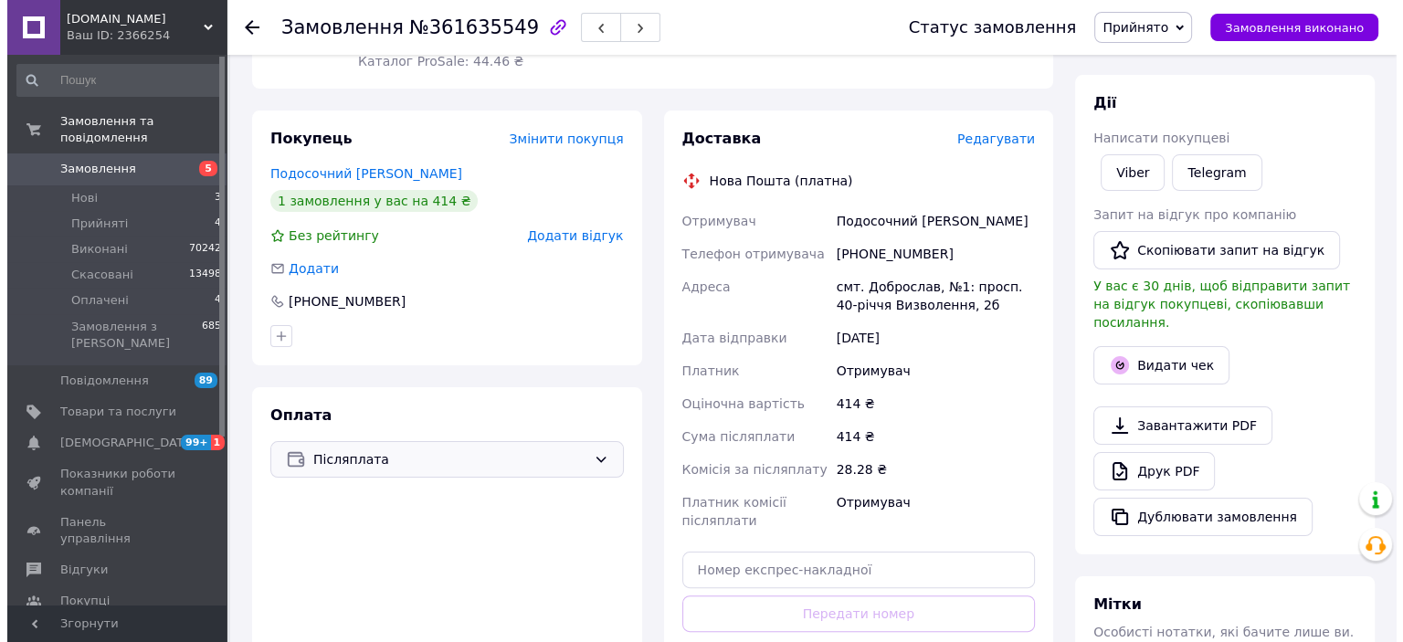
scroll to position [259, 0]
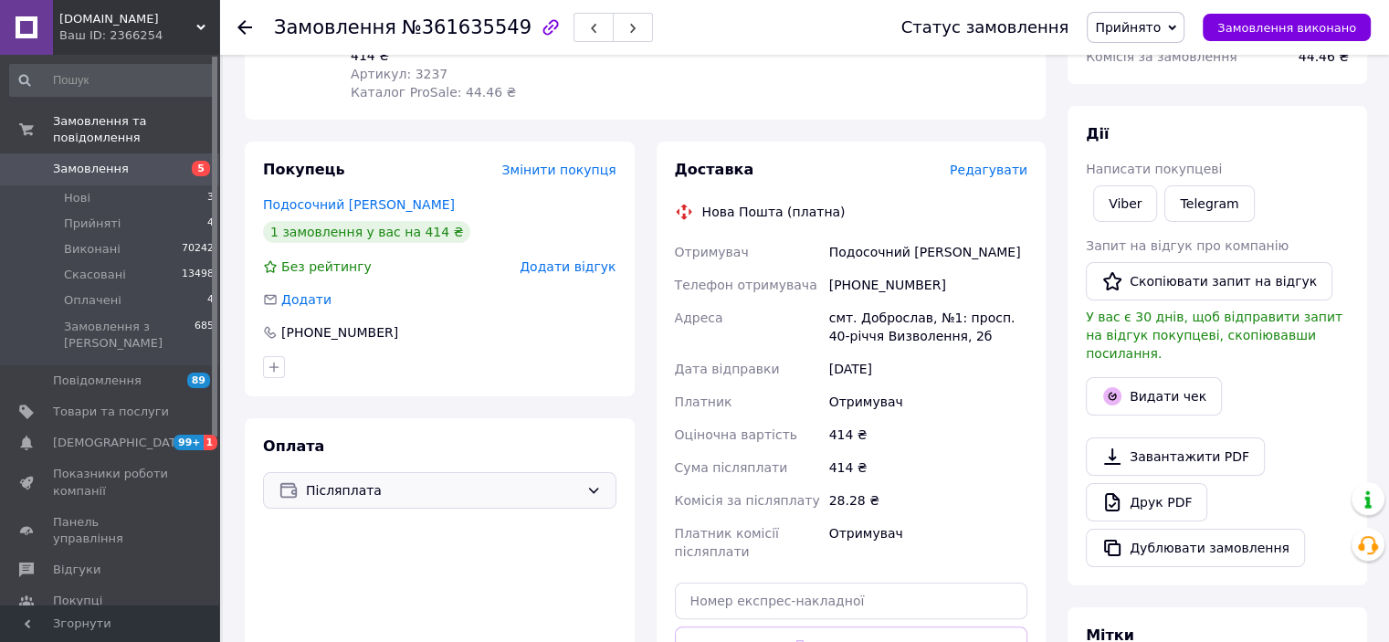
click at [992, 174] on span "Редагувати" at bounding box center [989, 170] width 78 height 15
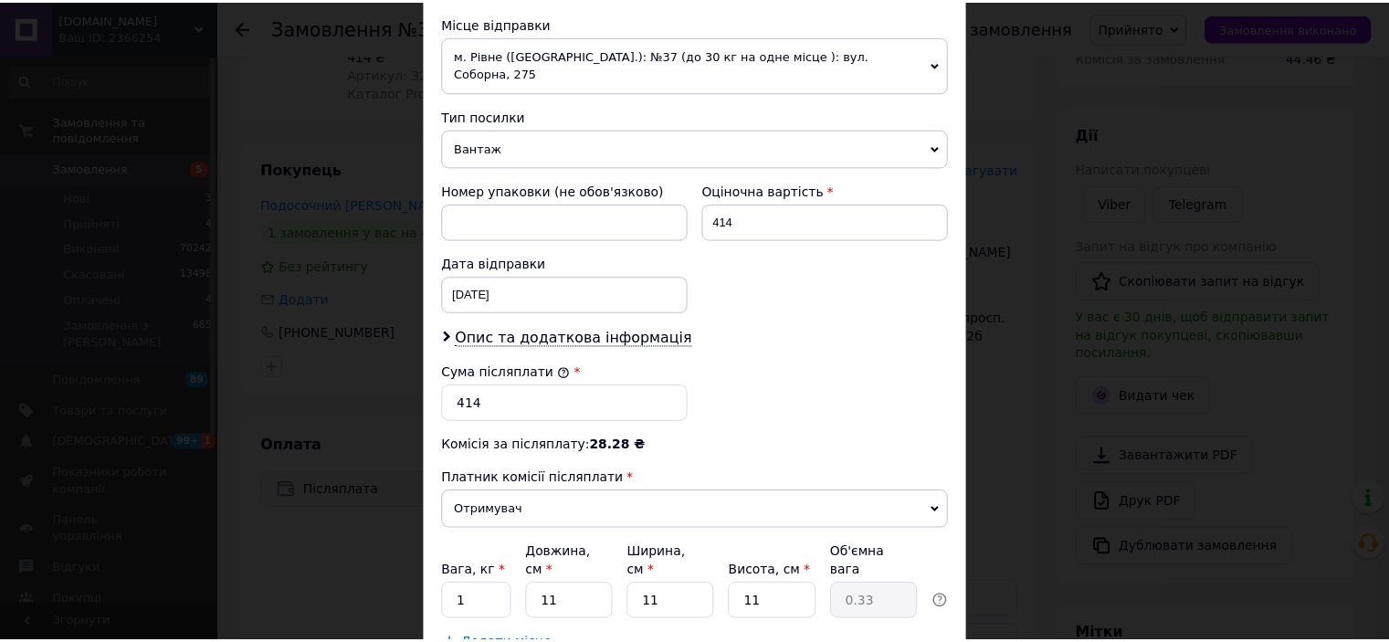
scroll to position [745, 0]
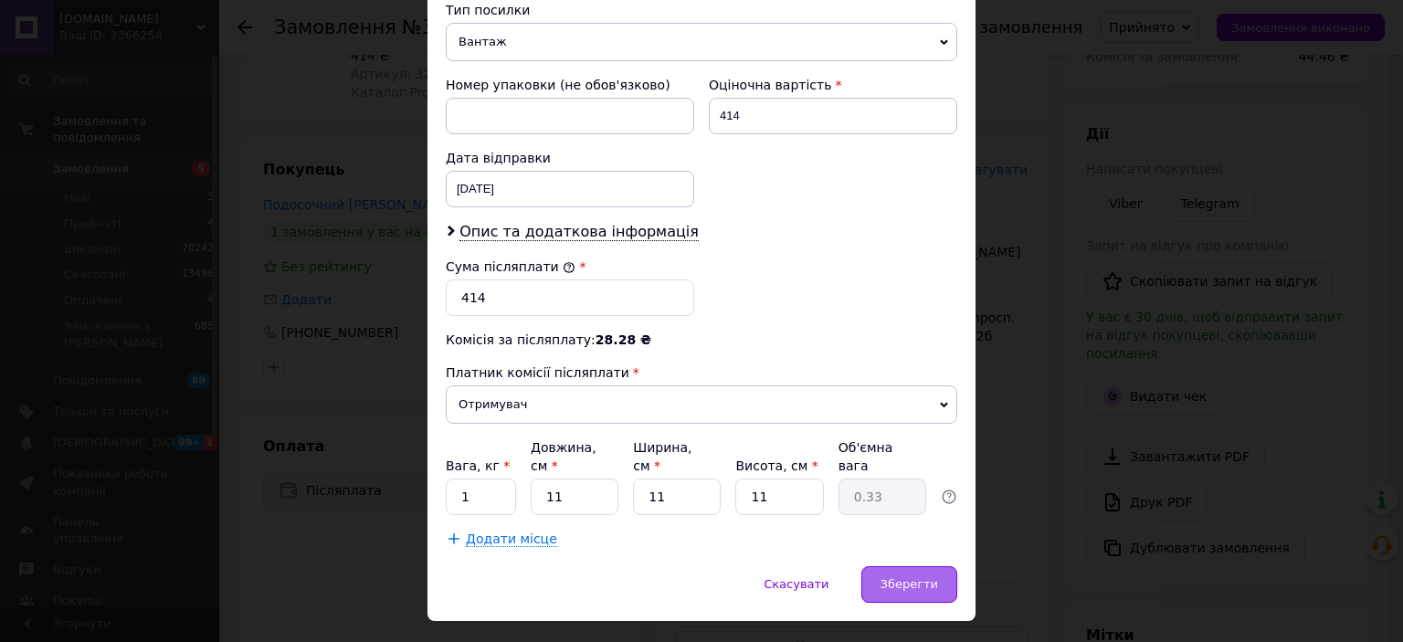
click at [907, 577] on span "Зберегти" at bounding box center [909, 584] width 58 height 14
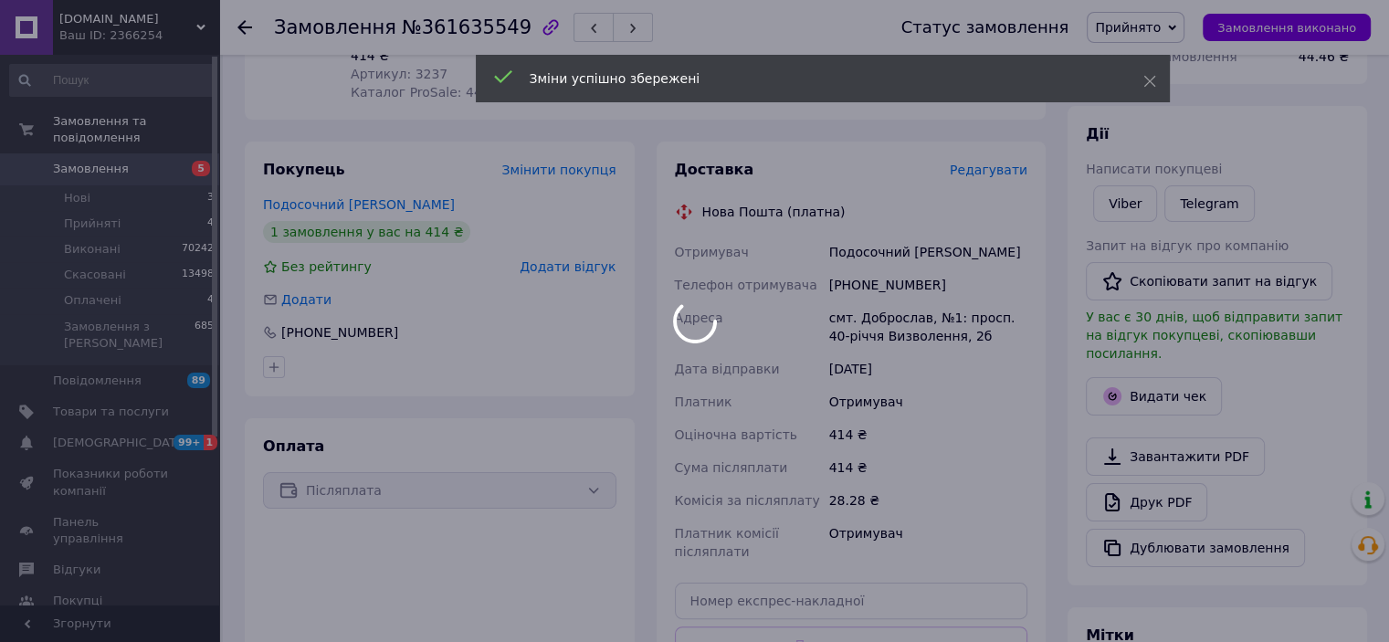
scroll to position [625, 0]
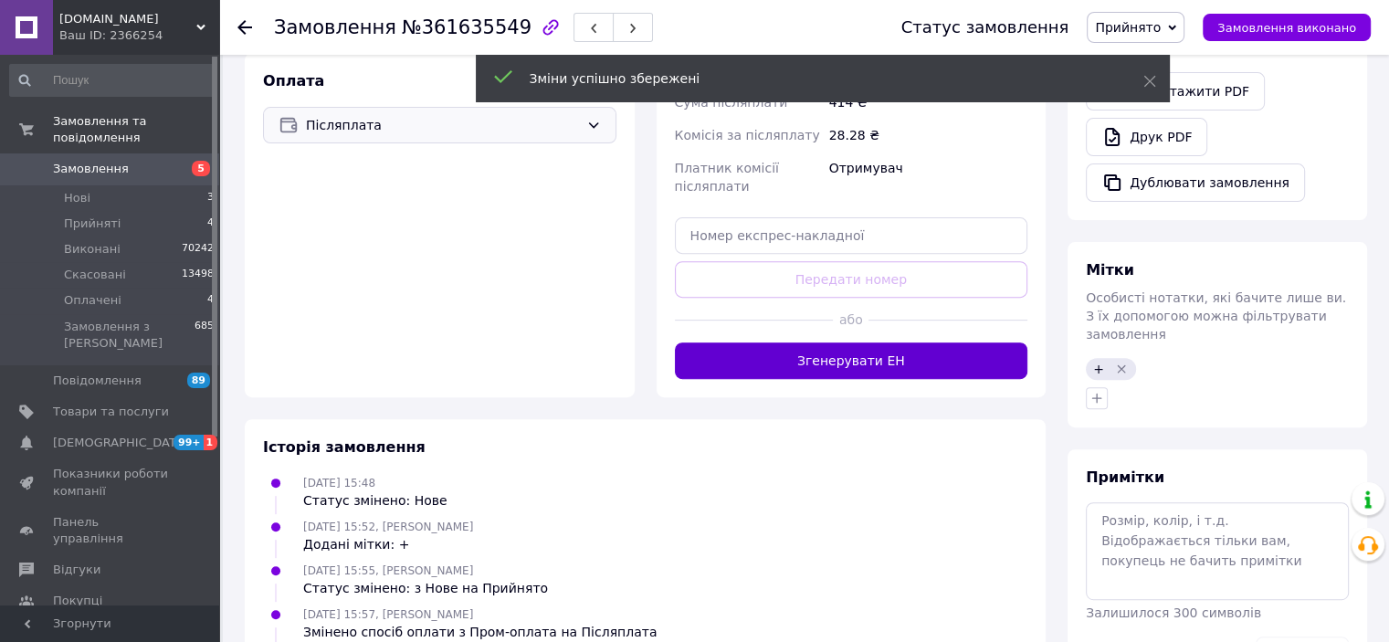
click at [835, 367] on button "Згенерувати ЕН" at bounding box center [851, 360] width 353 height 37
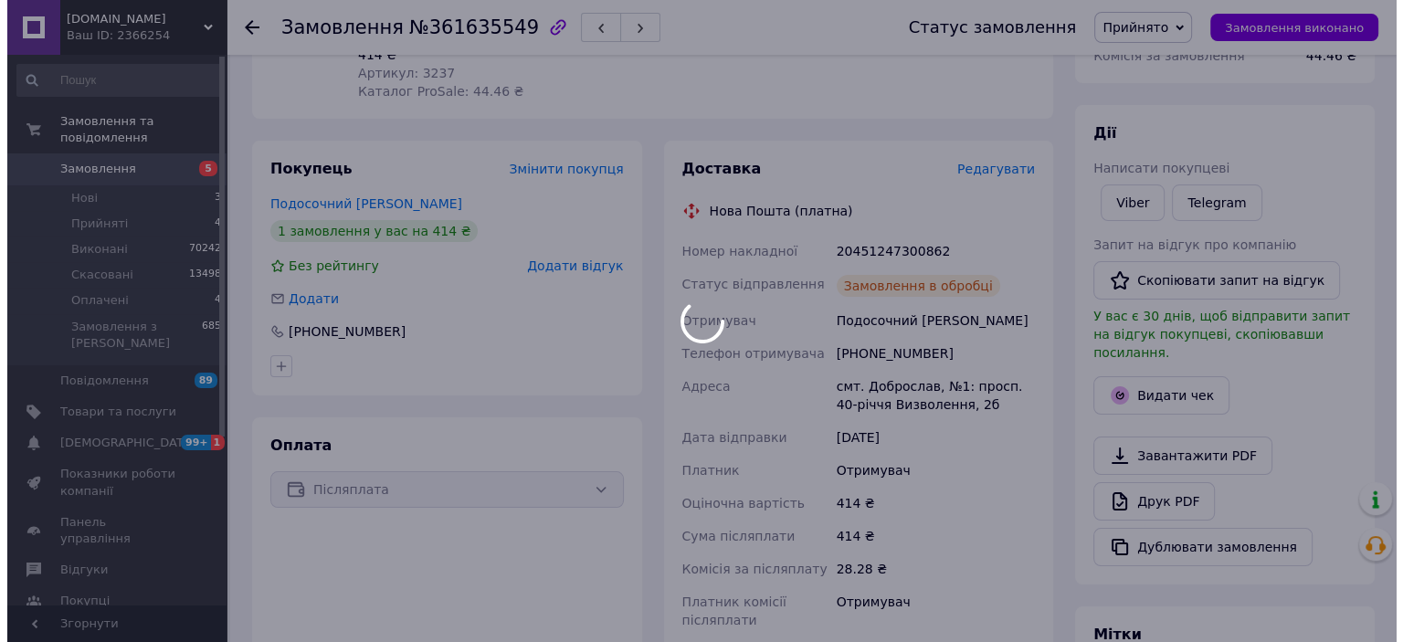
scroll to position [259, 0]
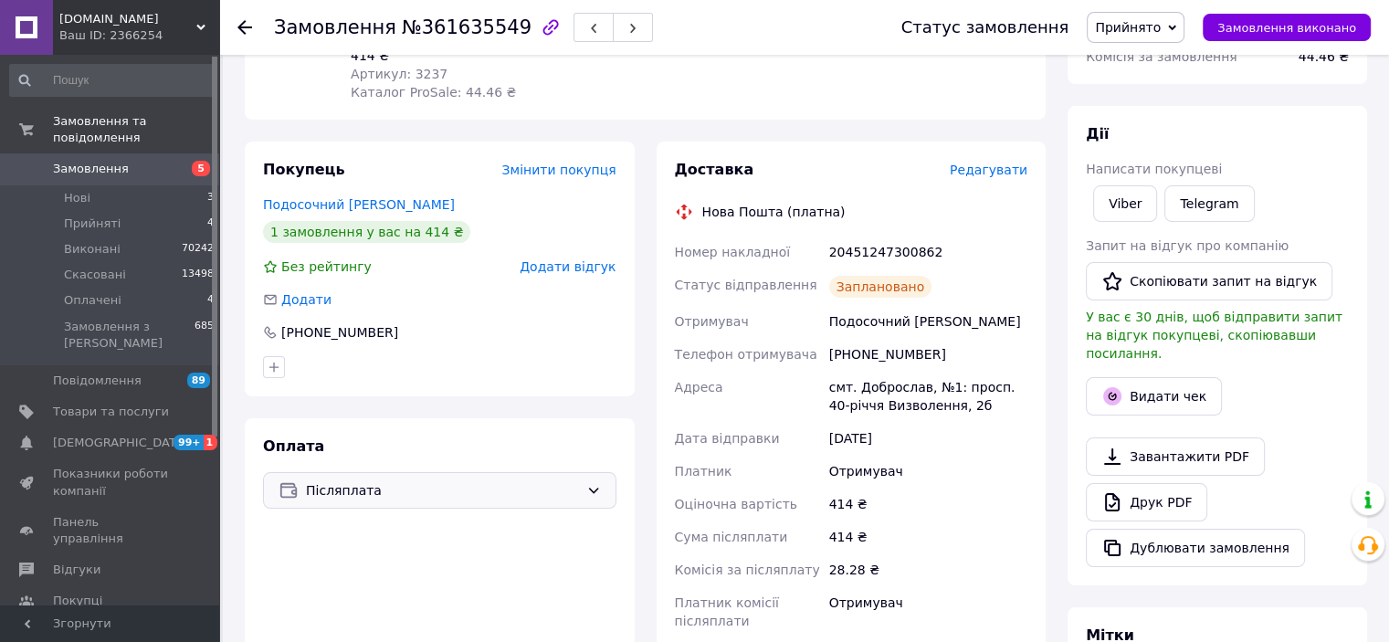
click at [1158, 36] on span "Прийнято" at bounding box center [1136, 27] width 98 height 31
click at [1151, 58] on li "Виконано" at bounding box center [1136, 63] width 96 height 27
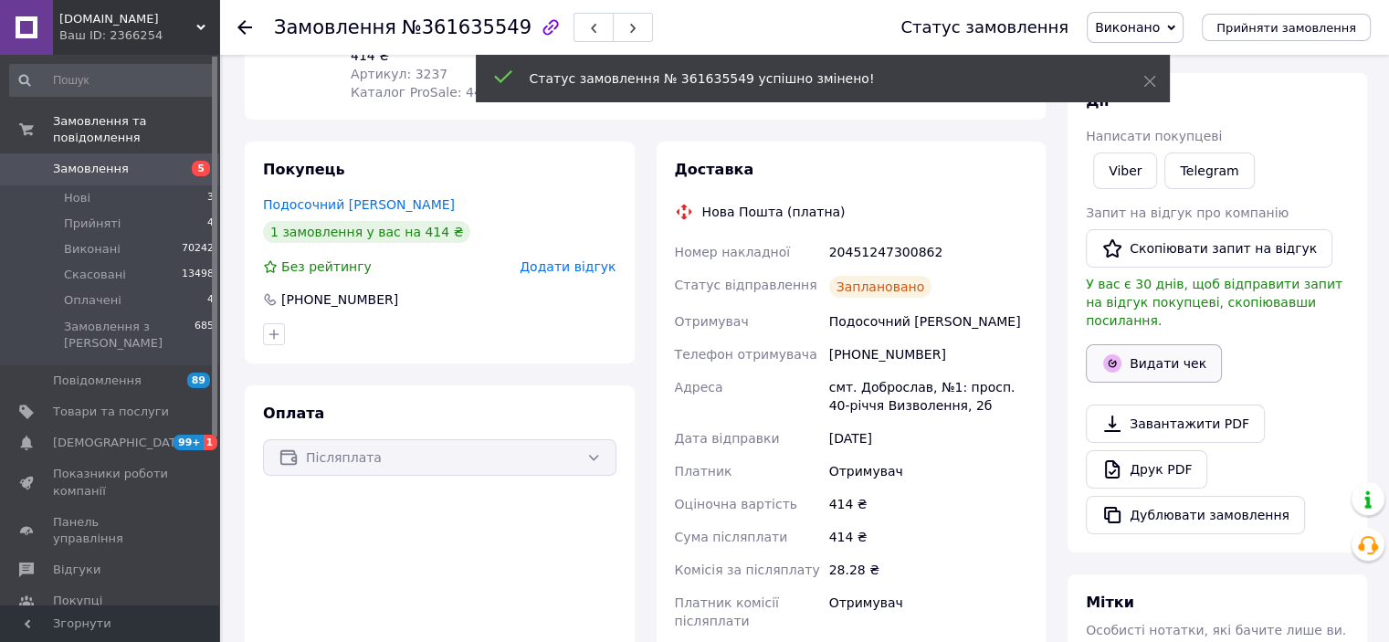
click at [1137, 346] on button "Видати чек" at bounding box center [1154, 363] width 136 height 38
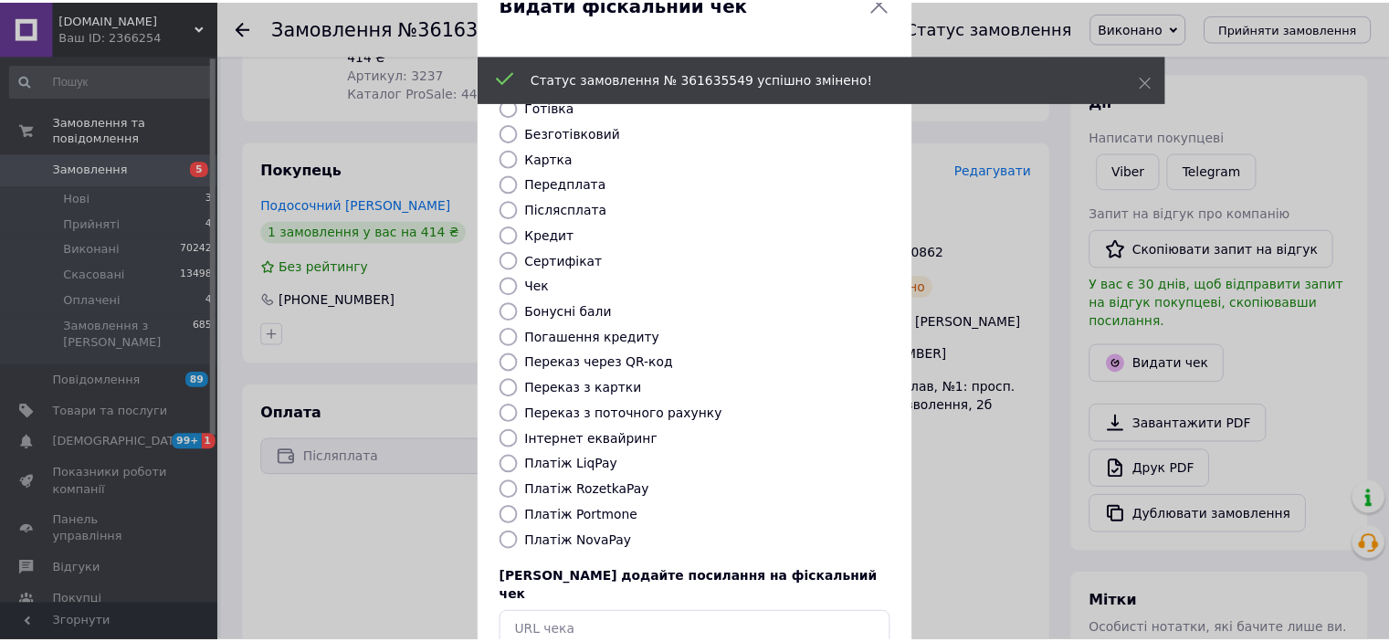
scroll to position [142, 0]
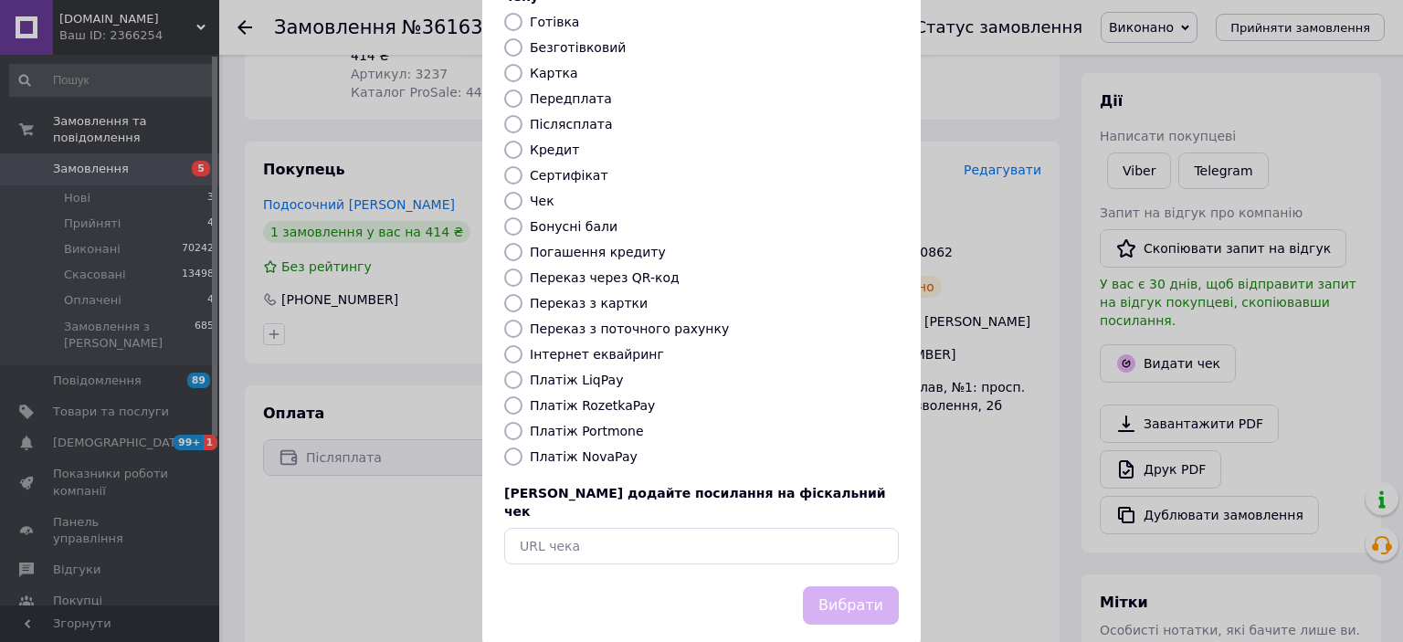
click at [552, 449] on label "Платіж NovaPay" at bounding box center [584, 456] width 108 height 15
click at [522, 448] on input "Платіж NovaPay" at bounding box center [513, 457] width 18 height 18
radio input "true"
click at [844, 586] on button "Вибрати" at bounding box center [851, 605] width 96 height 39
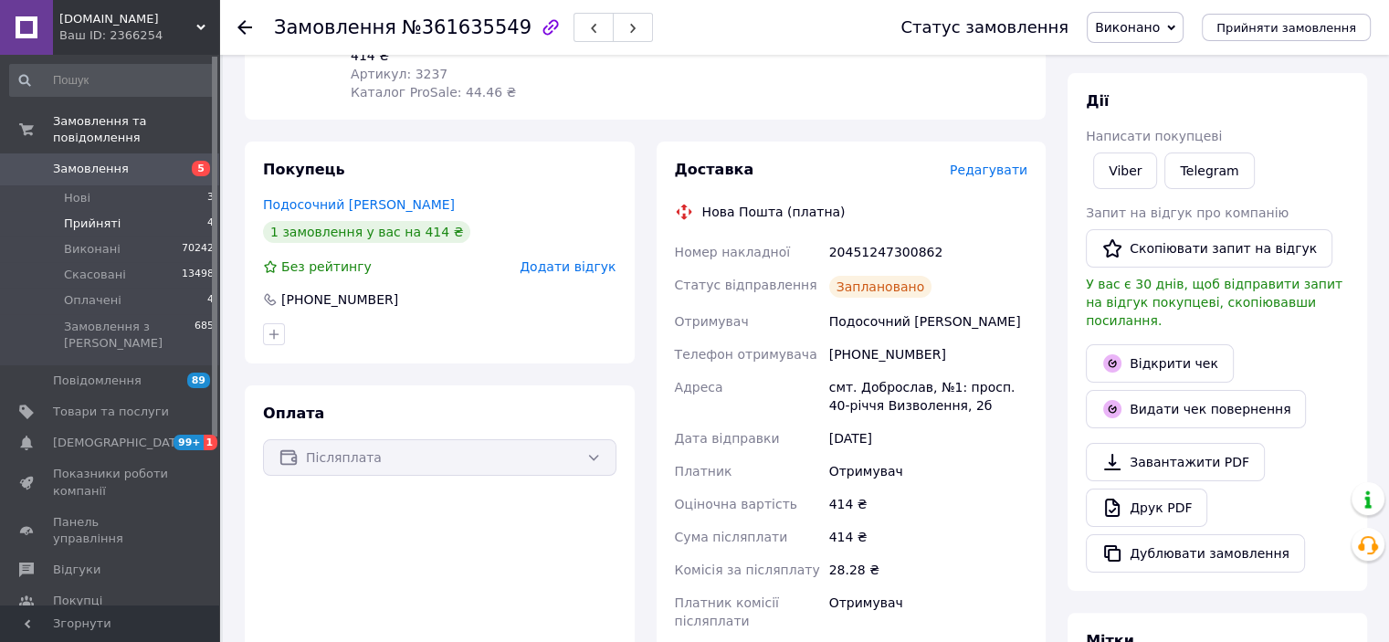
click at [68, 216] on span "Прийняті" at bounding box center [92, 224] width 57 height 16
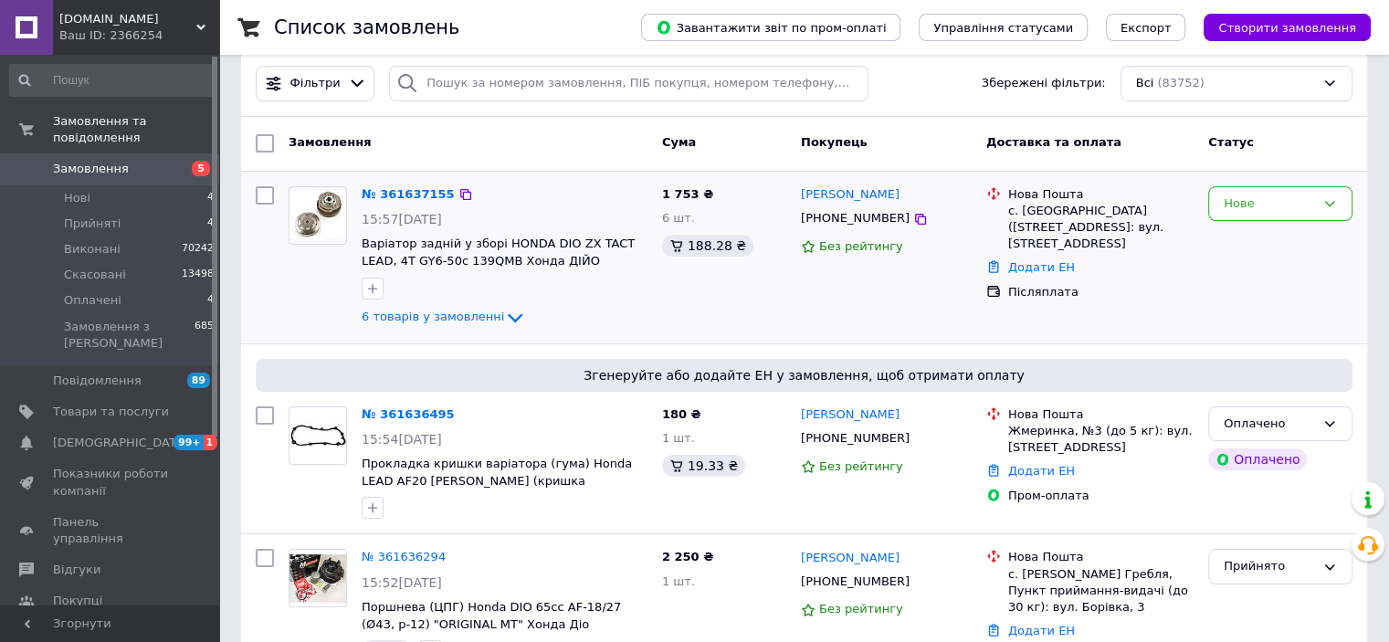
scroll to position [183, 0]
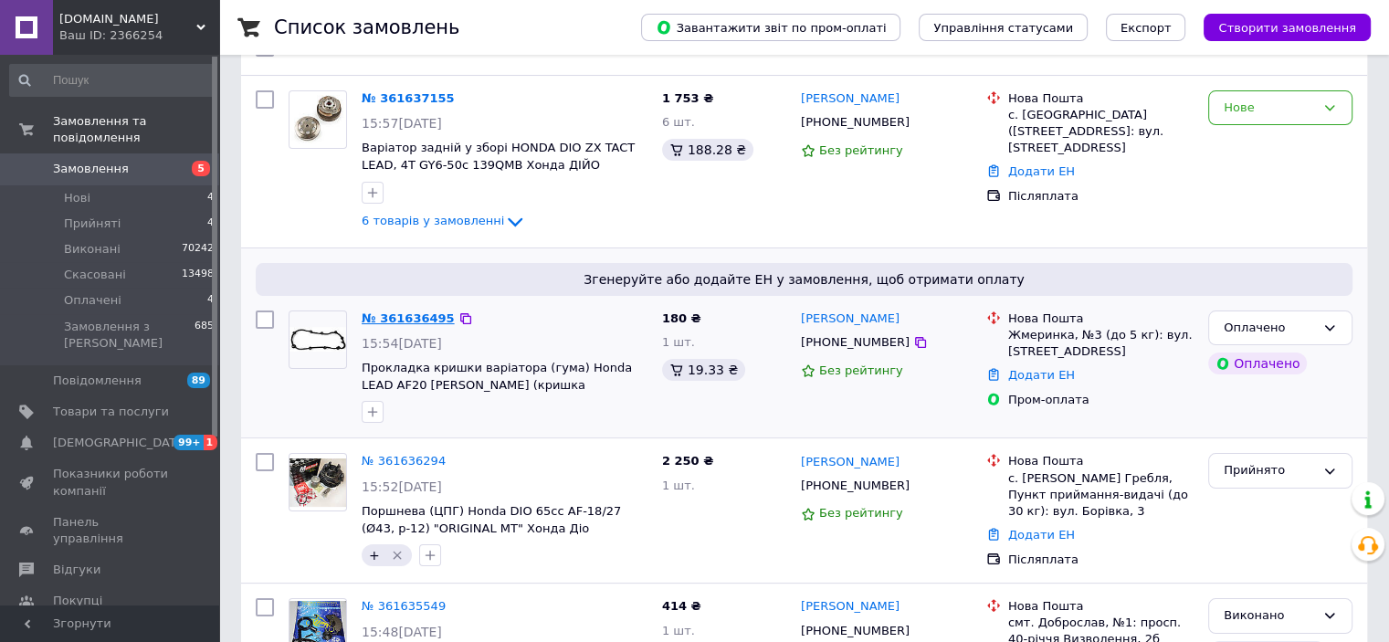
click at [399, 311] on link "№ 361636495" at bounding box center [408, 318] width 93 height 14
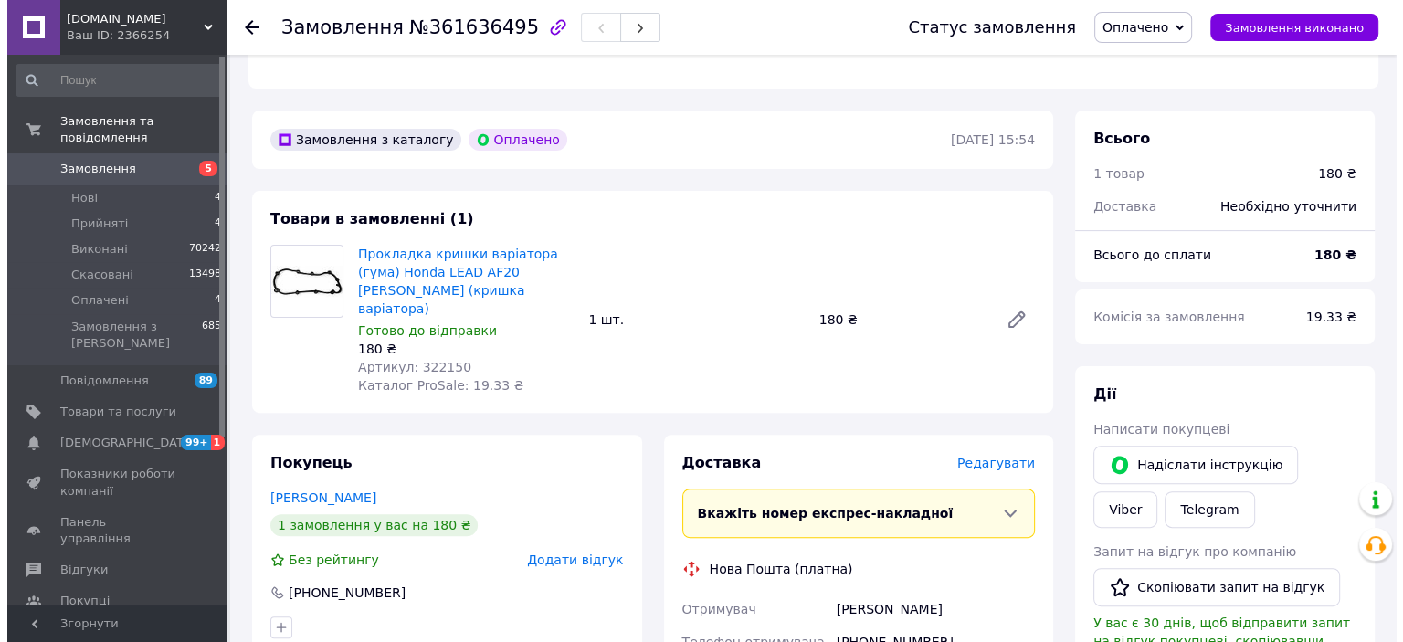
scroll to position [639, 0]
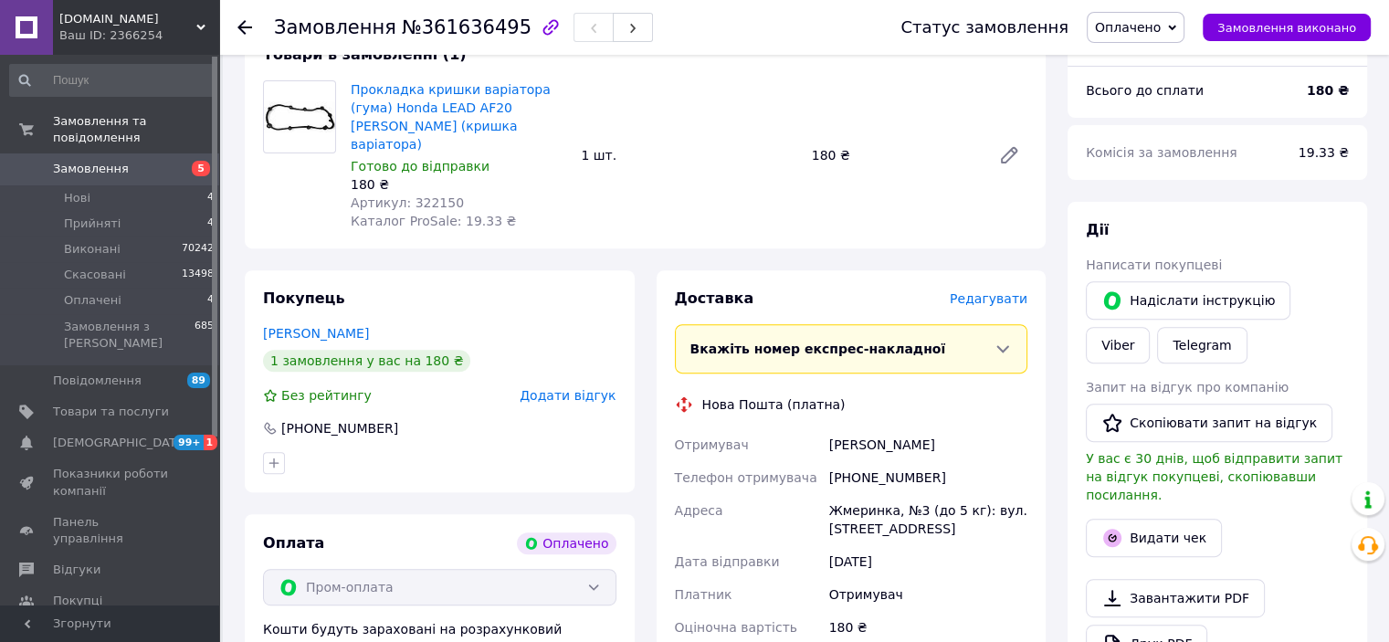
click at [1003, 290] on div "Редагувати" at bounding box center [989, 299] width 78 height 18
click at [983, 291] on span "Редагувати" at bounding box center [989, 298] width 78 height 15
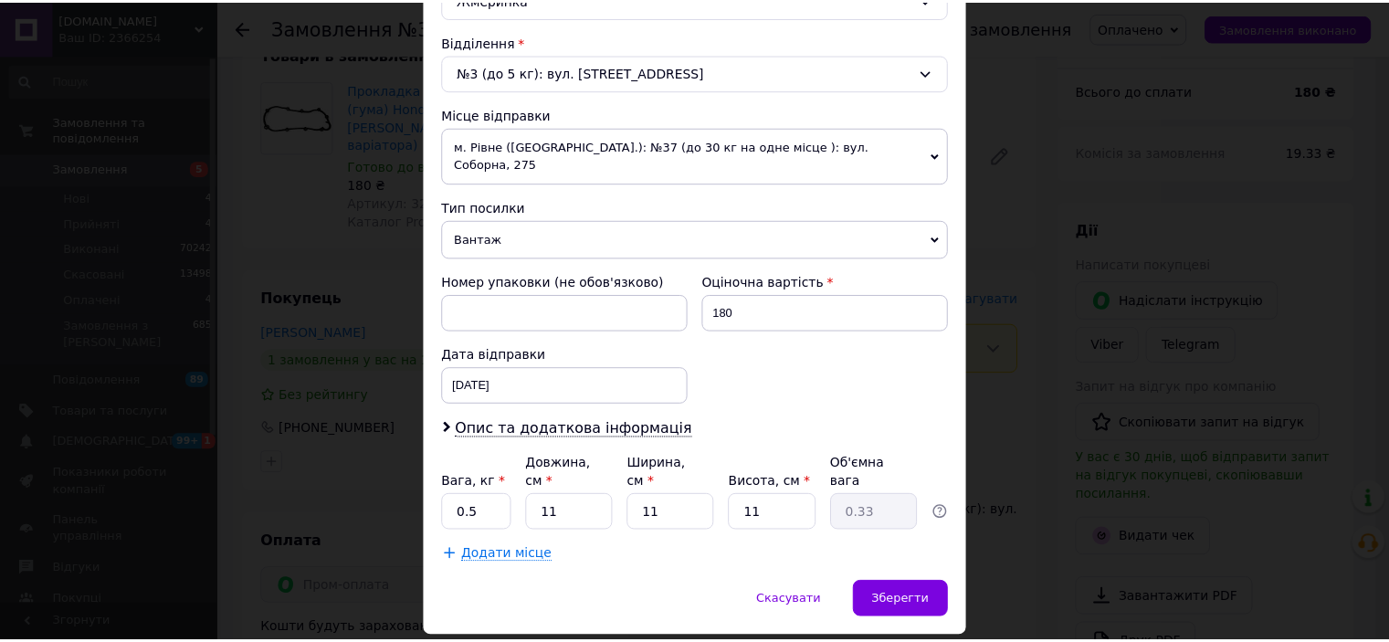
scroll to position [565, 0]
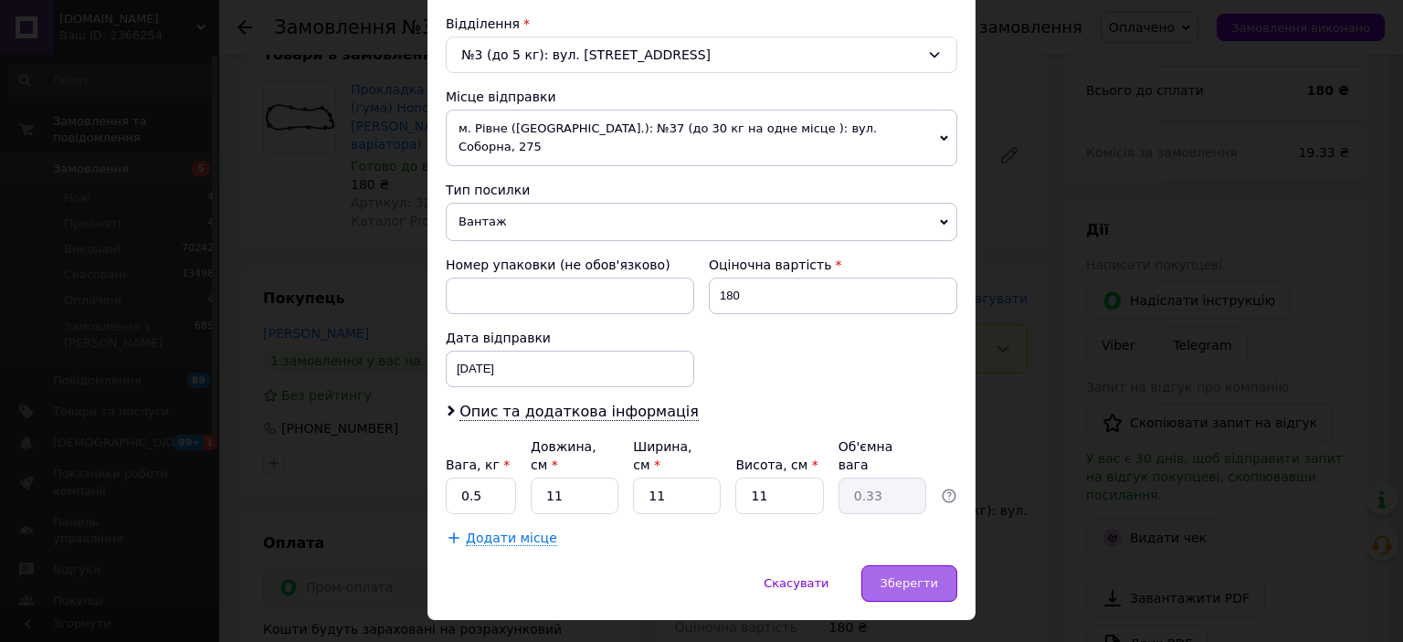
click at [899, 576] on span "Зберегти" at bounding box center [909, 583] width 58 height 14
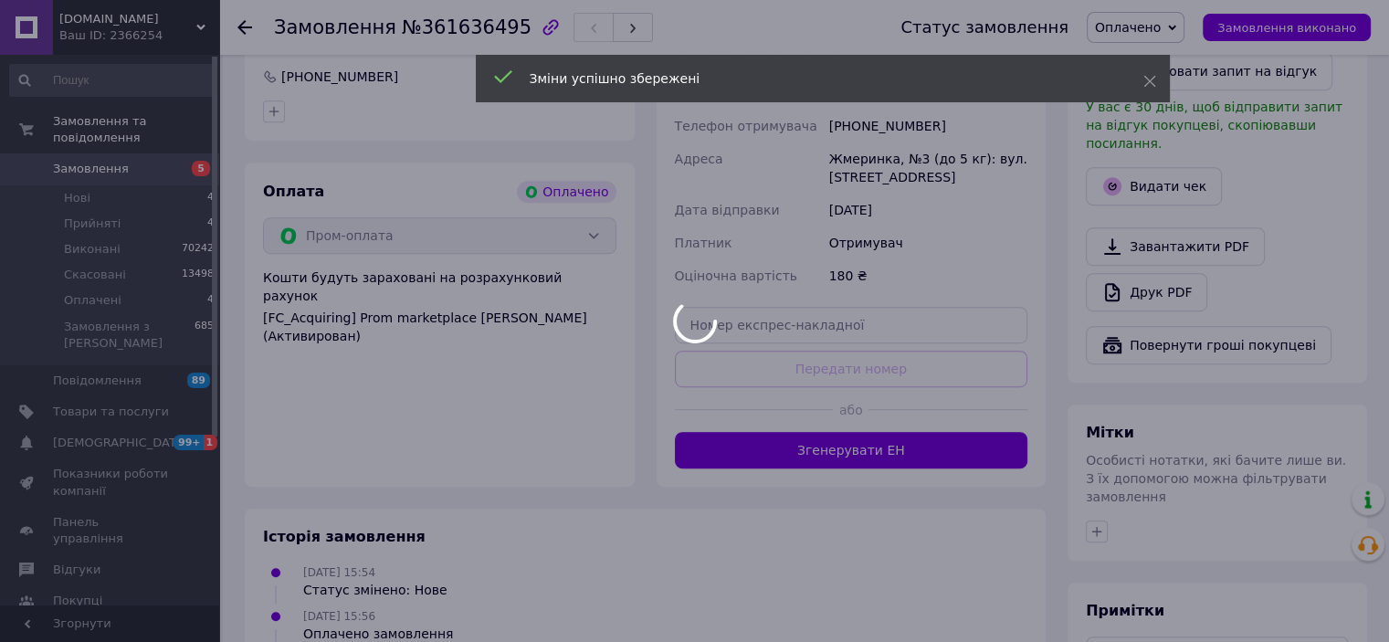
scroll to position [1005, 0]
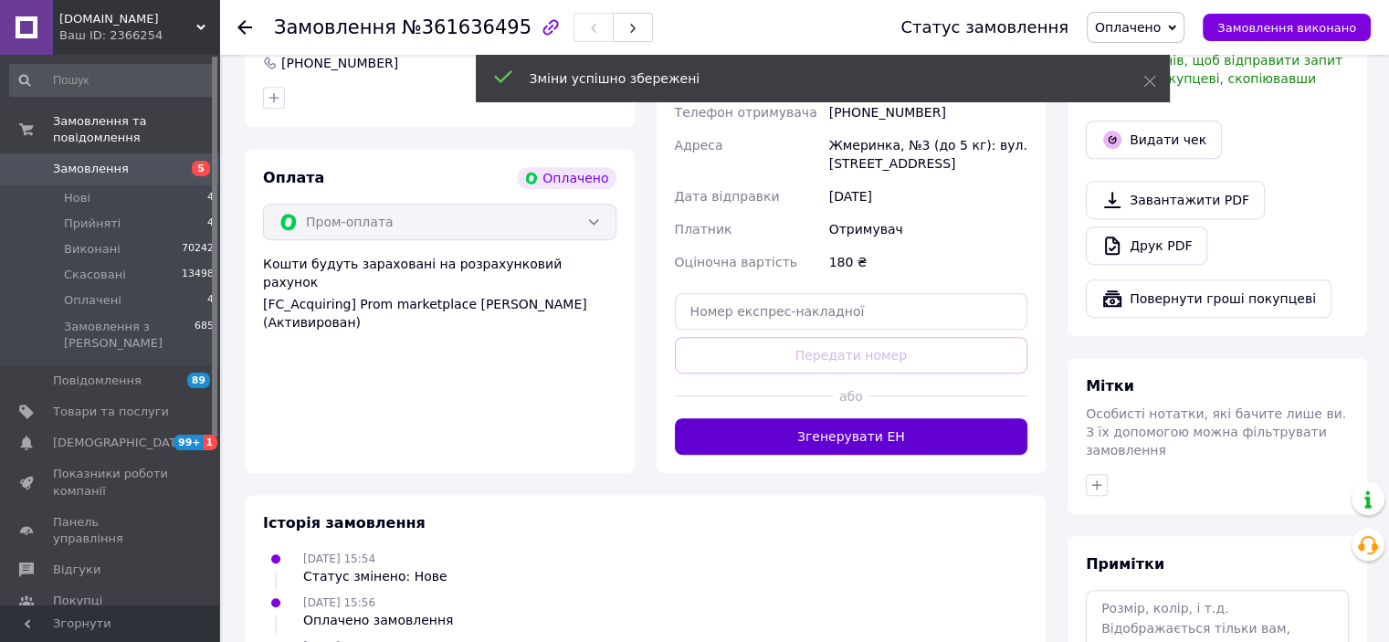
click at [847, 419] on button "Згенерувати ЕН" at bounding box center [851, 436] width 353 height 37
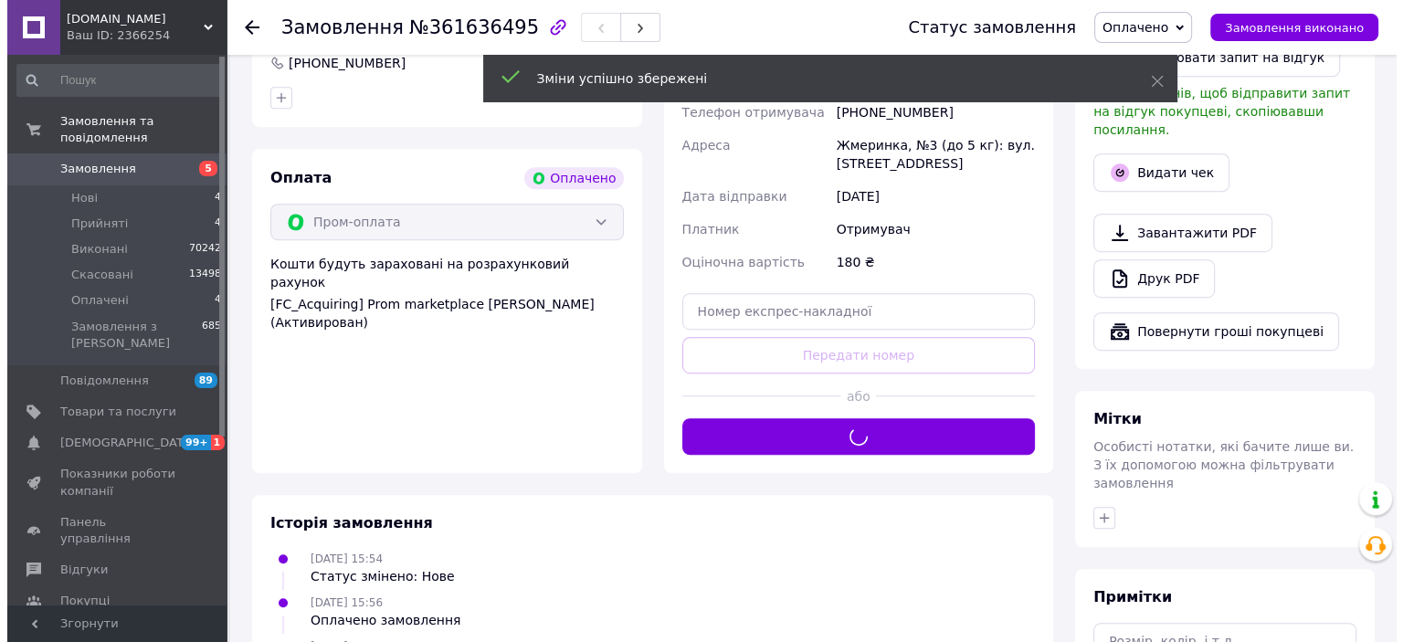
scroll to position [822, 0]
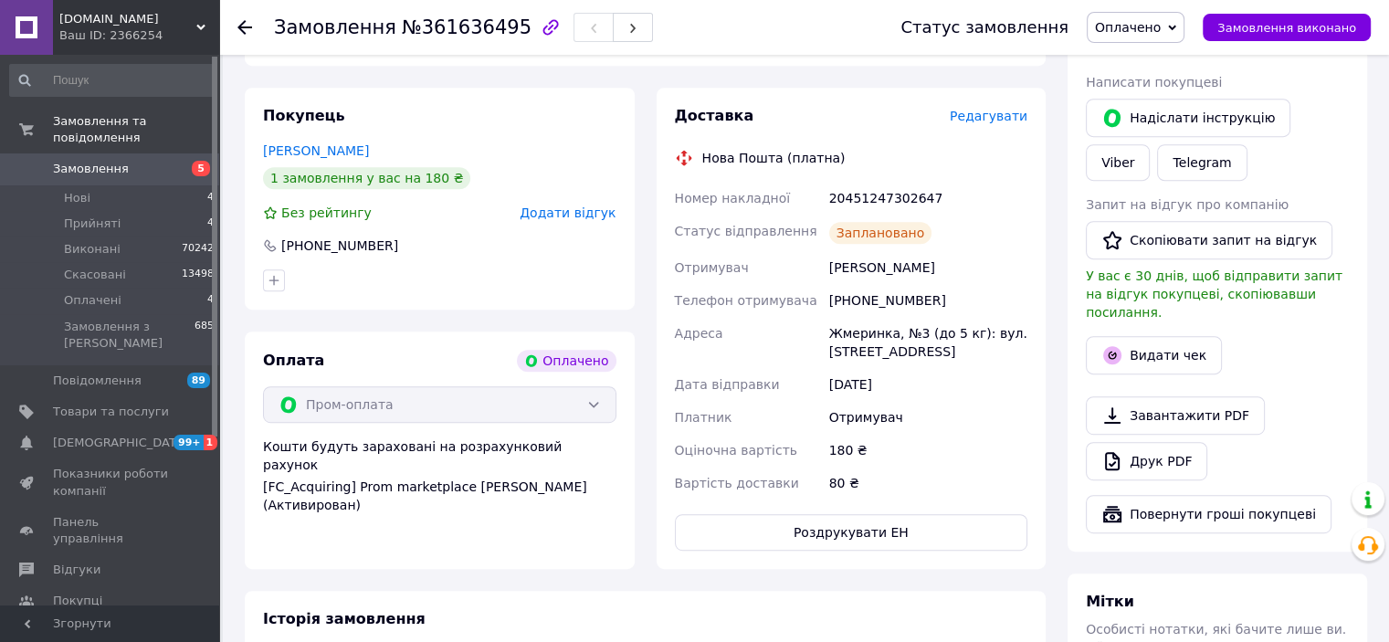
click at [1138, 28] on span "Оплачено" at bounding box center [1128, 27] width 66 height 15
click at [1133, 85] on li "Виконано" at bounding box center [1136, 91] width 96 height 27
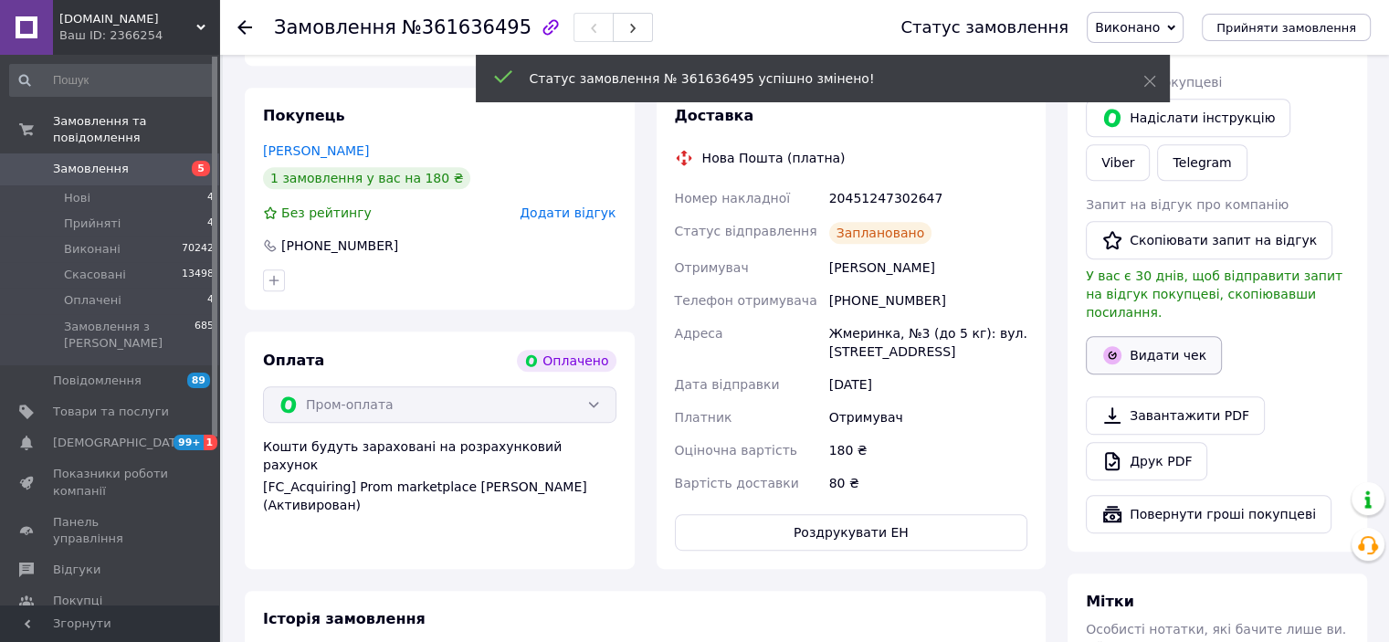
click at [1129, 336] on button "Видати чек" at bounding box center [1154, 355] width 136 height 38
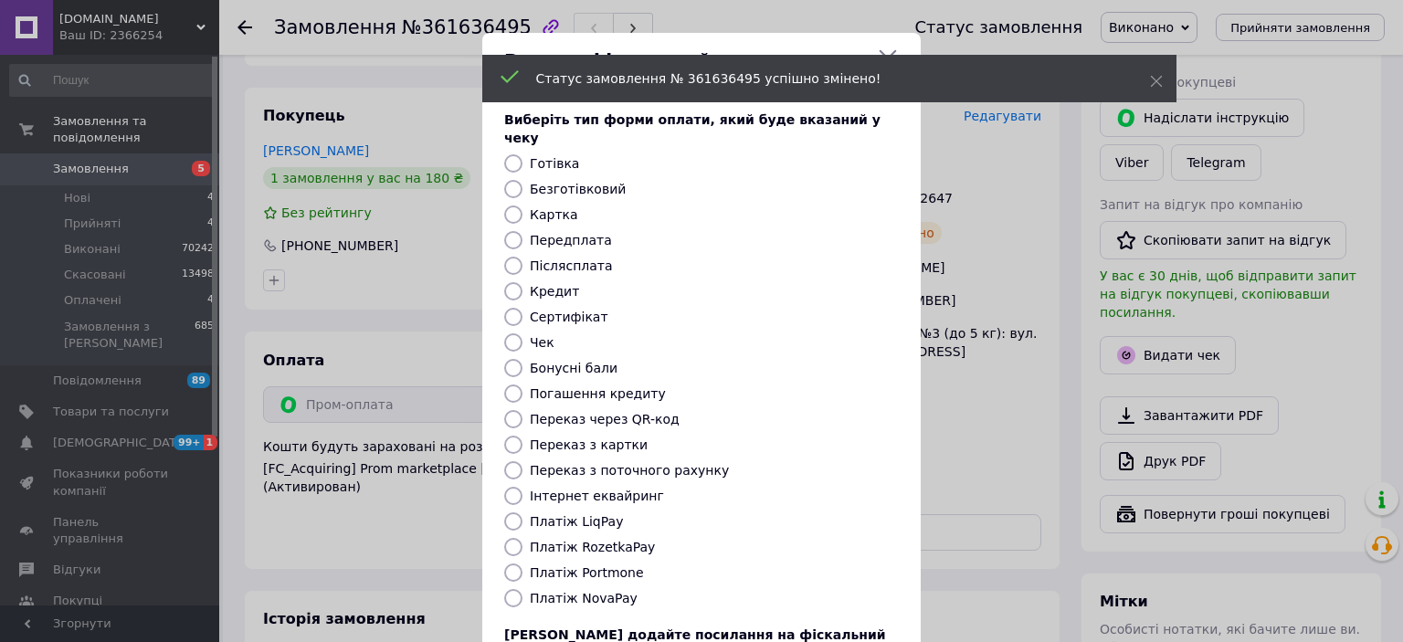
click at [609, 540] on label "Платіж RozetkaPay" at bounding box center [592, 547] width 125 height 15
click at [522, 538] on input "Платіж RozetkaPay" at bounding box center [513, 547] width 18 height 18
radio input "true"
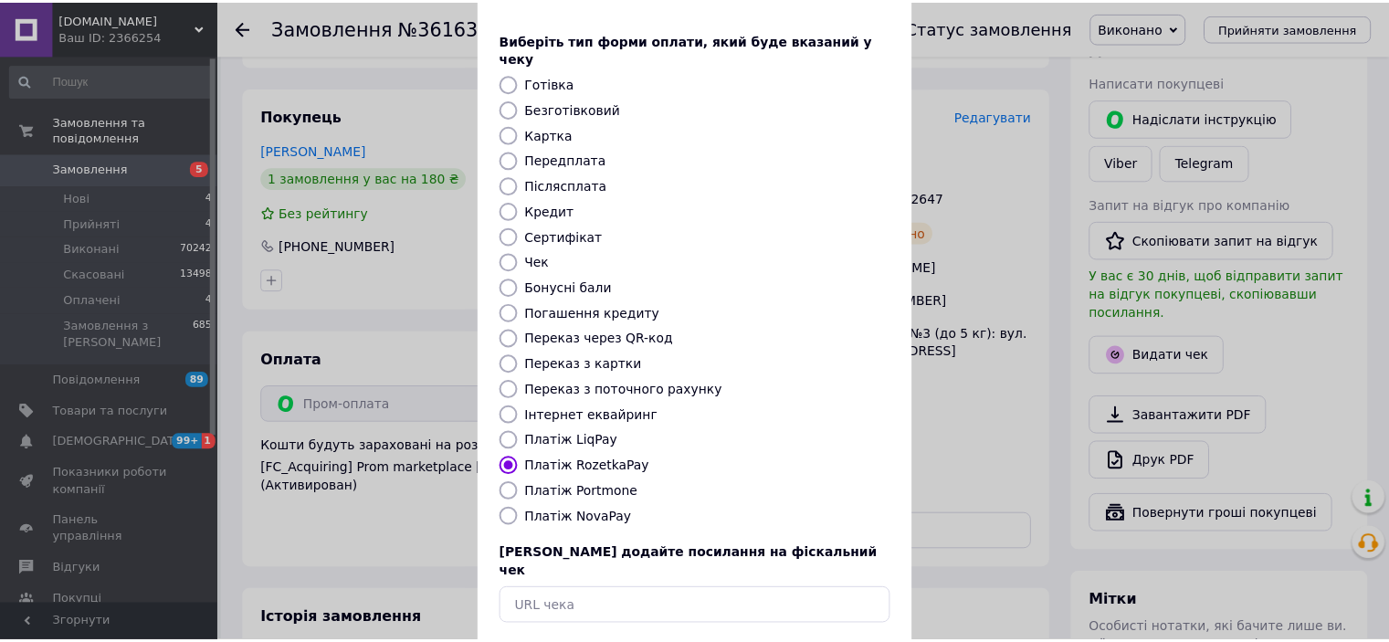
scroll to position [142, 0]
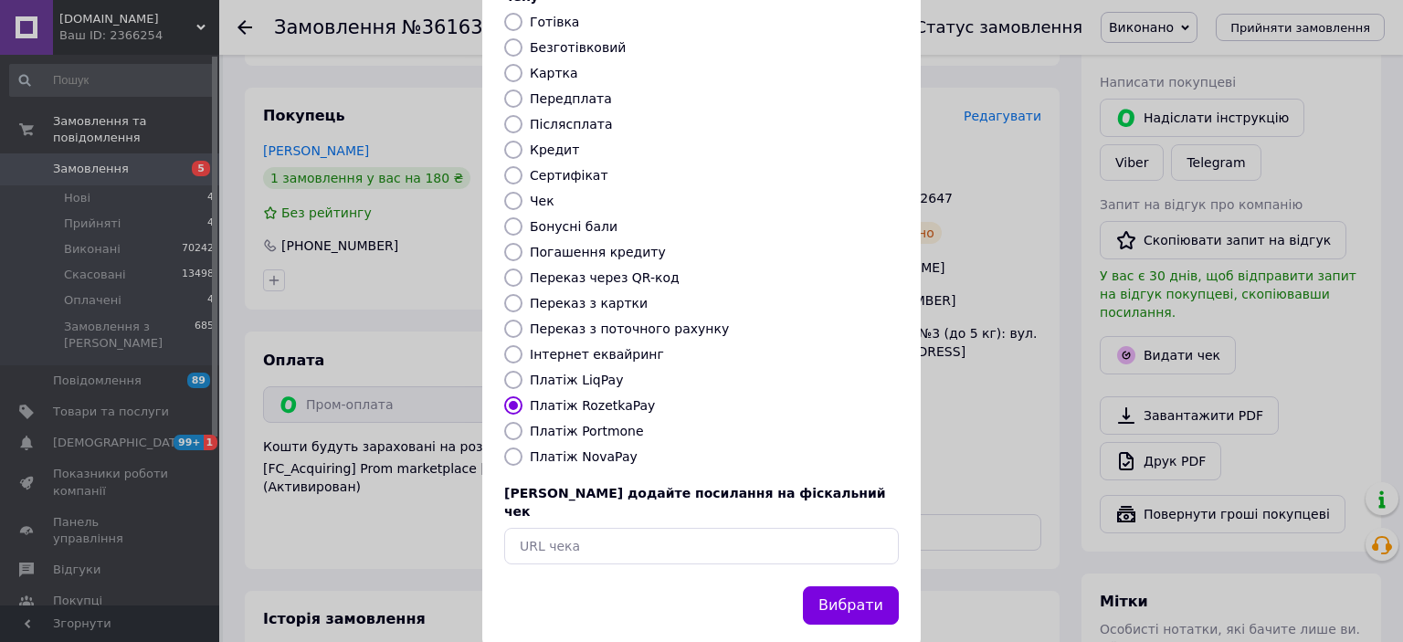
drag, startPoint x: 862, startPoint y: 560, endPoint x: 869, endPoint y: 553, distance: 10.3
click at [862, 586] on button "Вибрати" at bounding box center [851, 605] width 96 height 39
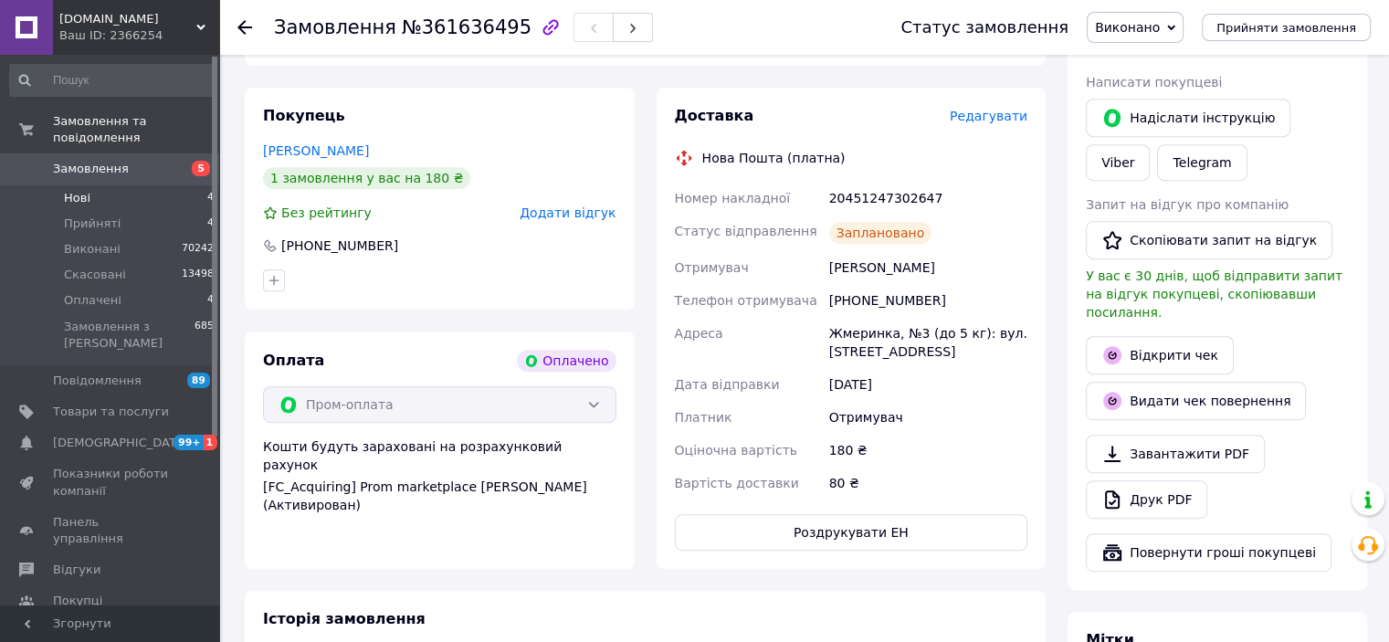
click at [92, 185] on li "Нові 4" at bounding box center [112, 198] width 225 height 26
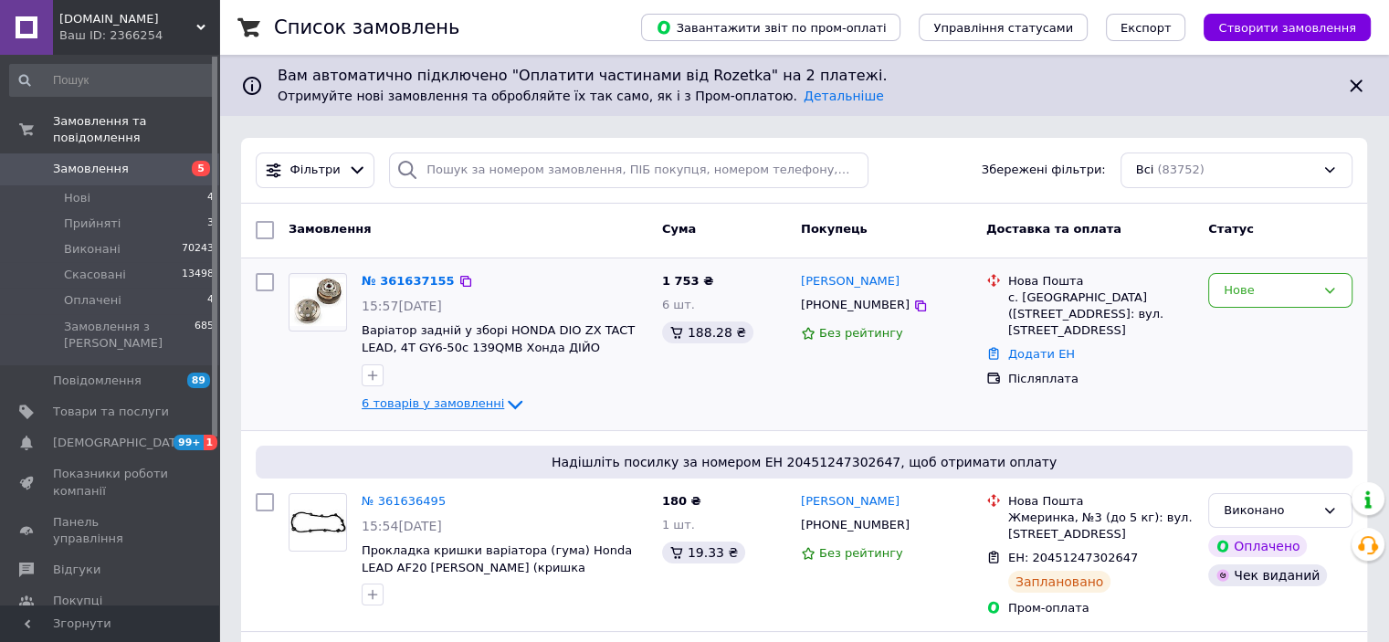
click at [406, 397] on span "6 товарів у замовленні" at bounding box center [433, 403] width 142 height 14
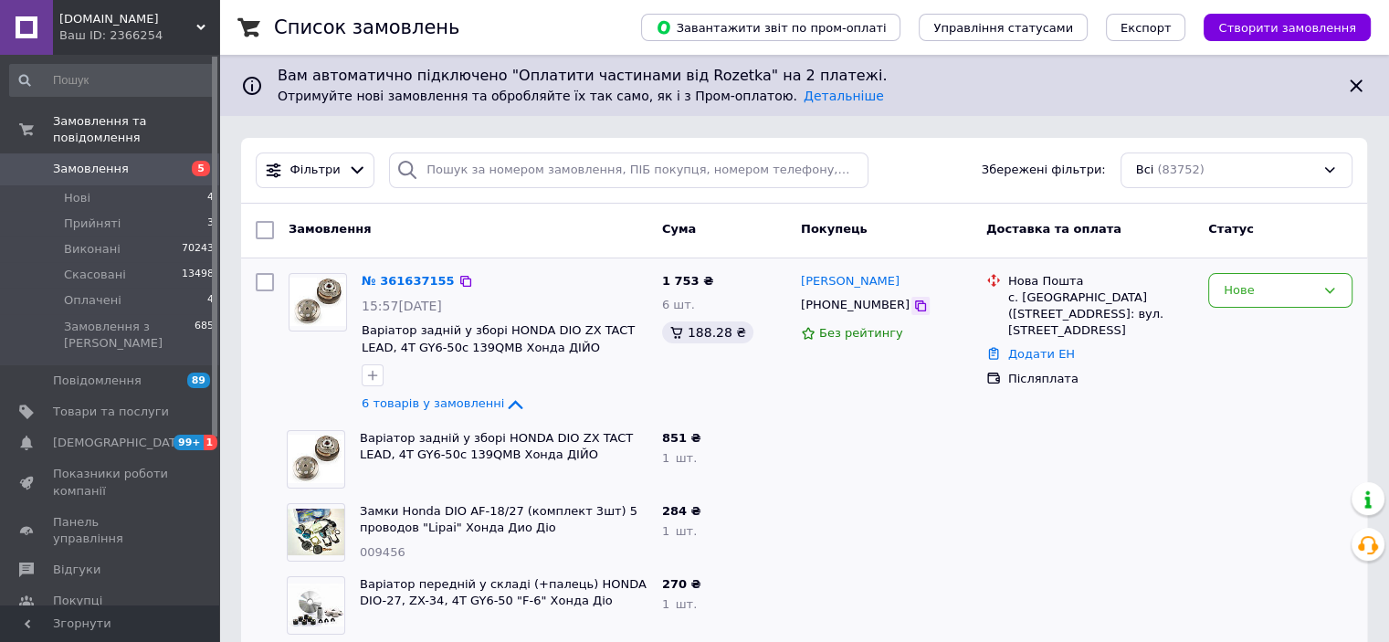
click at [913, 310] on icon at bounding box center [920, 306] width 15 height 15
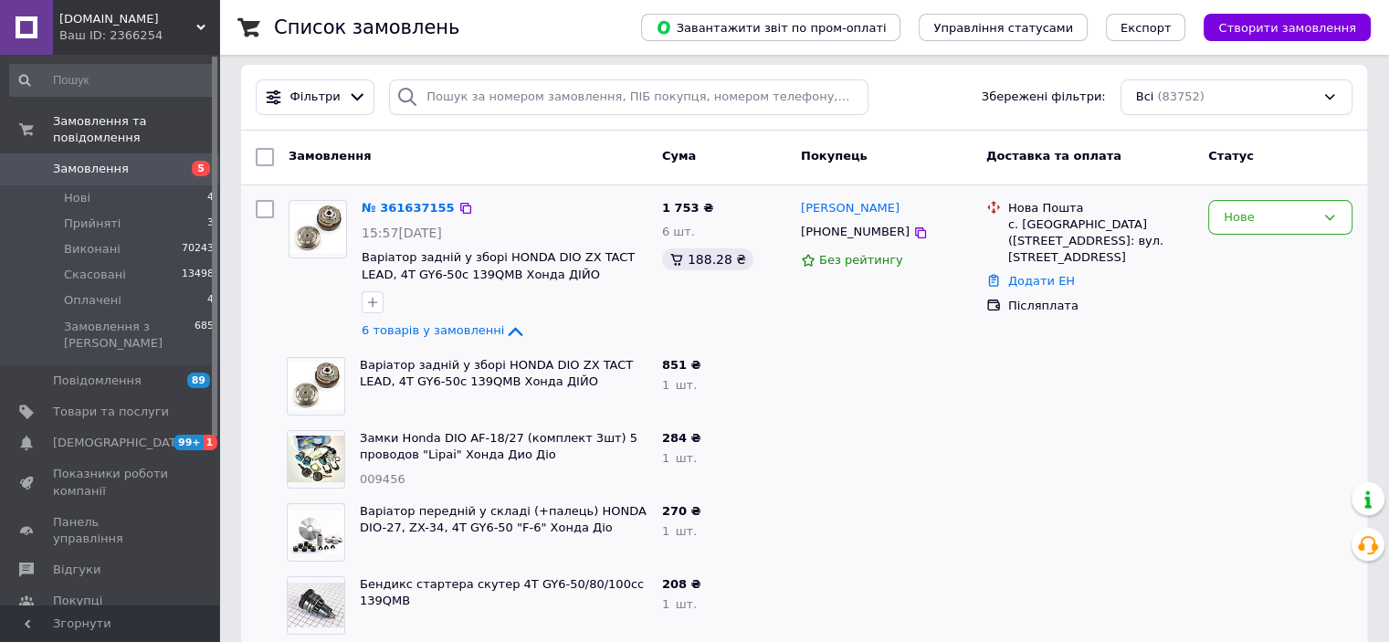
scroll to position [183, 0]
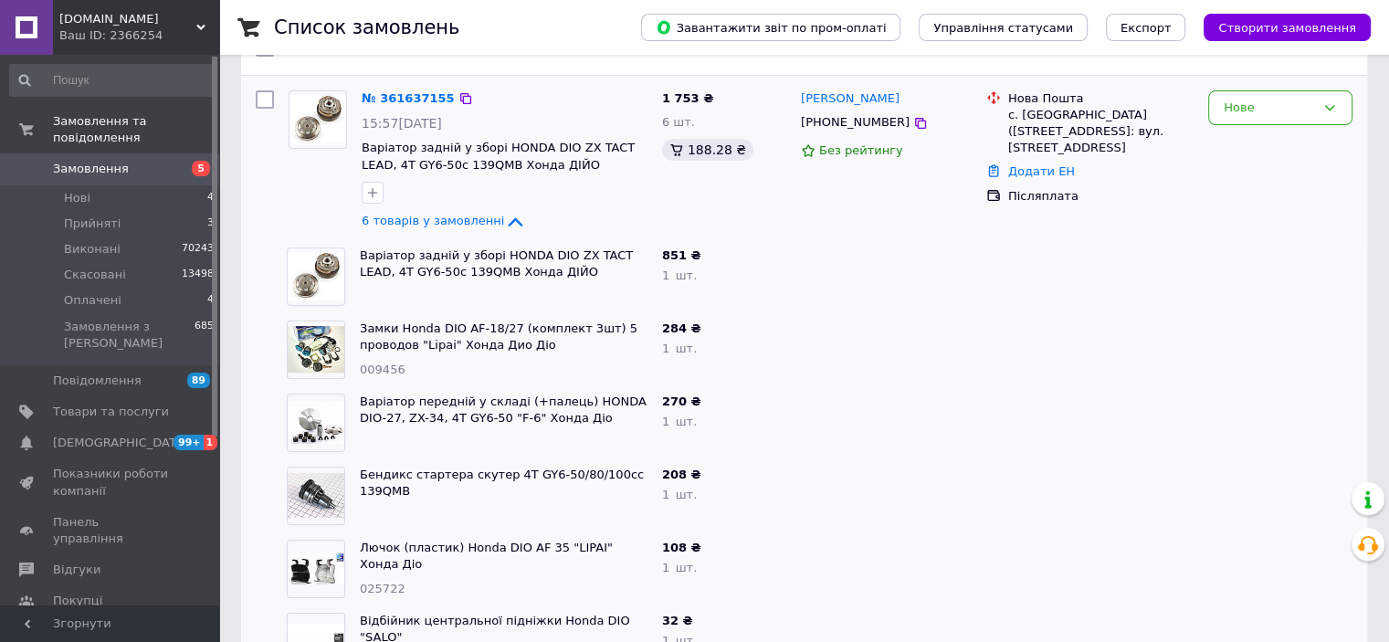
click at [415, 109] on div "№ 361637155 15:57[DATE] Варіатор задній у зборі HONDA DIO ZX TACT LEAD, 4T GY6-…" at bounding box center [504, 161] width 300 height 157
click at [414, 101] on link "№ 361637155" at bounding box center [408, 98] width 93 height 14
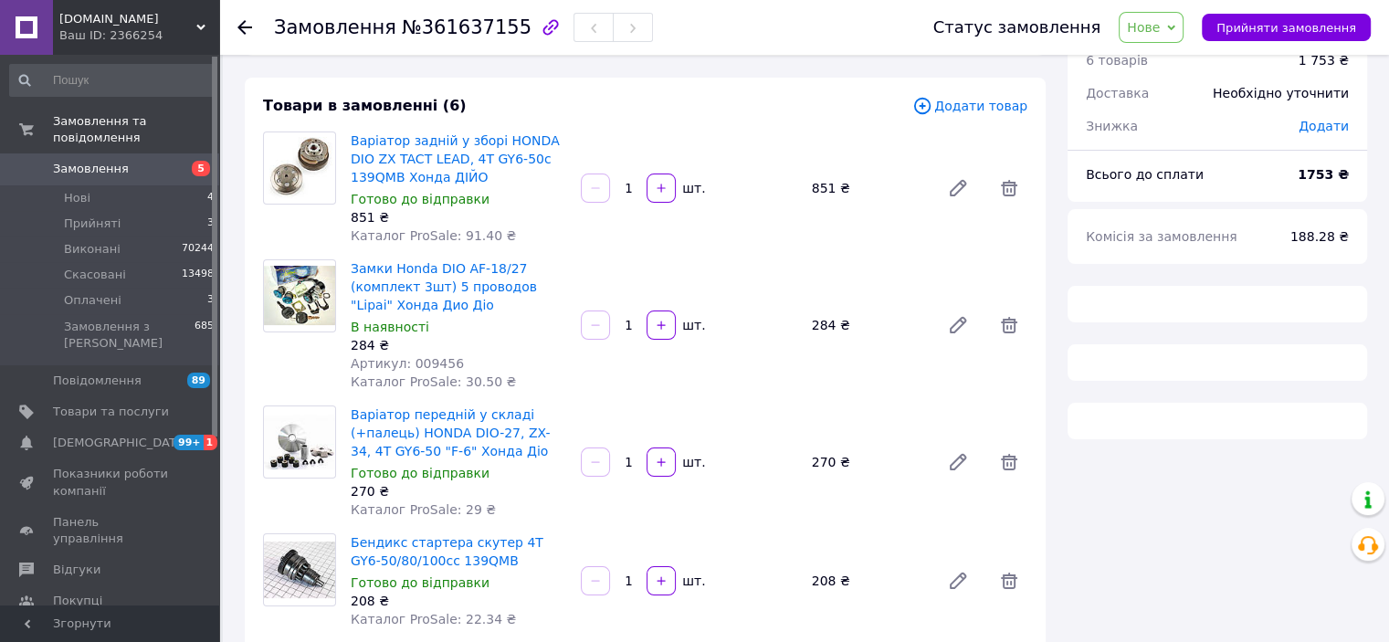
scroll to position [274, 0]
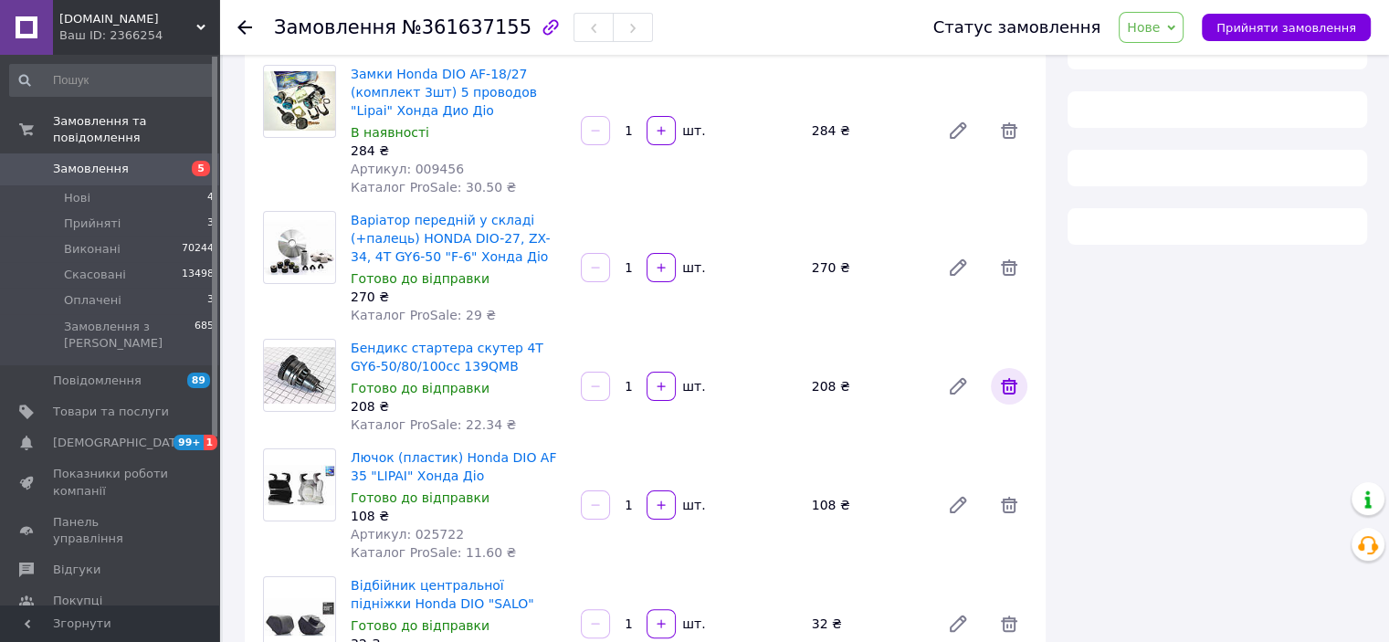
click at [1019, 383] on icon at bounding box center [1009, 386] width 22 height 22
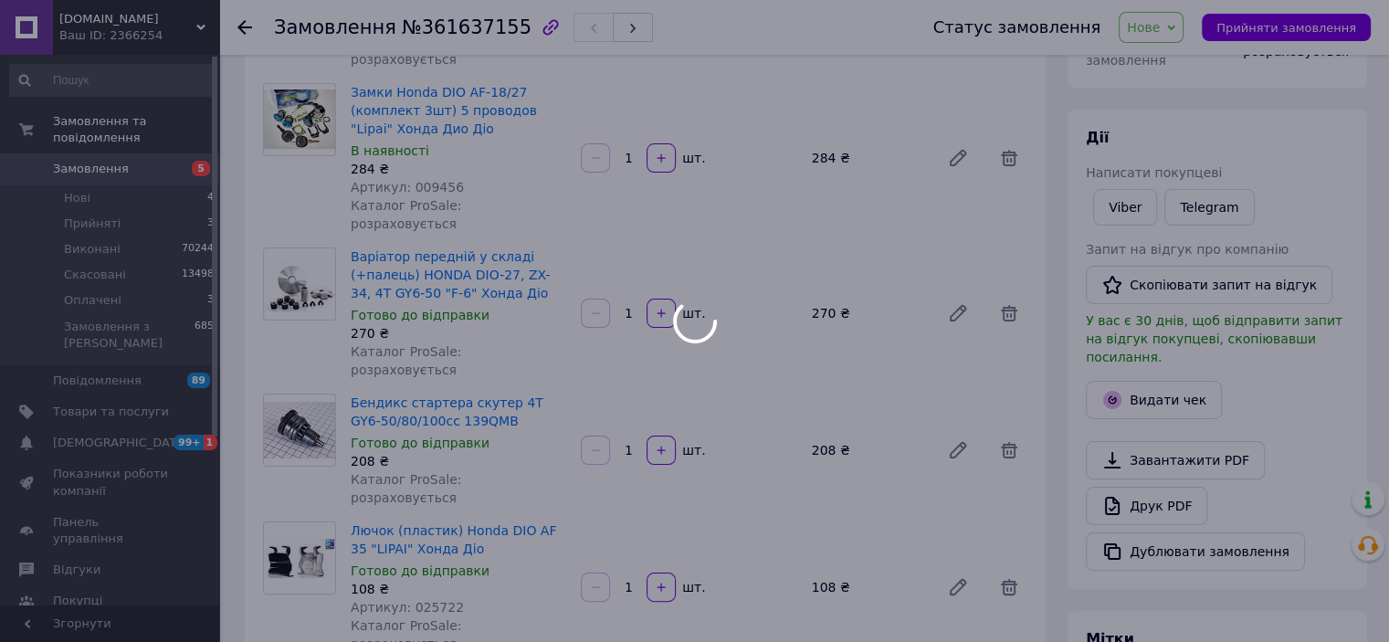
click at [1186, 28] on div at bounding box center [694, 321] width 1389 height 642
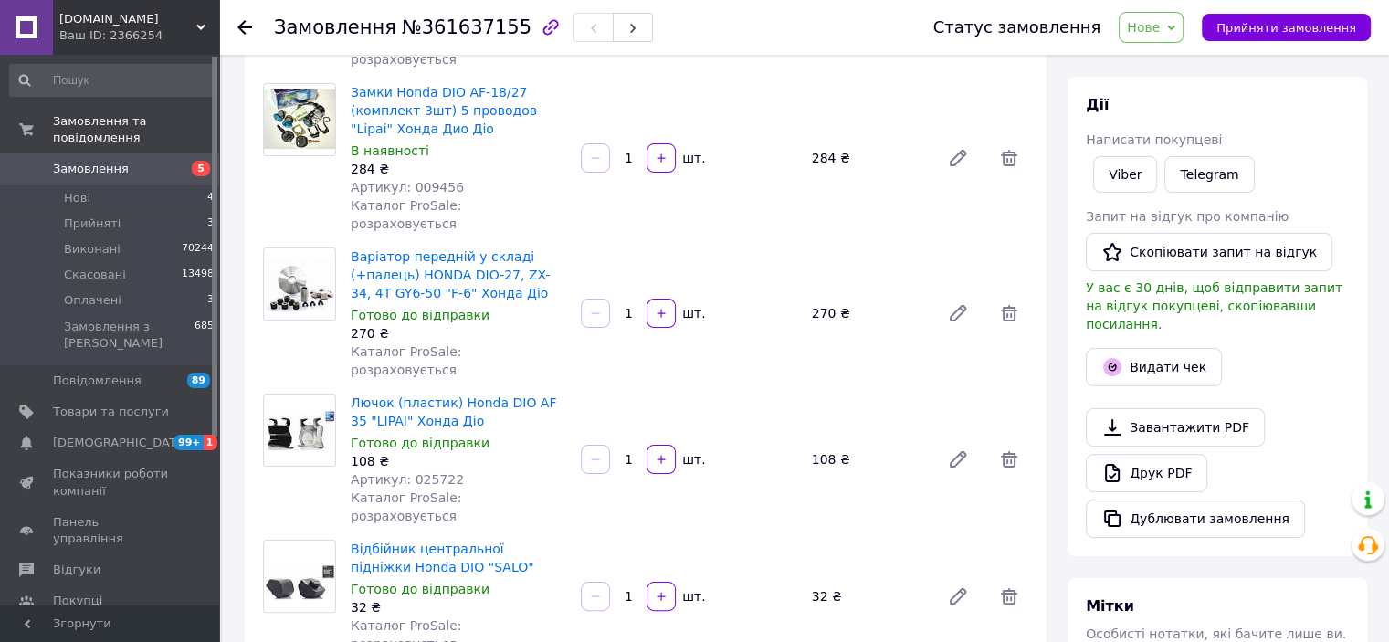
click at [1175, 29] on icon at bounding box center [1171, 28] width 8 height 8
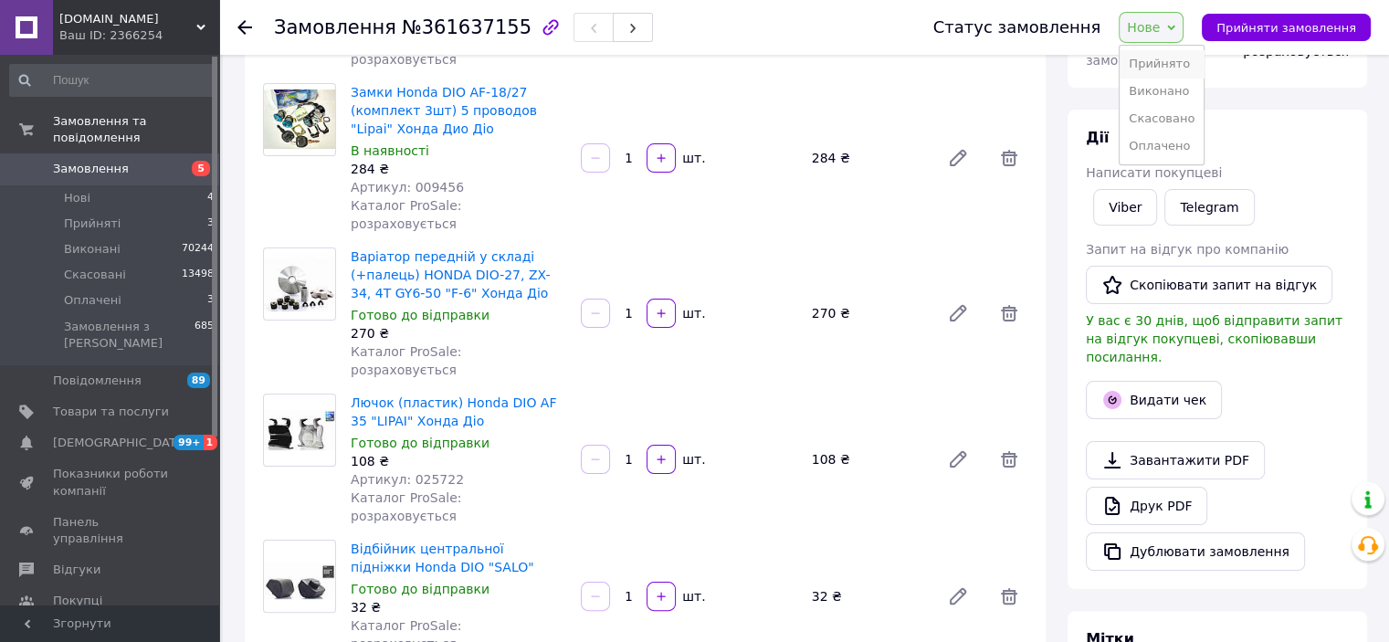
click at [1176, 63] on li "Прийнято" at bounding box center [1162, 63] width 84 height 27
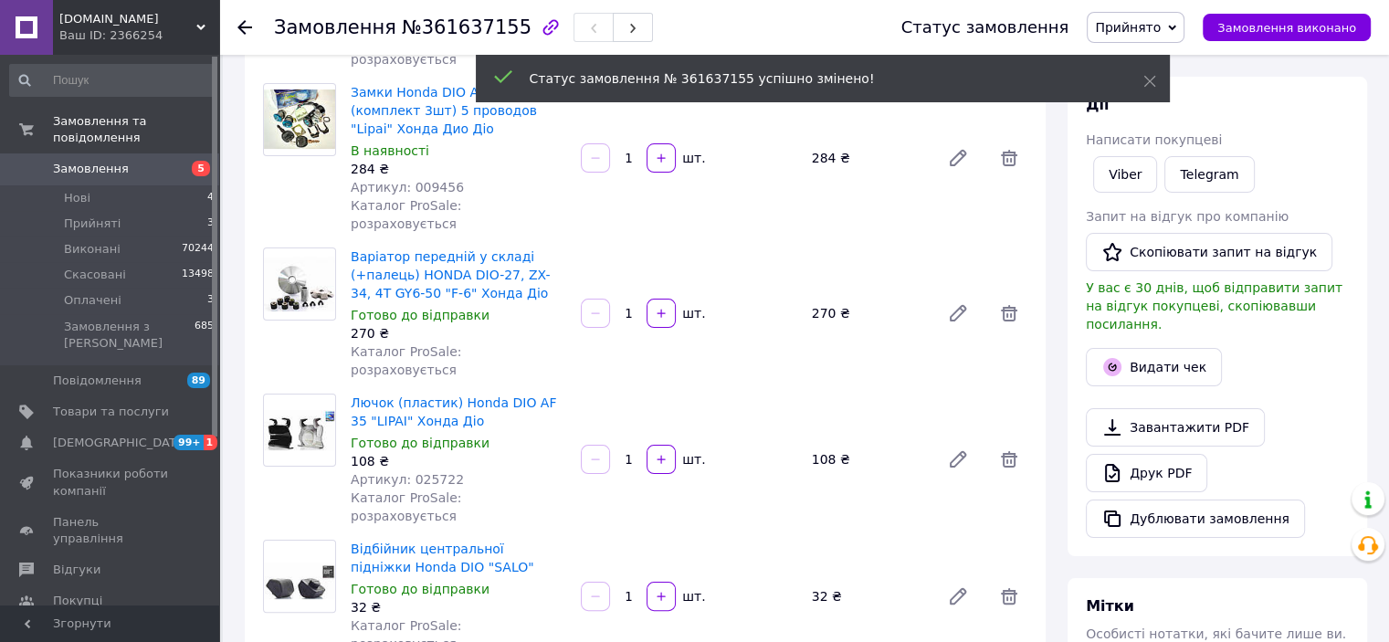
scroll to position [548, 0]
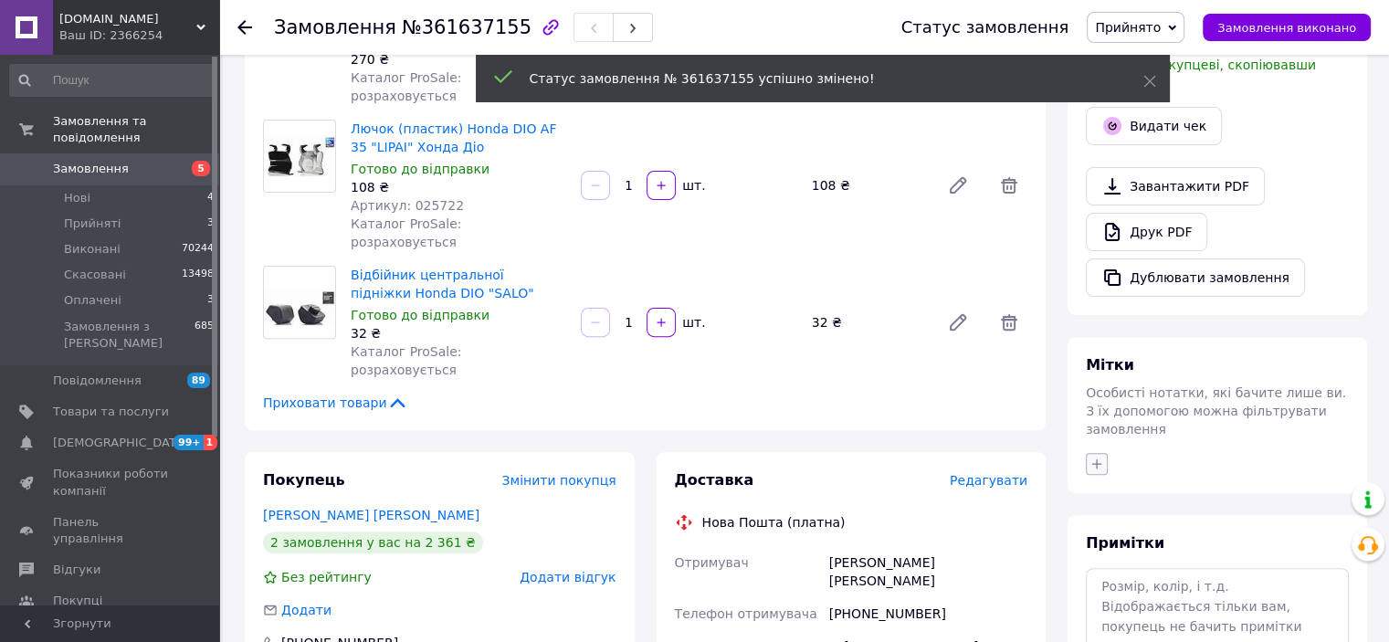
click at [1095, 457] on icon "button" at bounding box center [1097, 464] width 15 height 15
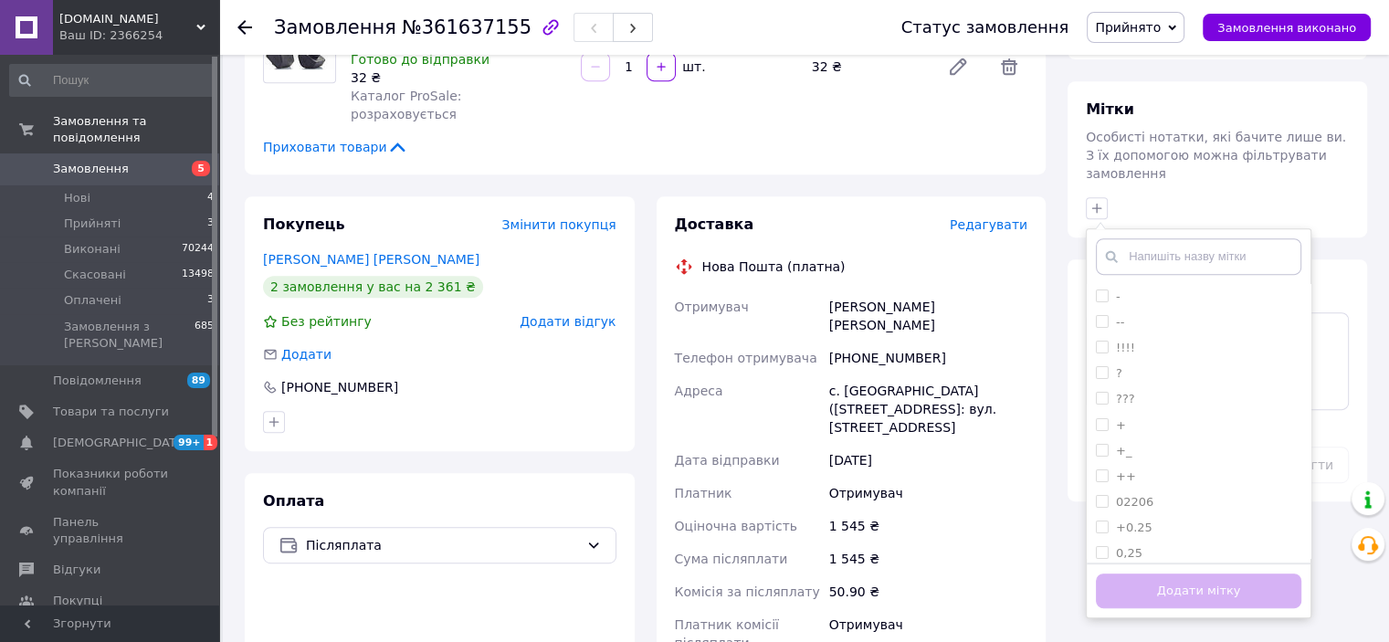
scroll to position [913, 0]
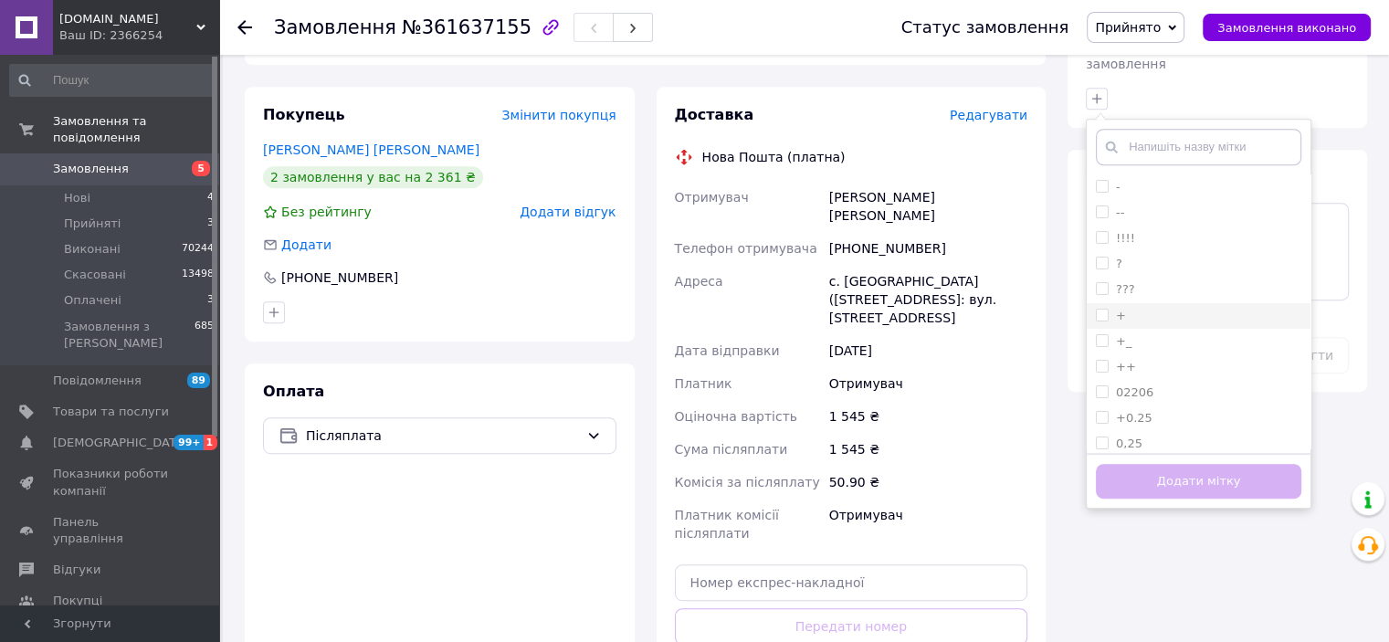
click at [1101, 309] on input "+" at bounding box center [1102, 315] width 12 height 12
checkbox input "true"
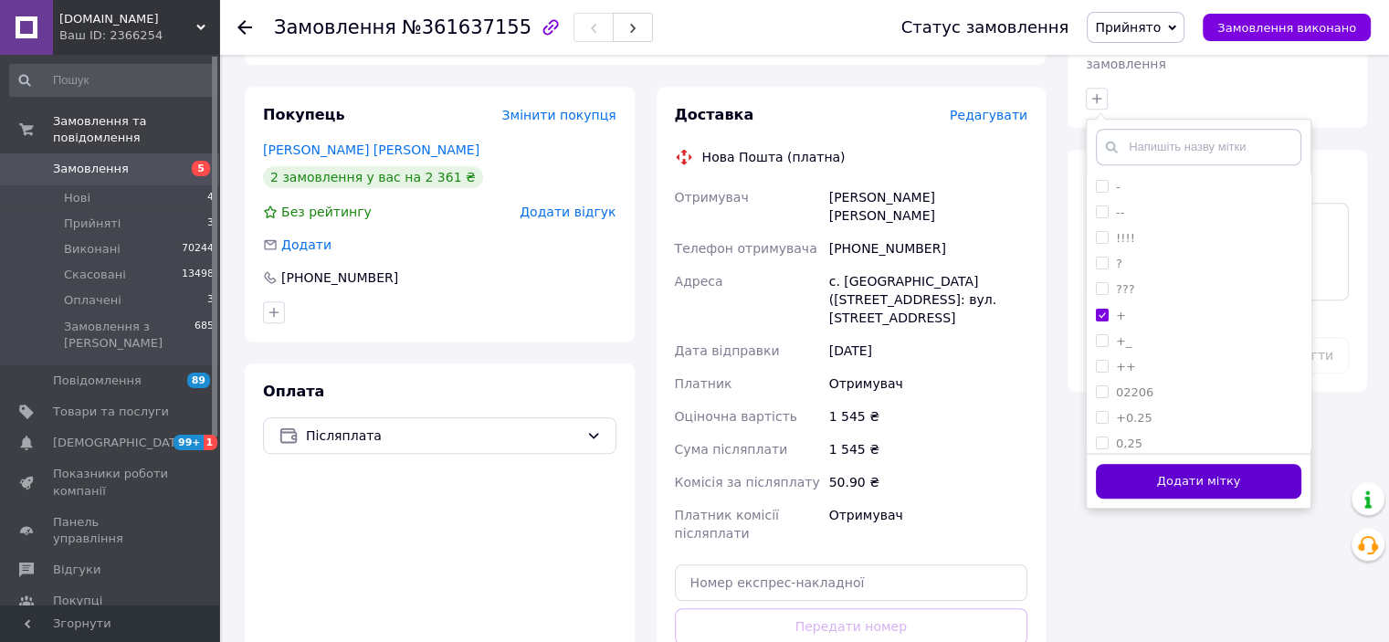
click at [1136, 464] on button "Додати мітку" at bounding box center [1198, 482] width 205 height 36
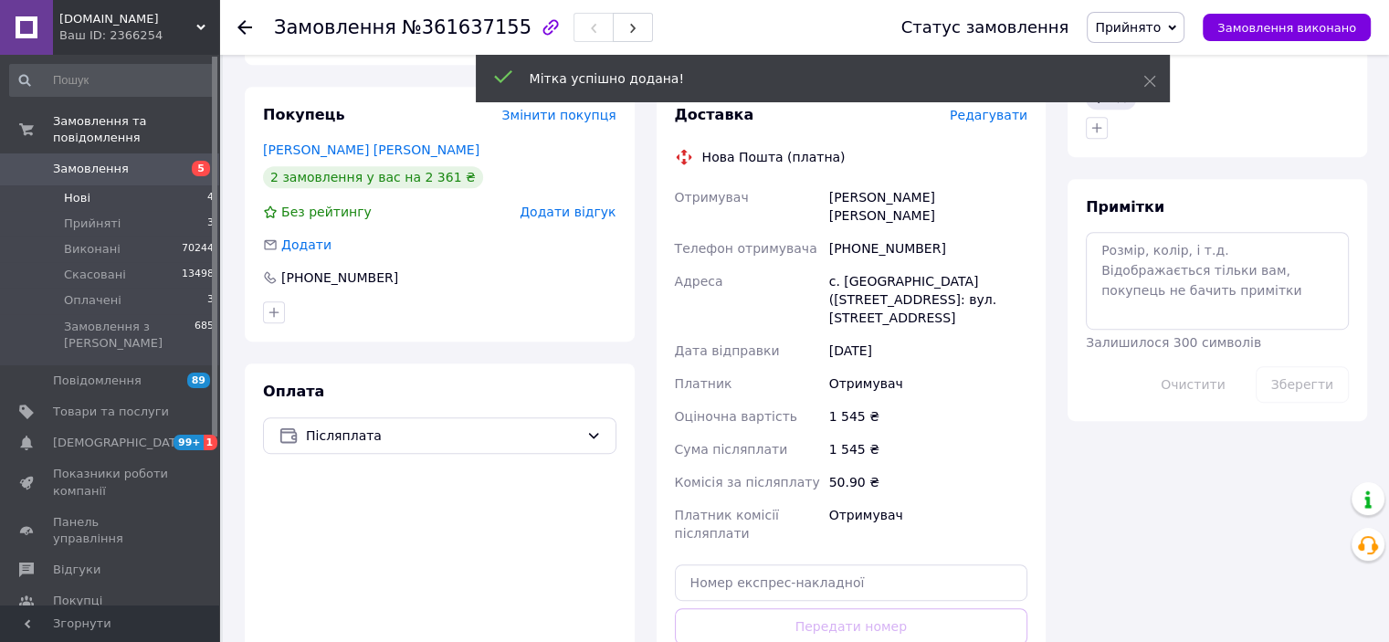
click at [74, 190] on span "Нові" at bounding box center [77, 198] width 26 height 16
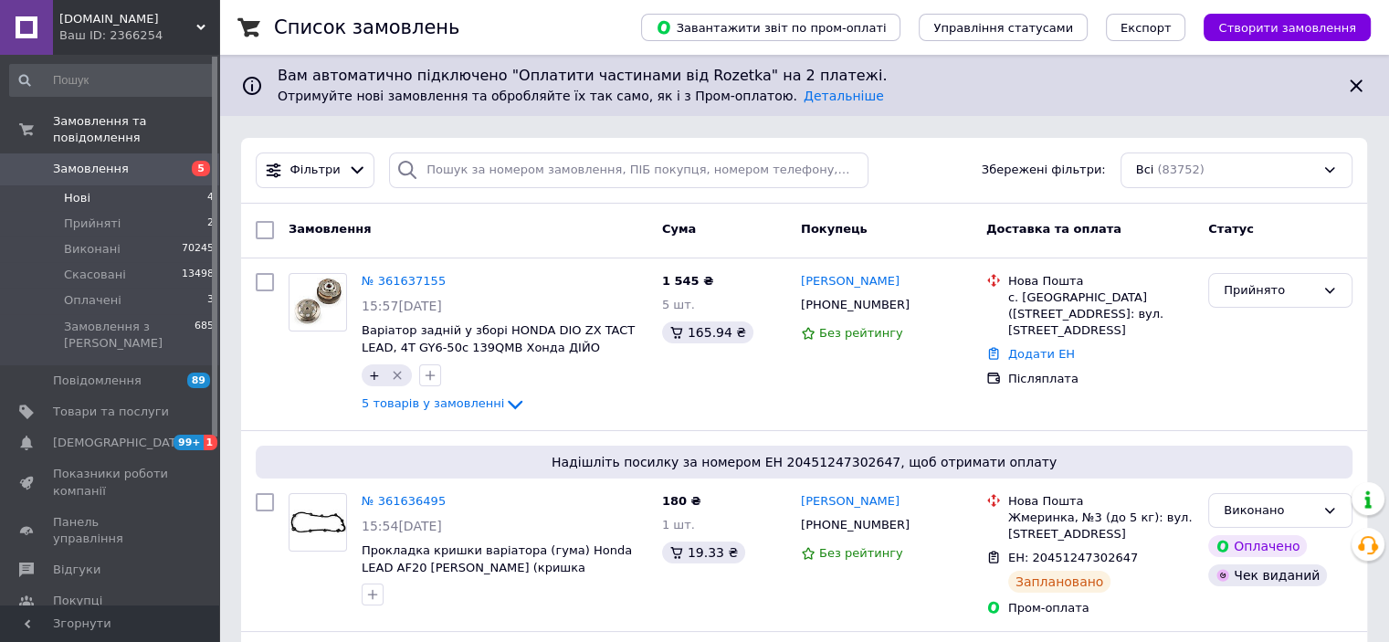
click at [68, 185] on li "Нові 4" at bounding box center [112, 198] width 225 height 26
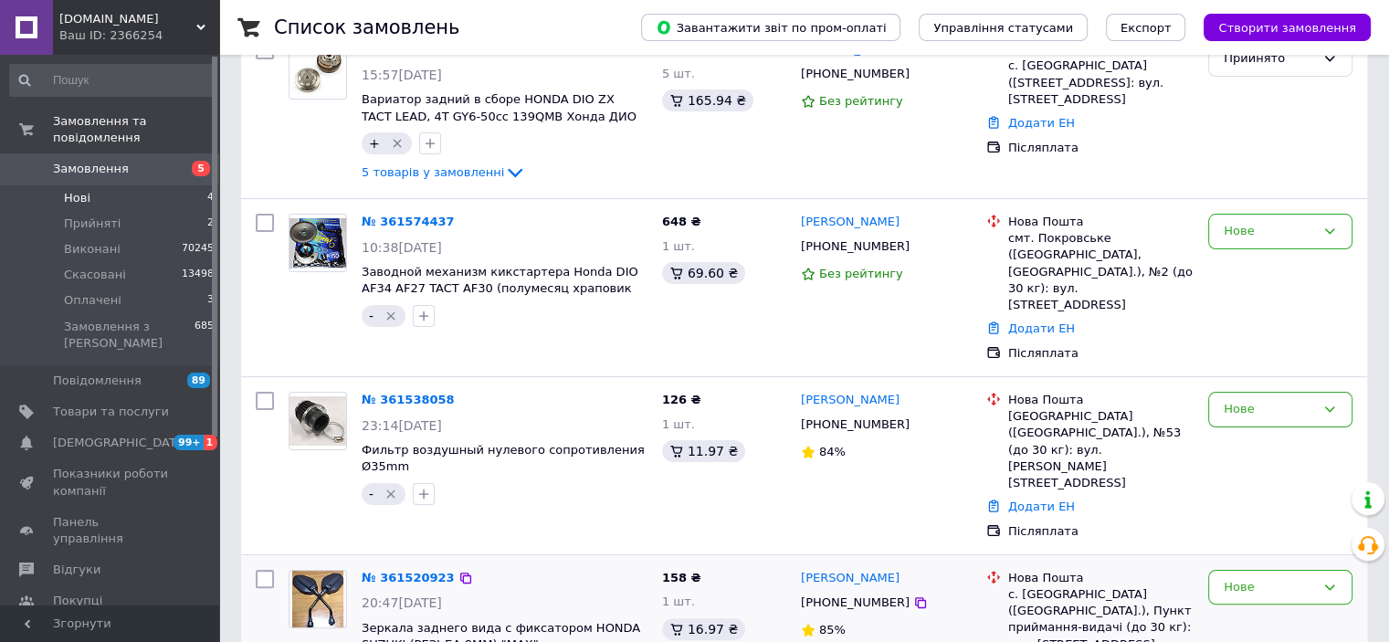
scroll to position [323, 0]
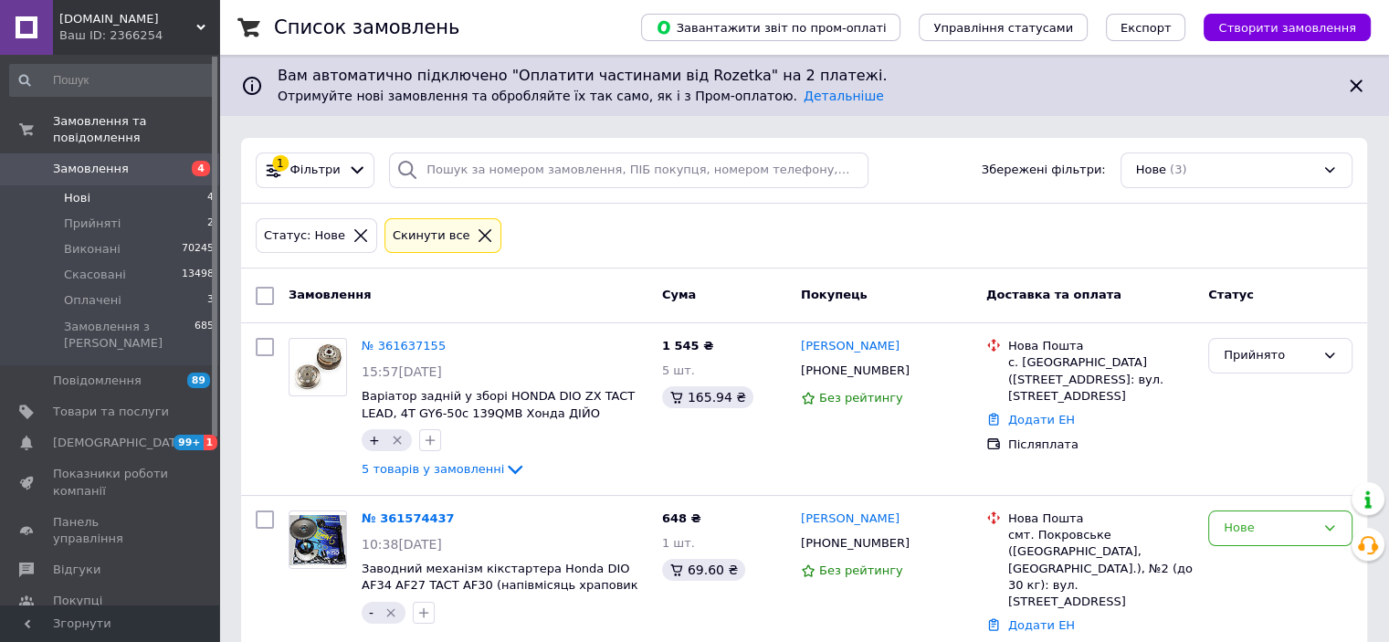
click at [76, 190] on span "Нові" at bounding box center [77, 198] width 26 height 16
click at [59, 185] on li "Нові 4" at bounding box center [112, 198] width 225 height 26
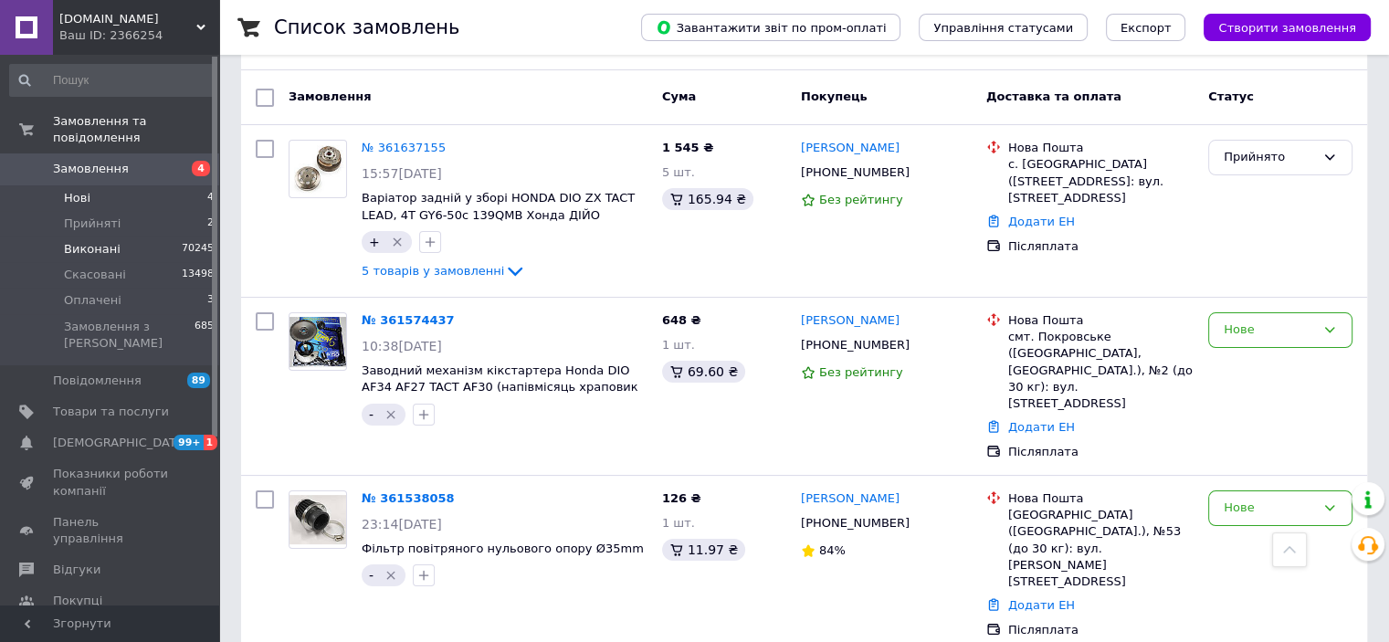
scroll to position [141, 0]
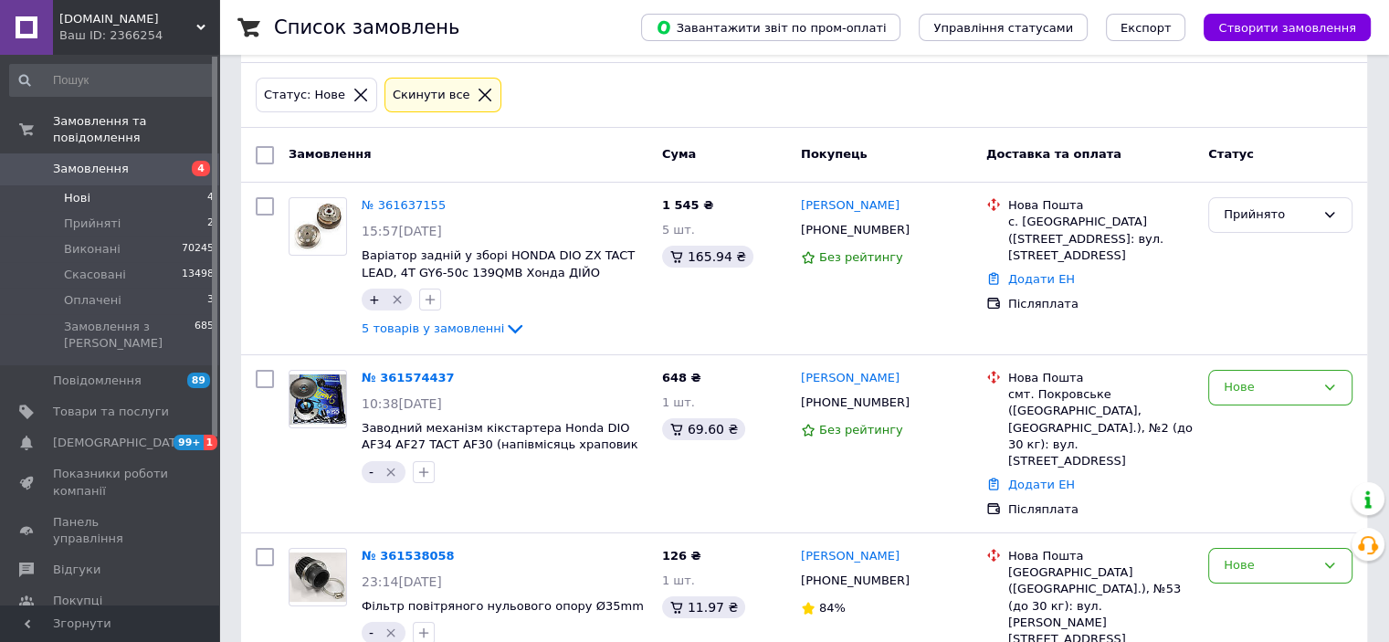
click at [76, 190] on span "Нові" at bounding box center [77, 198] width 26 height 16
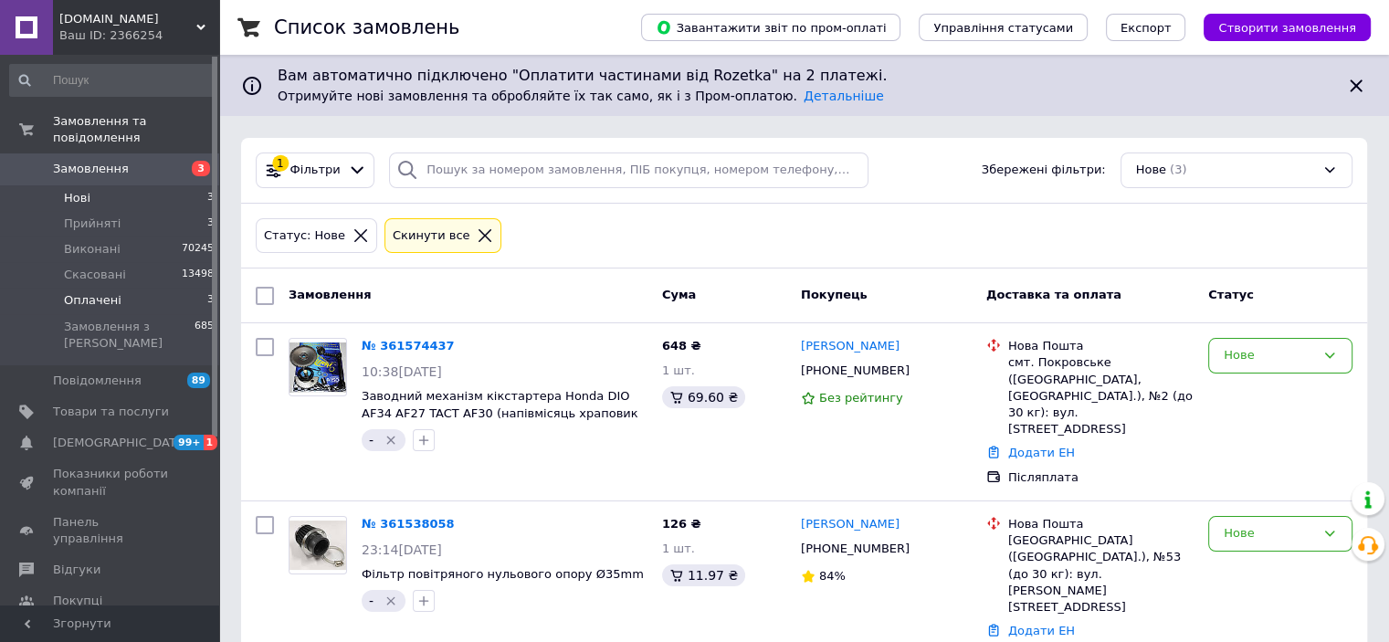
click at [64, 292] on span "Оплачені" at bounding box center [93, 300] width 58 height 16
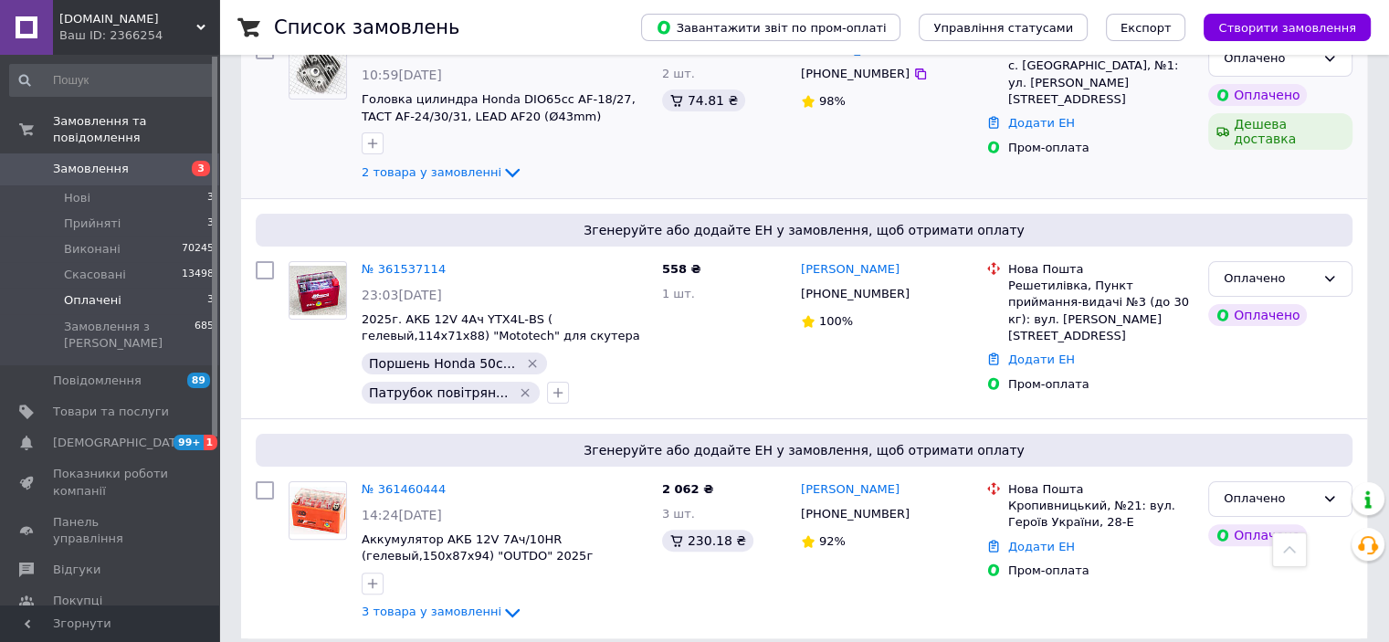
scroll to position [360, 0]
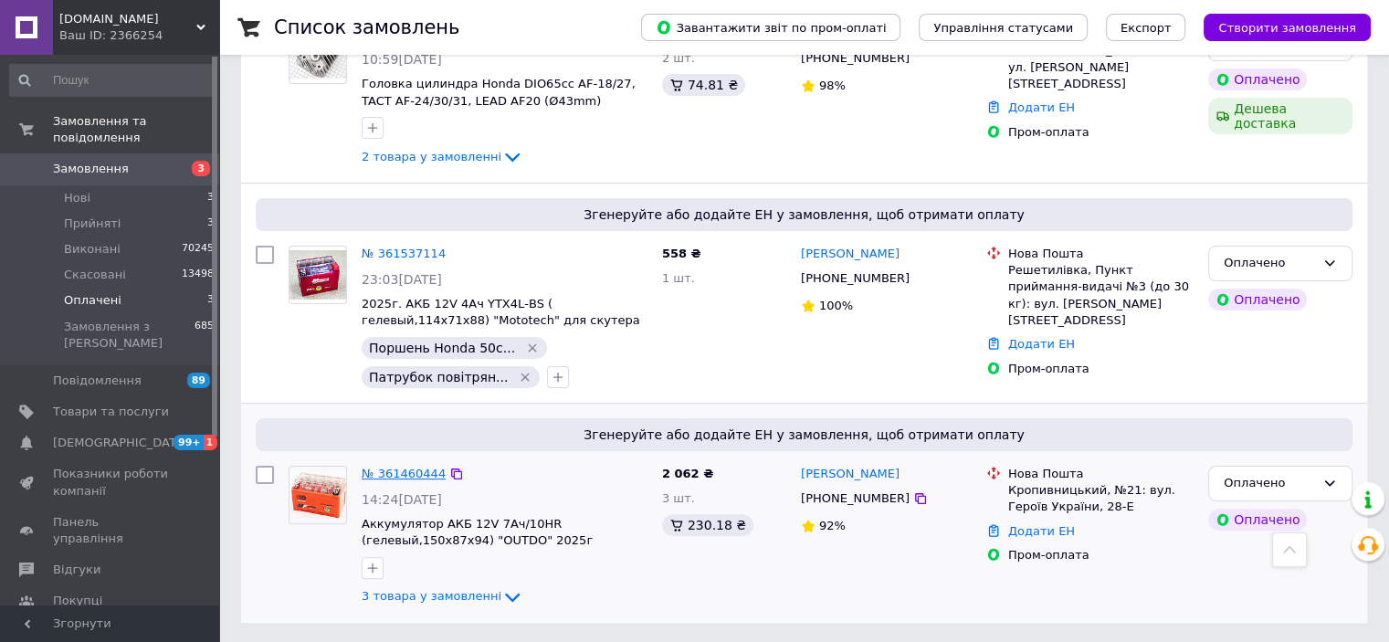
click at [416, 475] on link "№ 361460444" at bounding box center [404, 474] width 84 height 14
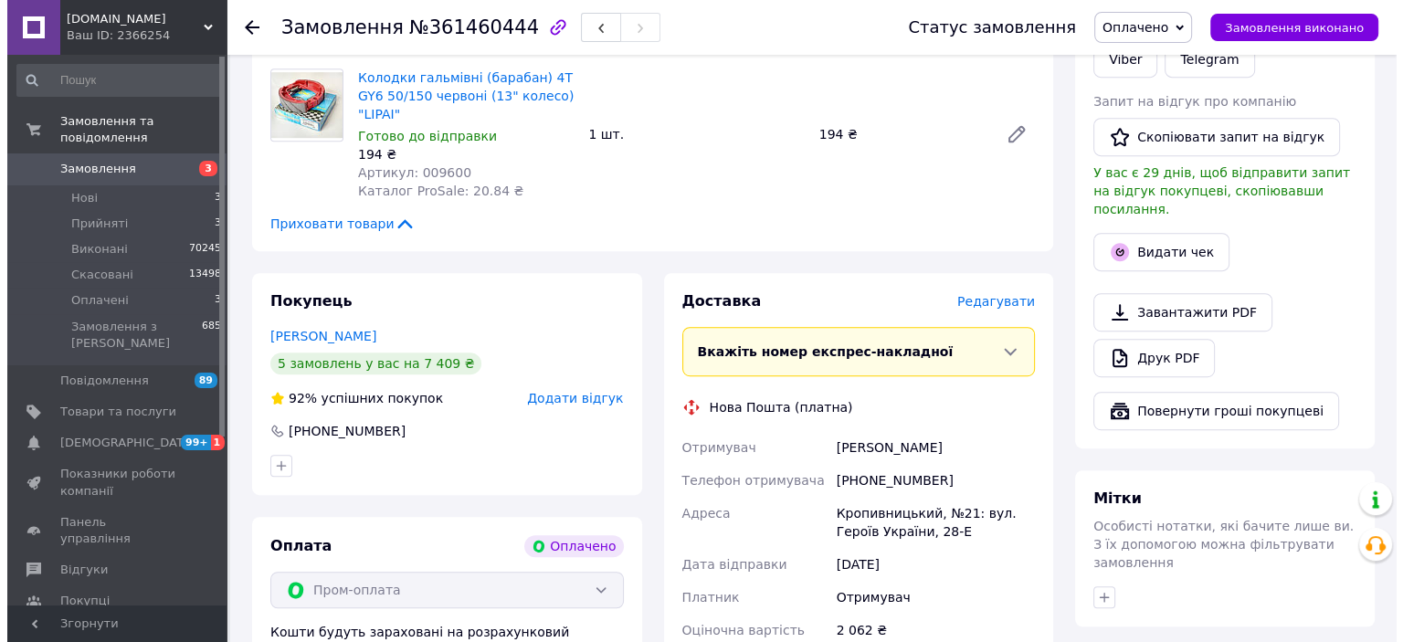
scroll to position [822, 0]
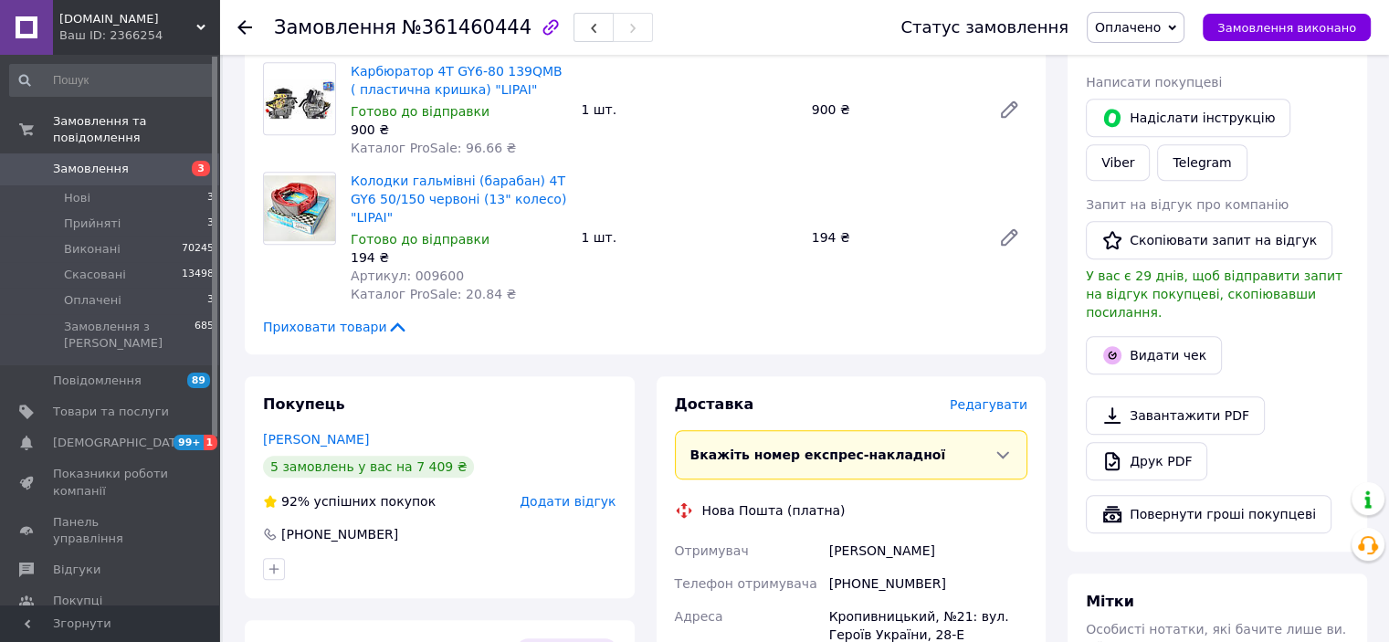
click at [987, 397] on span "Редагувати" at bounding box center [989, 404] width 78 height 15
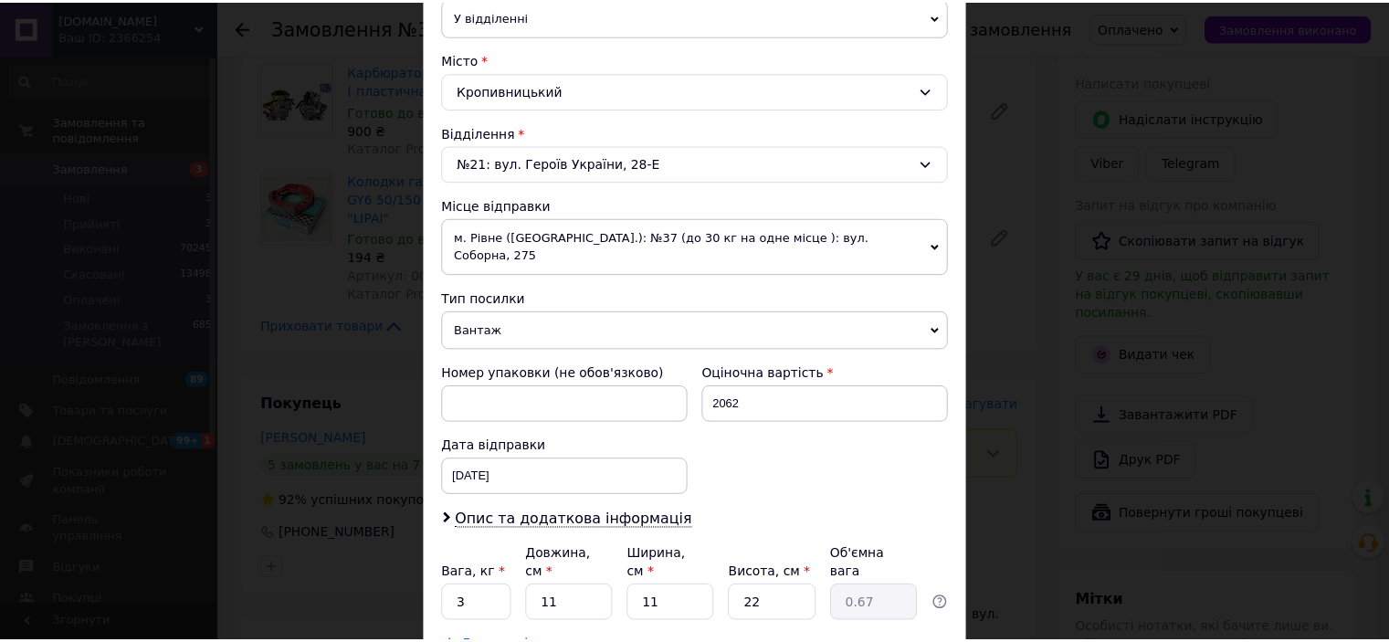
scroll to position [565, 0]
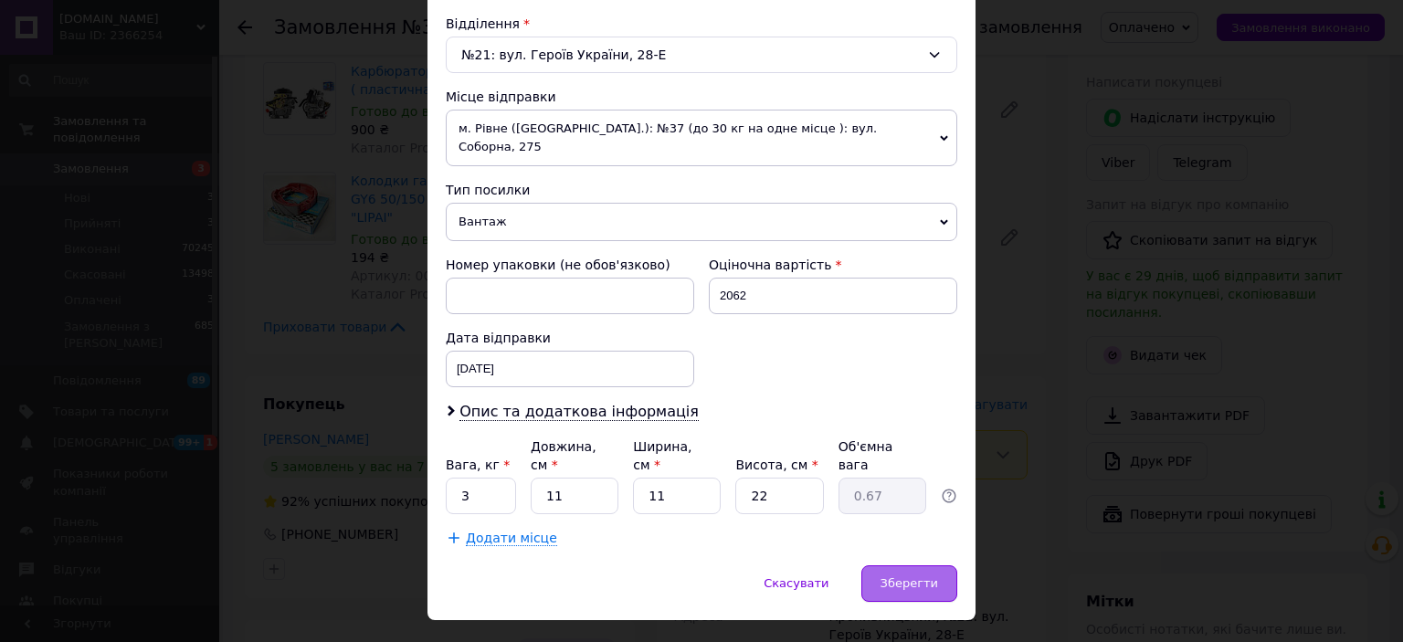
click at [895, 576] on span "Зберегти" at bounding box center [909, 583] width 58 height 14
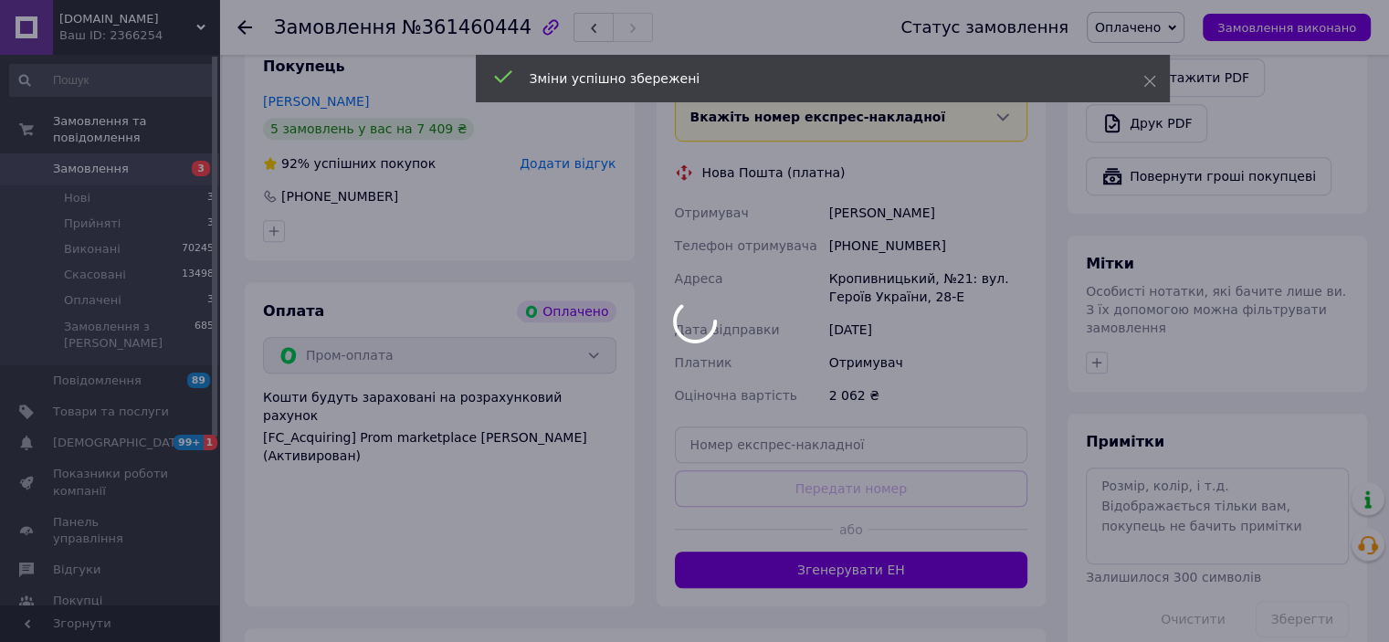
scroll to position [1279, 0]
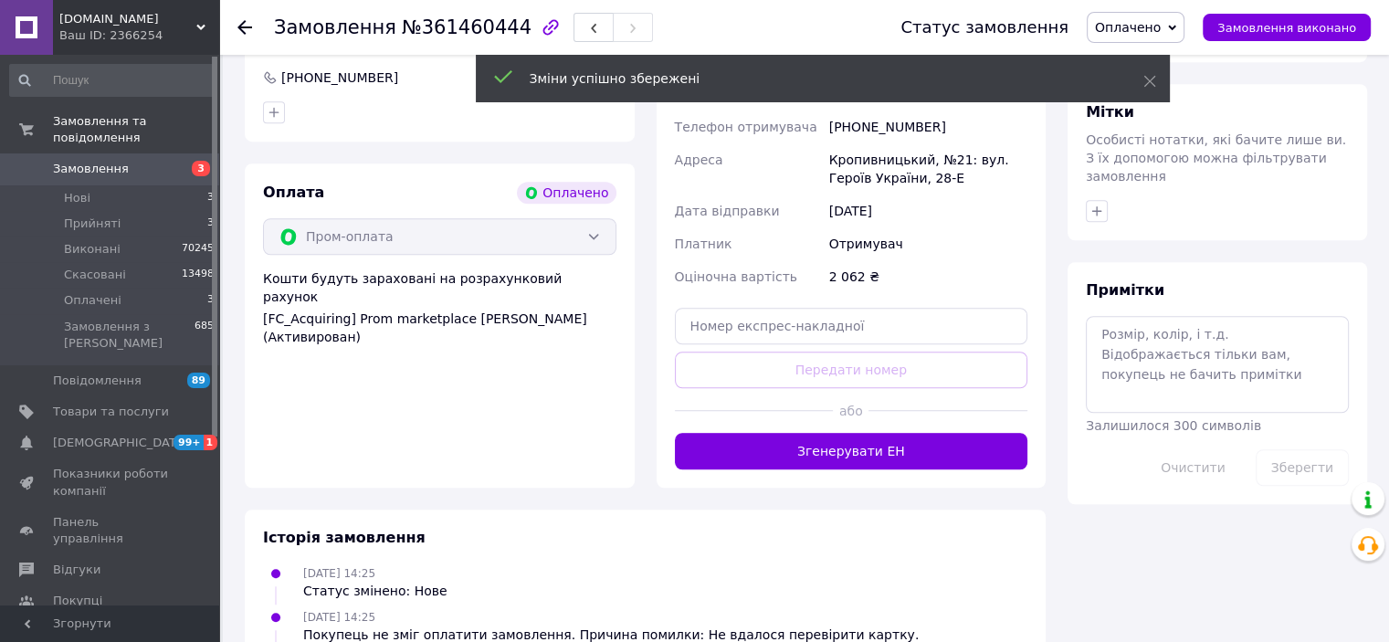
click at [833, 433] on button "Згенерувати ЕН" at bounding box center [851, 451] width 353 height 37
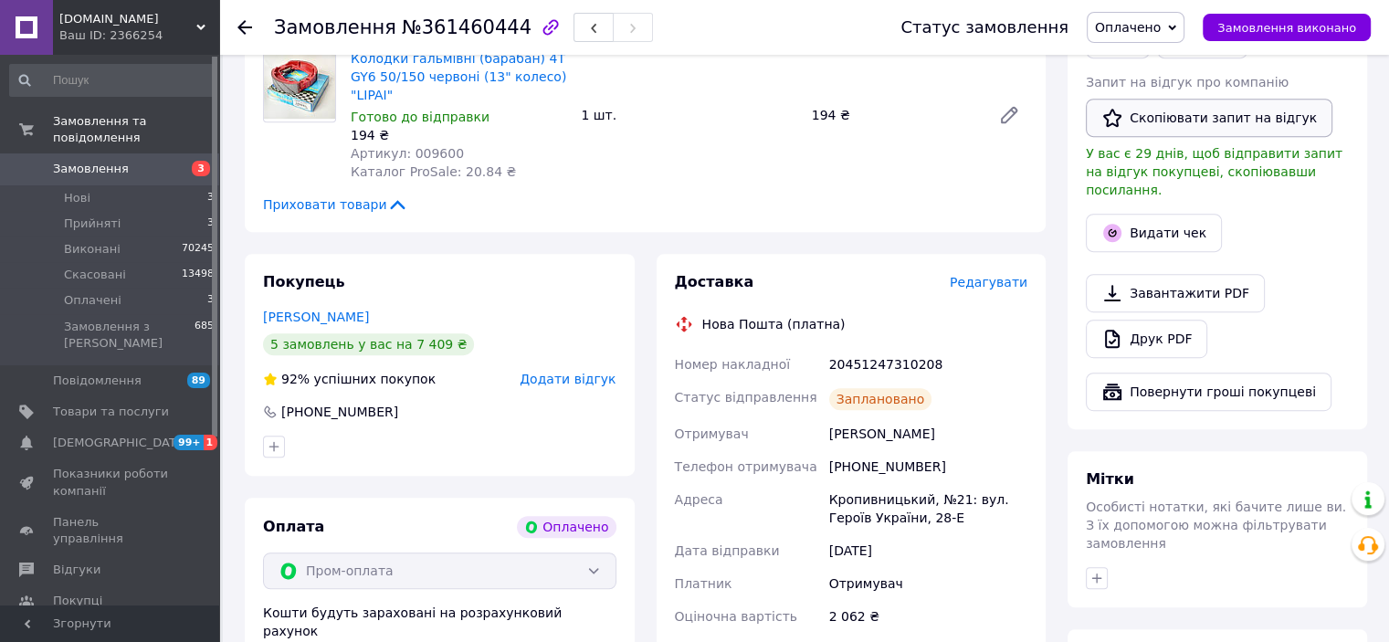
scroll to position [913, 0]
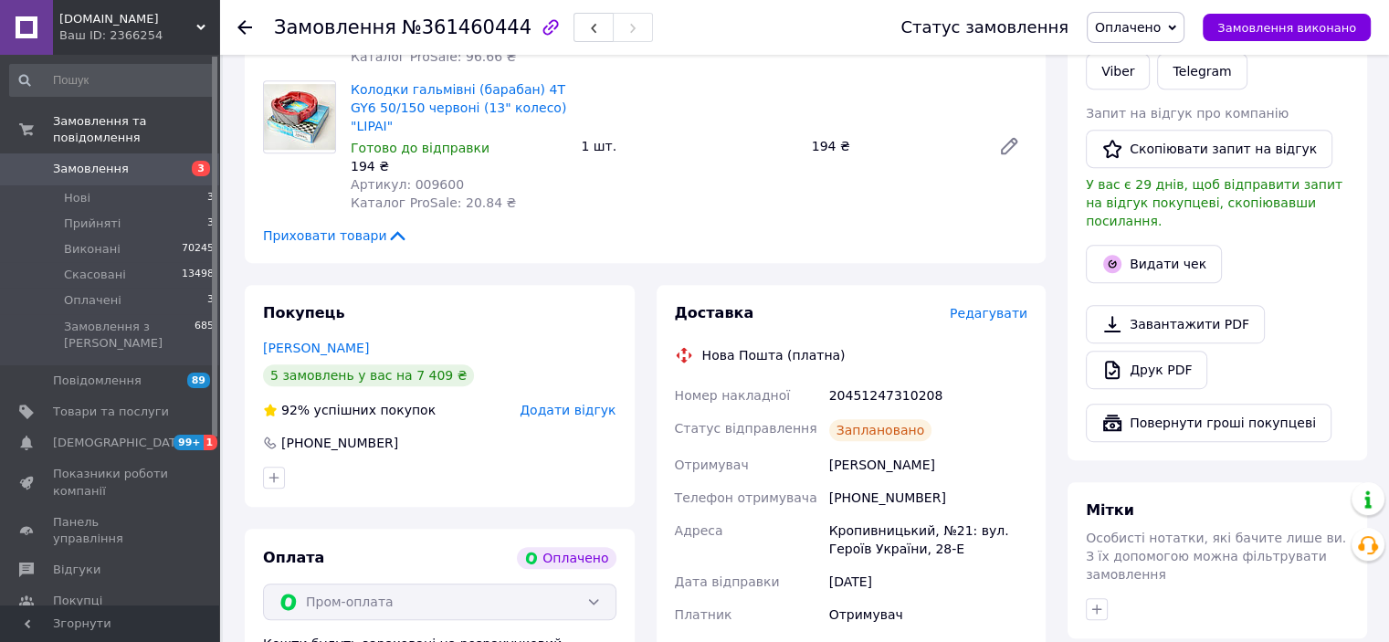
click at [1144, 32] on span "Оплачено" at bounding box center [1128, 27] width 66 height 15
click at [1135, 86] on li "Виконано" at bounding box center [1136, 91] width 96 height 27
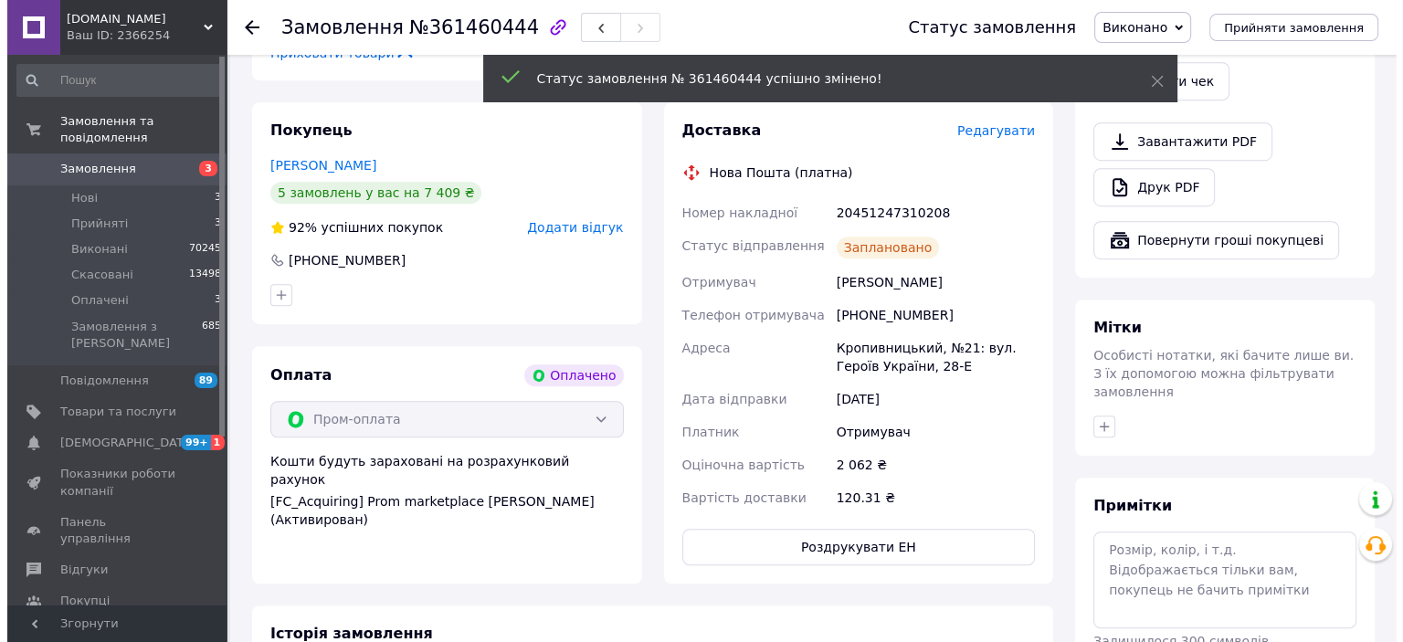
scroll to position [822, 0]
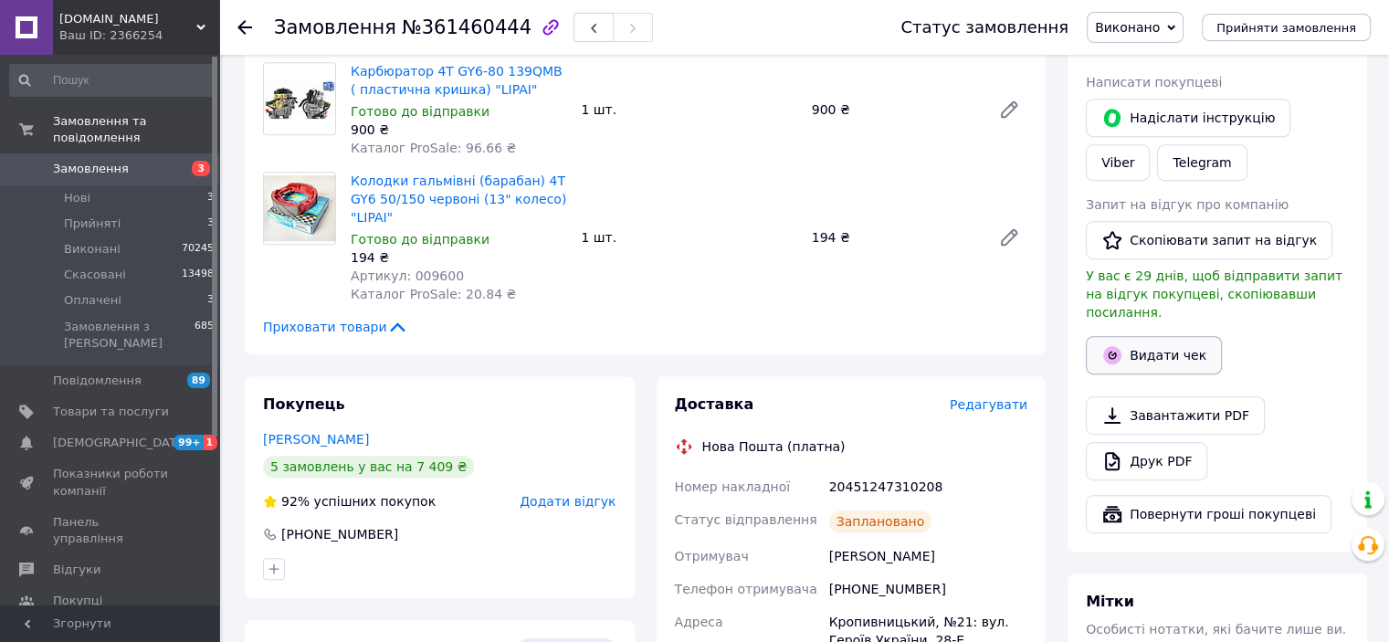
click at [1123, 336] on button "Видати чек" at bounding box center [1154, 355] width 136 height 38
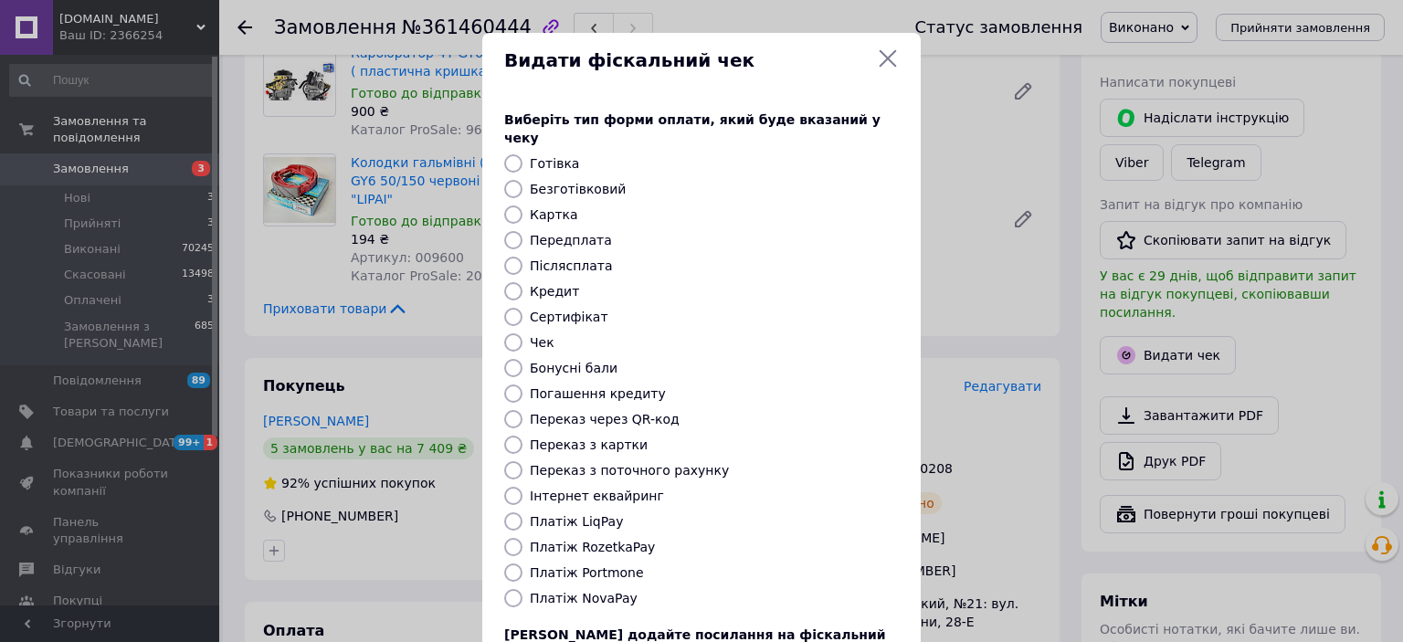
click at [594, 540] on label "Платіж RozetkaPay" at bounding box center [592, 547] width 125 height 15
click at [522, 538] on input "Платіж RozetkaPay" at bounding box center [513, 547] width 18 height 18
radio input "true"
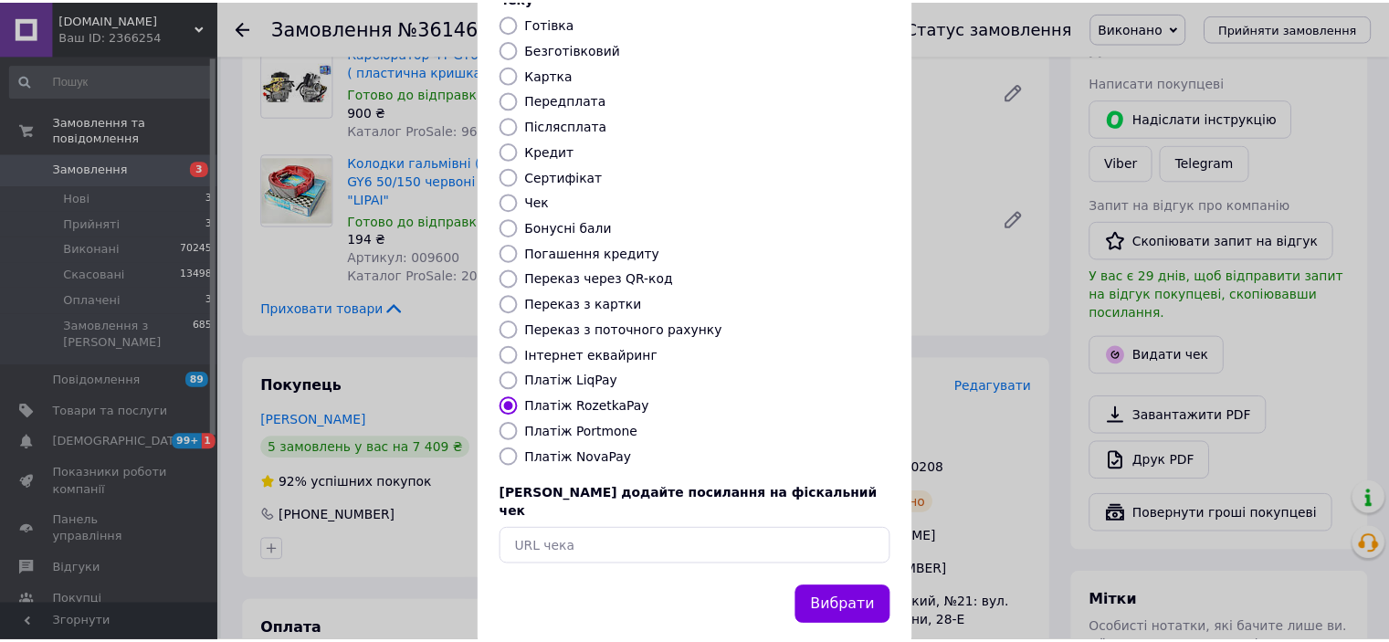
scroll to position [142, 0]
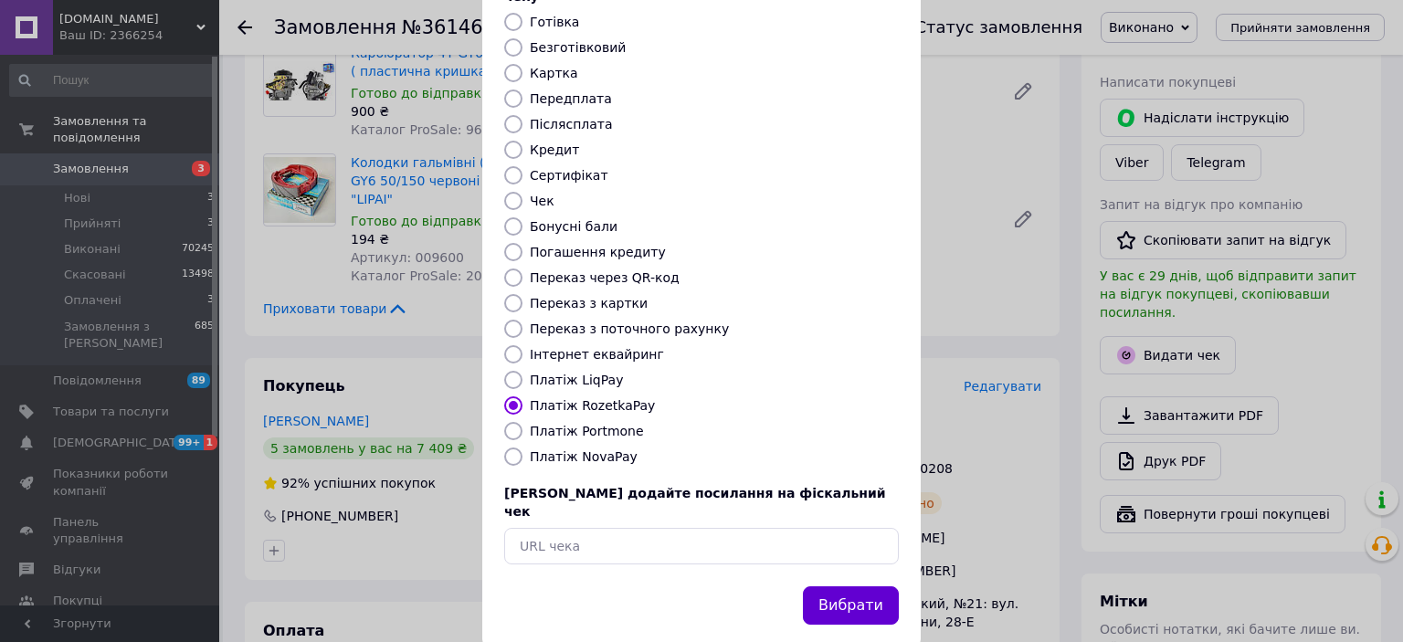
click at [893, 586] on button "Вибрати" at bounding box center [851, 605] width 96 height 39
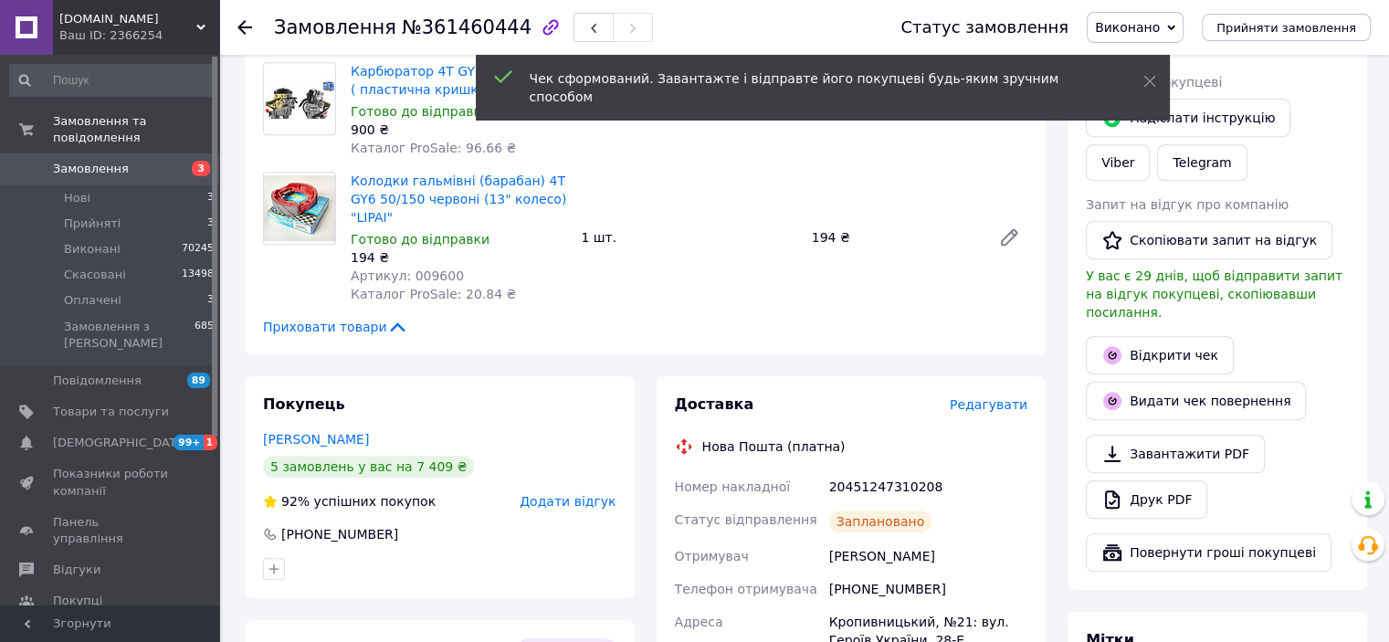
scroll to position [731, 0]
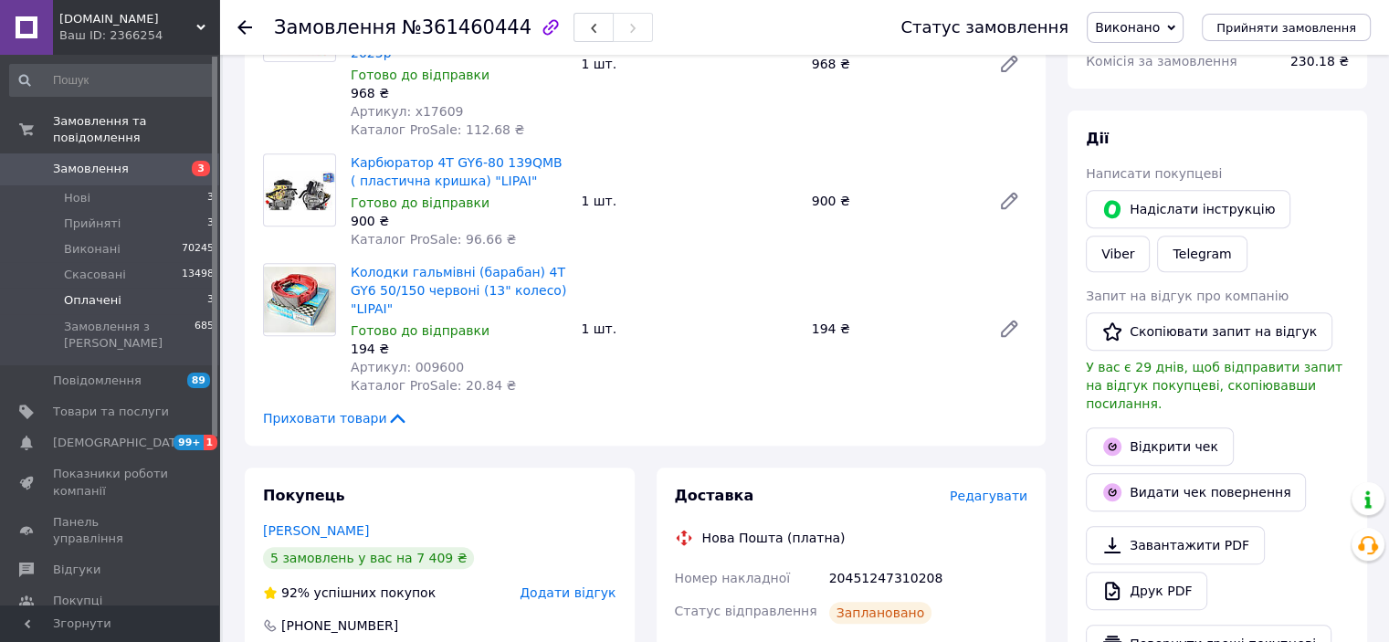
click at [89, 292] on span "Оплачені" at bounding box center [93, 300] width 58 height 16
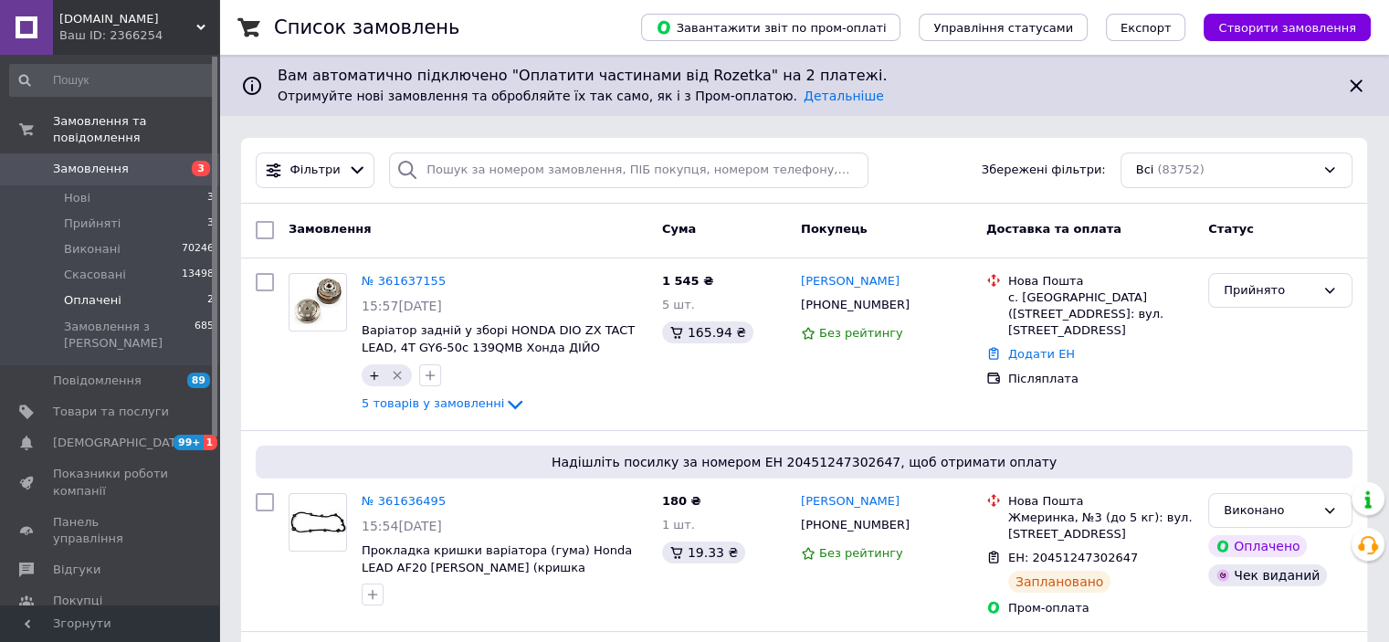
click at [89, 292] on span "Оплачені" at bounding box center [93, 300] width 58 height 16
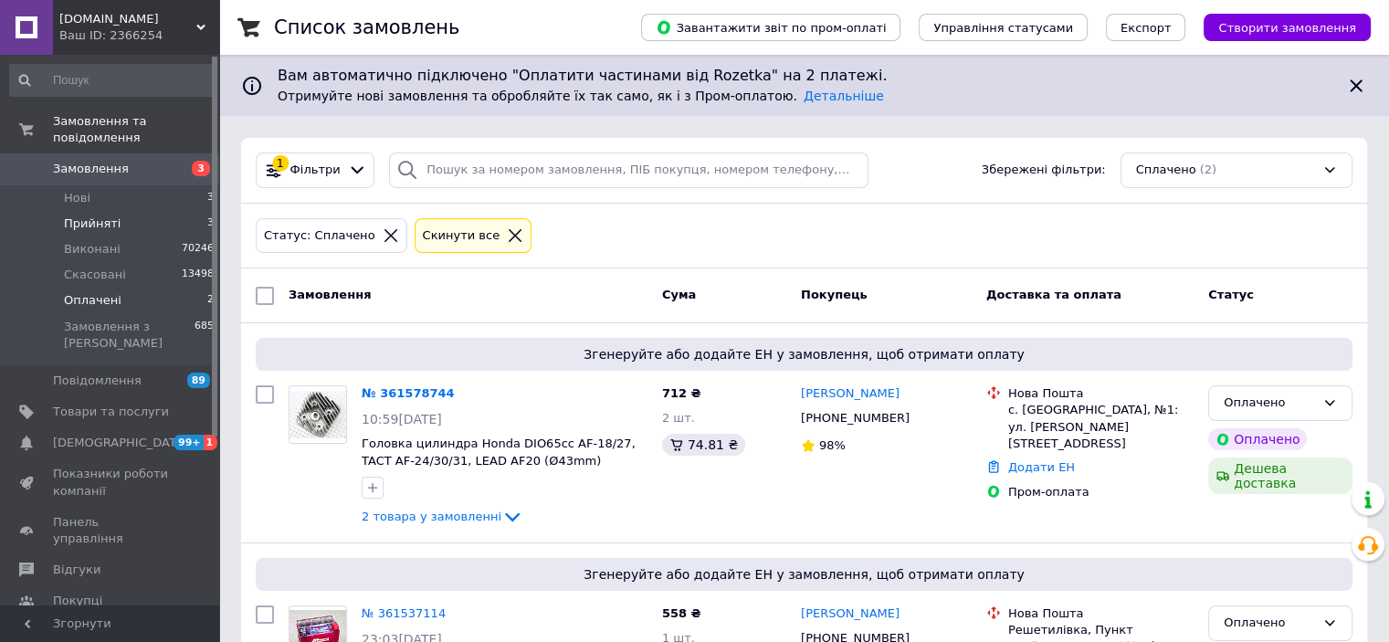
click at [110, 216] on span "Прийняті" at bounding box center [92, 224] width 57 height 16
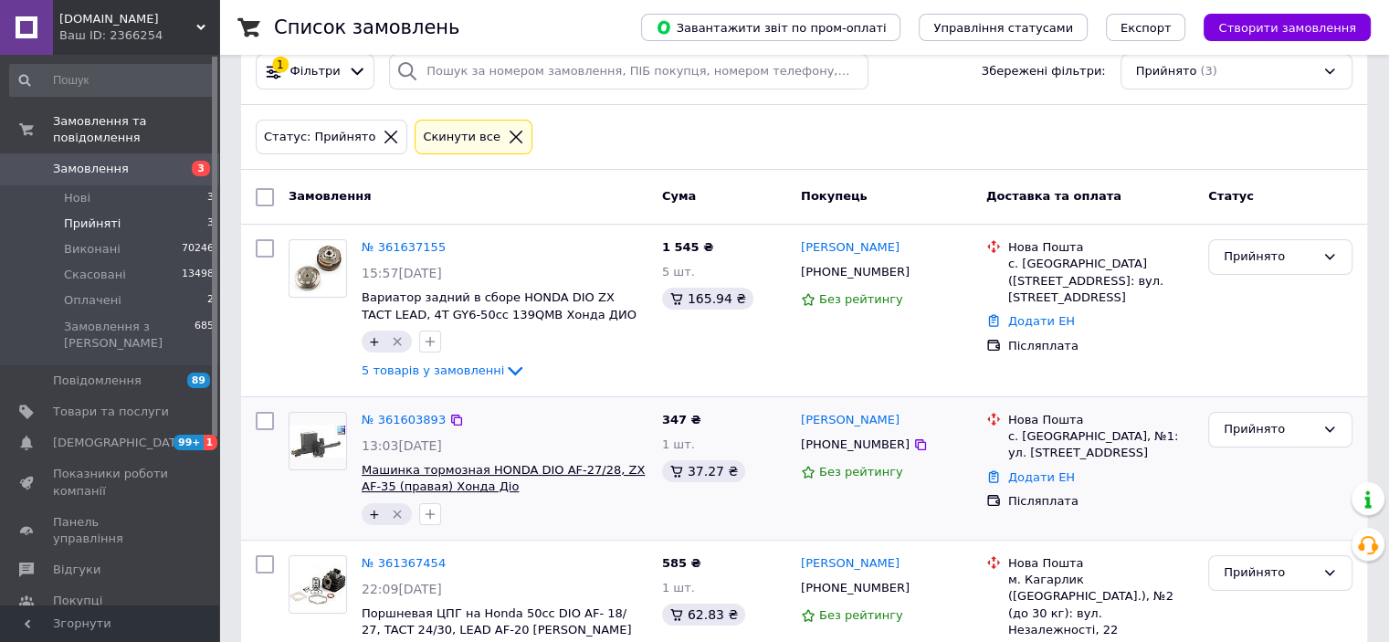
scroll to position [68, 0]
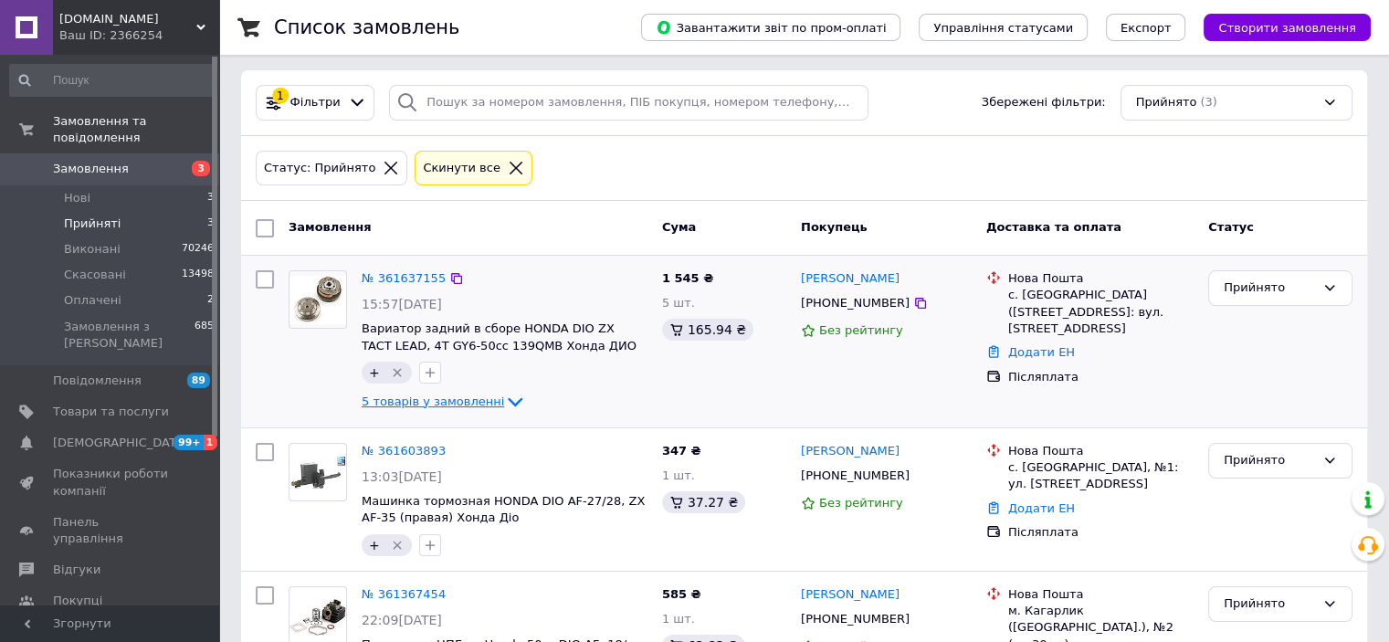
click at [427, 402] on span "5 товарів у замовленні" at bounding box center [433, 402] width 142 height 14
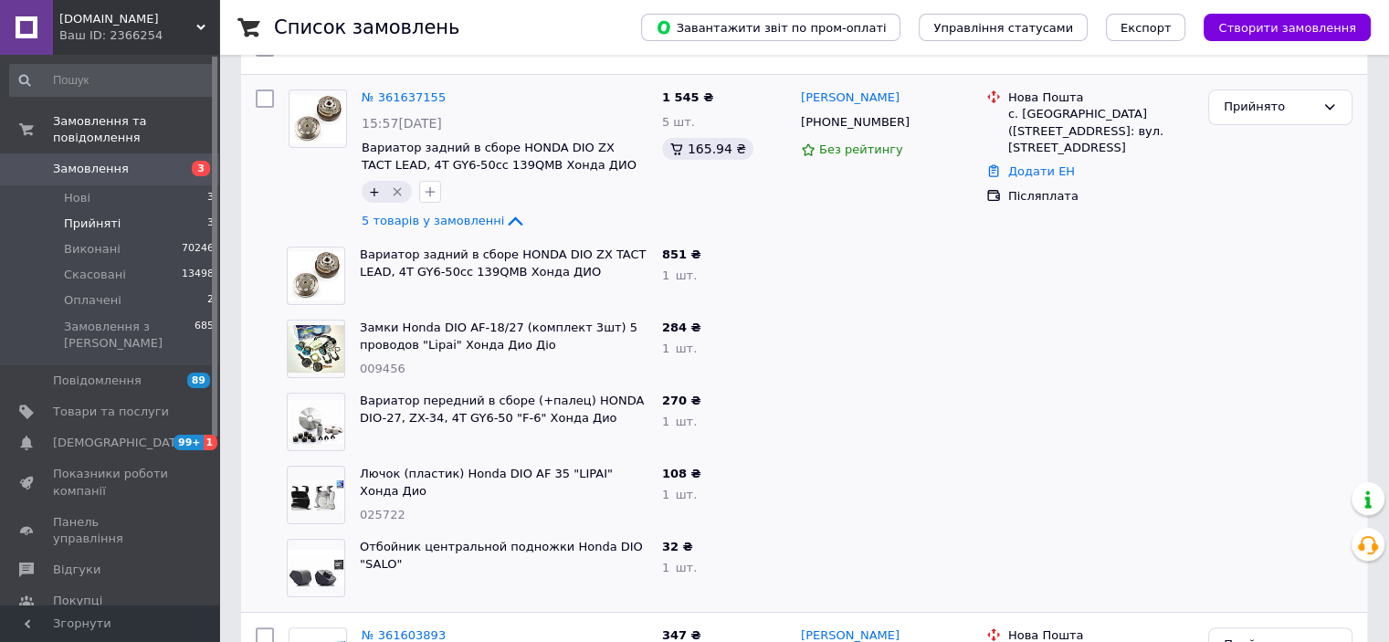
scroll to position [250, 0]
click at [425, 223] on span "5 товарів у замовленні" at bounding box center [433, 219] width 142 height 14
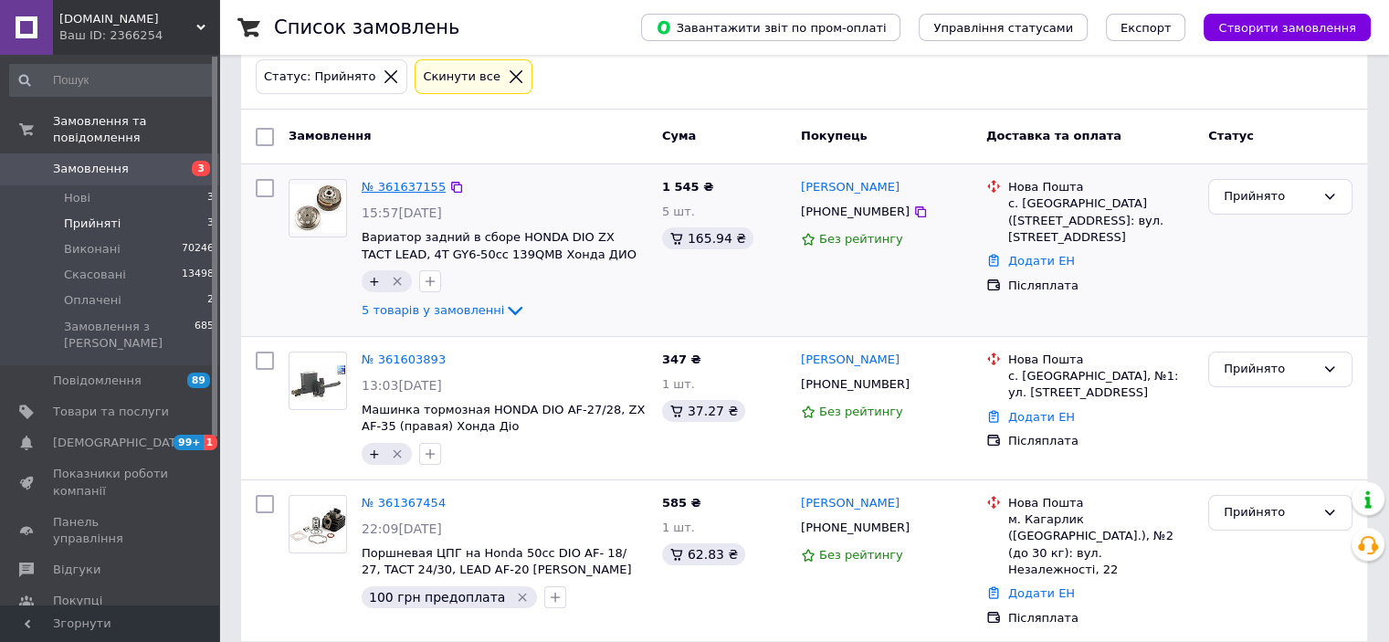
click at [400, 190] on link "№ 361637155" at bounding box center [404, 187] width 84 height 14
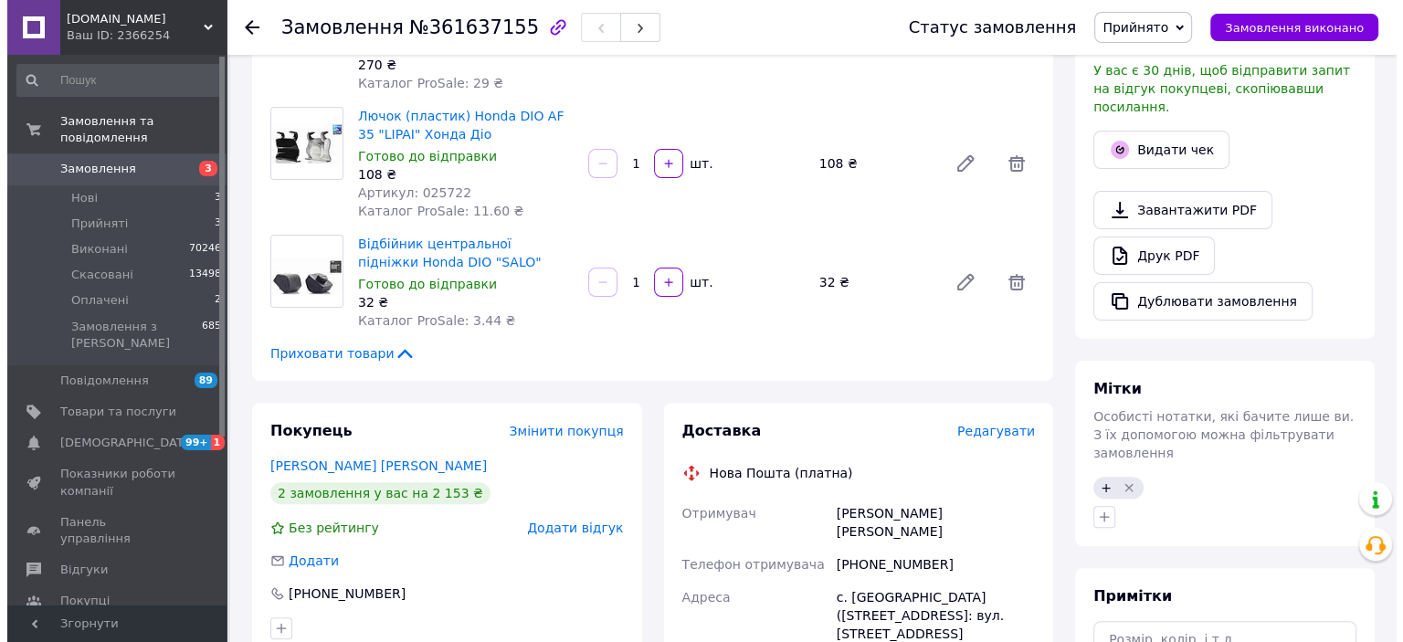
scroll to position [524, 0]
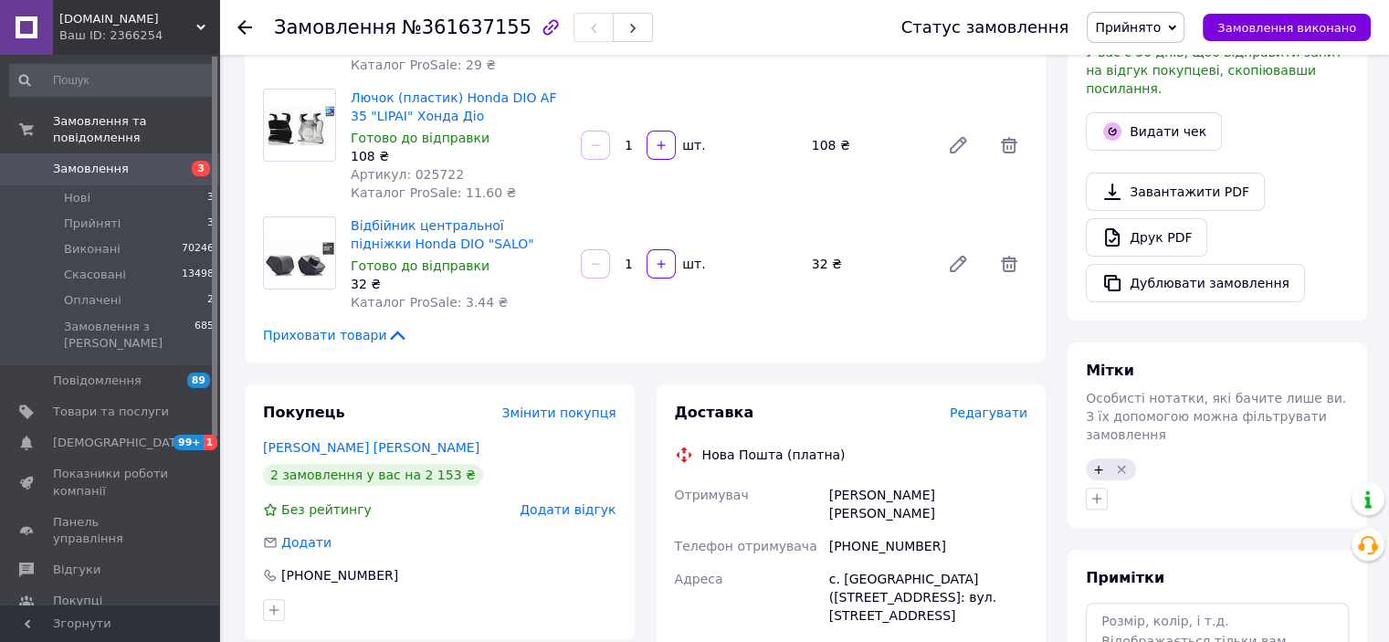
click at [965, 414] on span "Редагувати" at bounding box center [989, 413] width 78 height 15
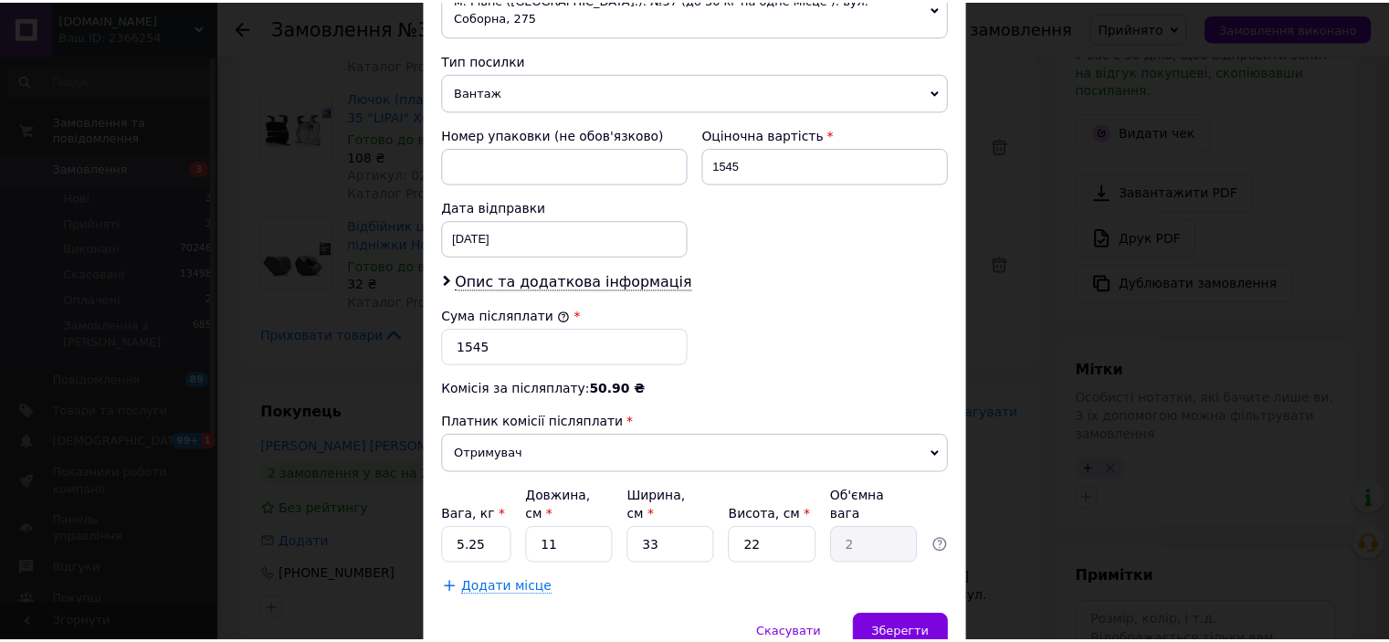
scroll to position [745, 0]
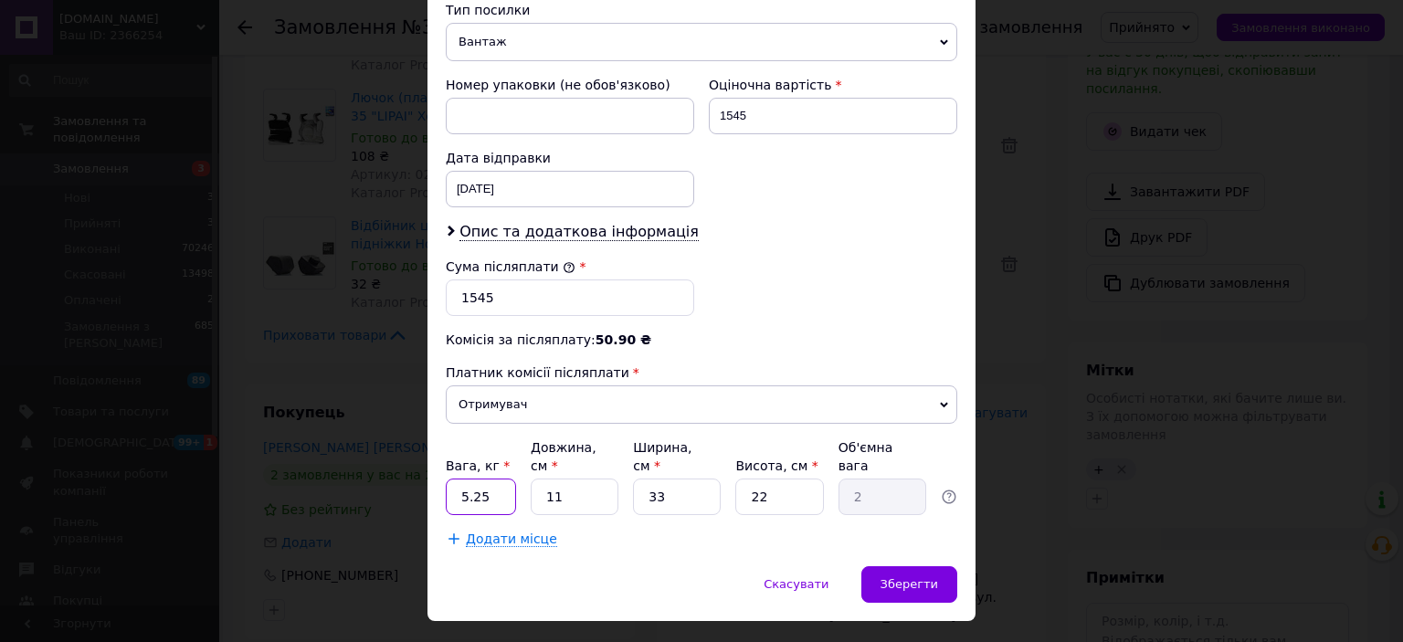
drag, startPoint x: 486, startPoint y: 450, endPoint x: 460, endPoint y: 450, distance: 25.6
click at [460, 479] on input "5.25" at bounding box center [481, 497] width 70 height 37
type input "3"
click at [887, 577] on span "Зберегти" at bounding box center [909, 584] width 58 height 14
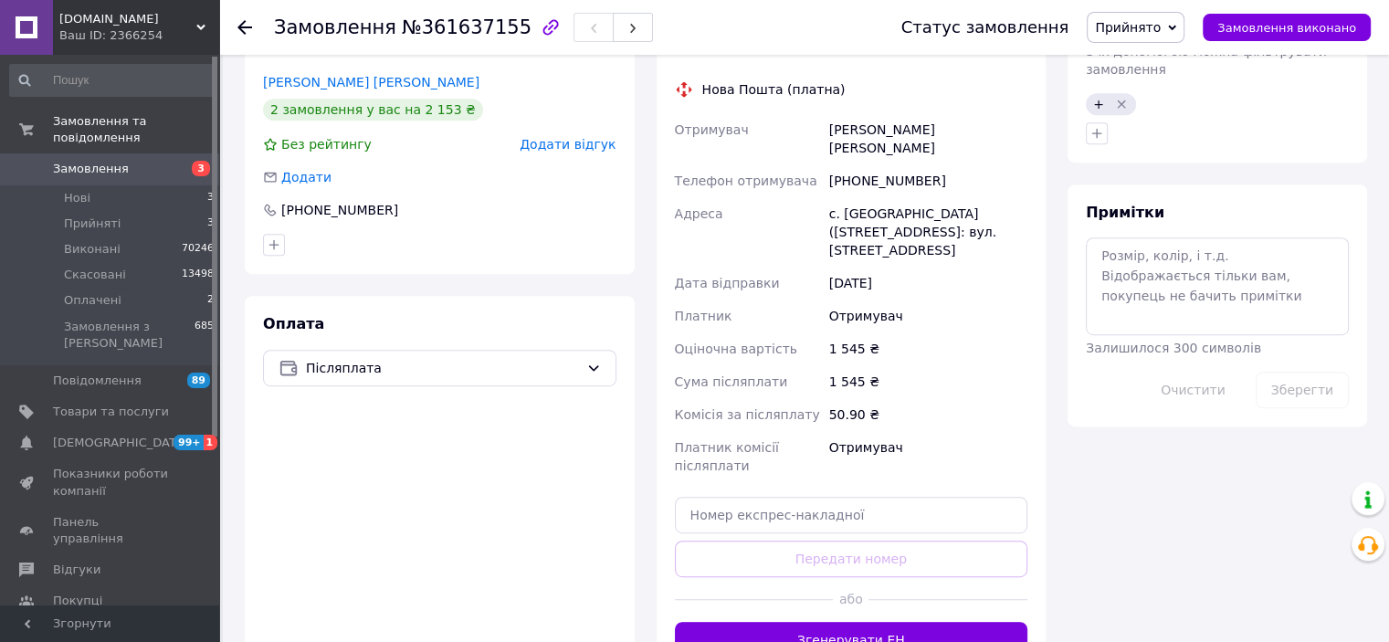
scroll to position [1072, 0]
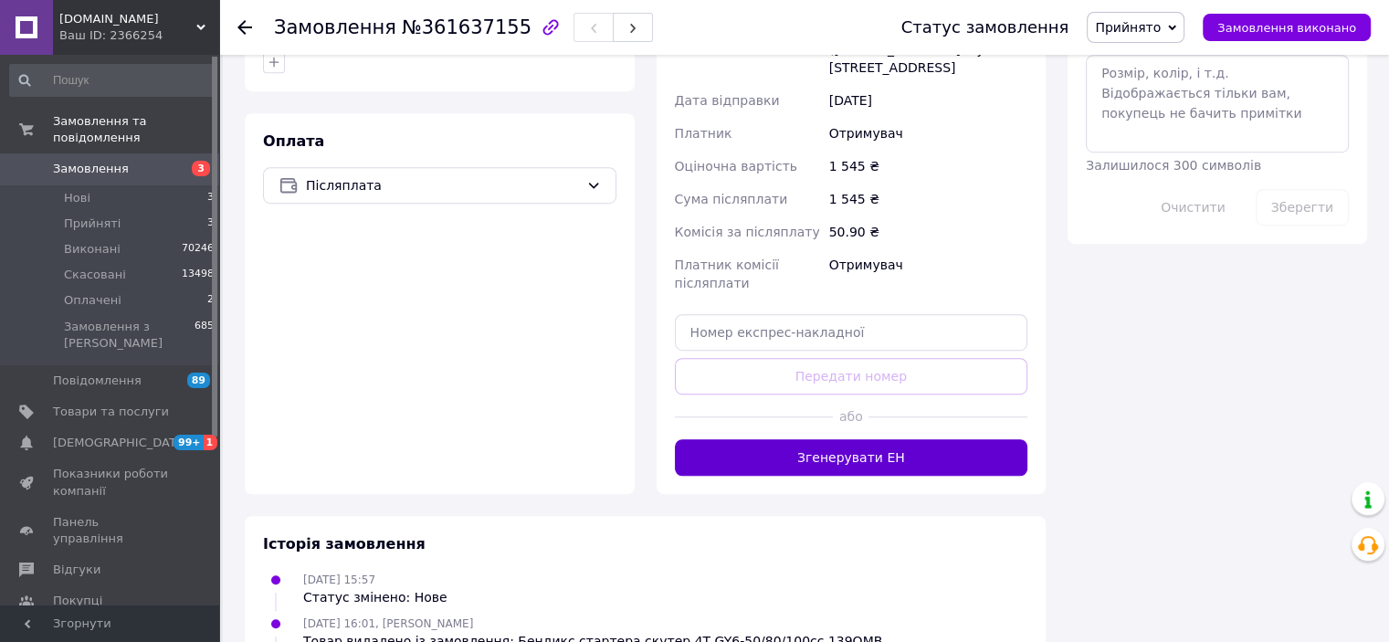
click at [923, 439] on button "Згенерувати ЕН" at bounding box center [851, 457] width 353 height 37
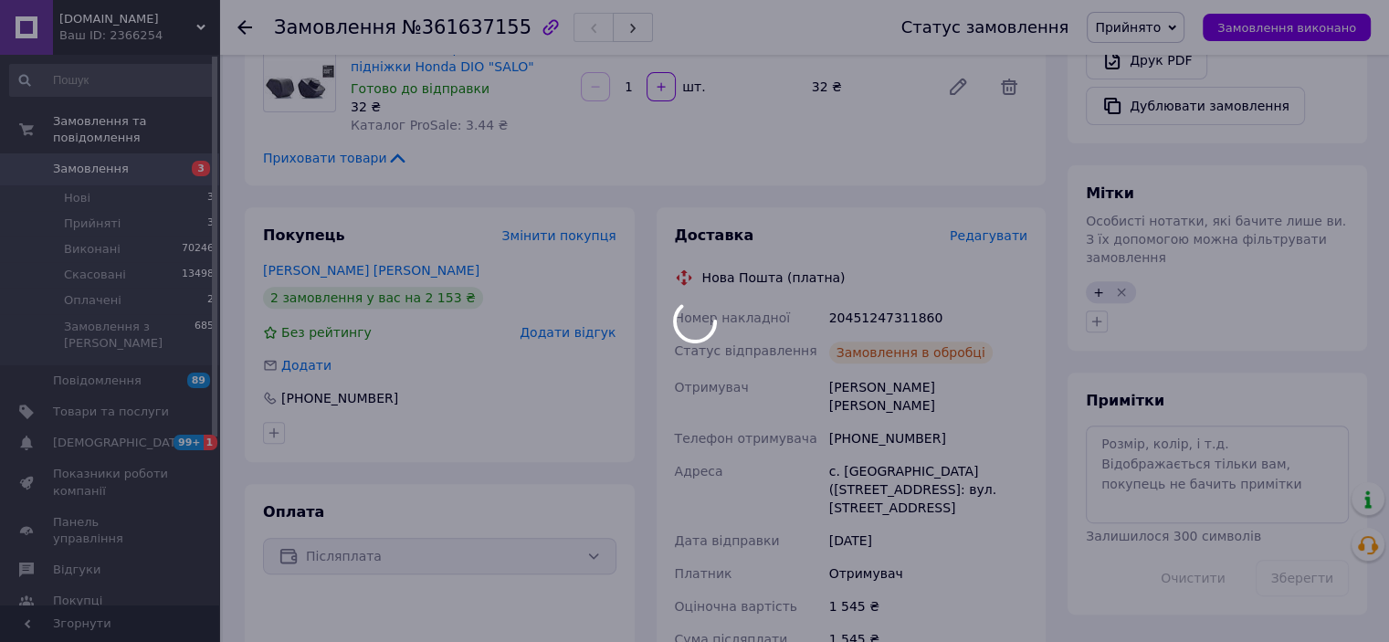
scroll to position [616, 0]
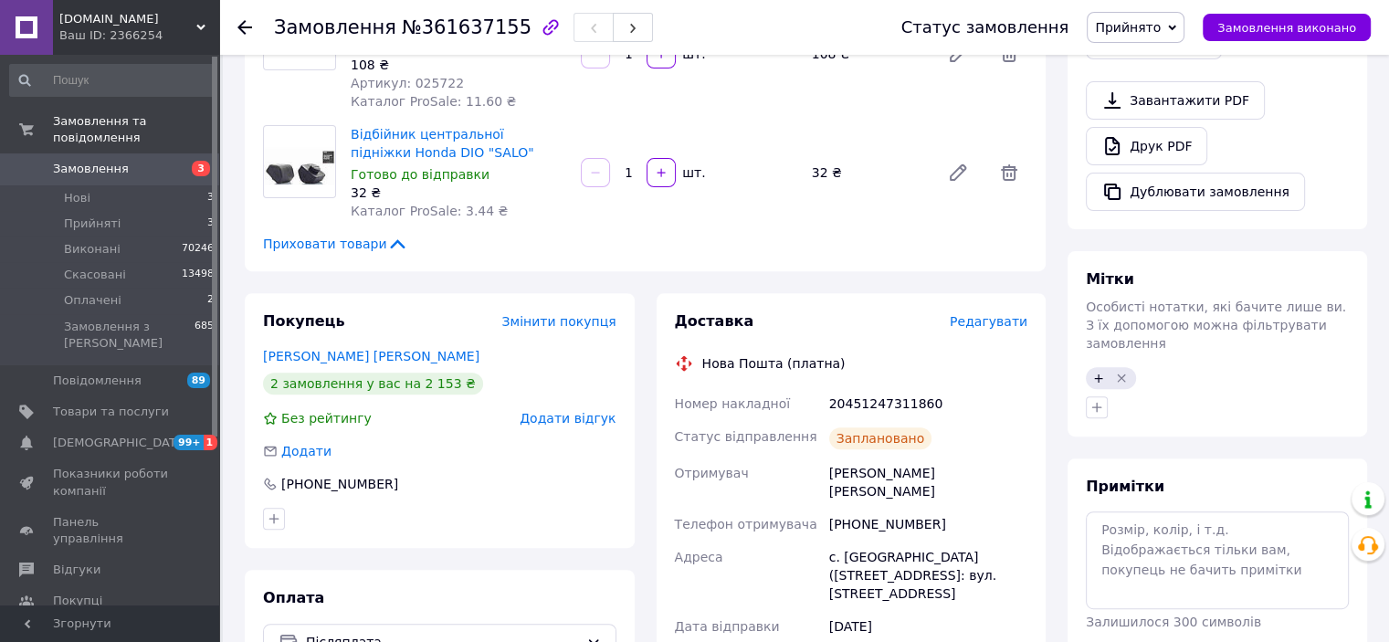
click at [1154, 23] on span "Прийнято" at bounding box center [1128, 27] width 66 height 15
click at [1153, 71] on li "Виконано" at bounding box center [1136, 63] width 96 height 27
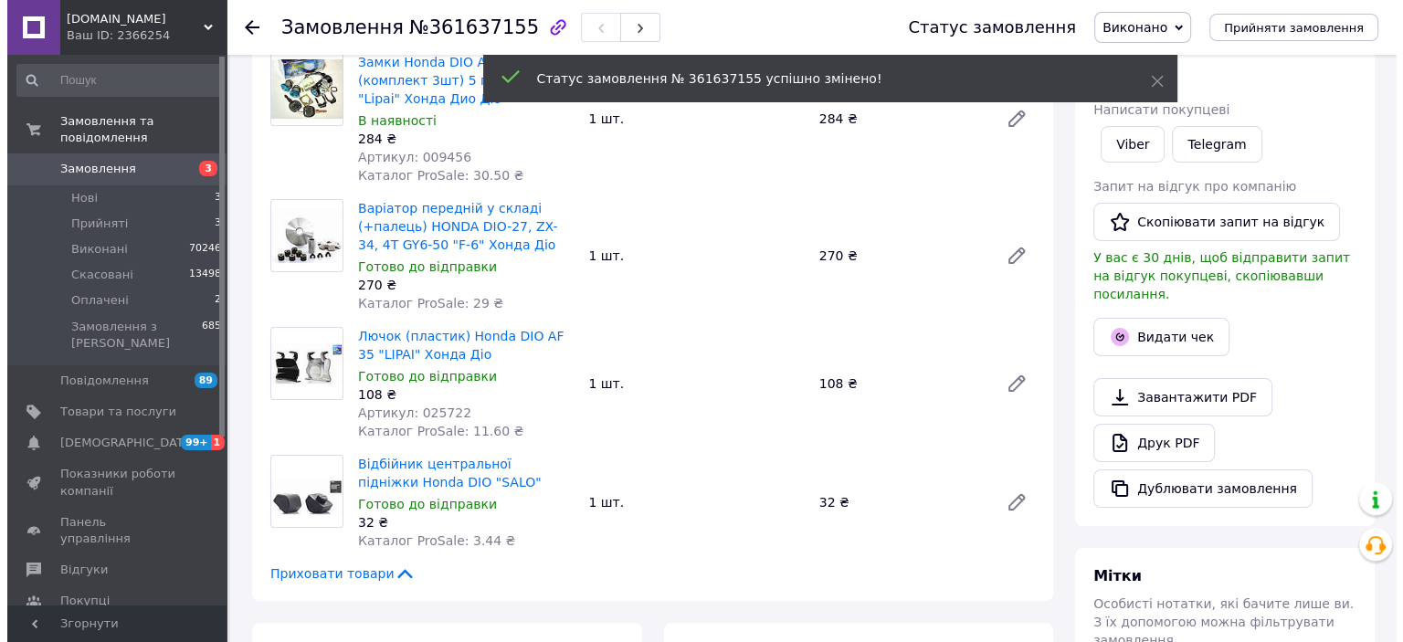
scroll to position [342, 0]
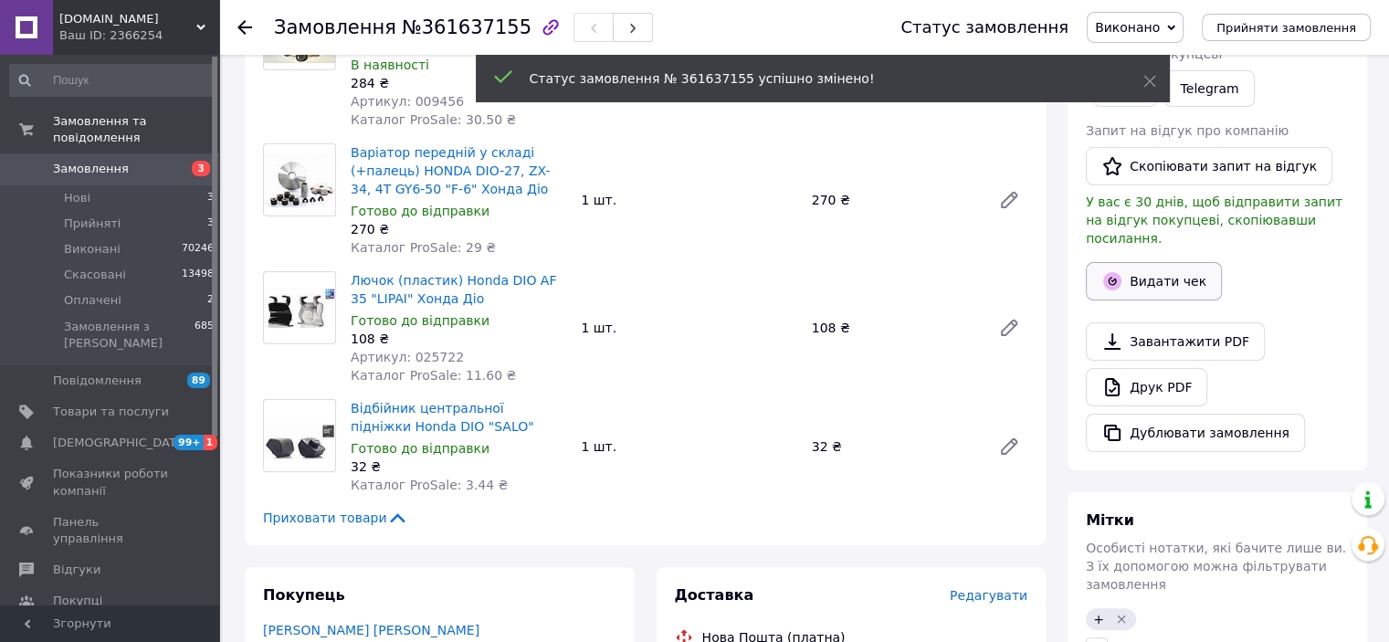
click at [1169, 262] on button "Видати чек" at bounding box center [1154, 281] width 136 height 38
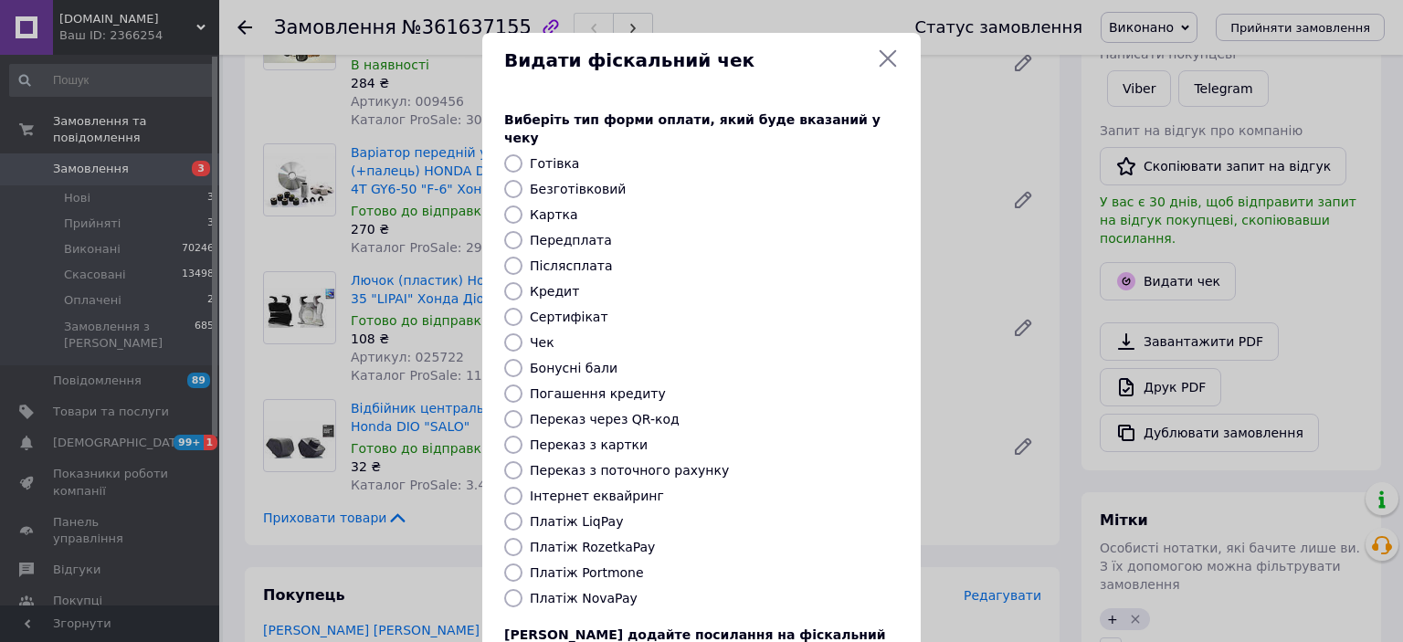
click at [582, 591] on label "Платіж NovaPay" at bounding box center [584, 598] width 108 height 15
click at [522, 589] on input "Платіж NovaPay" at bounding box center [513, 598] width 18 height 18
radio input "true"
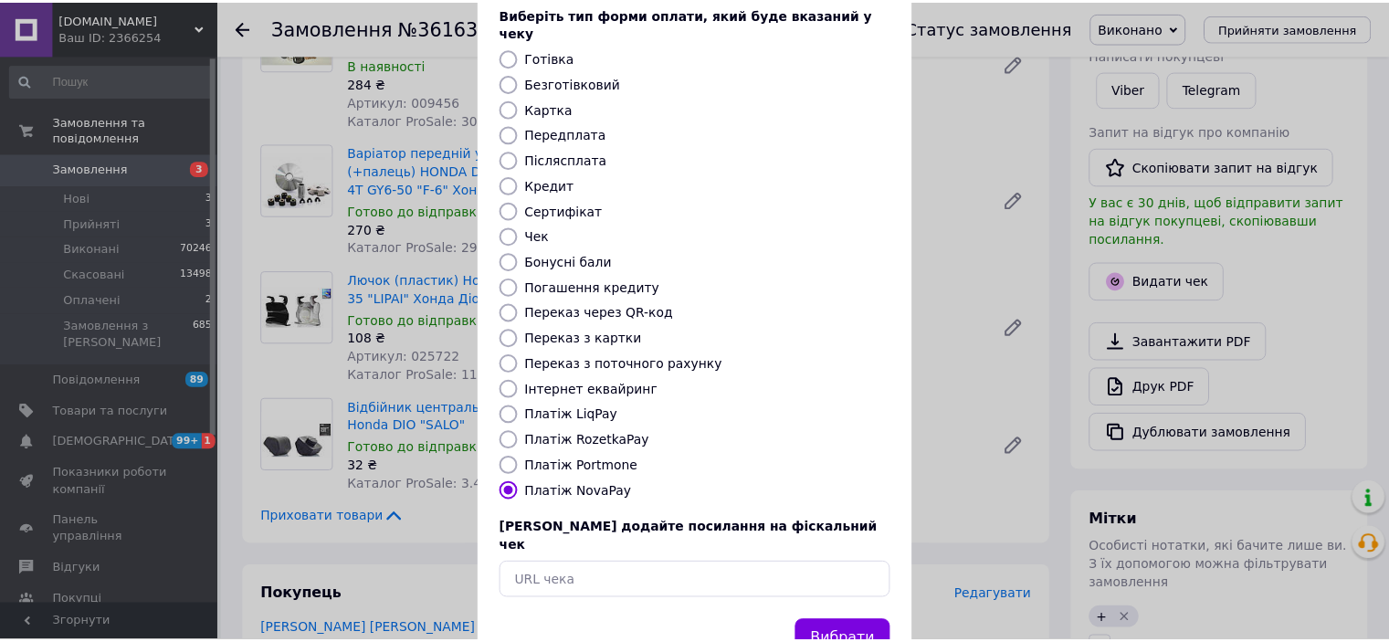
scroll to position [142, 0]
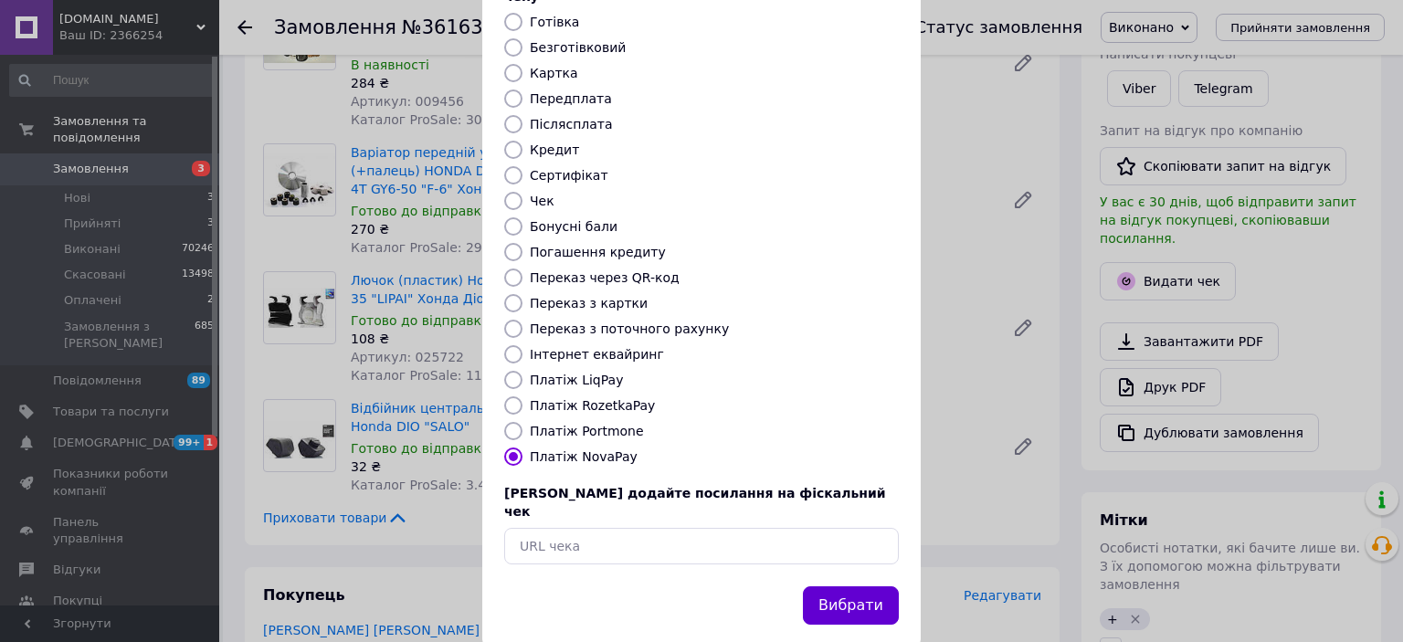
click at [862, 586] on button "Вибрати" at bounding box center [851, 605] width 96 height 39
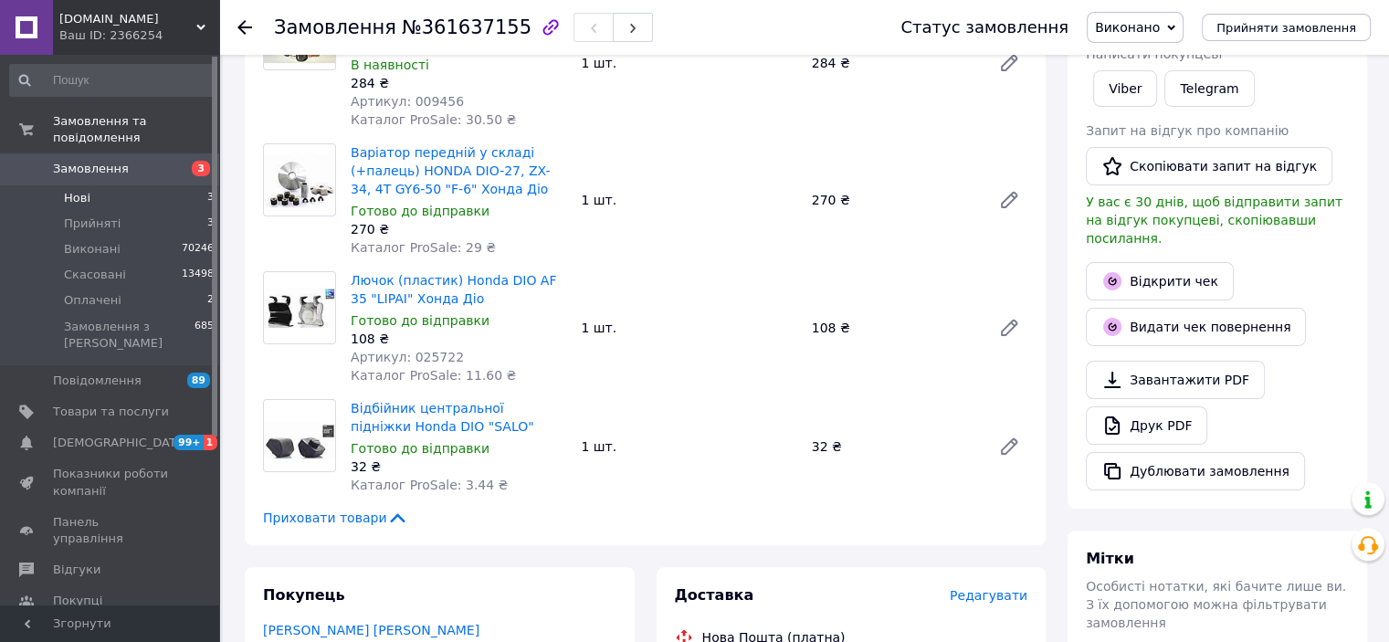
click at [90, 185] on li "Нові 3" at bounding box center [112, 198] width 225 height 26
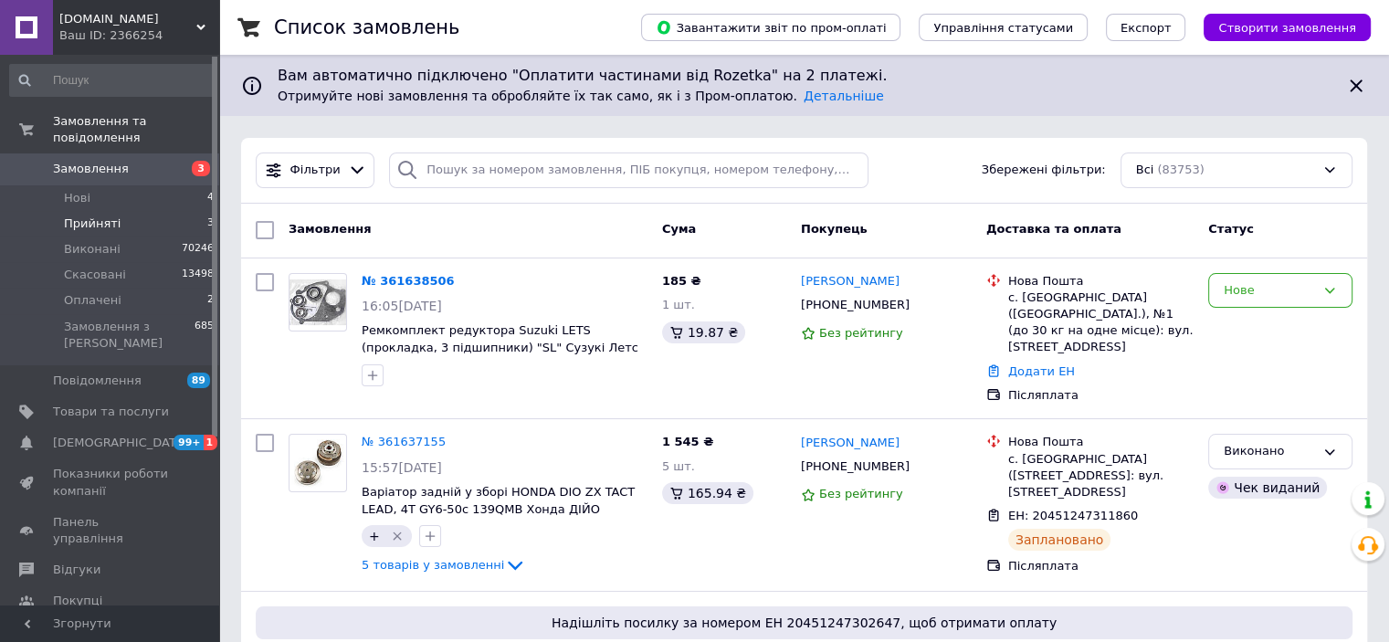
click at [83, 216] on span "Прийняті" at bounding box center [92, 224] width 57 height 16
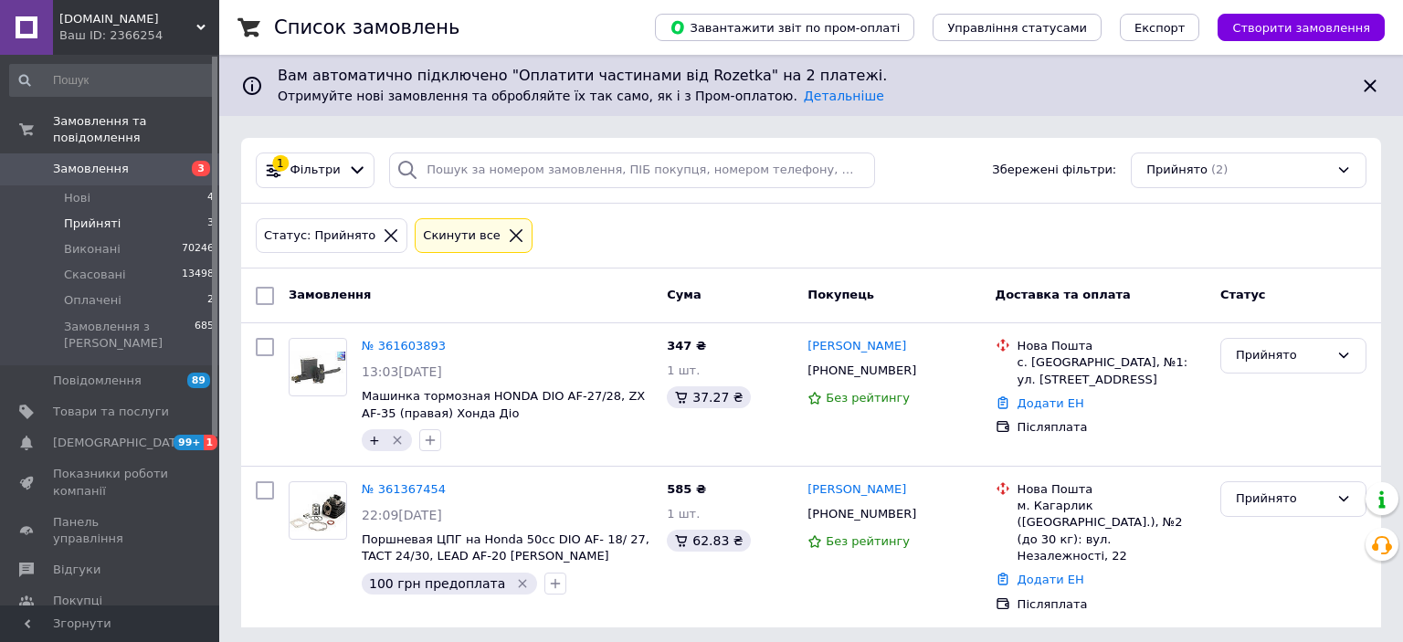
click at [73, 216] on span "Прийняті" at bounding box center [92, 224] width 57 height 16
click at [80, 190] on span "Нові" at bounding box center [77, 198] width 26 height 16
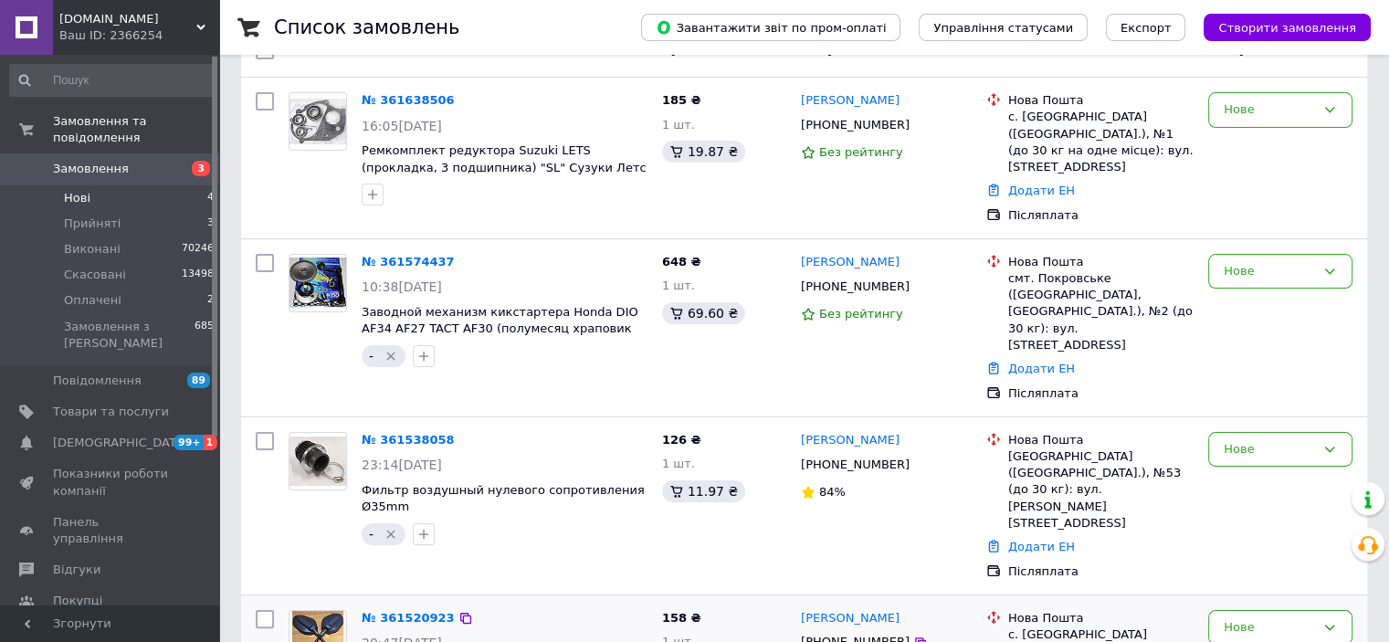
scroll to position [296, 0]
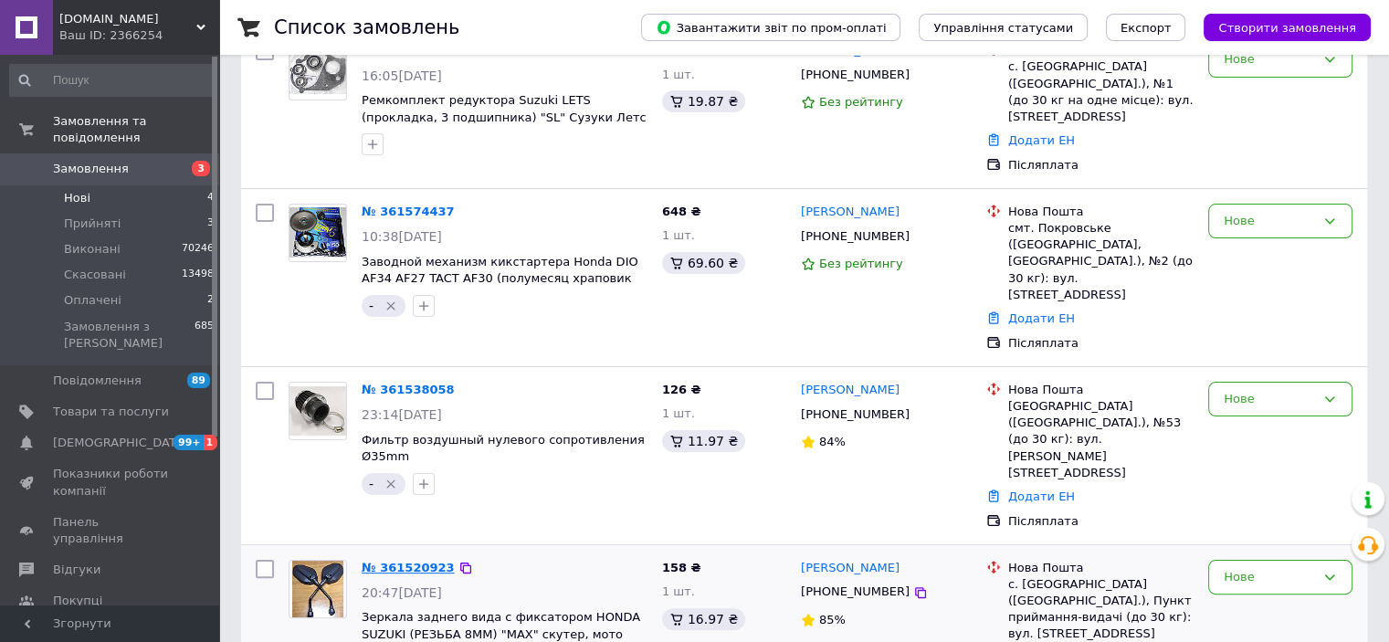
click at [395, 561] on link "№ 361520923" at bounding box center [408, 568] width 93 height 14
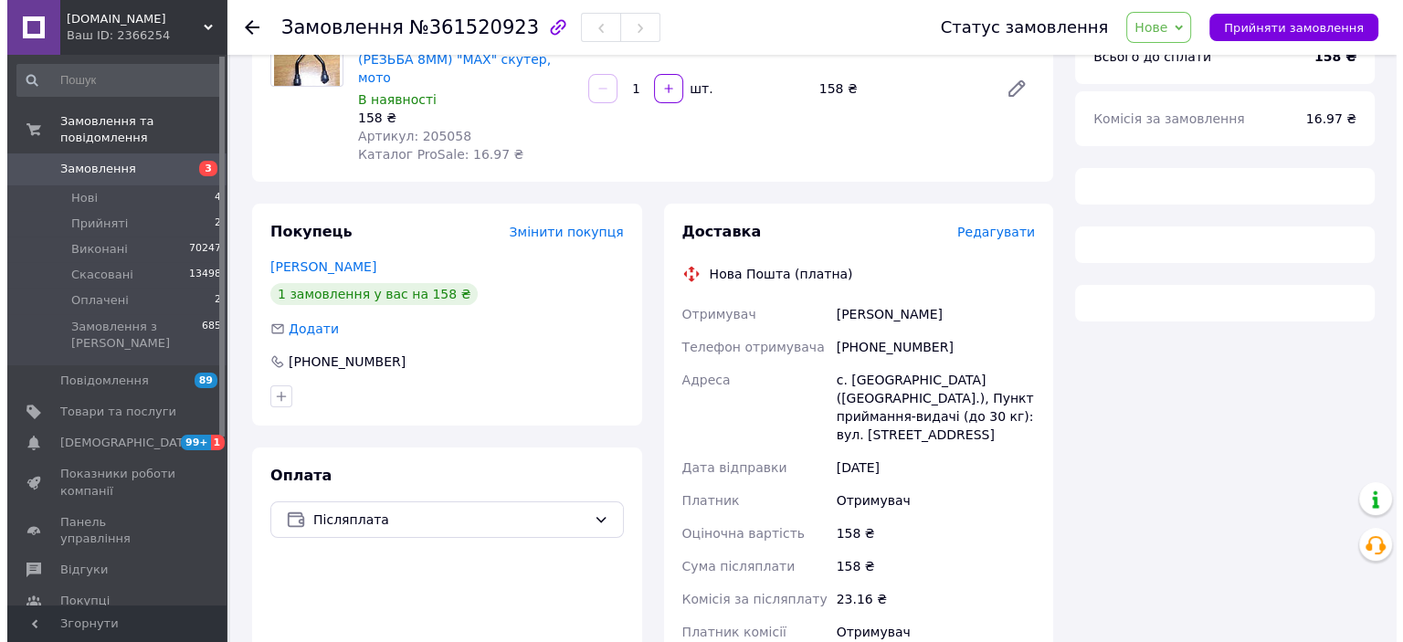
scroll to position [22, 0]
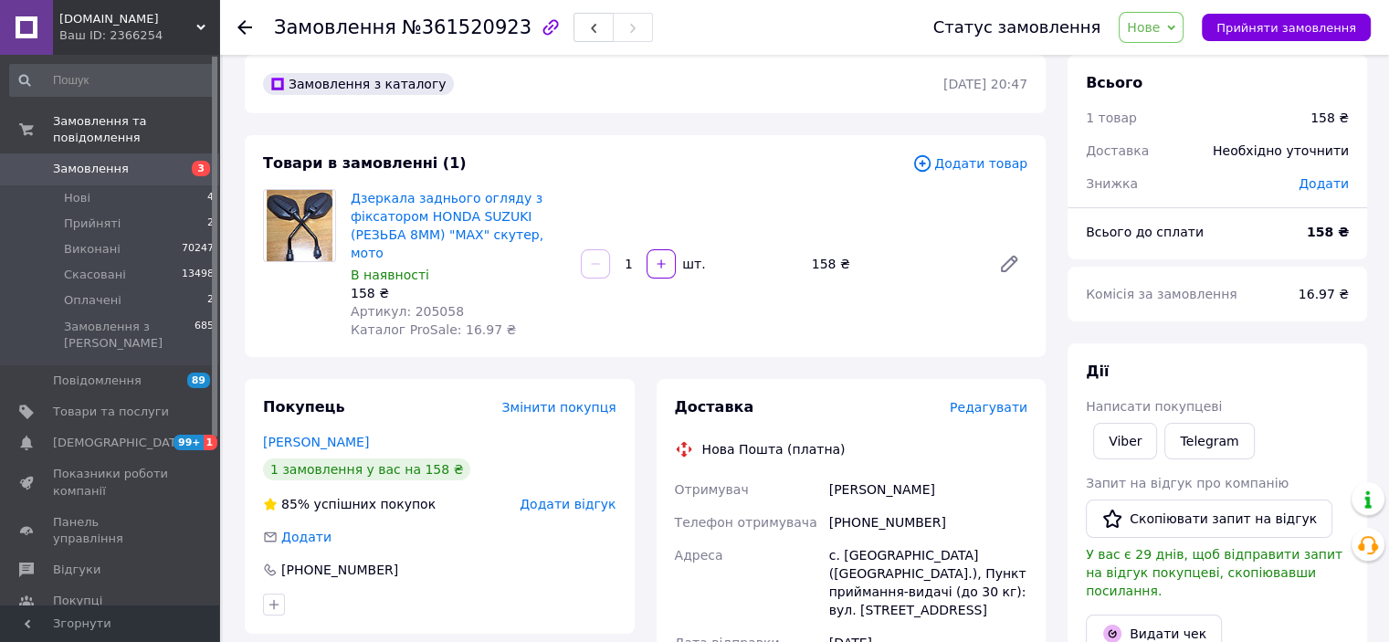
click at [986, 398] on div "Редагувати" at bounding box center [989, 407] width 78 height 18
click at [984, 400] on span "Редагувати" at bounding box center [989, 407] width 78 height 15
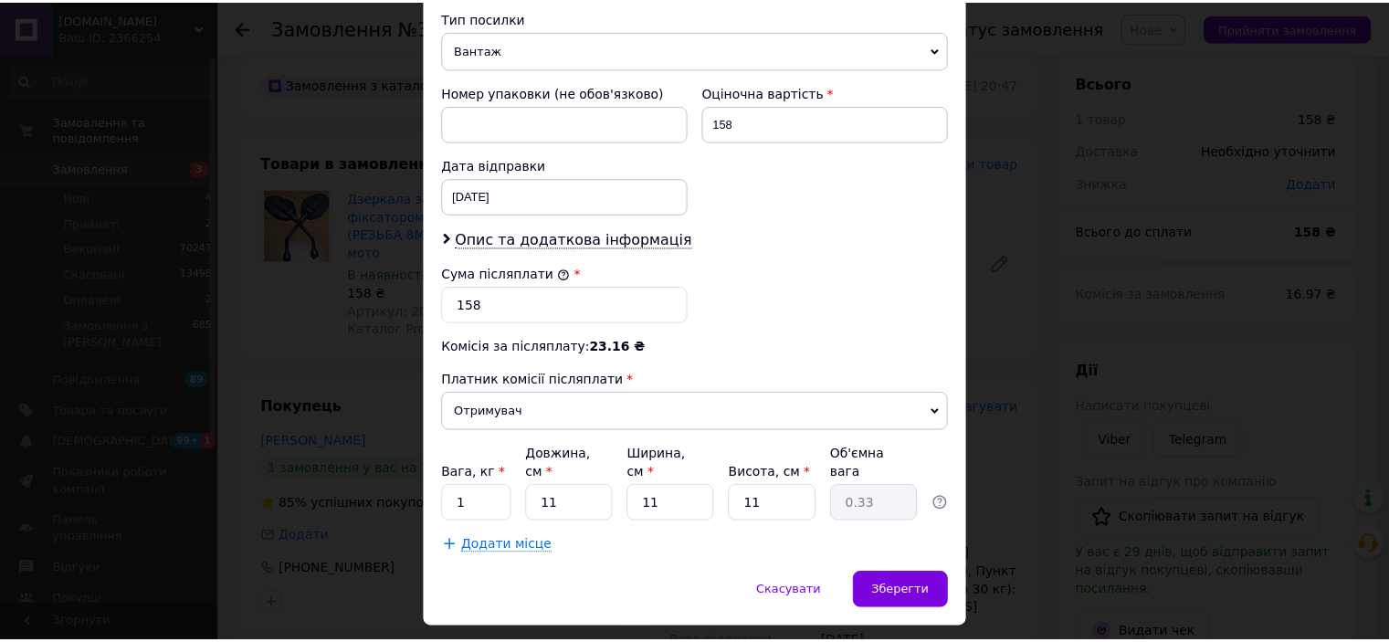
scroll to position [745, 0]
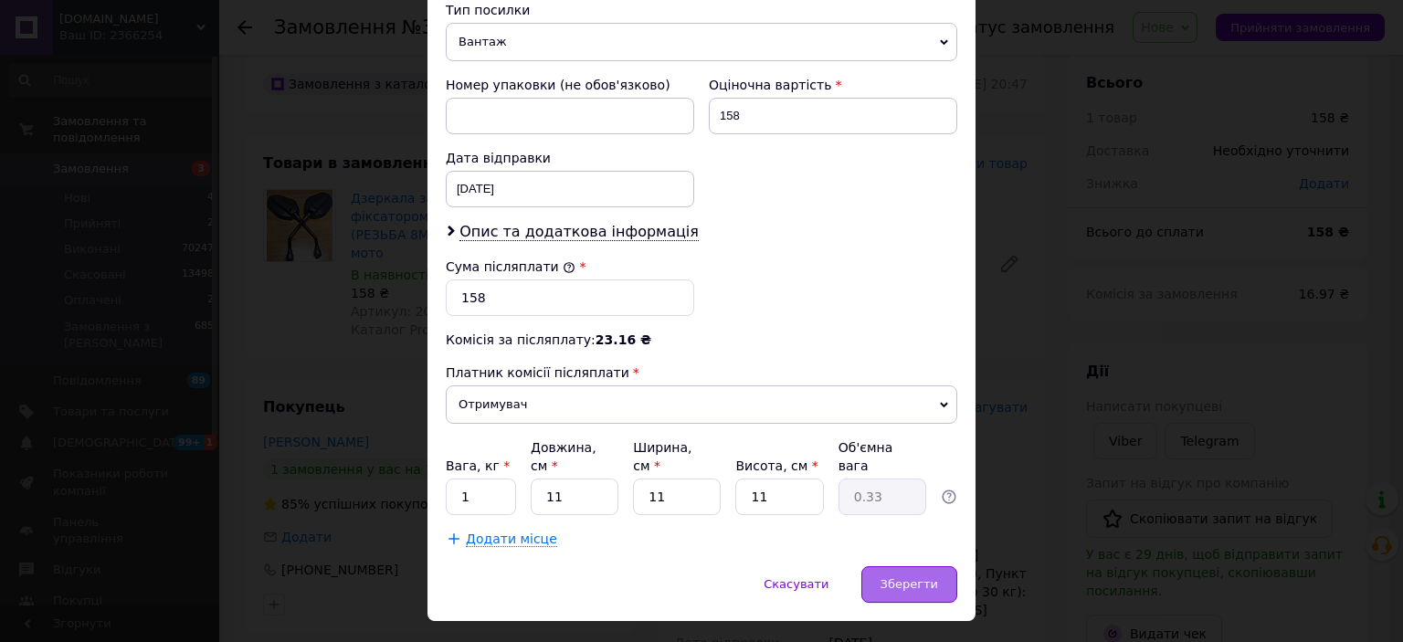
click at [895, 566] on div "Зберегти" at bounding box center [909, 584] width 96 height 37
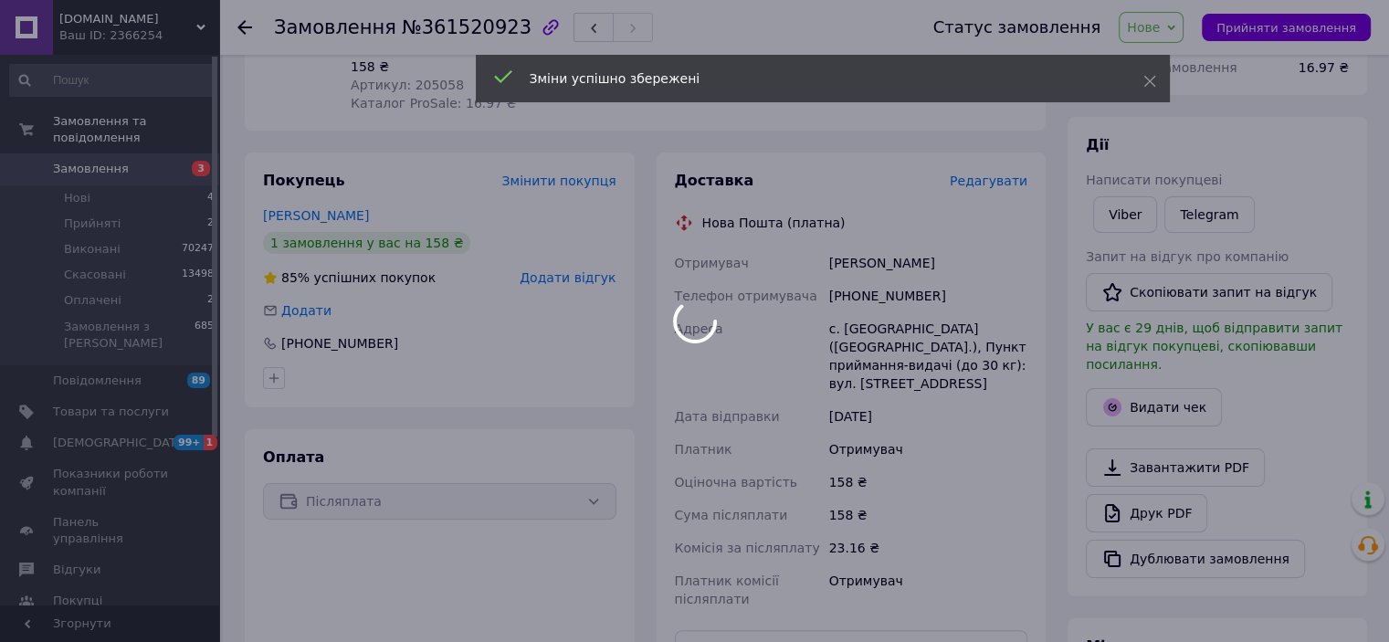
scroll to position [387, 0]
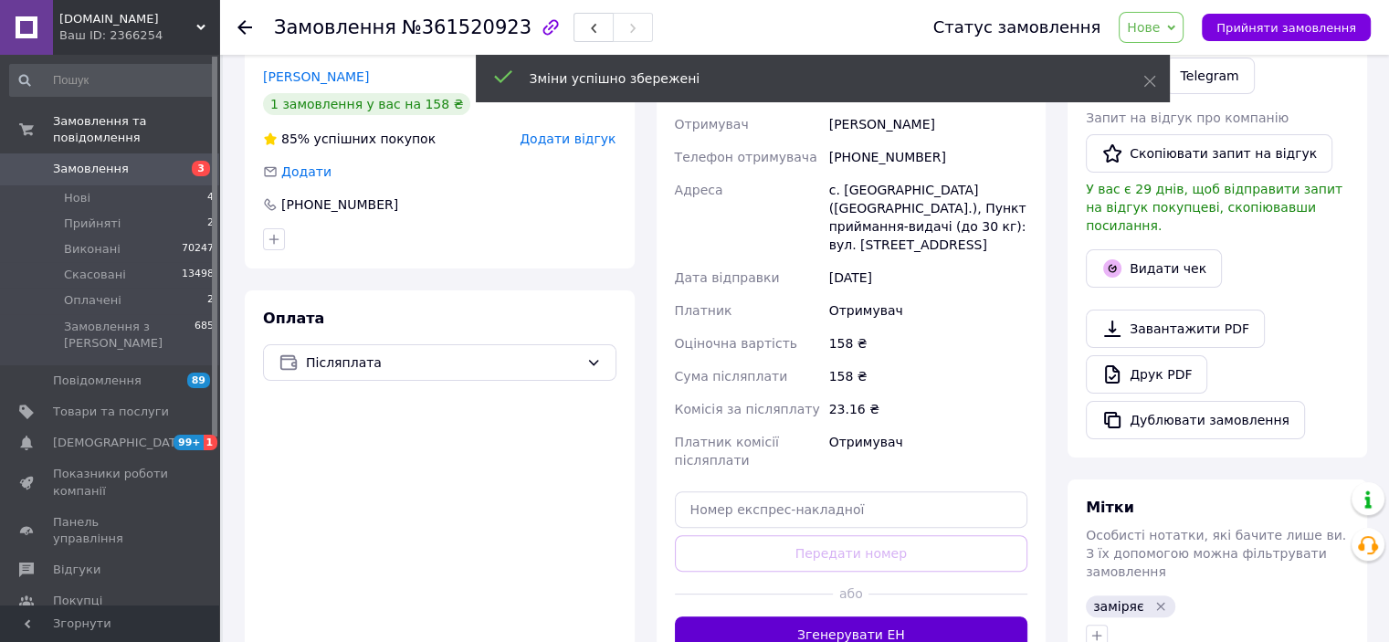
click at [812, 616] on button "Згенерувати ЕН" at bounding box center [851, 634] width 353 height 37
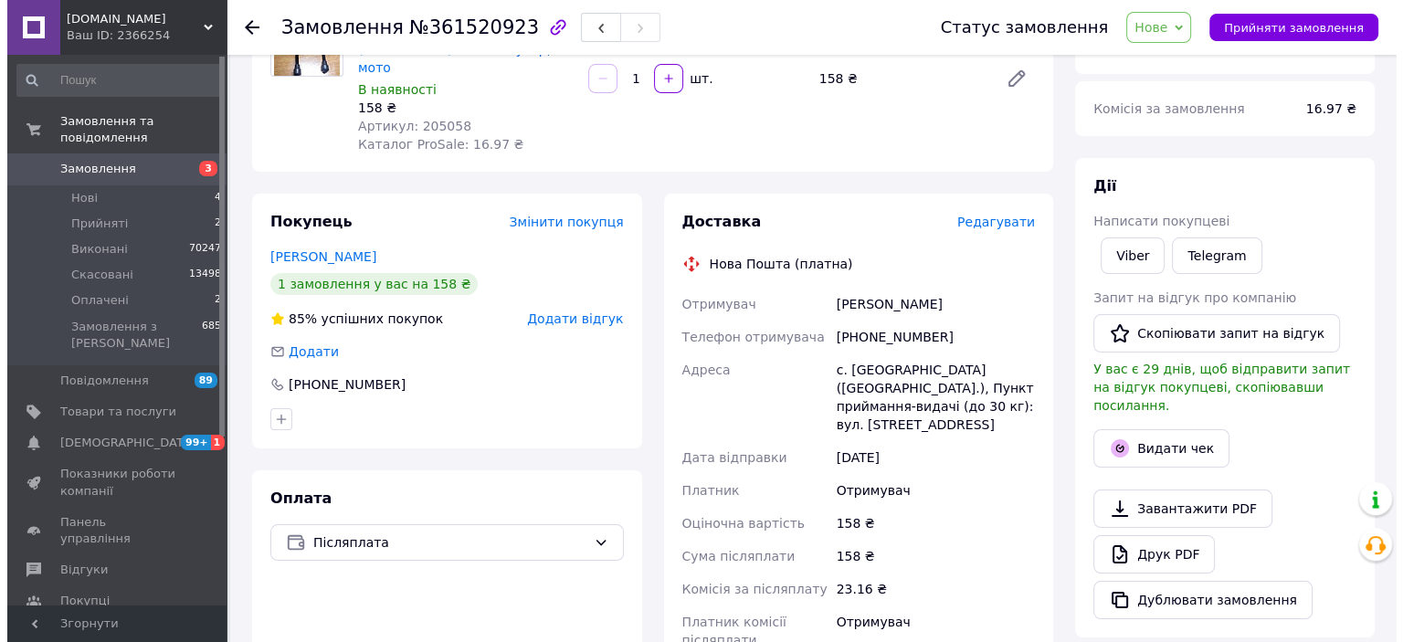
scroll to position [205, 0]
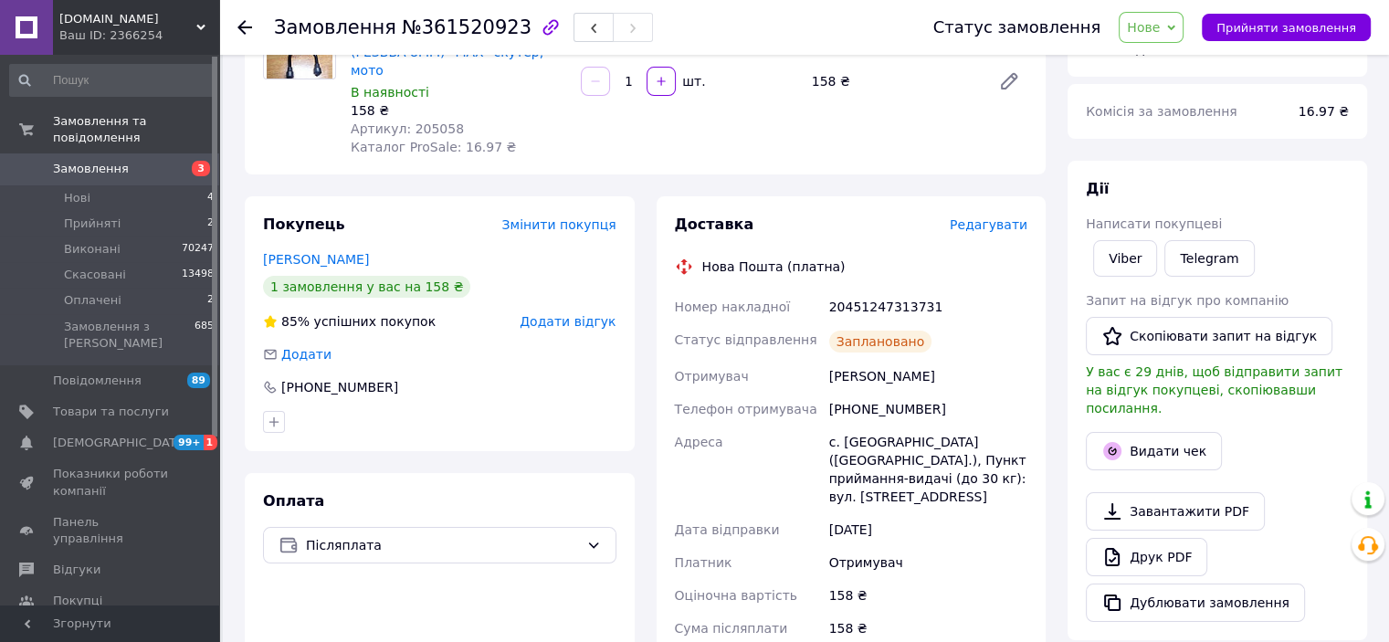
click at [1160, 21] on span "Нове" at bounding box center [1143, 27] width 33 height 15
click at [1165, 86] on li "Виконано" at bounding box center [1162, 91] width 84 height 27
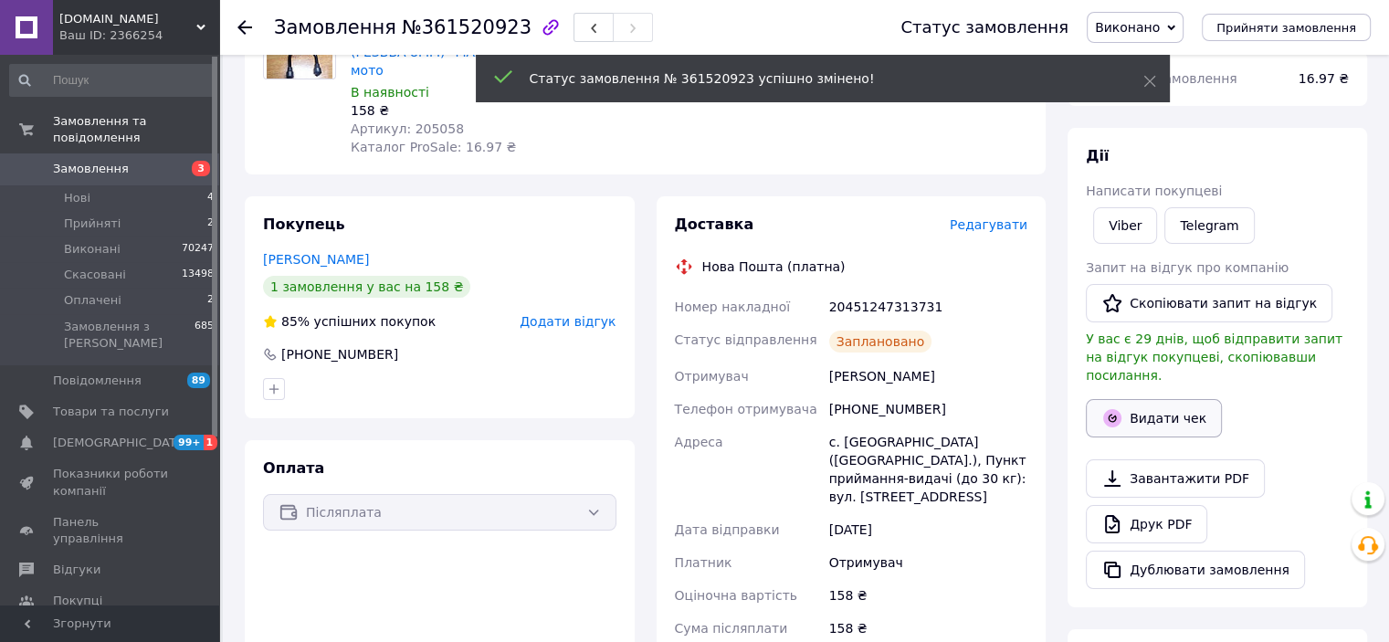
click at [1156, 399] on button "Видати чек" at bounding box center [1154, 418] width 136 height 38
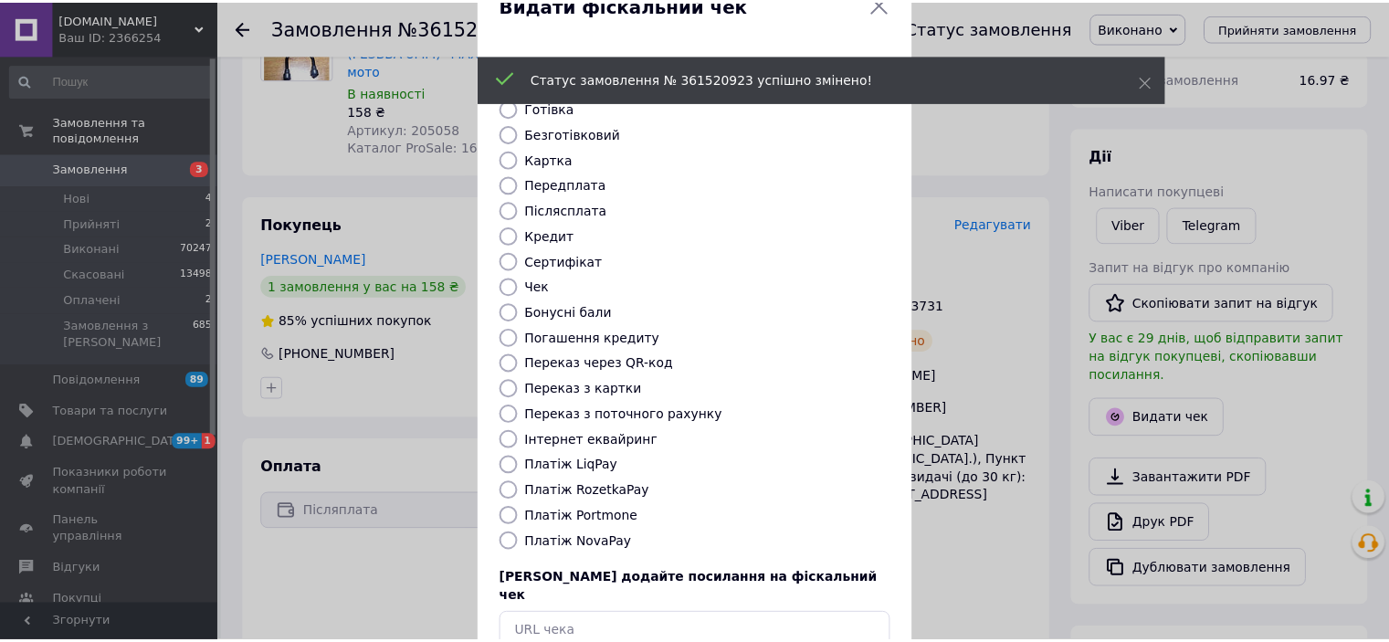
scroll to position [142, 0]
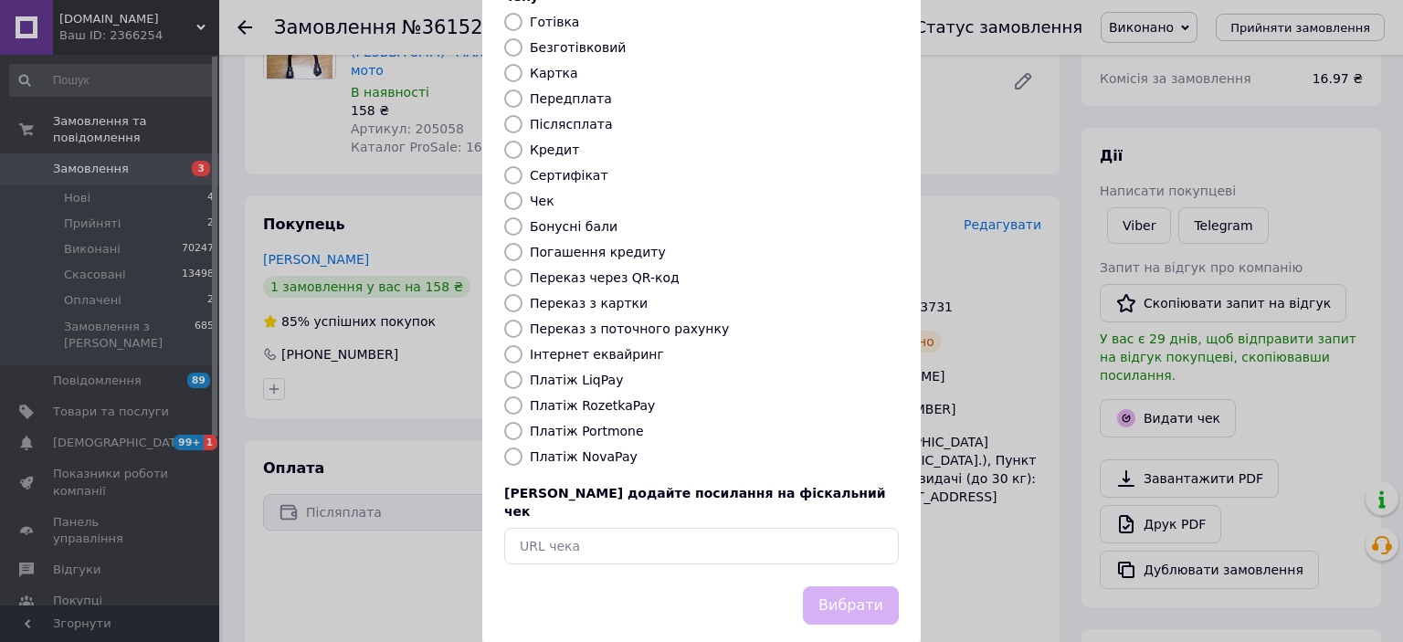
click at [592, 449] on label "Платіж NovaPay" at bounding box center [584, 456] width 108 height 15
click at [522, 448] on input "Платіж NovaPay" at bounding box center [513, 457] width 18 height 18
radio input "true"
click at [876, 586] on button "Вибрати" at bounding box center [851, 605] width 96 height 39
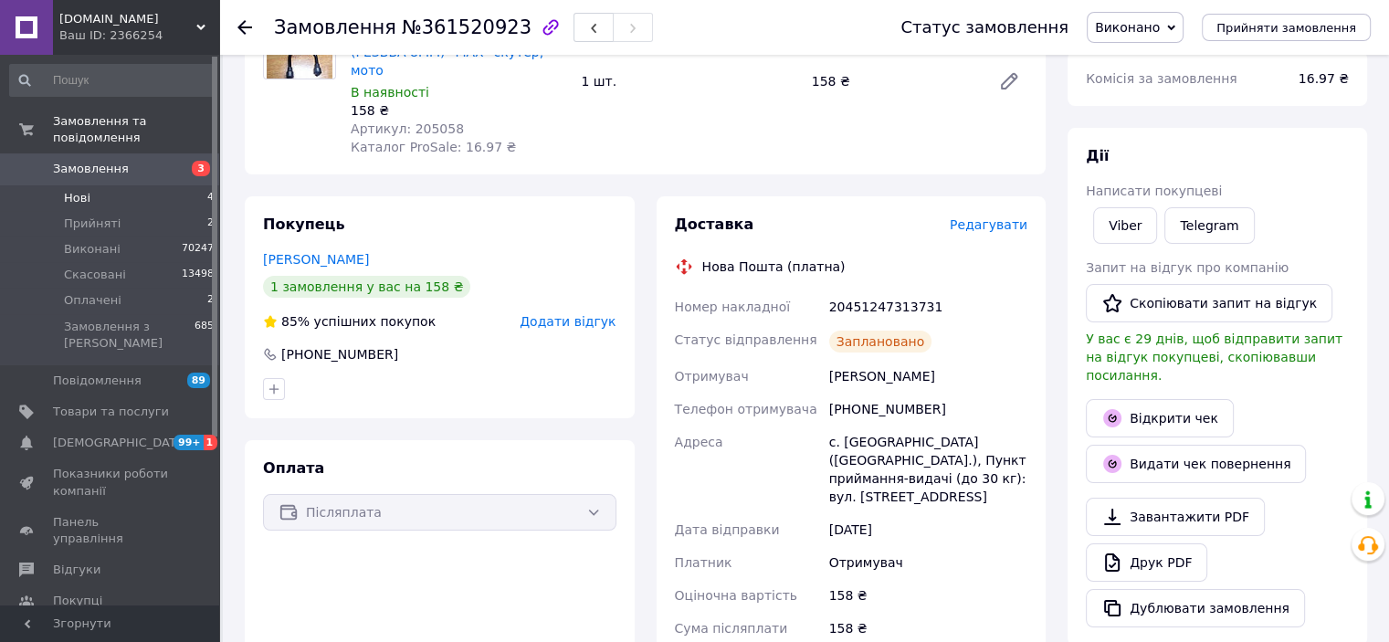
click at [77, 190] on span "Нові" at bounding box center [77, 198] width 26 height 16
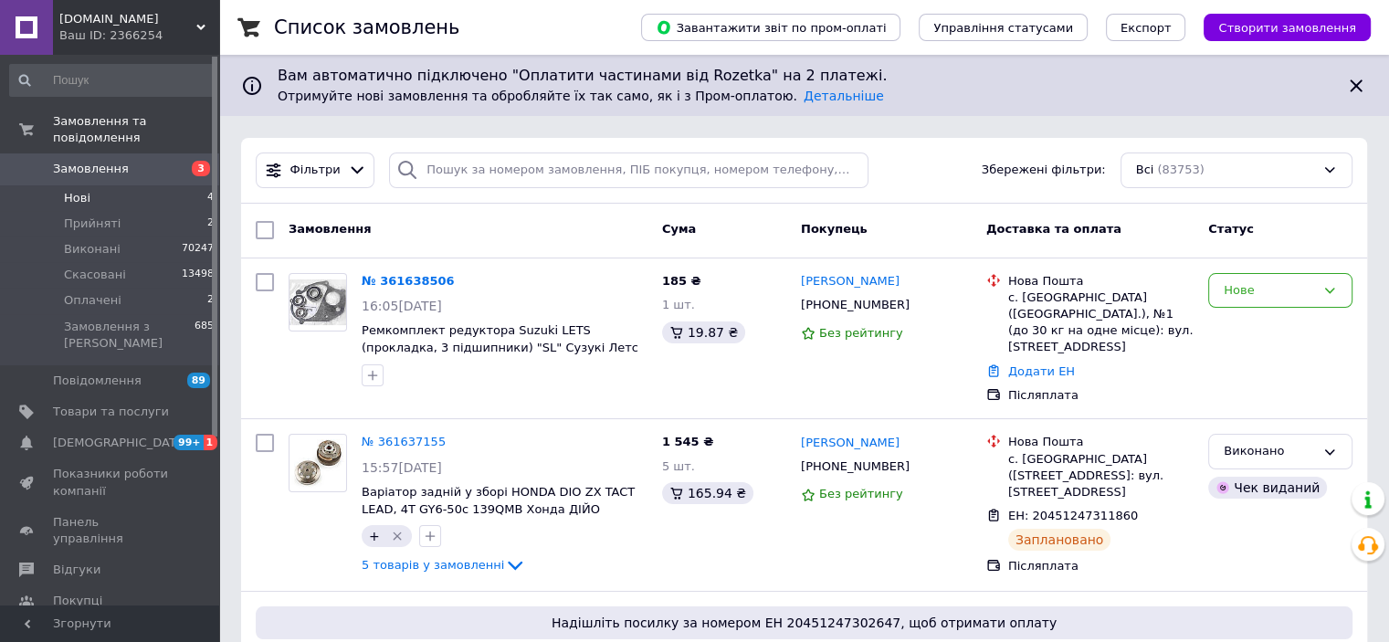
click at [58, 185] on li "Нові 4" at bounding box center [112, 198] width 225 height 26
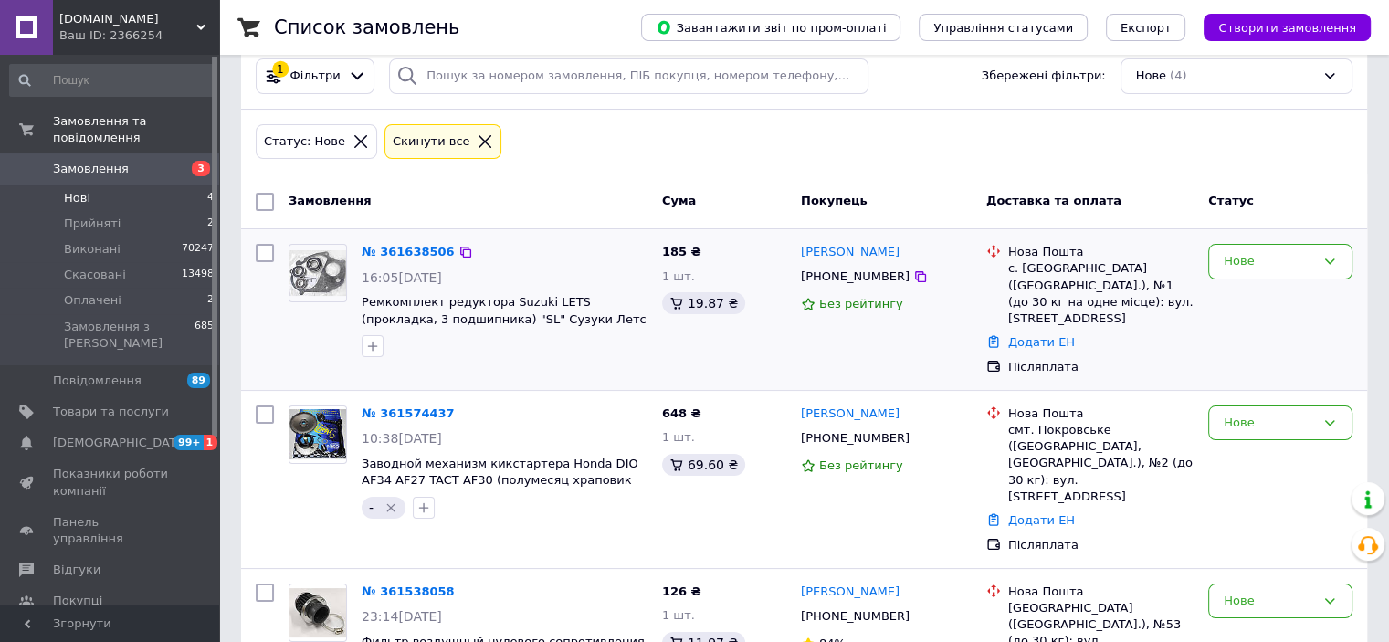
scroll to position [274, 0]
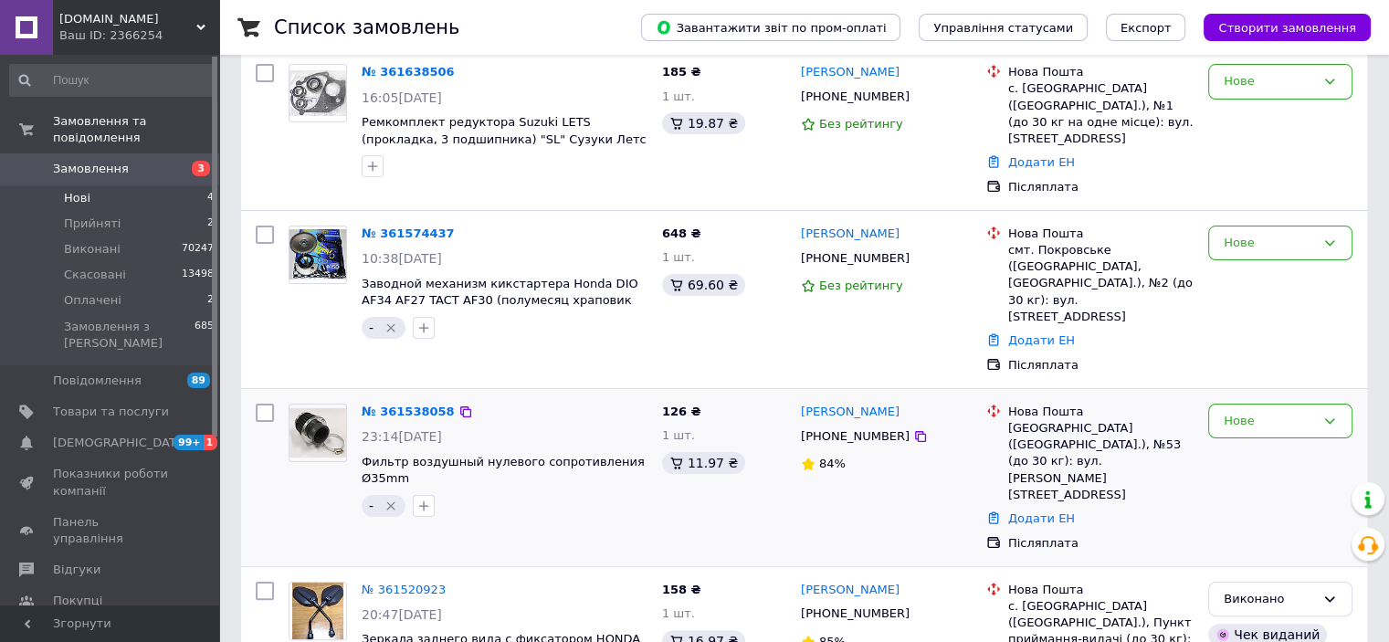
click at [388, 501] on icon "Видалити мітку" at bounding box center [390, 505] width 8 height 8
click at [371, 501] on icon "button" at bounding box center [373, 506] width 10 height 10
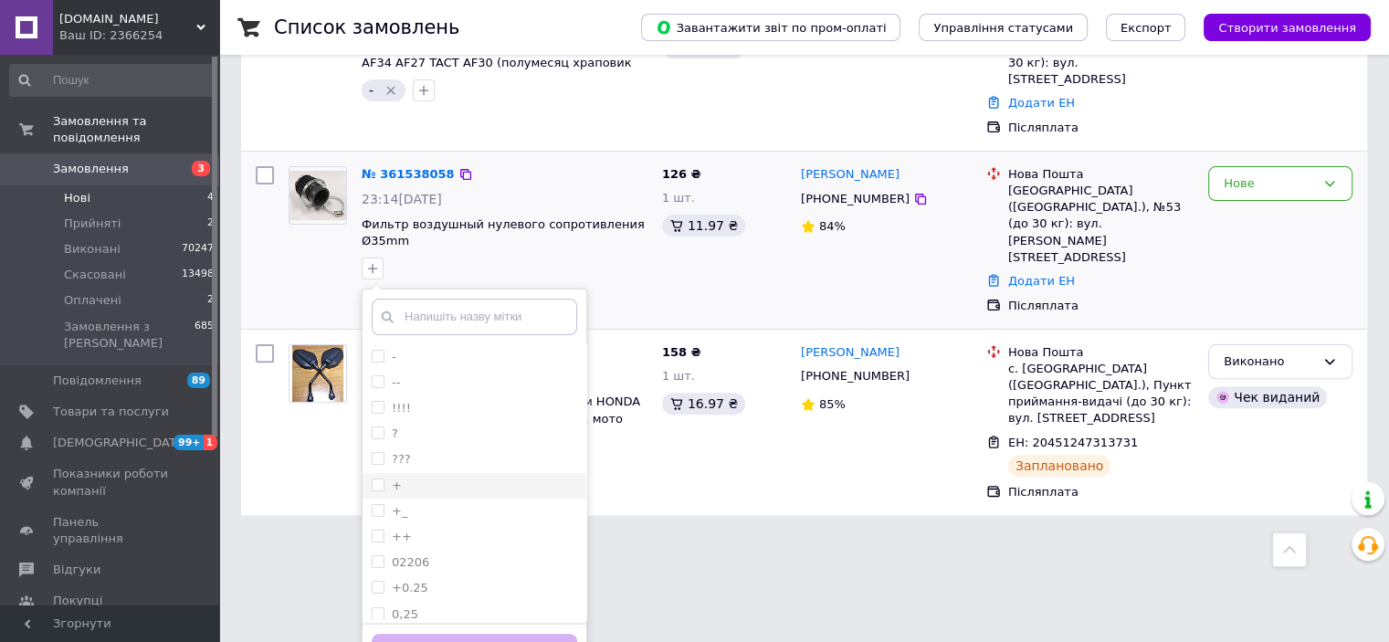
click at [376, 479] on input "+" at bounding box center [378, 485] width 12 height 12
checkbox input "true"
click at [421, 634] on button "Додати мітку" at bounding box center [474, 652] width 205 height 36
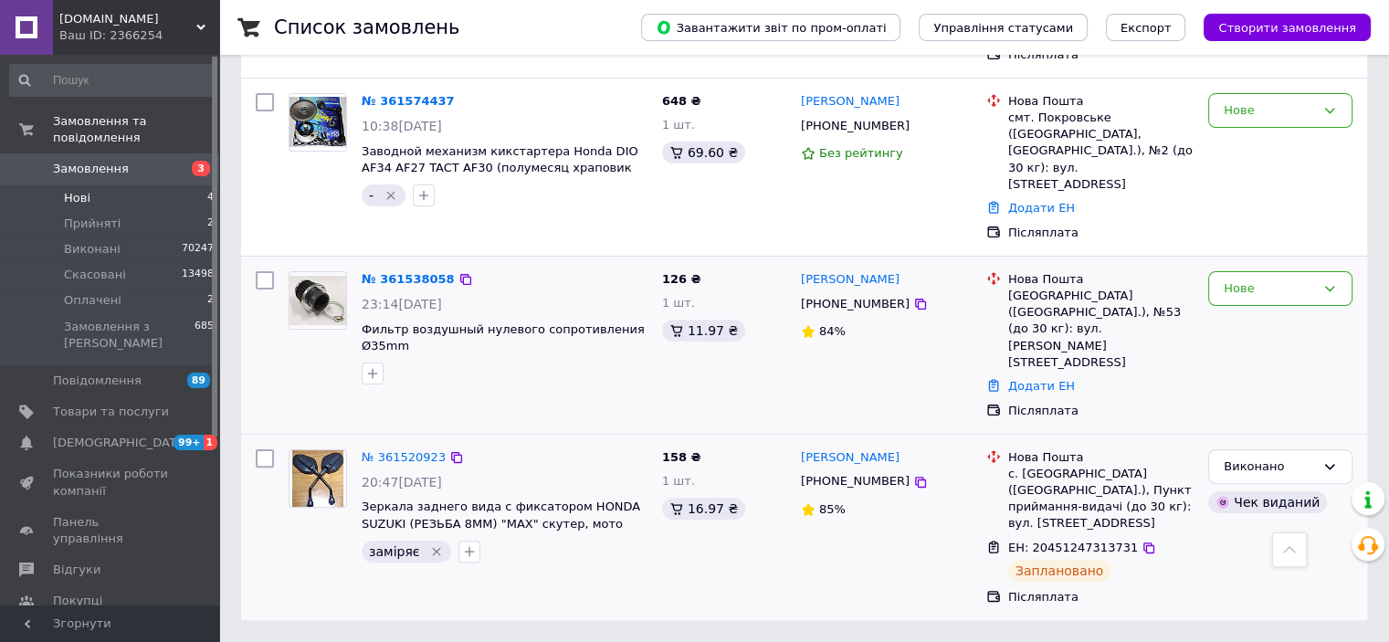
scroll to position [321, 0]
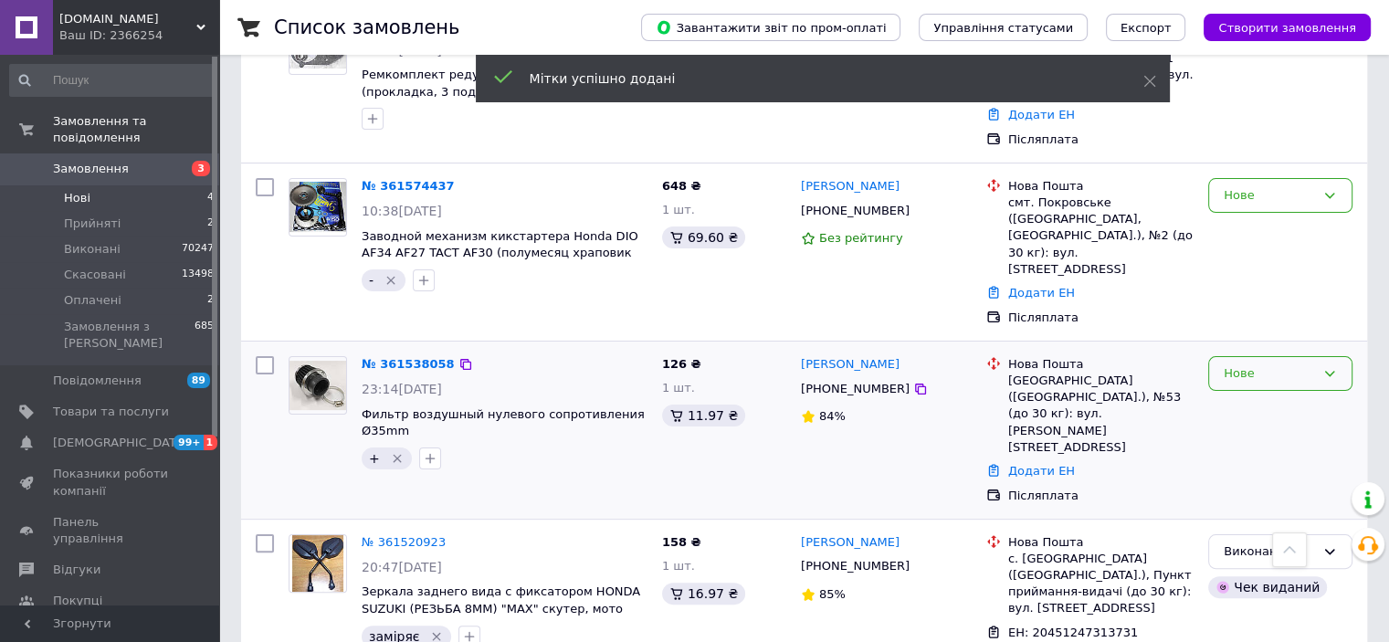
click at [1283, 364] on div "Нове" at bounding box center [1269, 373] width 91 height 19
click at [1259, 395] on li "Прийнято" at bounding box center [1280, 412] width 142 height 34
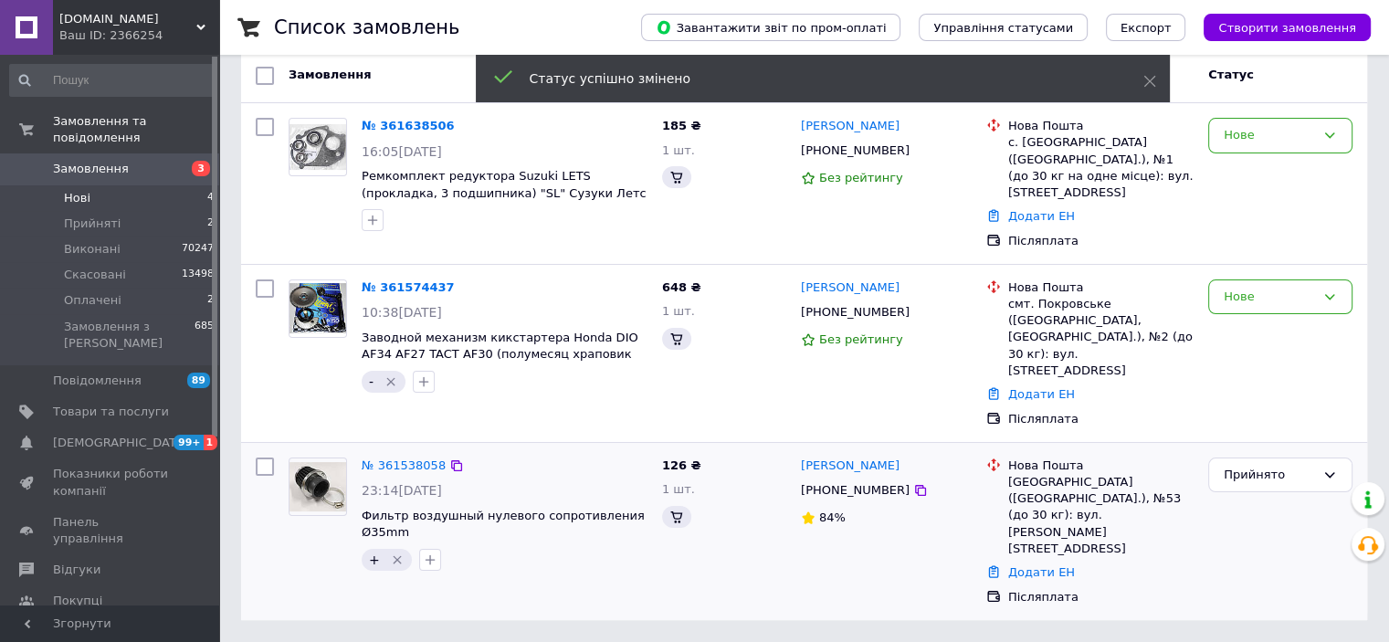
scroll to position [152, 0]
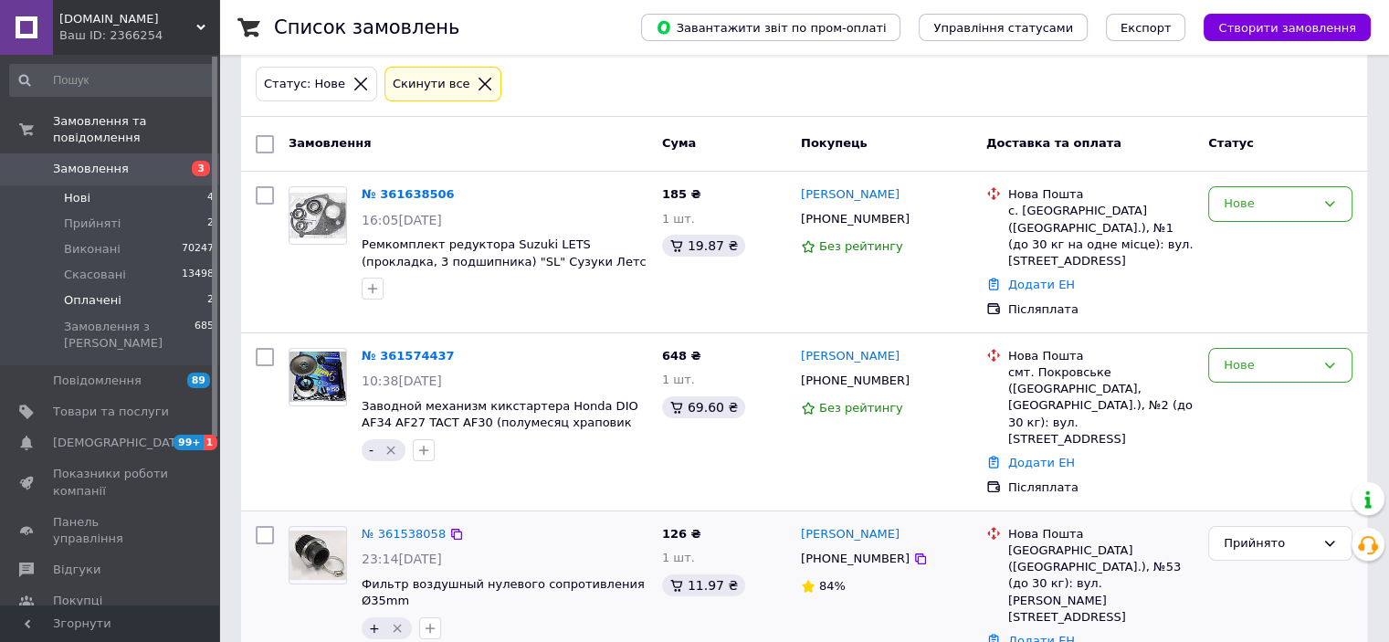
click at [74, 292] on span "Оплачені" at bounding box center [93, 300] width 58 height 16
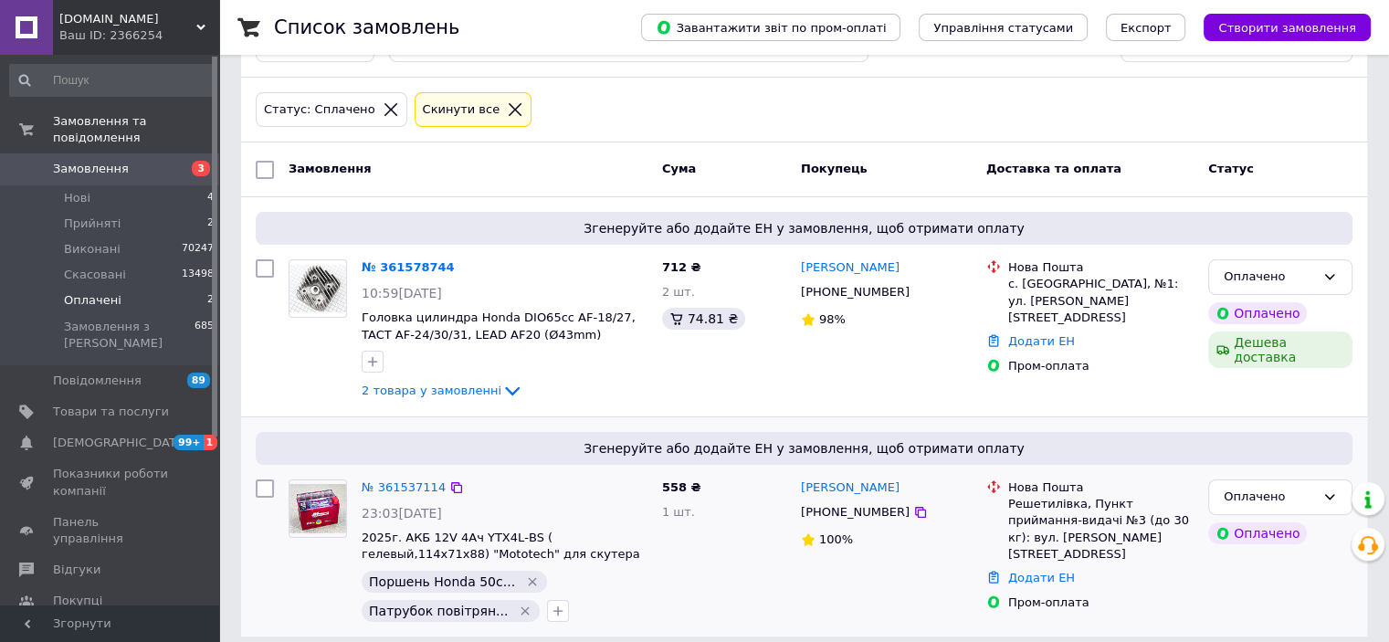
scroll to position [140, 0]
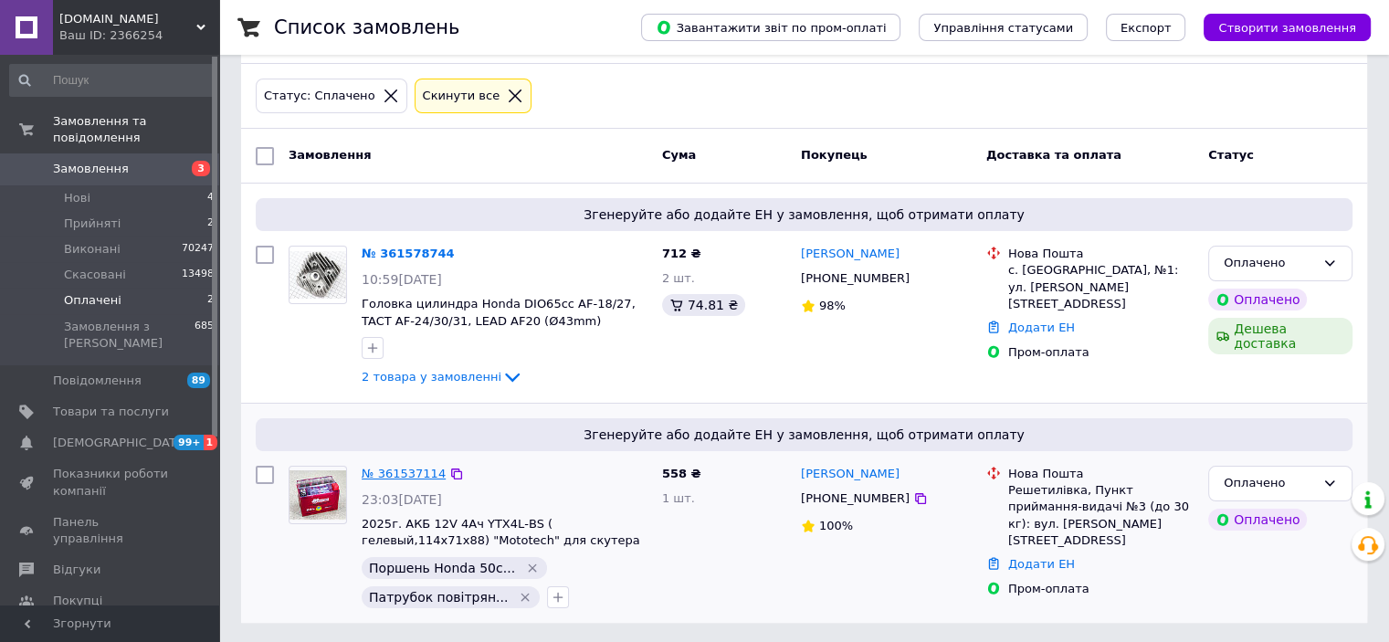
click at [415, 467] on link "№ 361537114" at bounding box center [404, 474] width 84 height 14
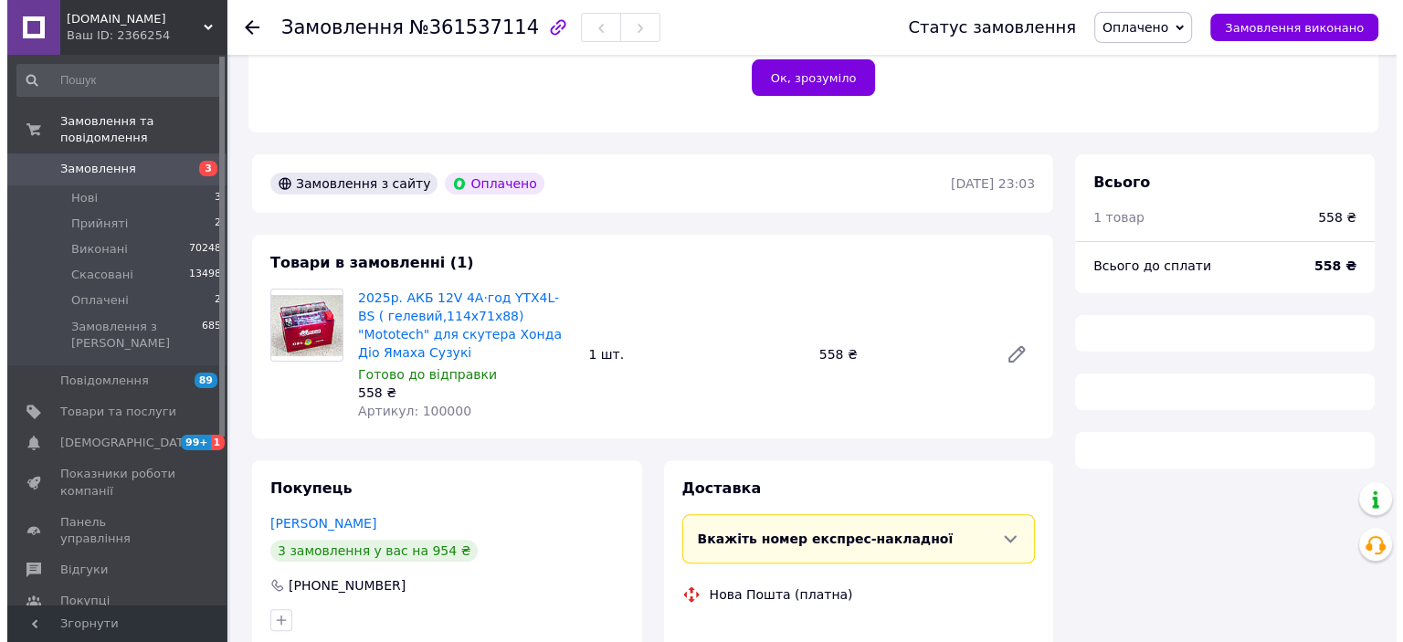
scroll to position [596, 0]
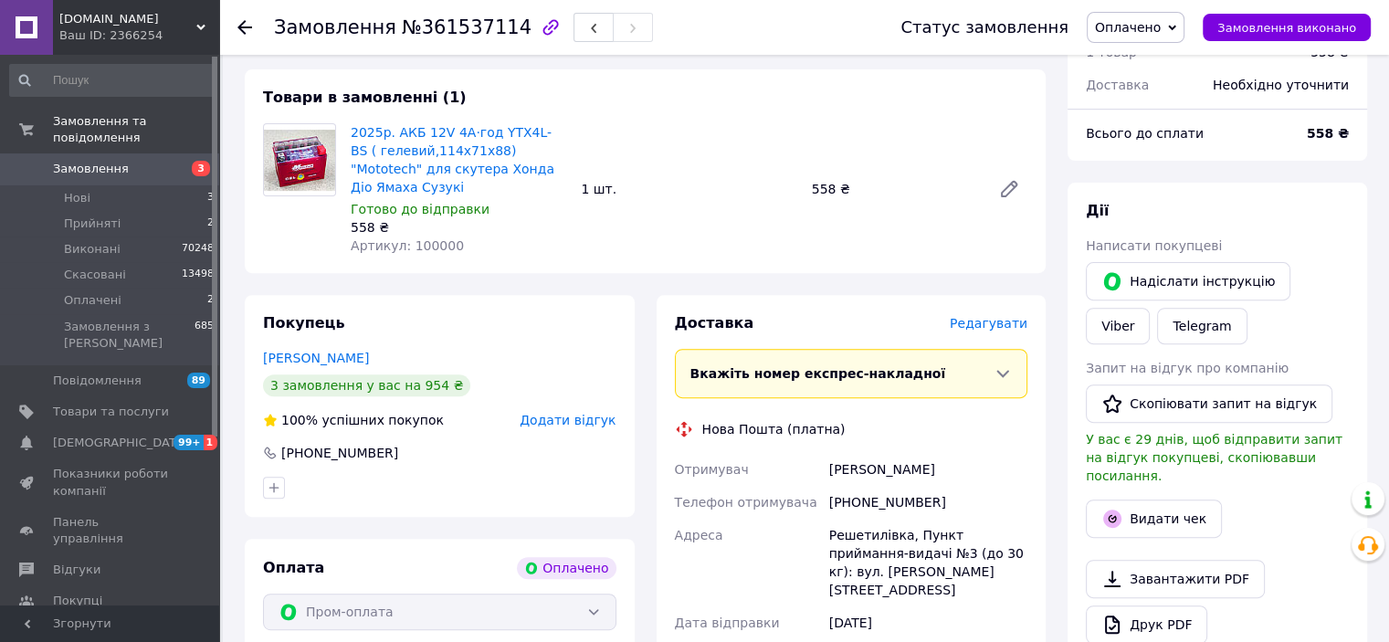
click at [982, 316] on span "Редагувати" at bounding box center [989, 323] width 78 height 15
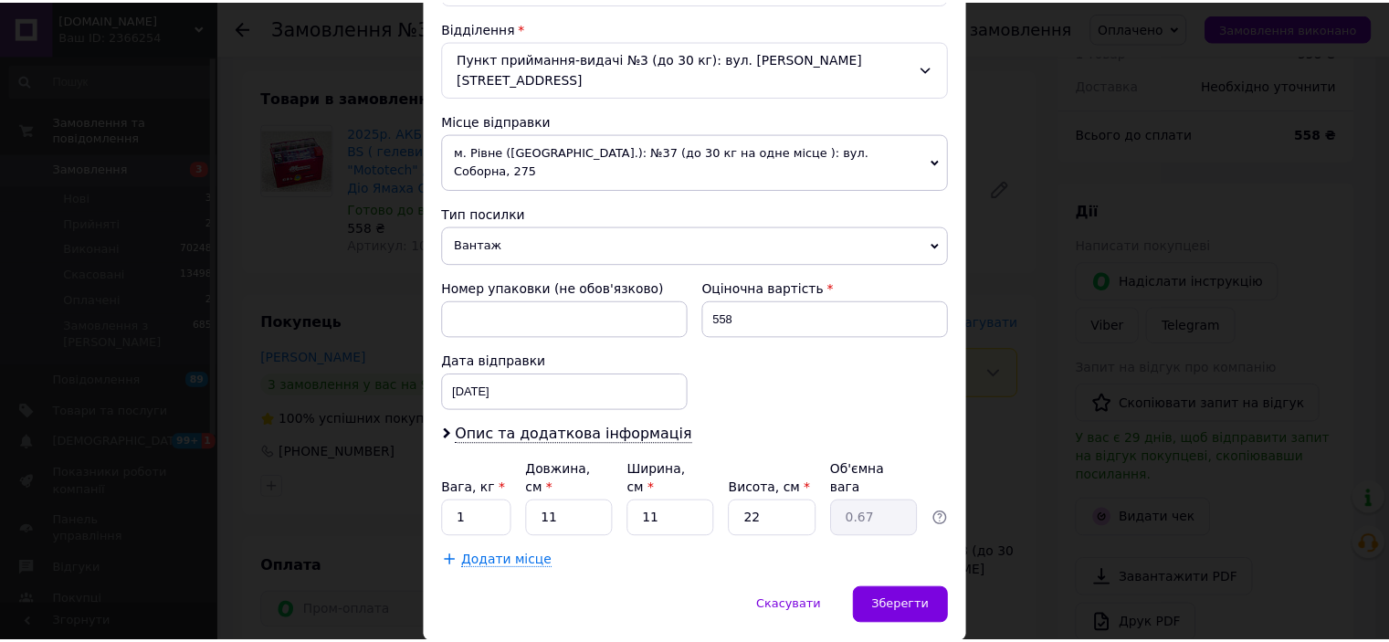
scroll to position [565, 0]
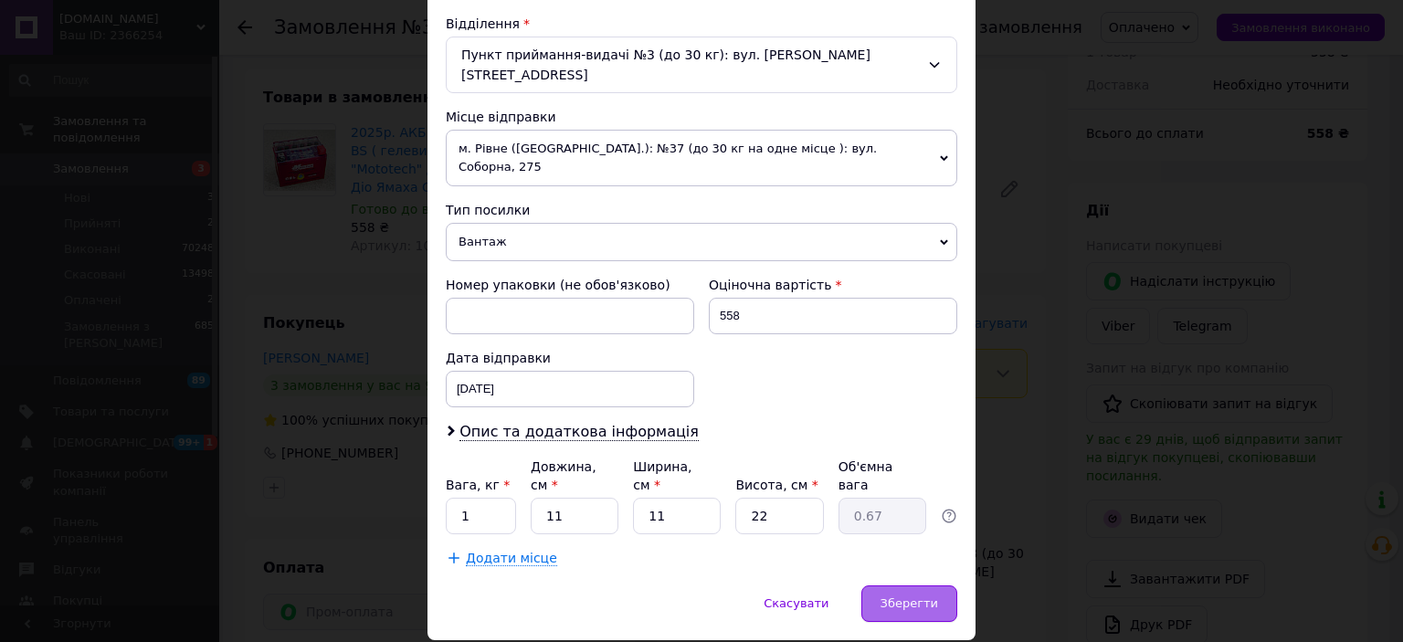
click at [917, 596] on span "Зберегти" at bounding box center [909, 603] width 58 height 14
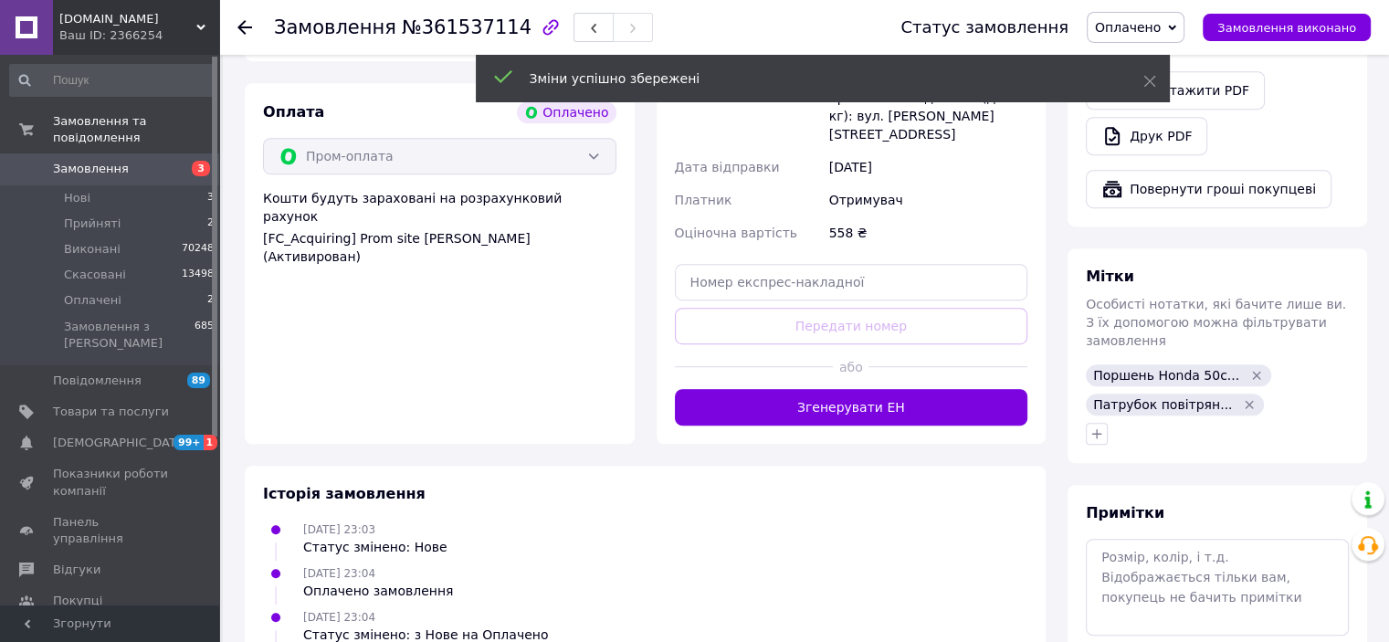
scroll to position [1053, 0]
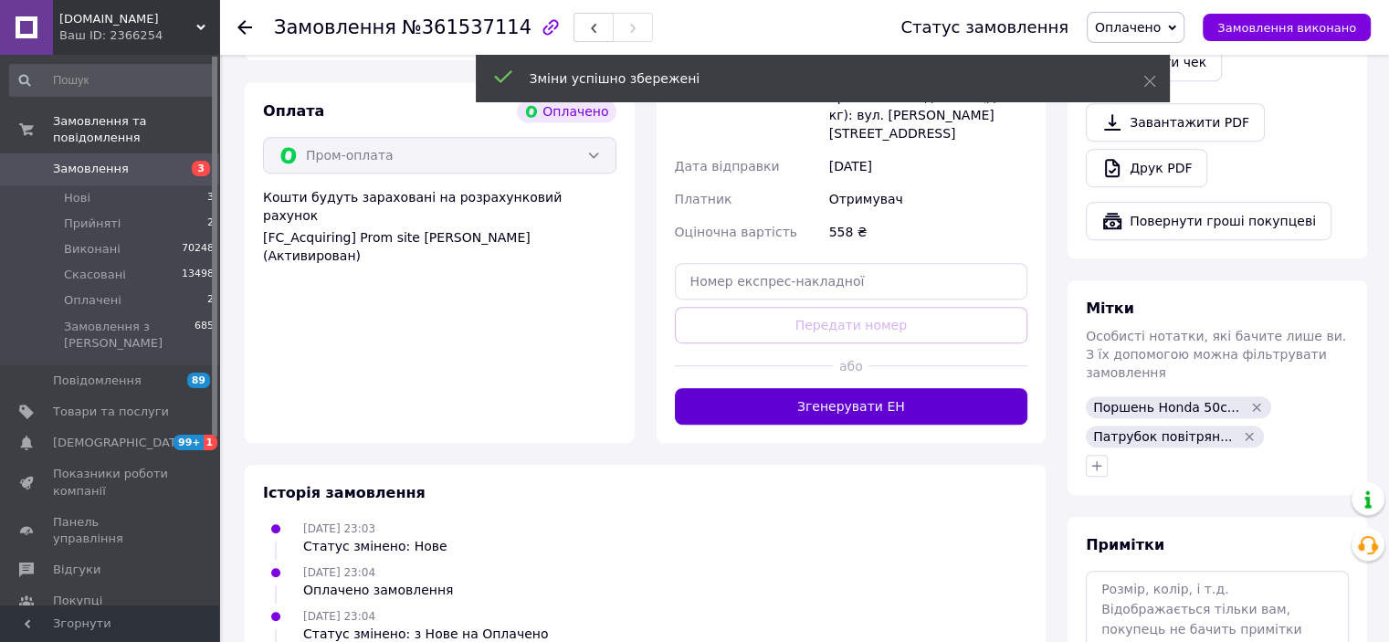
click at [912, 388] on button "Згенерувати ЕН" at bounding box center [851, 406] width 353 height 37
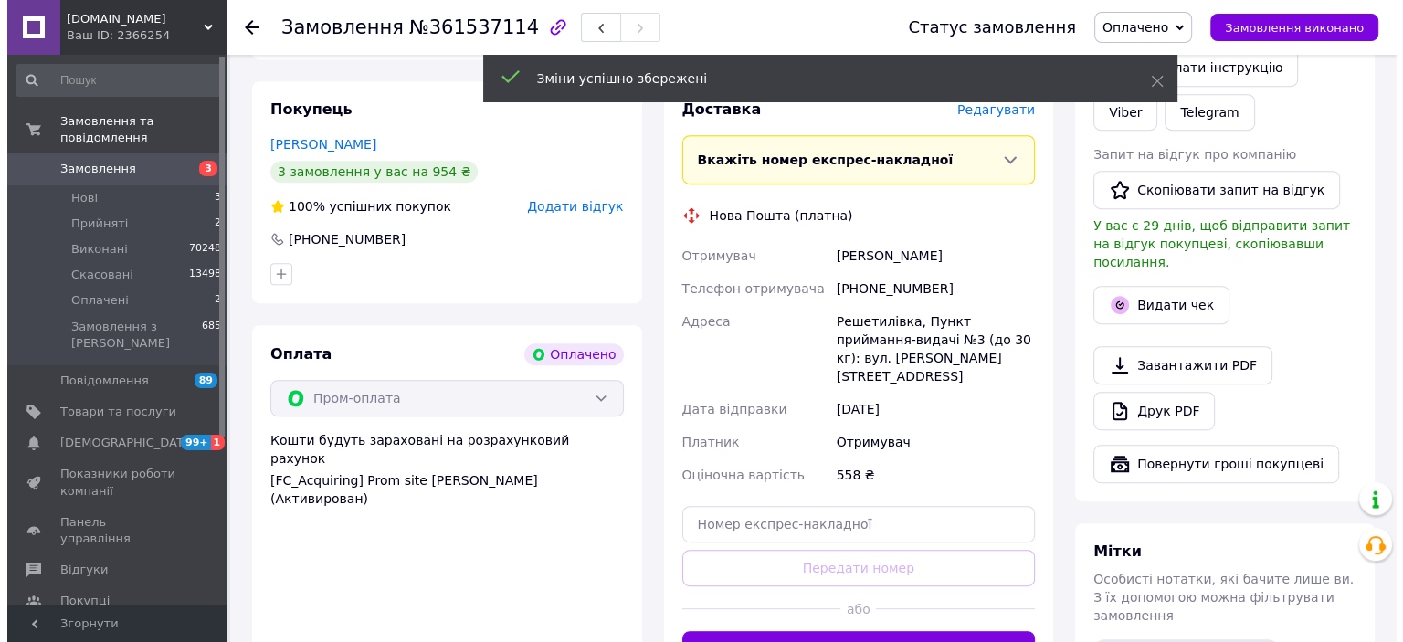
scroll to position [779, 0]
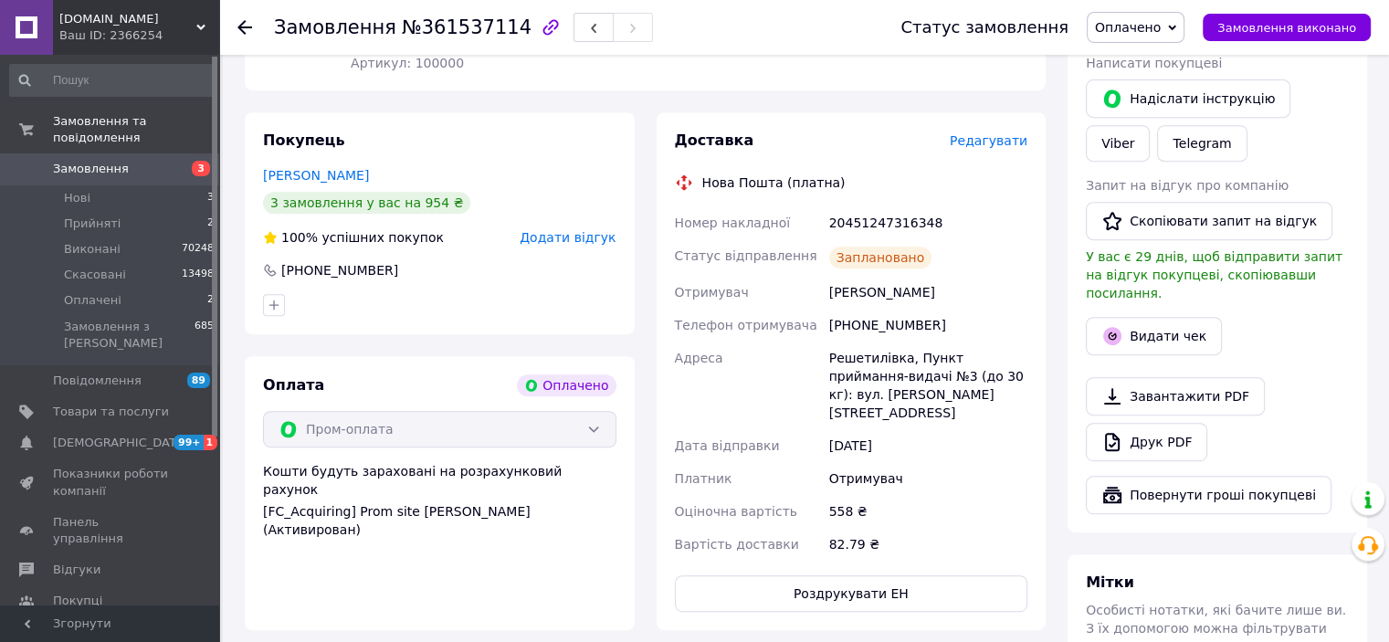
click at [1161, 23] on span "Оплачено" at bounding box center [1128, 27] width 66 height 15
click at [1145, 87] on li "Виконано" at bounding box center [1136, 91] width 96 height 27
click at [1181, 317] on button "Видати чек" at bounding box center [1154, 336] width 136 height 38
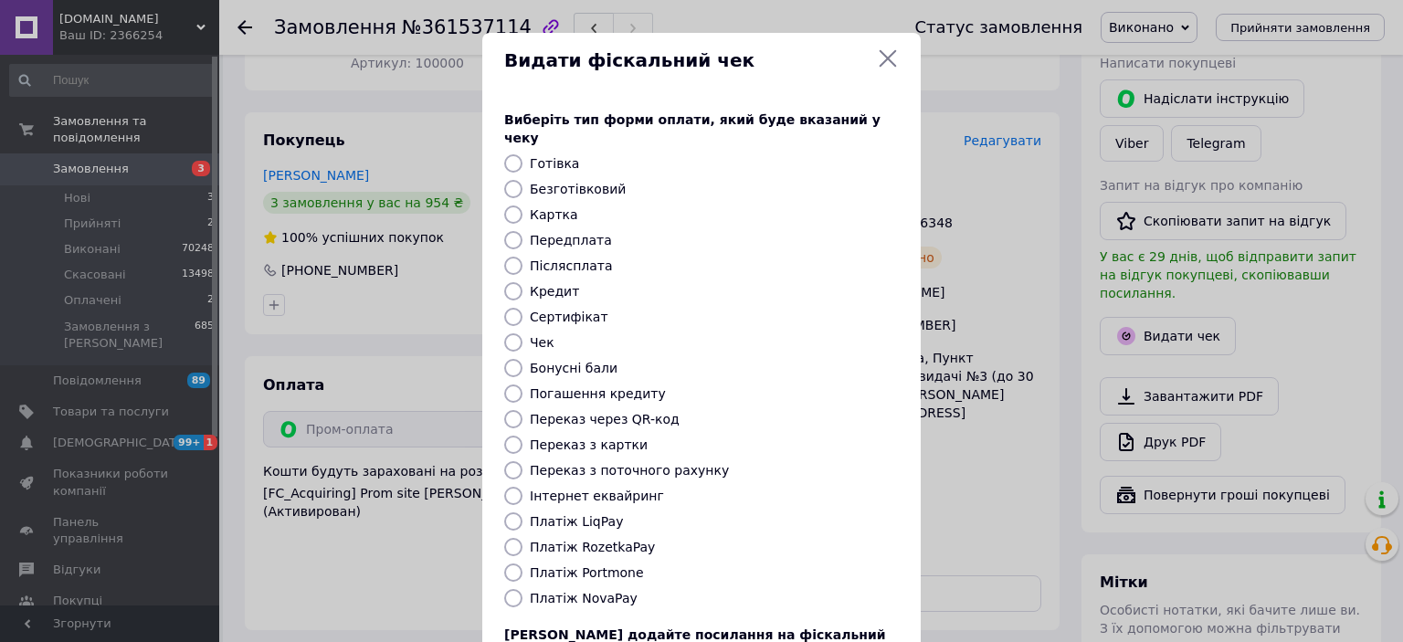
click at [615, 540] on label "Платіж RozetkaPay" at bounding box center [592, 547] width 125 height 15
click at [522, 538] on input "Платіж RozetkaPay" at bounding box center [513, 547] width 18 height 18
radio input "true"
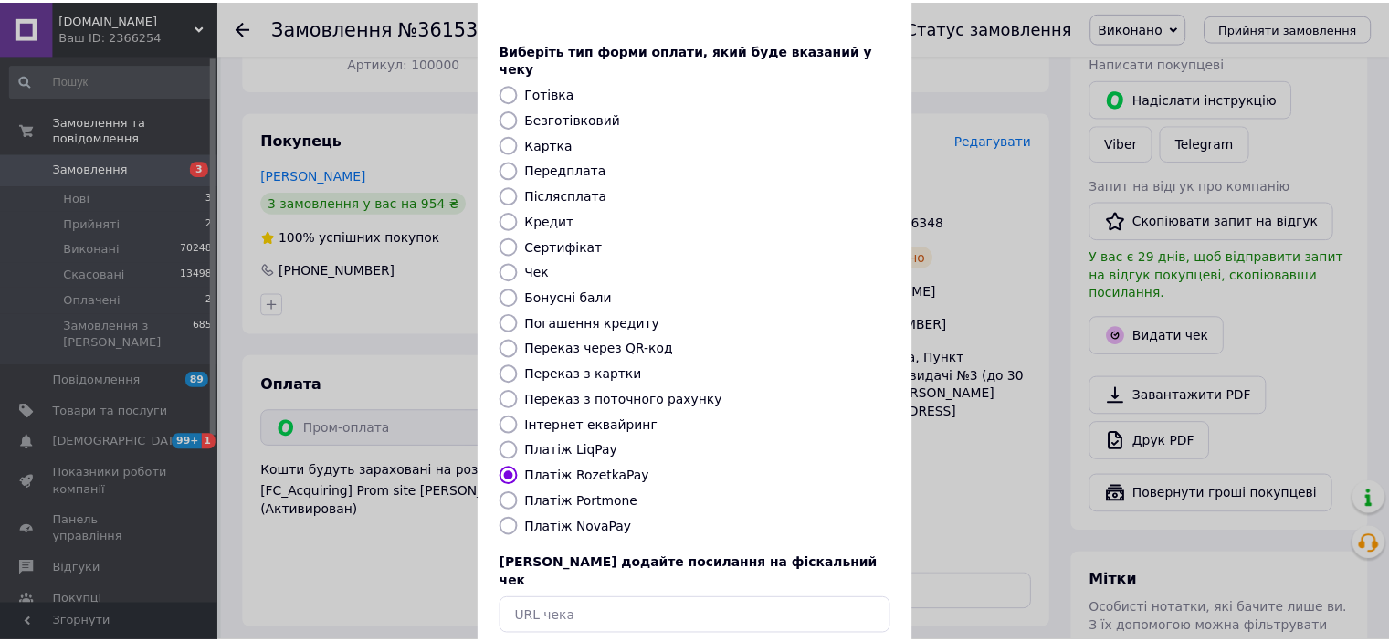
scroll to position [142, 0]
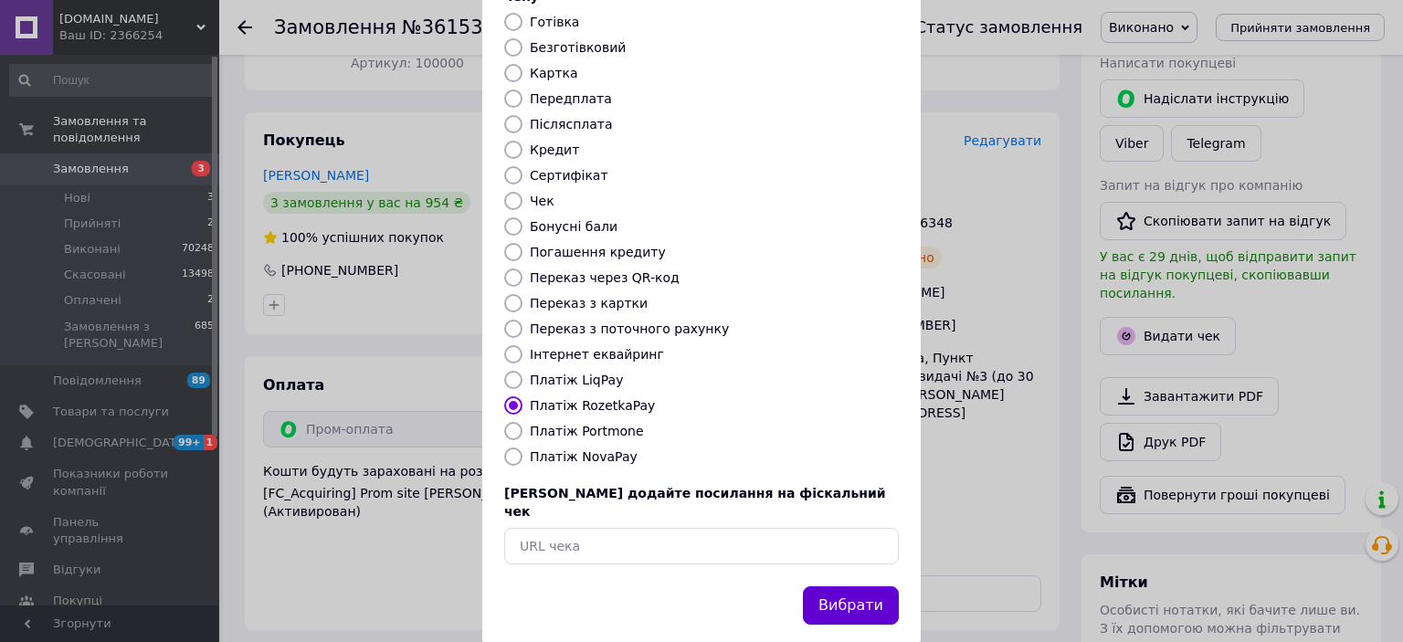
click at [849, 586] on button "Вибрати" at bounding box center [851, 605] width 96 height 39
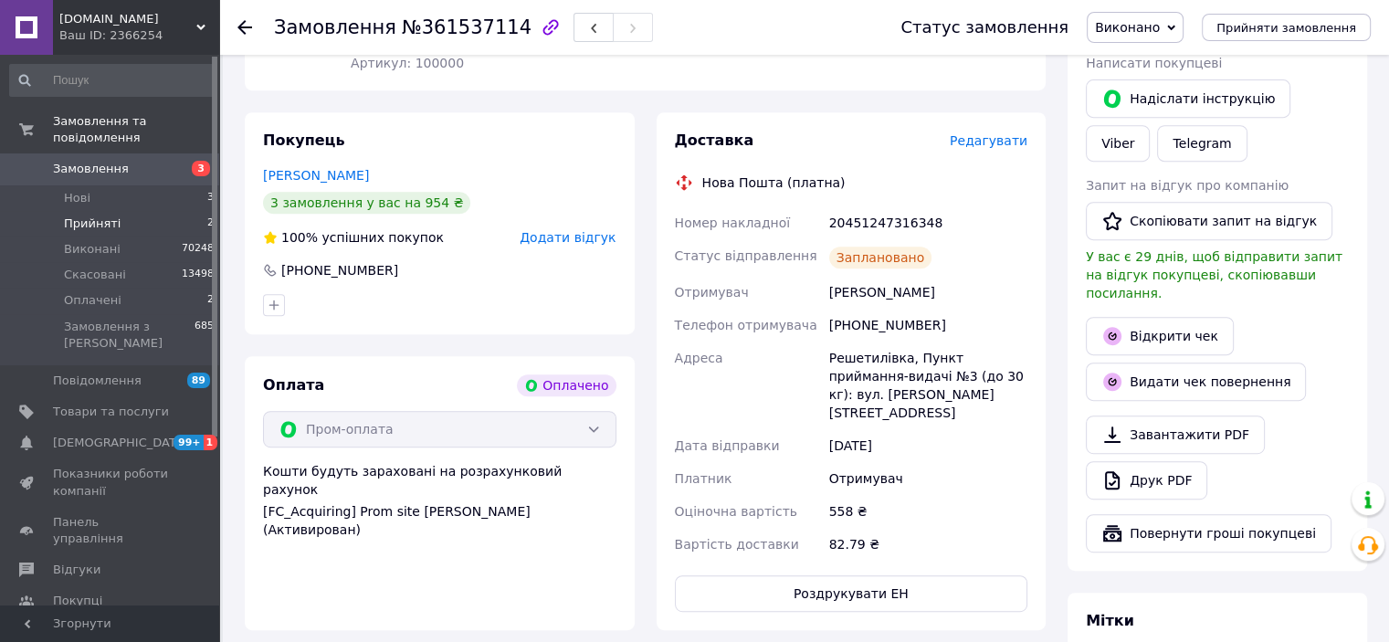
click at [77, 216] on span "Прийняті" at bounding box center [92, 224] width 57 height 16
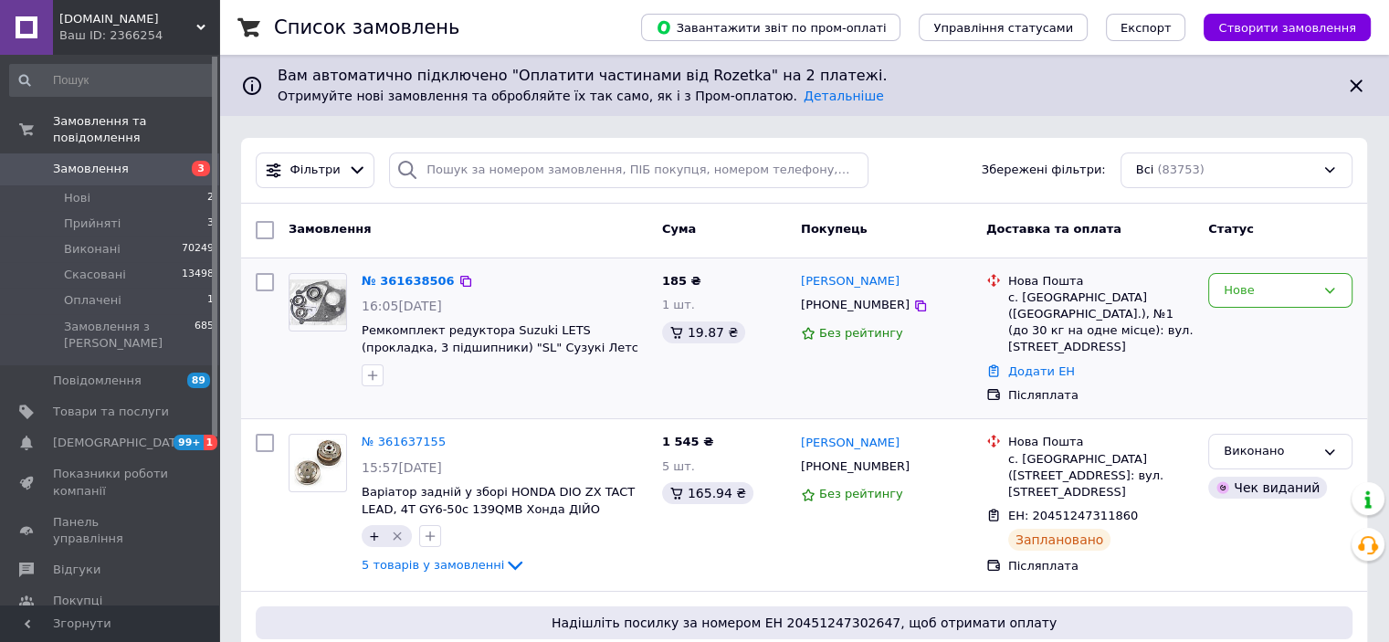
click at [906, 303] on div "[PHONE_NUMBER]" at bounding box center [886, 305] width 174 height 20
click at [913, 306] on icon at bounding box center [920, 306] width 15 height 15
click at [376, 375] on icon "button" at bounding box center [372, 375] width 15 height 15
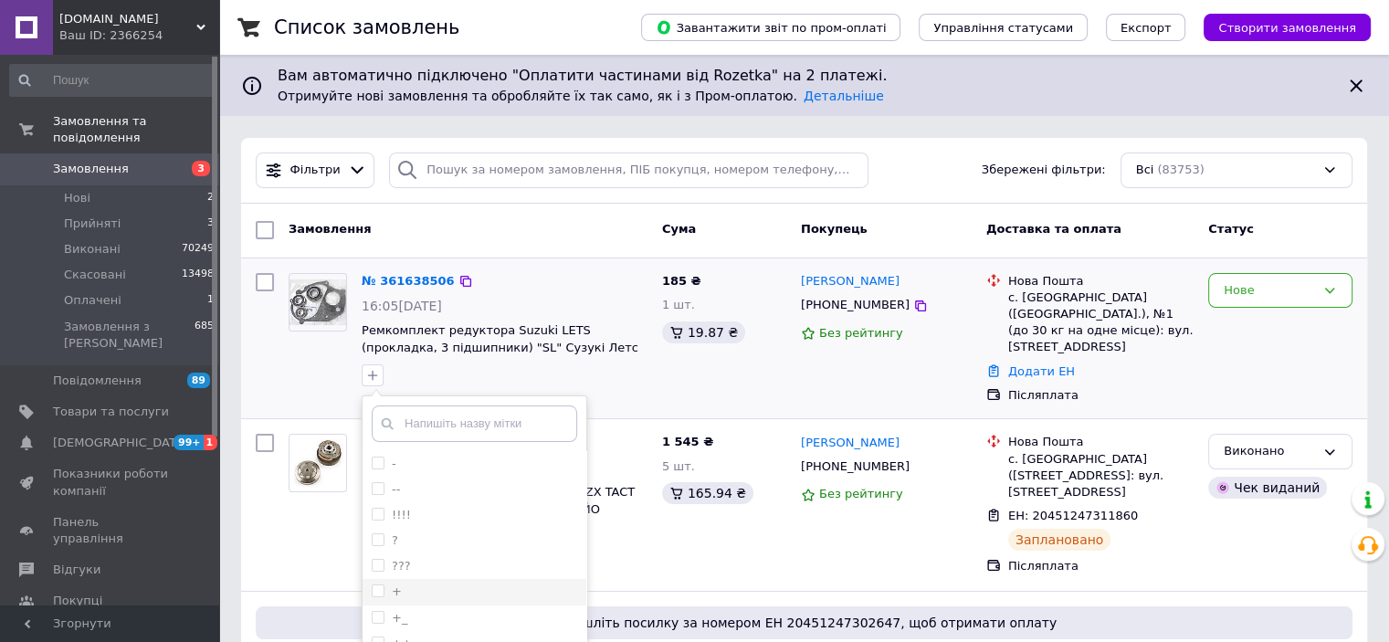
click at [379, 590] on input "+" at bounding box center [378, 591] width 12 height 12
checkbox input "true"
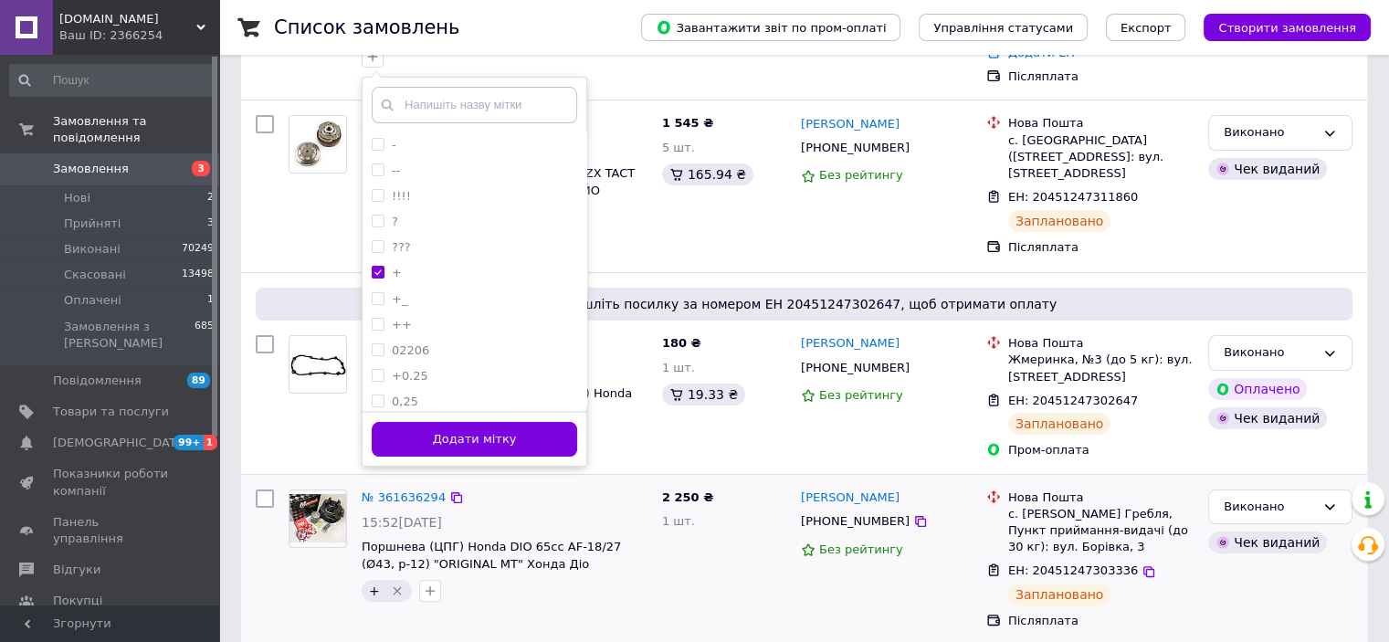
scroll to position [365, 0]
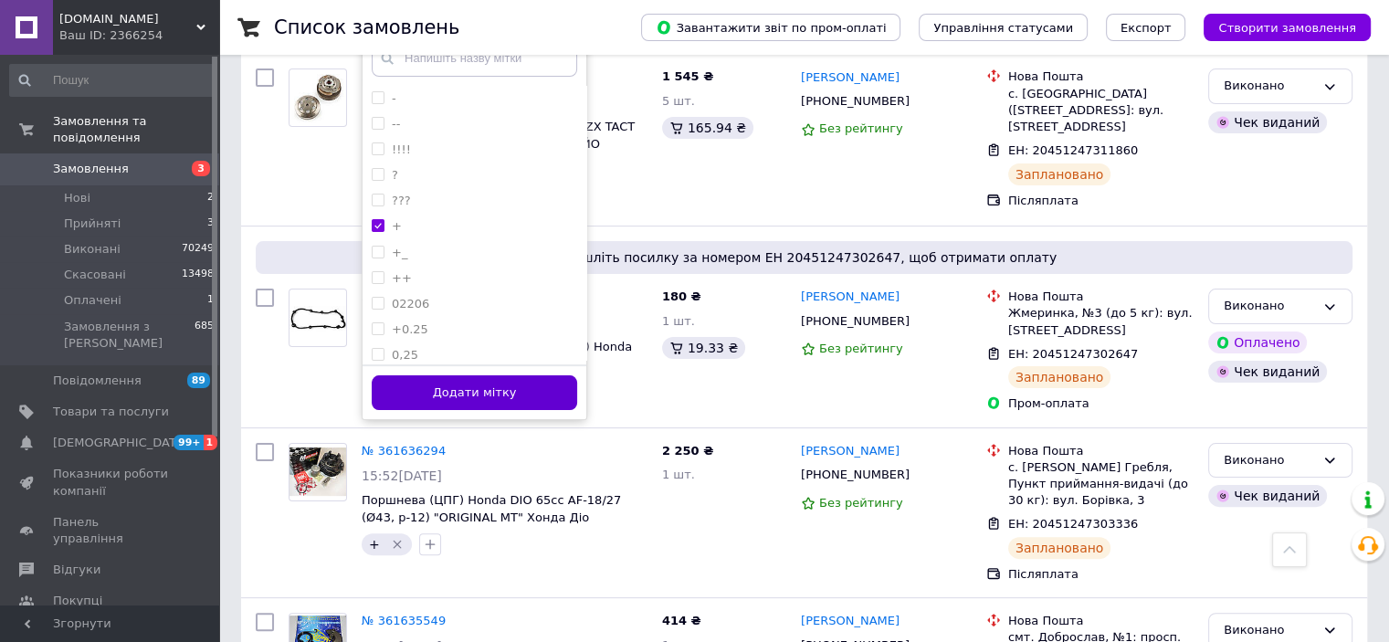
click at [439, 389] on button "Додати мітку" at bounding box center [474, 393] width 205 height 36
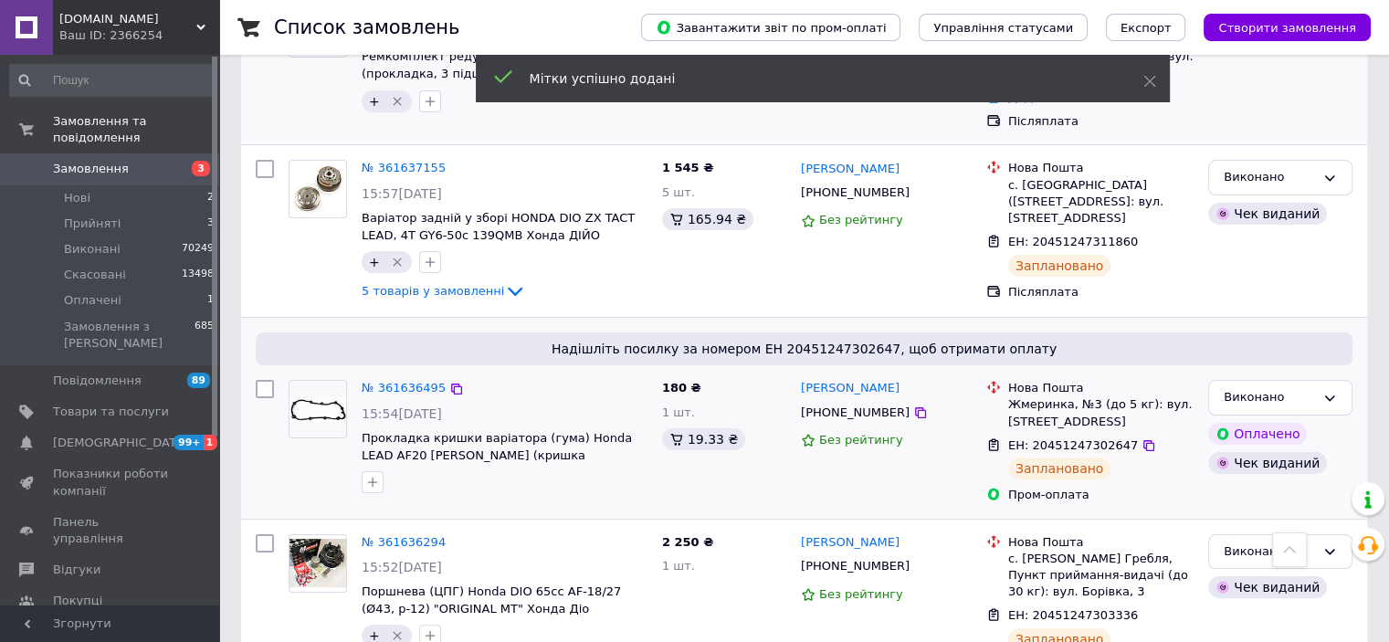
scroll to position [183, 0]
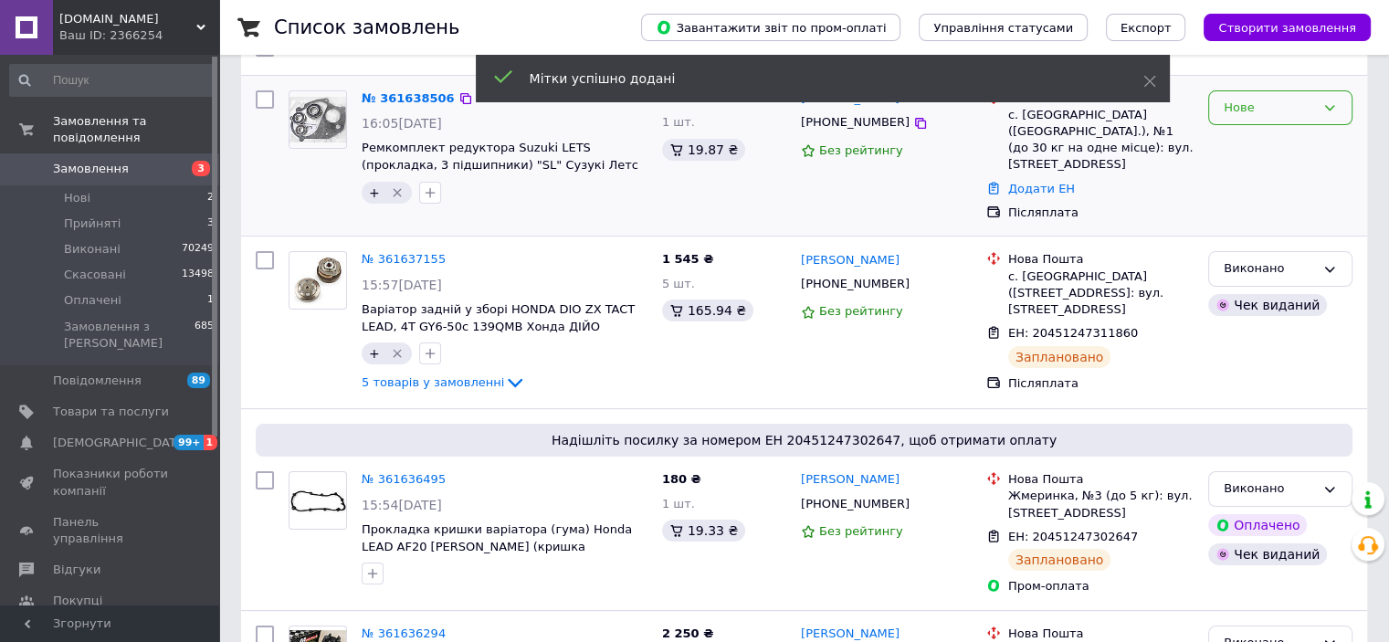
drag, startPoint x: 1271, startPoint y: 105, endPoint x: 1259, endPoint y: 117, distance: 16.8
click at [1269, 105] on div "Нове" at bounding box center [1269, 108] width 91 height 19
click at [1240, 148] on li "Прийнято" at bounding box center [1280, 146] width 142 height 34
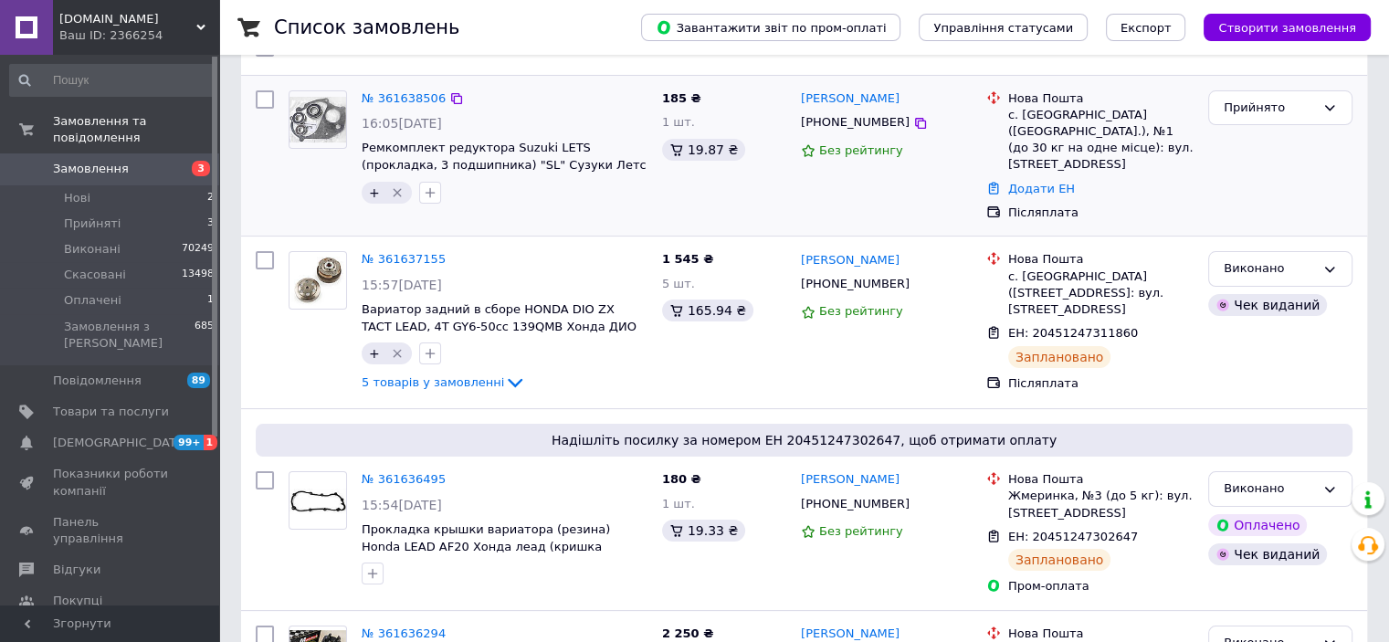
click at [81, 163] on link "Замовлення 3" at bounding box center [112, 168] width 225 height 31
click at [74, 190] on span "Нові" at bounding box center [77, 198] width 26 height 16
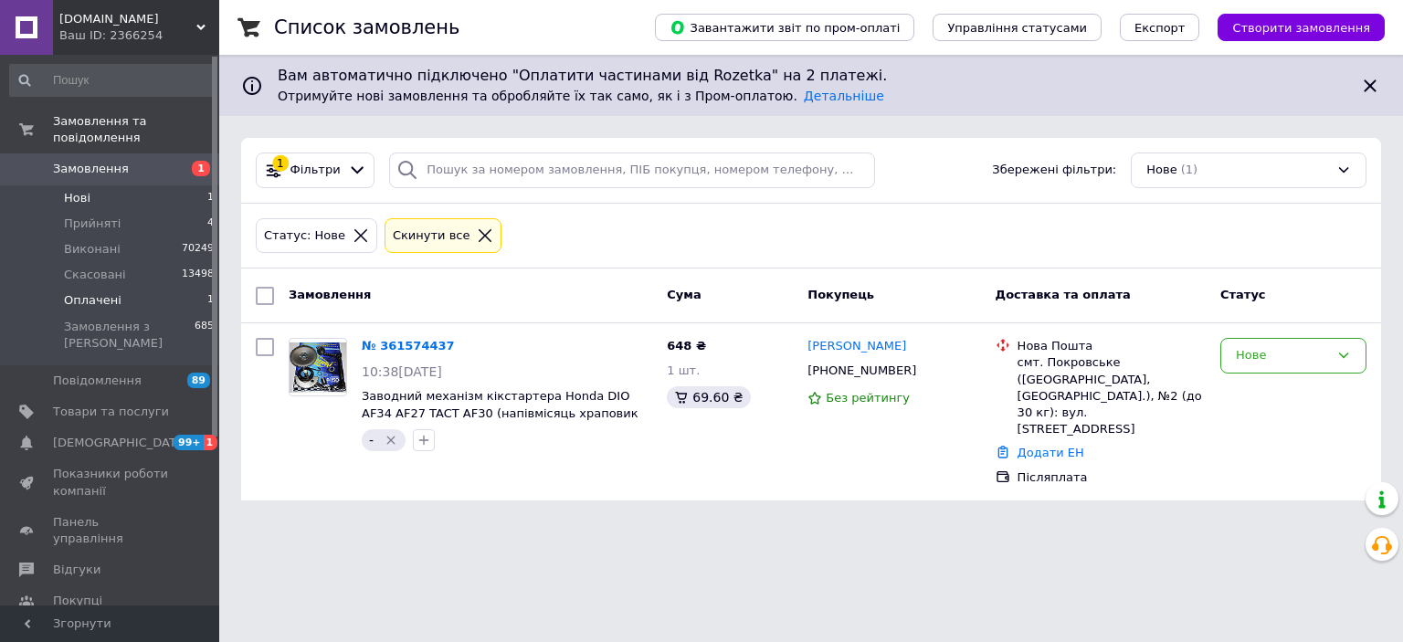
click at [74, 292] on span "Оплачені" at bounding box center [93, 300] width 58 height 16
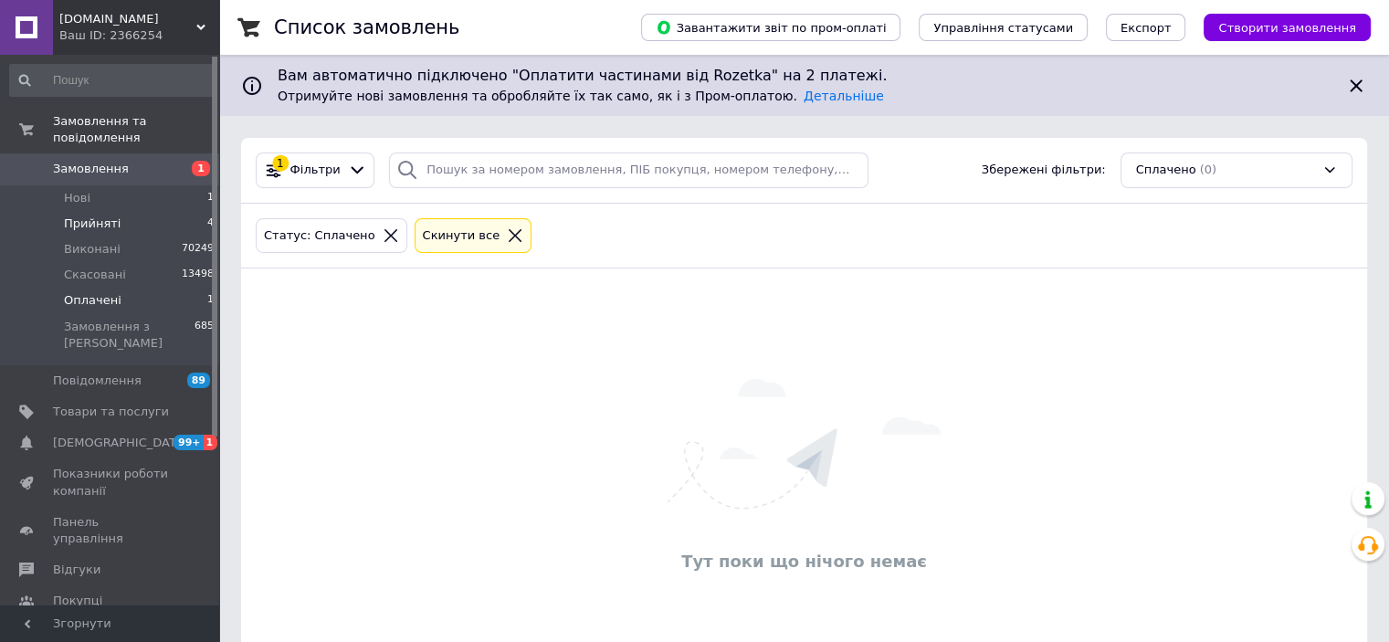
click at [73, 216] on span "Прийняті" at bounding box center [92, 224] width 57 height 16
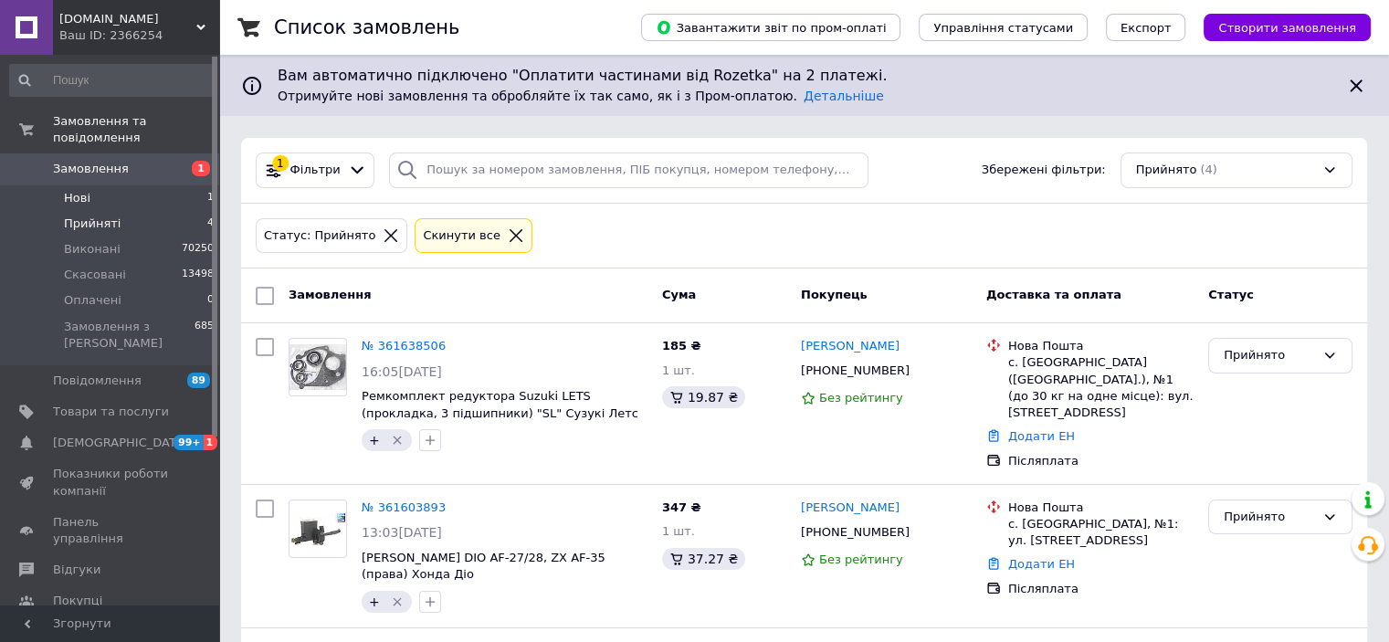
click at [72, 190] on span "Нові" at bounding box center [77, 198] width 26 height 16
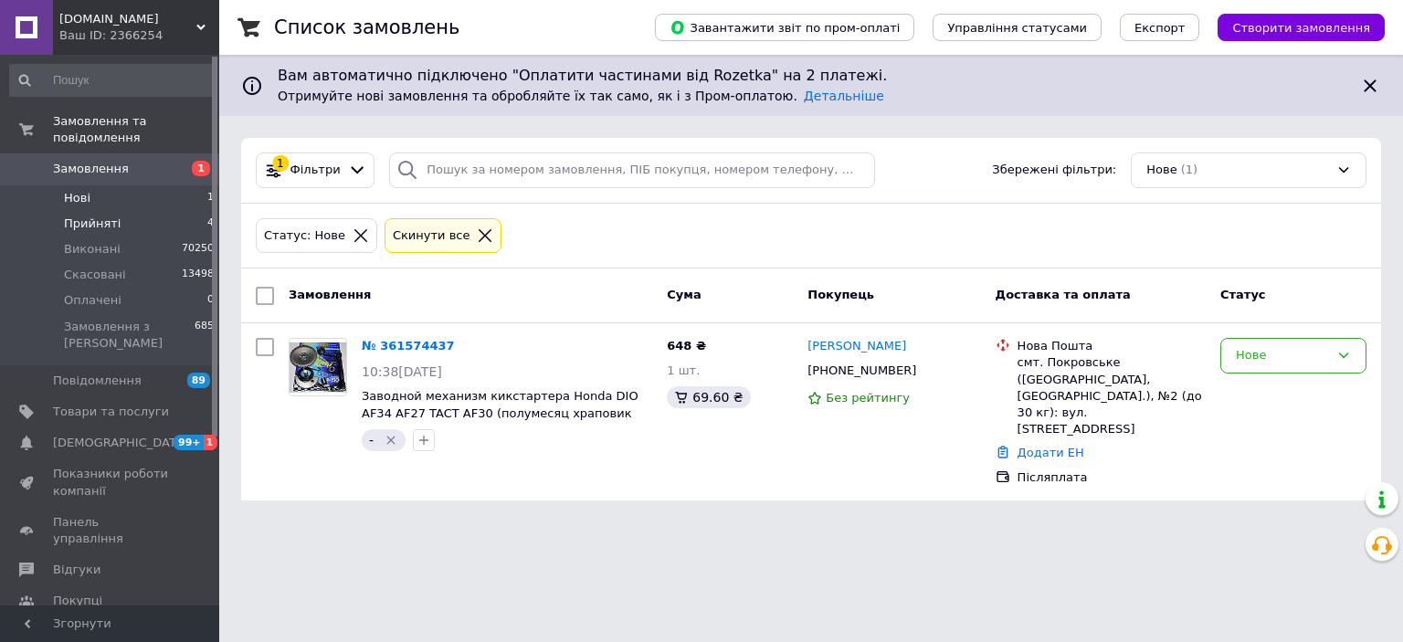
click at [90, 211] on li "Прийняті 4" at bounding box center [112, 224] width 225 height 26
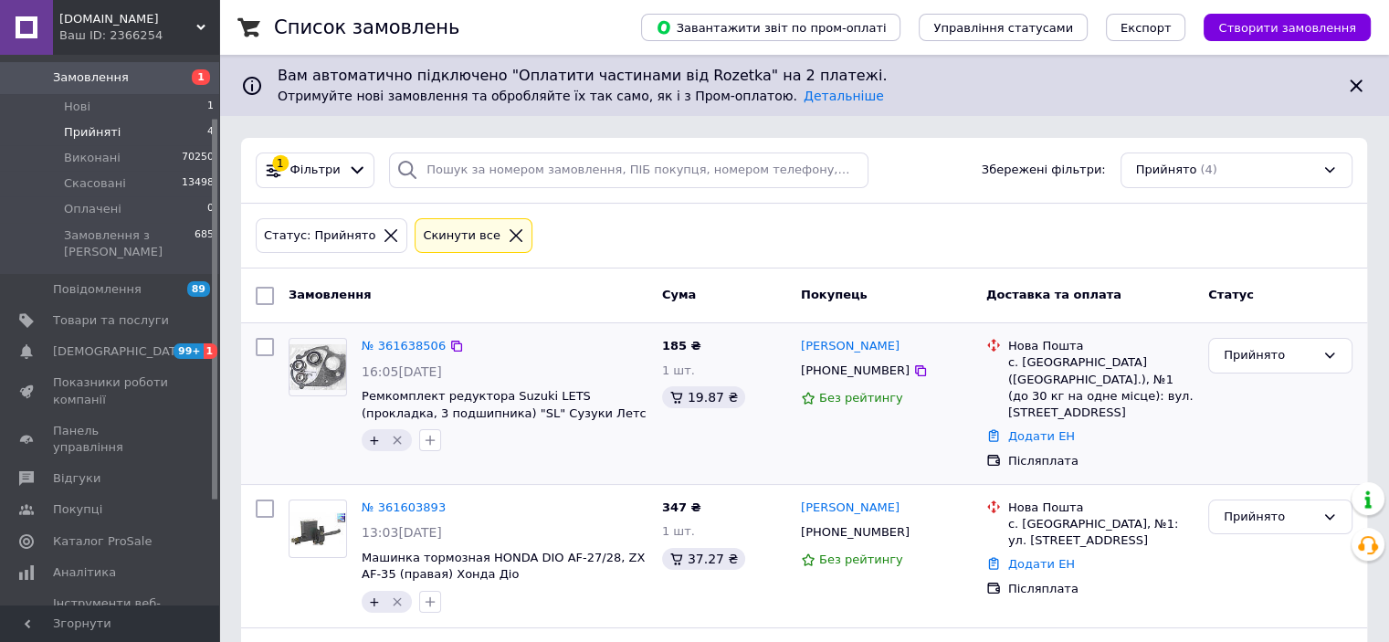
scroll to position [274, 0]
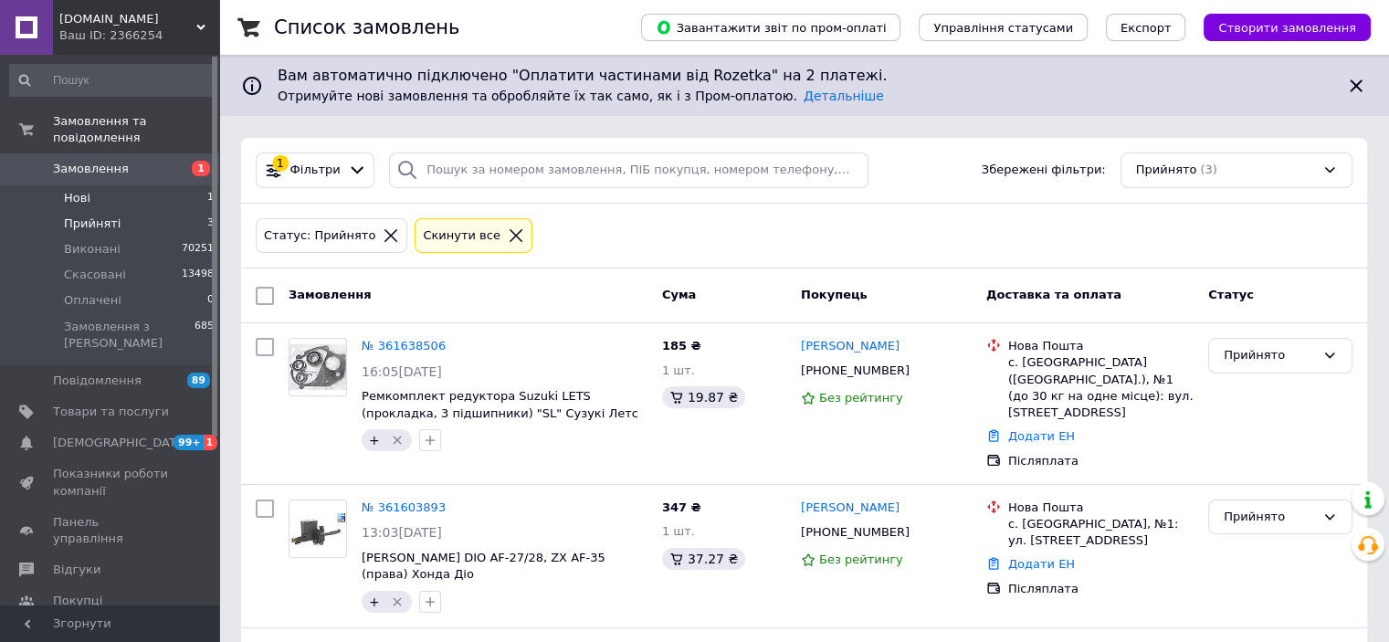
click at [77, 190] on span "Нові" at bounding box center [77, 198] width 26 height 16
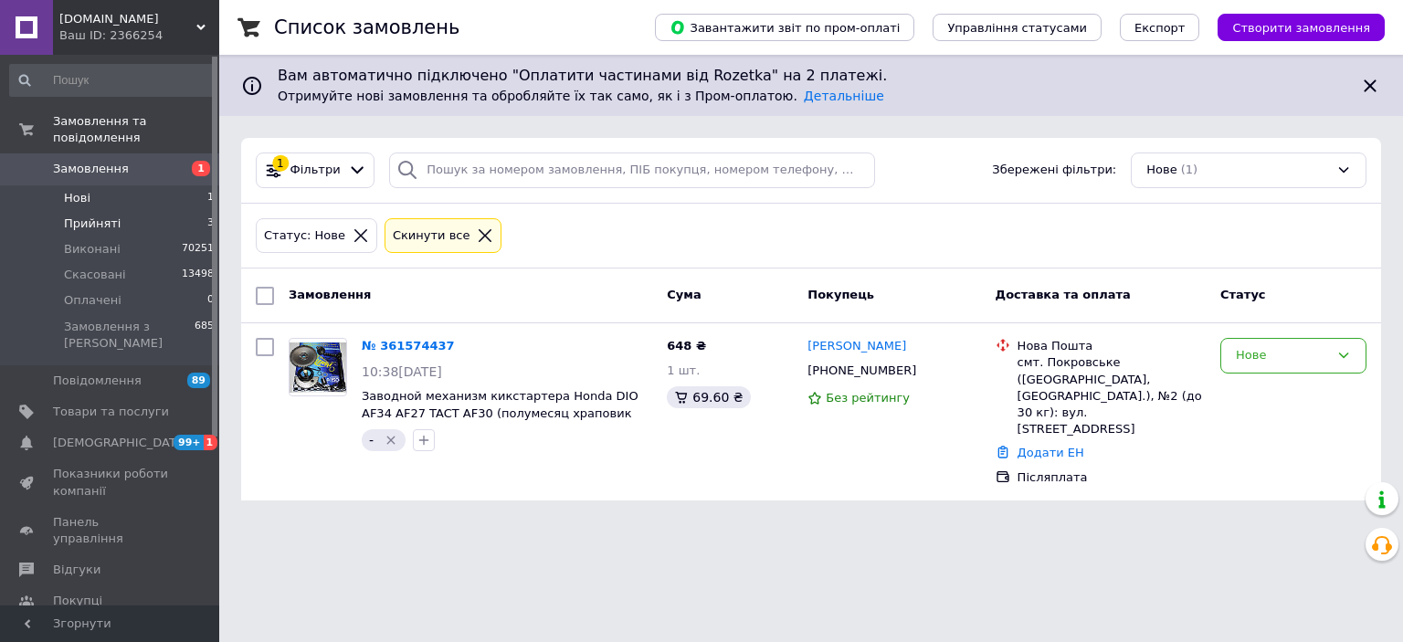
click at [70, 216] on span "Прийняті" at bounding box center [92, 224] width 57 height 16
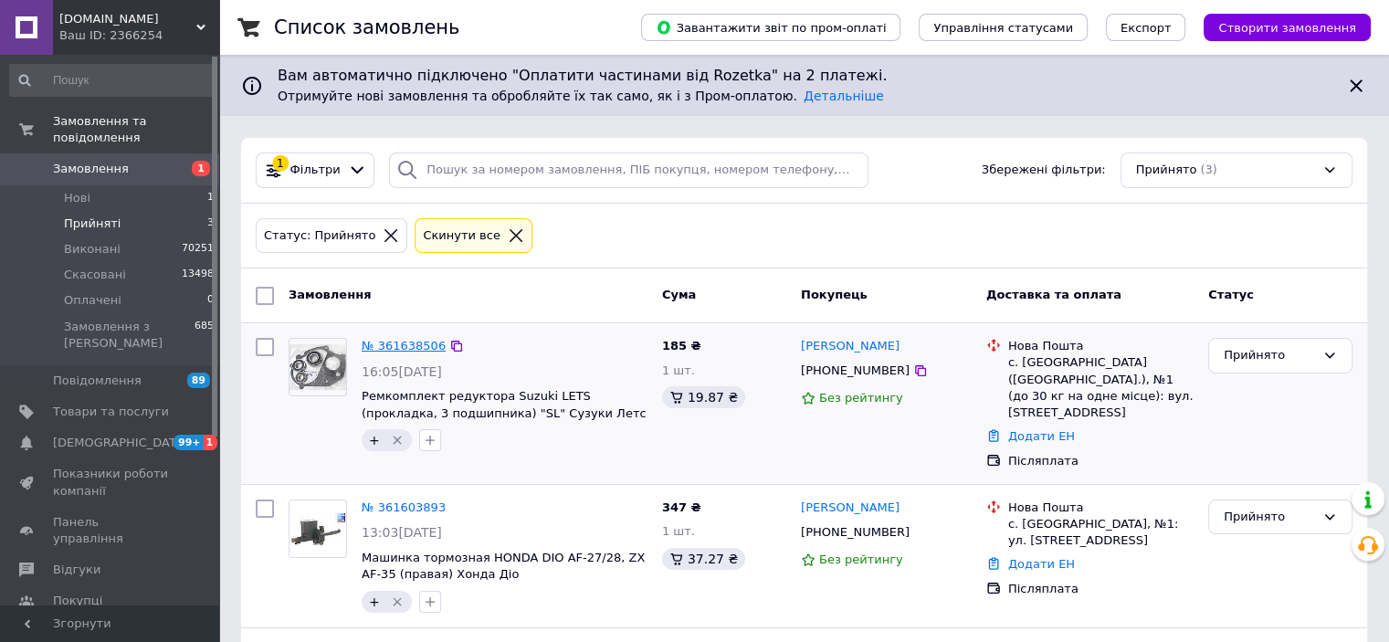
click at [387, 342] on link "№ 361638506" at bounding box center [404, 346] width 84 height 14
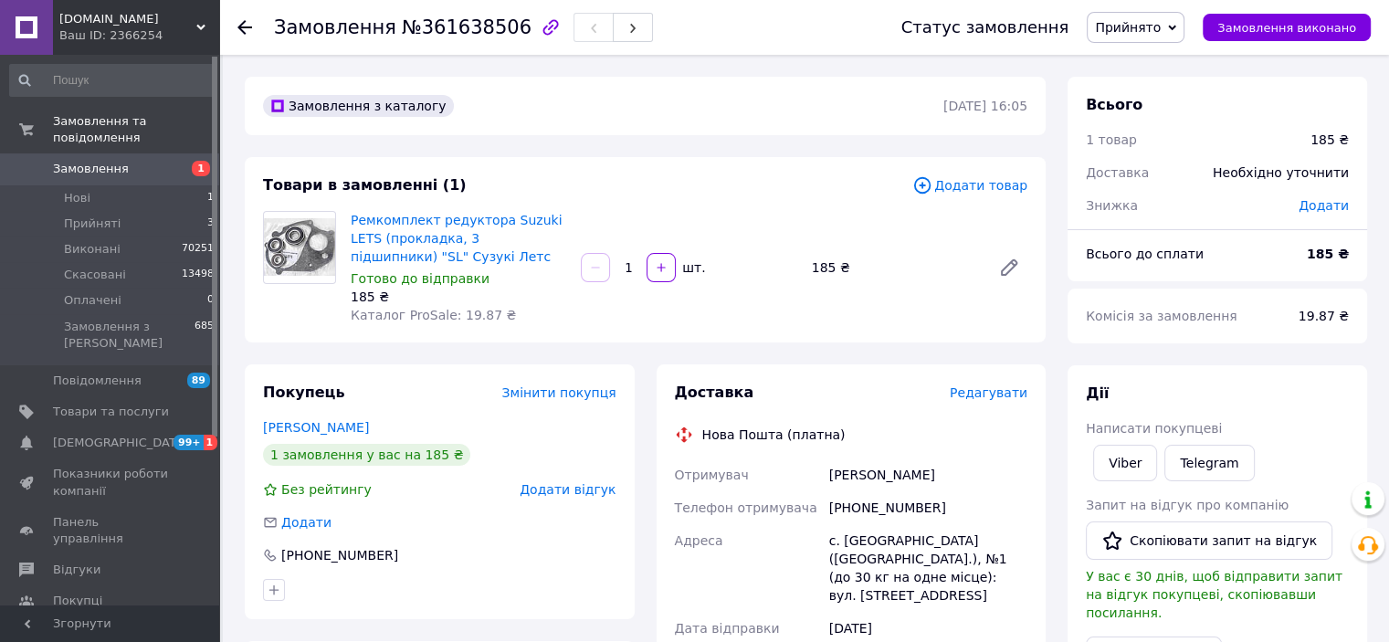
click at [980, 393] on span "Редагувати" at bounding box center [989, 392] width 78 height 15
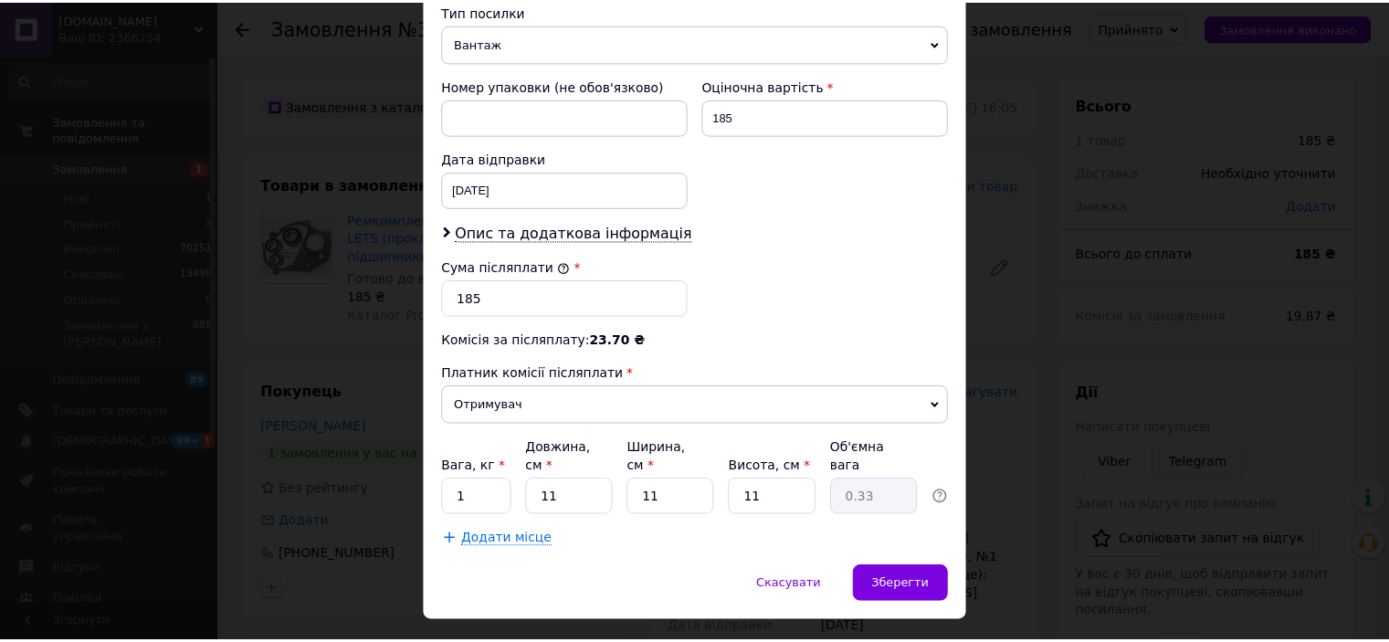
scroll to position [745, 0]
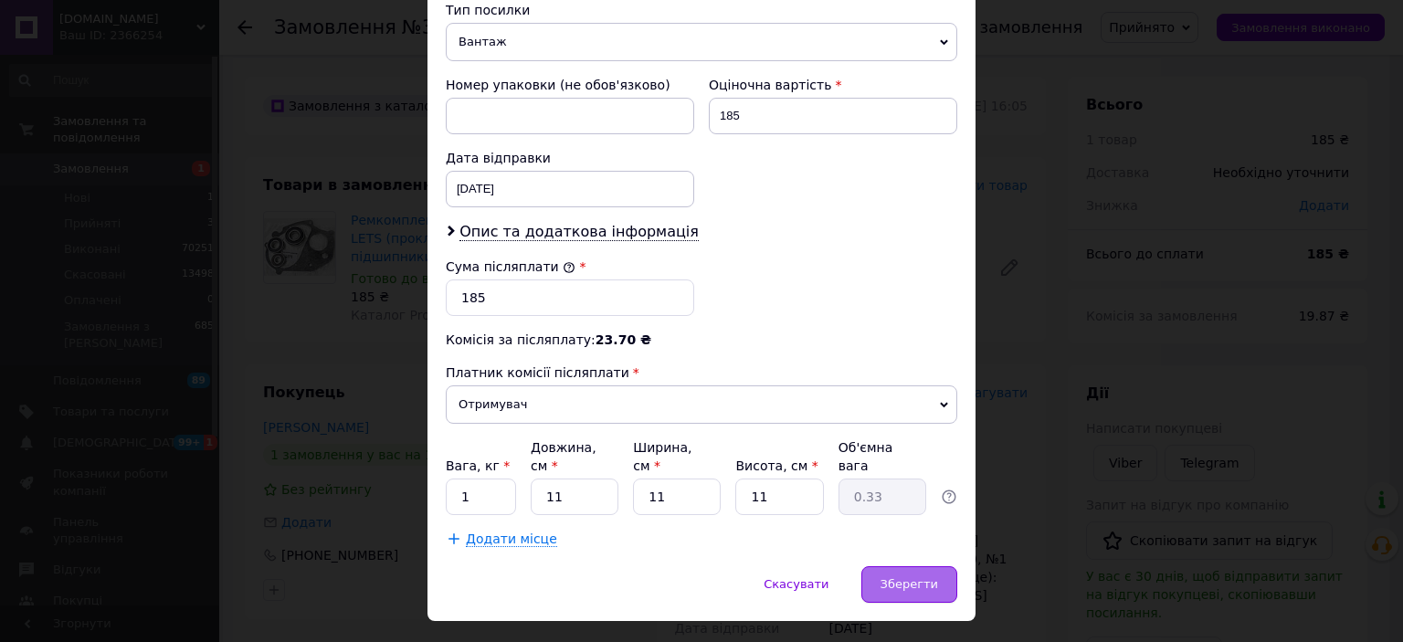
click at [899, 577] on span "Зберегти" at bounding box center [909, 584] width 58 height 14
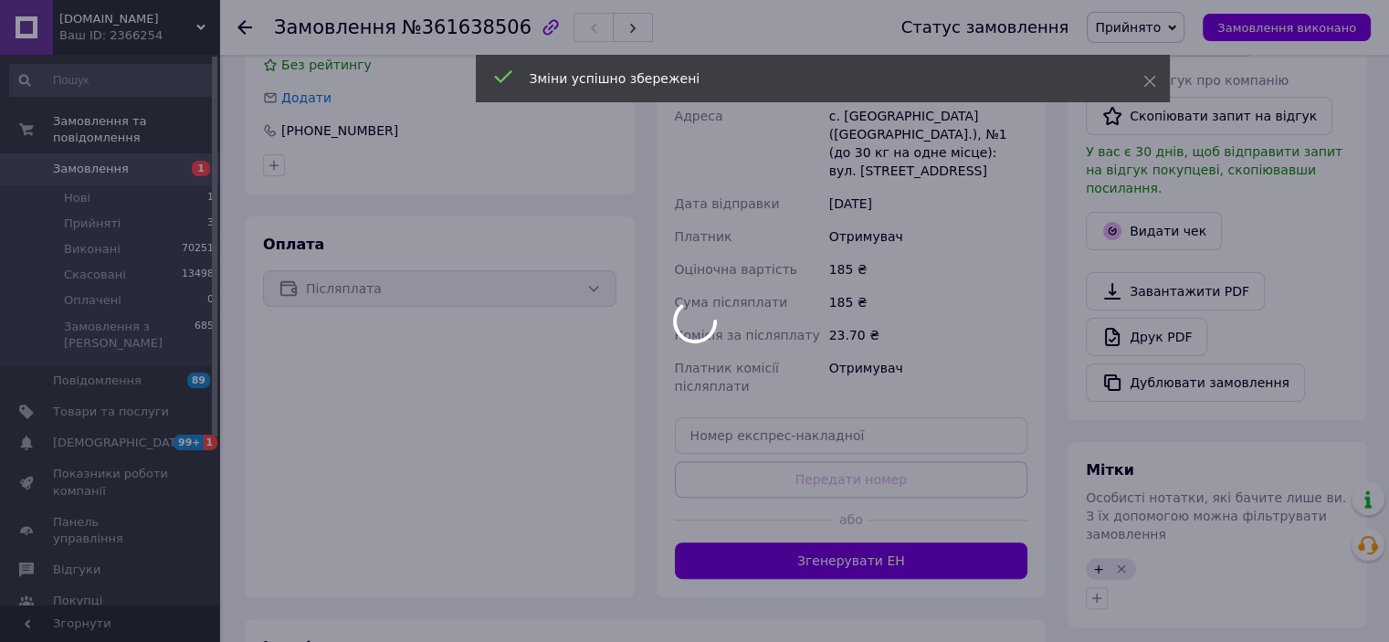
scroll to position [457, 0]
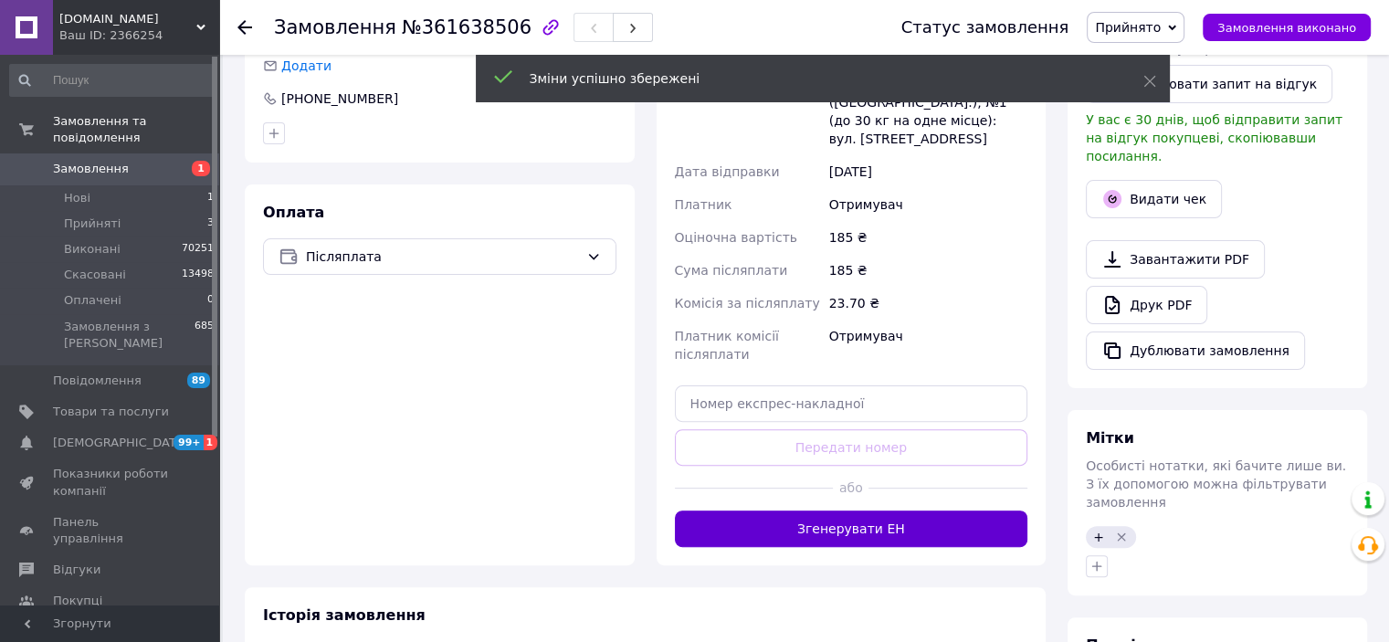
click at [837, 511] on button "Згенерувати ЕН" at bounding box center [851, 529] width 353 height 37
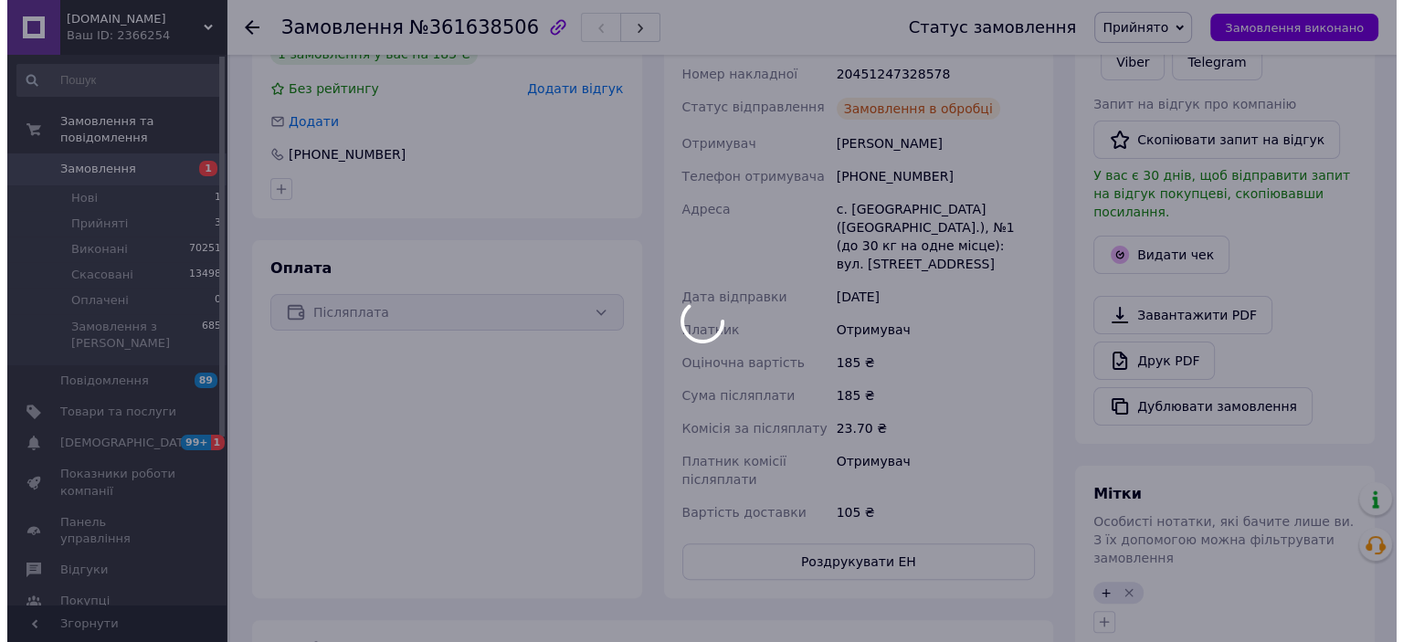
scroll to position [365, 0]
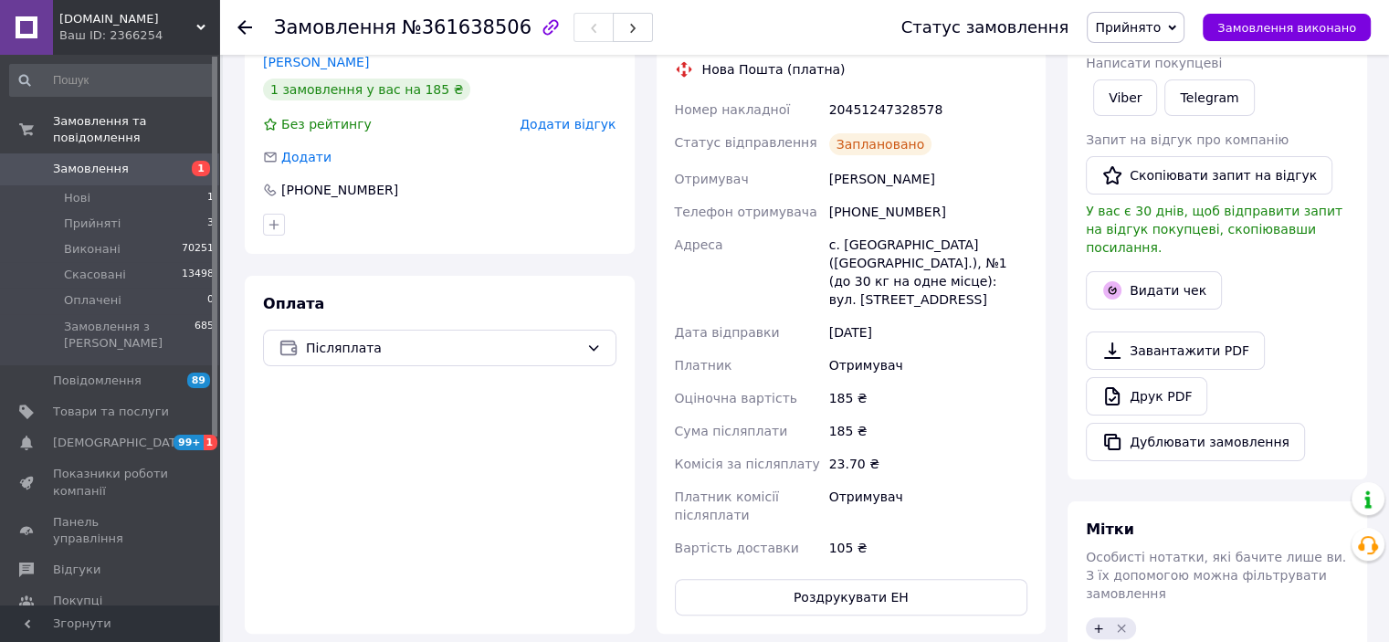
click at [1154, 22] on span "Прийнято" at bounding box center [1128, 27] width 66 height 15
click at [1157, 70] on li "Виконано" at bounding box center [1136, 63] width 96 height 27
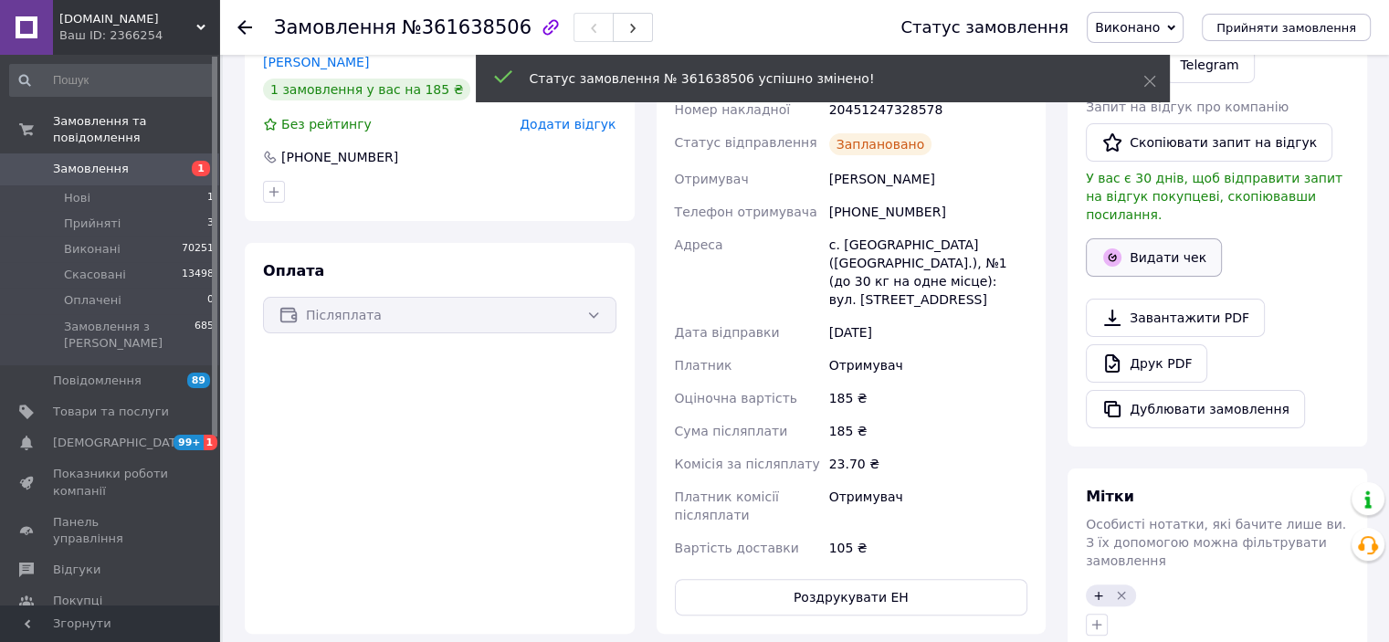
click at [1160, 251] on button "Видати чек" at bounding box center [1154, 257] width 136 height 38
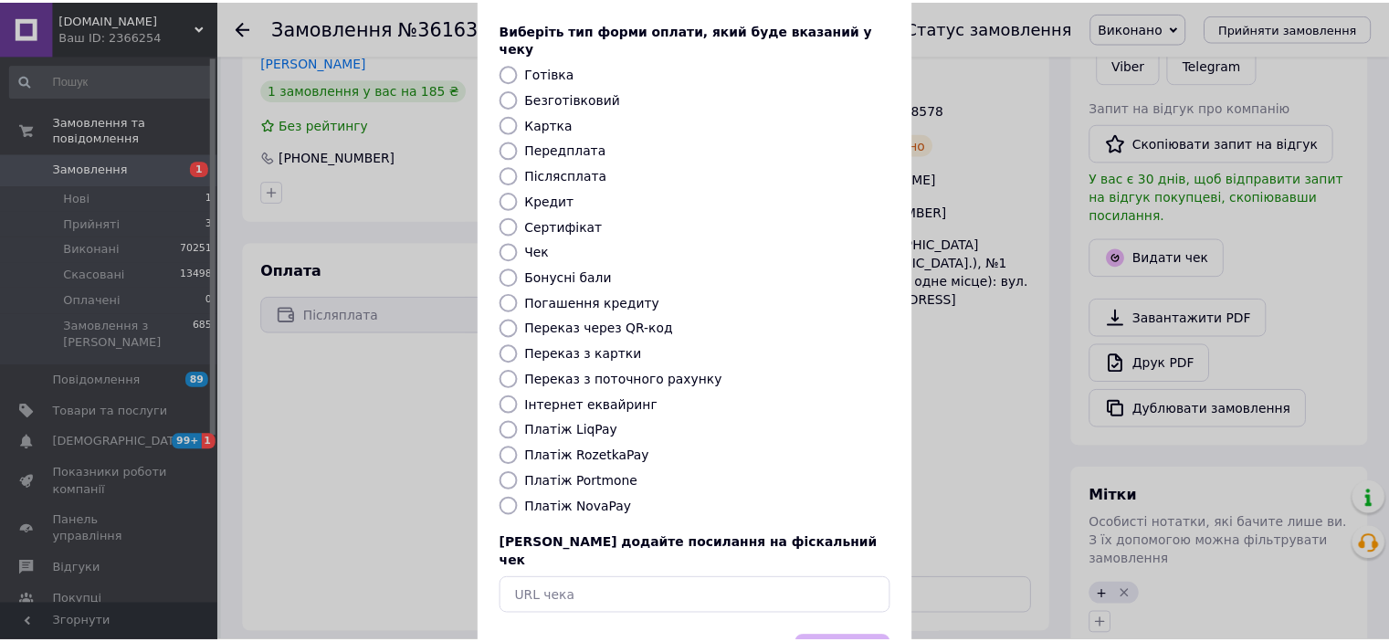
scroll to position [142, 0]
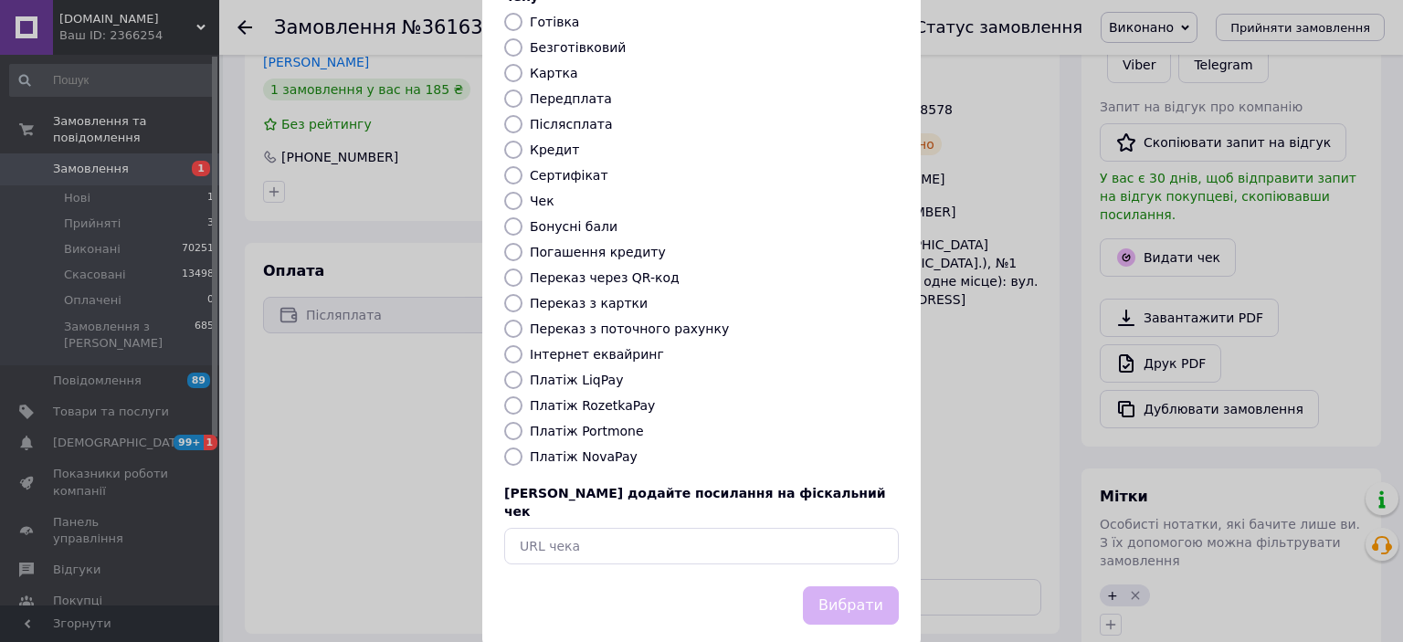
click at [597, 449] on label "Платіж NovaPay" at bounding box center [584, 456] width 108 height 15
click at [522, 448] on input "Платіж NovaPay" at bounding box center [513, 457] width 18 height 18
radio input "true"
click at [825, 586] on button "Вибрати" at bounding box center [851, 605] width 96 height 39
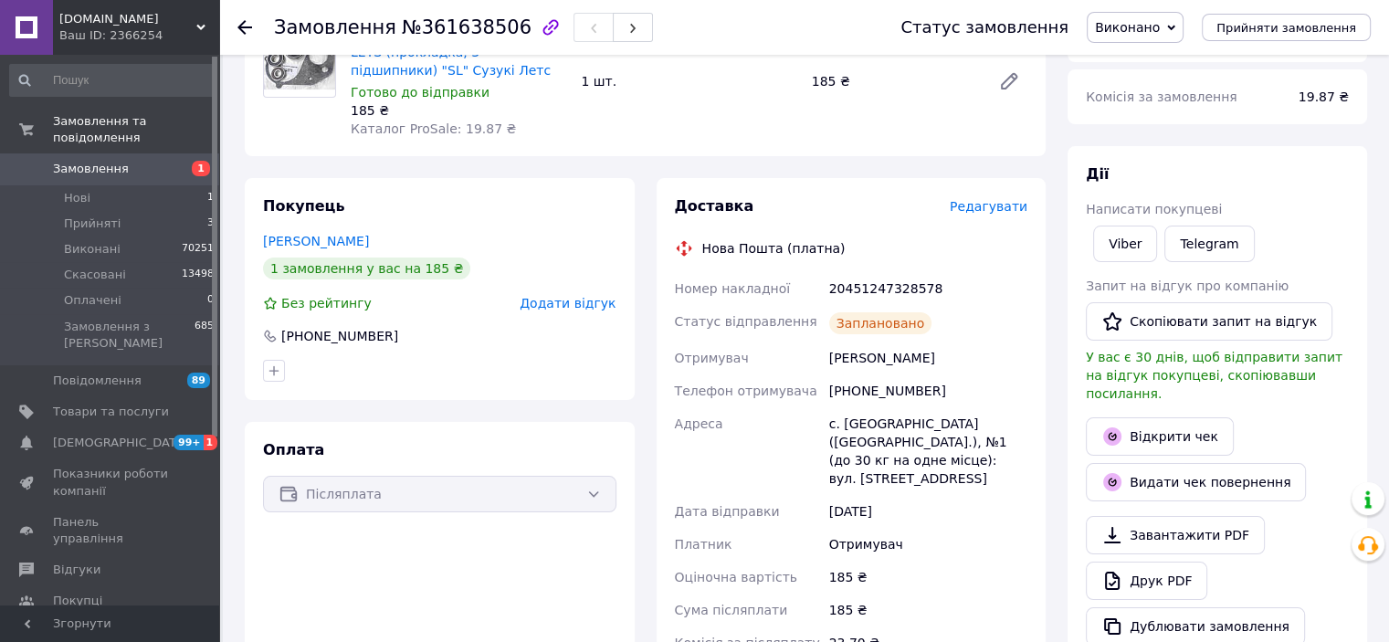
scroll to position [183, 0]
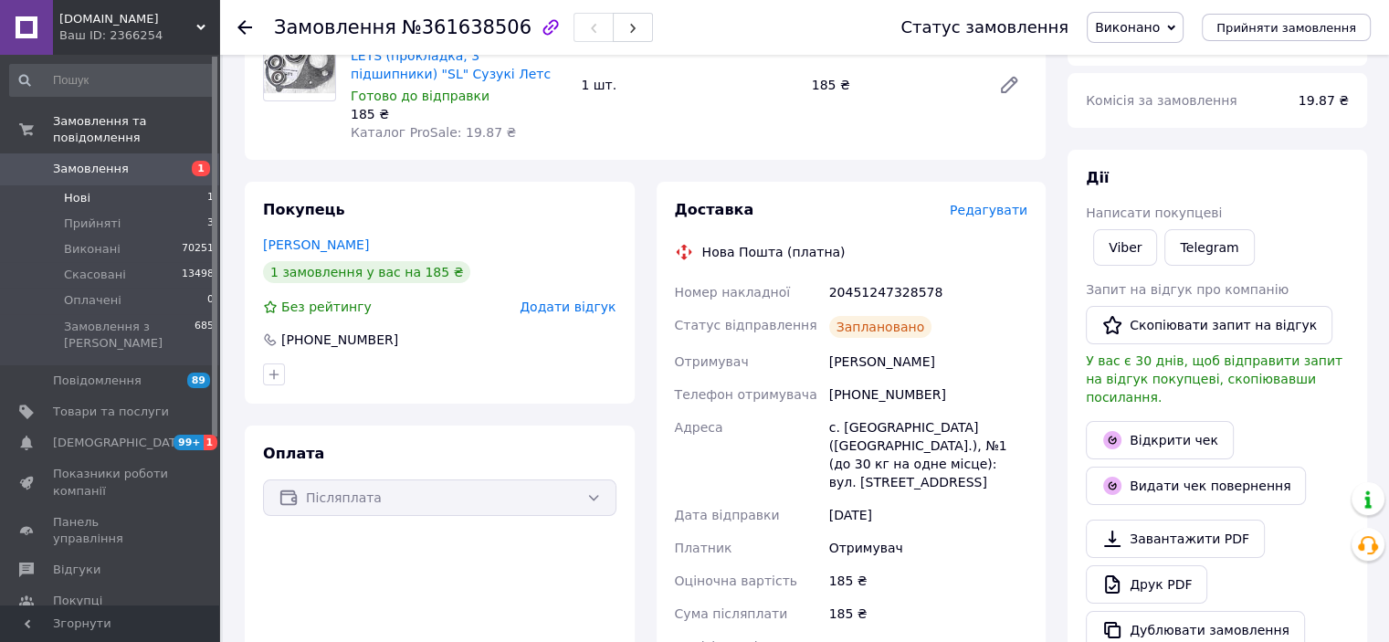
click at [84, 190] on span "Нові" at bounding box center [77, 198] width 26 height 16
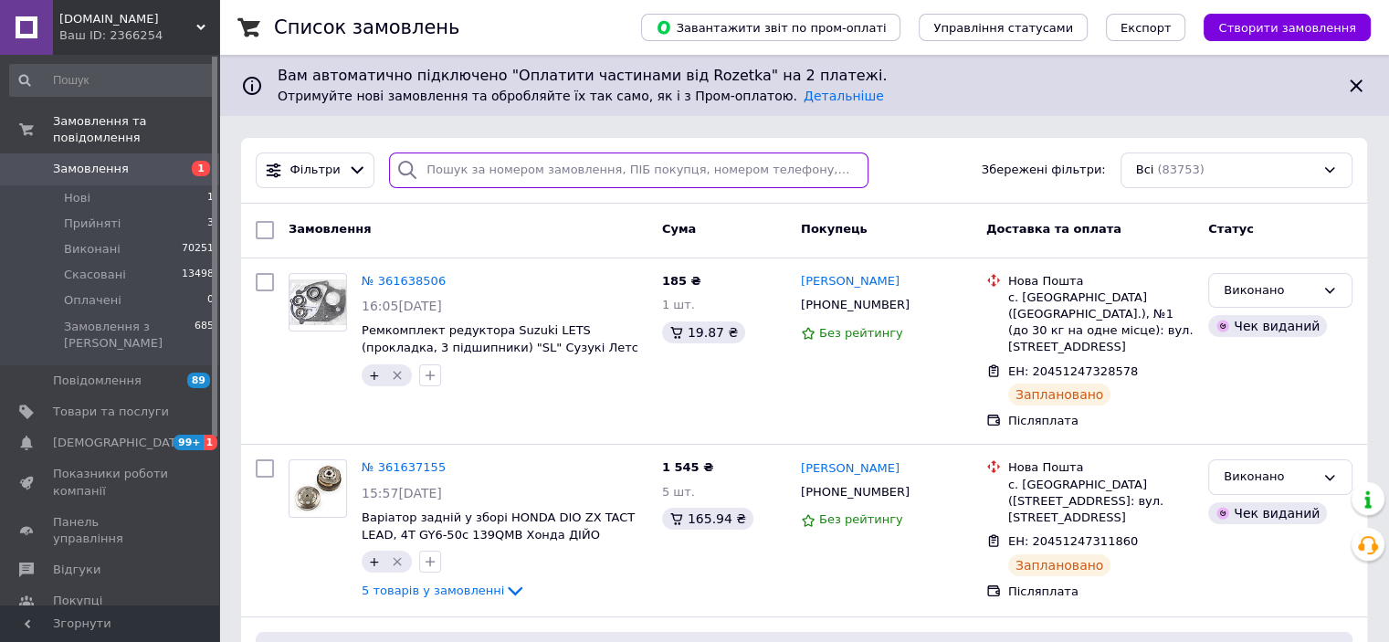
click at [435, 166] on input "search" at bounding box center [628, 171] width 479 height 36
type input "0"
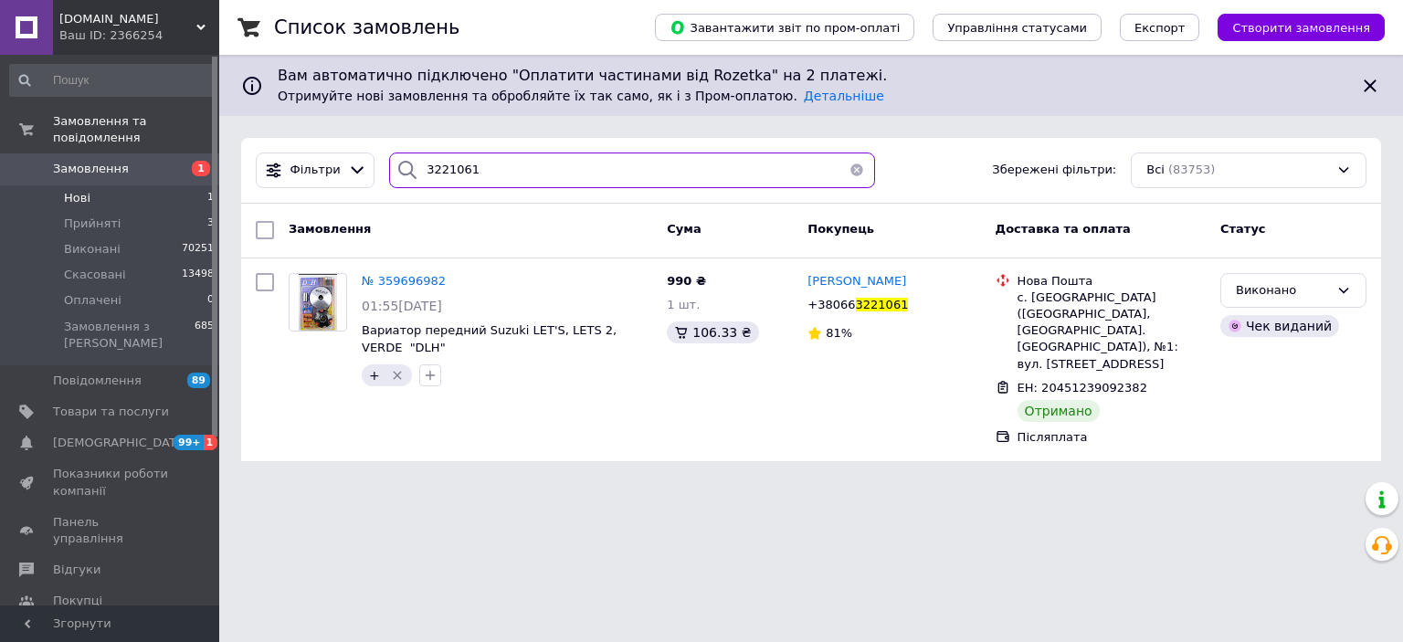
type input "3221061"
click at [83, 190] on span "Нові" at bounding box center [77, 198] width 26 height 16
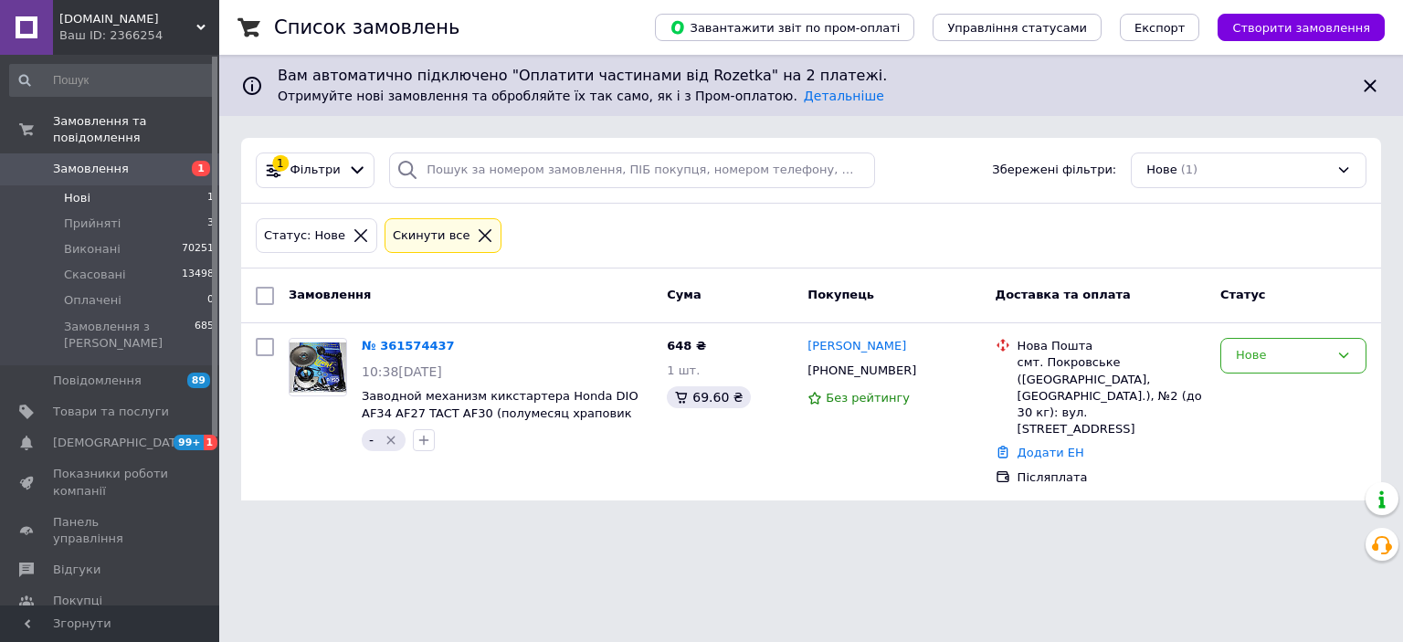
click at [78, 190] on span "Нові" at bounding box center [77, 198] width 26 height 16
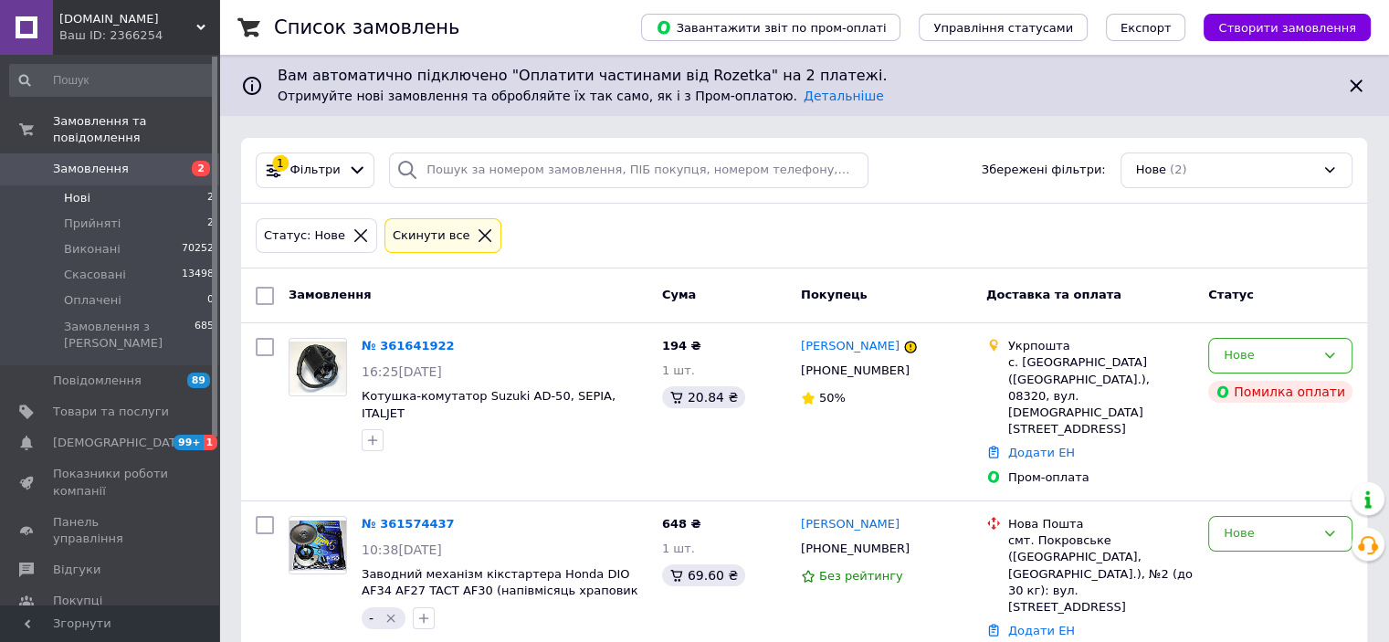
click at [74, 190] on span "Нові" at bounding box center [77, 198] width 26 height 16
click at [100, 186] on li "Нові 2" at bounding box center [112, 198] width 225 height 26
click at [68, 190] on span "Нові" at bounding box center [77, 198] width 26 height 16
click at [99, 292] on span "Оплачені" at bounding box center [93, 300] width 58 height 16
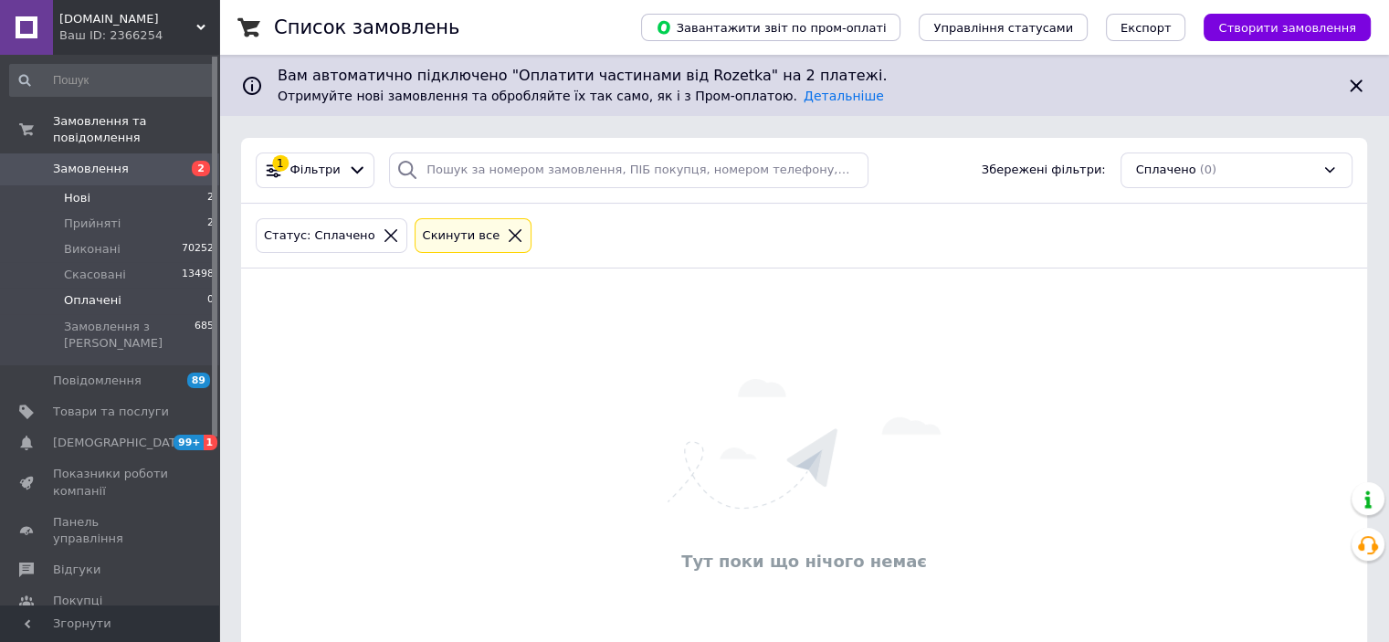
click at [68, 190] on span "Нові" at bounding box center [77, 198] width 26 height 16
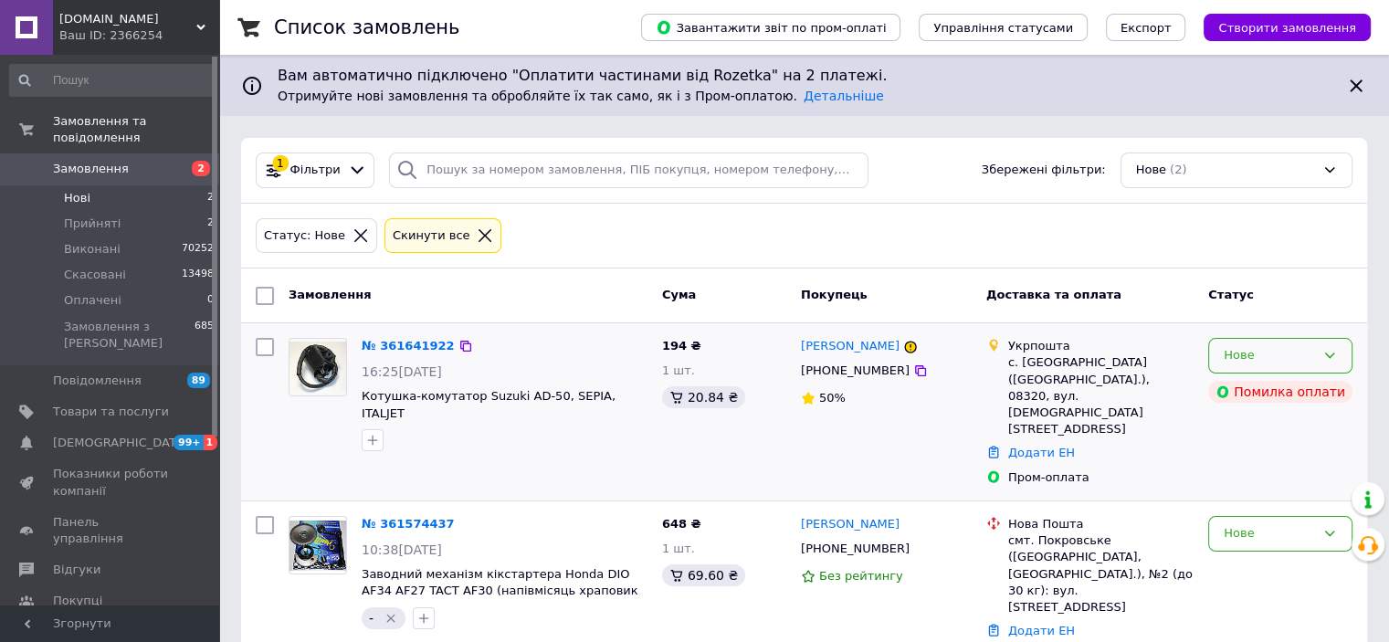
click at [1249, 358] on div "Нове" at bounding box center [1269, 355] width 91 height 19
click at [1271, 462] on li "Скасовано" at bounding box center [1280, 461] width 142 height 34
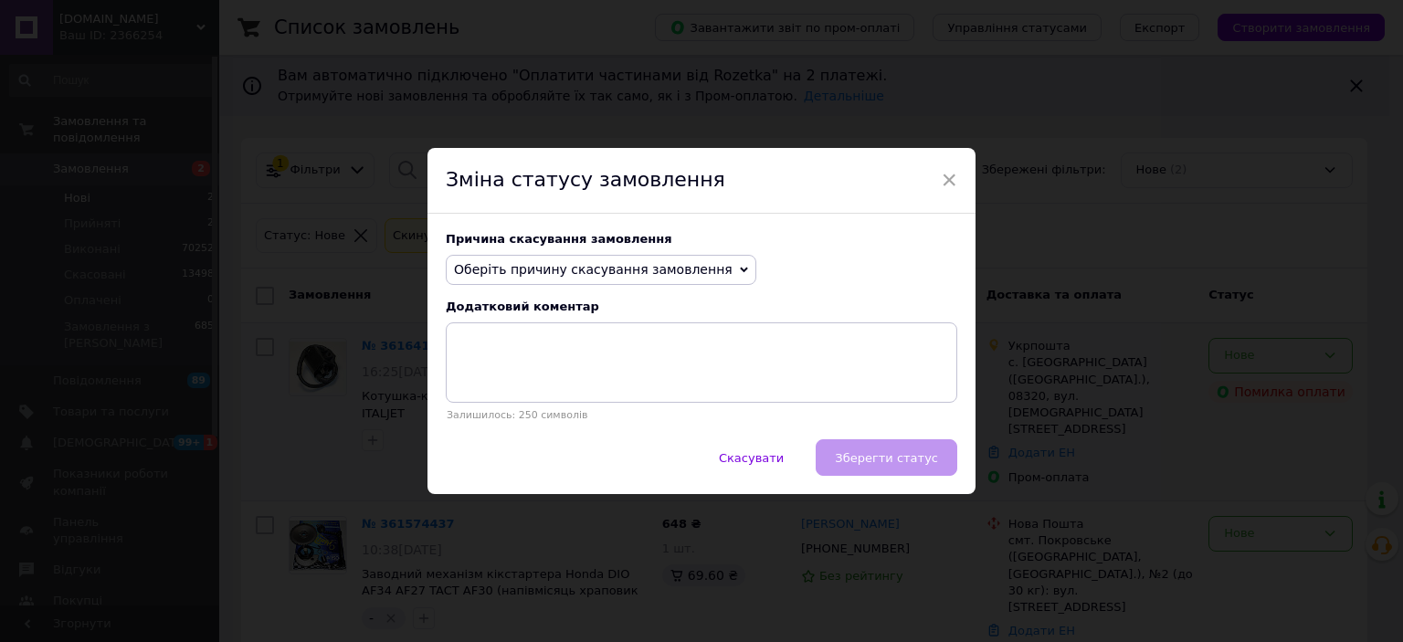
click at [547, 264] on span "Оберіть причину скасування замовлення" at bounding box center [593, 269] width 279 height 15
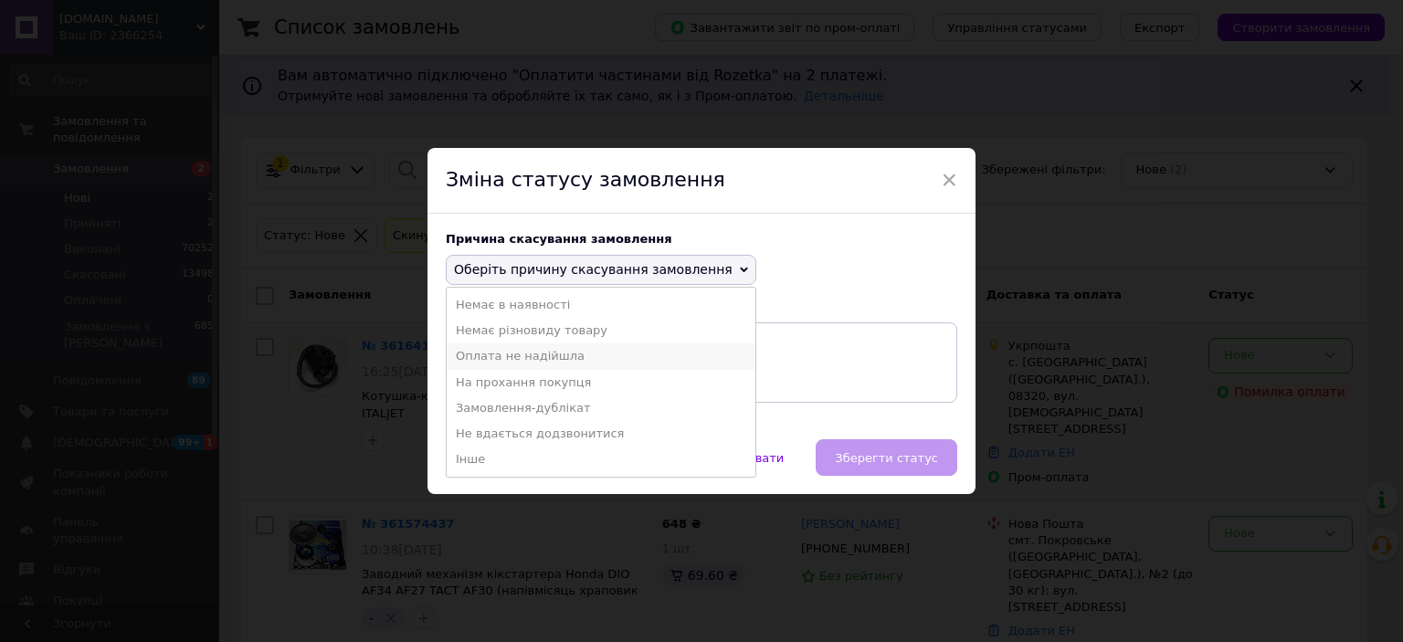
click at [506, 364] on li "Оплата не надійшла" at bounding box center [601, 356] width 309 height 26
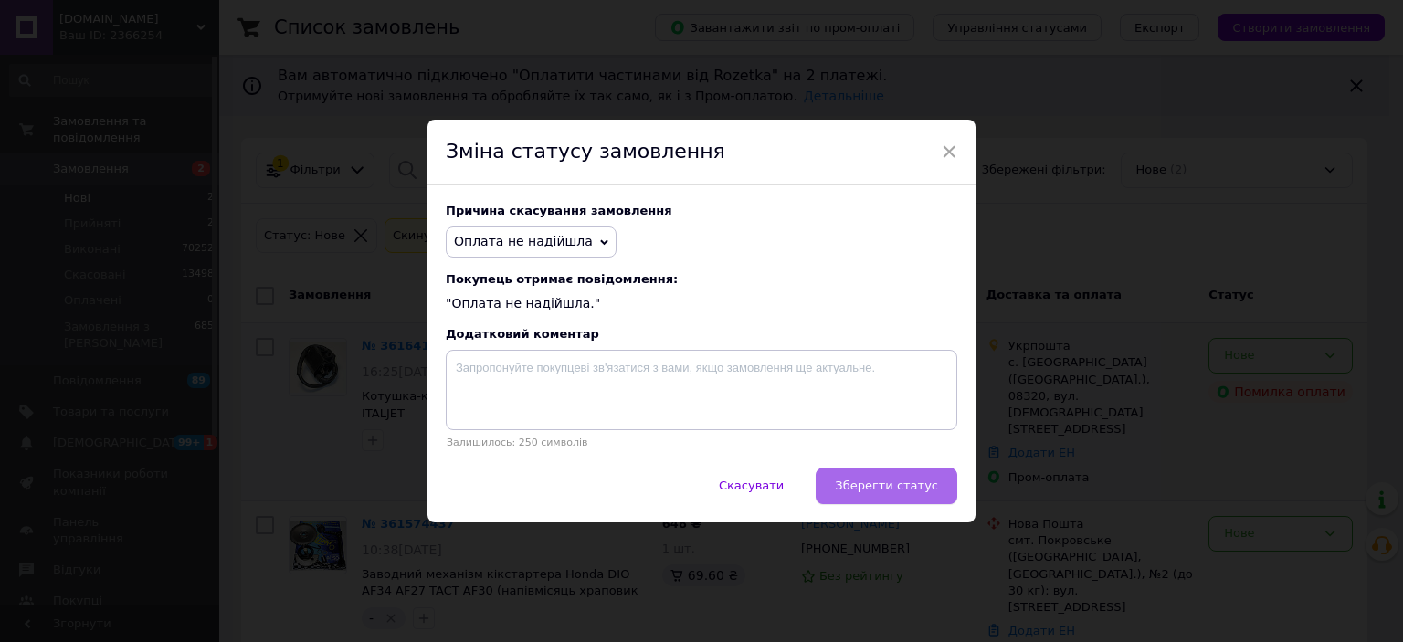
click at [888, 474] on button "Зберегти статус" at bounding box center [887, 486] width 142 height 37
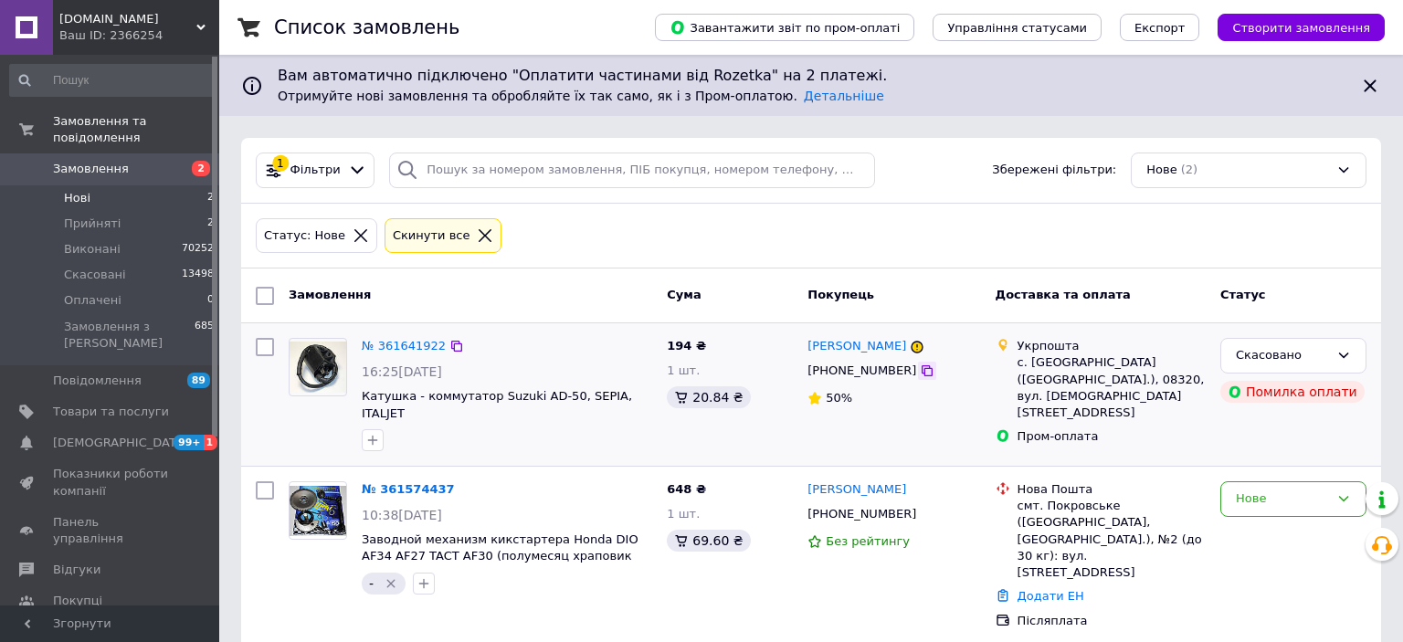
click at [922, 368] on icon at bounding box center [927, 370] width 11 height 11
click at [1352, 352] on div "Скасовано" at bounding box center [1293, 356] width 146 height 36
click at [1257, 458] on li "Оплачено" at bounding box center [1293, 461] width 144 height 34
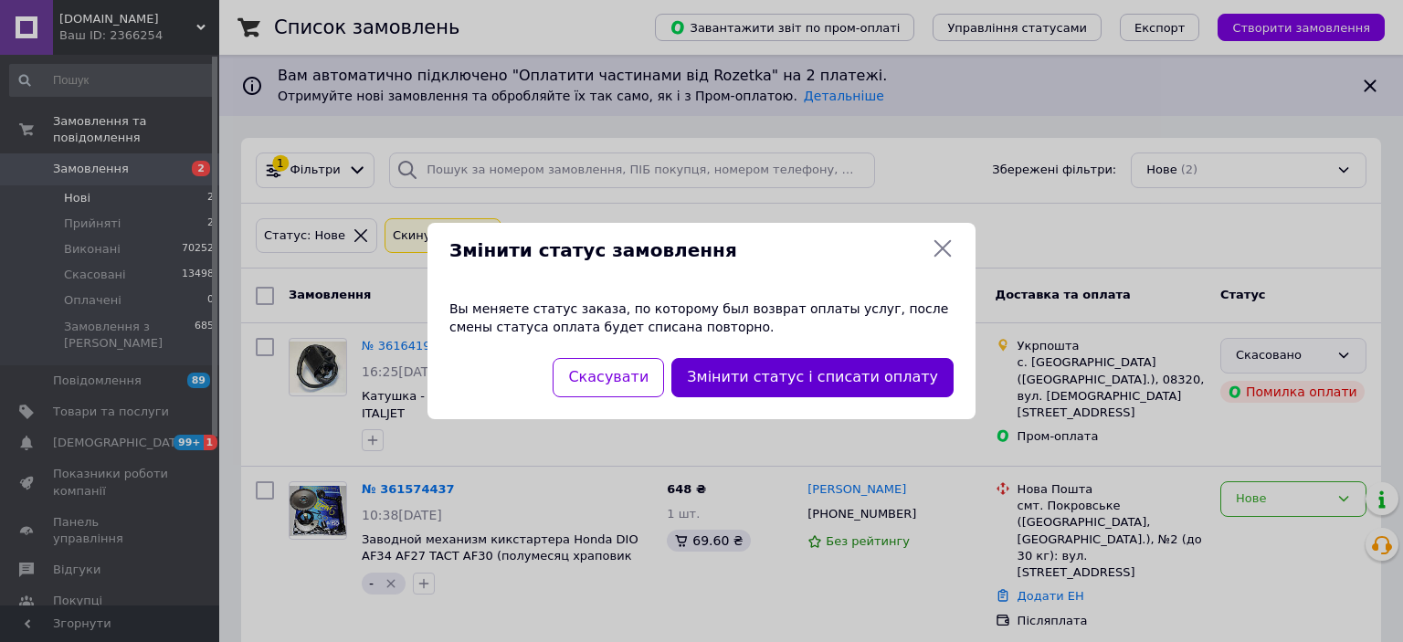
click at [802, 374] on button "Змінити статус і списати оплату" at bounding box center [812, 377] width 282 height 39
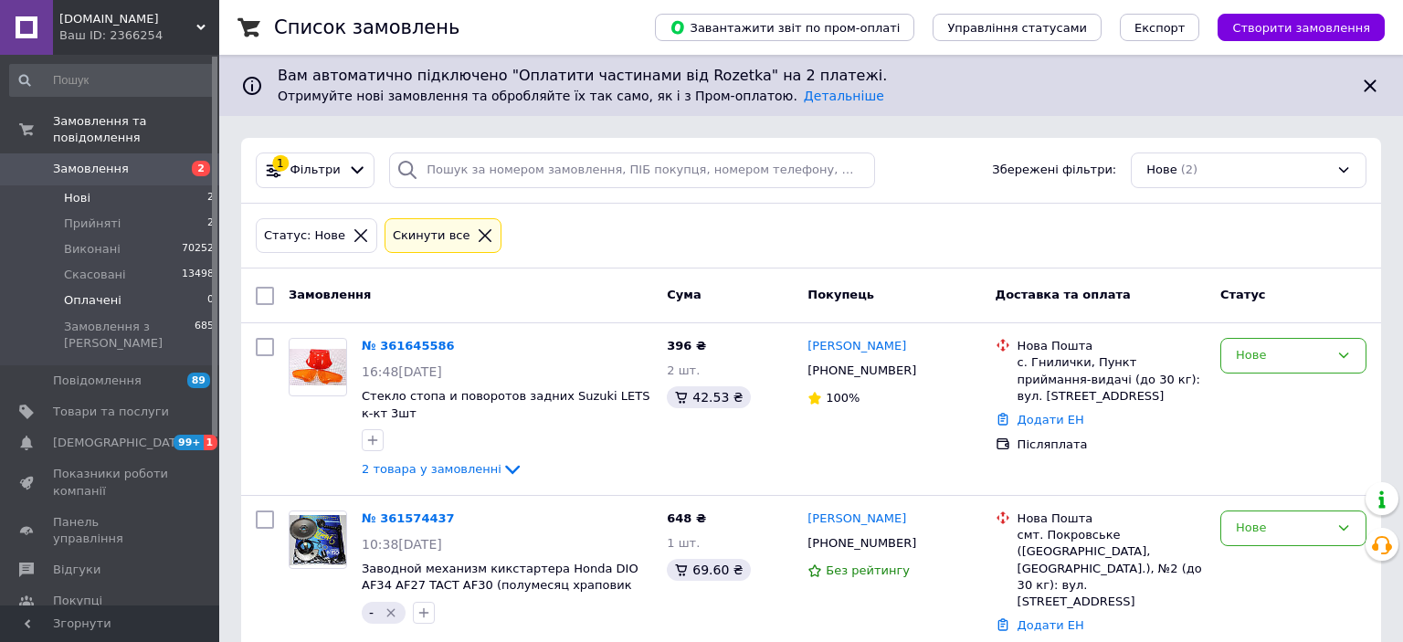
click at [59, 288] on li "Оплачені 0" at bounding box center [112, 301] width 225 height 26
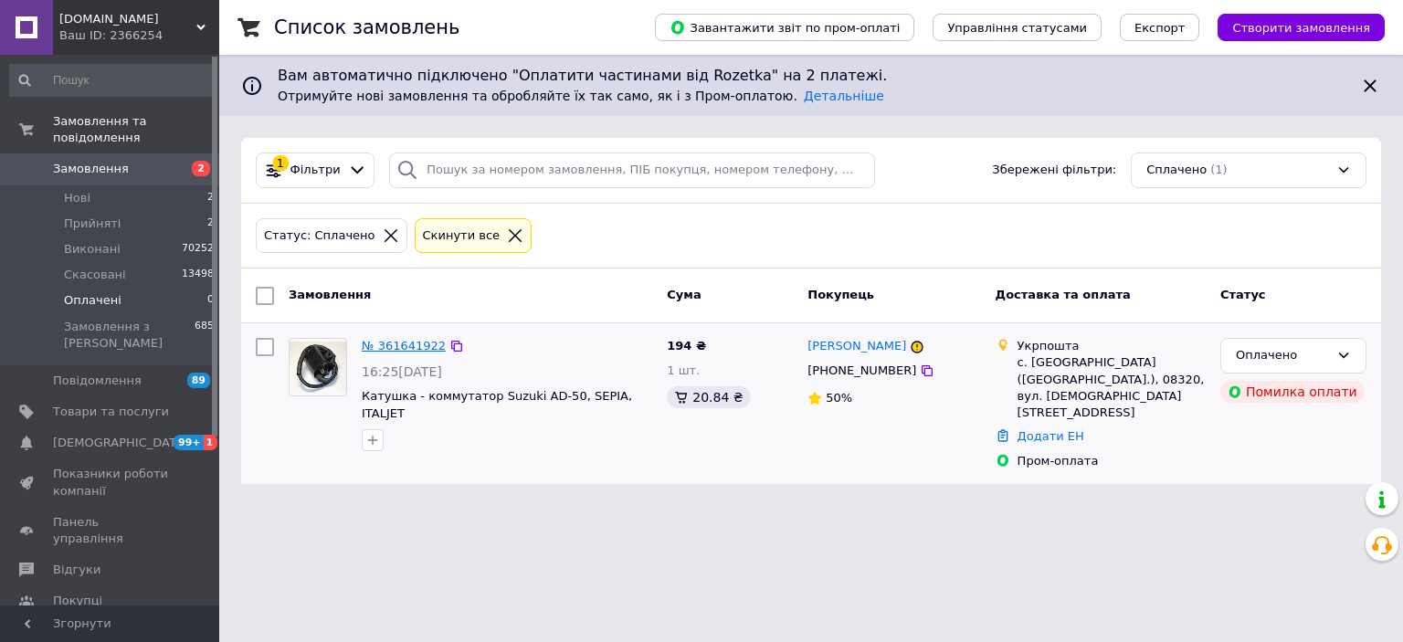
click at [401, 339] on link "№ 361641922" at bounding box center [404, 346] width 84 height 14
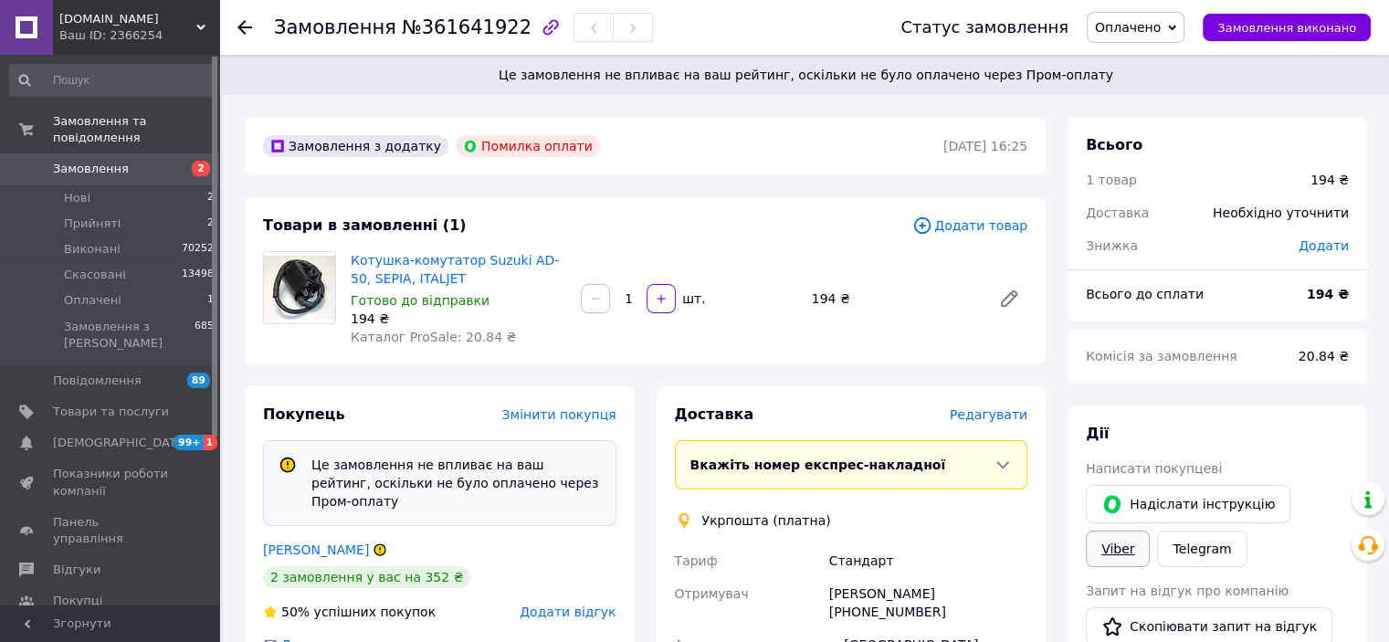
click at [1150, 531] on link "Viber" at bounding box center [1118, 549] width 64 height 37
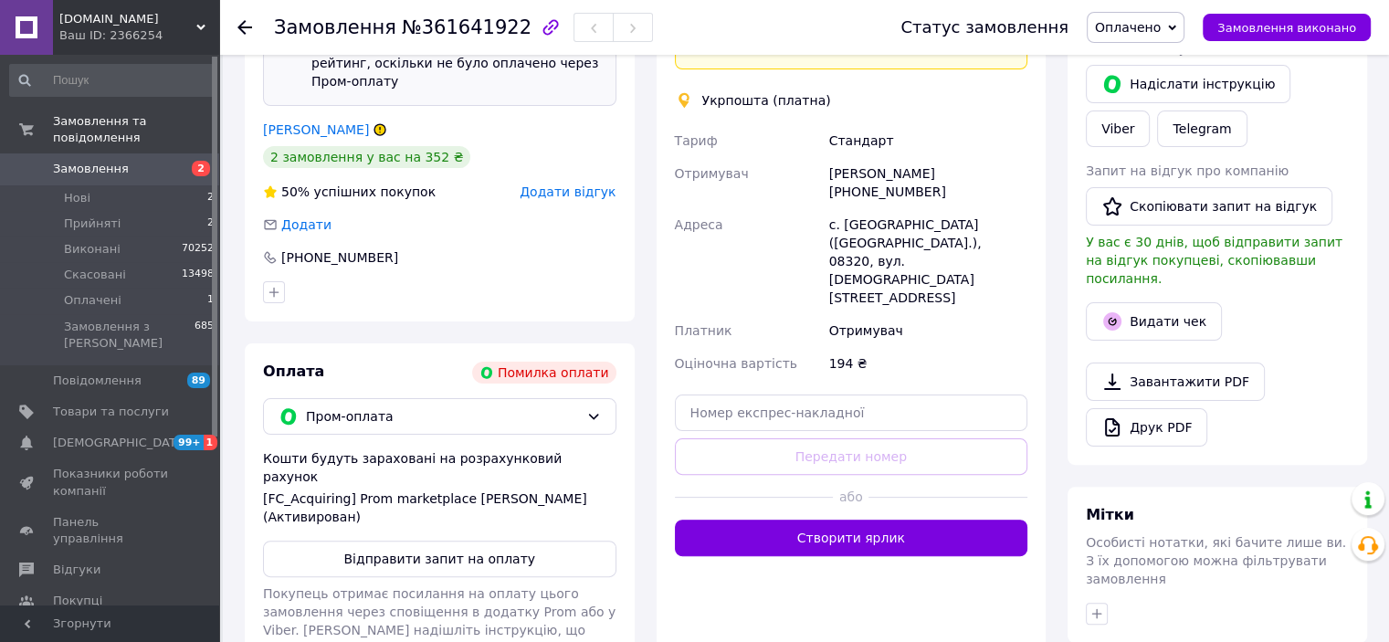
scroll to position [365, 0]
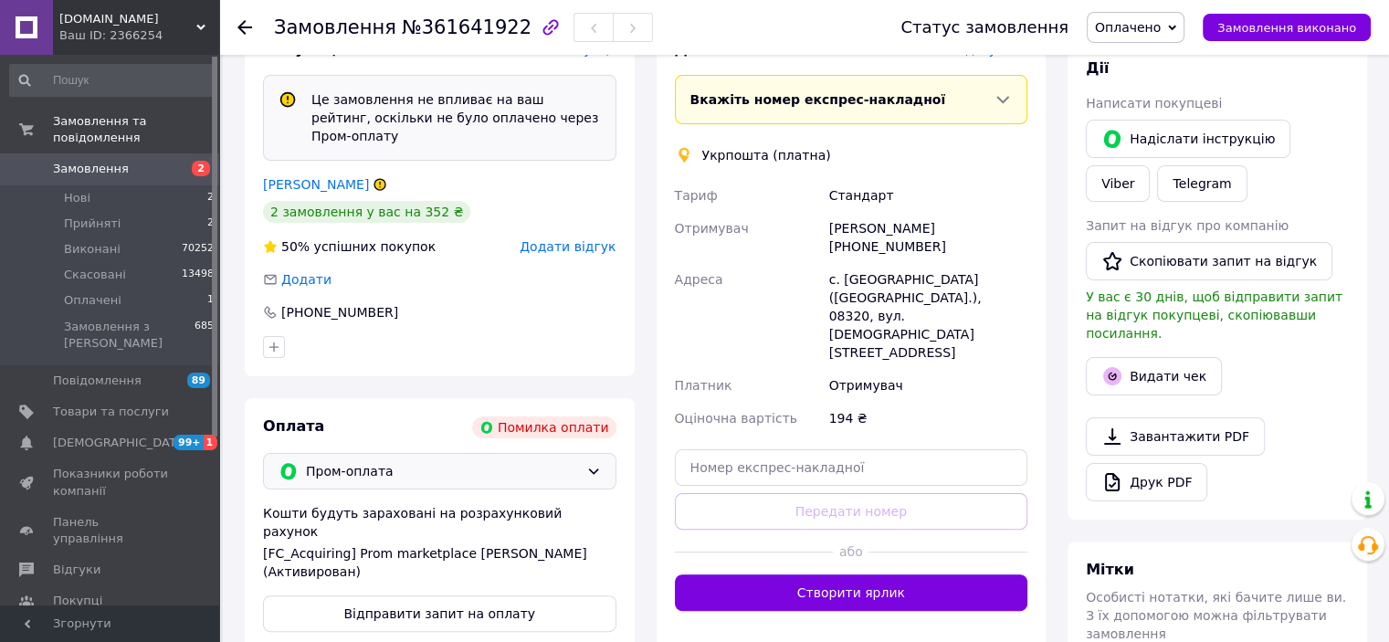
click at [321, 461] on span "Пром-оплата" at bounding box center [442, 471] width 273 height 20
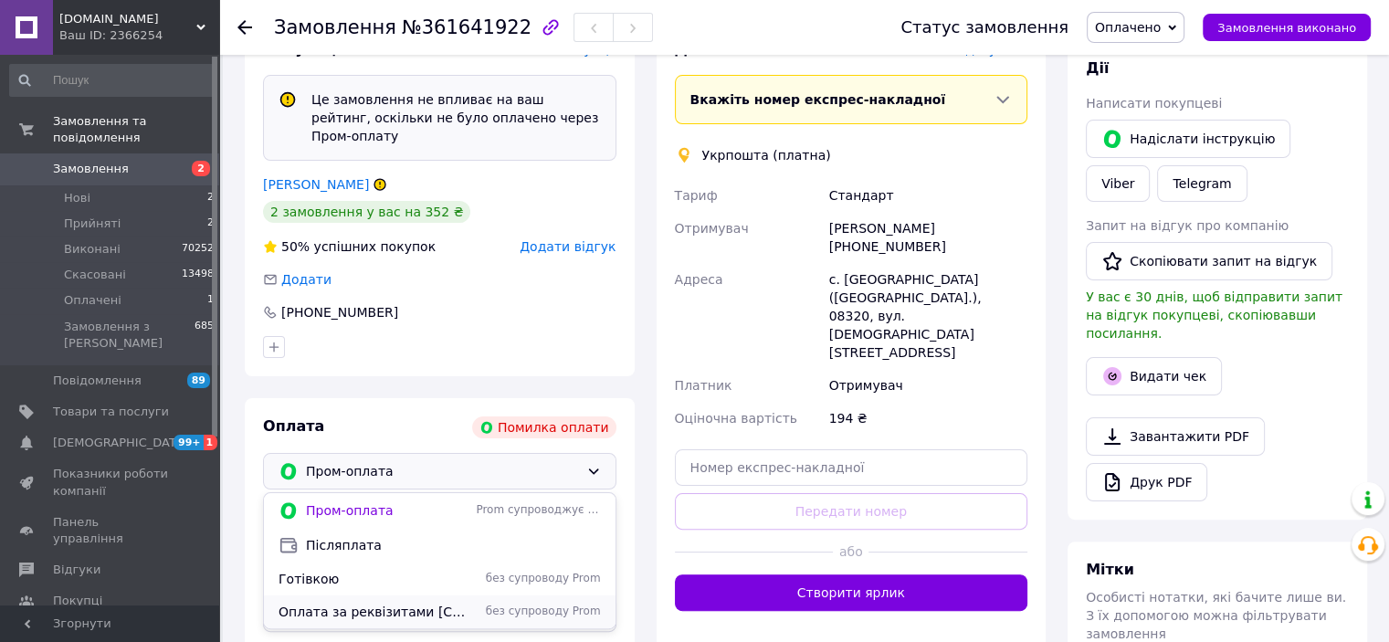
click at [357, 606] on div "Оплата за реквізитами 4246001002108177 Мартынюк О. О. (ПРО ОПЛАТУ ПОВІДОМЛЯТИ!)…" at bounding box center [440, 611] width 352 height 33
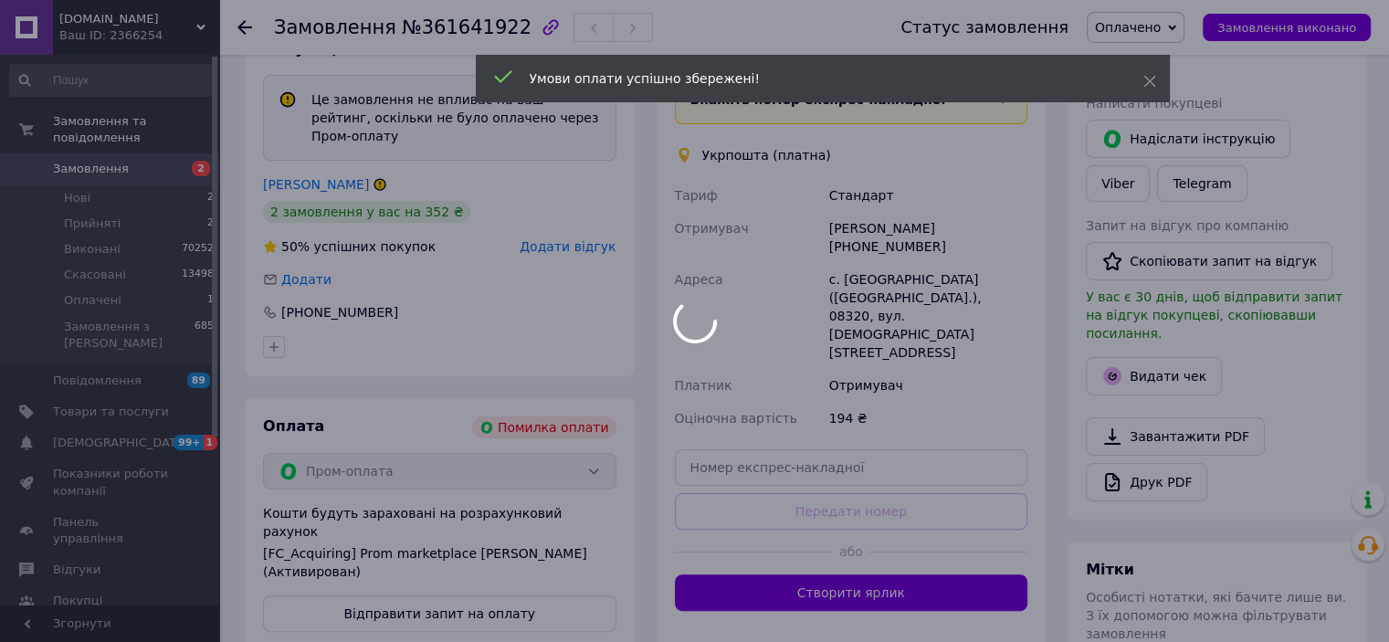
scroll to position [325, 0]
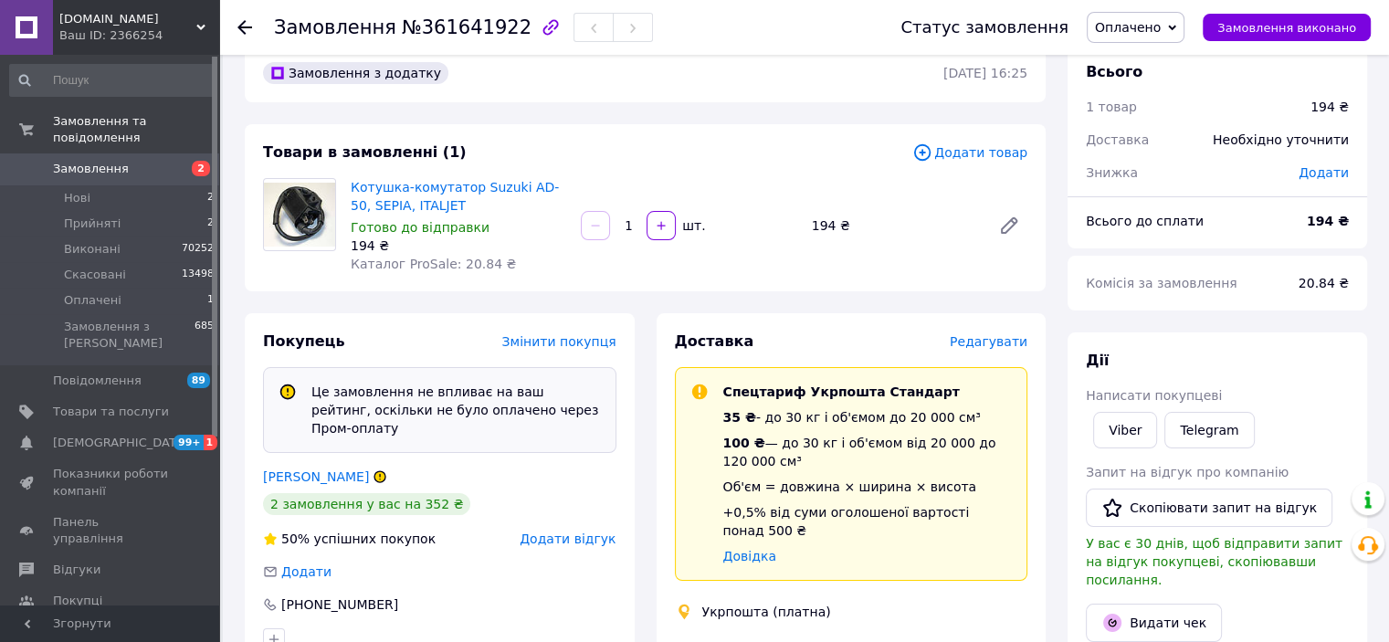
scroll to position [365, 0]
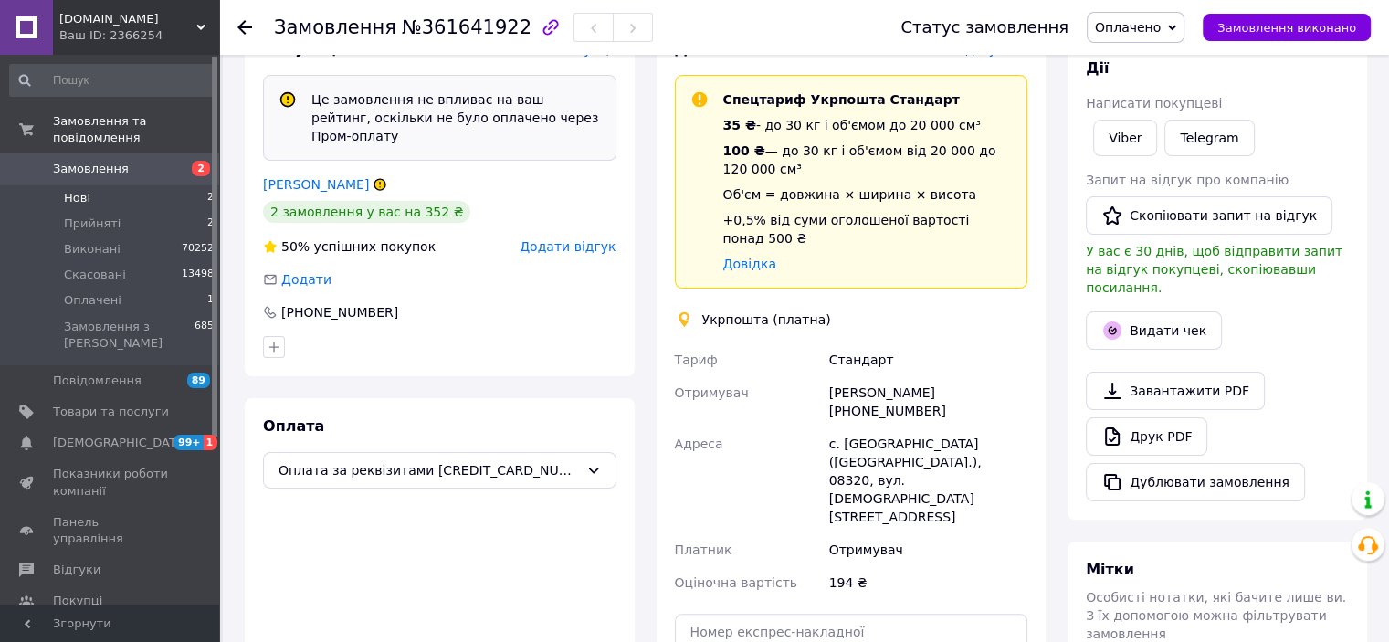
click at [62, 185] on li "Нові 2" at bounding box center [112, 198] width 225 height 26
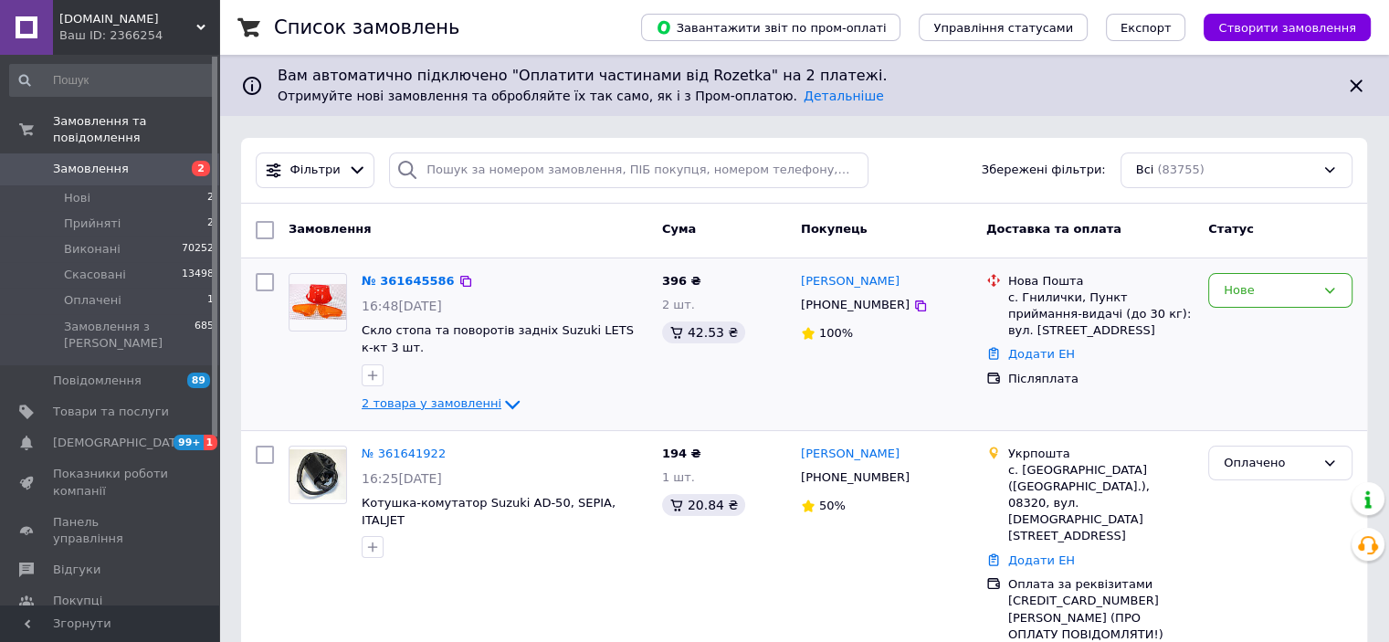
click at [461, 406] on span "2 товара у замовленні" at bounding box center [432, 403] width 140 height 14
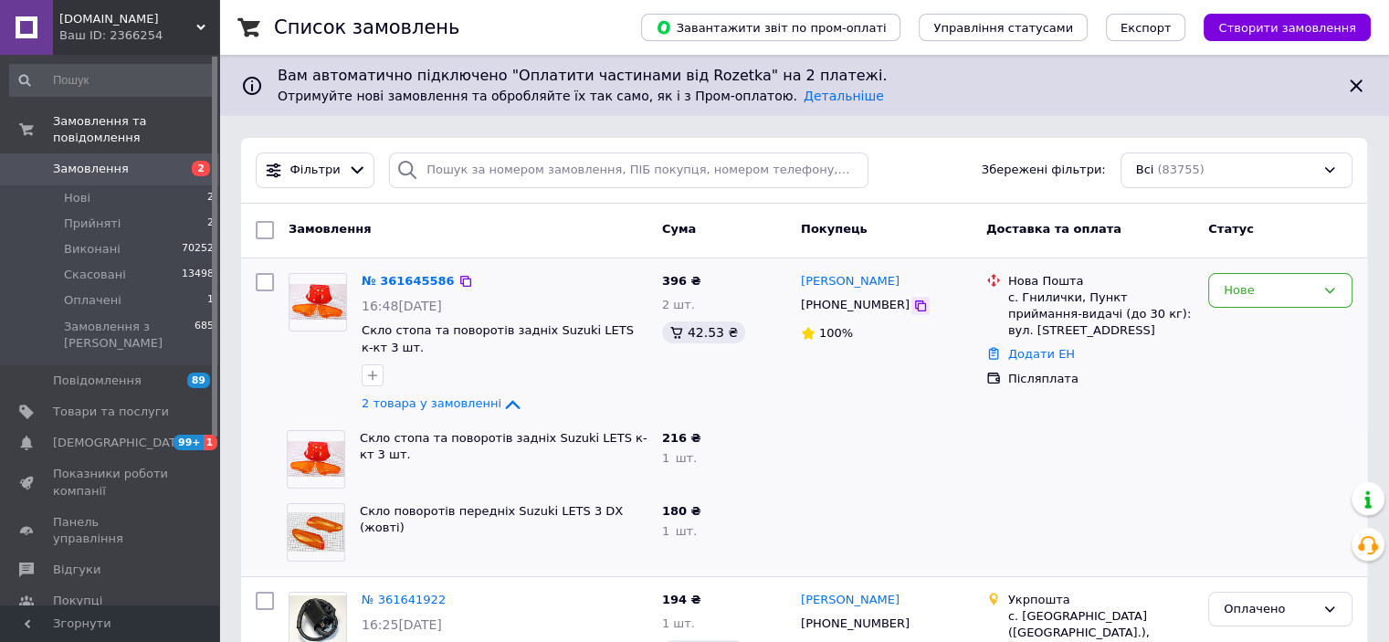
click at [913, 299] on icon at bounding box center [920, 306] width 15 height 15
click at [376, 372] on icon "button" at bounding box center [372, 375] width 15 height 15
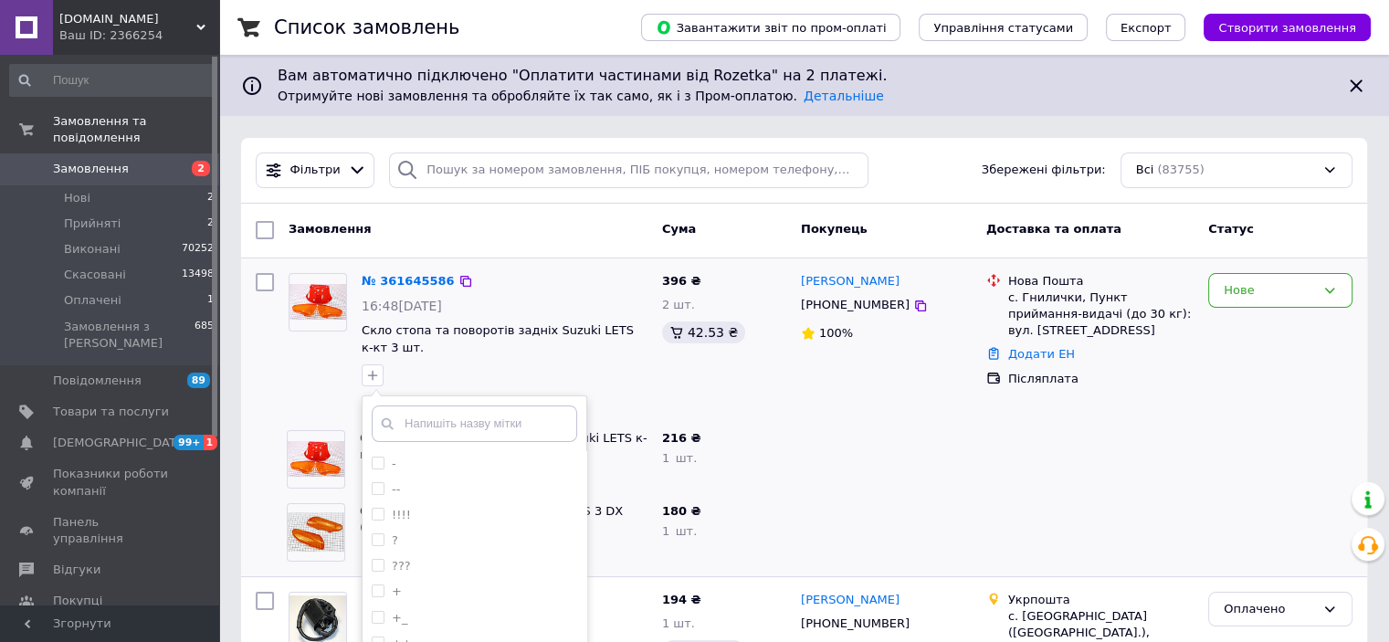
scroll to position [183, 0]
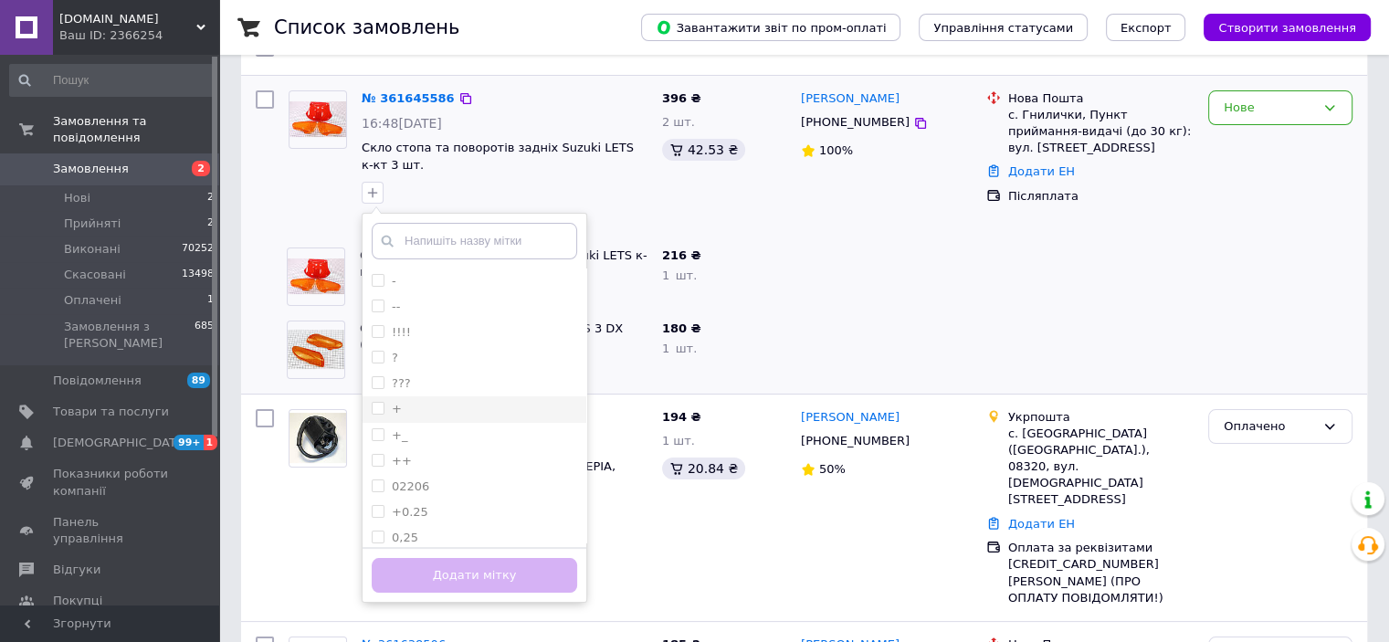
click at [374, 399] on li "+" at bounding box center [475, 409] width 224 height 26
checkbox input "true"
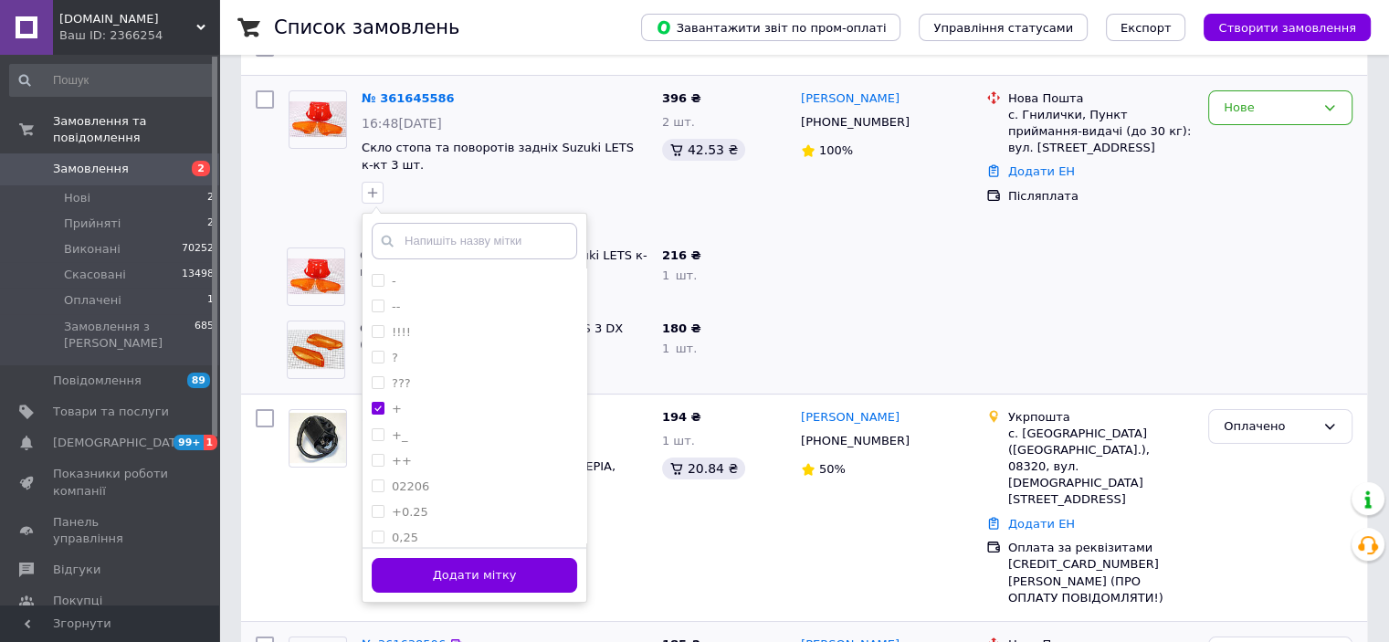
scroll to position [365, 0]
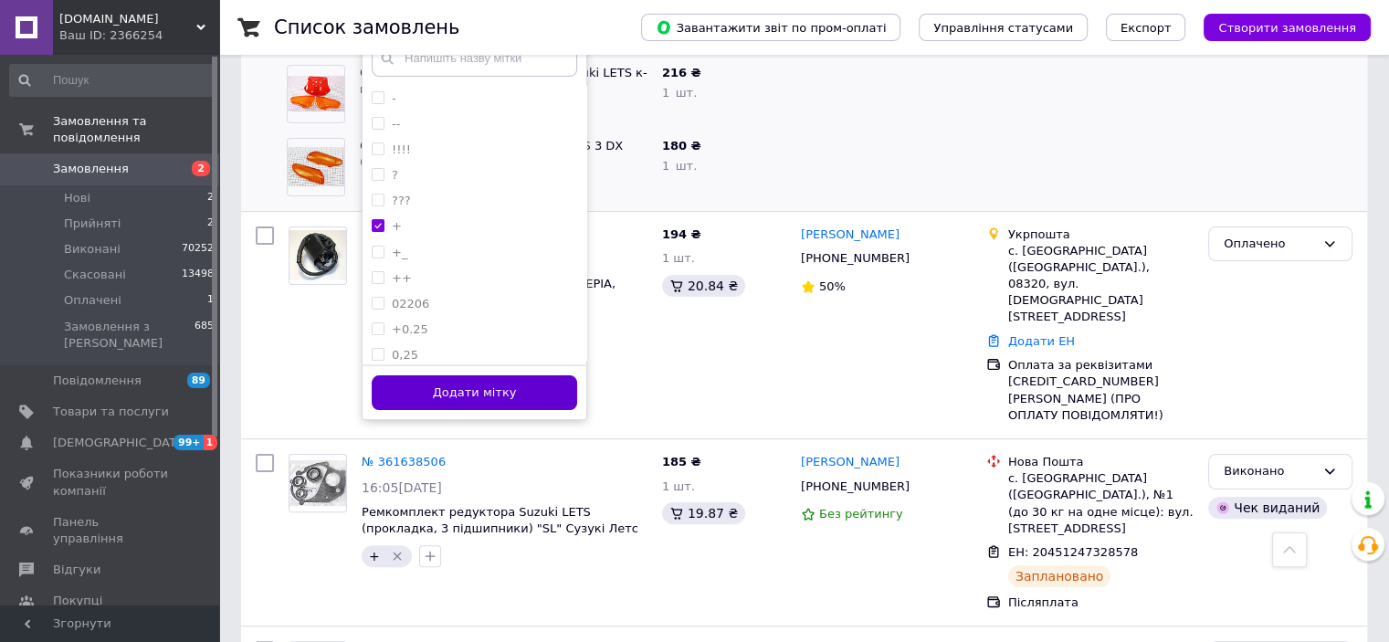
click at [389, 379] on button "Додати мітку" at bounding box center [474, 393] width 205 height 36
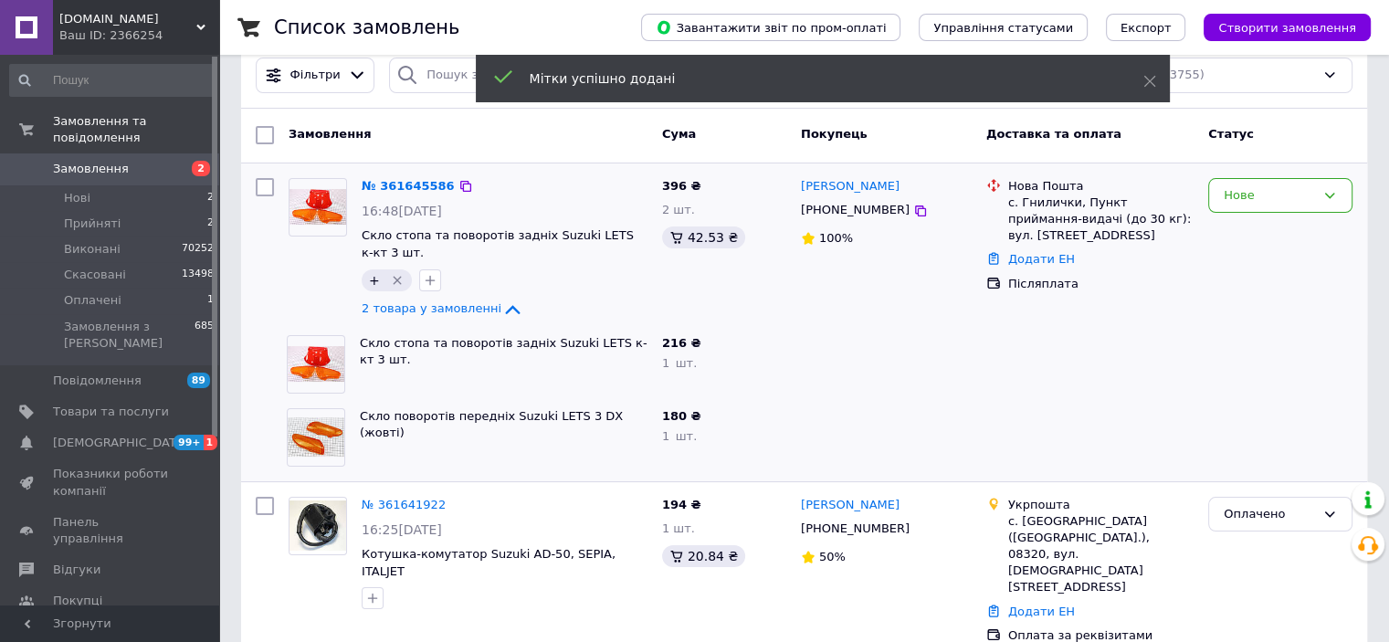
scroll to position [91, 0]
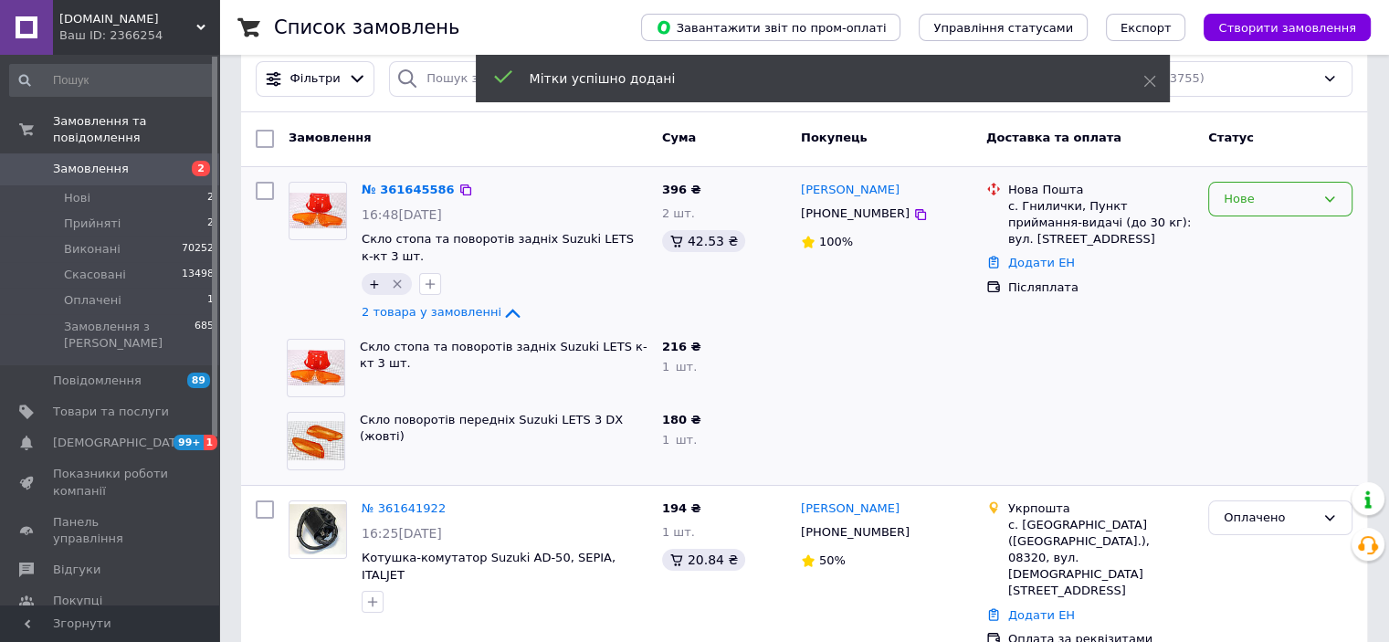
click at [1283, 204] on div "Нове" at bounding box center [1269, 199] width 91 height 19
click at [1258, 238] on li "Прийнято" at bounding box center [1280, 237] width 142 height 34
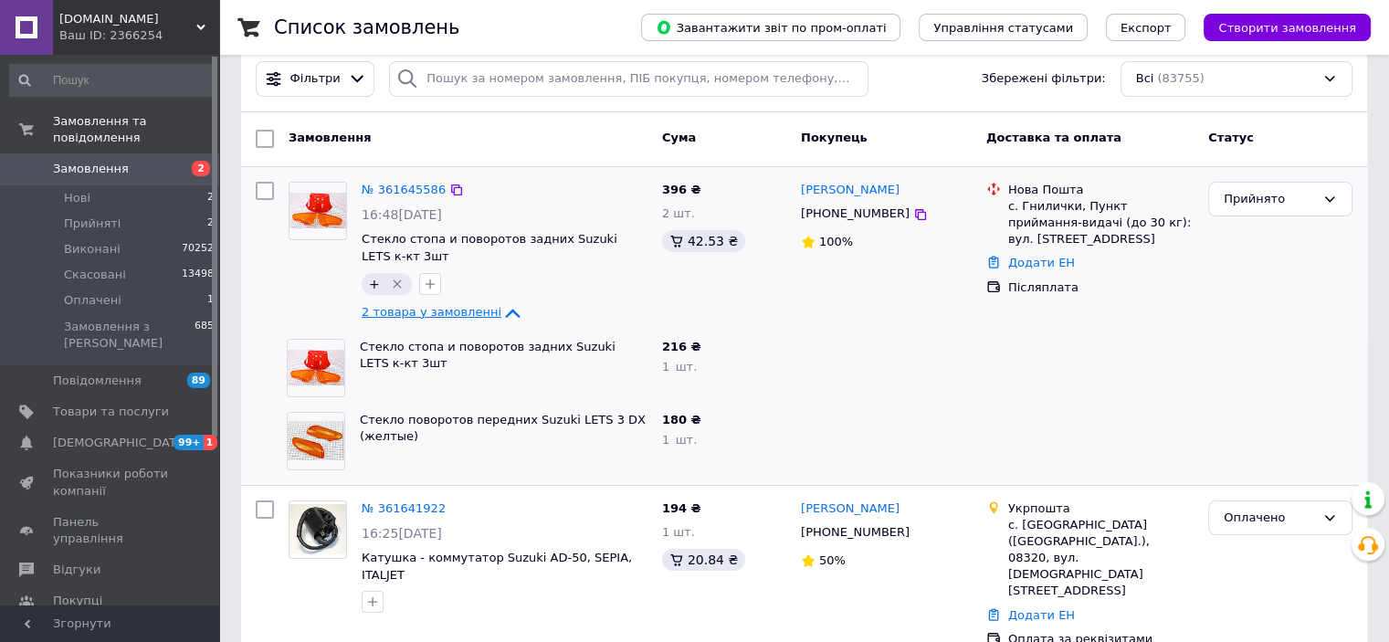
click at [445, 310] on span "2 товара у замовленні" at bounding box center [432, 312] width 140 height 14
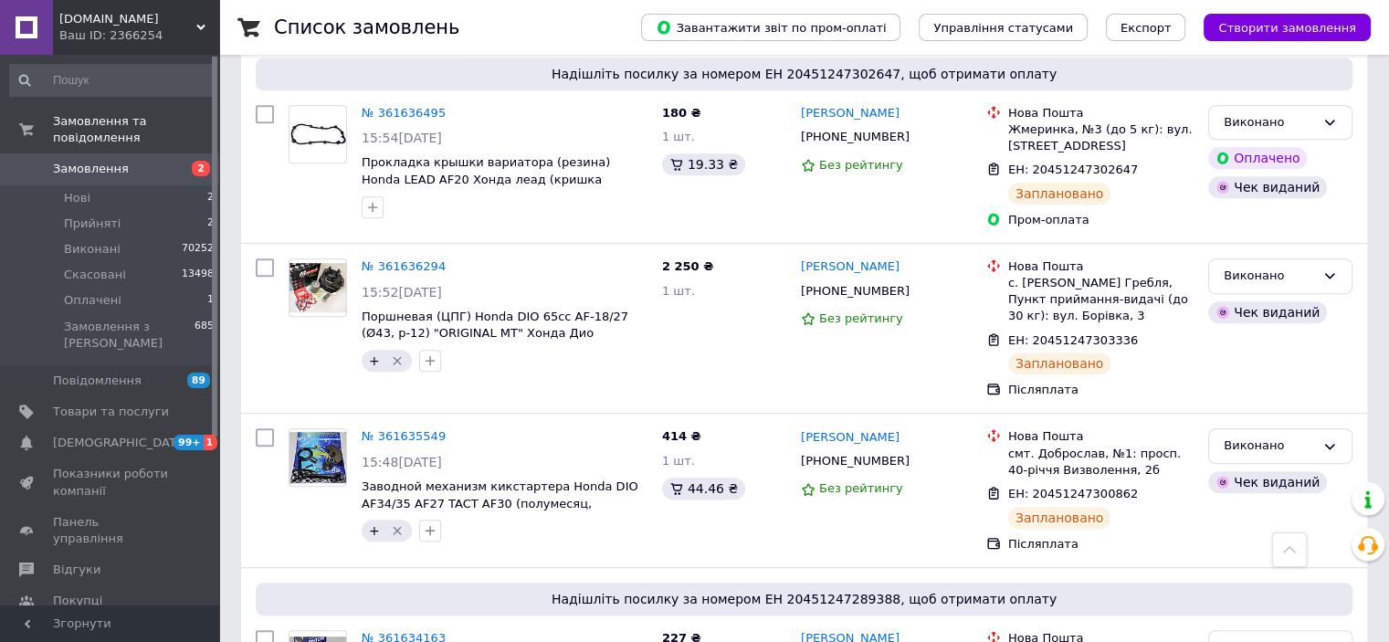
scroll to position [822, 0]
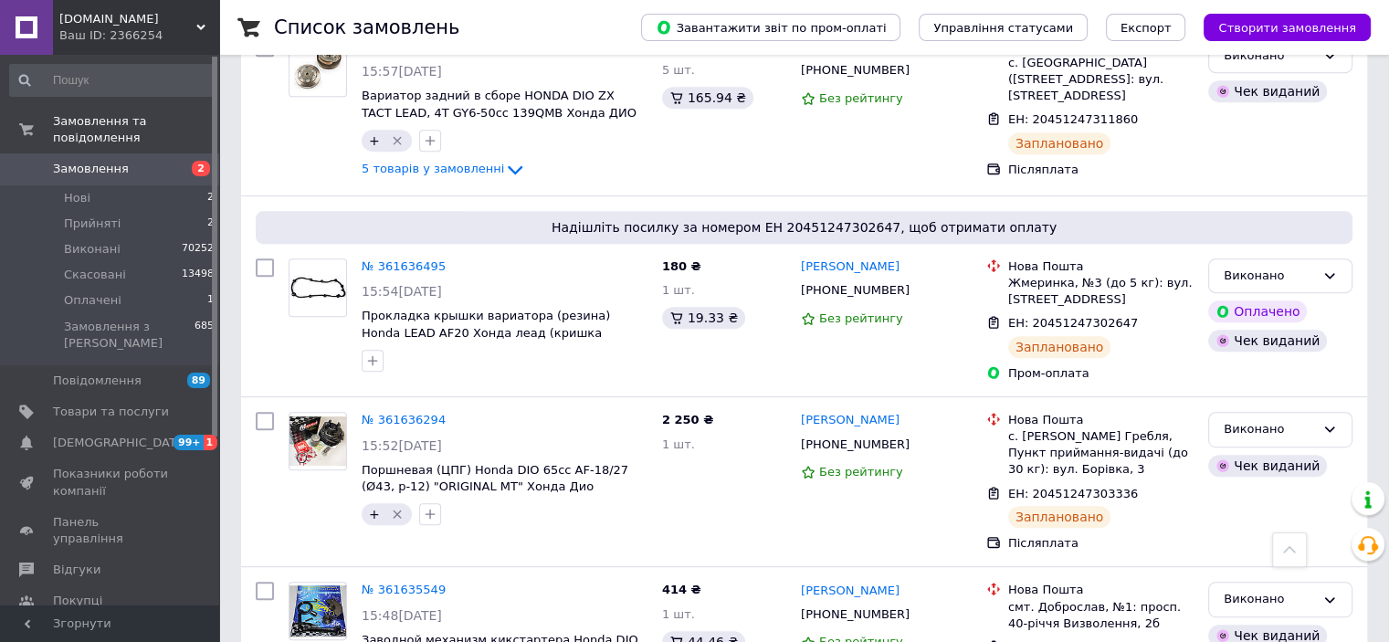
drag, startPoint x: 77, startPoint y: 175, endPoint x: 236, endPoint y: 461, distance: 327.1
click at [77, 190] on span "Нові" at bounding box center [77, 198] width 26 height 16
